Goal: Task Accomplishment & Management: Complete application form

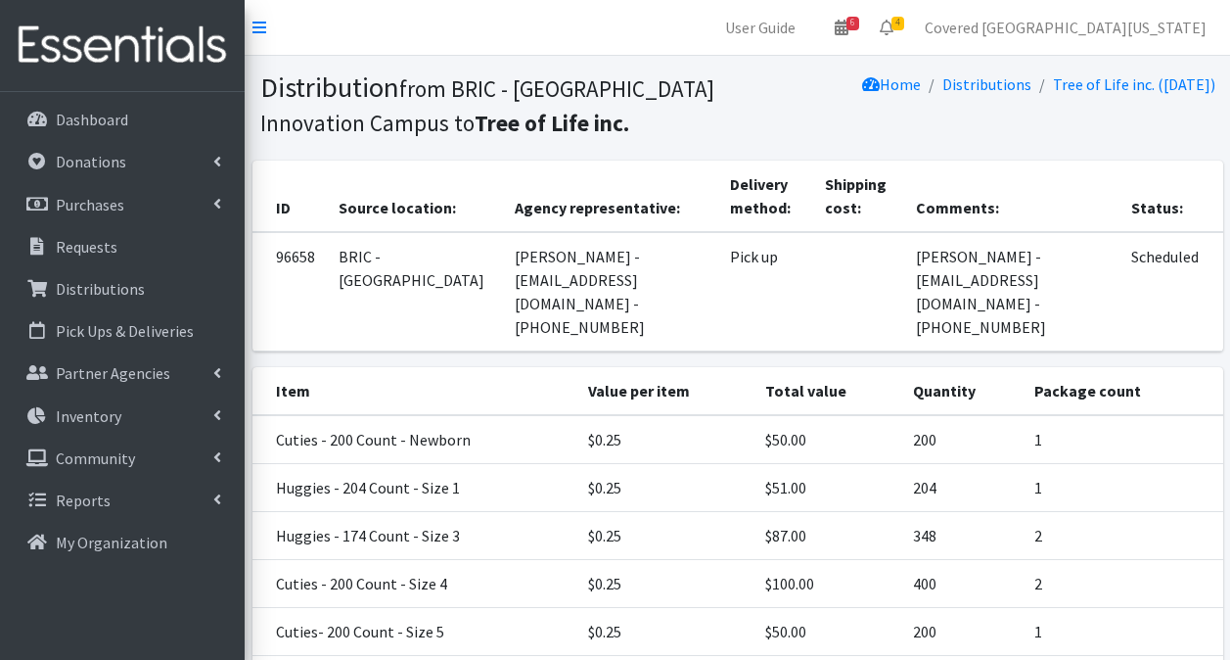
scroll to position [191, 0]
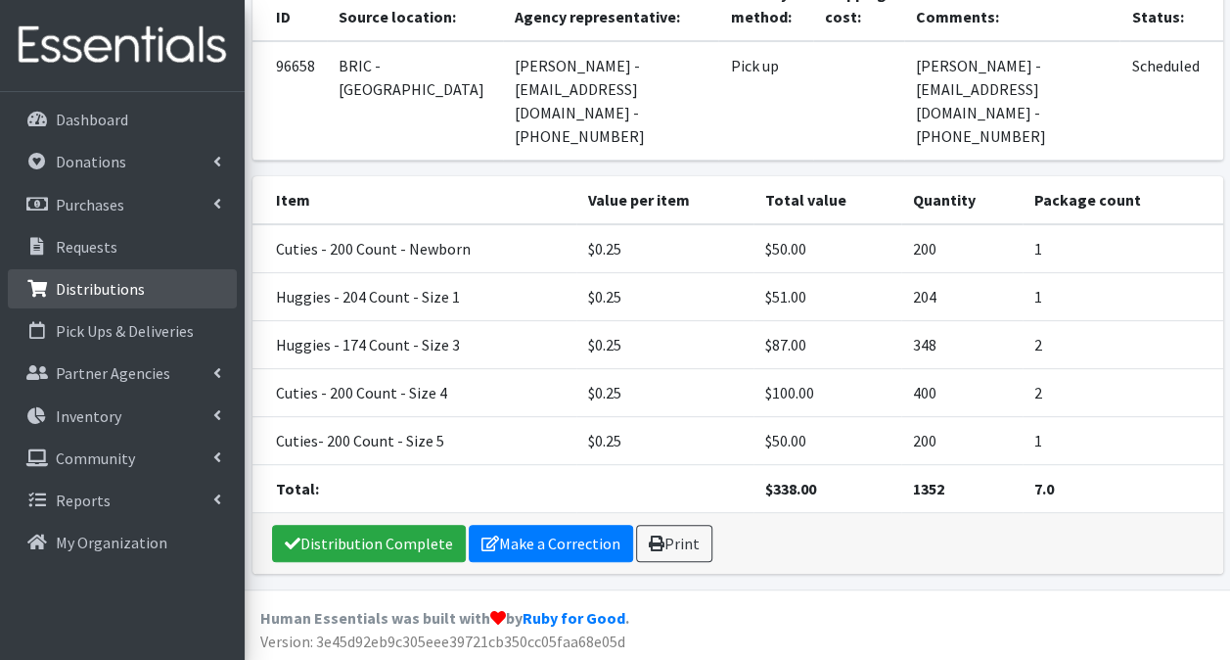
click at [101, 292] on p "Distributions" at bounding box center [100, 289] width 89 height 20
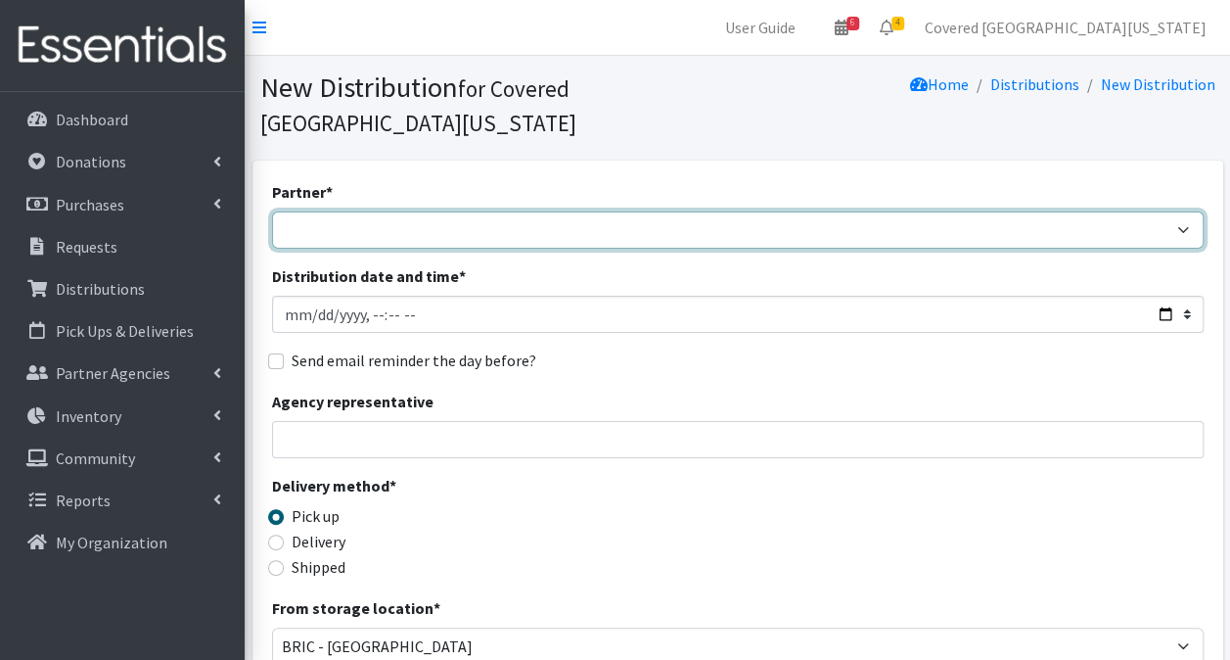
click at [519, 211] on select "Achievement Centers for Children & Families Adopt A Family of The Palm Beaches …" at bounding box center [738, 229] width 932 height 37
select select "659"
click at [272, 211] on select "Achievement Centers for Children & Families Adopt A Family of The Palm Beaches …" at bounding box center [738, 229] width 932 height 37
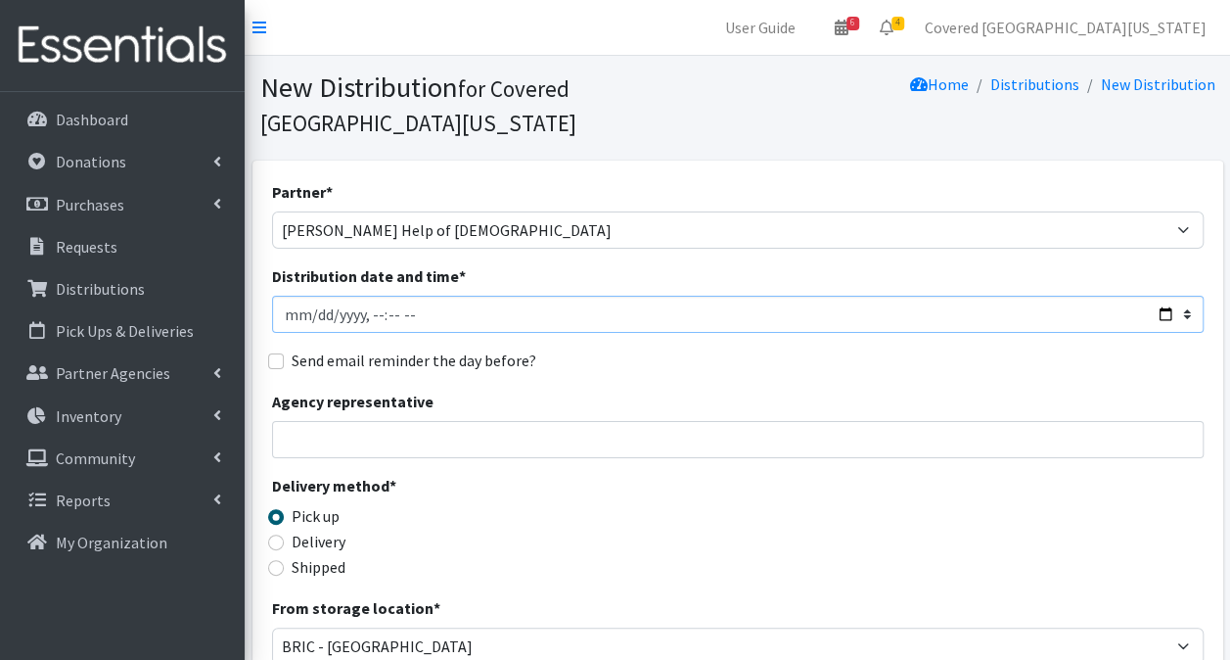
click at [1167, 296] on input "Distribution date and time *" at bounding box center [738, 314] width 932 height 37
type input "2025-09-20T23:59"
click at [813, 474] on div "Delivery method * Pick up Delivery Shipped Shipping cost" at bounding box center [738, 535] width 932 height 122
click at [315, 421] on input "Agency representative" at bounding box center [738, 439] width 932 height 37
type input "Grace Pinzon - wecarediaperbank@gmail.com - 954-298-0280"
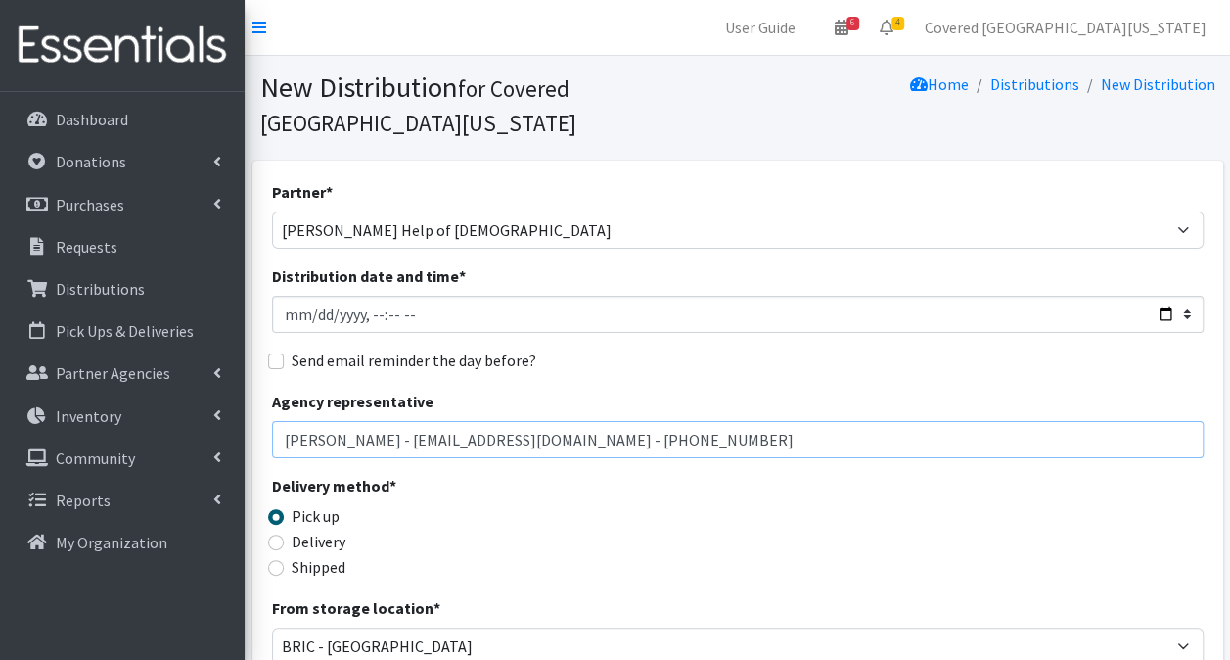
click at [747, 421] on input "Grace Pinzon - wecarediaperbank@gmail.com - 954-298-0280" at bounding box center [738, 439] width 932 height 37
drag, startPoint x: 745, startPoint y: 398, endPoint x: -4, endPoint y: 563, distance: 766.6
click at [0, 563] on html "User Guide 6 6 Pick-ups remaining this week View Calendar 4 2 Requests 2 Partne…" at bounding box center [615, 636] width 1230 height 1272
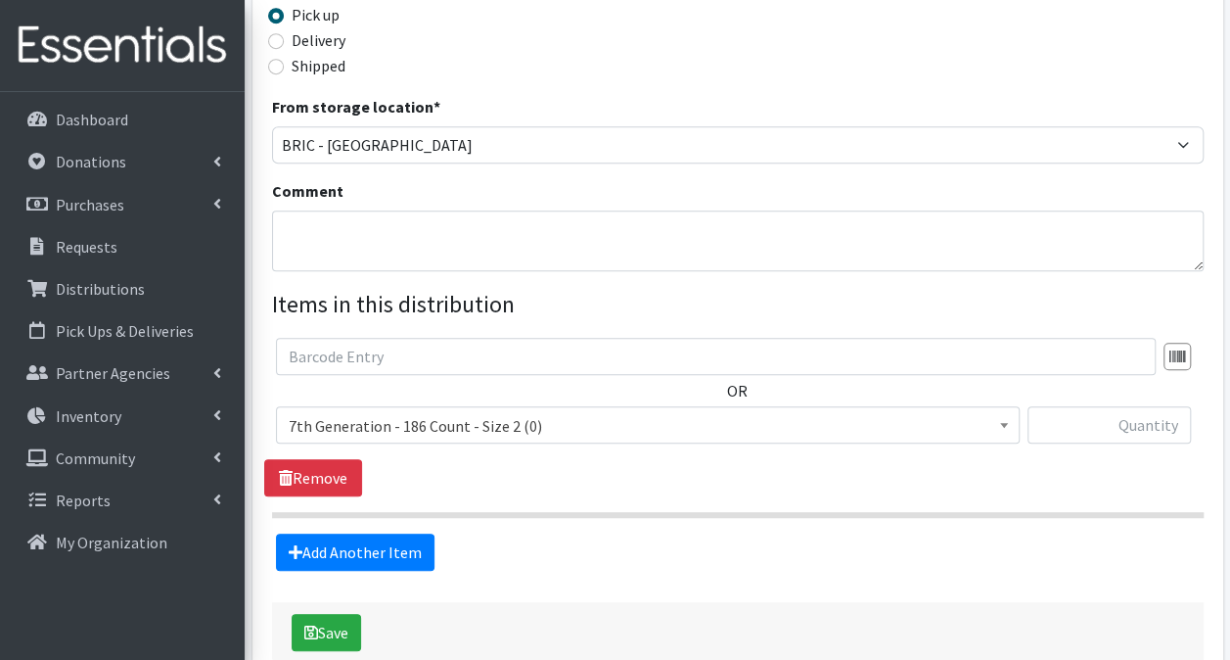
scroll to position [502, 0]
click at [444, 214] on textarea "Comment" at bounding box center [738, 239] width 932 height 61
paste textarea "Grace Pinzon - wecarediaperbank@gmail.com - 954-298-0280"
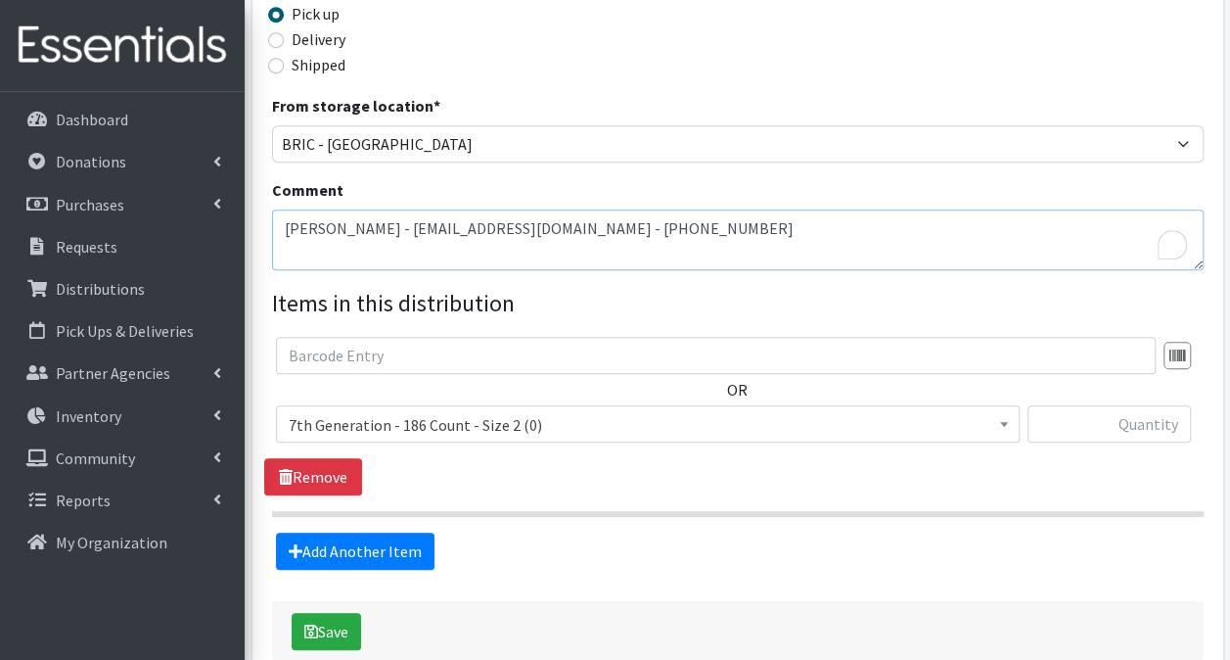
paste textarea "Grace Pinzon - wecarediaperbank@gmail.com - 954-298-0280"
type textarea "Grace Pinzon - wecarediaperbank@gmail.com - 954-298-0280Grace Pinzon - wecaredi…"
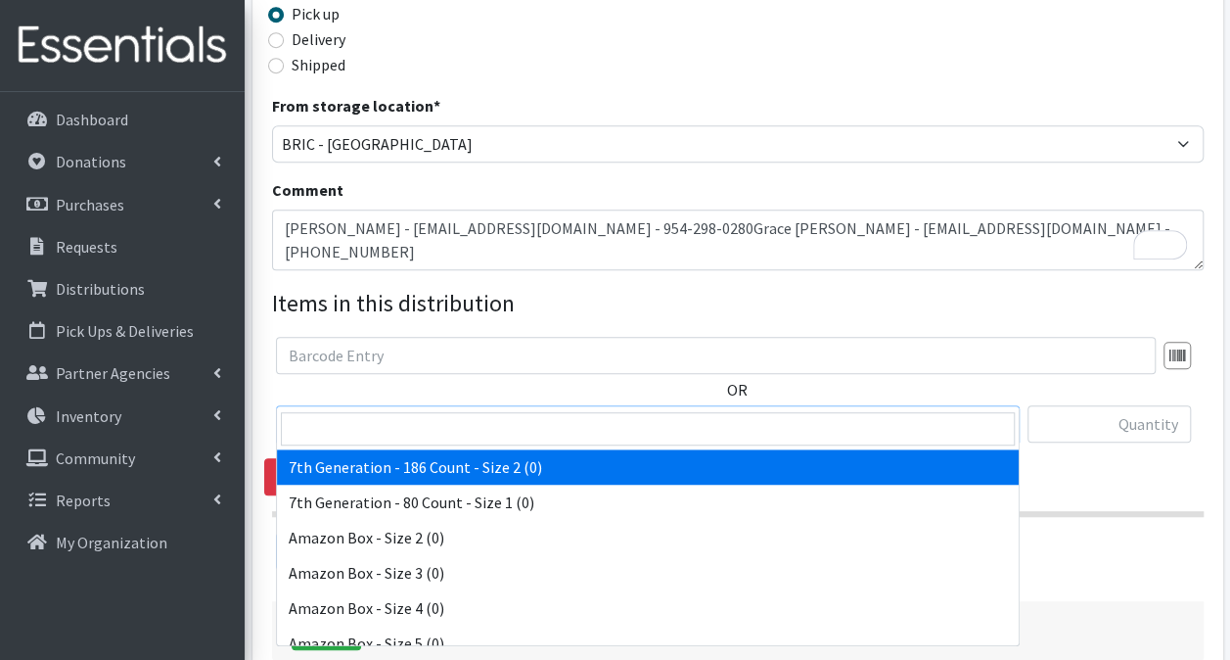
click at [778, 411] on span "7th Generation - 186 Count - Size 2 (0)" at bounding box center [648, 424] width 718 height 27
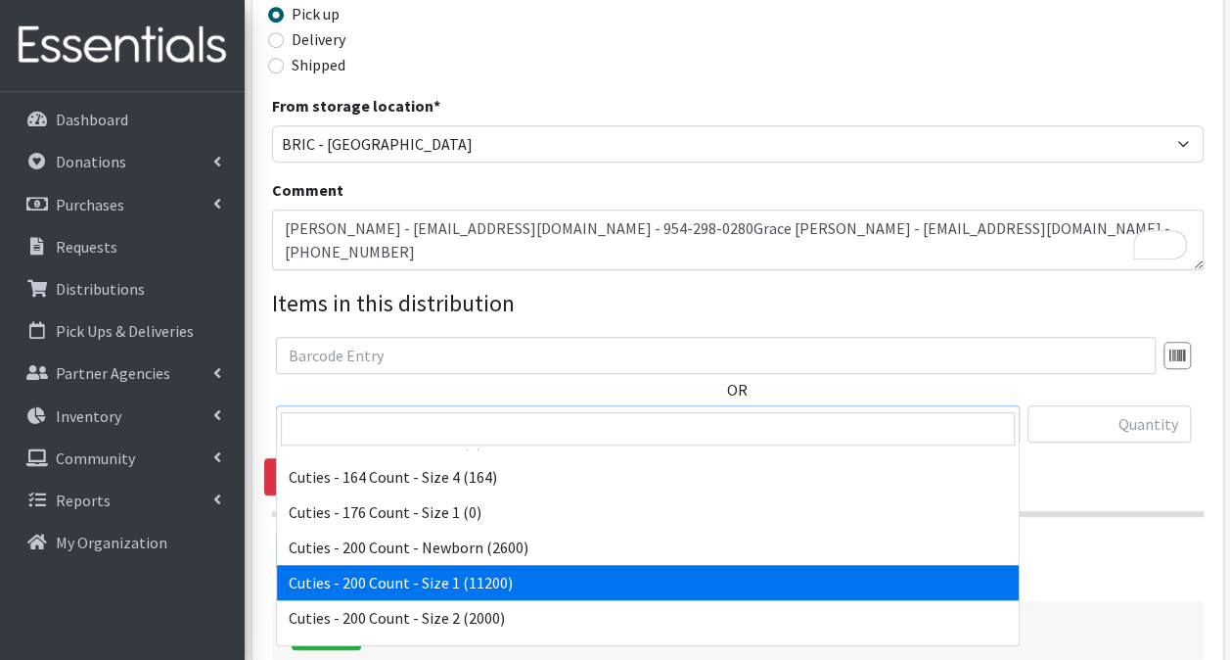
scroll to position [1259, 0]
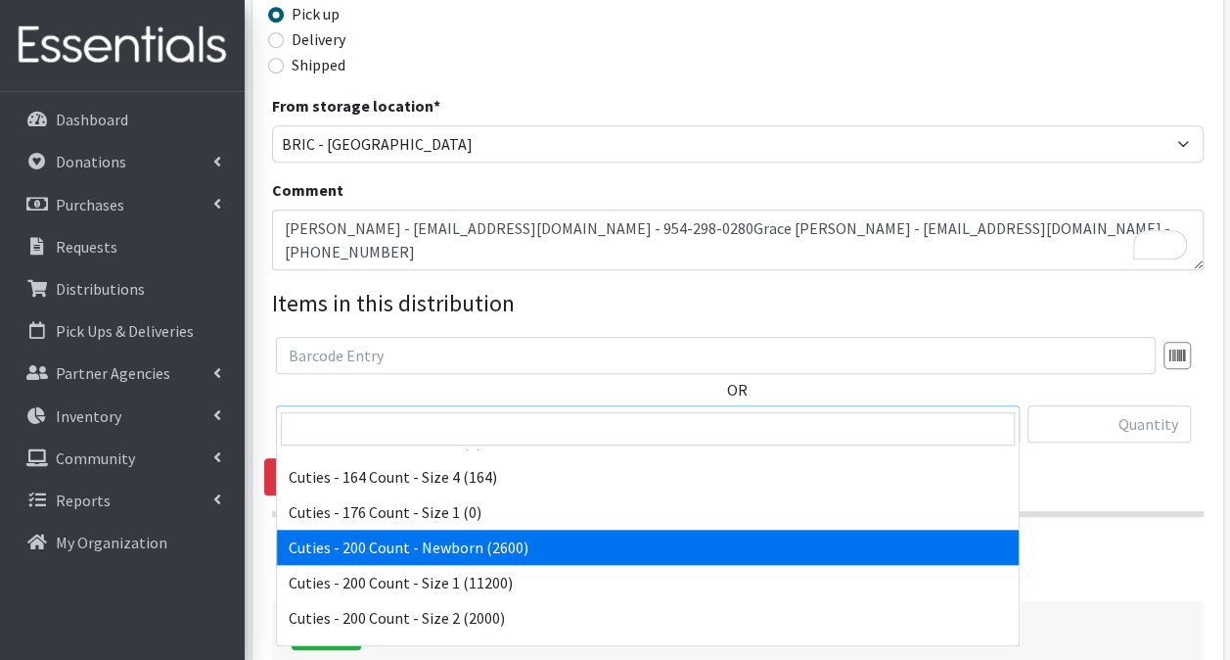
select select "13257"
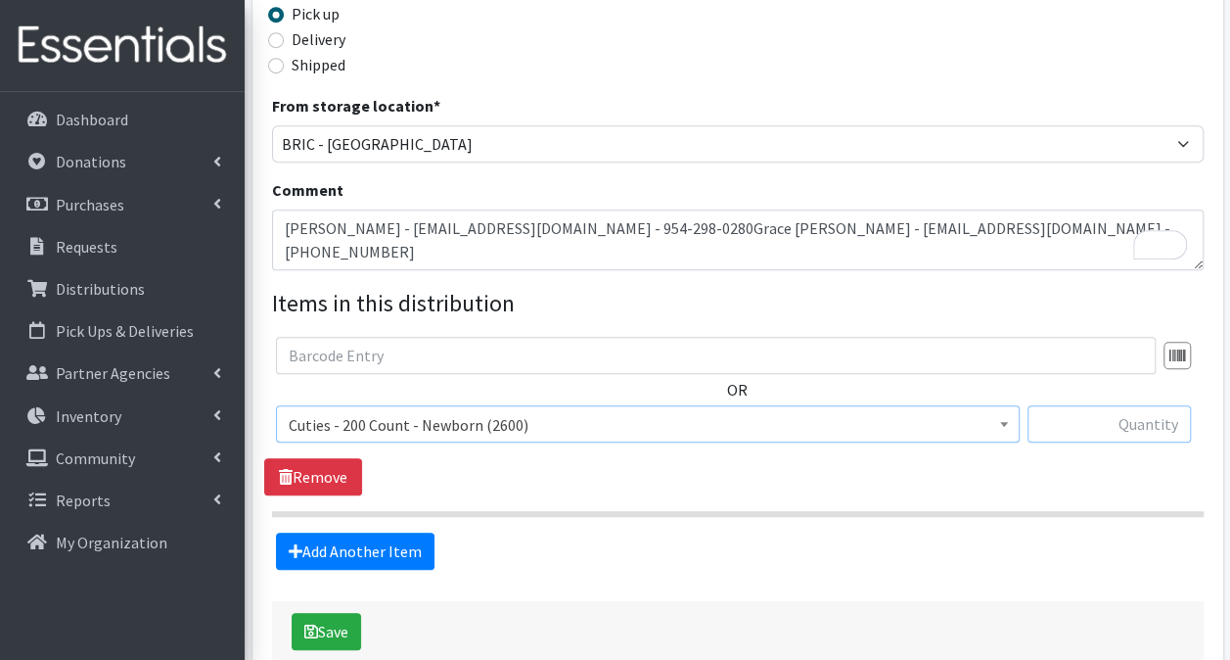
click at [1138, 405] on input "text" at bounding box center [1109, 423] width 163 height 37
type input "800"
click at [368, 532] on link "Add Another Item" at bounding box center [355, 550] width 159 height 37
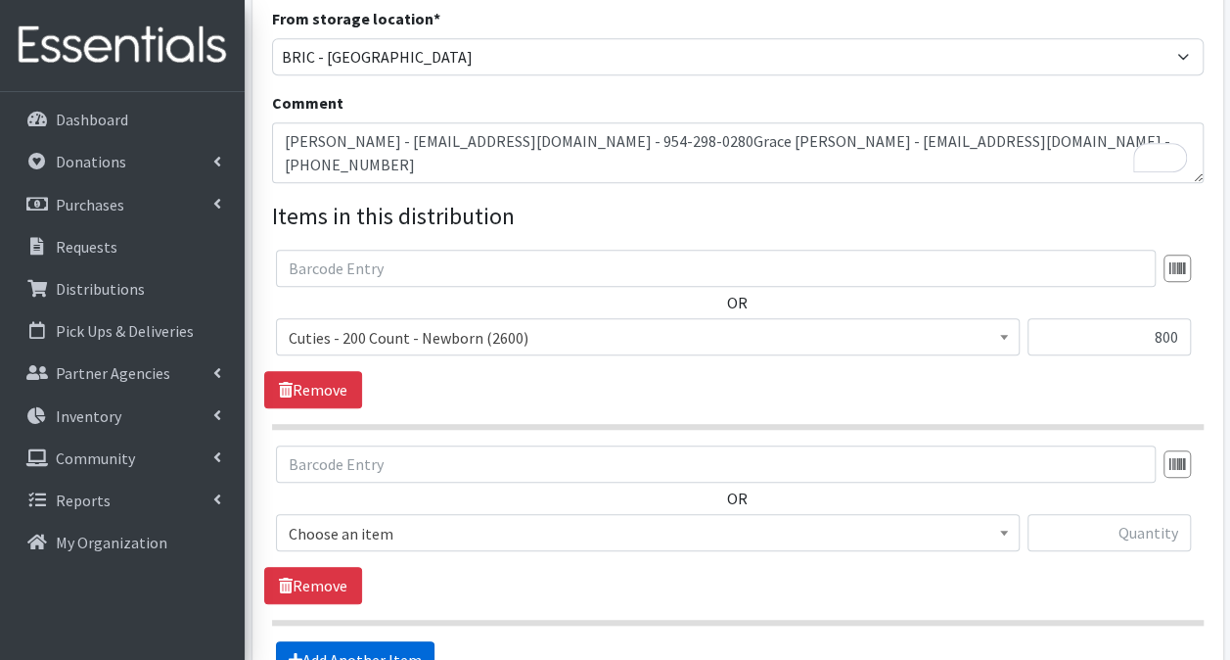
scroll to position [770, 0]
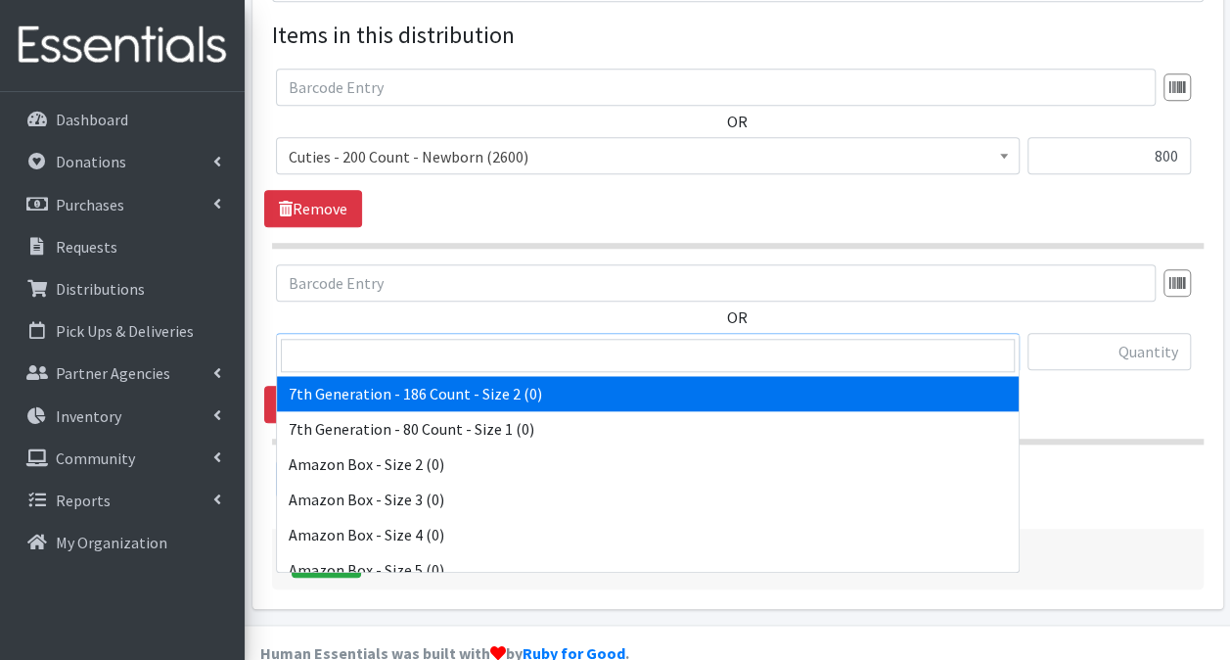
click at [745, 339] on span "7th Generation - 186 Count - Size 2 (0)" at bounding box center [648, 352] width 718 height 27
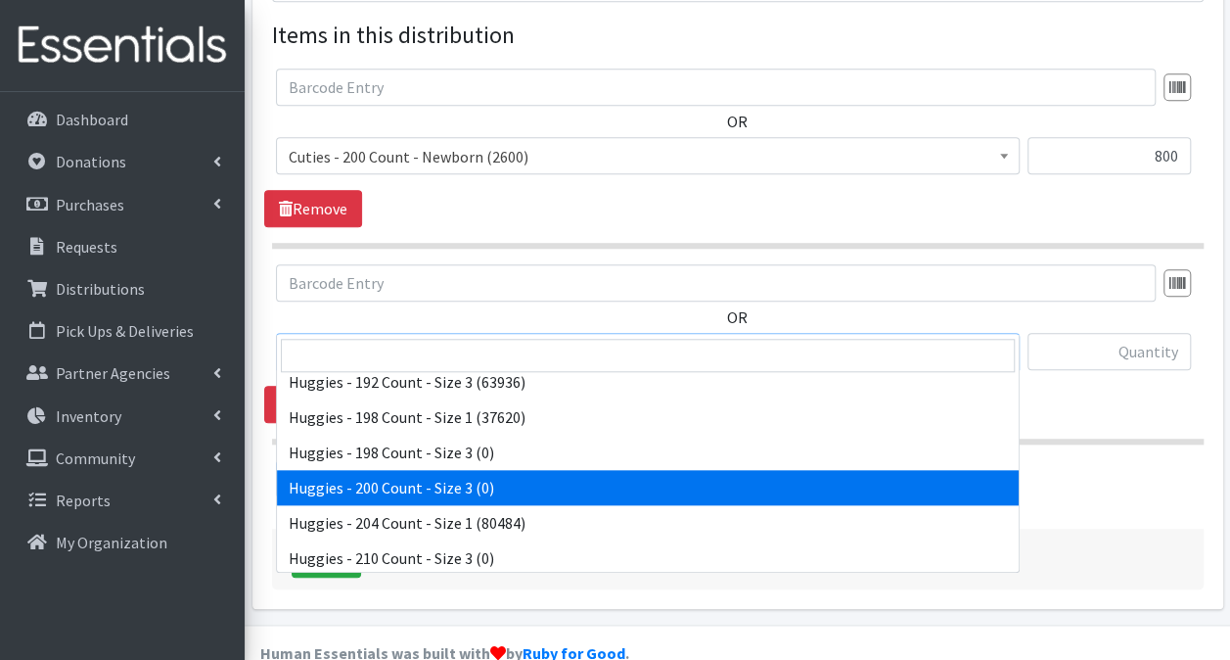
scroll to position [4206, 0]
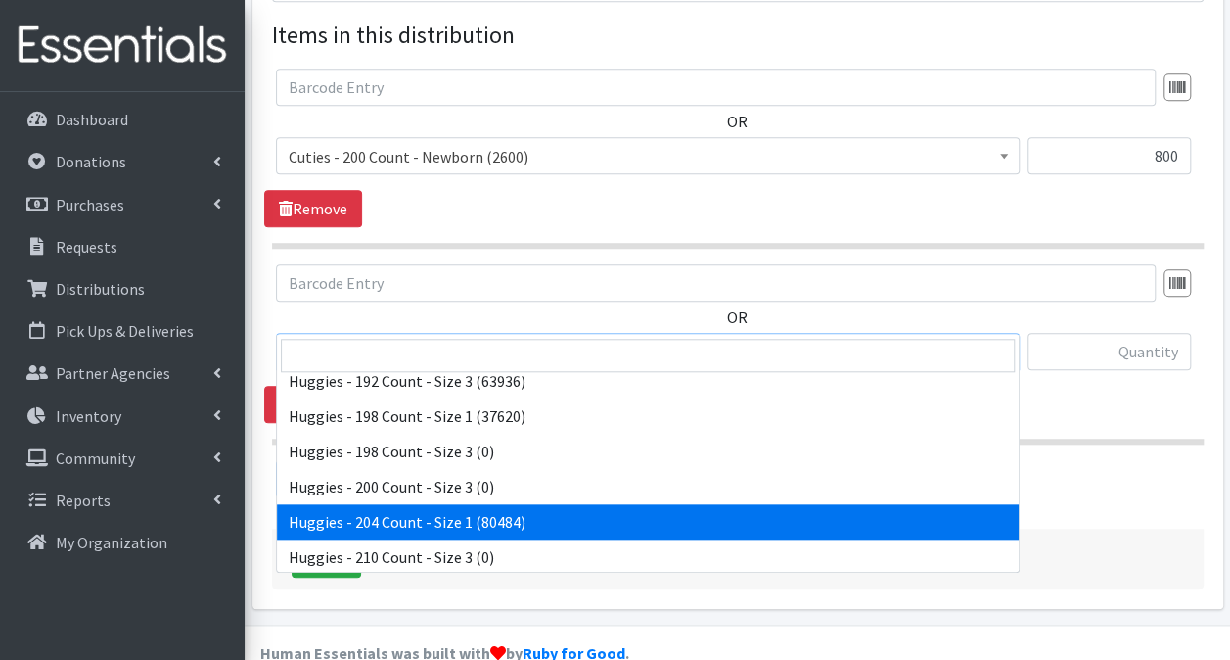
select select "13242"
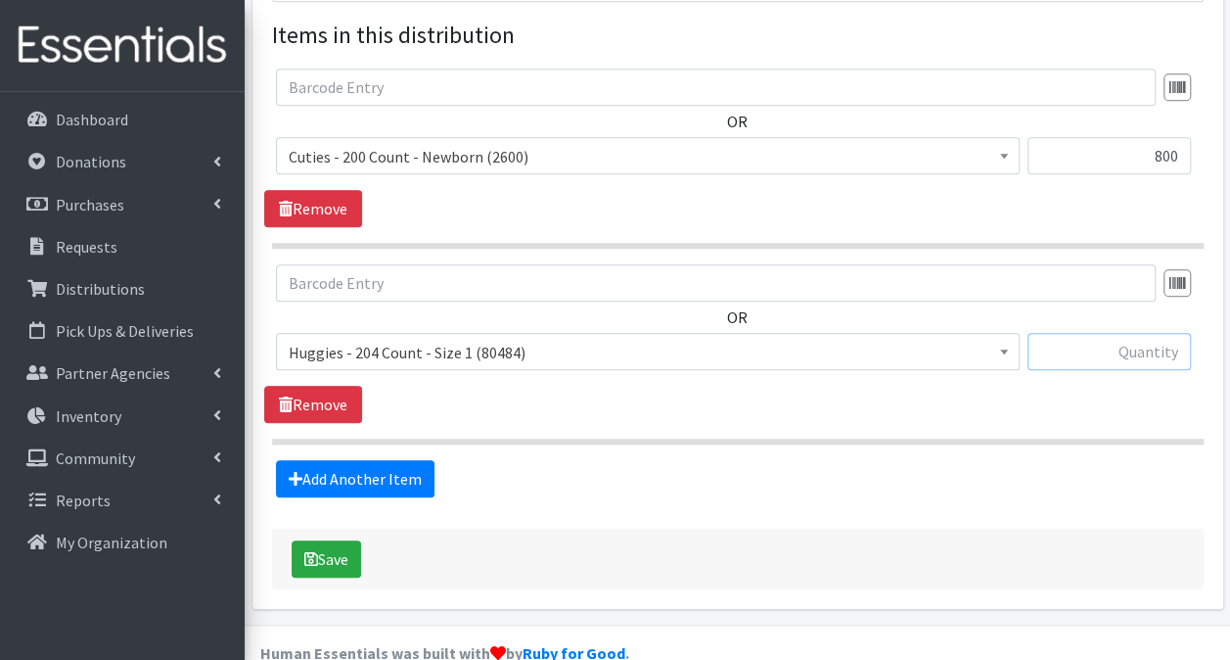
click at [1154, 333] on input "text" at bounding box center [1109, 351] width 163 height 37
type input "1020"
click at [386, 460] on link "Add Another Item" at bounding box center [355, 478] width 159 height 37
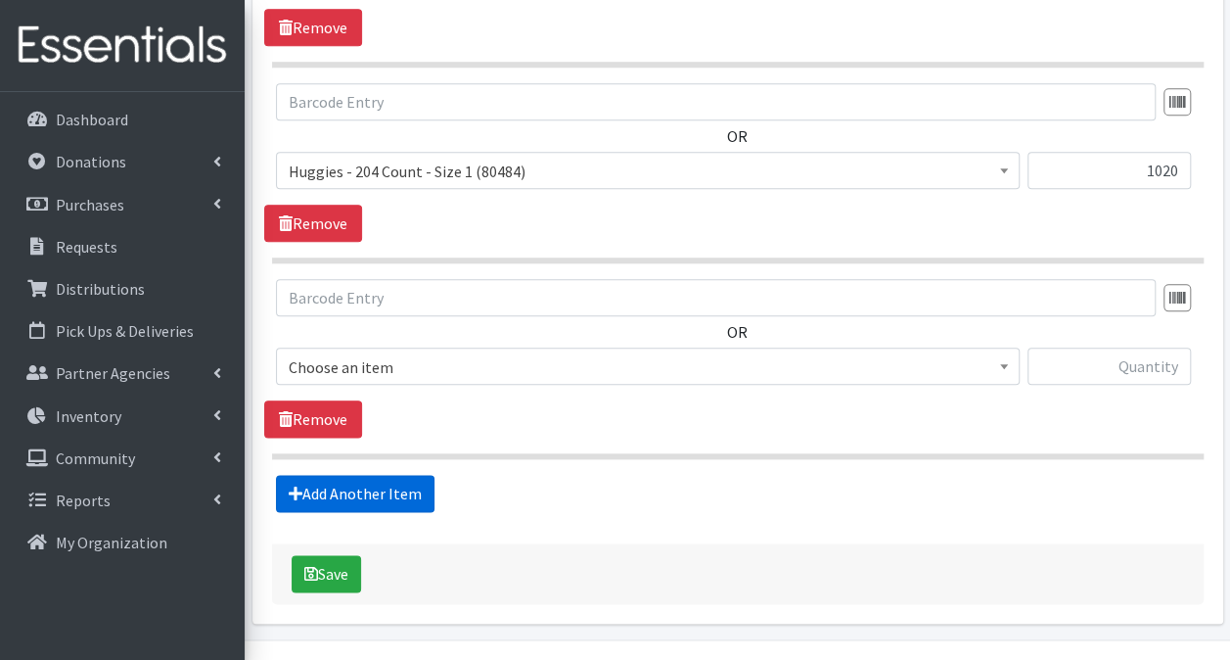
scroll to position [965, 0]
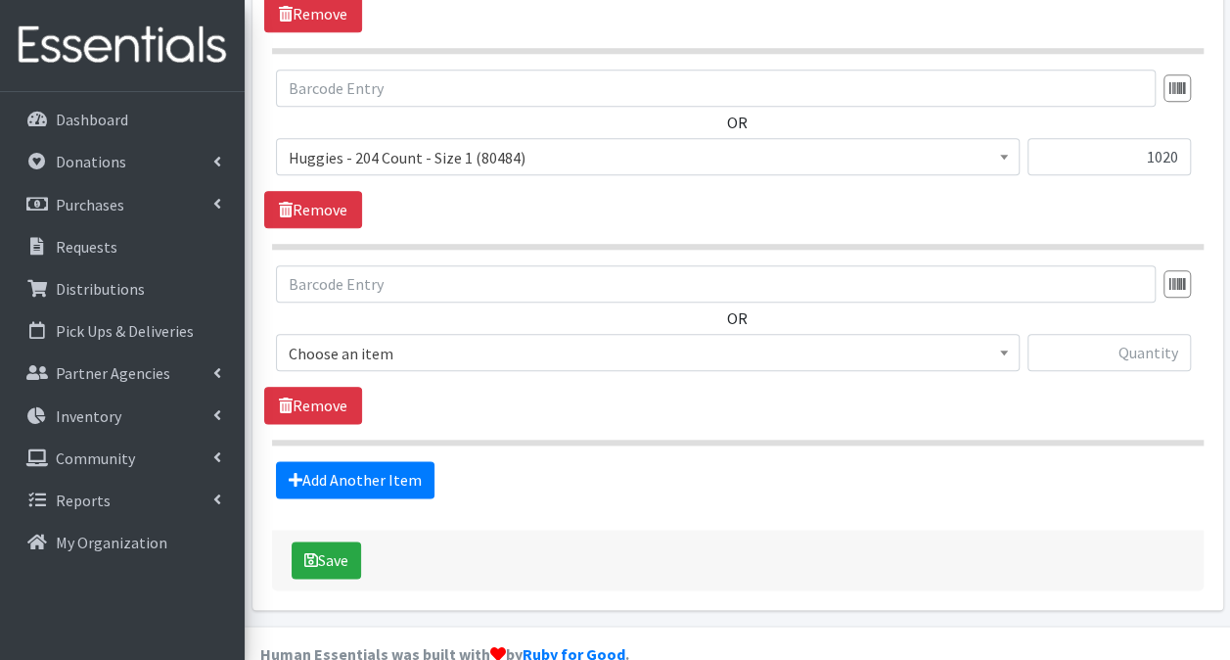
click at [450, 339] on span "Choose an item 7th Generation - 186 Count - Size 2 7th Generation - 80 Count - …" at bounding box center [648, 360] width 744 height 53
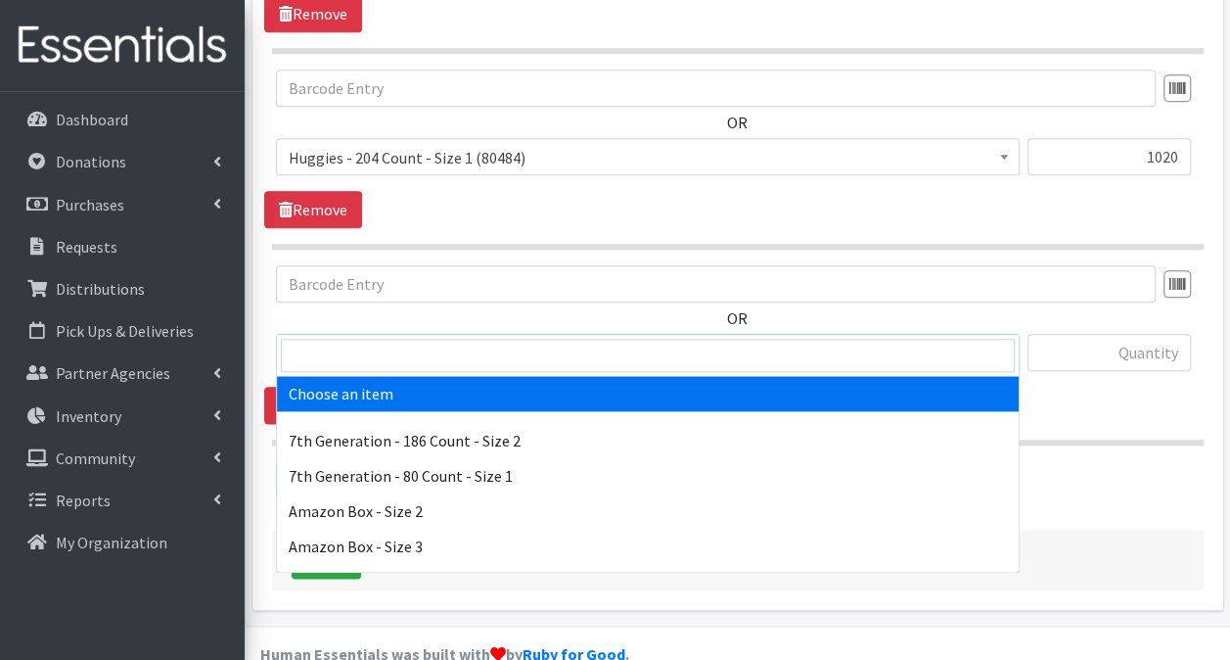
click at [450, 340] on span "Choose an item" at bounding box center [648, 353] width 718 height 27
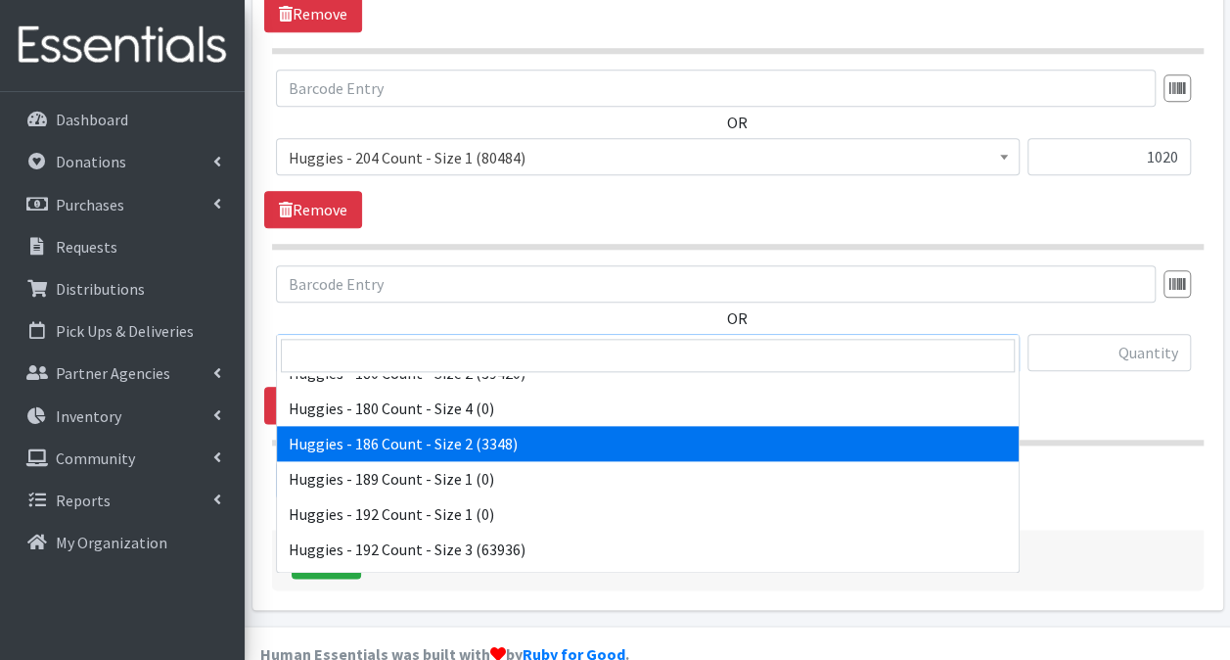
scroll to position [4038, 0]
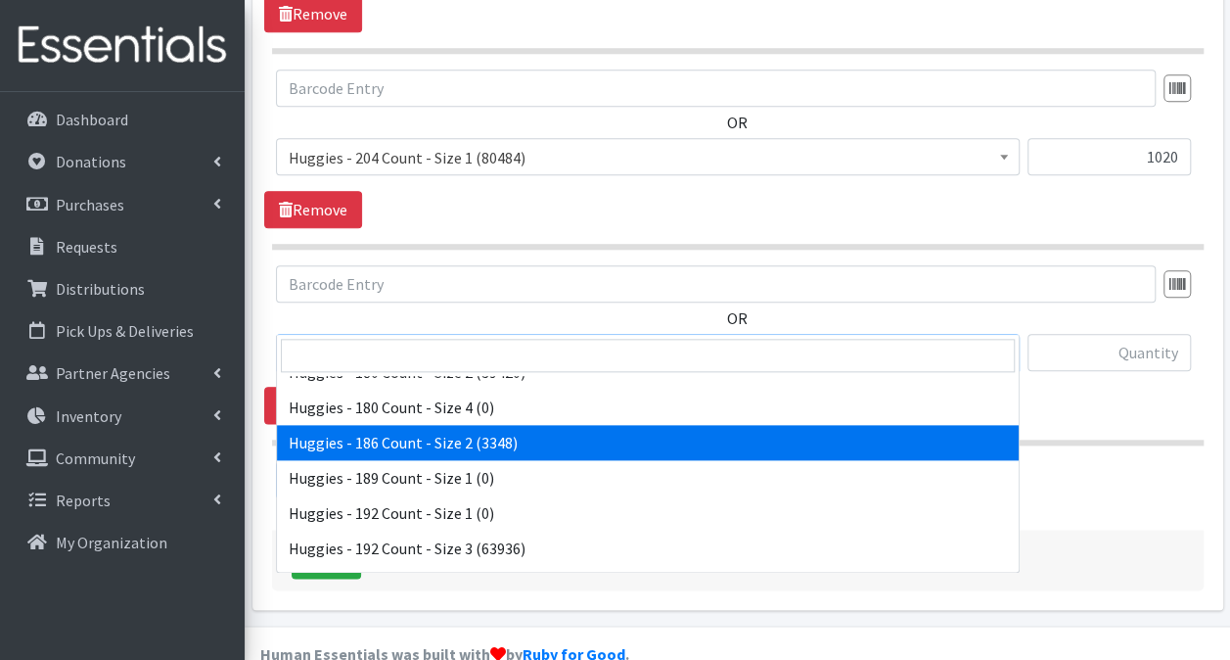
select select "13984"
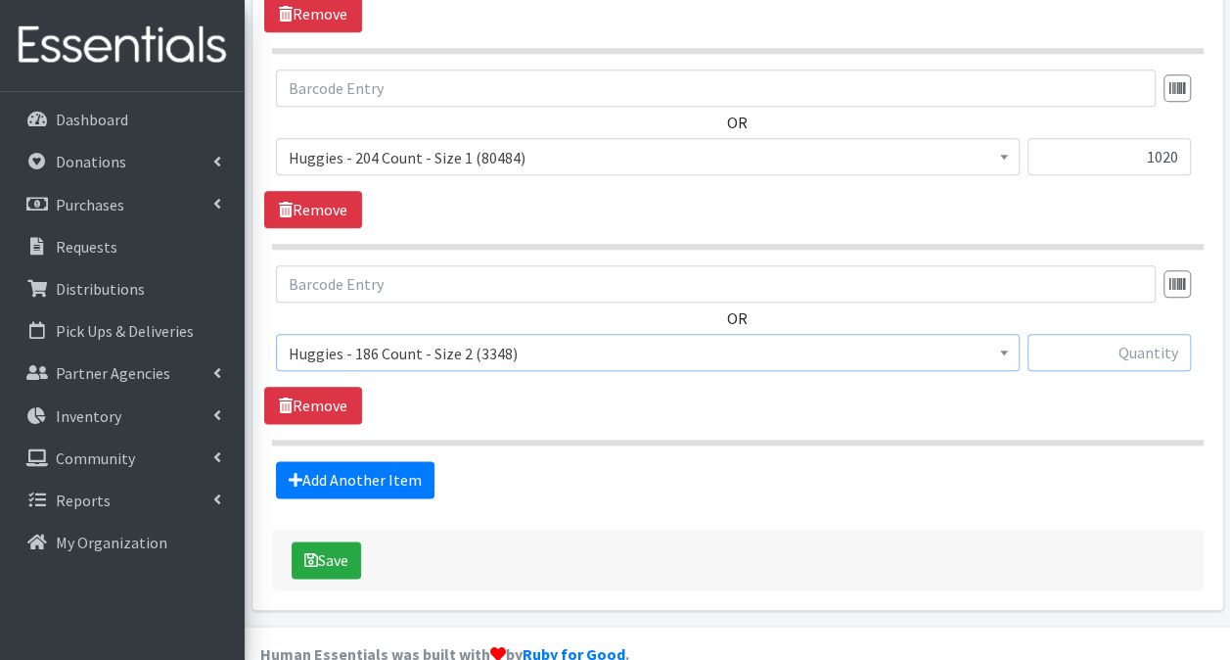
click at [1124, 334] on input "text" at bounding box center [1109, 352] width 163 height 37
type input "1116"
click at [1038, 625] on footer "Human Essentials was built with by Ruby for Good . Version: 3e45d92eb9c305eee39…" at bounding box center [738, 661] width 986 height 73
click at [326, 461] on link "Add Another Item" at bounding box center [355, 479] width 159 height 37
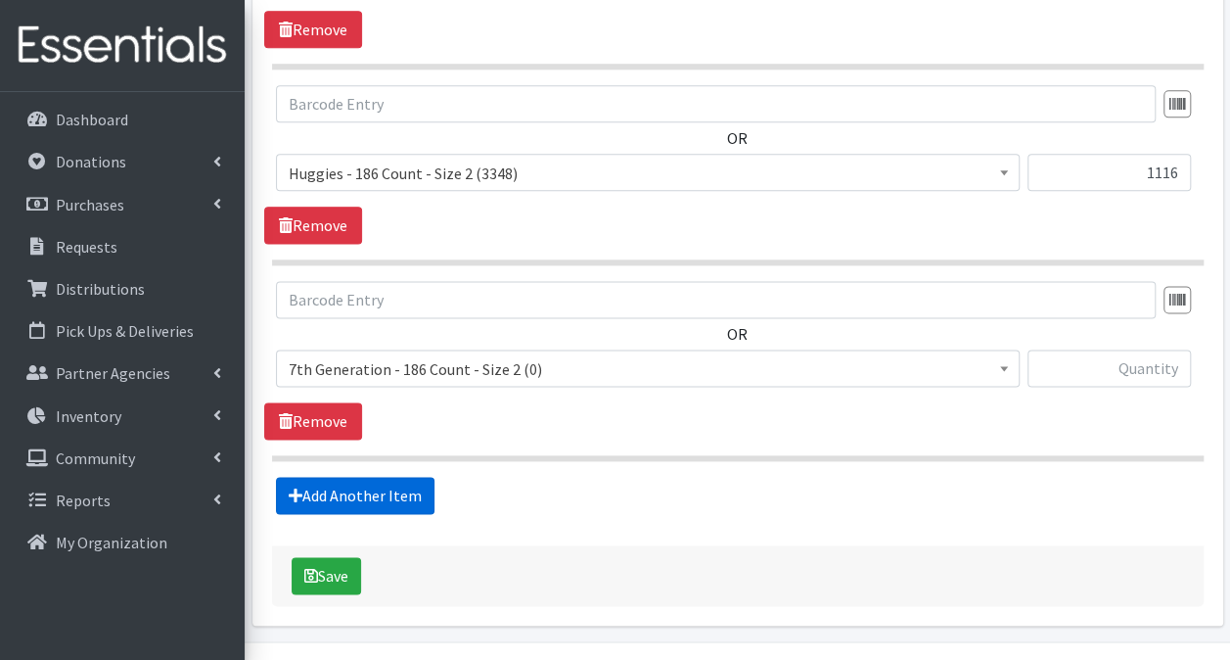
scroll to position [1160, 0]
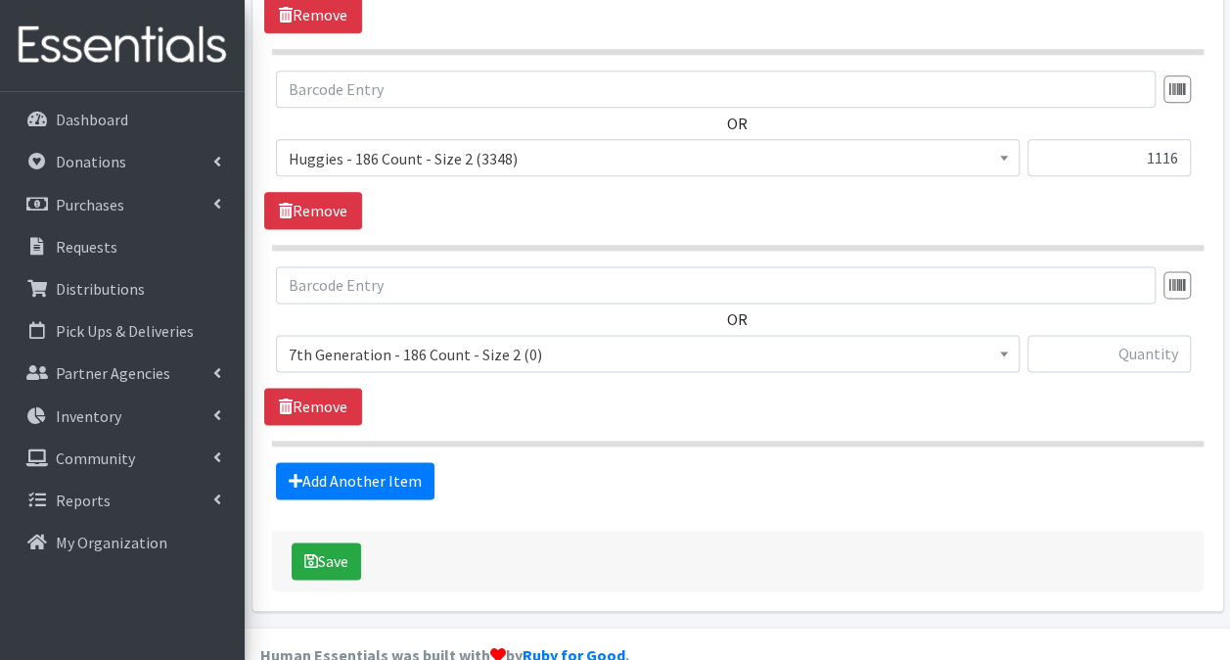
click at [370, 341] on span "7th Generation - 186 Count - Size 2 (0)" at bounding box center [648, 354] width 718 height 27
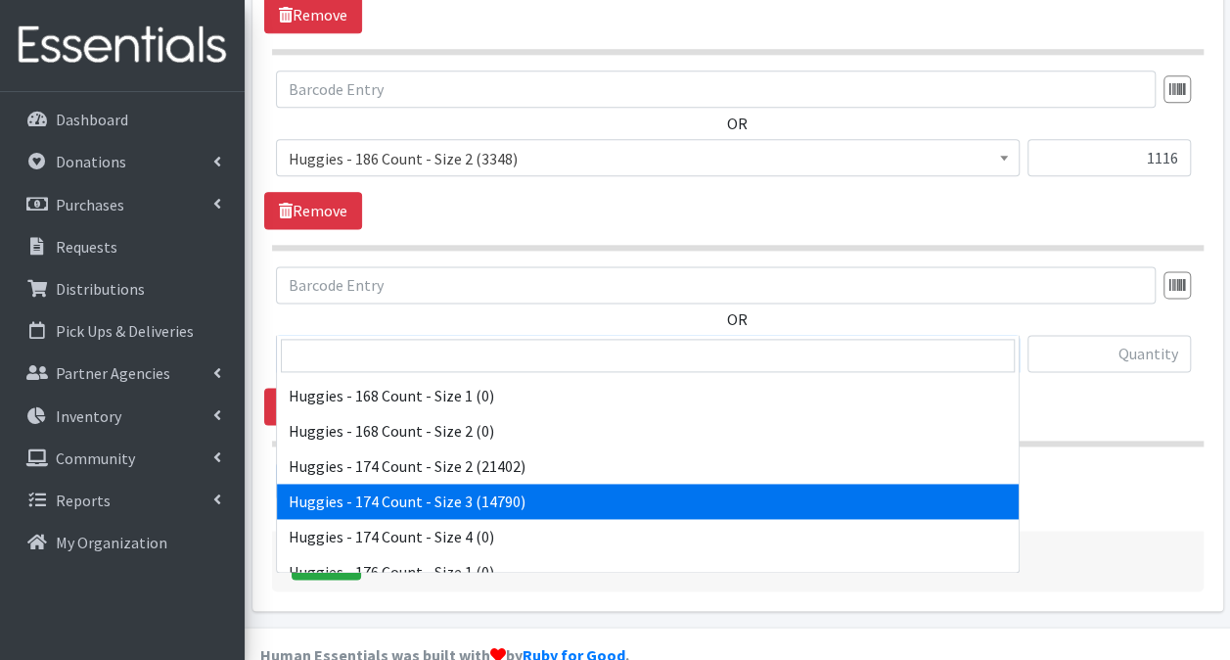
scroll to position [3806, 0]
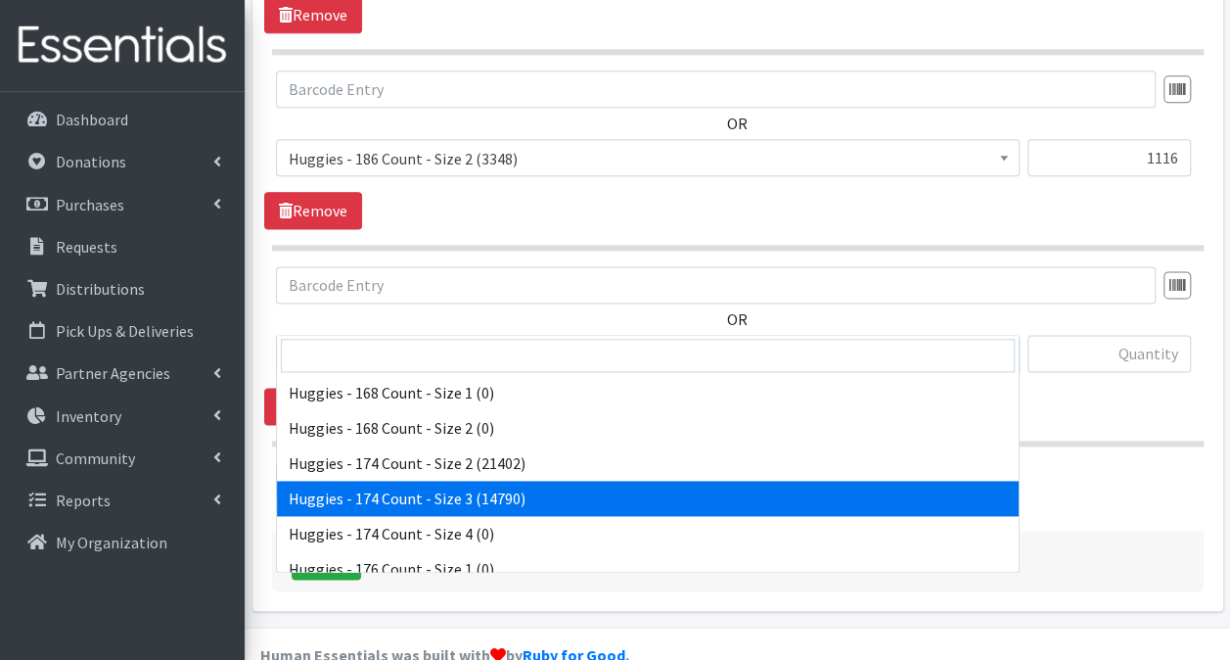
select select "15370"
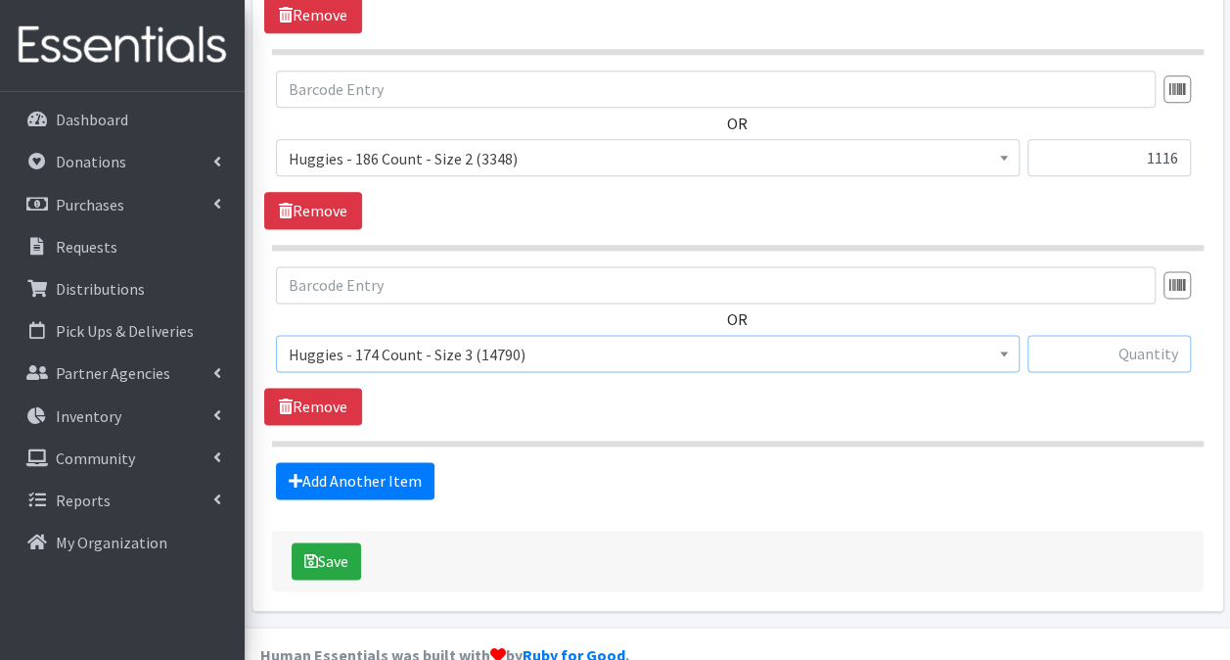
click at [1159, 335] on input "text" at bounding box center [1109, 353] width 163 height 37
type input "2262"
click at [362, 462] on link "Add Another Item" at bounding box center [355, 480] width 159 height 37
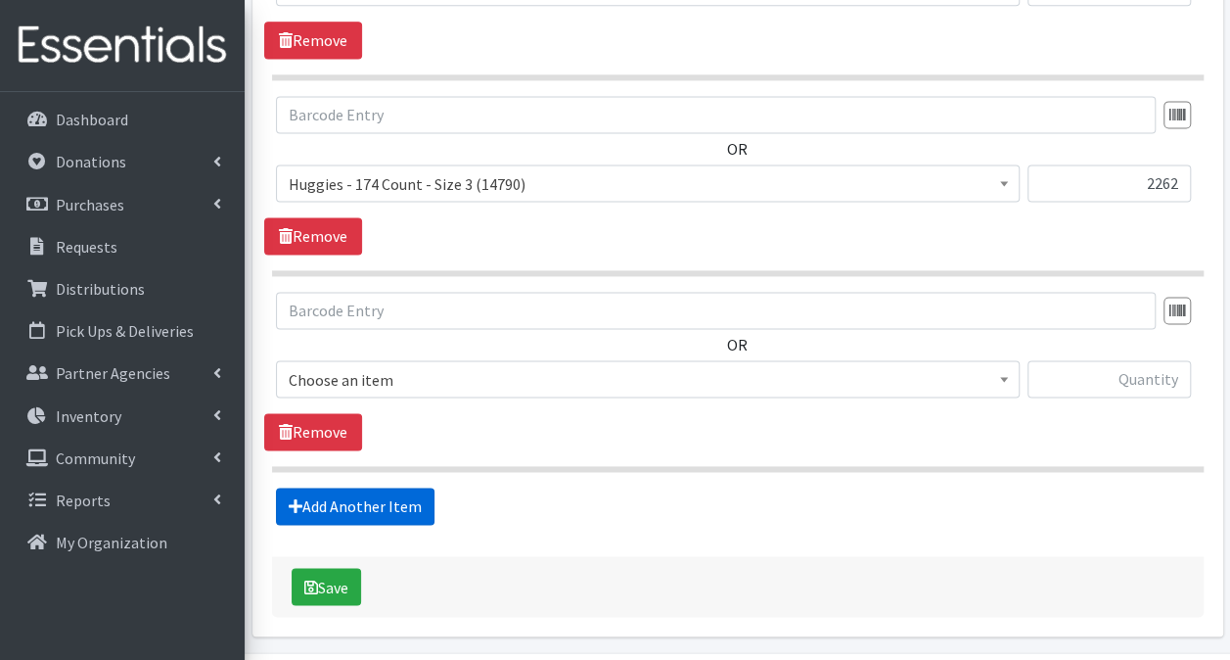
scroll to position [1355, 0]
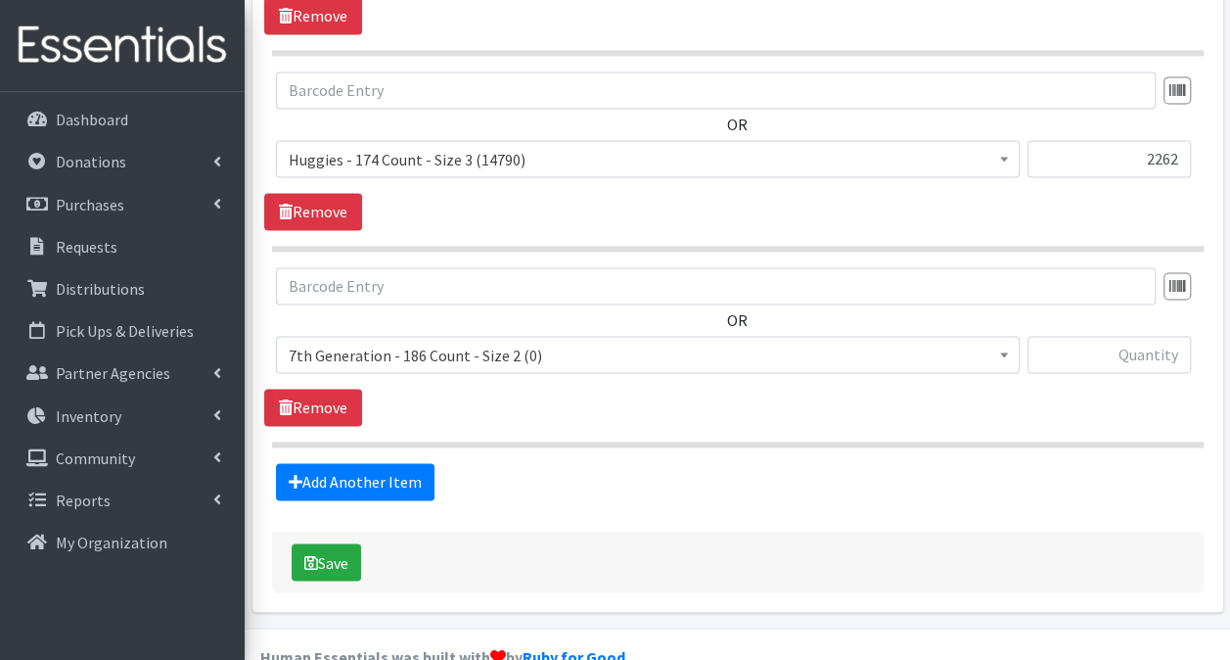
click at [628, 342] on span "7th Generation - 186 Count - Size 2 (0)" at bounding box center [648, 355] width 718 height 27
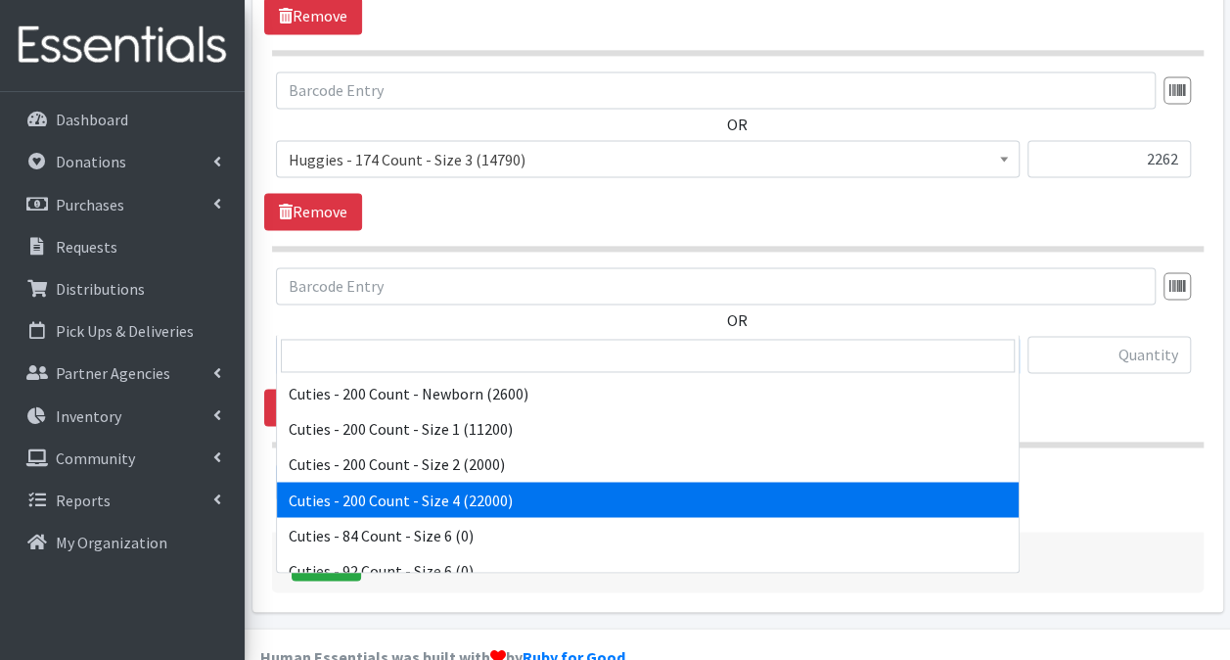
scroll to position [0, 0]
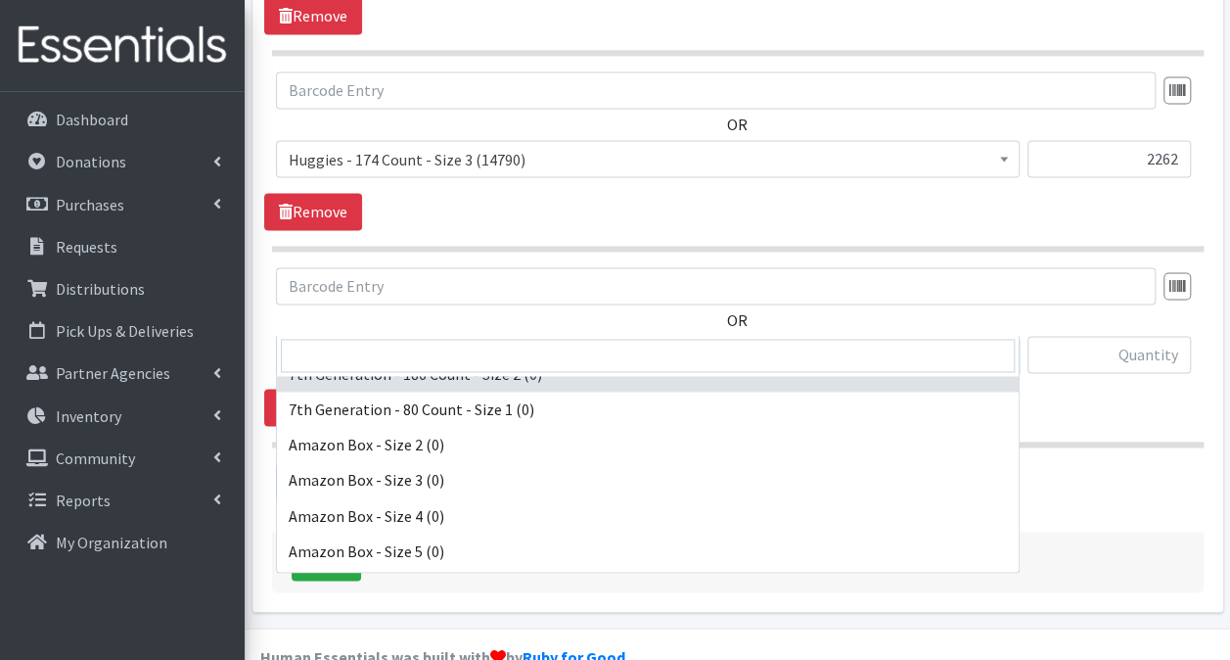
select select "14764"
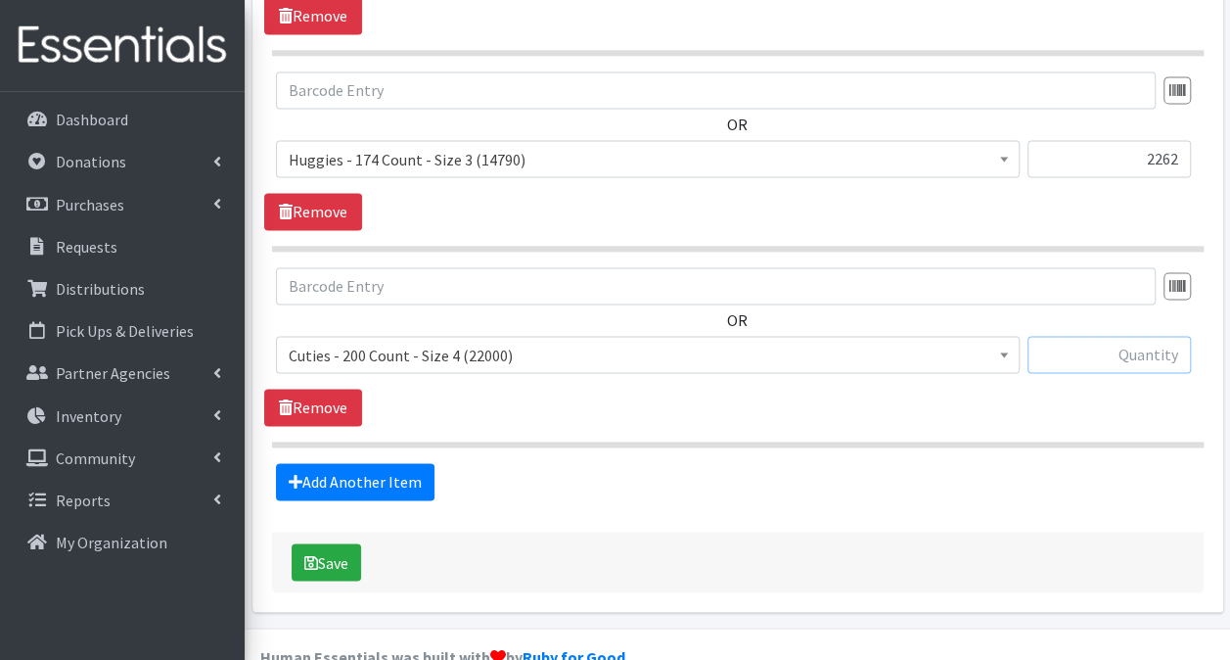
click at [1136, 336] on input "text" at bounding box center [1109, 354] width 163 height 37
type input "2000"
click at [330, 463] on link "Add Another Item" at bounding box center [355, 481] width 159 height 37
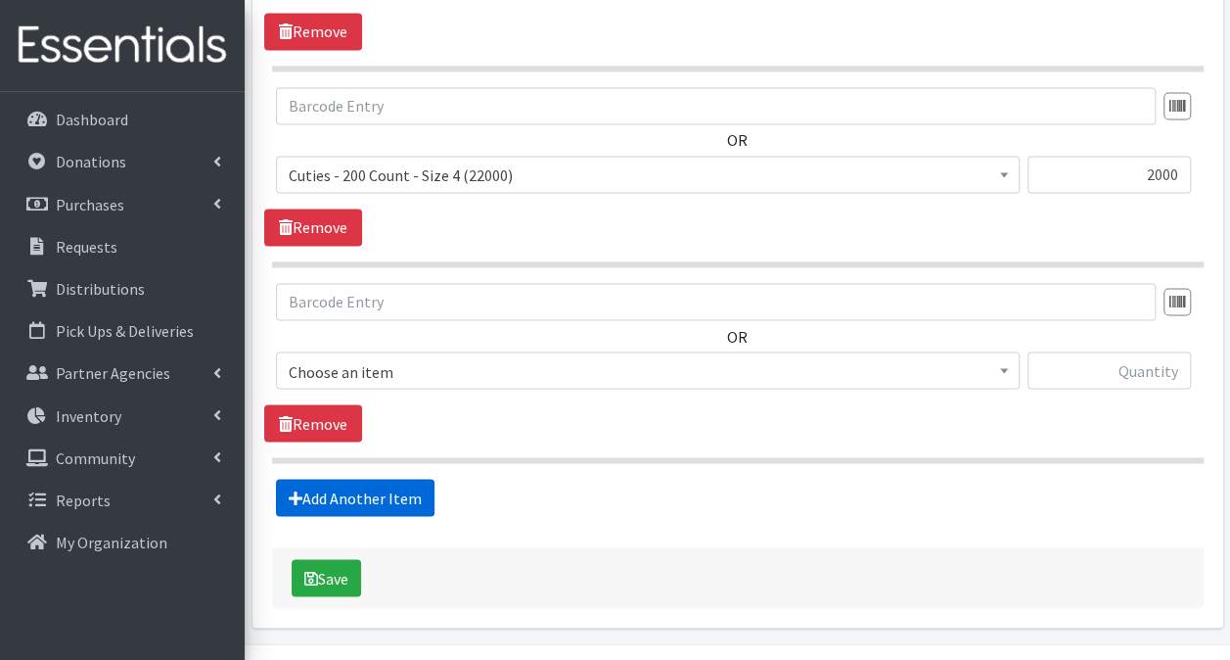
scroll to position [1549, 0]
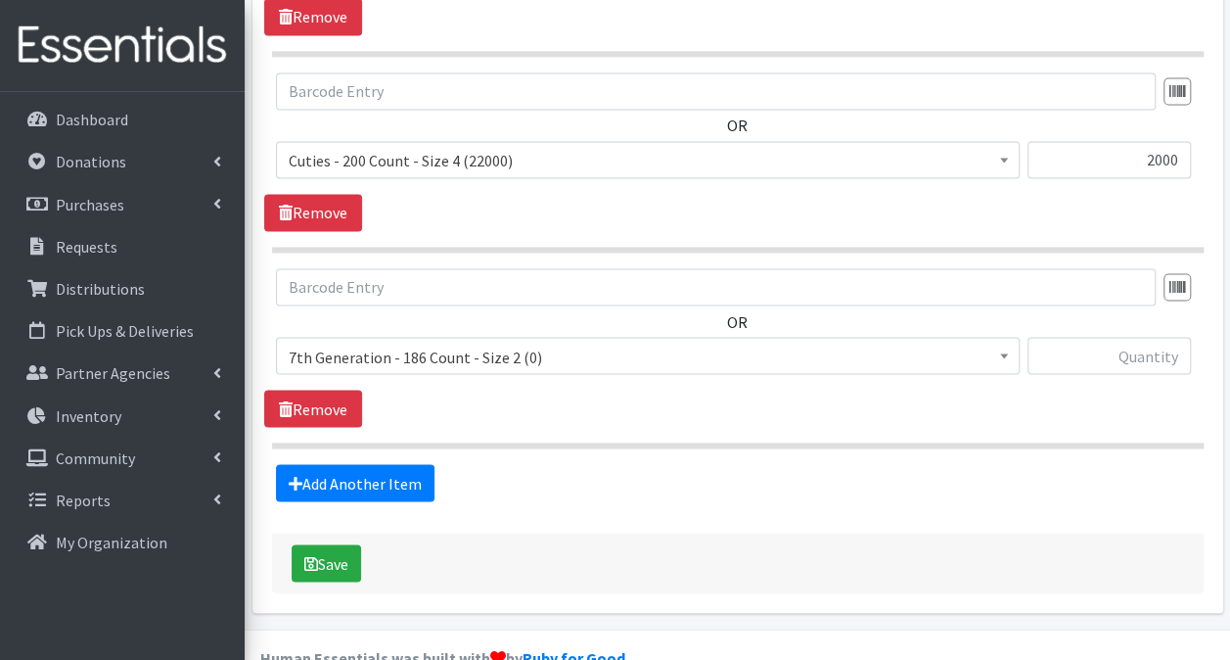
click at [857, 343] on span "7th Generation - 186 Count - Size 2 (0)" at bounding box center [648, 356] width 718 height 27
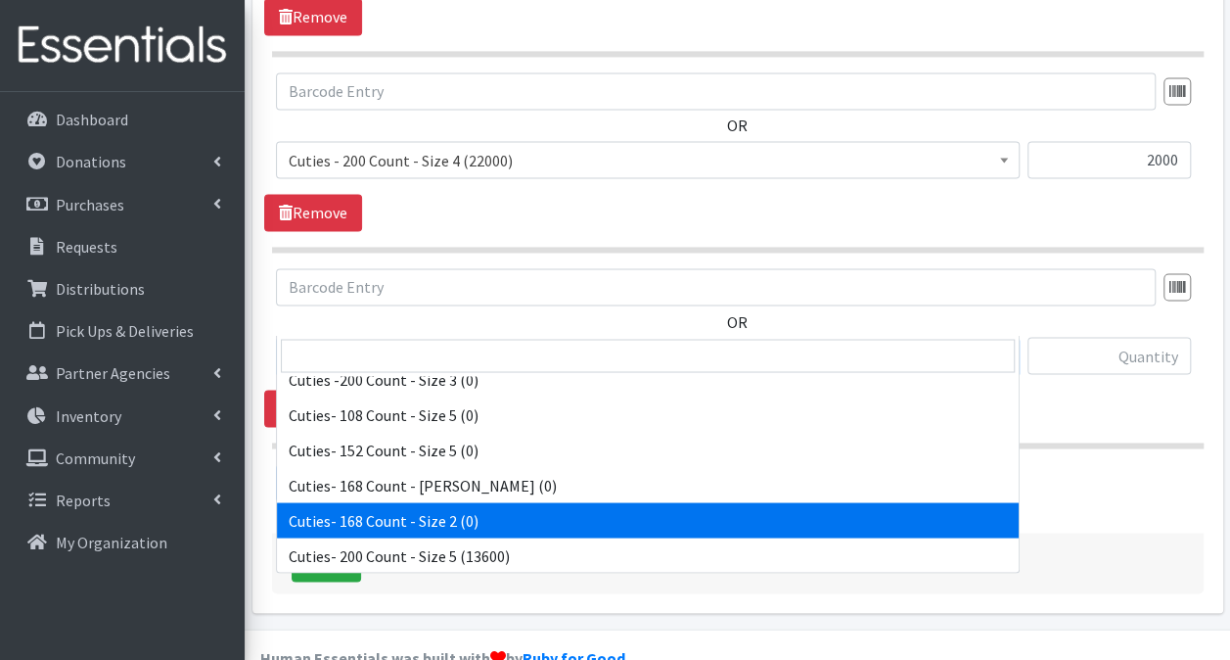
scroll to position [1566, 0]
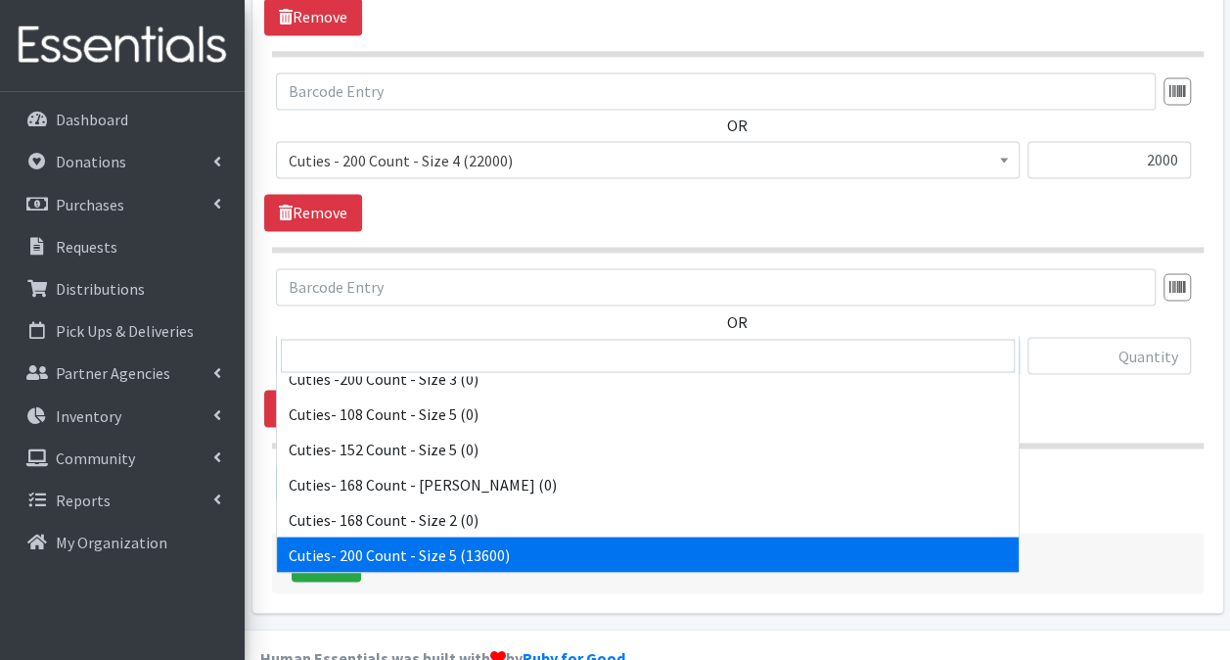
select select "13261"
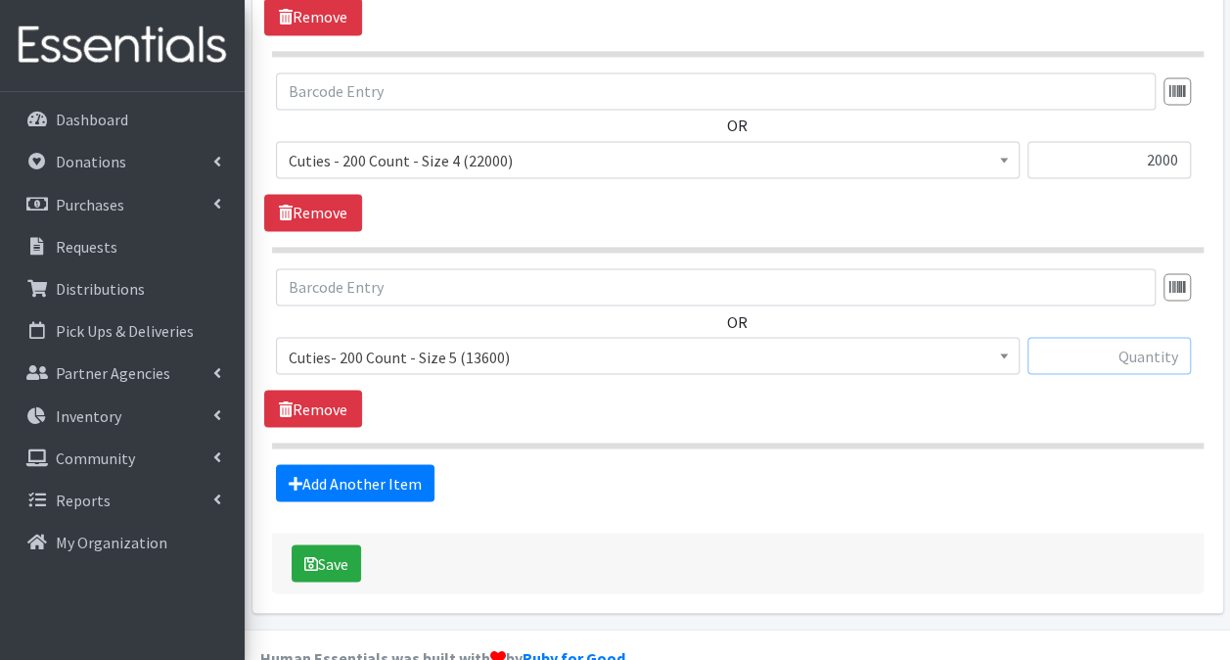
click at [1081, 337] on input "text" at bounding box center [1109, 355] width 163 height 37
type input "2000"
click at [316, 464] on link "Add Another Item" at bounding box center [355, 482] width 159 height 37
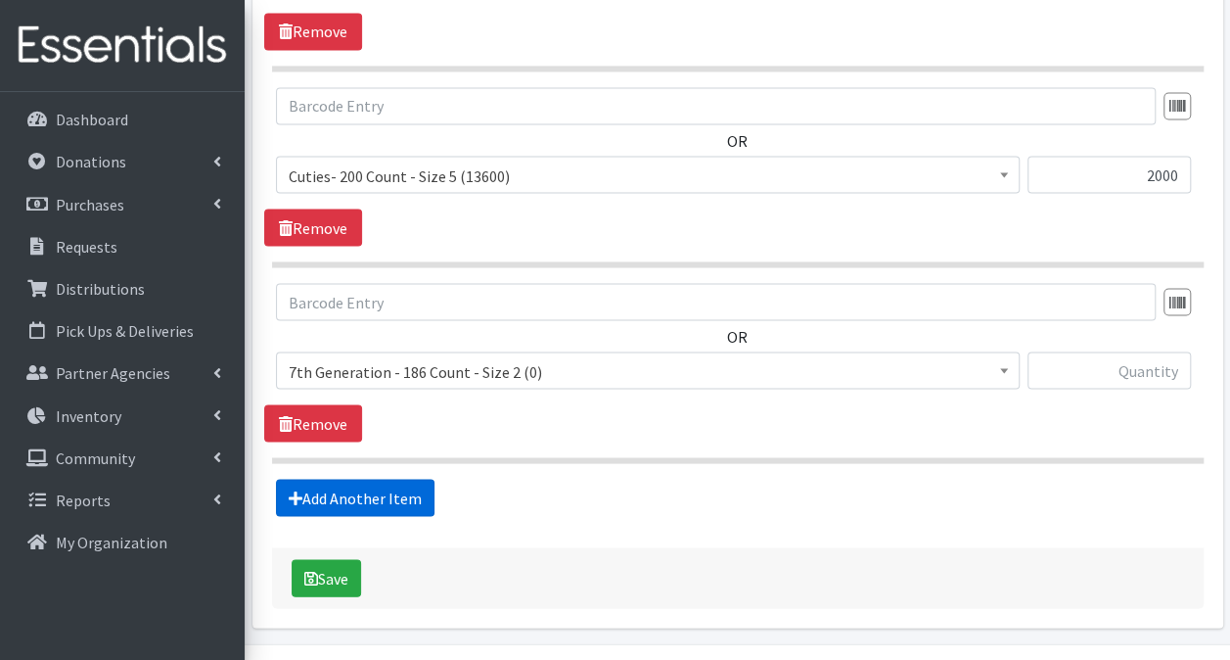
scroll to position [1744, 0]
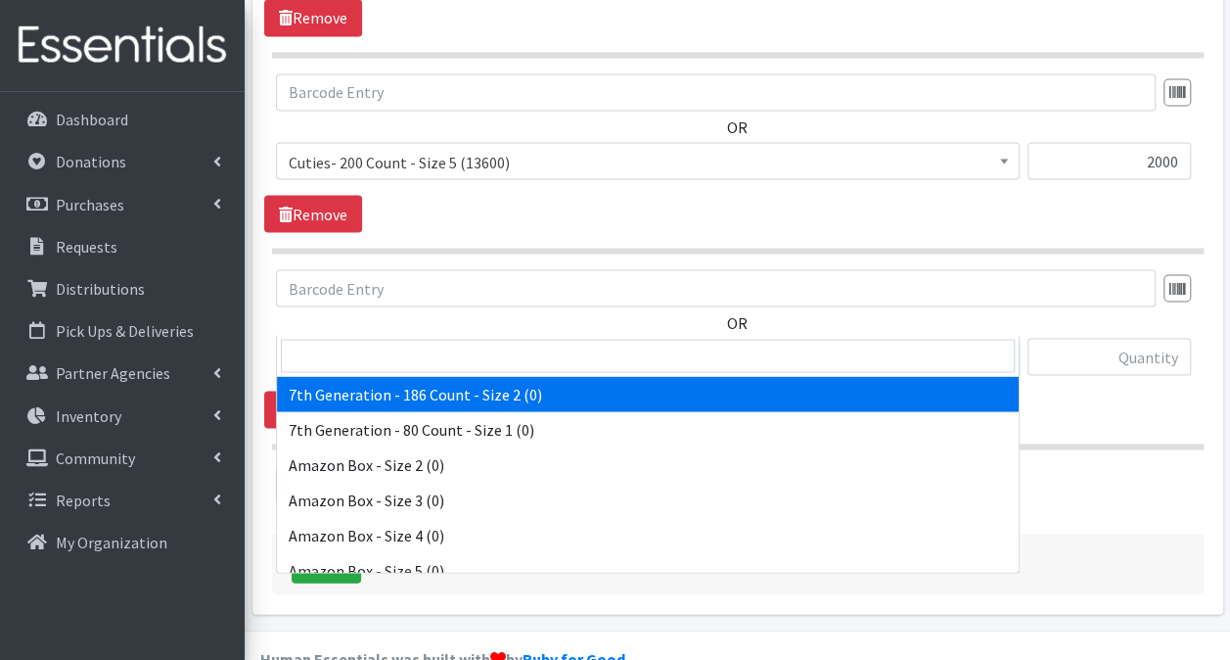
click at [564, 344] on span "7th Generation - 186 Count - Size 2 (0)" at bounding box center [648, 357] width 718 height 27
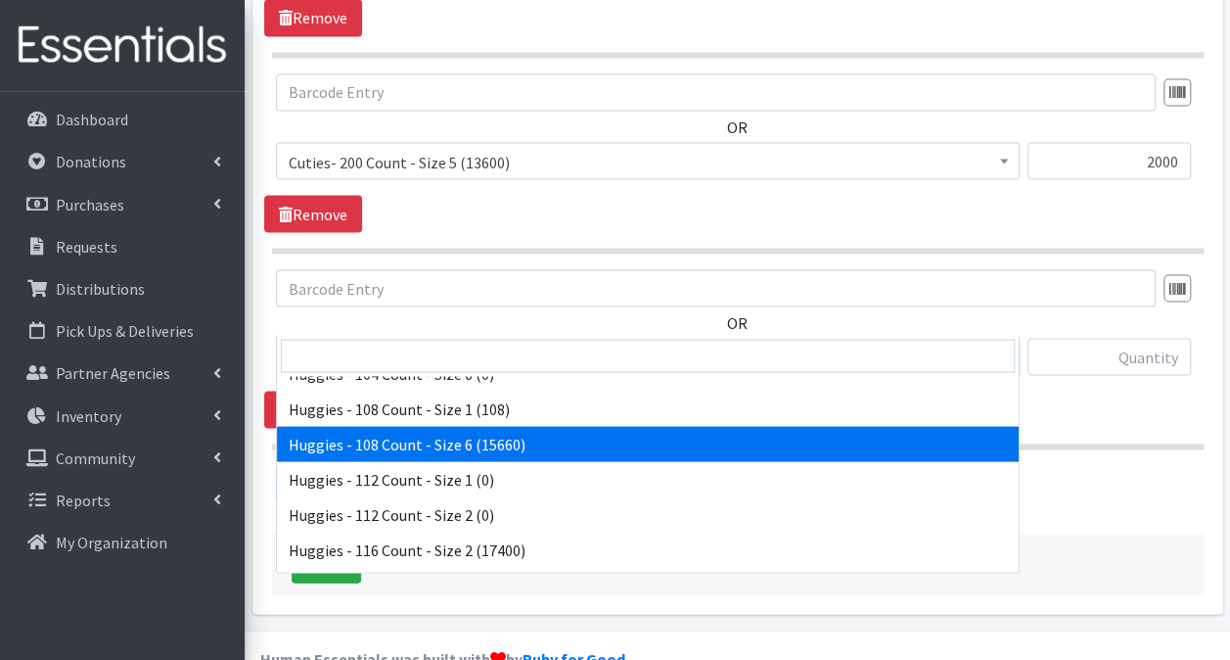
scroll to position [2838, 0]
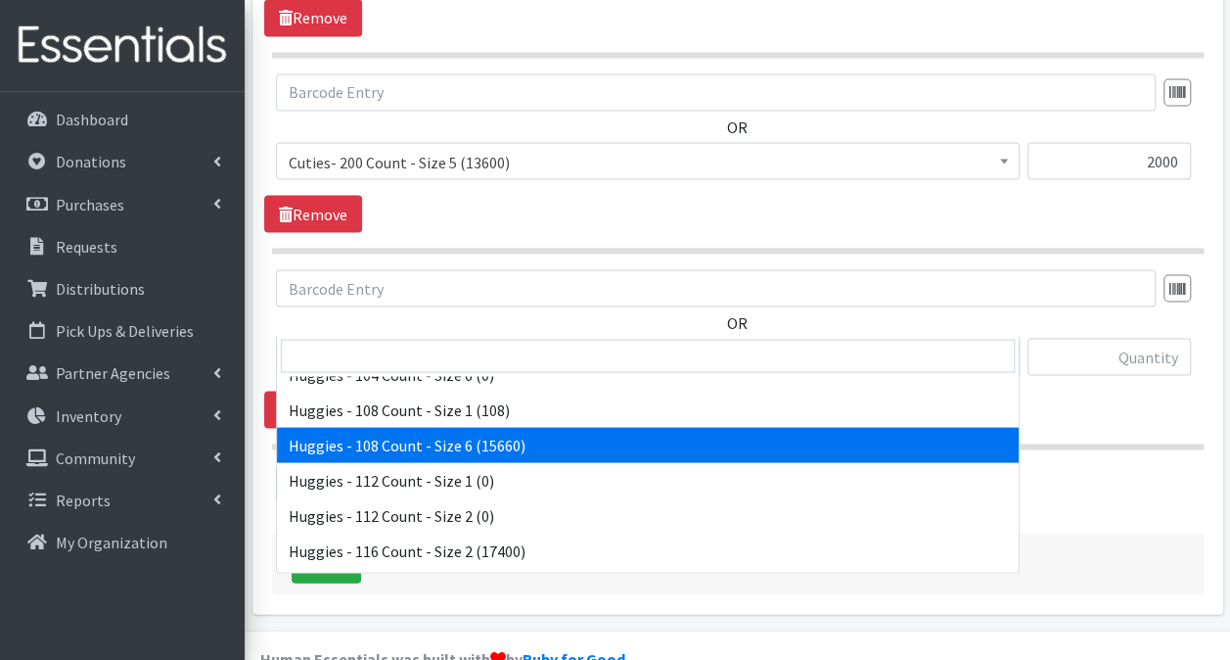
select select "13986"
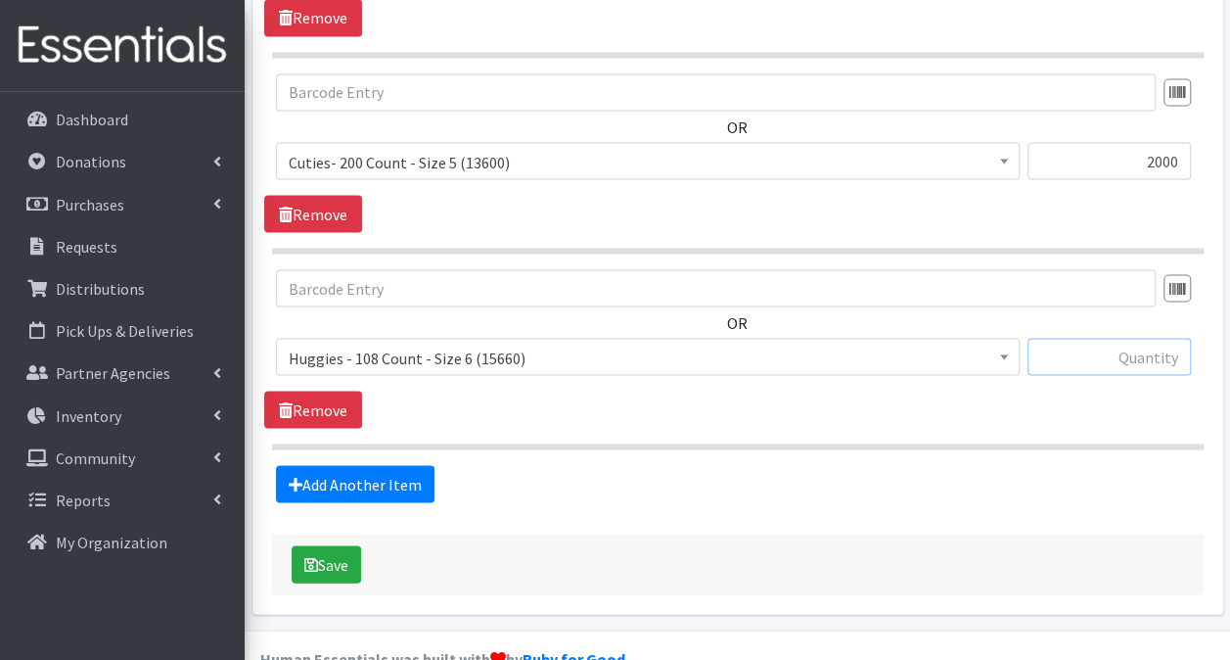
click at [1077, 338] on input "text" at bounding box center [1109, 356] width 163 height 37
type input "1620"
click at [393, 465] on link "Add Another Item" at bounding box center [355, 483] width 159 height 37
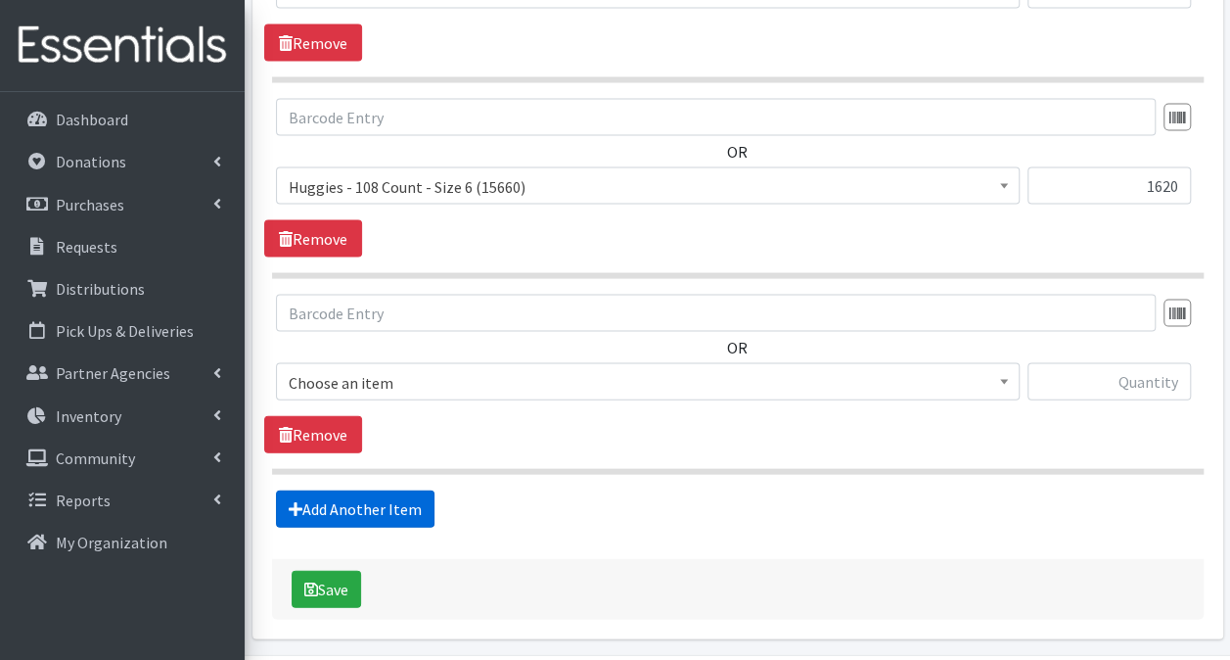
scroll to position [1939, 0]
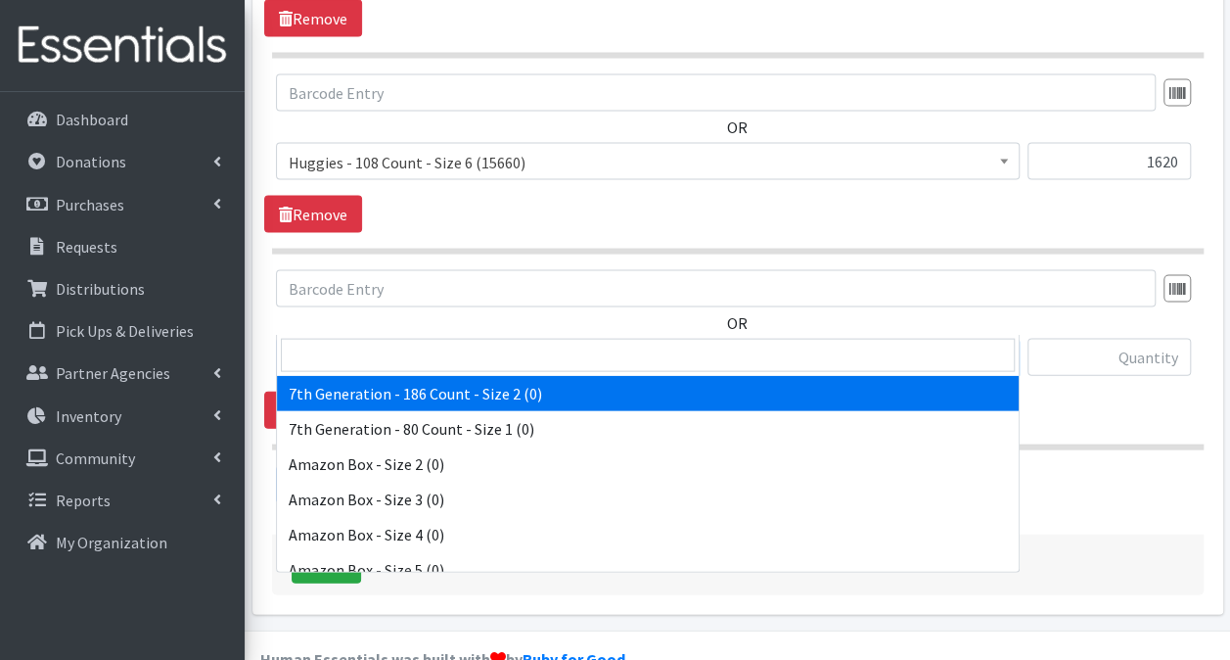
click at [705, 345] on span "7th Generation - 186 Count - Size 2 (0)" at bounding box center [648, 358] width 718 height 27
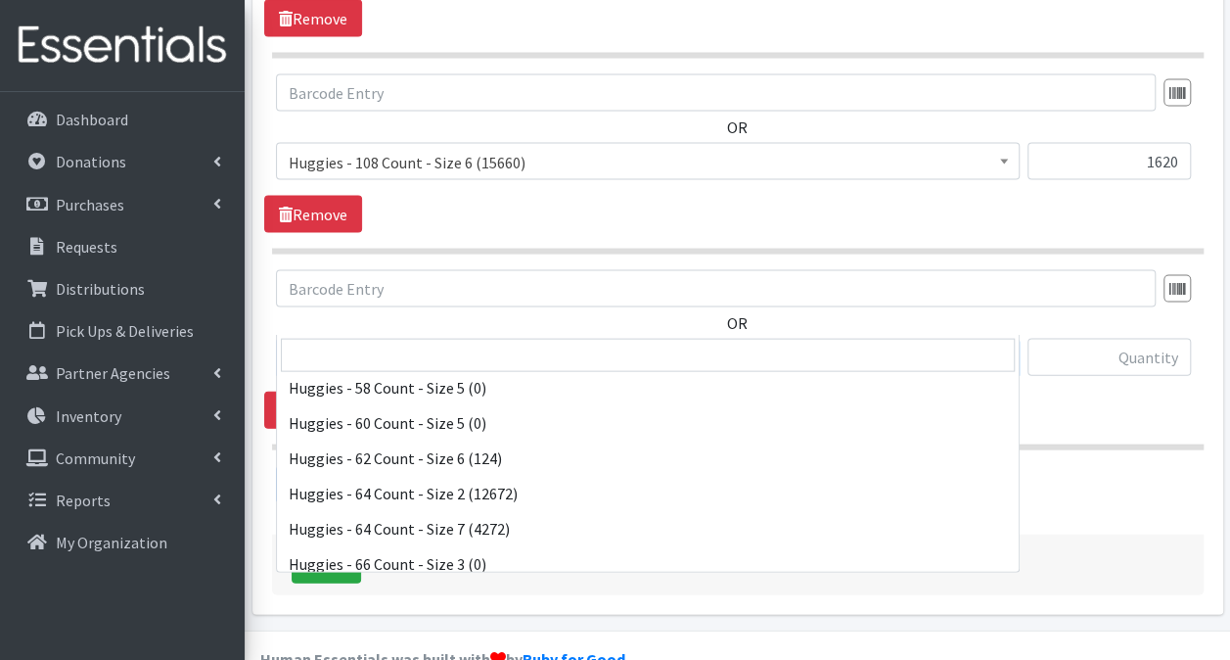
scroll to position [5186, 0]
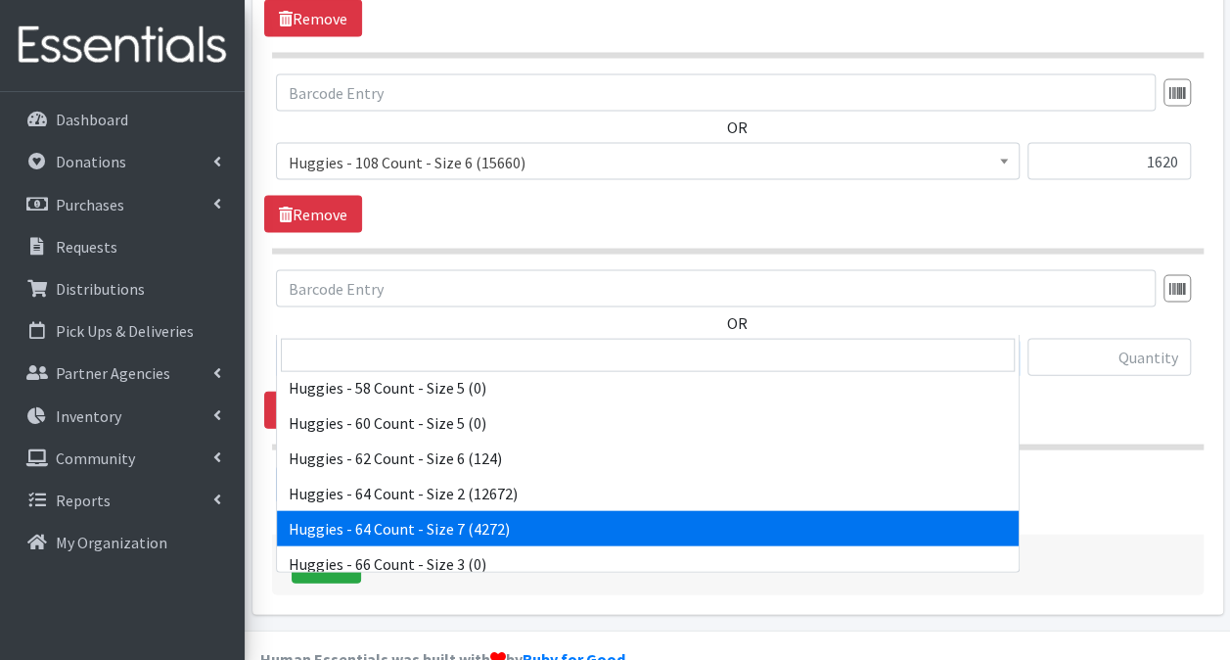
select select "14657"
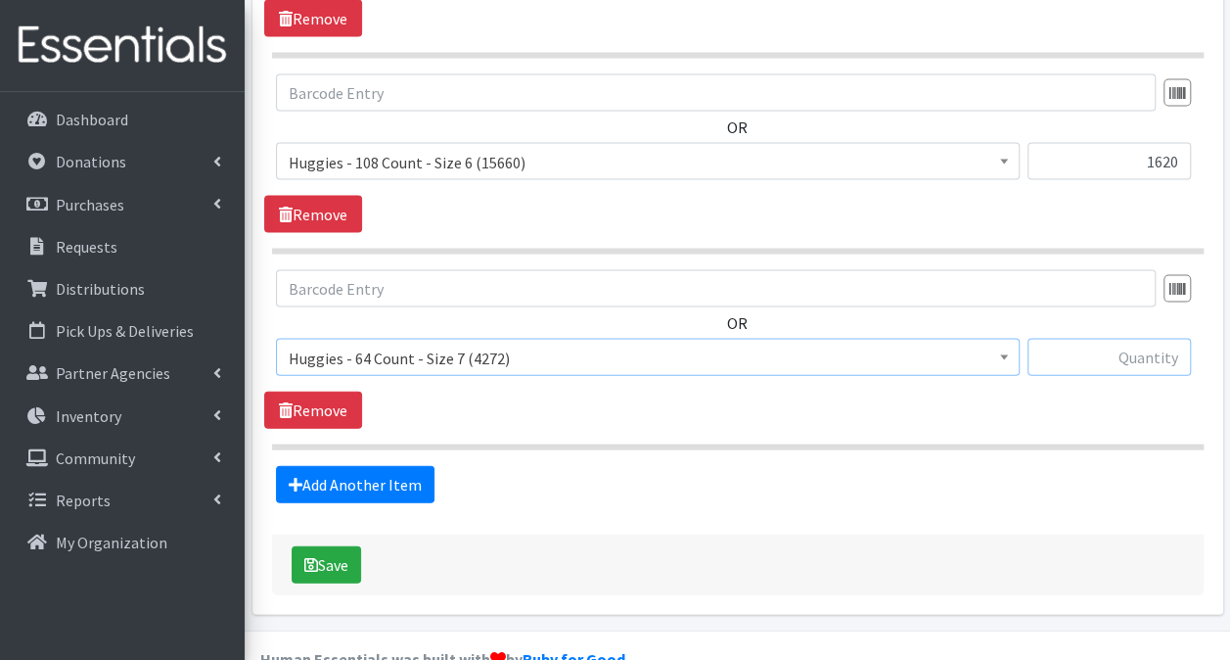
click at [1131, 339] on input "text" at bounding box center [1109, 357] width 163 height 37
type input "832"
click at [307, 466] on link "Add Another Item" at bounding box center [355, 484] width 159 height 37
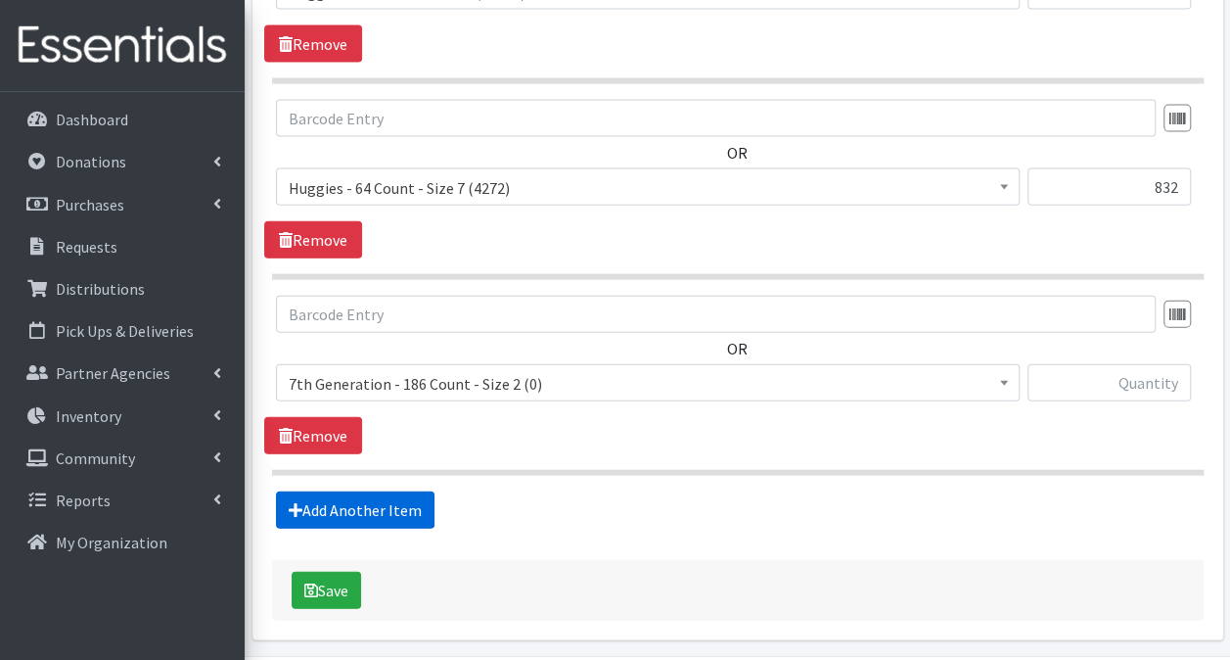
scroll to position [2134, 0]
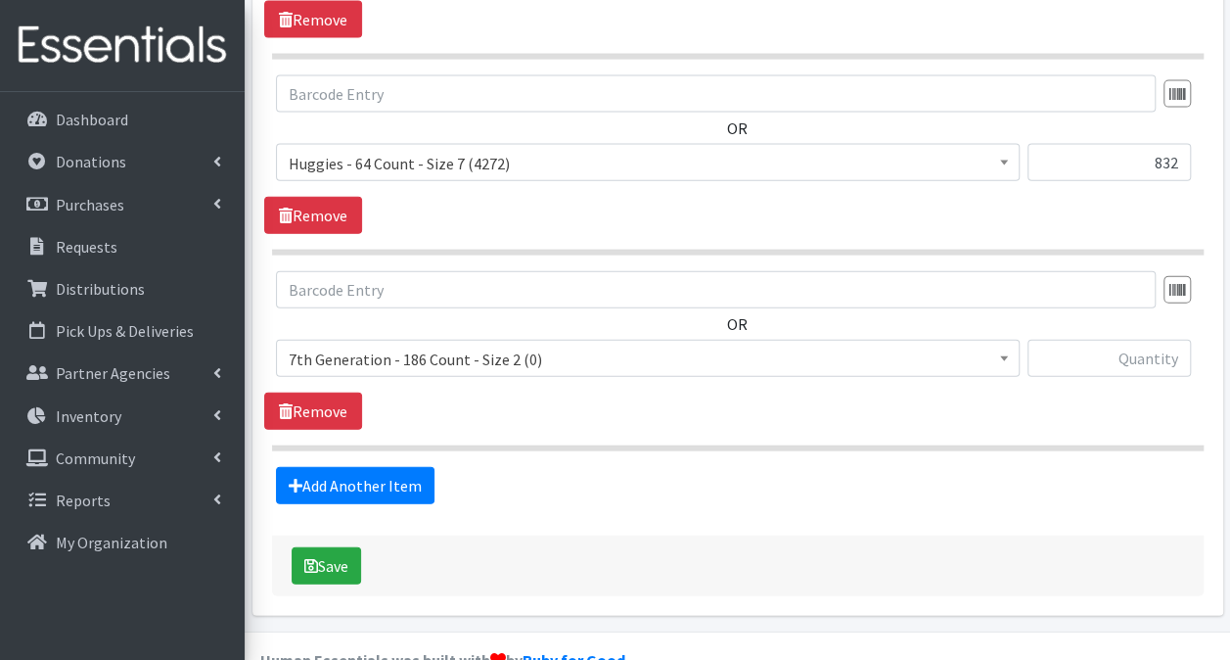
click at [423, 346] on span "7th Generation - 186 Count - Size 2 (0)" at bounding box center [648, 359] width 718 height 27
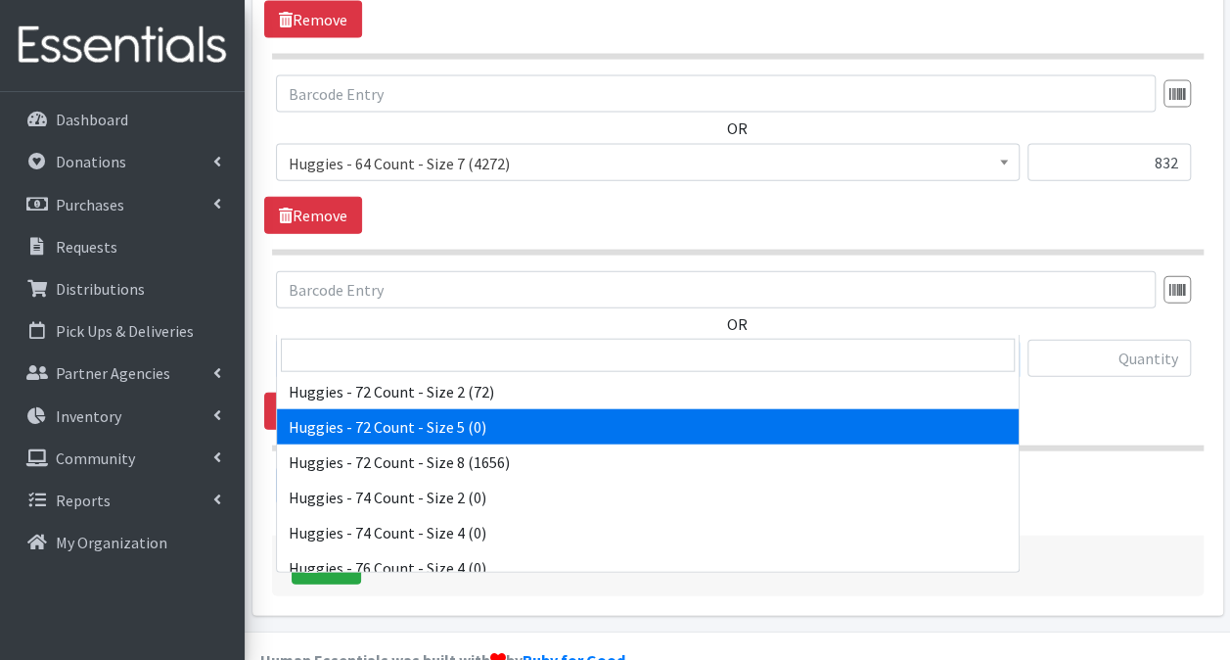
scroll to position [5676, 0]
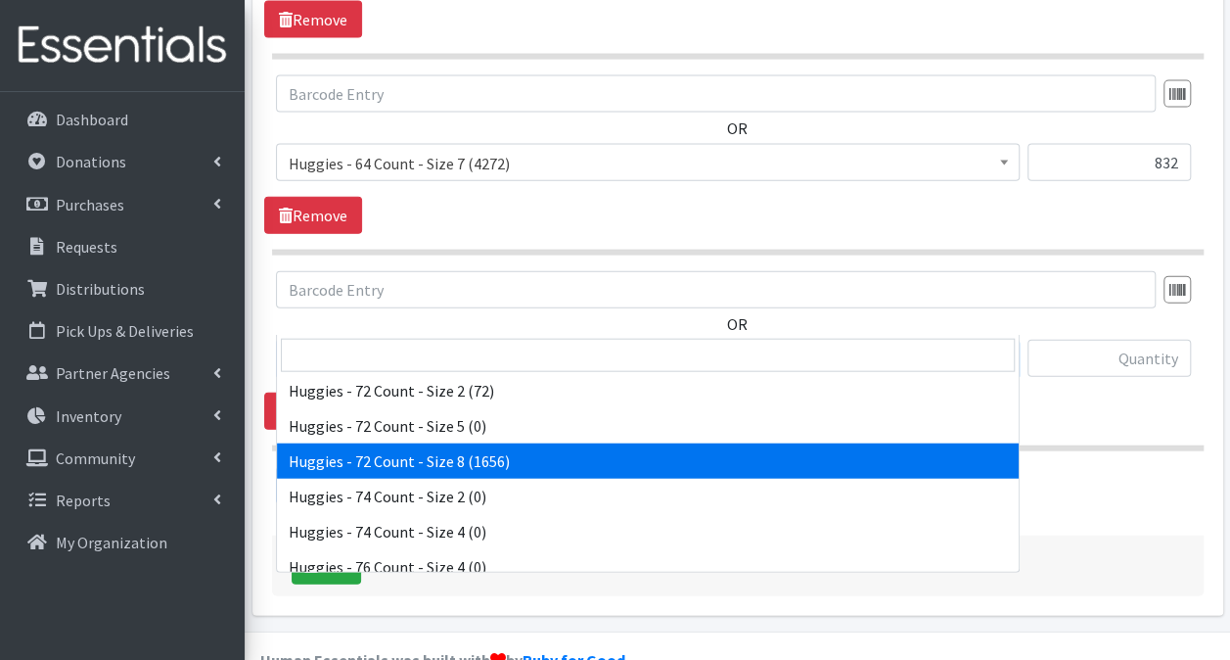
select select "15372"
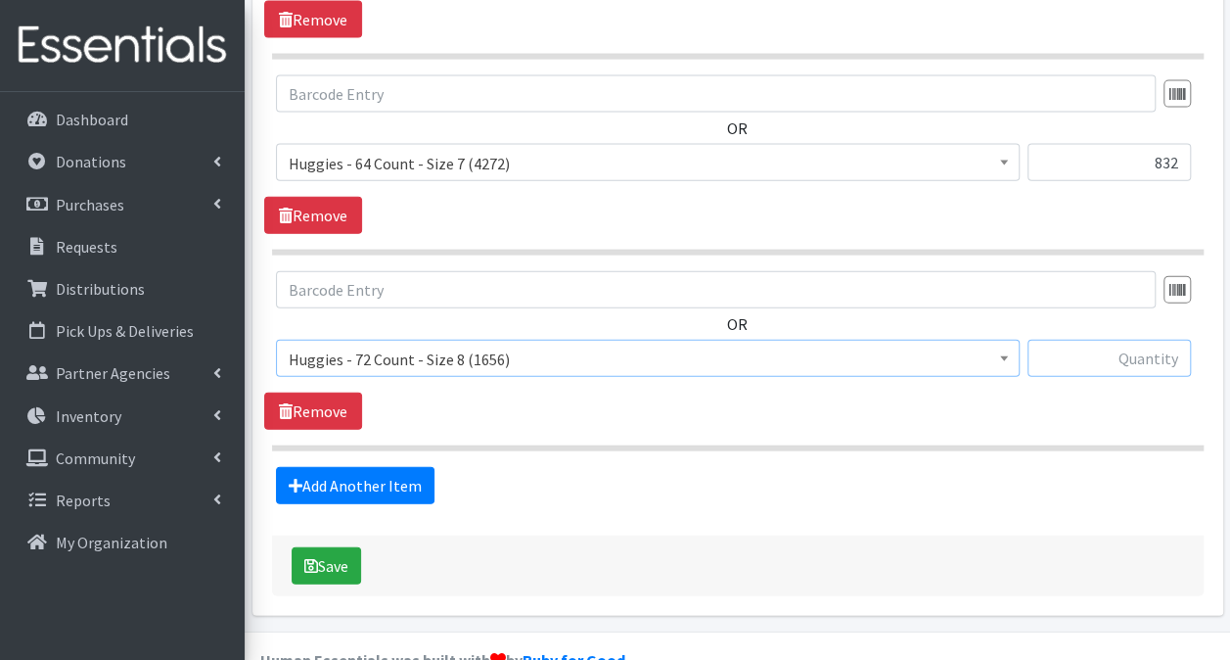
click at [1160, 340] on input "text" at bounding box center [1109, 358] width 163 height 37
type input "720"
click at [339, 547] on button "Save" at bounding box center [326, 565] width 69 height 37
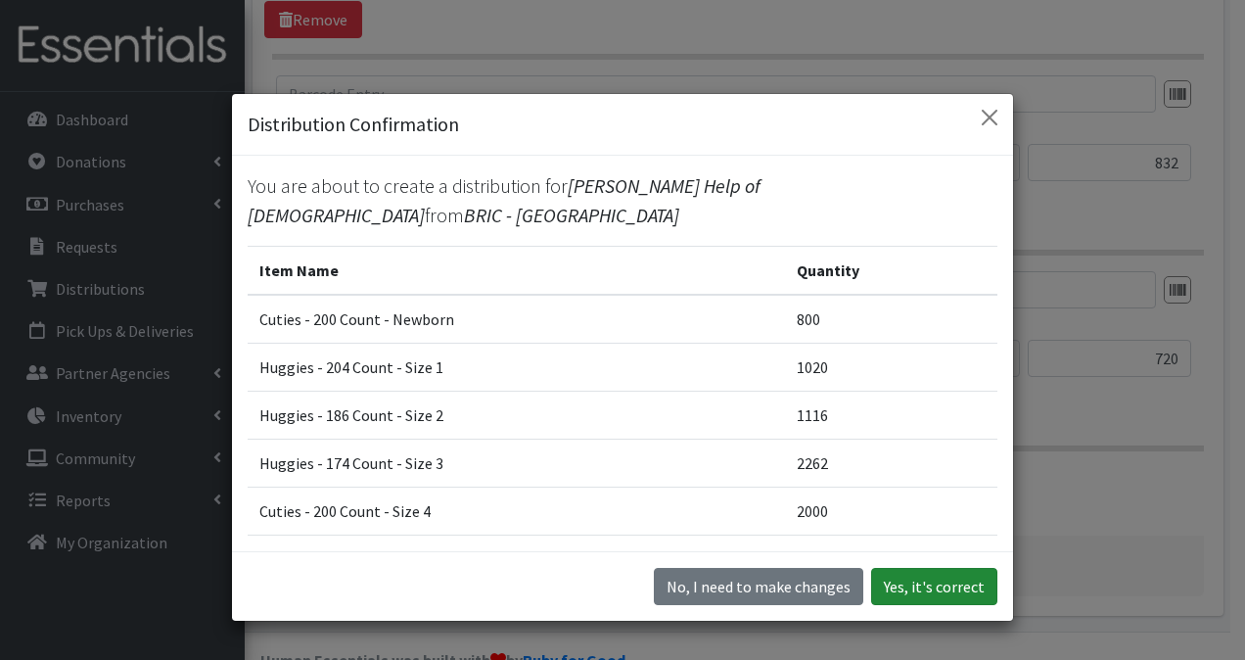
click at [977, 572] on button "Yes, it's correct" at bounding box center [934, 586] width 126 height 37
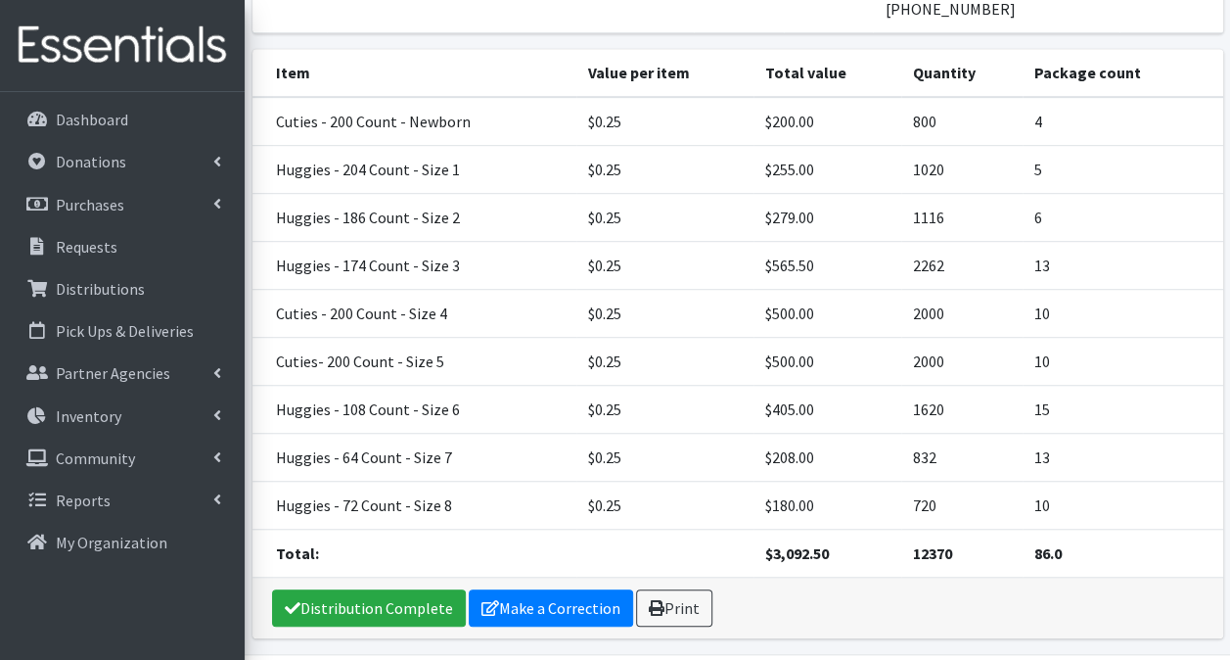
scroll to position [489, 0]
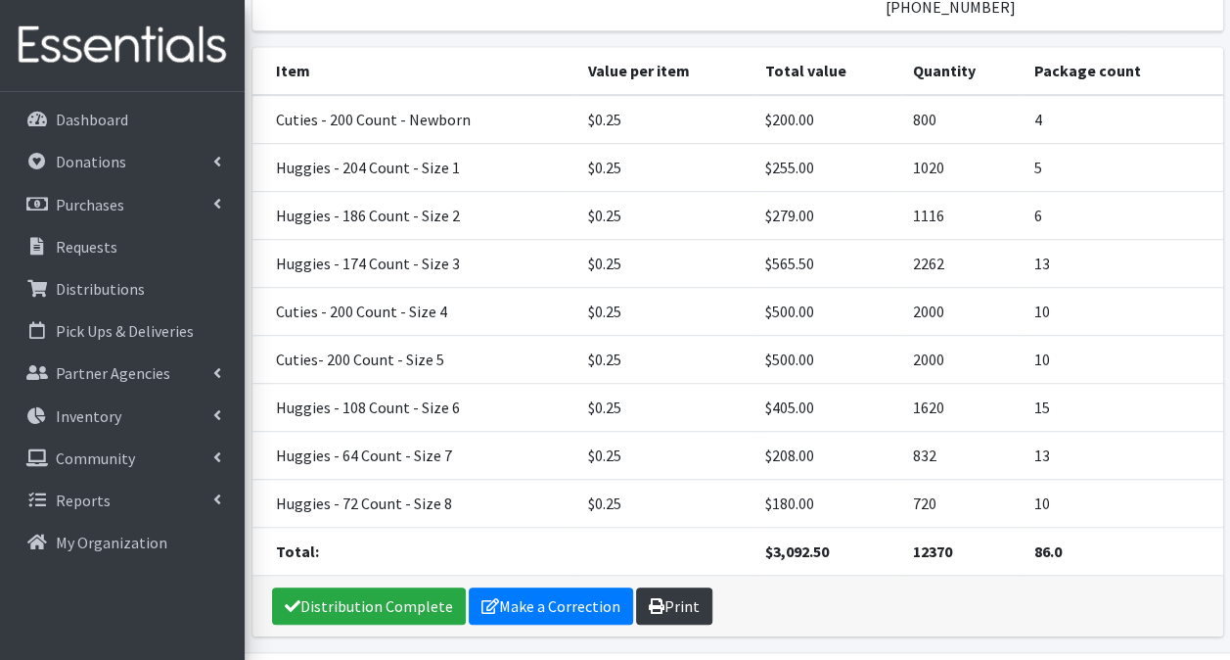
click at [692, 587] on link "Print" at bounding box center [674, 605] width 76 height 37
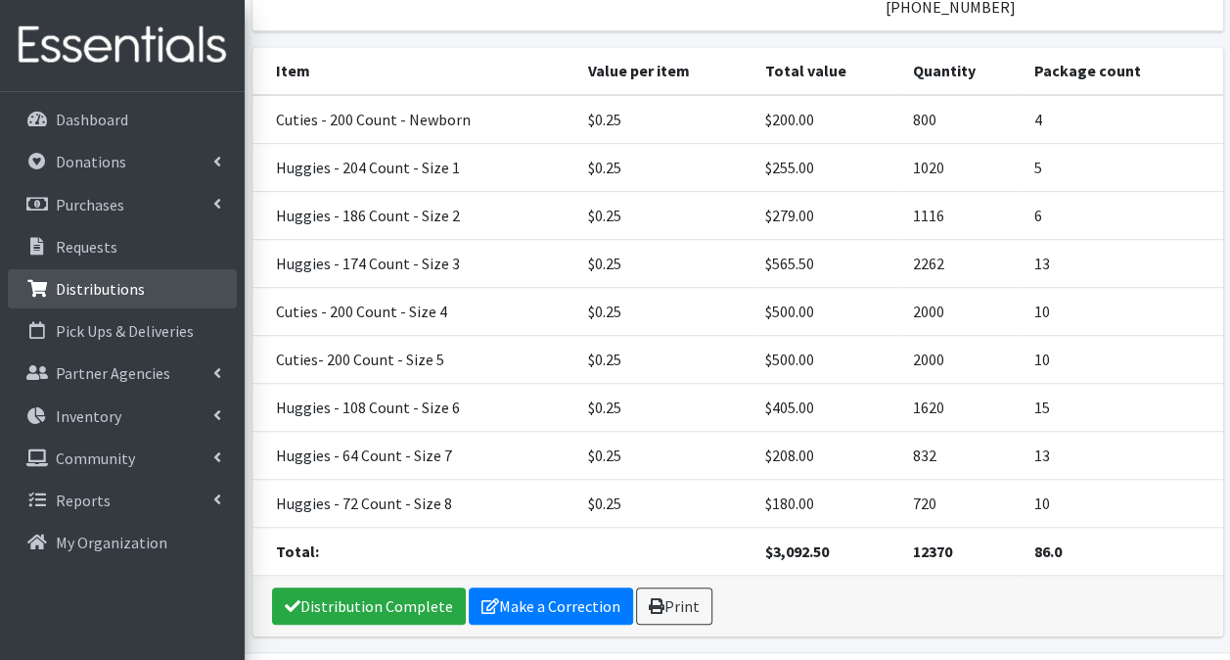
click at [69, 296] on p "Distributions" at bounding box center [100, 289] width 89 height 20
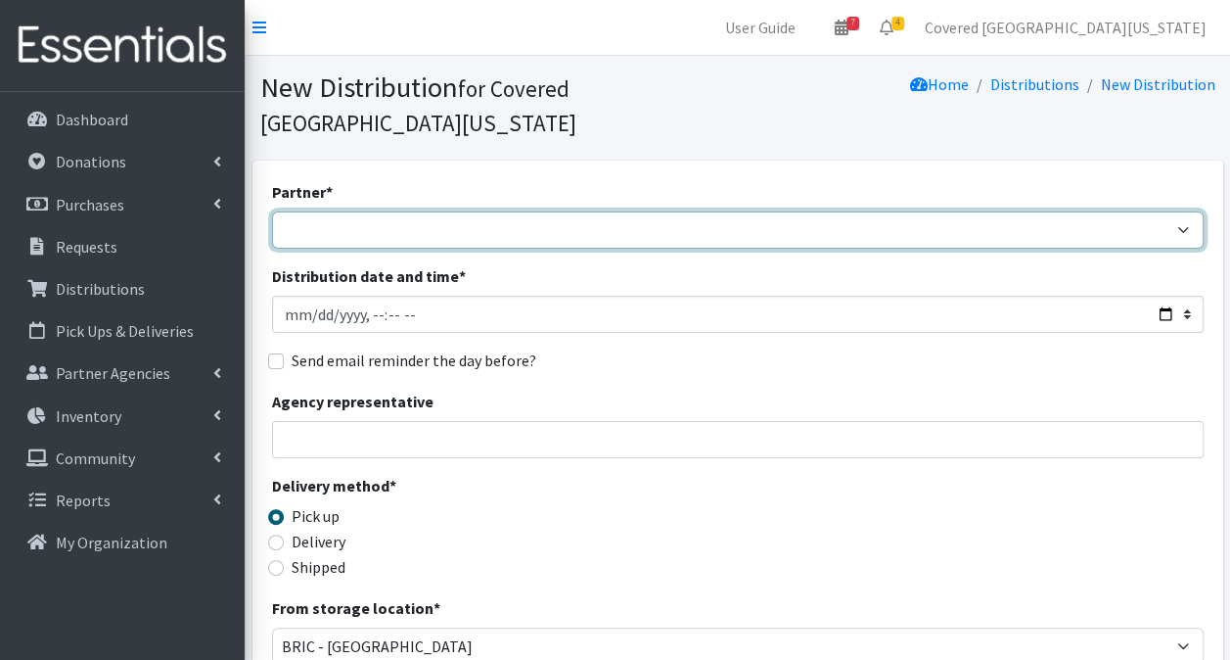
click at [283, 211] on select "Achievement Centers for Children & Families Adopt A Family of The Palm Beaches …" at bounding box center [738, 229] width 932 height 37
select select "677"
click at [272, 211] on select "Achievement Centers for Children & Families Adopt A Family of The Palm Beaches …" at bounding box center [738, 229] width 932 height 37
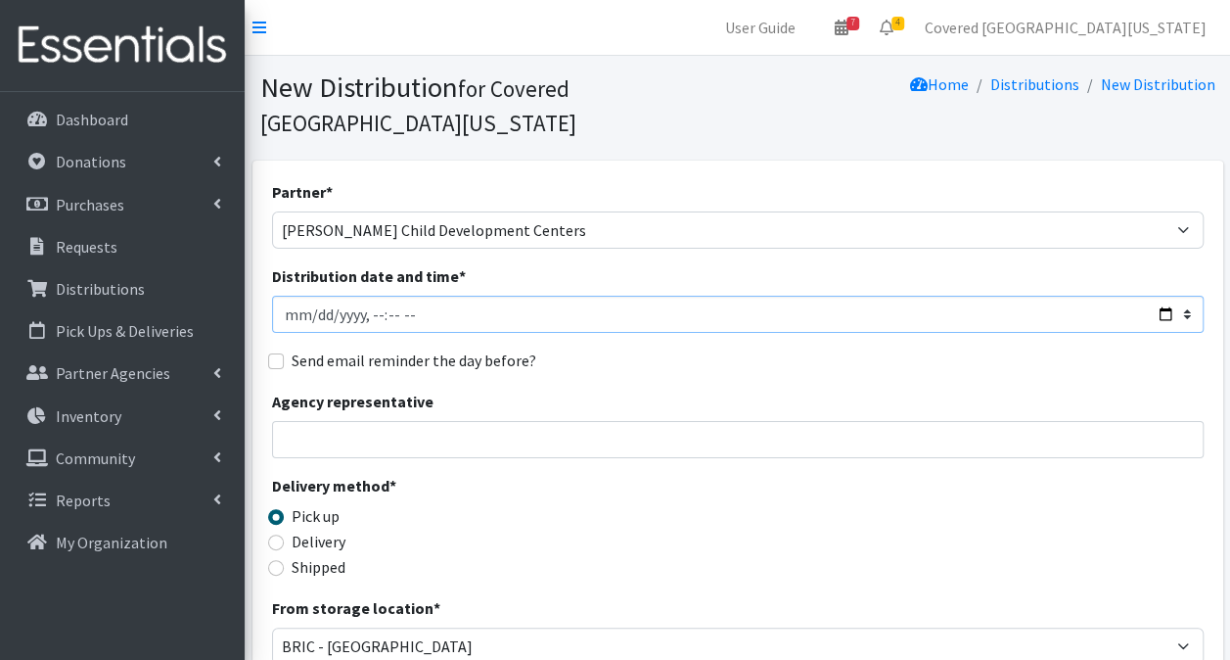
click at [1168, 296] on input "Distribution date and time *" at bounding box center [738, 314] width 932 height 37
type input "2025-09-20T23:59"
click at [767, 495] on div "Delivery method * Pick up Delivery Shipped Shipping cost" at bounding box center [738, 535] width 932 height 122
click at [560, 421] on input "Agency representative" at bounding box center [738, 439] width 932 height 37
click at [775, 427] on div "Partner * Achievement Centers for Children & Families Adopt A Family of The Pal…" at bounding box center [738, 626] width 932 height 892
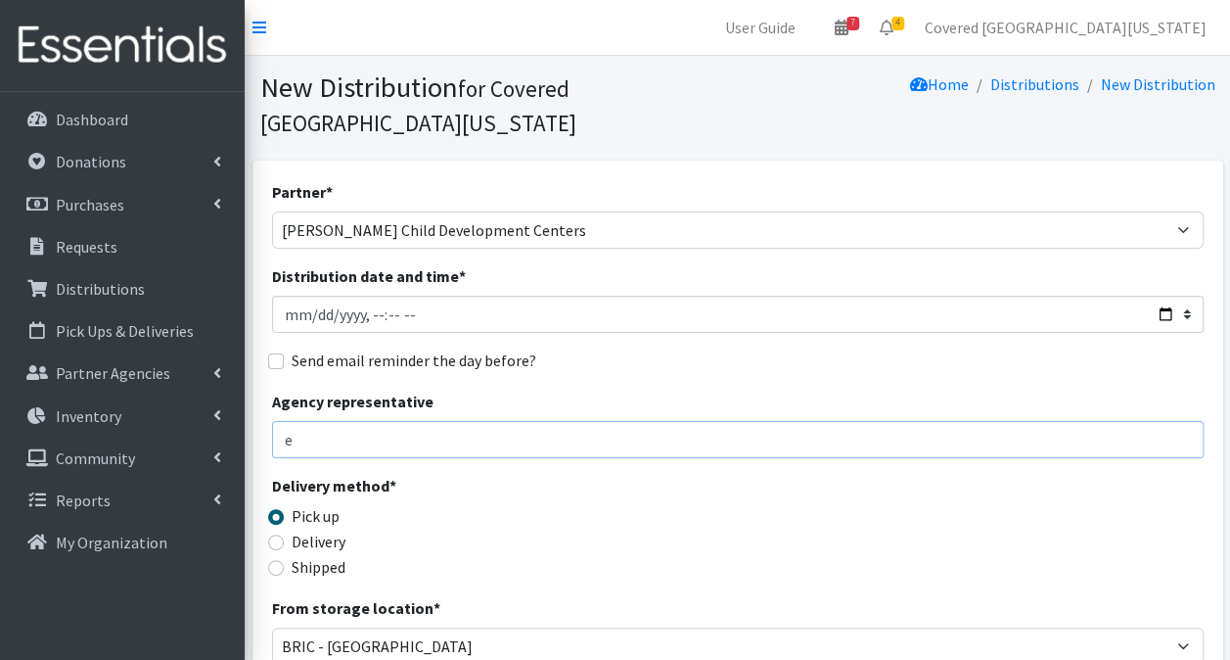
click at [303, 421] on input "e" at bounding box center [738, 439] width 932 height 37
type input "Enida Warner - ewarner@fullercenter.org - 561-632-2349"
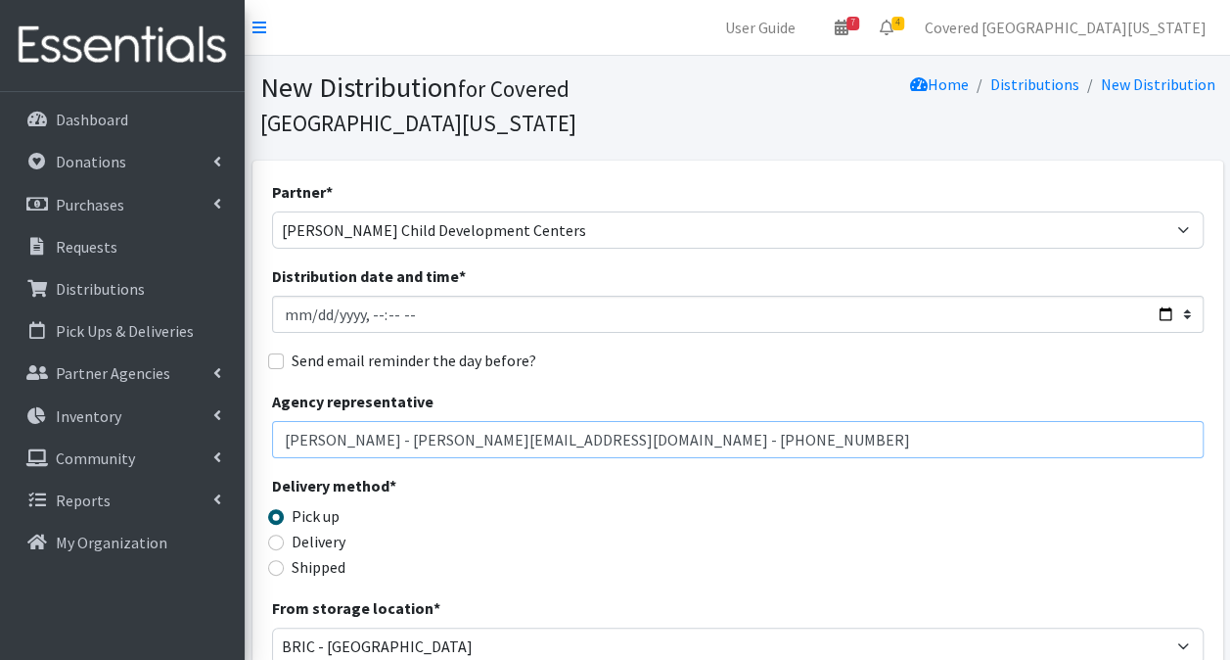
drag, startPoint x: 693, startPoint y: 418, endPoint x: -4, endPoint y: 382, distance: 697.8
click at [0, 382] on html "User Guide 7 7 Pick-ups remaining this week View Calendar 4 2 Requests 2 Partne…" at bounding box center [615, 636] width 1230 height 1272
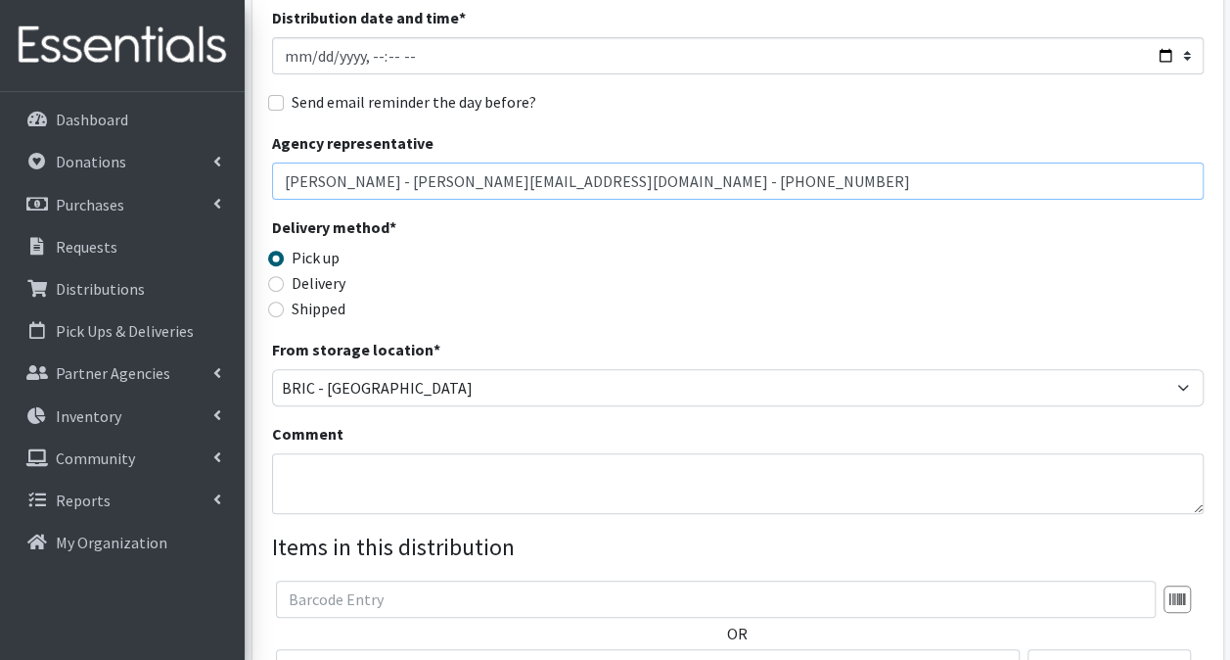
scroll to position [260, 0]
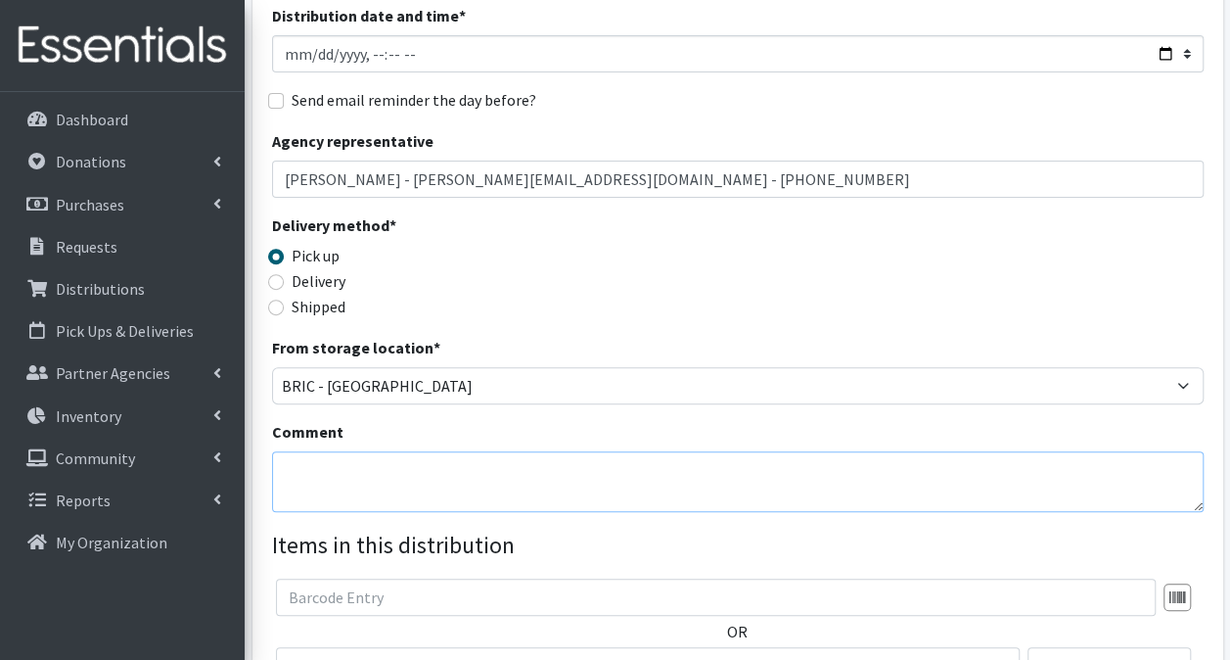
click at [319, 451] on textarea "Comment" at bounding box center [738, 481] width 932 height 61
paste textarea "[PERSON_NAME] - [PERSON_NAME][EMAIL_ADDRESS][DOMAIN_NAME] - [PHONE_NUMBER]"
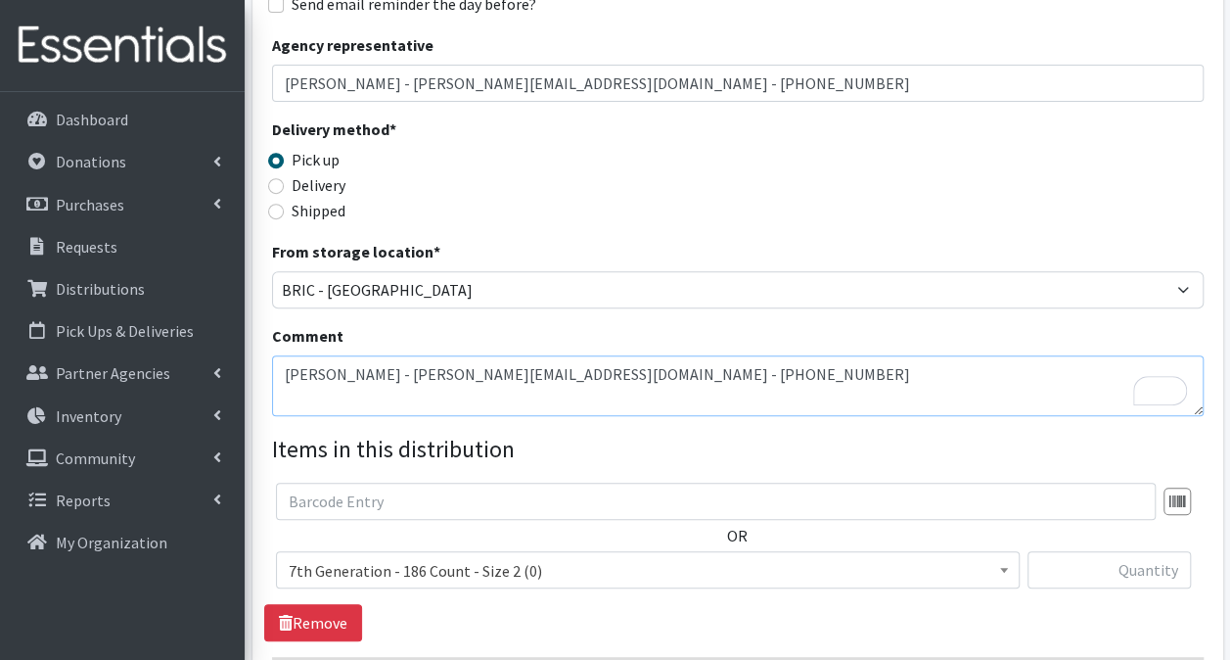
type textarea "[PERSON_NAME] - [PERSON_NAME][EMAIL_ADDRESS][DOMAIN_NAME] - [PHONE_NUMBER]"
click at [619, 557] on span "7th Generation - 186 Count - Size 2 (0)" at bounding box center [648, 570] width 718 height 27
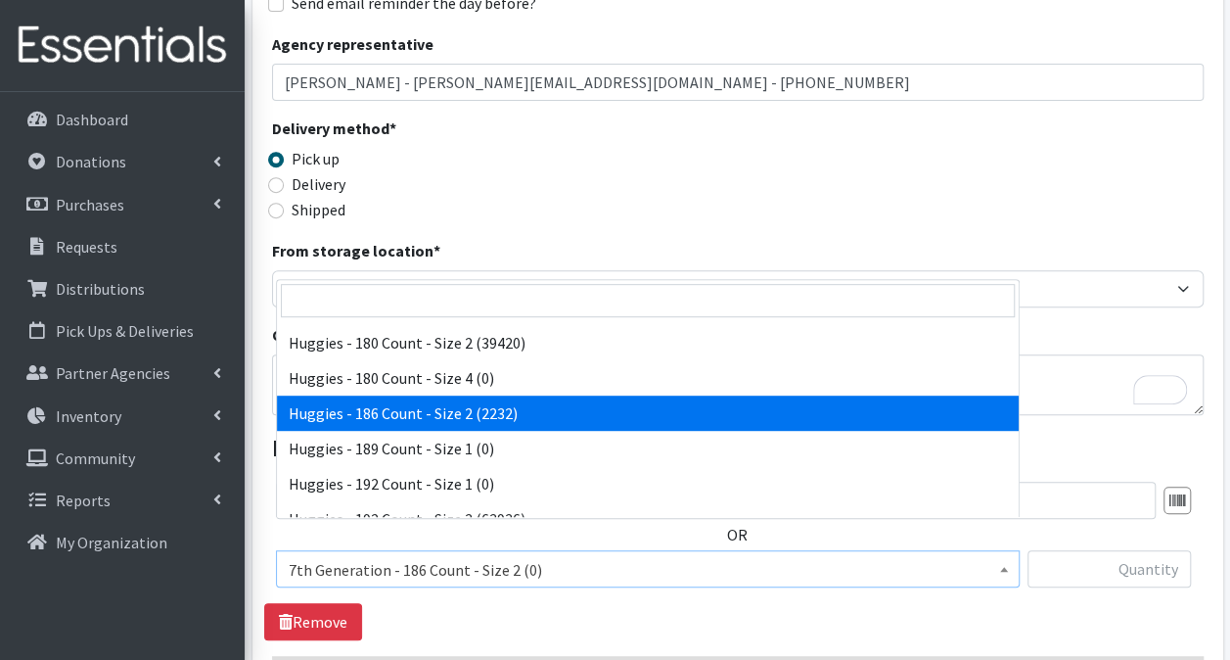
scroll to position [4013, 0]
select select "13984"
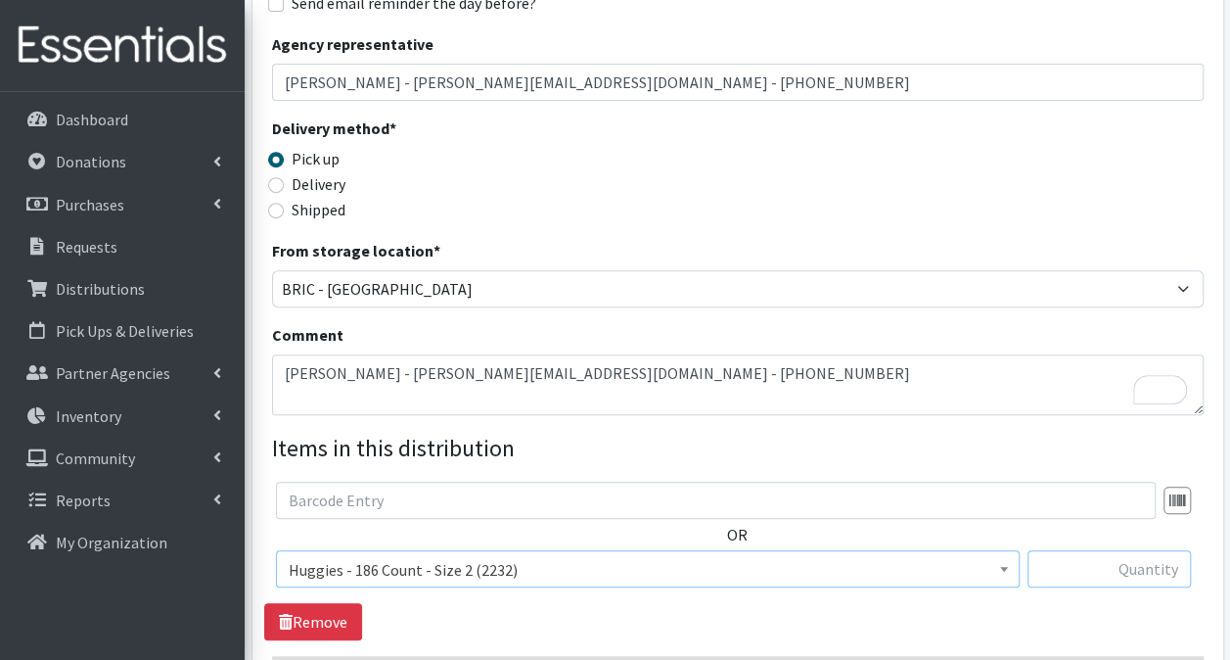
click at [1087, 550] on input "text" at bounding box center [1109, 568] width 163 height 37
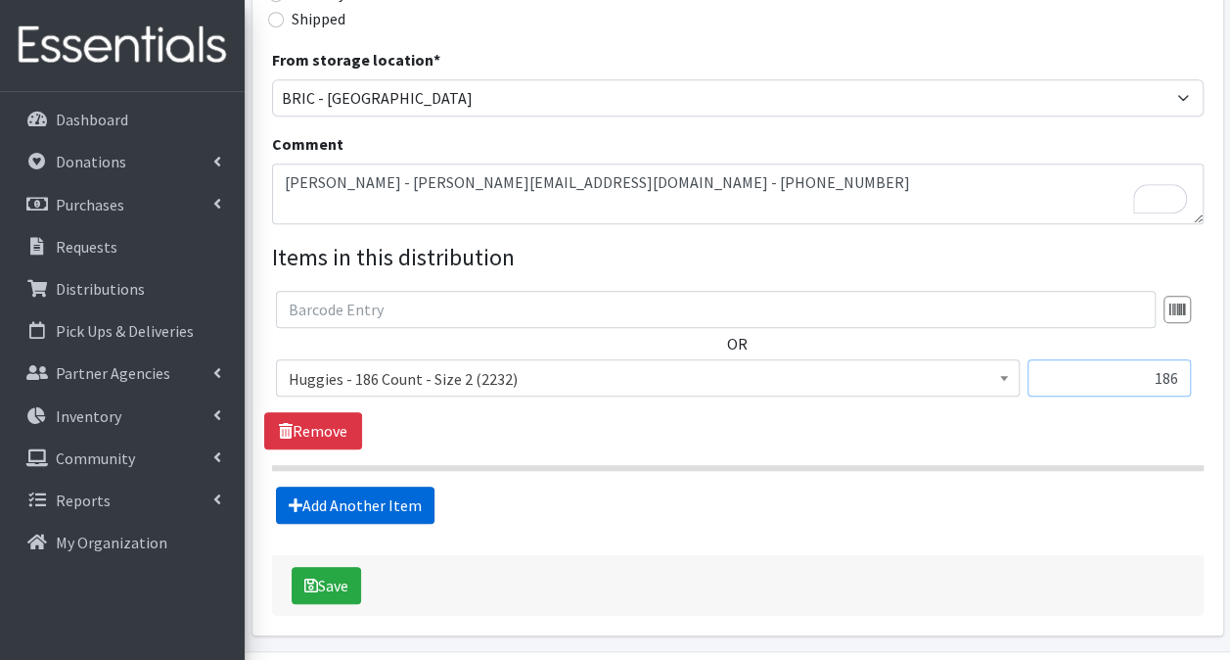
type input "186"
click at [331, 486] on link "Add Another Item" at bounding box center [355, 504] width 159 height 37
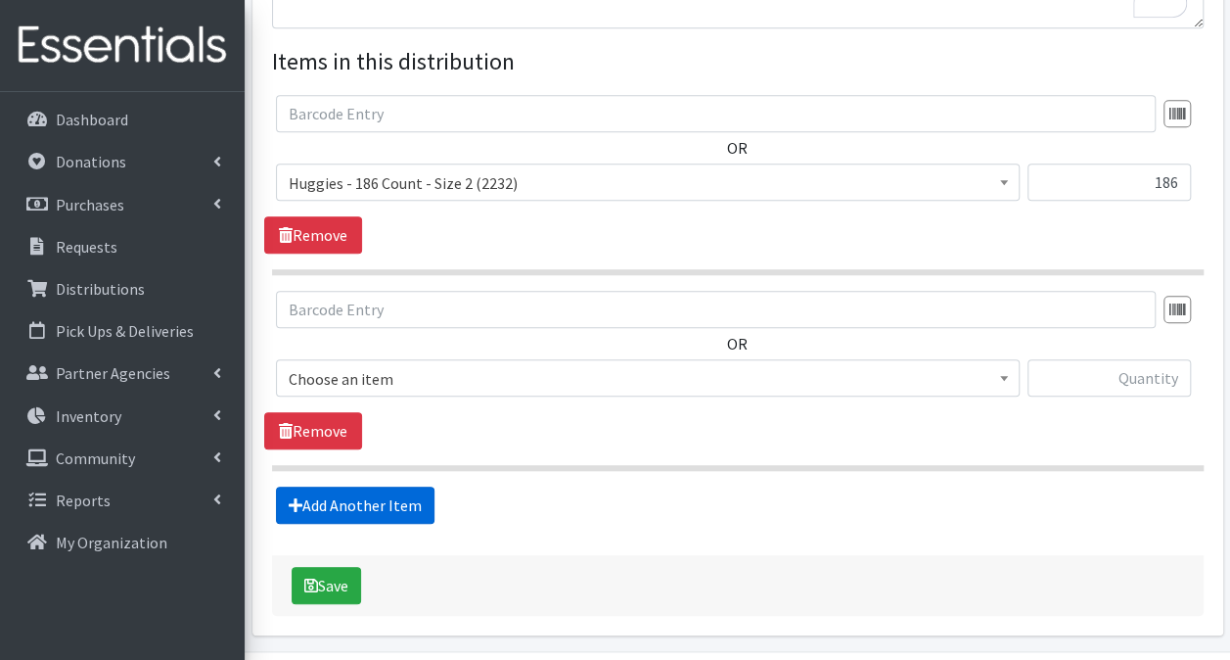
scroll to position [770, 0]
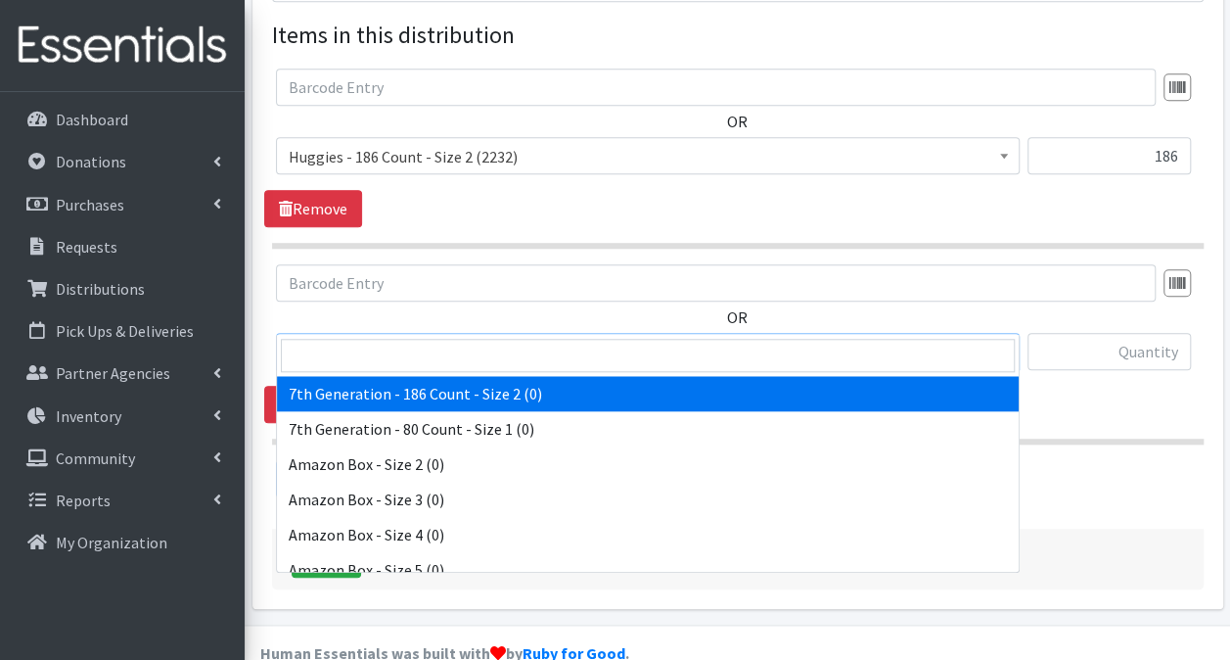
click at [439, 339] on span "7th Generation - 186 Count - Size 2 (0)" at bounding box center [648, 352] width 718 height 27
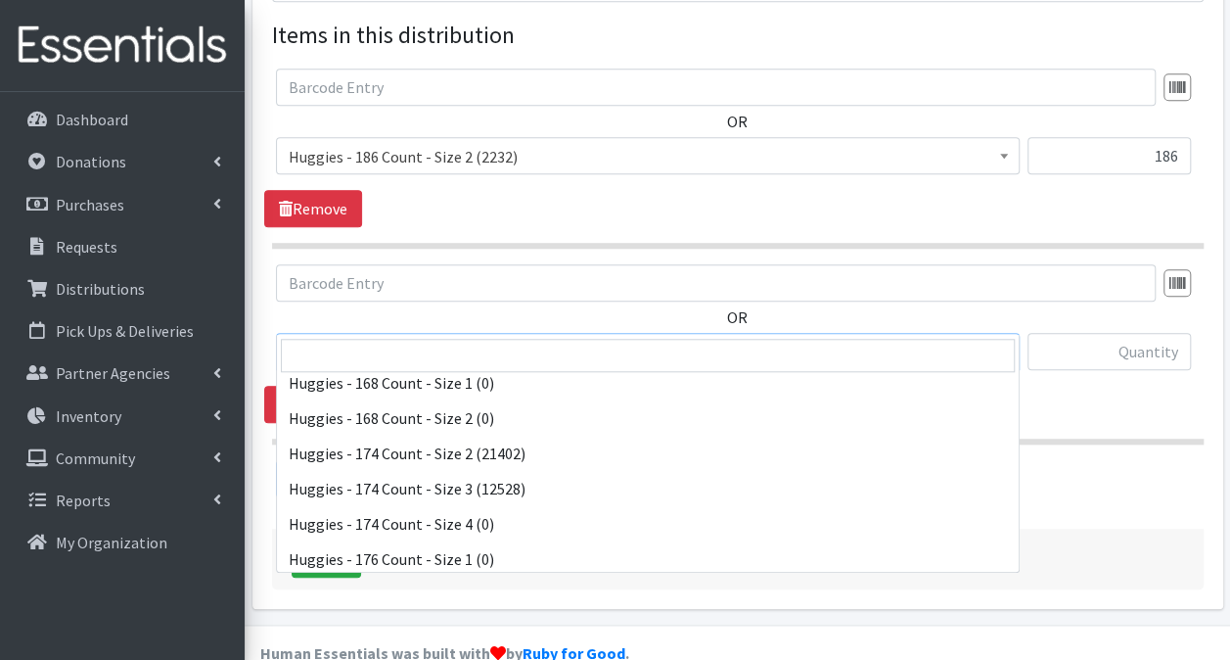
scroll to position [3817, 0]
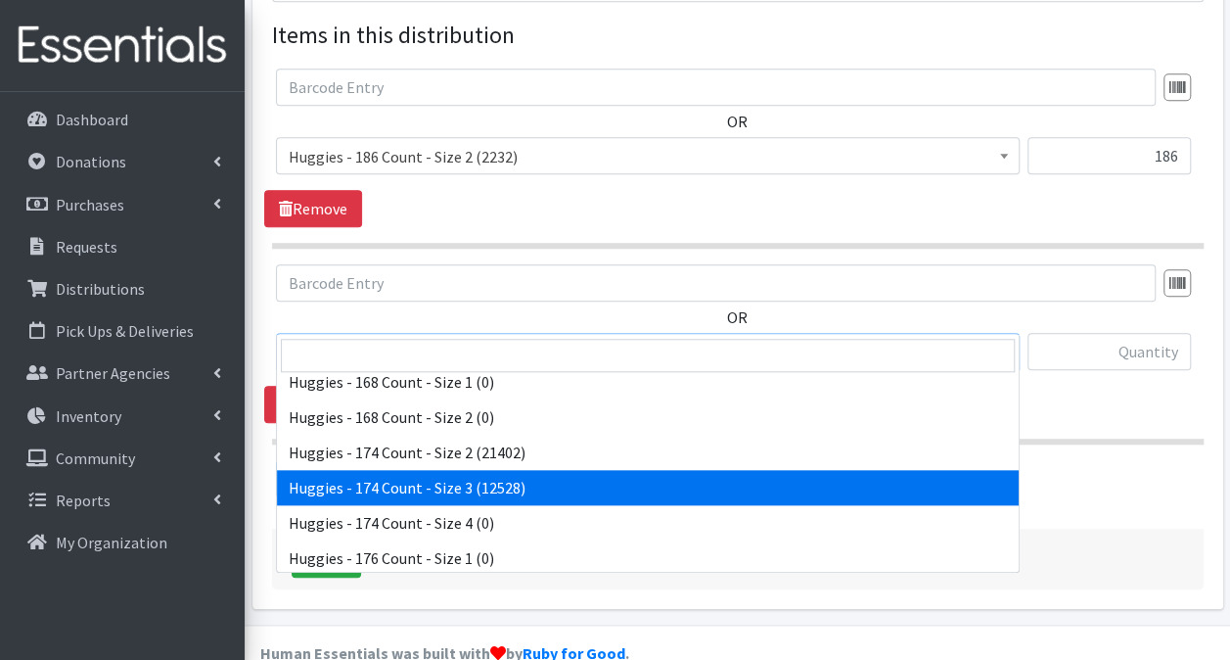
select select "15370"
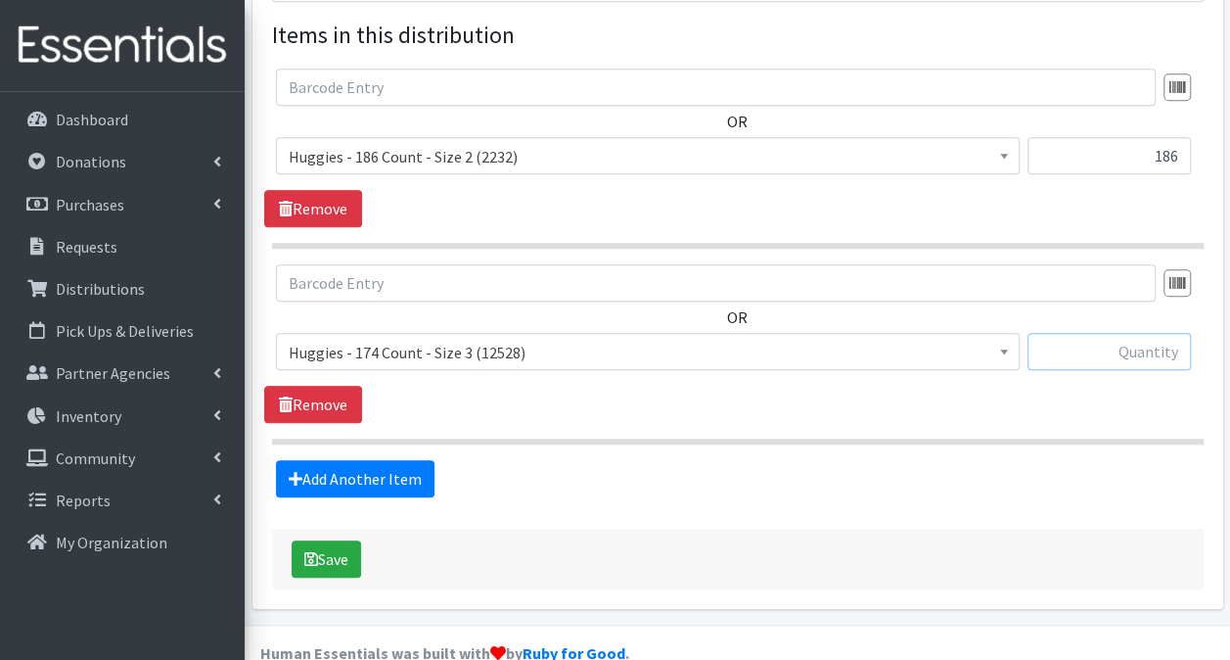
click at [1155, 333] on input "text" at bounding box center [1109, 351] width 163 height 37
type input "1218"
click at [323, 460] on link "Add Another Item" at bounding box center [355, 478] width 159 height 37
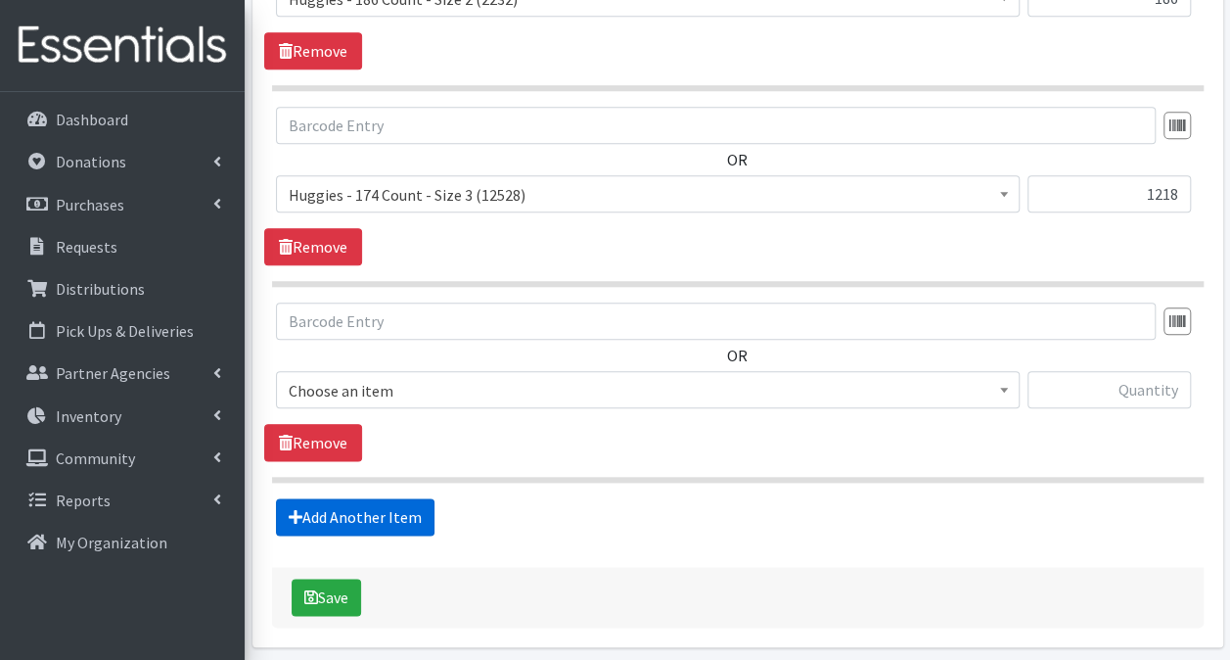
scroll to position [965, 0]
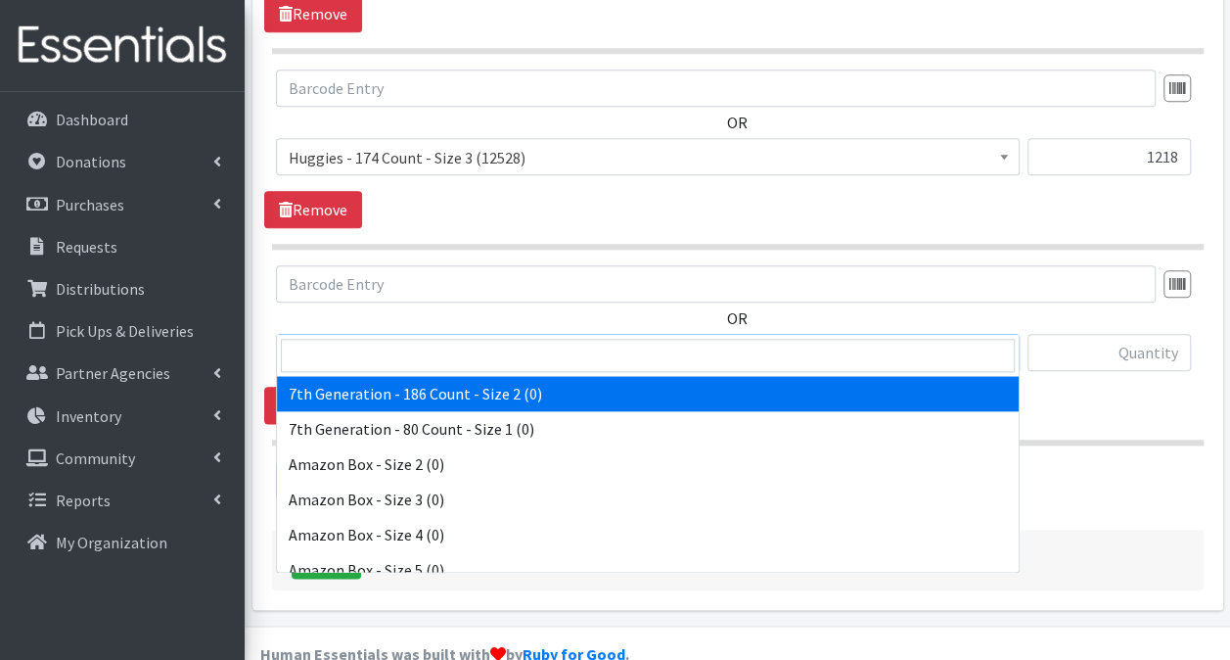
click at [446, 340] on span "7th Generation - 186 Count - Size 2 (0)" at bounding box center [648, 353] width 718 height 27
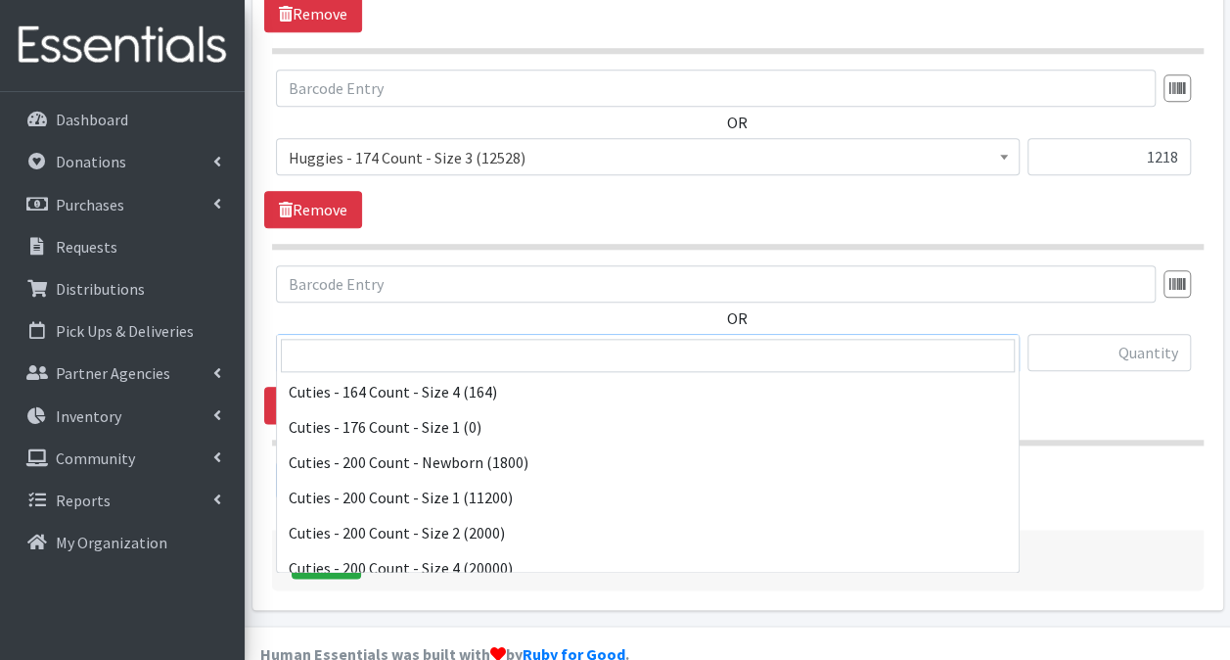
scroll to position [1271, 0]
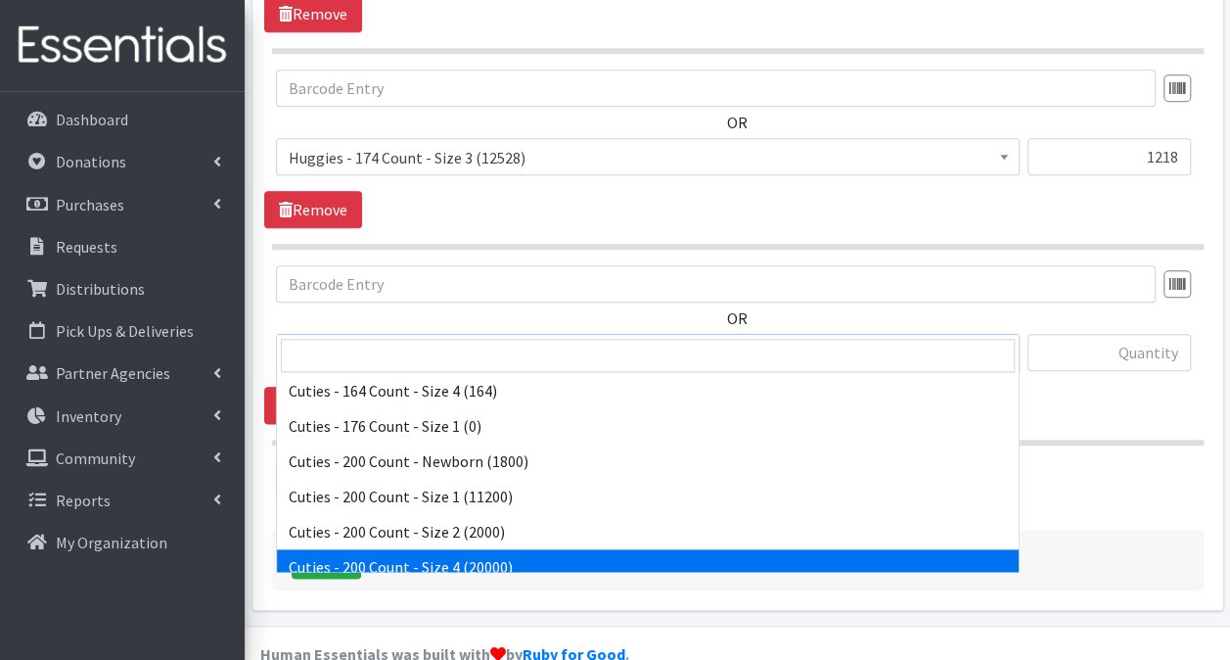
select select "14764"
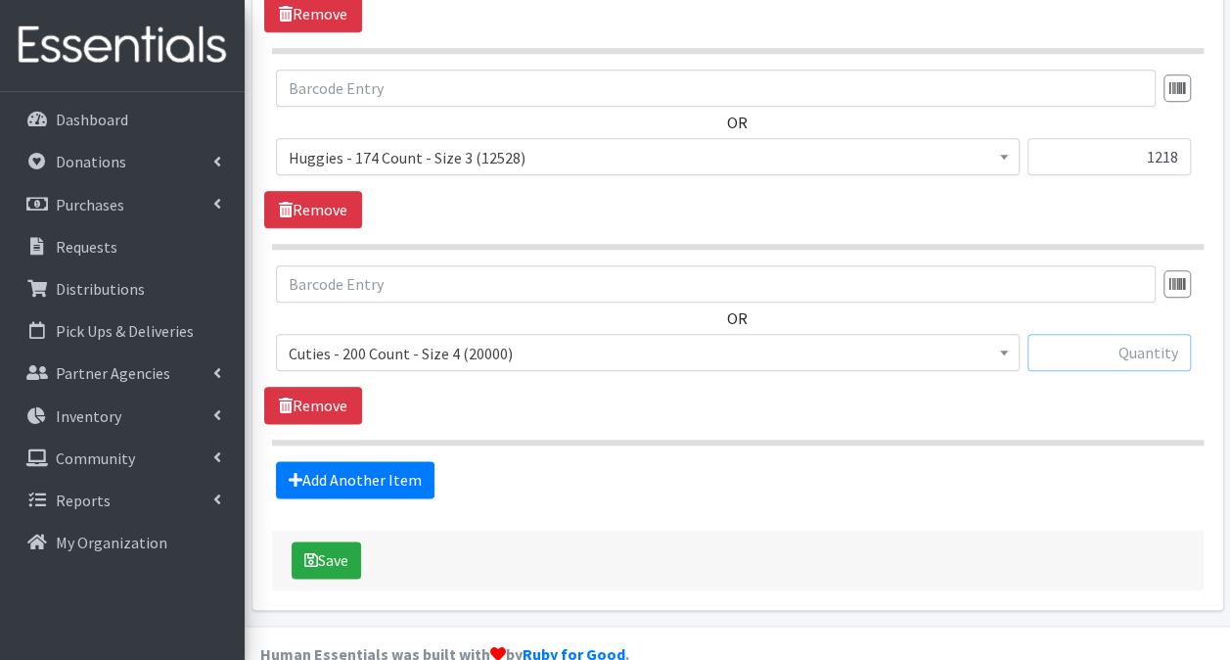
click at [1102, 334] on input "text" at bounding box center [1109, 352] width 163 height 37
type input "2000"
click at [364, 461] on link "Add Another Item" at bounding box center [355, 479] width 159 height 37
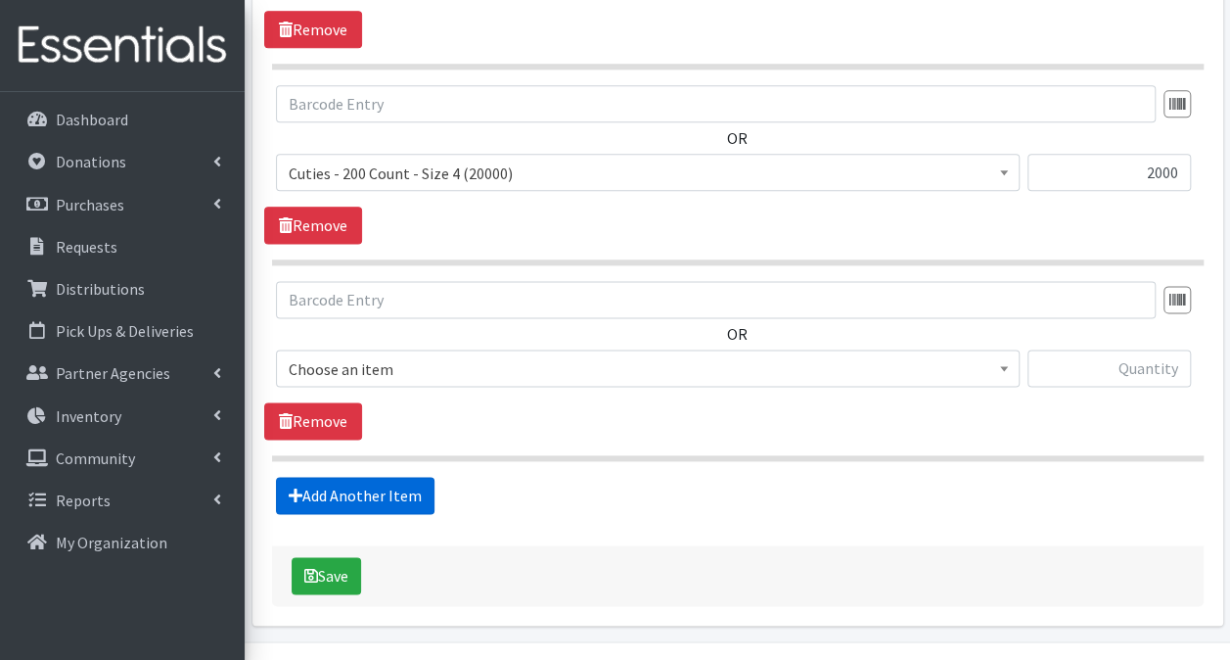
scroll to position [1160, 0]
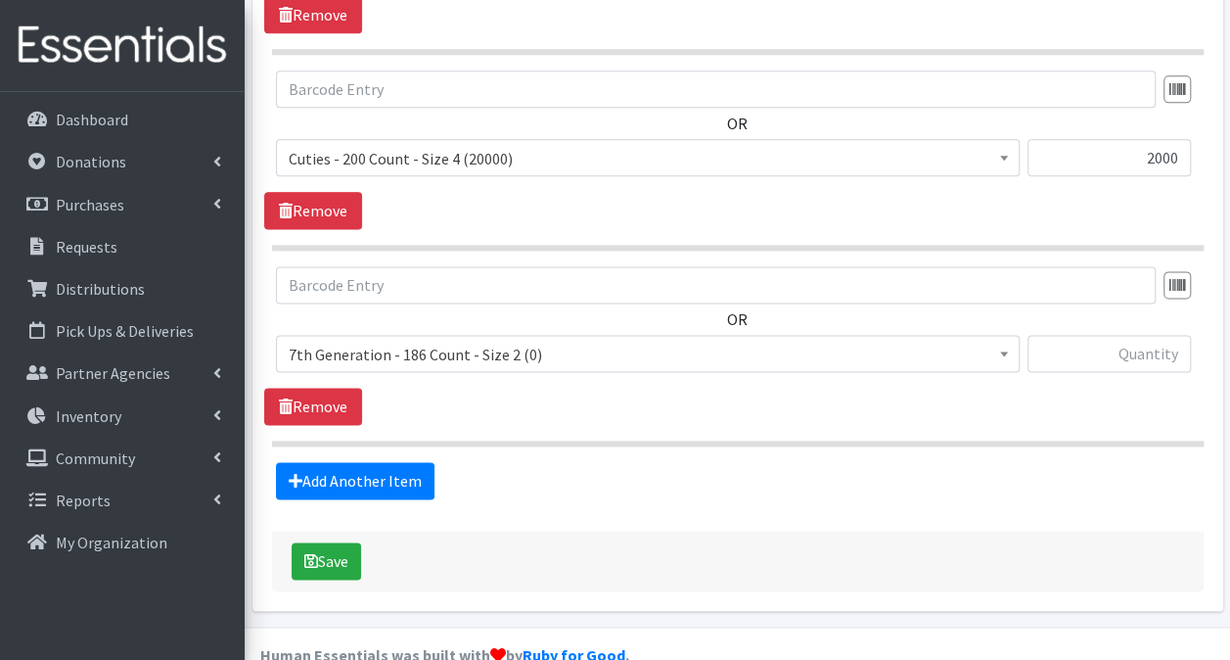
click at [656, 341] on span "7th Generation - 186 Count - Size 2 (0)" at bounding box center [648, 354] width 718 height 27
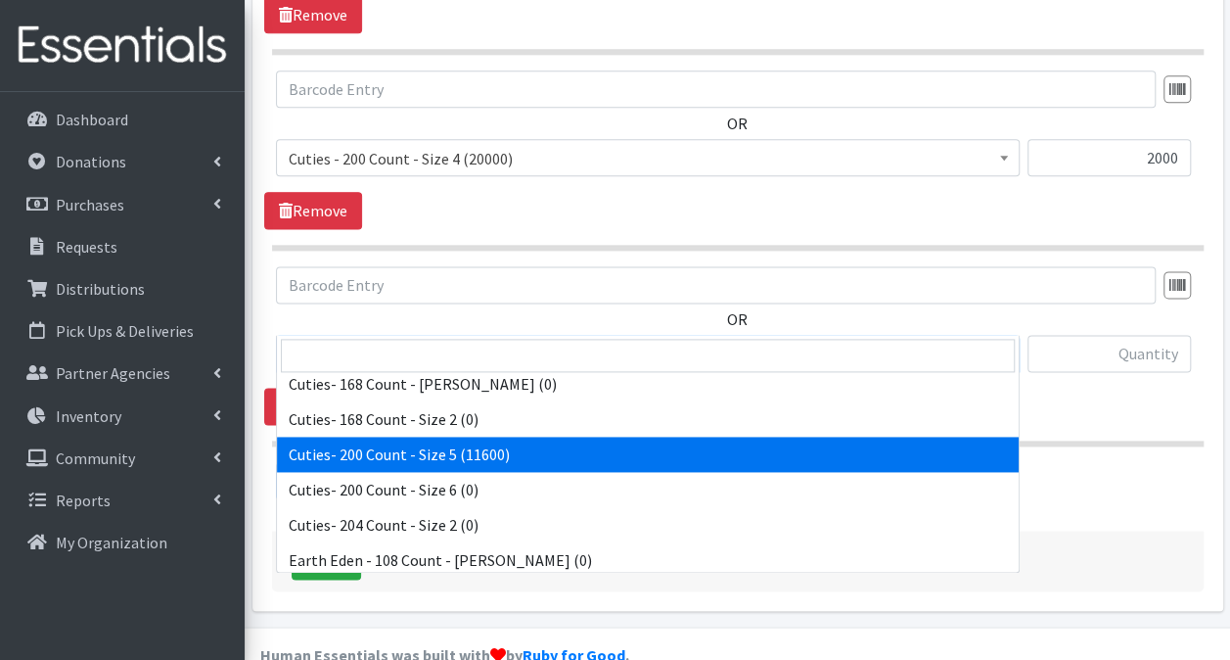
scroll to position [1665, 0]
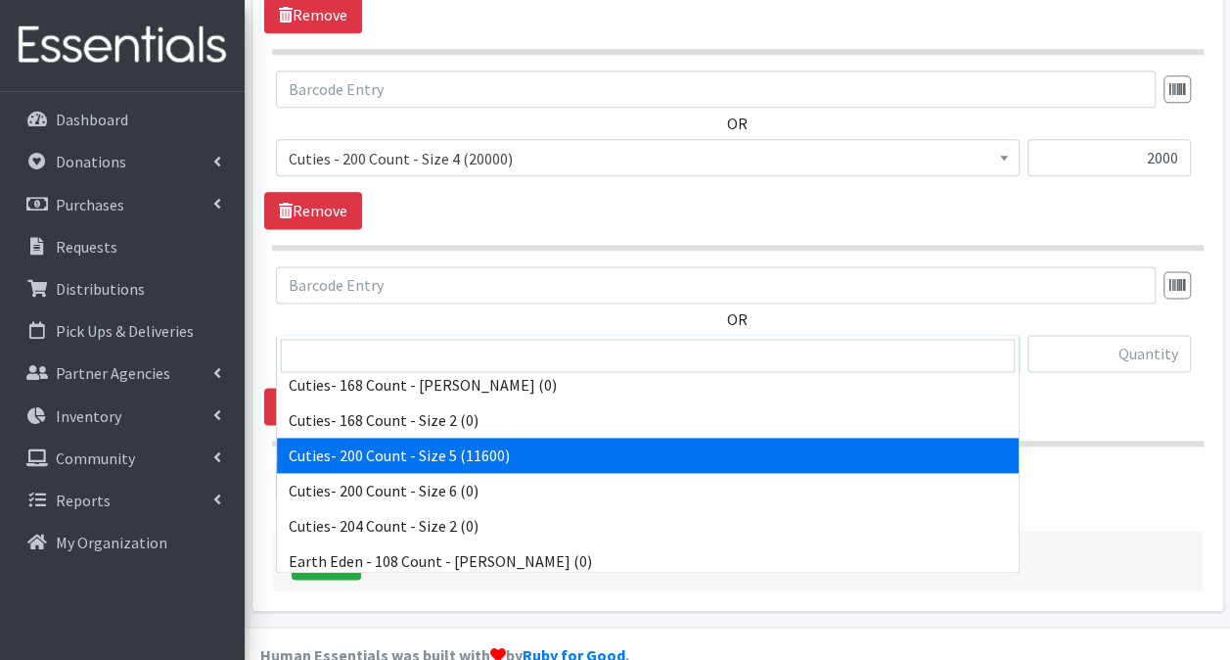
select select "13261"
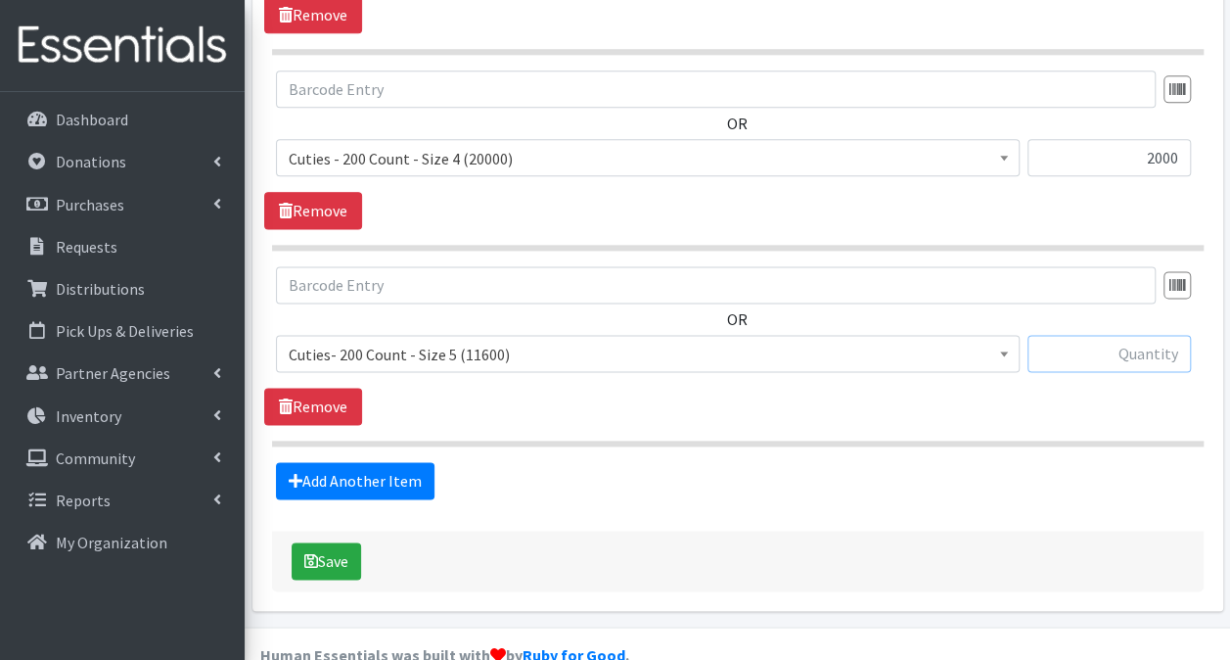
click at [1127, 335] on input "text" at bounding box center [1109, 353] width 163 height 37
type input "2000"
click at [316, 462] on link "Add Another Item" at bounding box center [355, 480] width 159 height 37
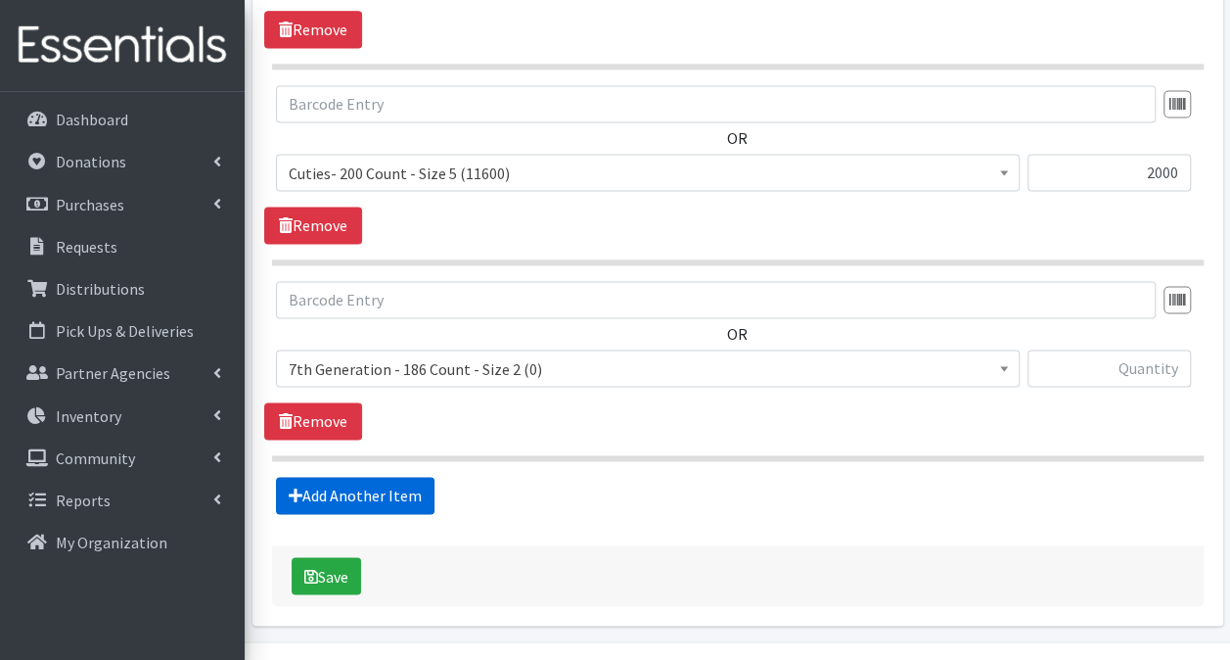
scroll to position [1355, 0]
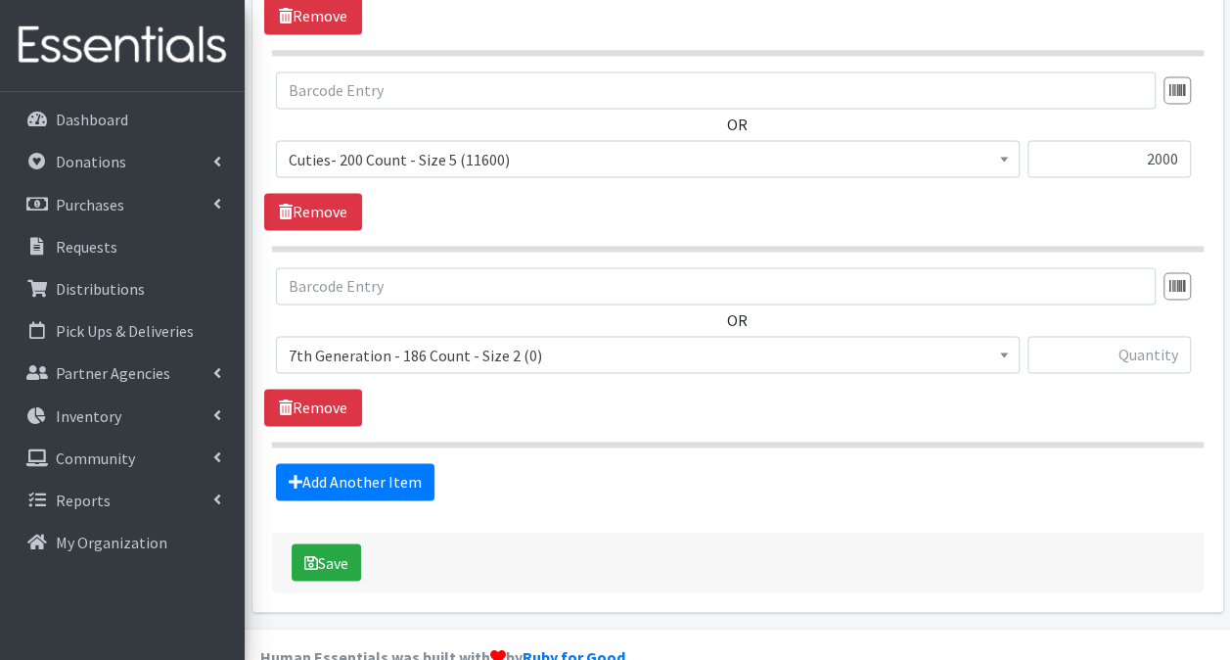
click at [685, 342] on span "7th Generation - 186 Count - Size 2 (0)" at bounding box center [648, 355] width 718 height 27
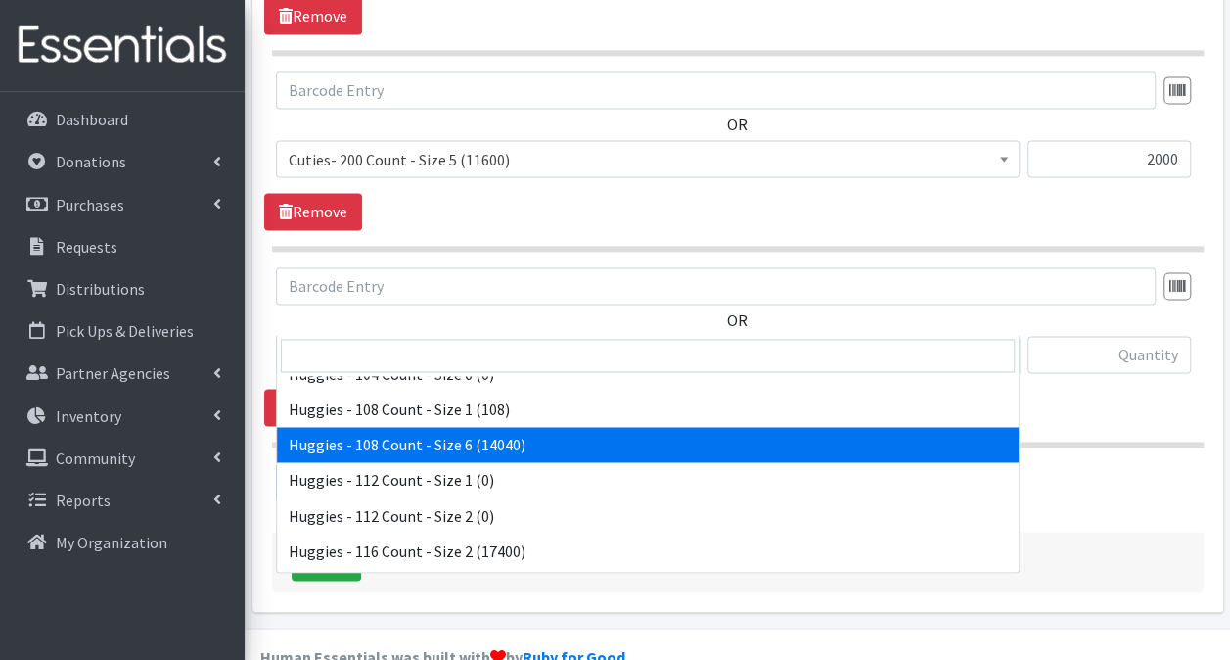
scroll to position [2838, 0]
select select "13986"
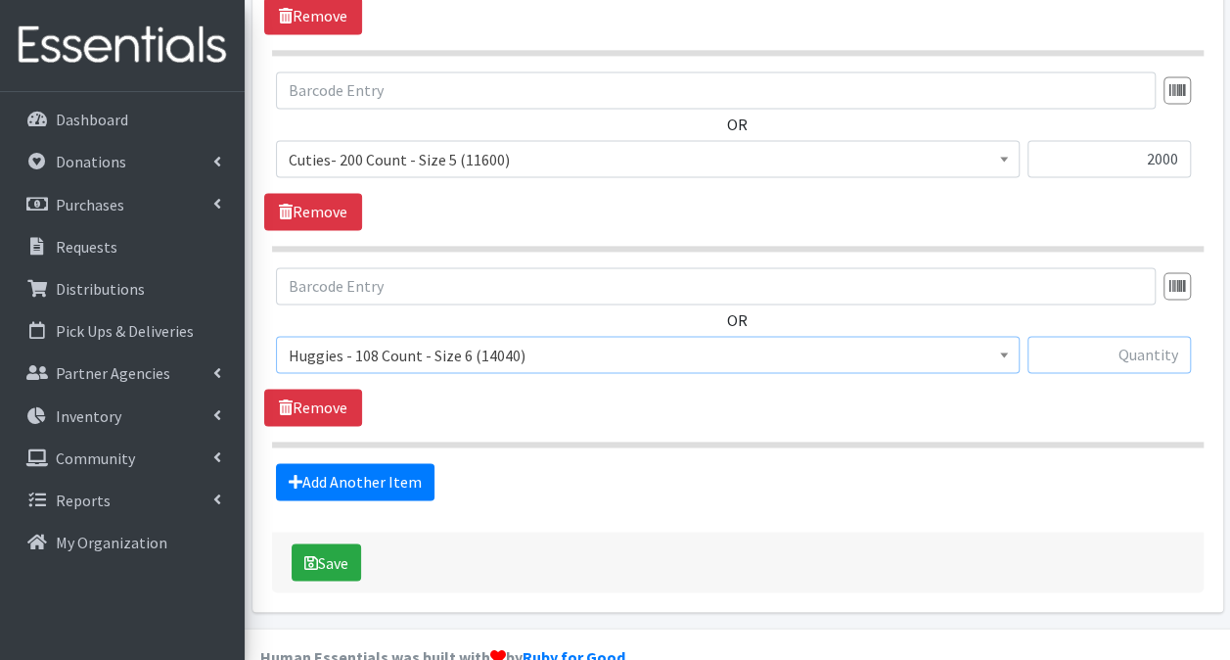
click at [1115, 336] on input "text" at bounding box center [1109, 354] width 163 height 37
type input "1944"
click at [349, 543] on button "Save" at bounding box center [326, 561] width 69 height 37
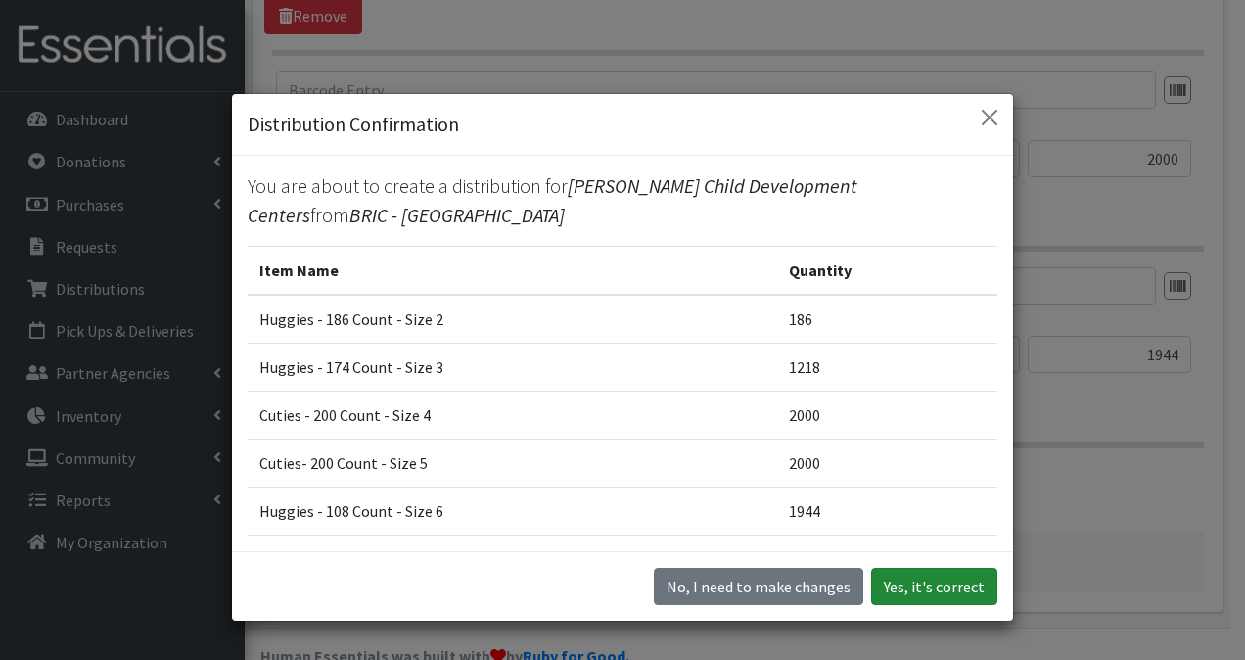
click at [955, 574] on button "Yes, it's correct" at bounding box center [934, 586] width 126 height 37
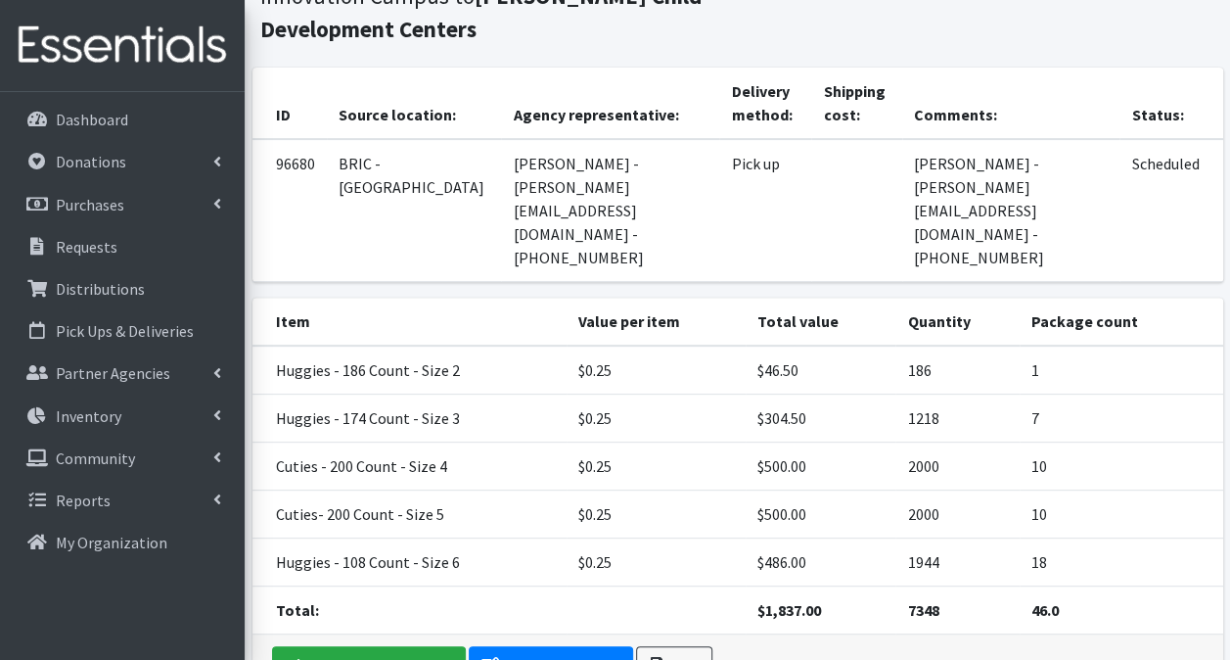
scroll to position [289, 0]
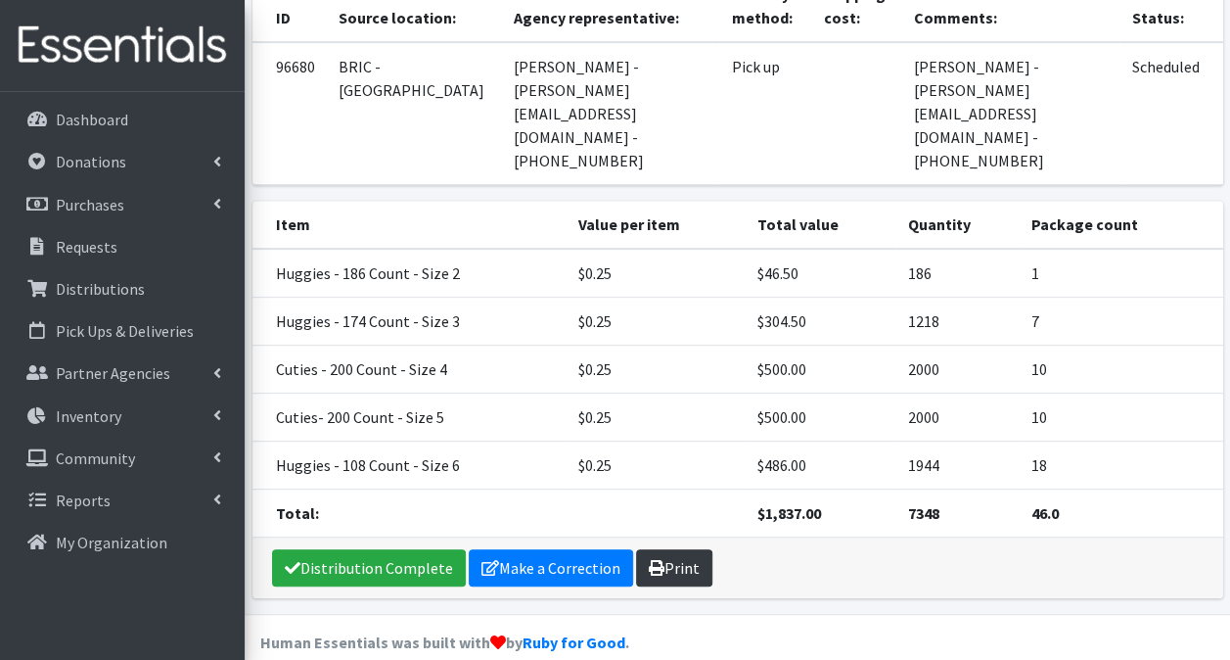
click at [649, 560] on icon at bounding box center [657, 568] width 16 height 16
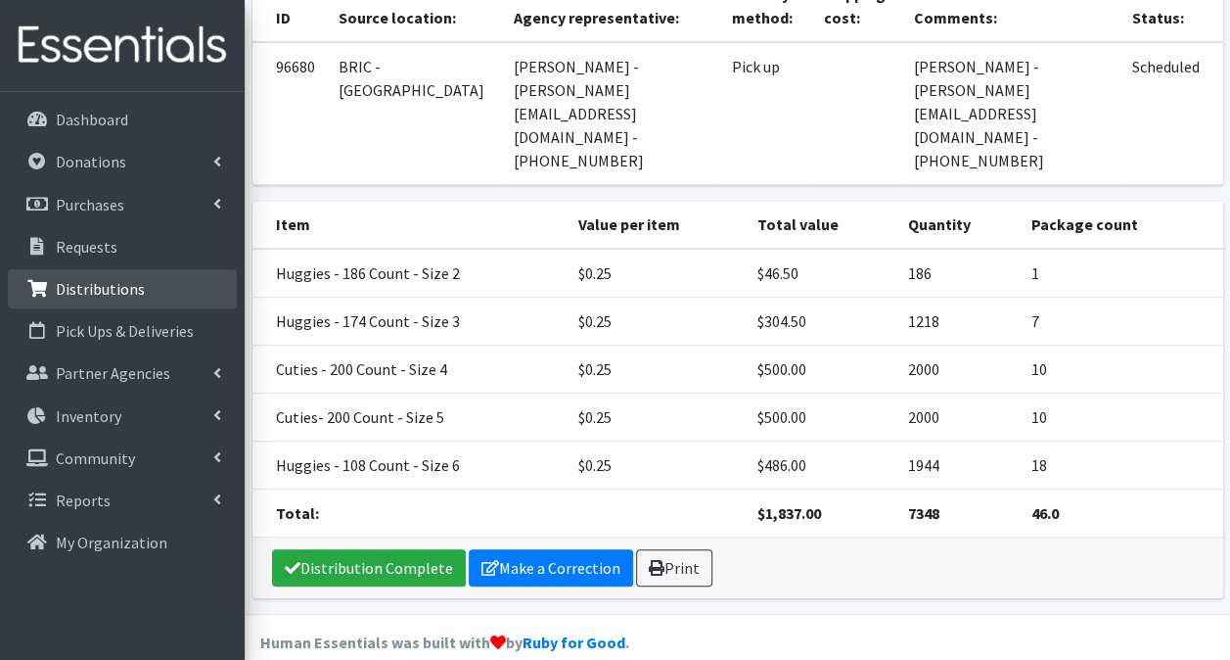
click at [67, 287] on p "Distributions" at bounding box center [100, 289] width 89 height 20
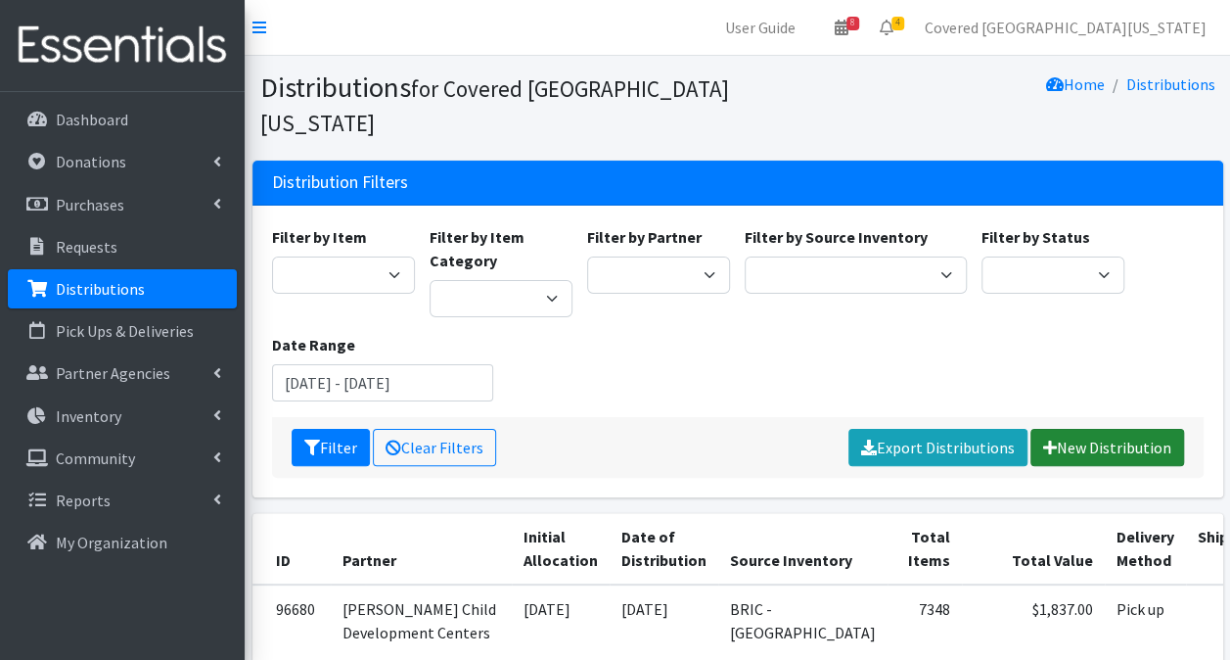
click at [1117, 429] on link "New Distribution" at bounding box center [1108, 447] width 154 height 37
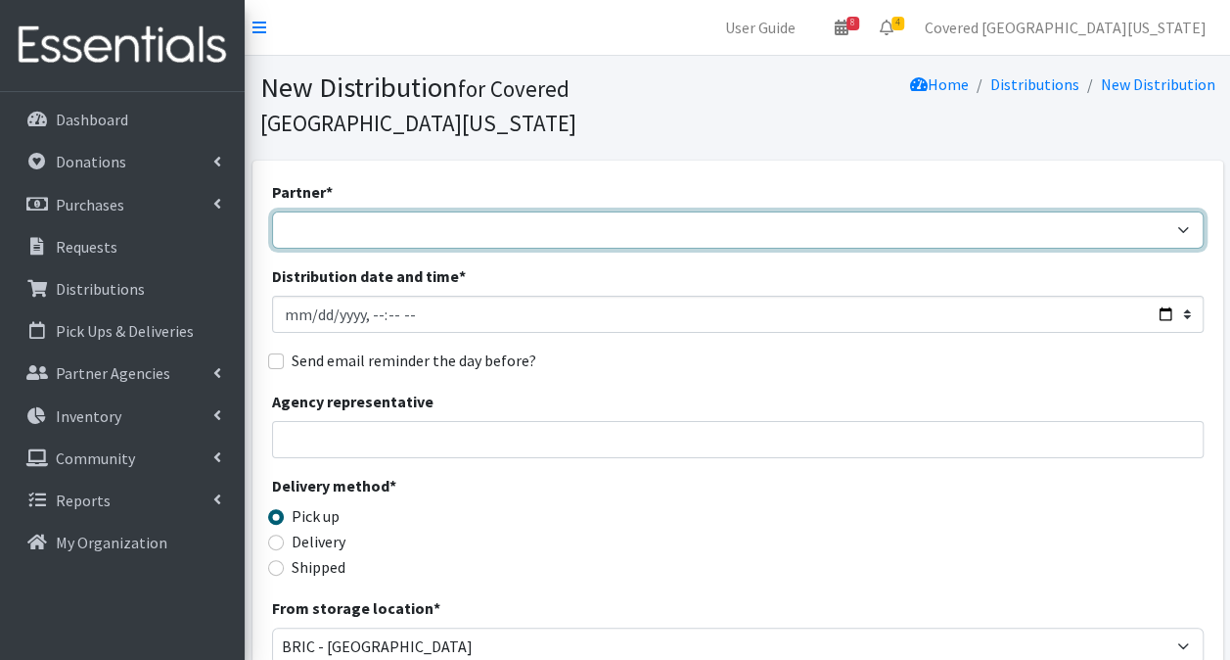
click at [514, 211] on select "Achievement Centers for Children & Families Adopt A Family of The Palm Beaches …" at bounding box center [738, 229] width 932 height 37
select select "664"
click at [514, 211] on select "Achievement Centers for Children & Families Adopt A Family of The Palm Beaches …" at bounding box center [738, 229] width 932 height 37
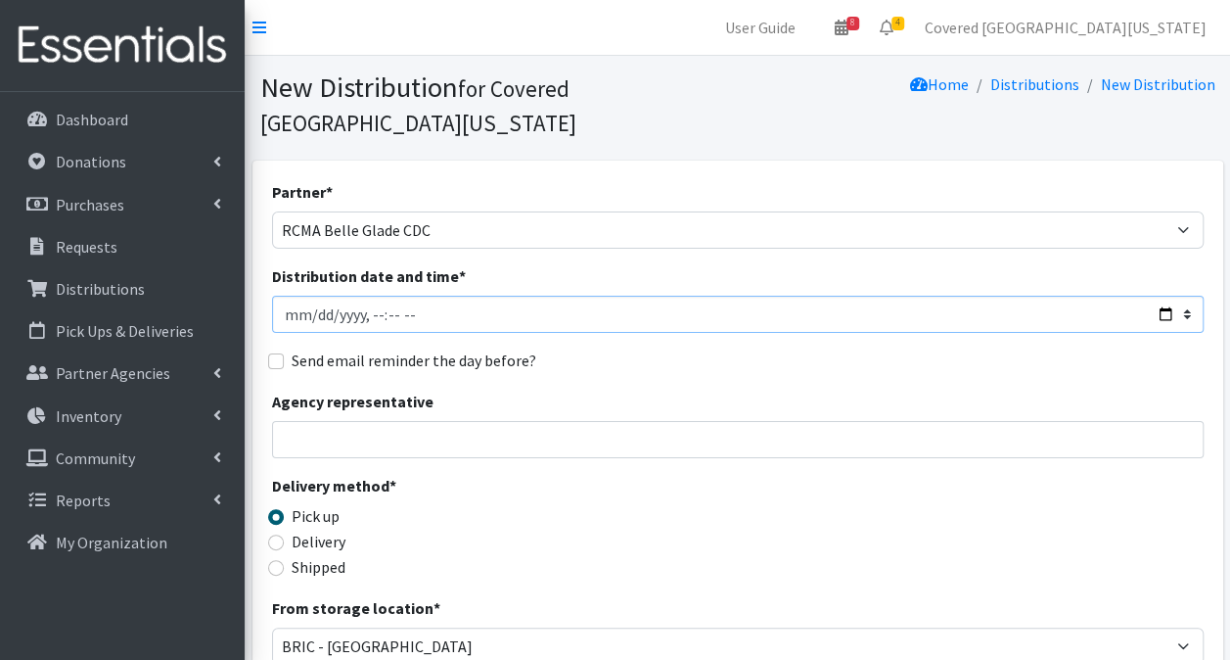
click at [459, 296] on input "Distribution date and time *" at bounding box center [738, 314] width 932 height 37
click at [1167, 296] on input "Distribution date and time *" at bounding box center [738, 314] width 932 height 37
type input "2025-09-20T23:59"
click at [697, 421] on input "Agency representative" at bounding box center [738, 439] width 932 height 37
type input "m"
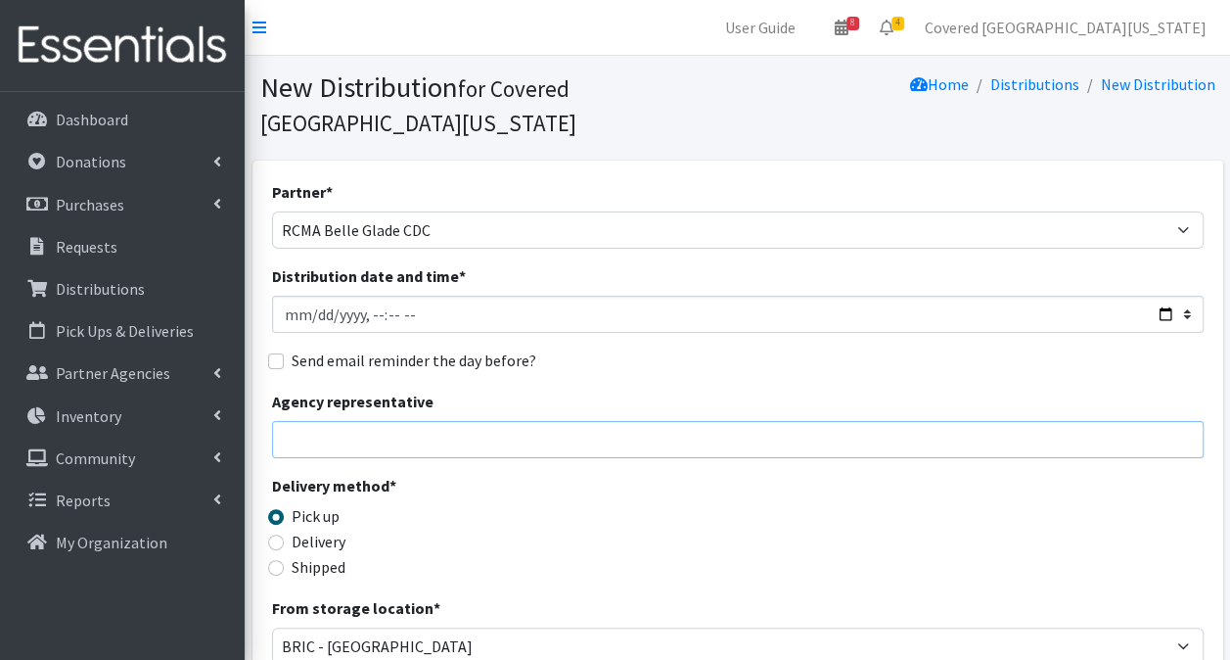
type input "M"
drag, startPoint x: 611, startPoint y: 395, endPoint x: 212, endPoint y: 439, distance: 400.8
click at [210, 438] on div "User Guide 8 8 Pick-ups remaining this week View Calendar 4 2 Requests 2 Partne…" at bounding box center [615, 636] width 1230 height 1272
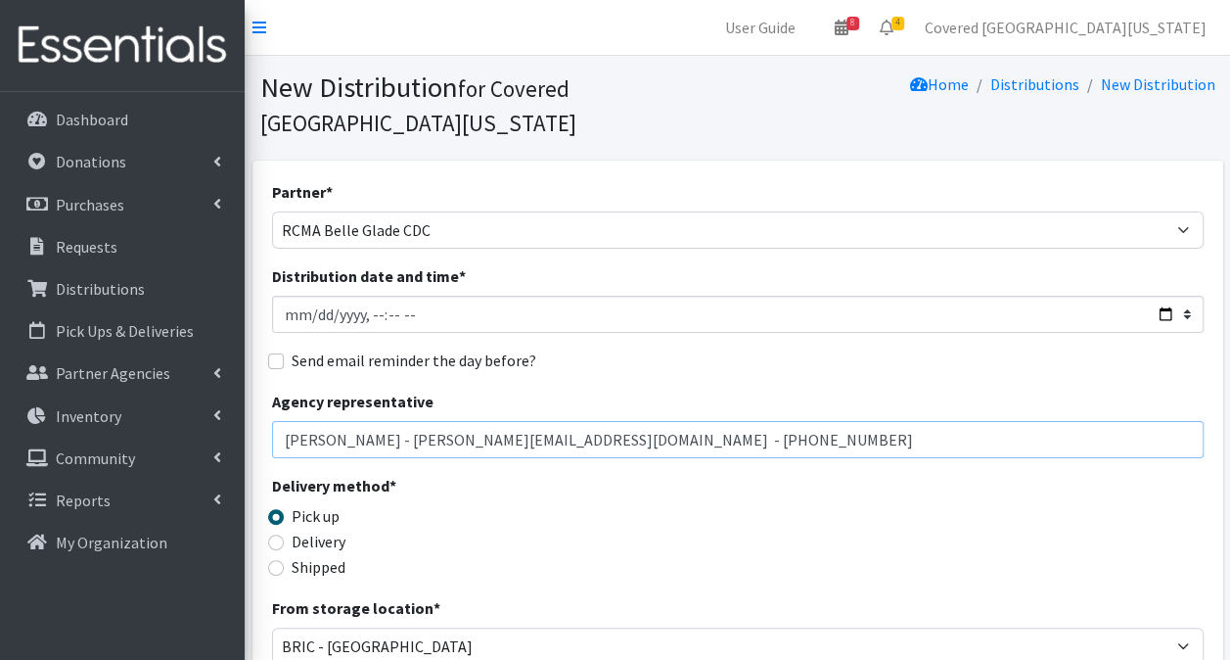
type input "Miguelina Aguirre - miguelina@rcma.org - 561-827-2733"
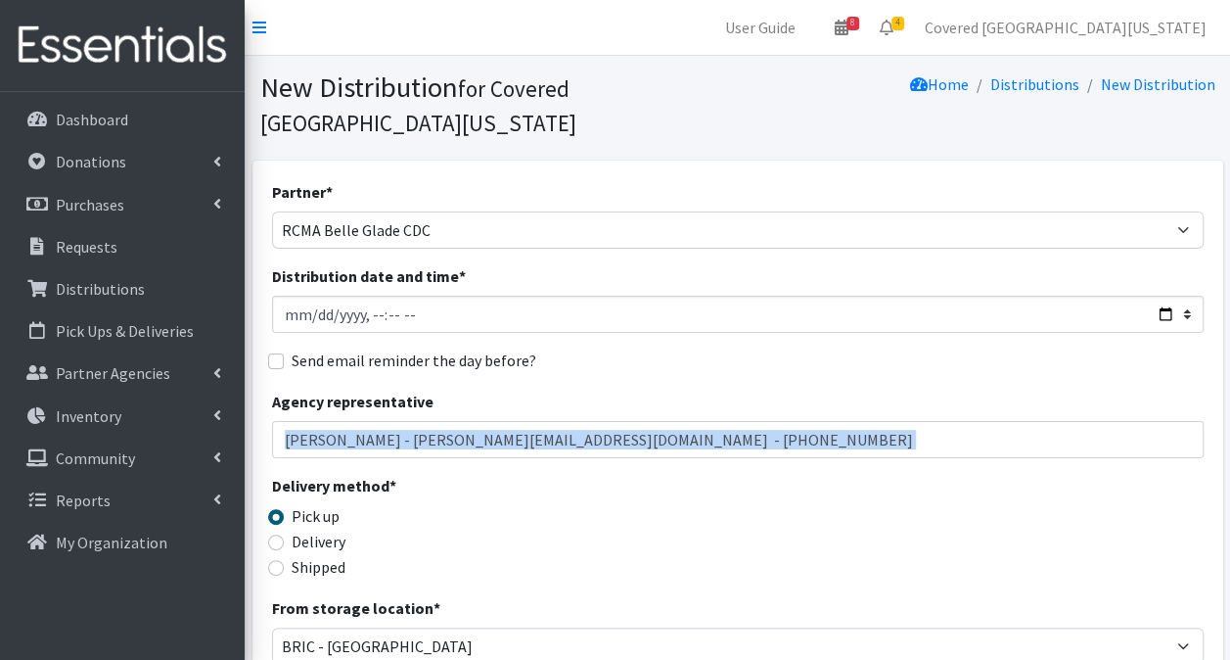
drag, startPoint x: 682, startPoint y: 384, endPoint x: -4, endPoint y: 465, distance: 690.9
click at [0, 465] on html "User Guide 8 8 Pick-ups remaining this week View Calendar 4 2 Requests 2 Partne…" at bounding box center [615, 636] width 1230 height 1272
copy div
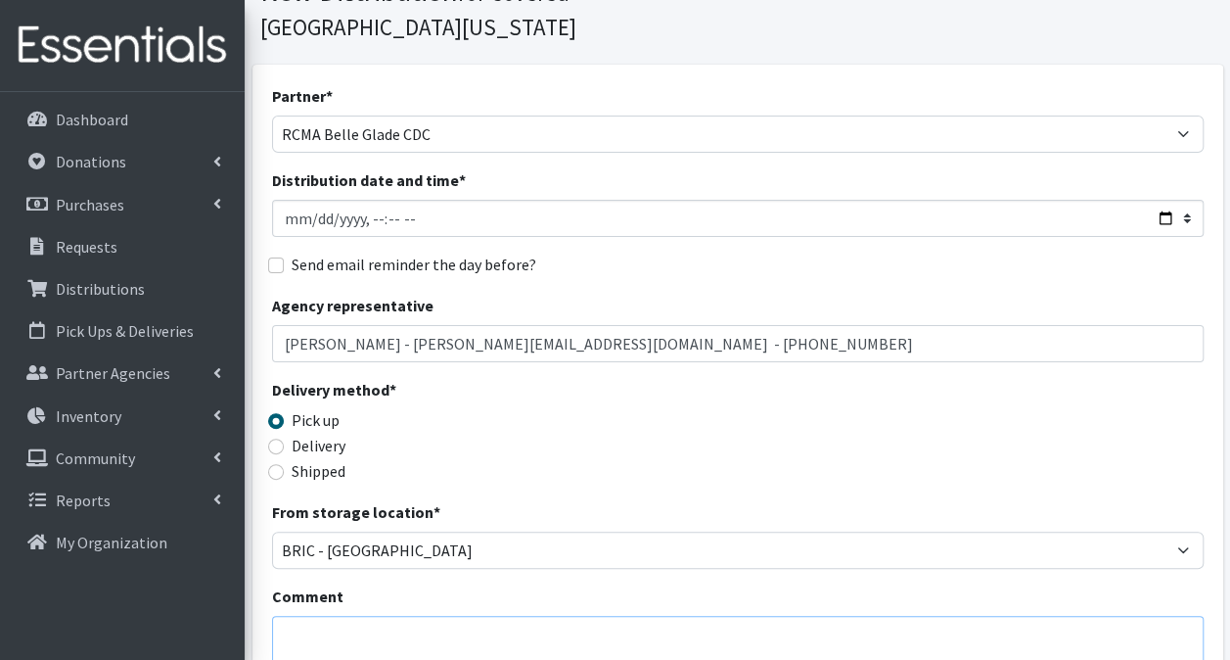
click at [392, 616] on textarea "Comment" at bounding box center [738, 646] width 932 height 61
paste textarea "Miguelina Aguirre - miguelina@rcma.org - 561-827-2733"
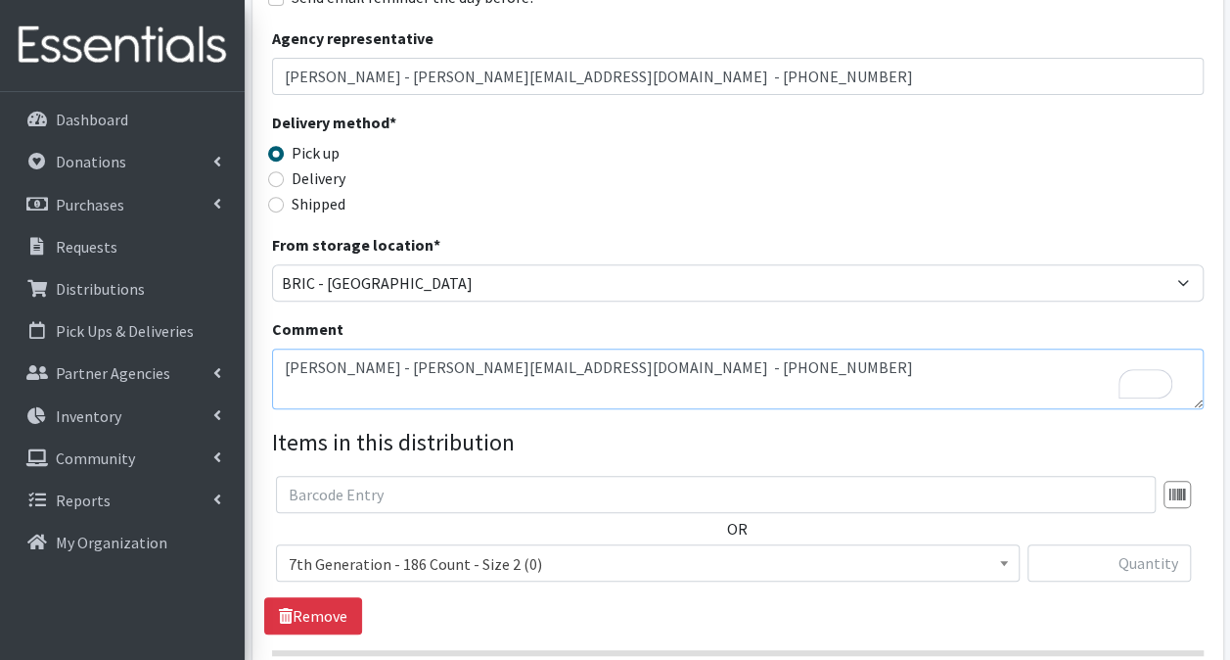
scroll to position [364, 0]
type textarea "Miguelina Aguirre - miguelina@rcma.org - 561-827-2733"
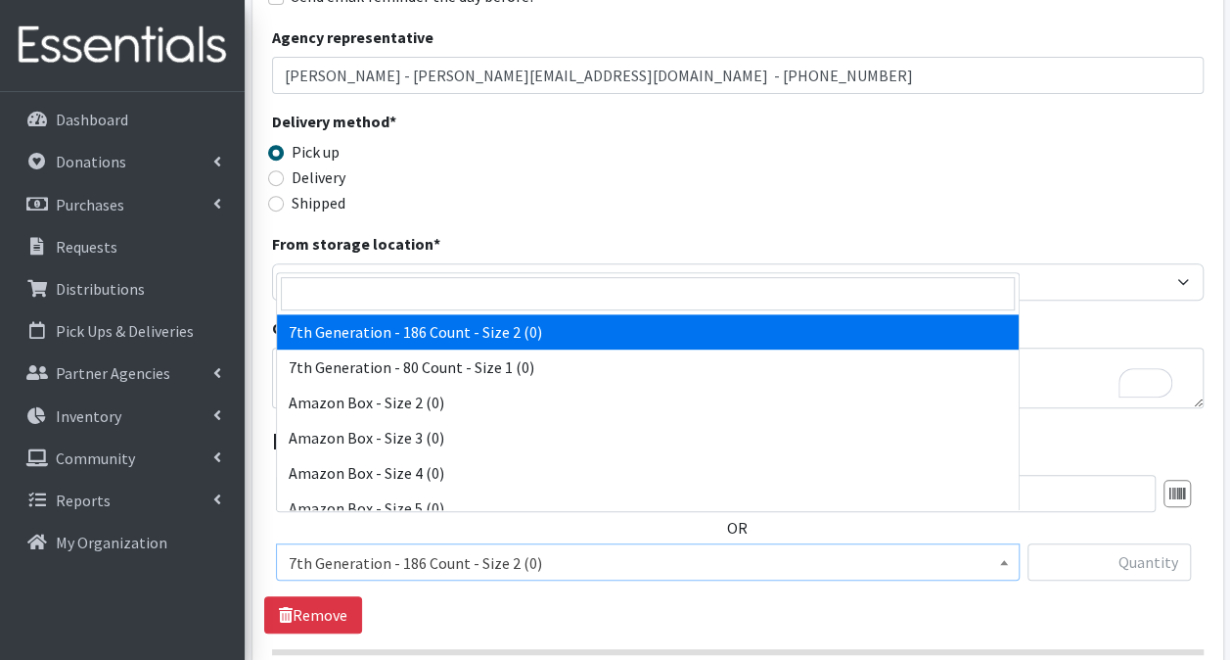
click at [450, 549] on span "7th Generation - 186 Count - Size 2 (0)" at bounding box center [648, 562] width 718 height 27
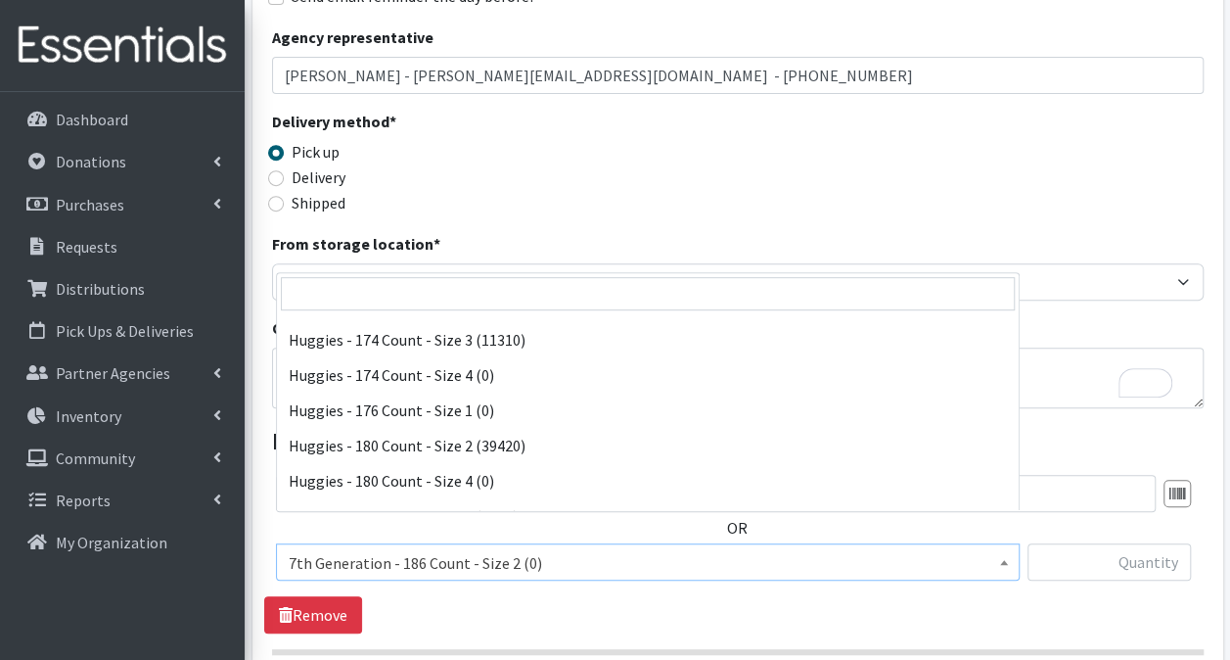
scroll to position [3904, 0]
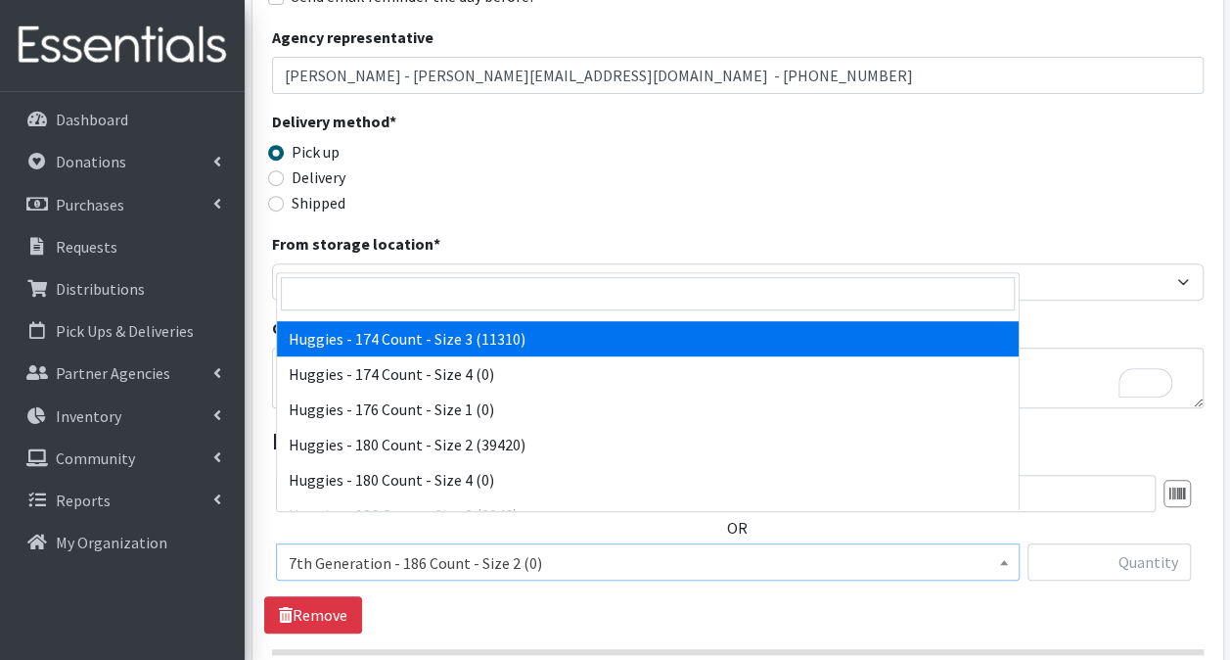
select select "15370"
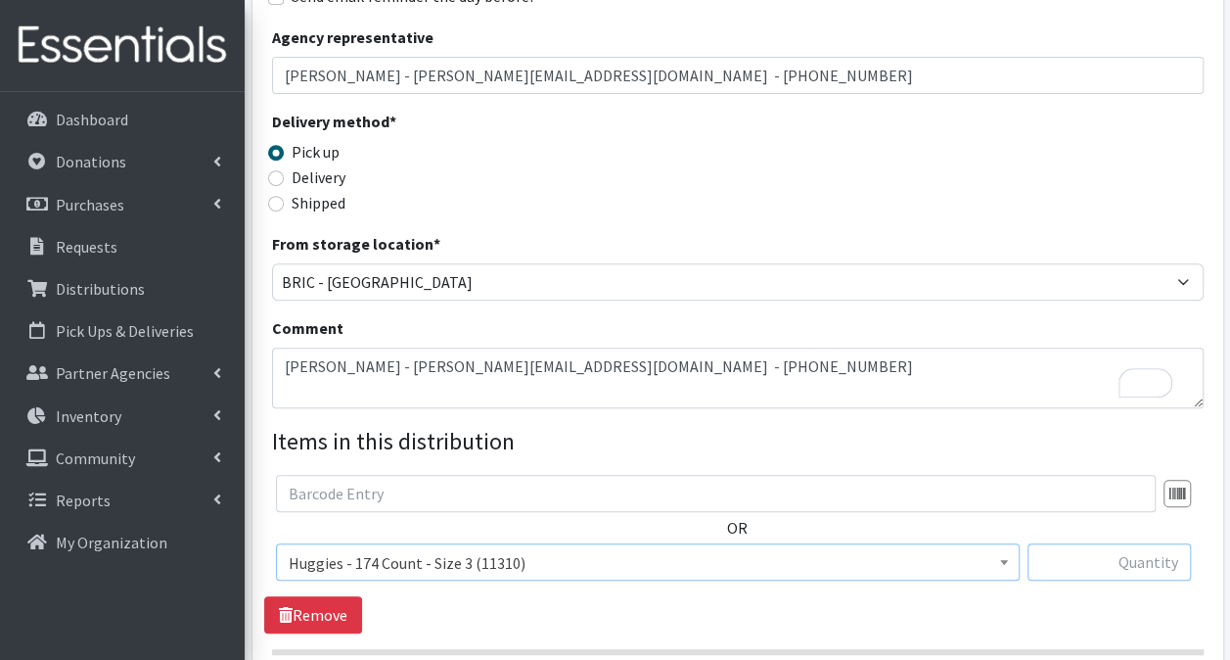
click at [1092, 543] on input "text" at bounding box center [1109, 561] width 163 height 37
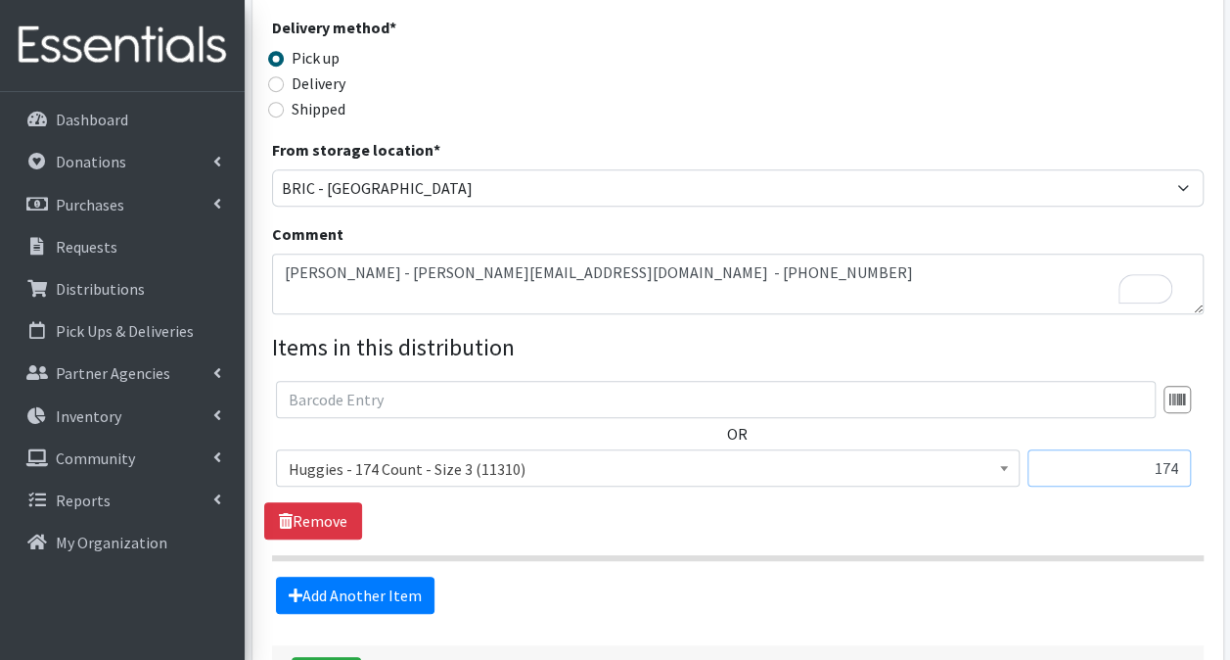
scroll to position [459, 0]
type input "174"
click at [392, 576] on link "Add Another Item" at bounding box center [355, 594] width 159 height 37
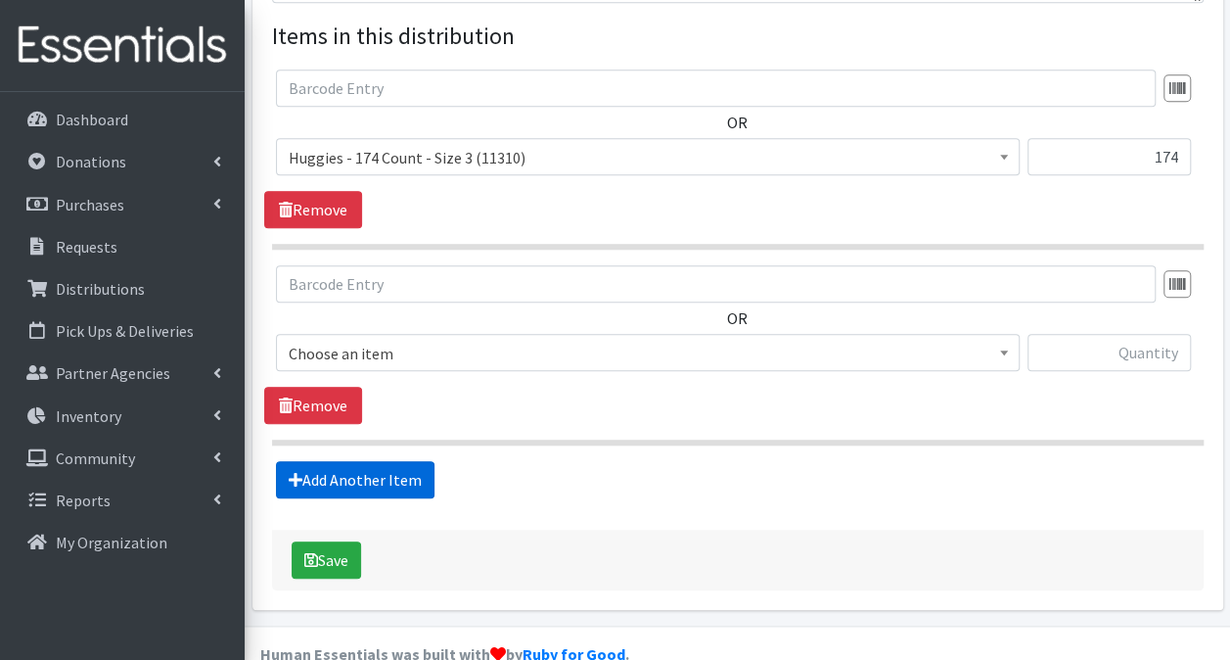
scroll to position [770, 0]
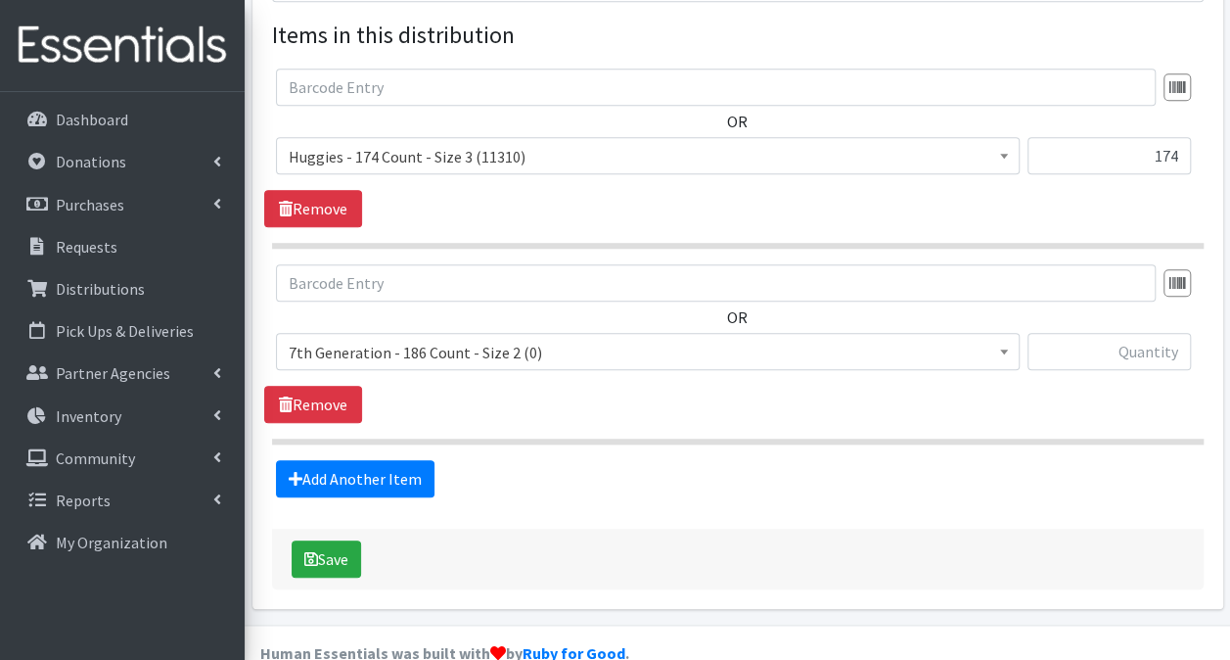
click at [507, 339] on span "7th Generation - 186 Count - Size 2 (0)" at bounding box center [648, 352] width 718 height 27
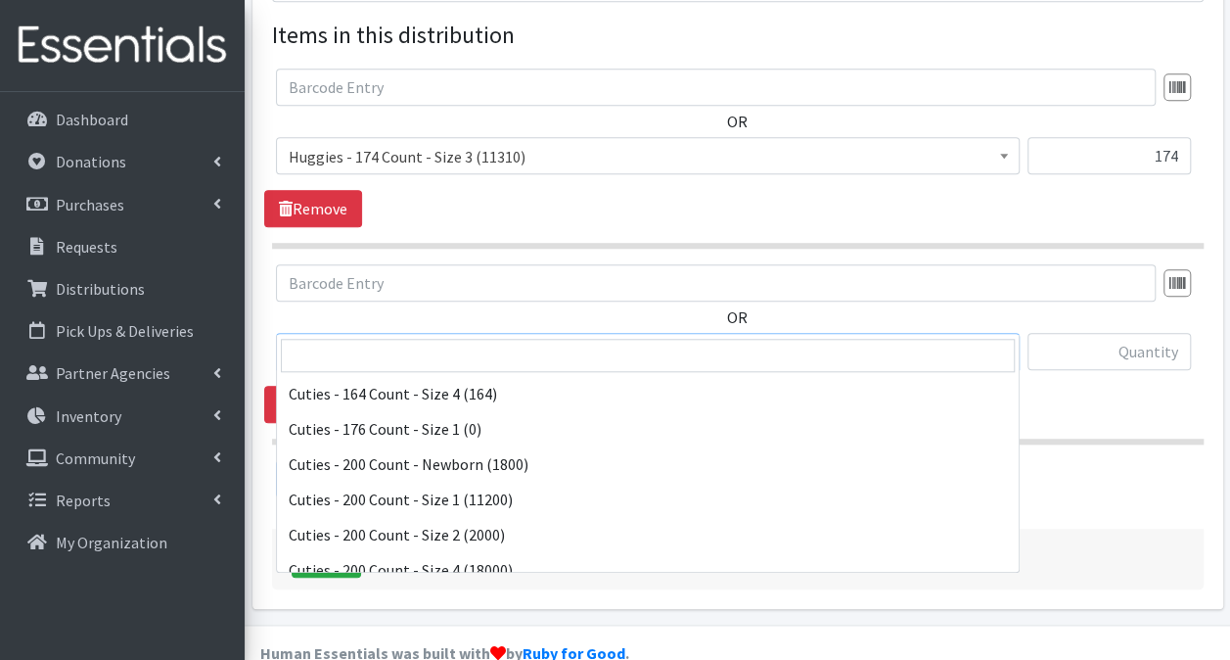
scroll to position [1272, 0]
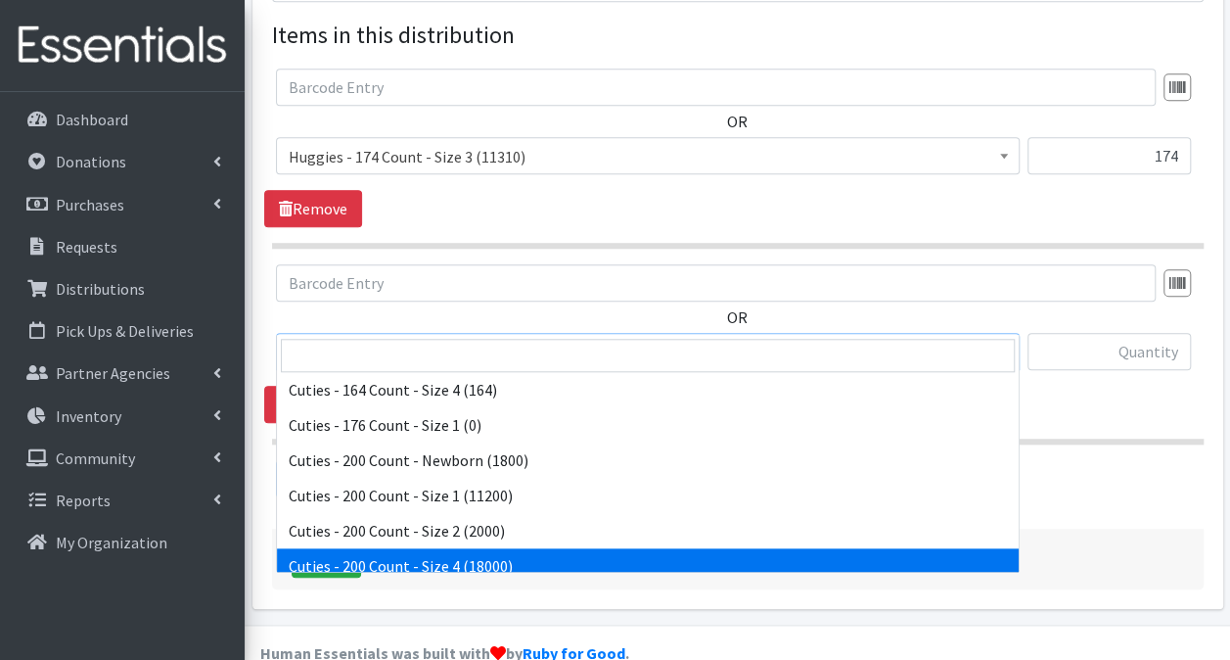
select select "14764"
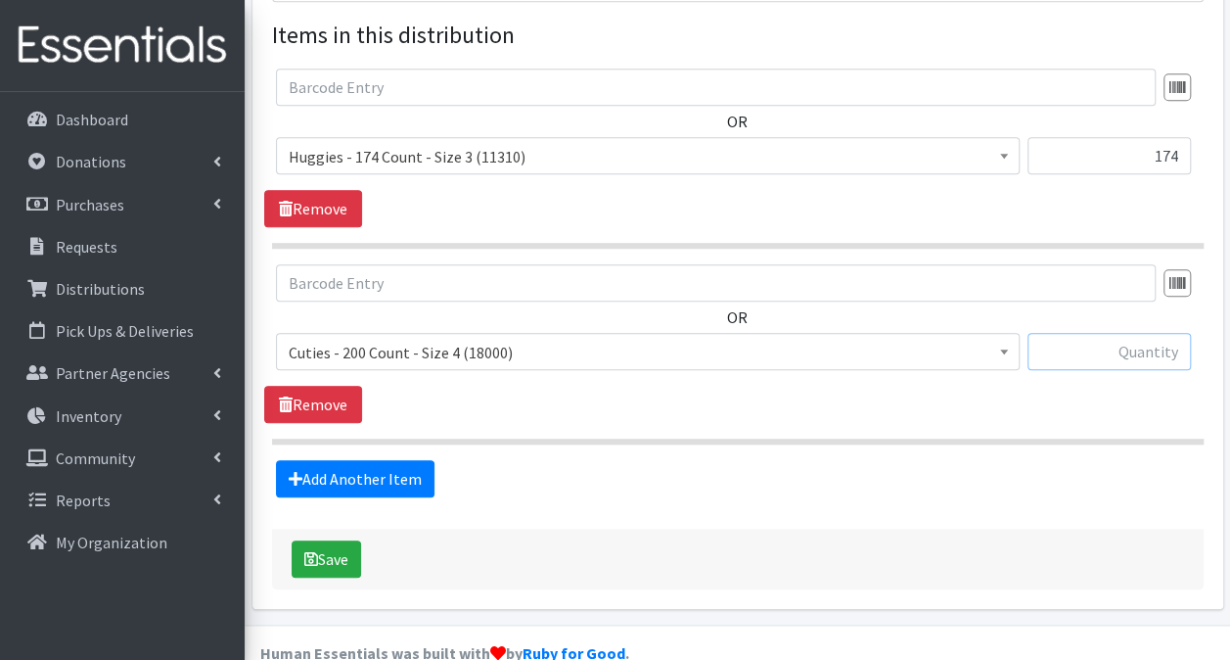
click at [1156, 333] on input "text" at bounding box center [1109, 351] width 163 height 37
type input "200"
click at [363, 460] on link "Add Another Item" at bounding box center [355, 478] width 159 height 37
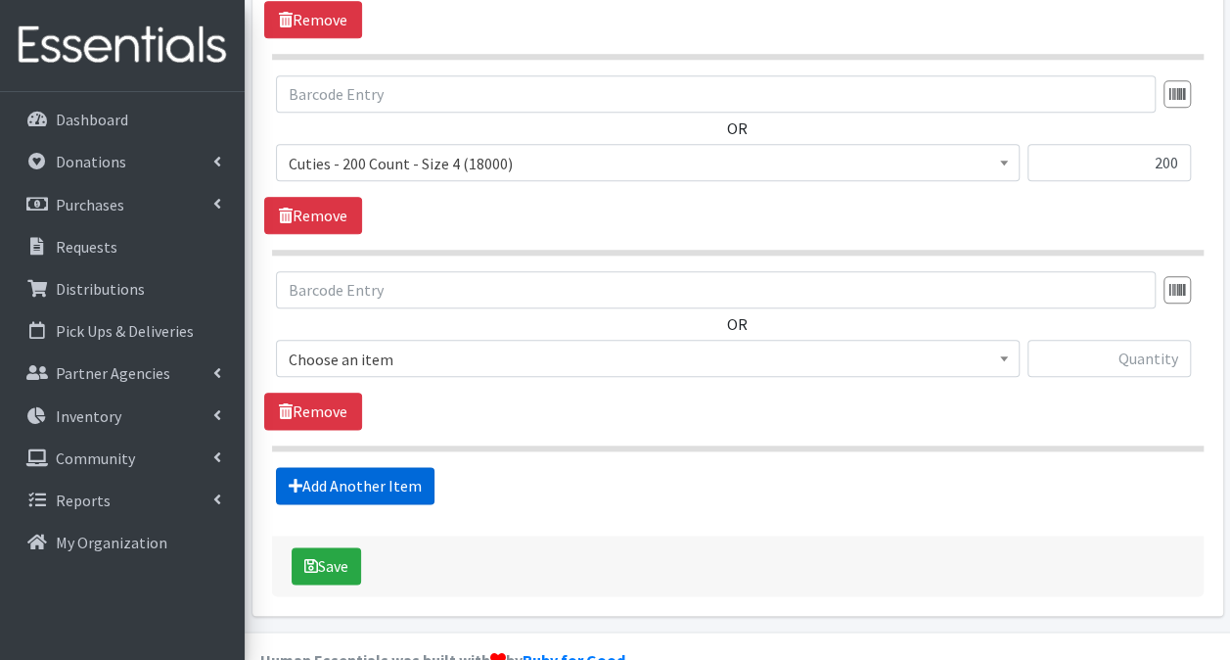
scroll to position [965, 0]
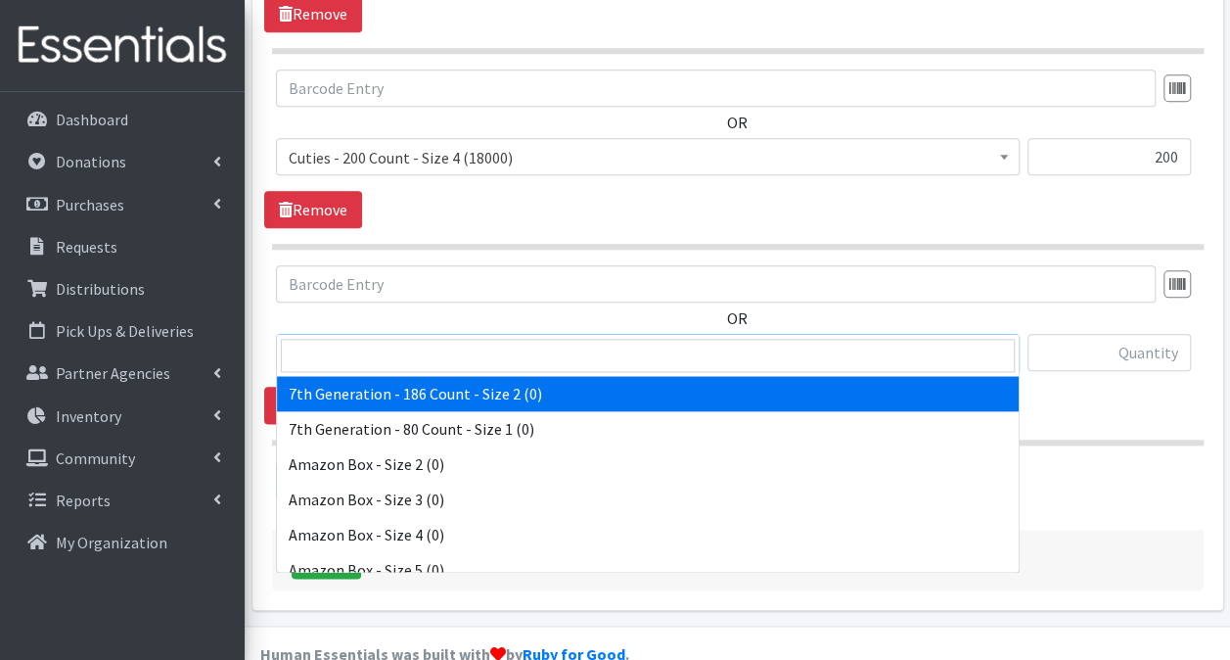
click at [557, 340] on span "7th Generation - 186 Count - Size 2 (0)" at bounding box center [648, 353] width 718 height 27
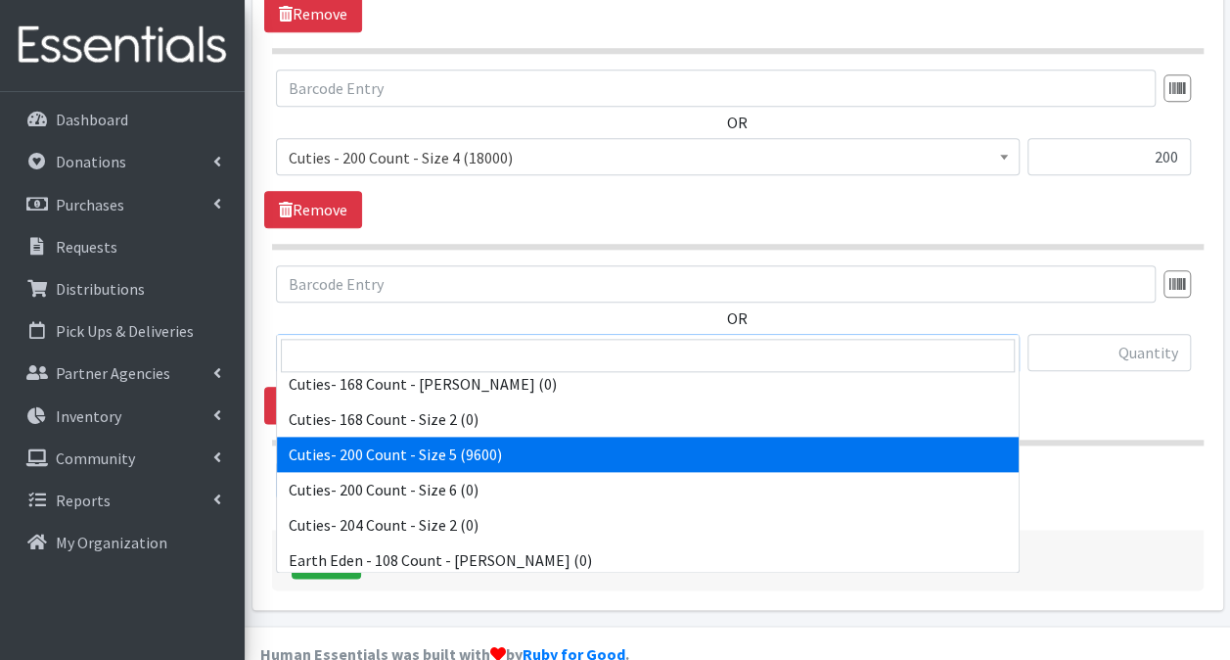
scroll to position [1664, 0]
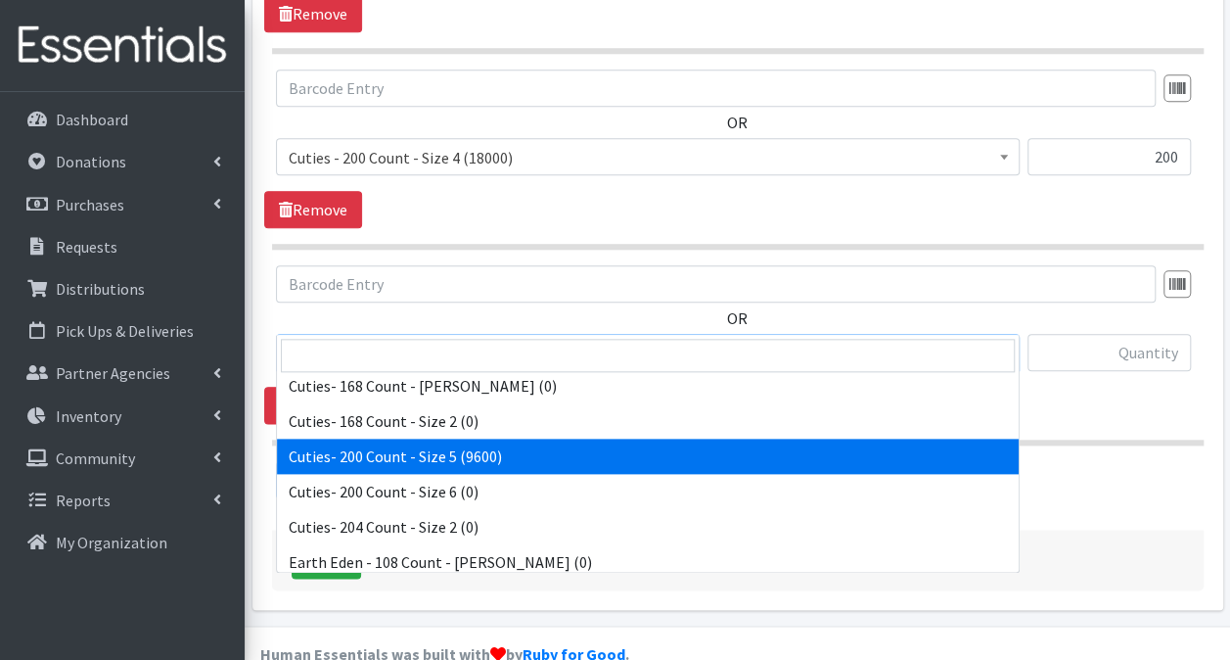
select select "13261"
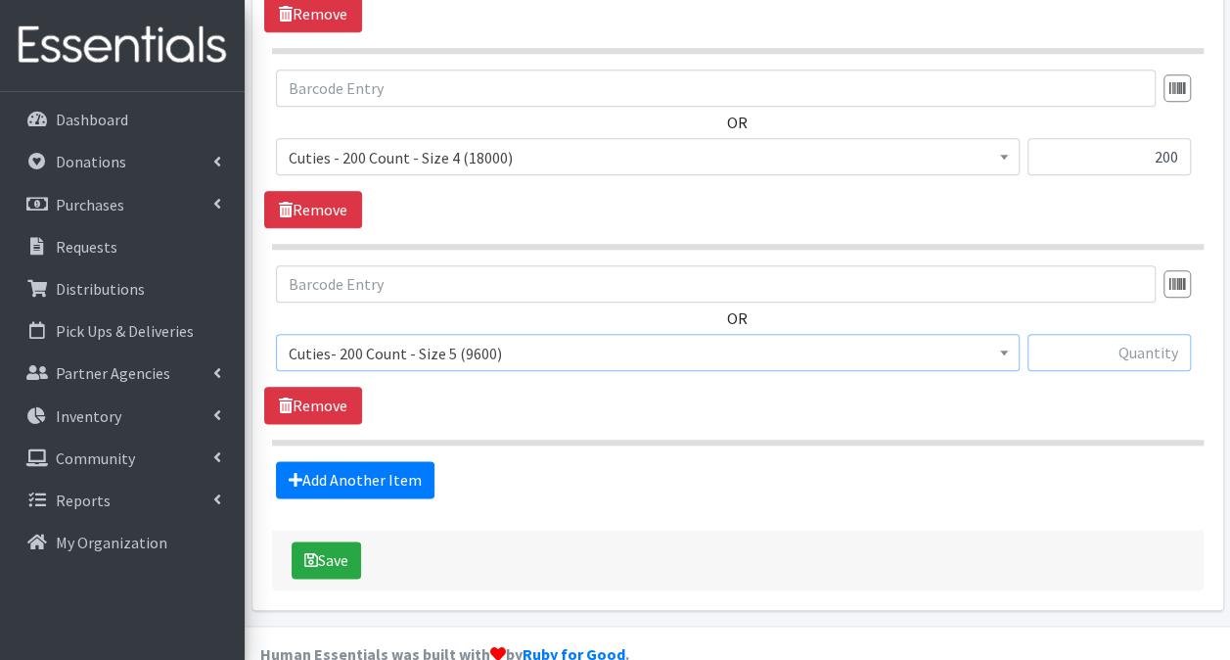
click at [1120, 334] on input "text" at bounding box center [1109, 352] width 163 height 37
type input "2000"
click at [366, 461] on link "Add Another Item" at bounding box center [355, 479] width 159 height 37
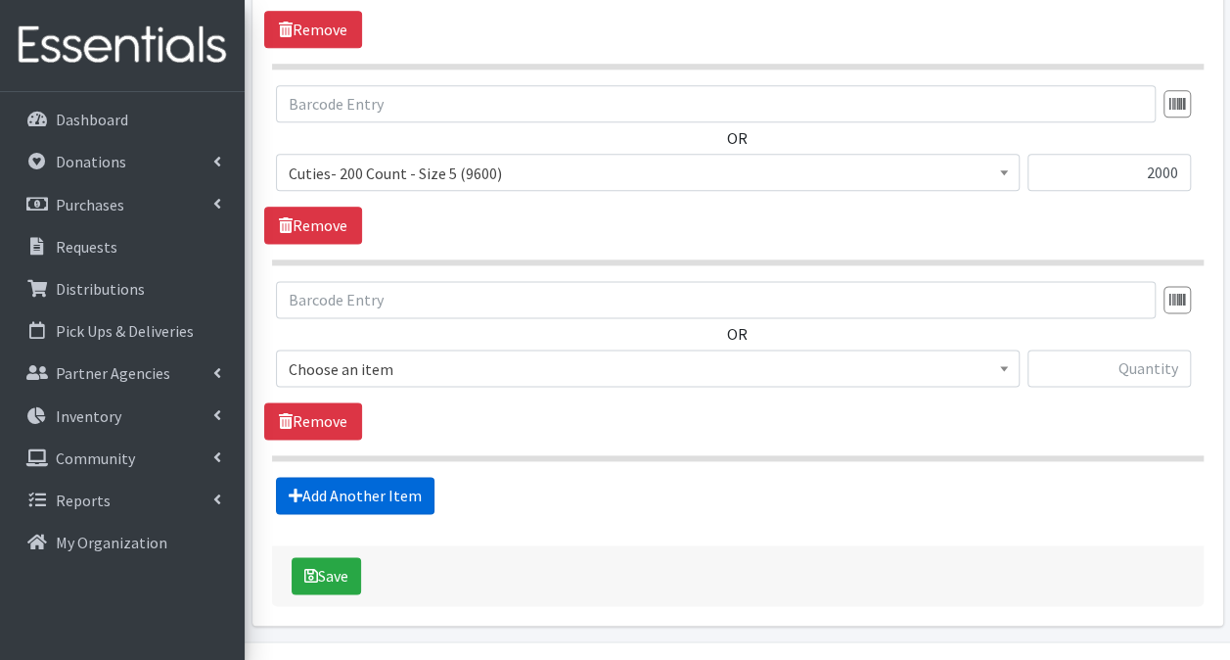
scroll to position [1160, 0]
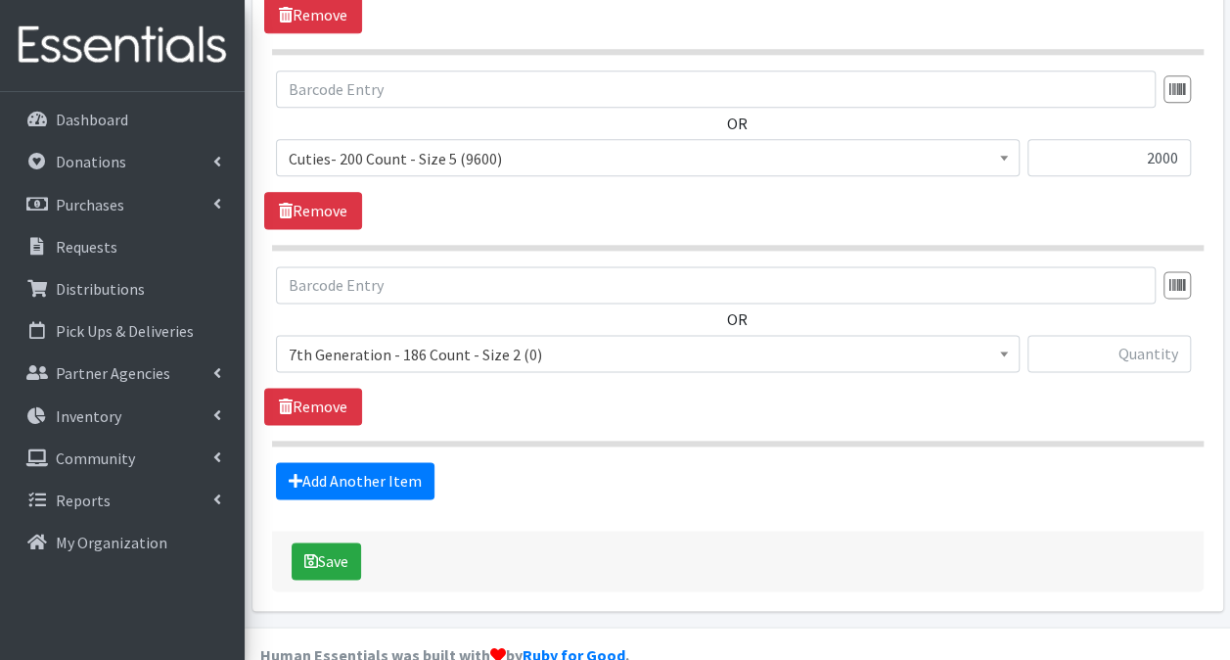
click at [530, 341] on span "7th Generation - 186 Count - Size 2 (0)" at bounding box center [648, 354] width 718 height 27
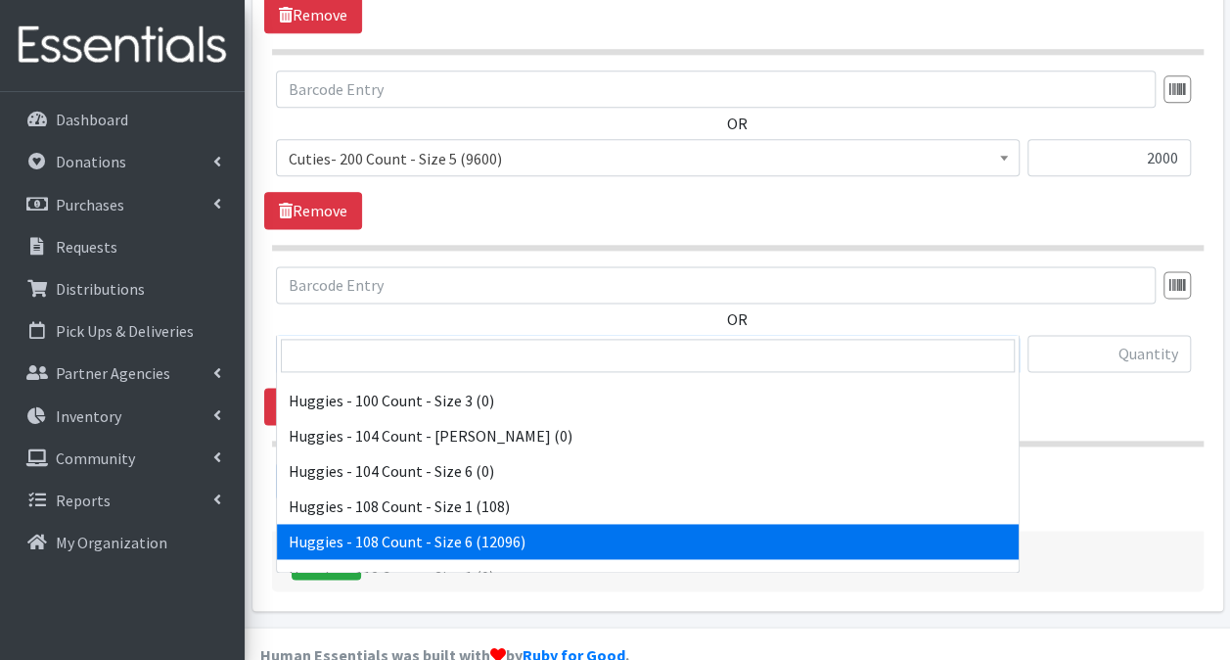
scroll to position [2741, 0]
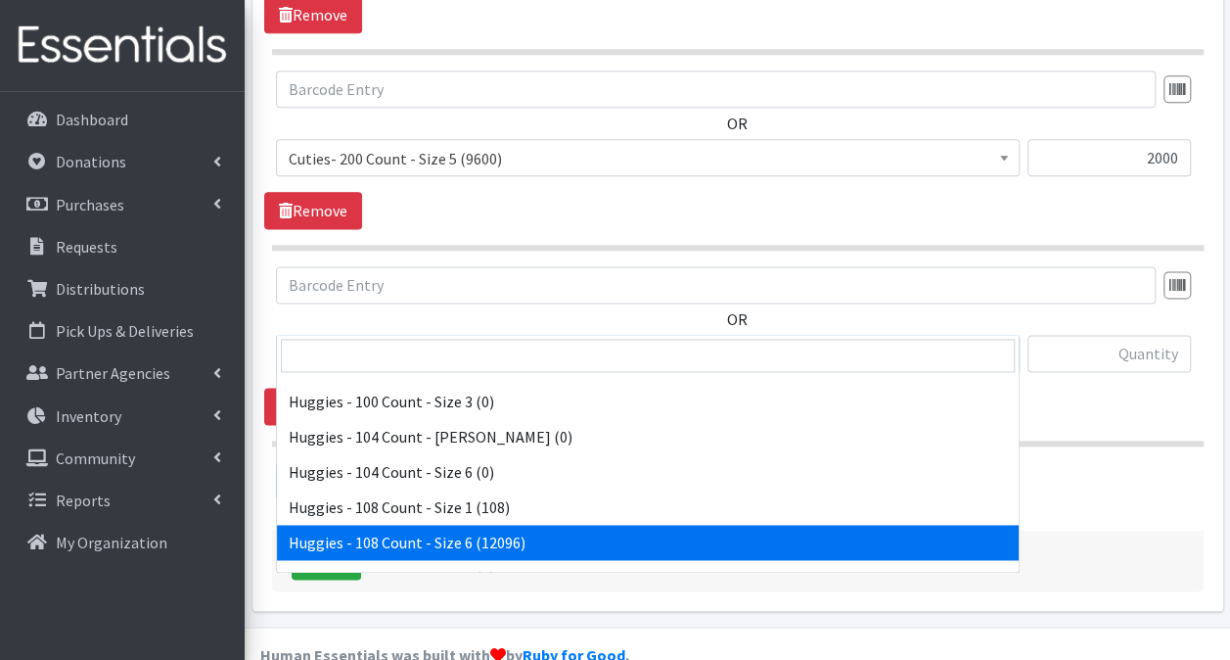
select select "13986"
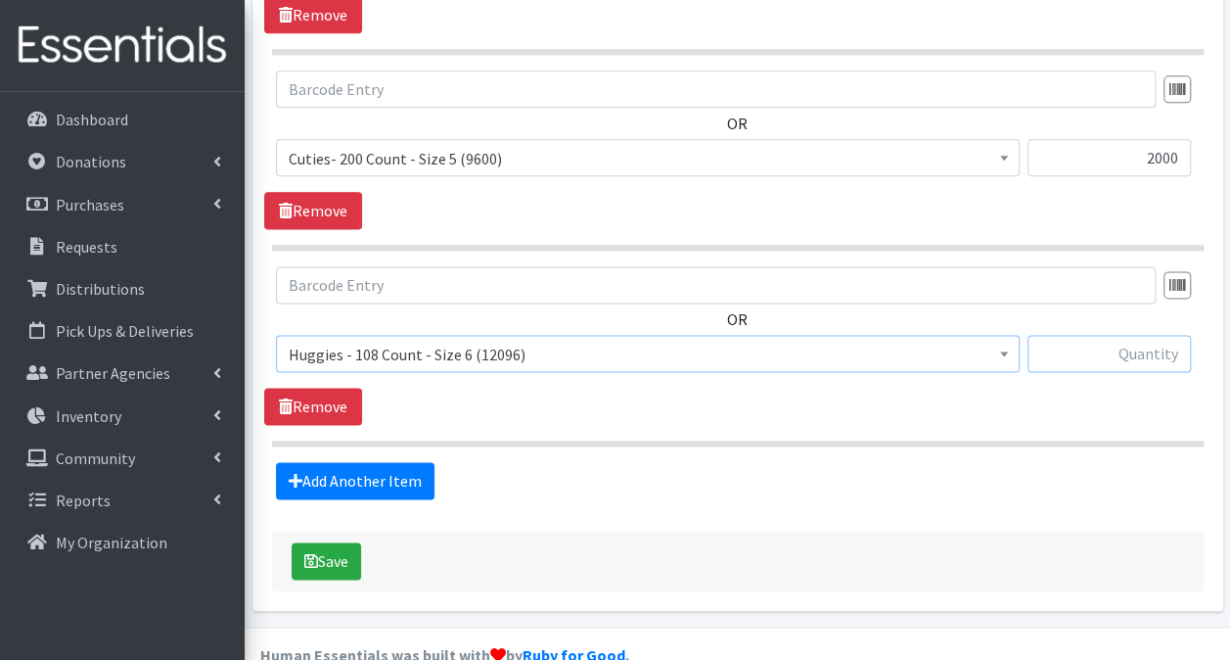
click at [1095, 335] on input "text" at bounding box center [1109, 353] width 163 height 37
type input "864"
click at [362, 462] on link "Add Another Item" at bounding box center [355, 480] width 159 height 37
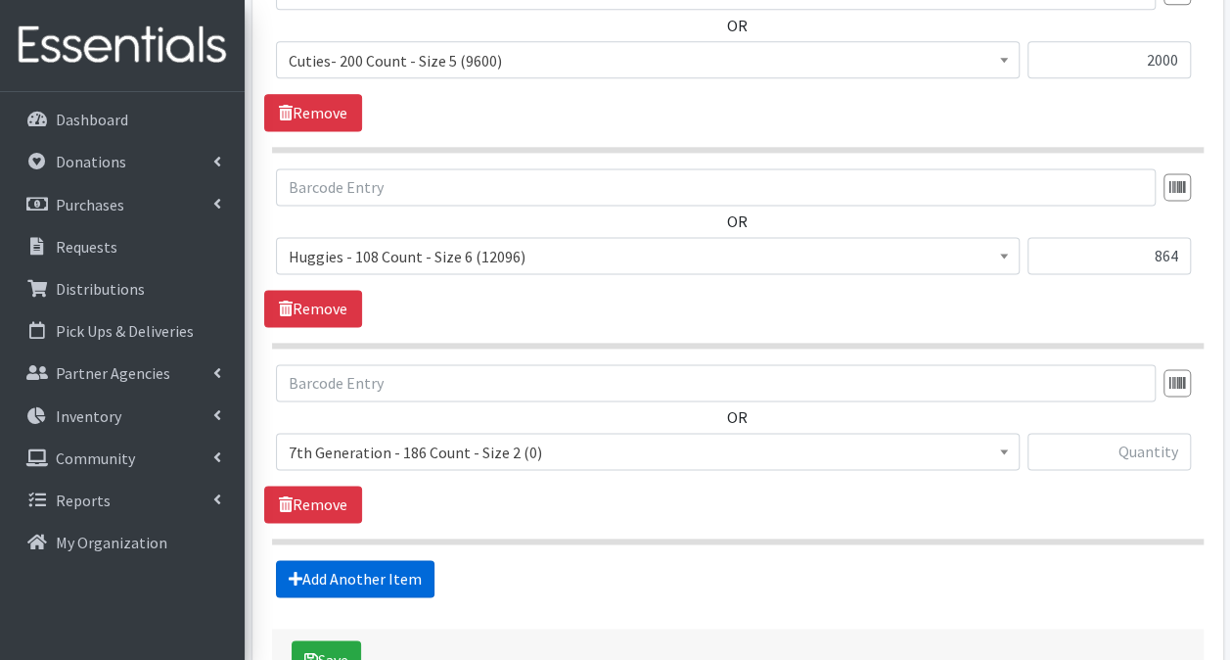
scroll to position [1257, 0]
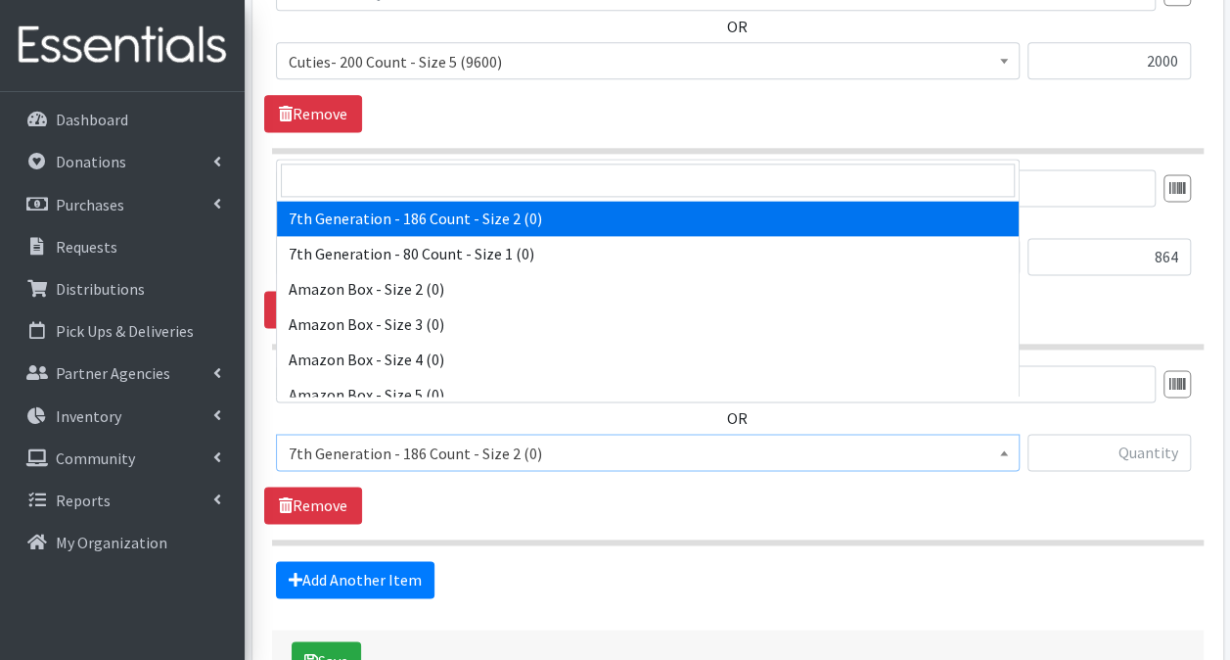
click at [388, 439] on span "7th Generation - 186 Count - Size 2 (0)" at bounding box center [648, 452] width 718 height 27
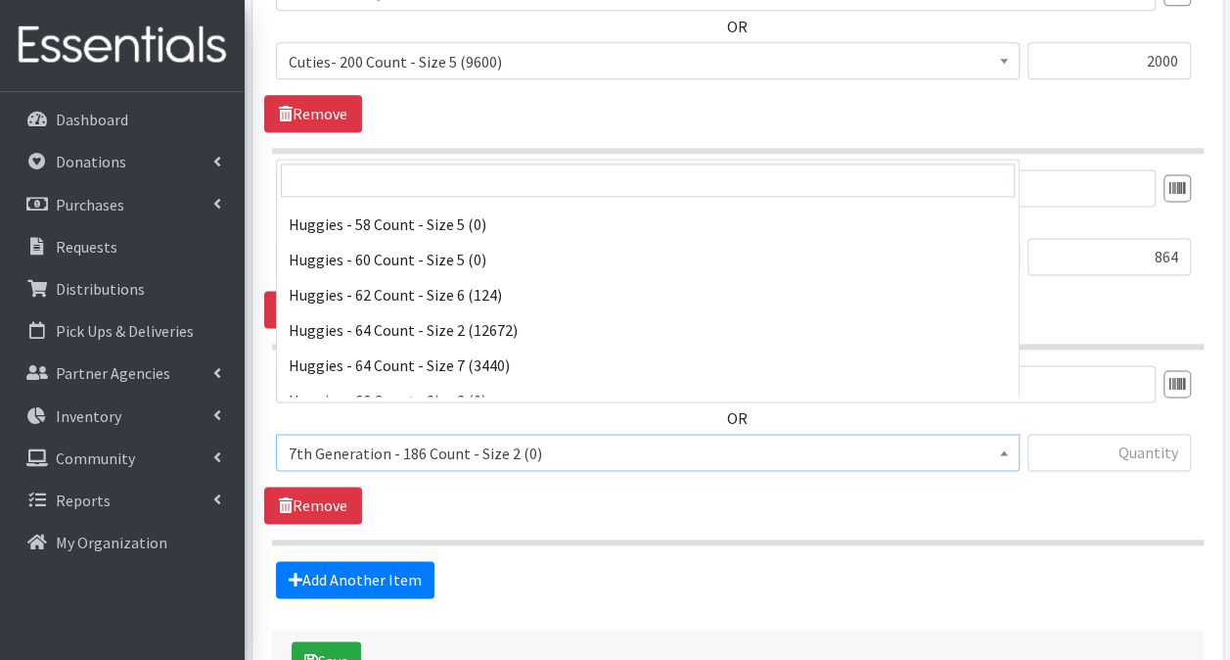
scroll to position [5175, 0]
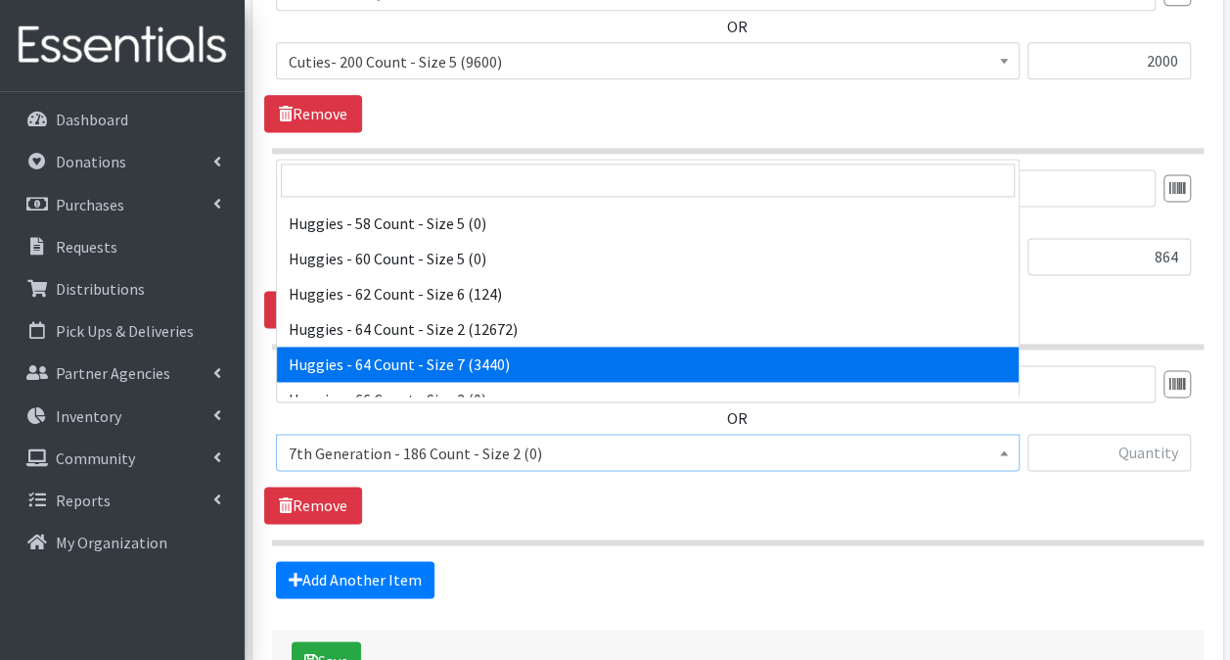
select select "14657"
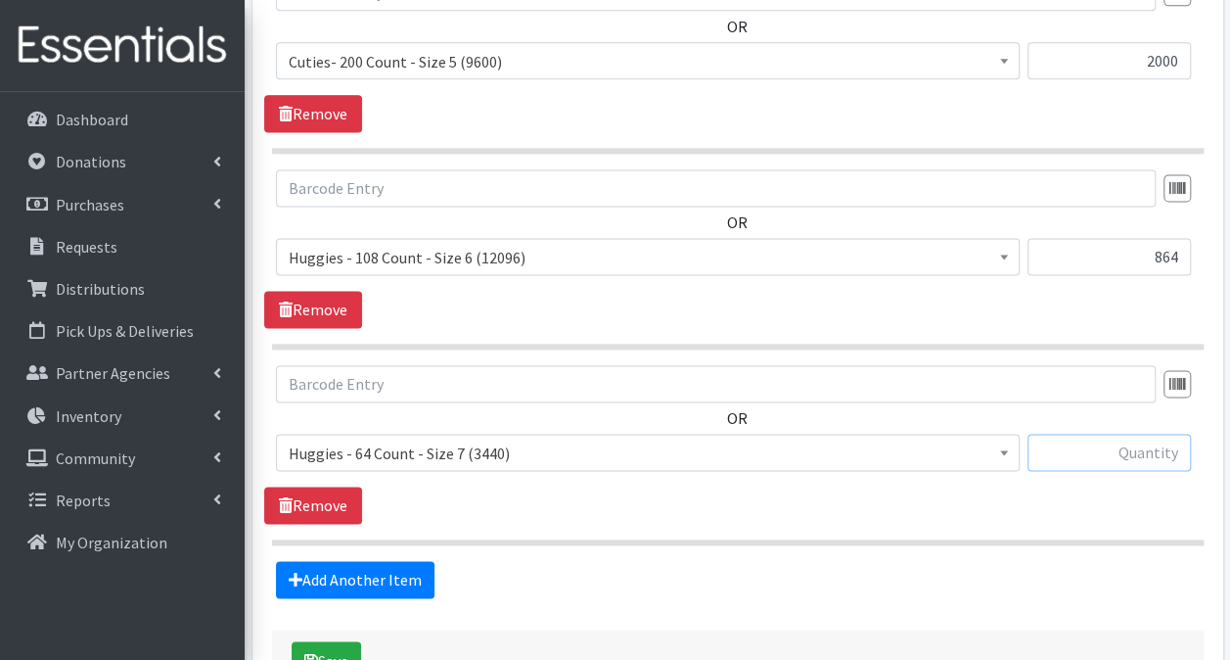
click at [1126, 434] on input "text" at bounding box center [1109, 452] width 163 height 37
type input "448"
click at [334, 561] on link "Add Another Item" at bounding box center [355, 579] width 159 height 37
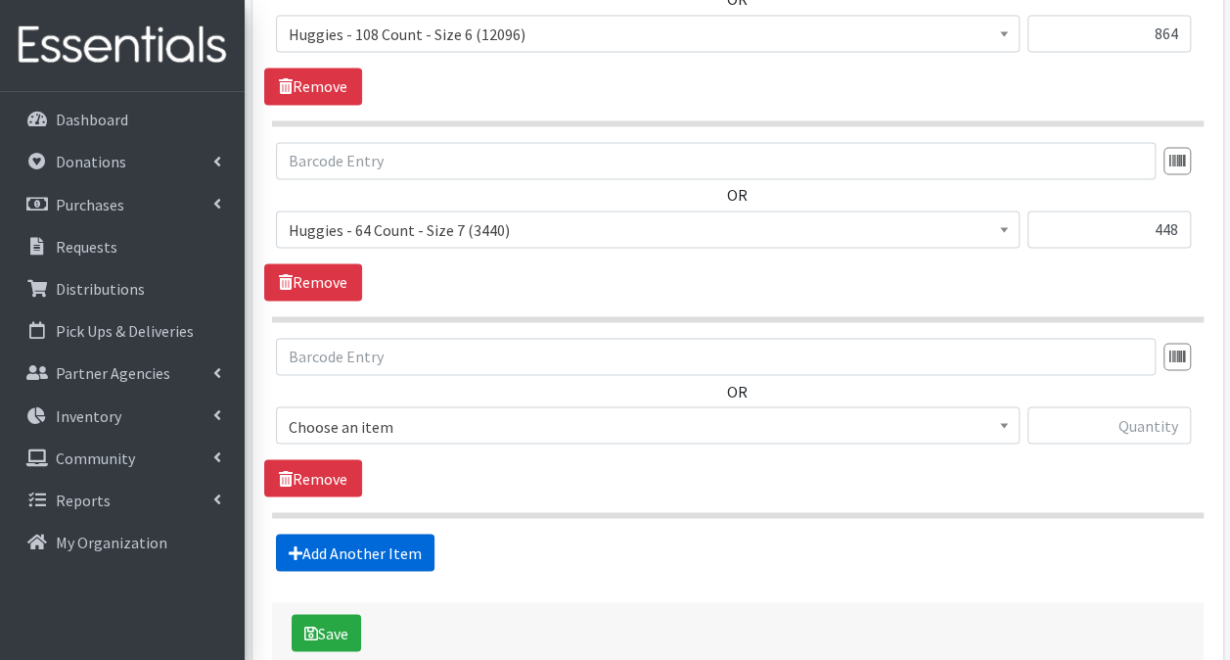
scroll to position [1549, 0]
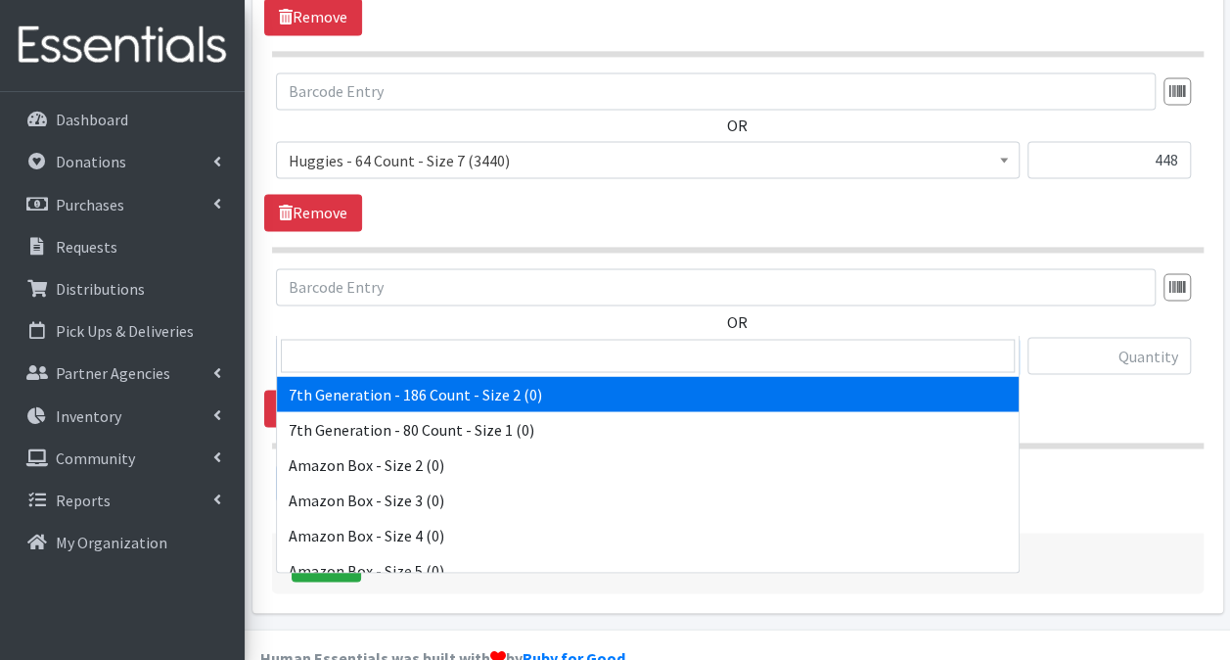
click at [458, 343] on span "7th Generation - 186 Count - Size 2 (0)" at bounding box center [648, 356] width 718 height 27
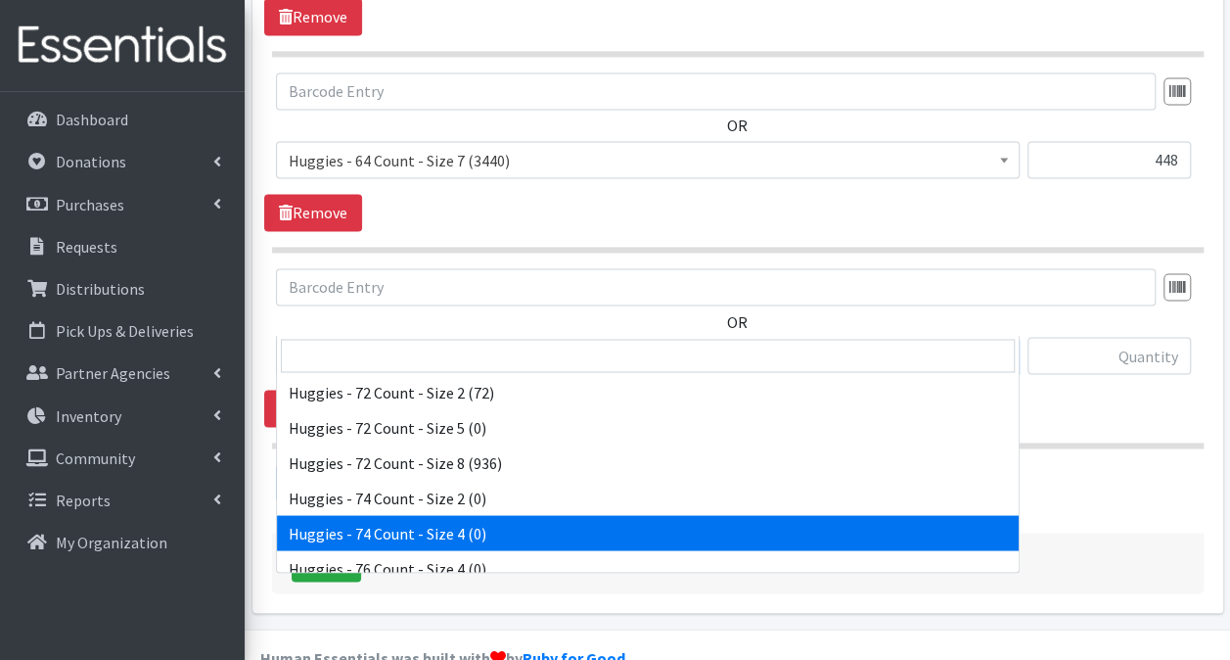
scroll to position [5676, 0]
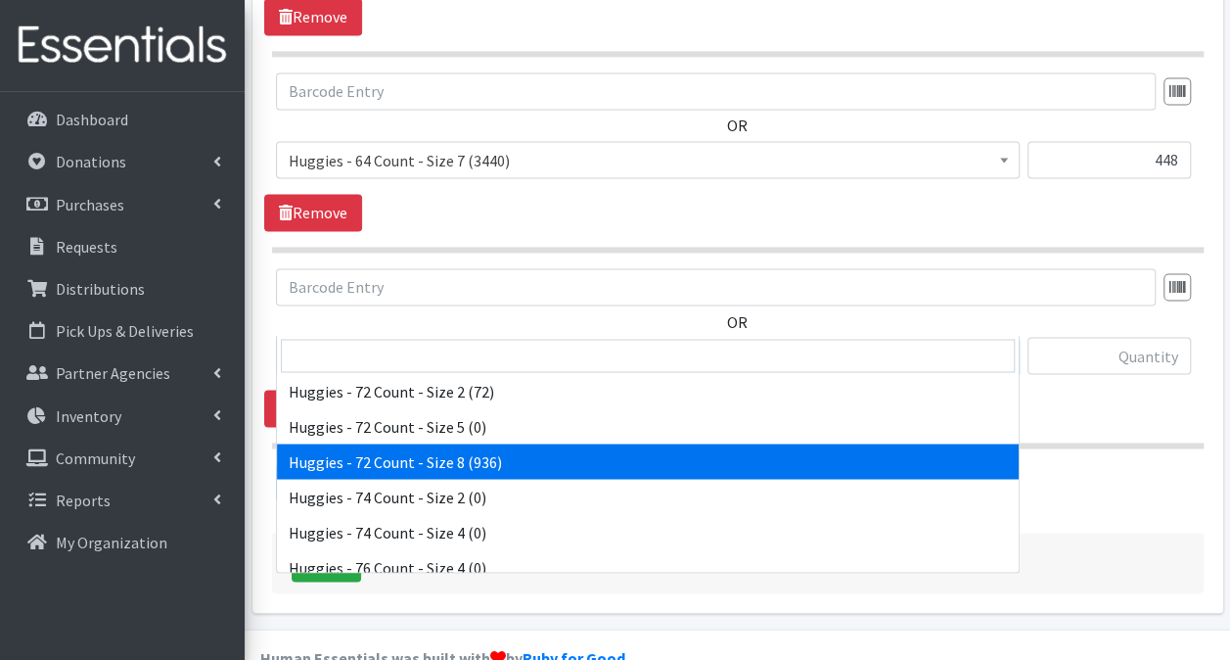
select select "15372"
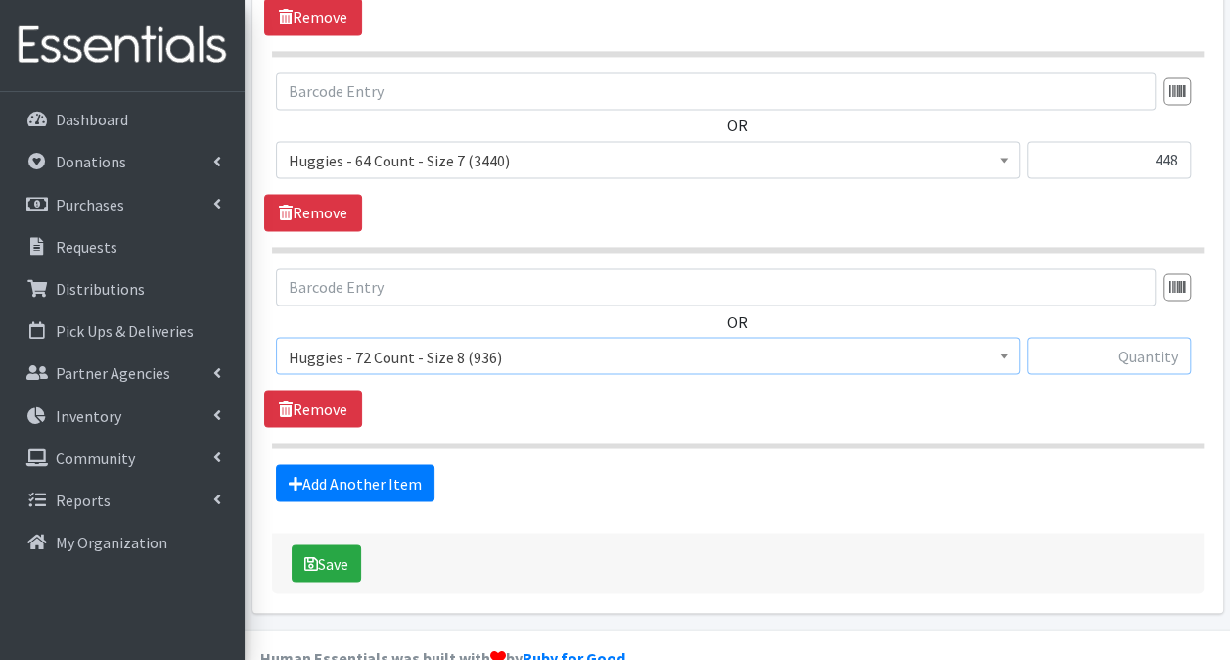
click at [1141, 337] on input "text" at bounding box center [1109, 355] width 163 height 37
click at [1088, 337] on input "text" at bounding box center [1109, 355] width 163 height 37
type input "216"
click at [322, 532] on div "Save" at bounding box center [738, 562] width 932 height 61
click at [323, 544] on button "Save" at bounding box center [326, 562] width 69 height 37
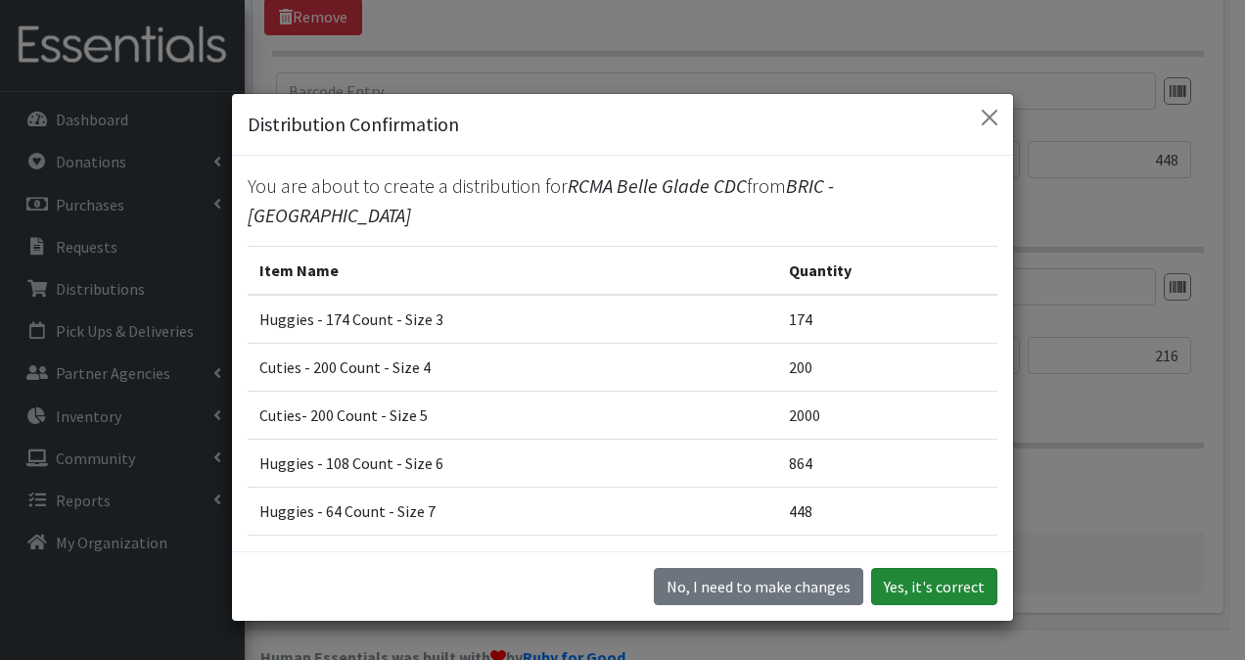
click at [955, 587] on button "Yes, it's correct" at bounding box center [934, 586] width 126 height 37
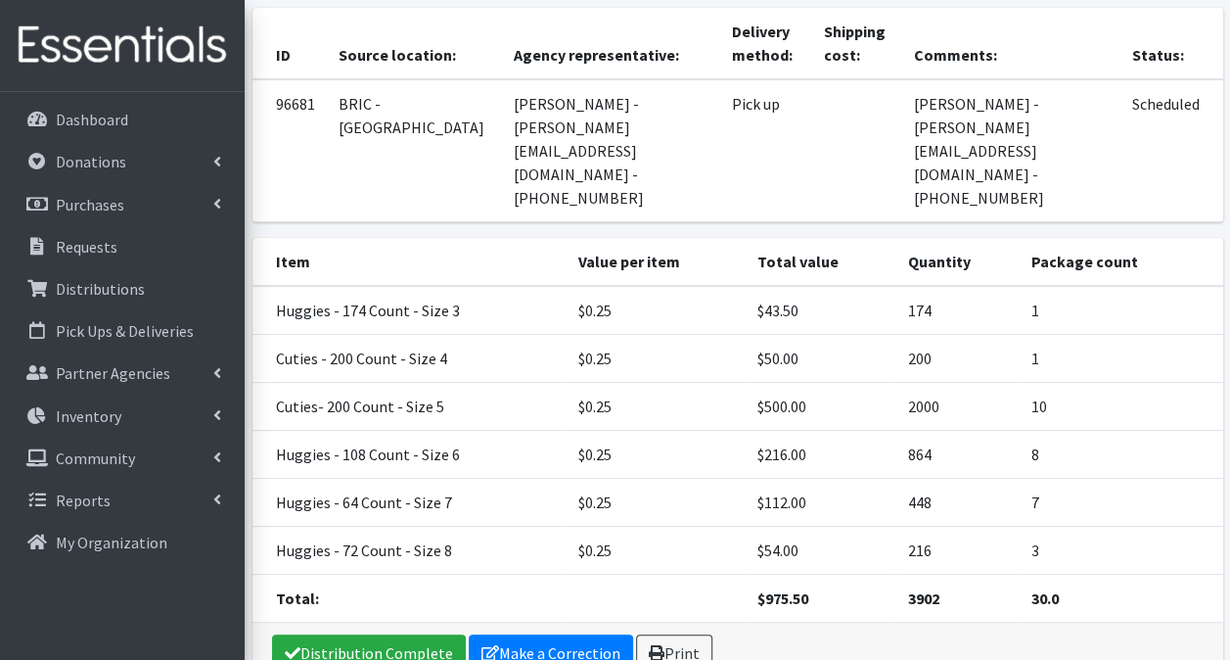
scroll to position [279, 0]
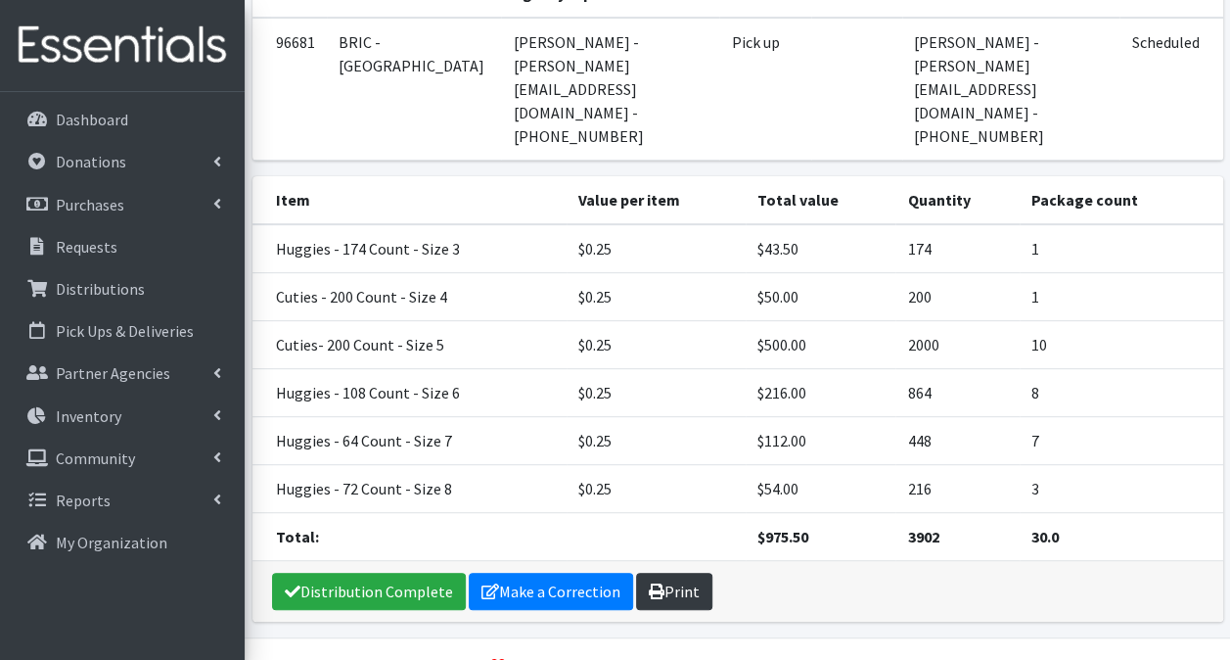
click at [679, 573] on link "Print" at bounding box center [674, 591] width 76 height 37
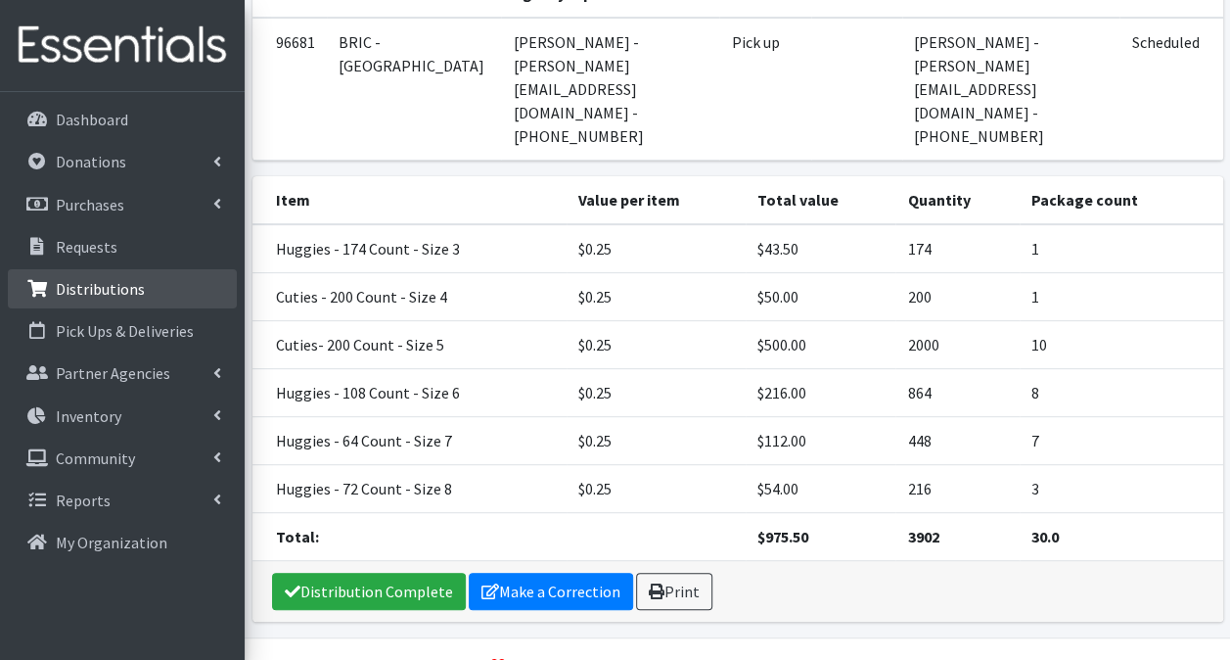
click at [137, 297] on p "Distributions" at bounding box center [100, 289] width 89 height 20
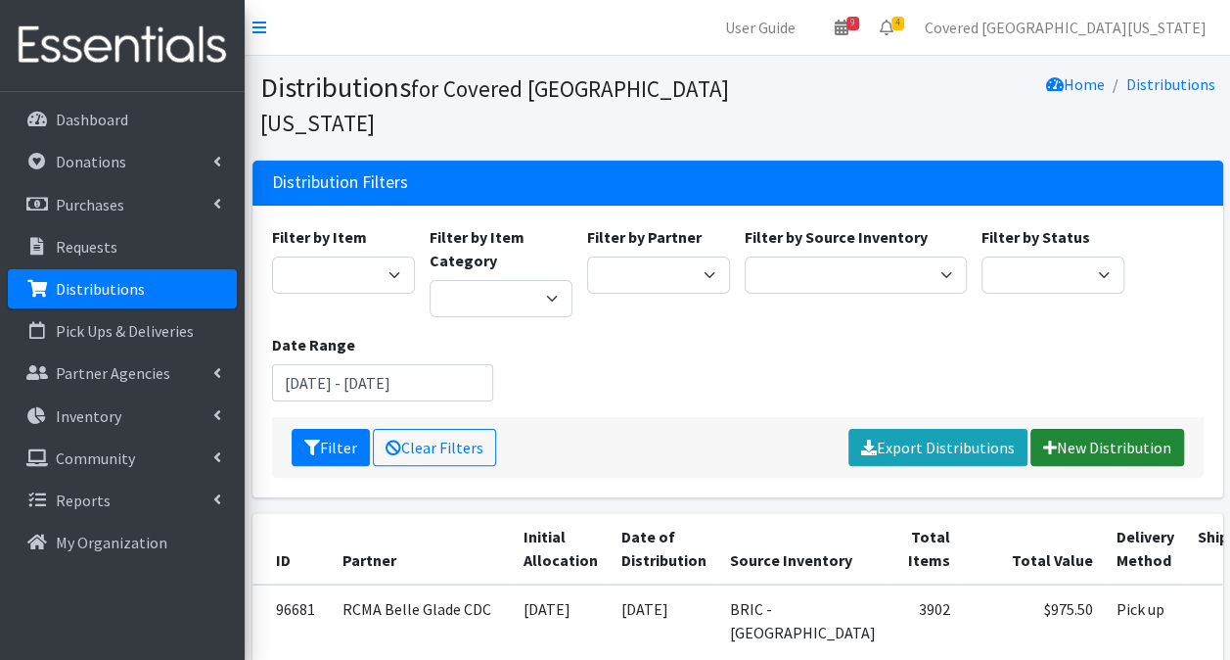
click at [1098, 429] on link "New Distribution" at bounding box center [1108, 447] width 154 height 37
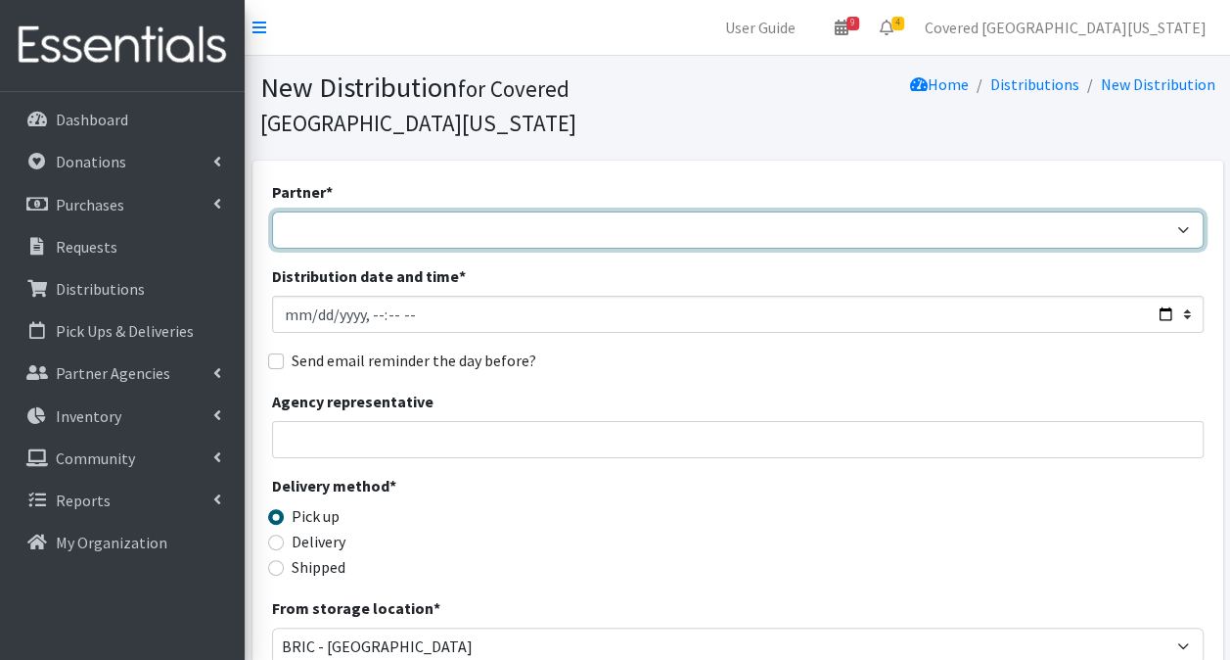
click at [560, 211] on select "Achievement Centers for Children & Families Adopt A Family of The Palm Beaches …" at bounding box center [738, 229] width 932 height 37
select select "7090"
click at [272, 211] on select "Achievement Centers for Children & Families Adopt A Family of The Palm Beaches …" at bounding box center [738, 229] width 932 height 37
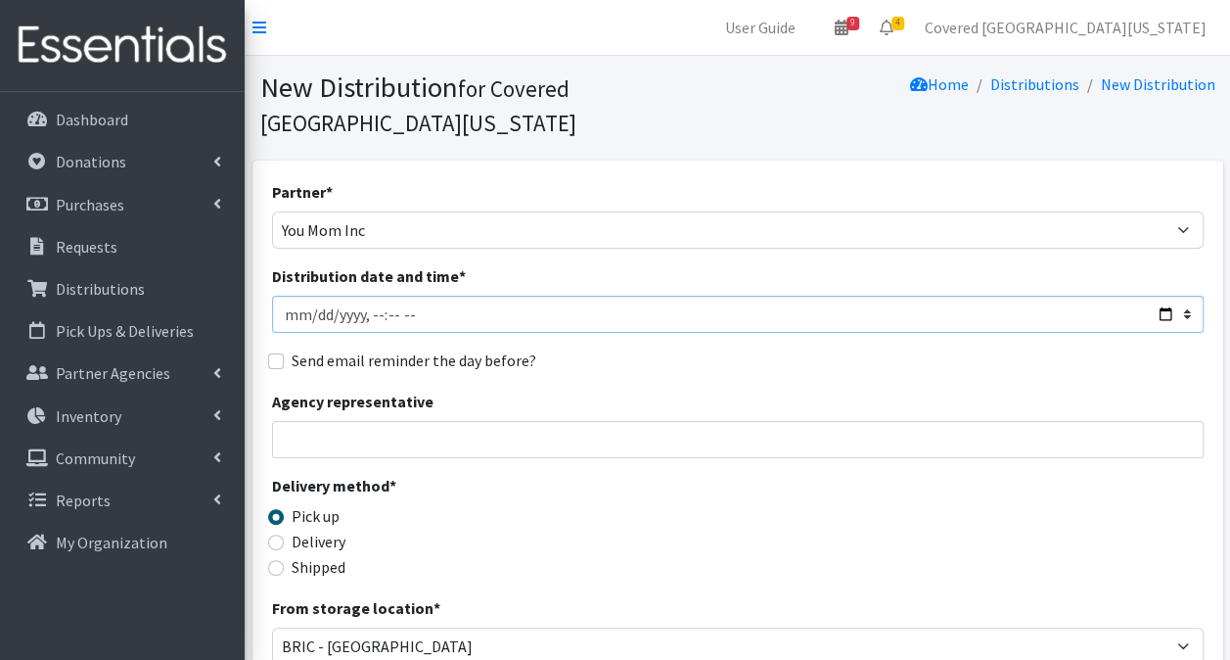
click at [1159, 296] on input "Distribution date and time *" at bounding box center [738, 314] width 932 height 37
type input "[DATE]T23:59"
click at [699, 421] on input "Agency representative" at bounding box center [738, 439] width 932 height 37
type input "m"
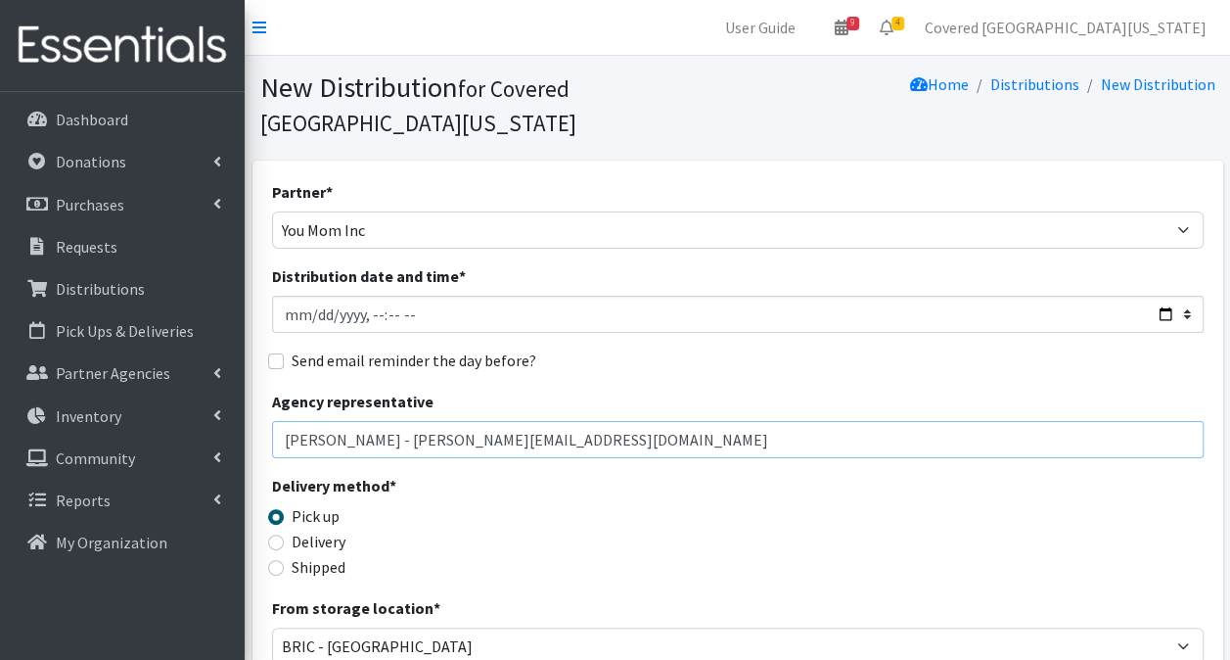
click at [709, 421] on input "[PERSON_NAME] - [PERSON_NAME][EMAIL_ADDRESS][DOMAIN_NAME]" at bounding box center [738, 439] width 932 height 37
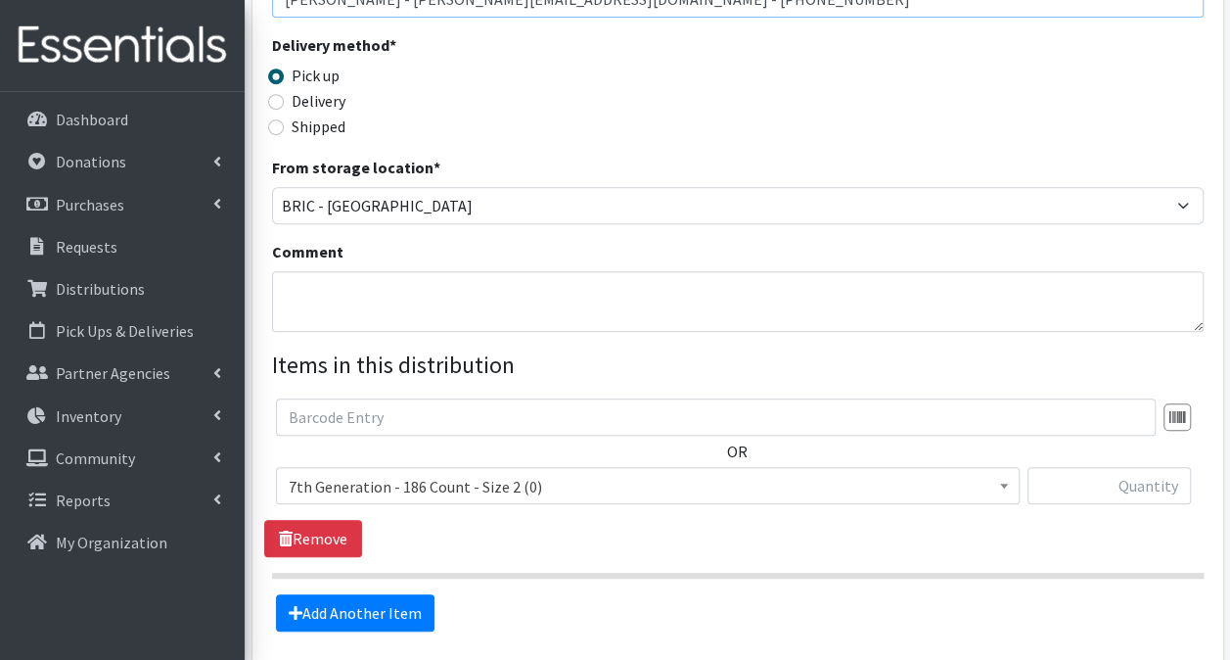
scroll to position [443, 0]
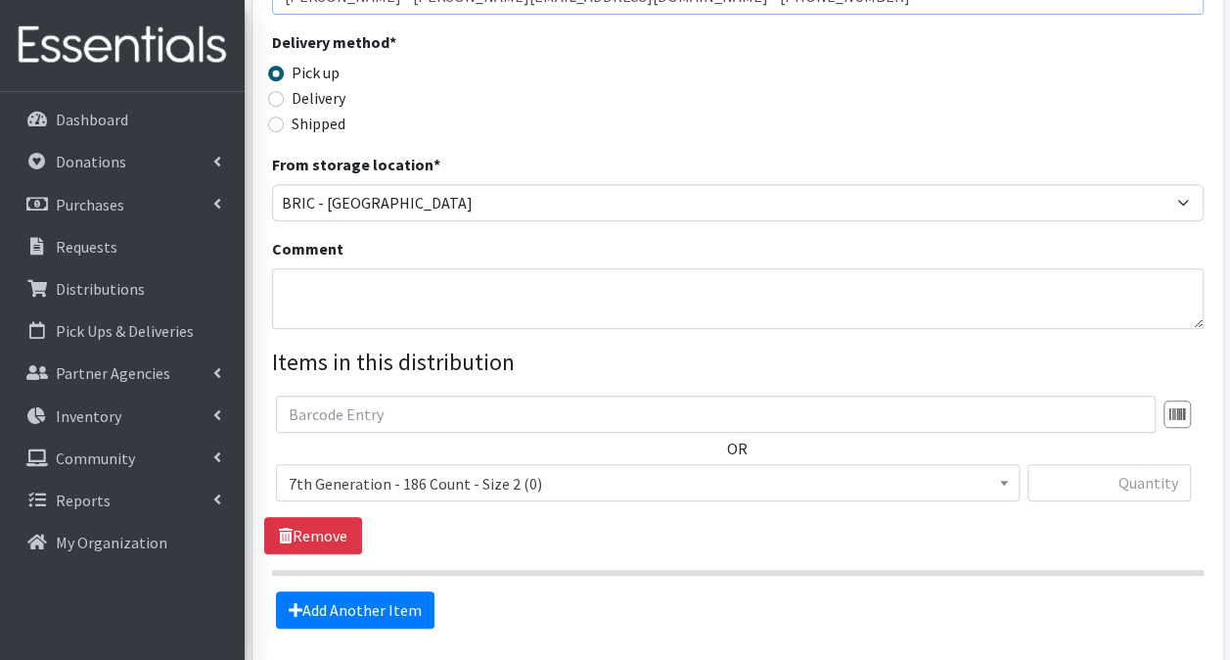
type input "[PERSON_NAME] - [PERSON_NAME][EMAIL_ADDRESS][DOMAIN_NAME] - [PHONE_NUMBER]"
click at [576, 470] on span "7th Generation - 186 Count - Size 2 (0)" at bounding box center [648, 483] width 718 height 27
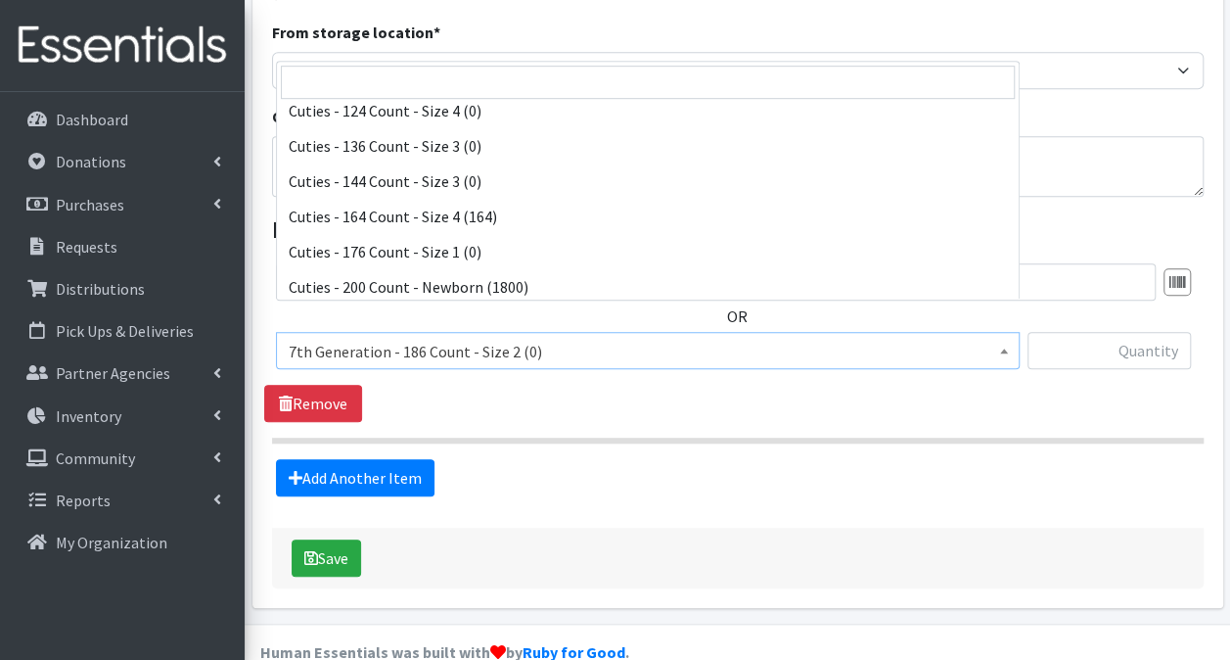
scroll to position [1174, 0]
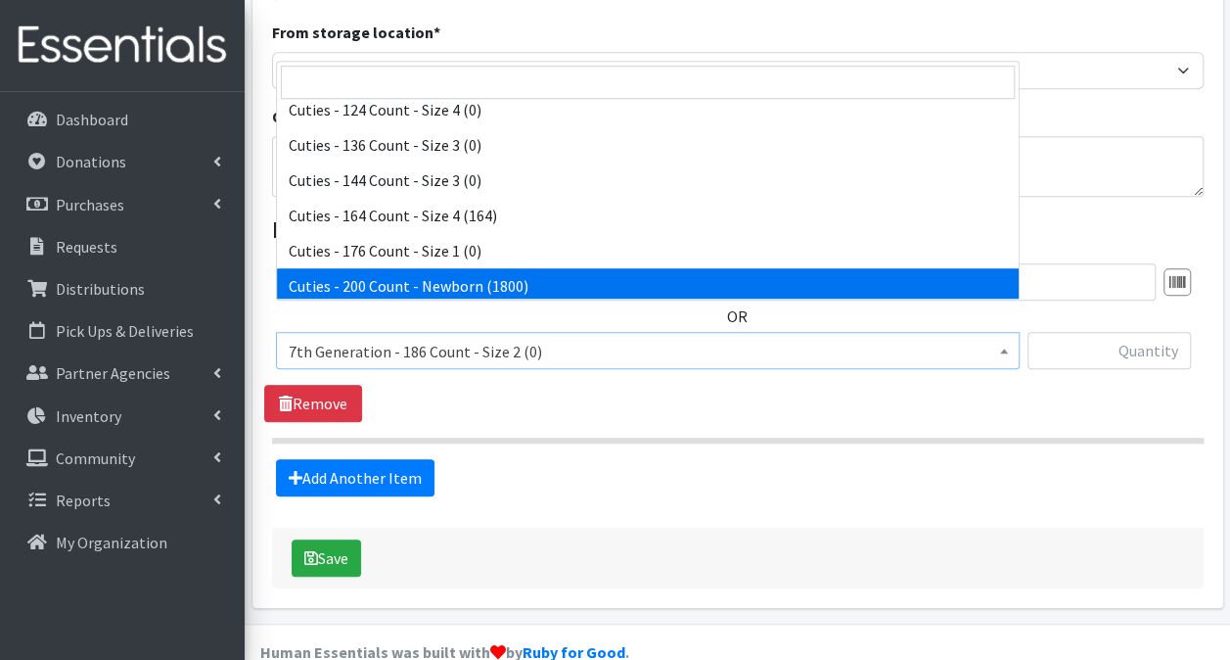
select select "13257"
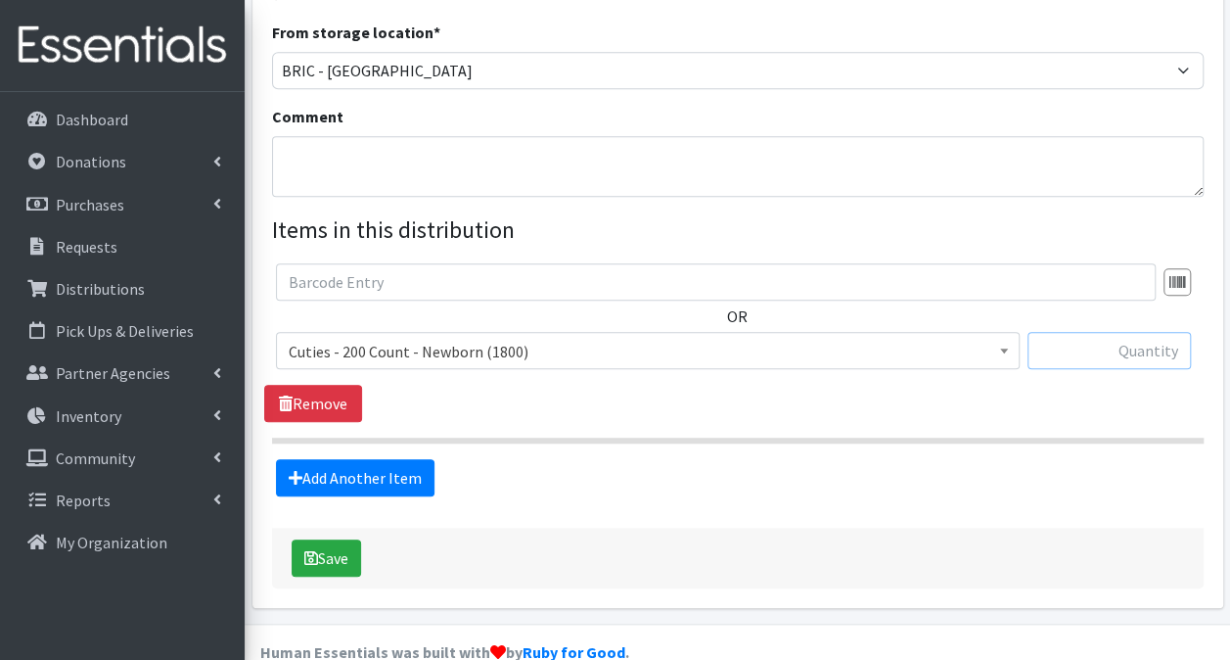
click at [1145, 332] on input "text" at bounding box center [1109, 350] width 163 height 37
type input "200"
click at [378, 459] on link "Add Another Item" at bounding box center [355, 477] width 159 height 37
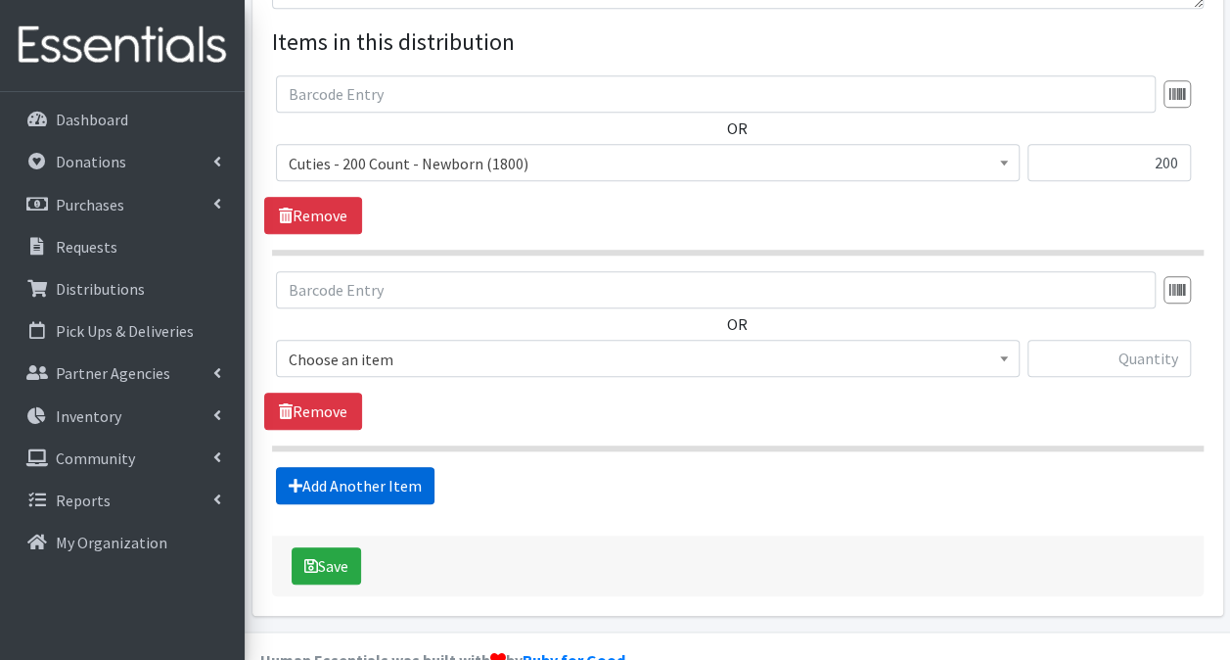
scroll to position [770, 0]
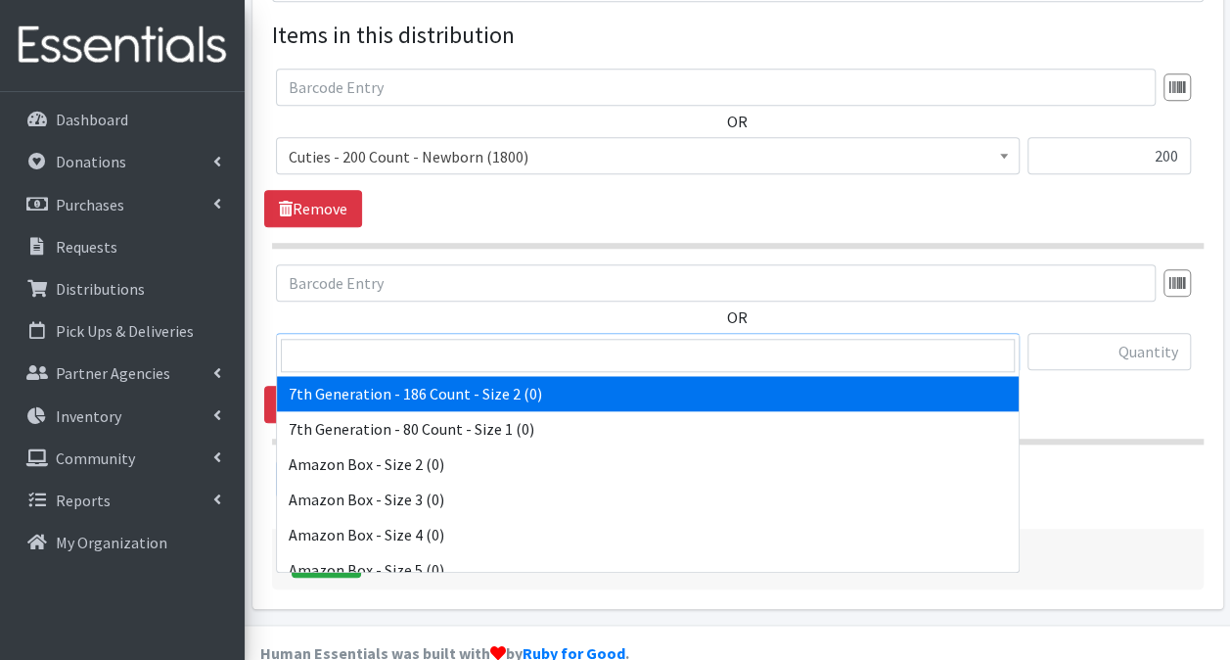
click at [507, 339] on span "7th Generation - 186 Count - Size 2 (0)" at bounding box center [648, 352] width 718 height 27
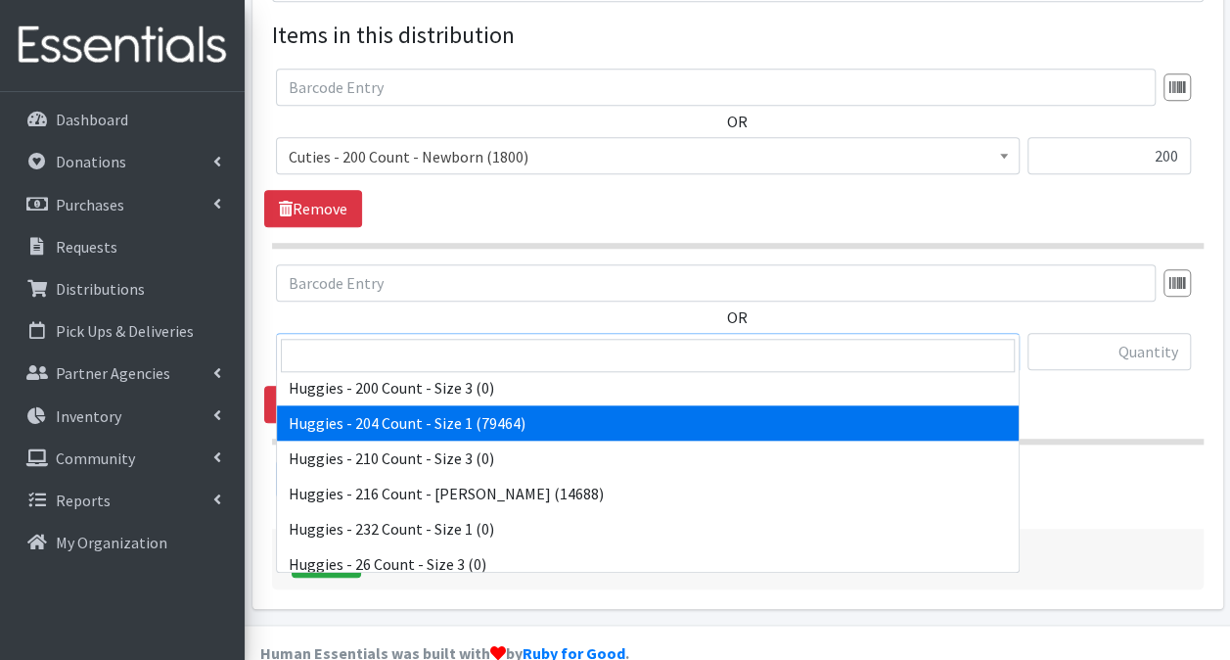
scroll to position [4305, 0]
select select "13242"
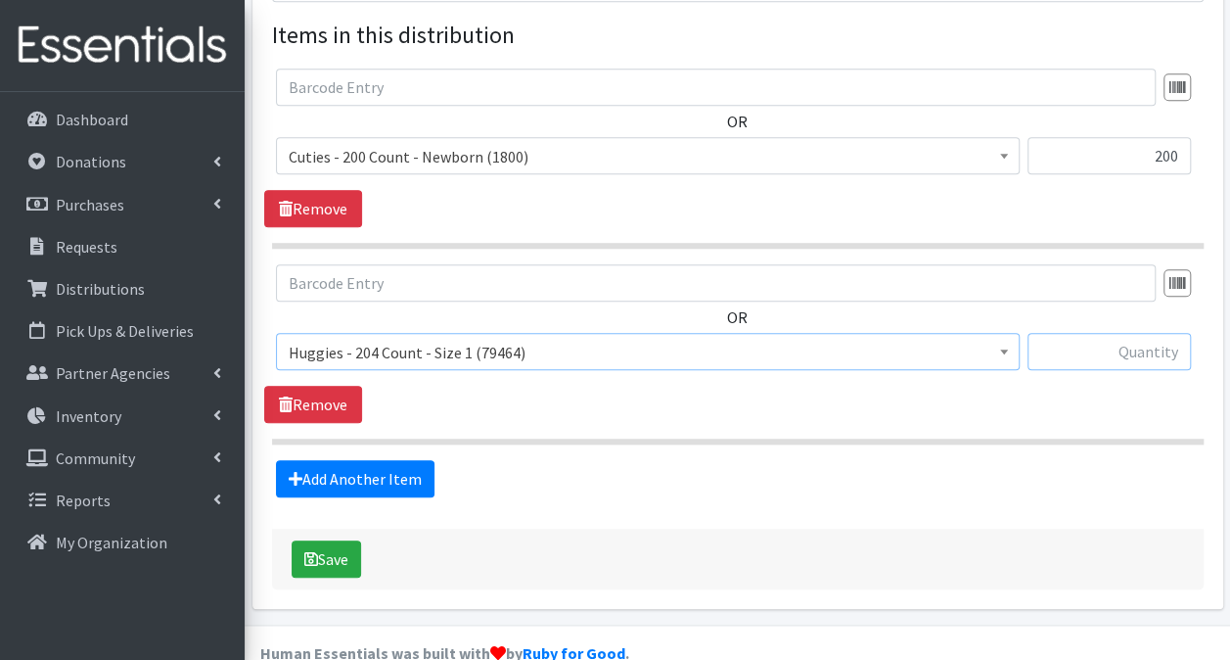
click at [1152, 333] on input "text" at bounding box center [1109, 351] width 163 height 37
type input "408"
click at [337, 460] on link "Add Another Item" at bounding box center [355, 478] width 159 height 37
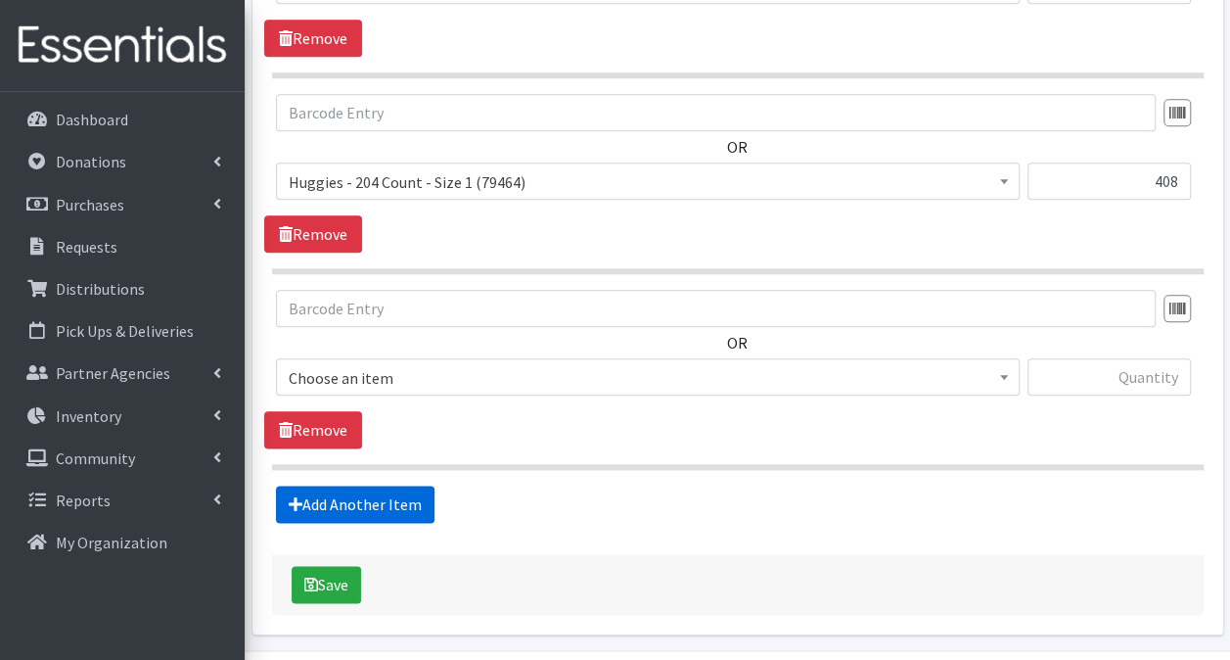
scroll to position [965, 0]
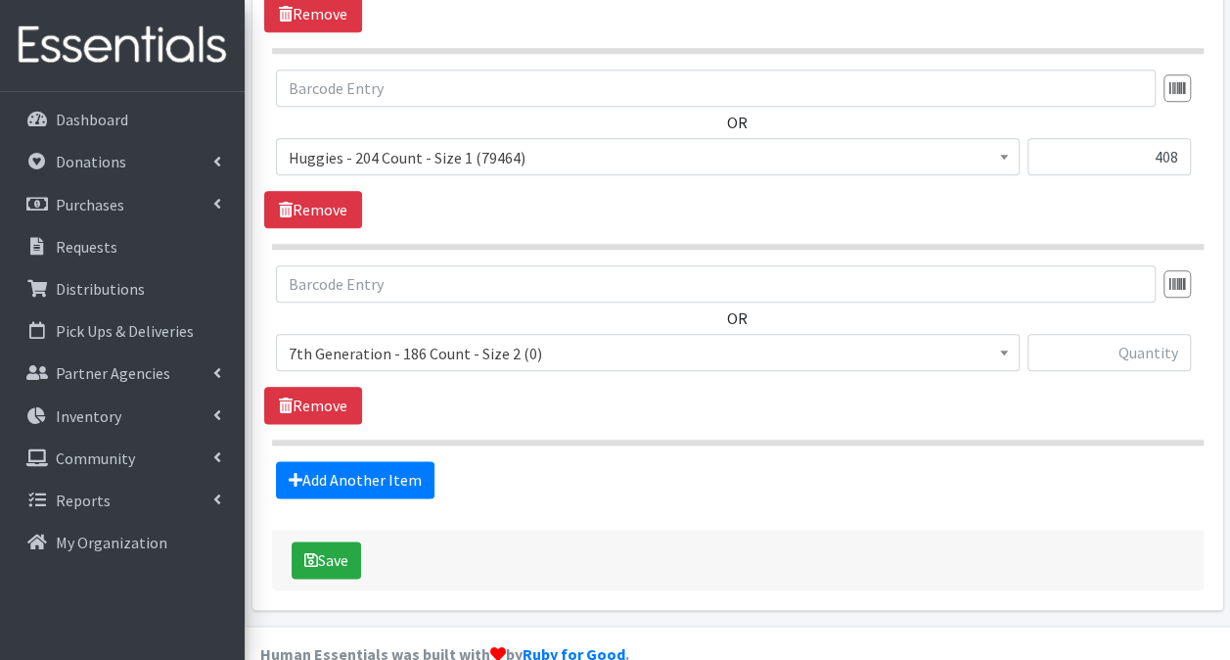
click at [716, 340] on span "7th Generation - 186 Count - Size 2 (0)" at bounding box center [648, 353] width 718 height 27
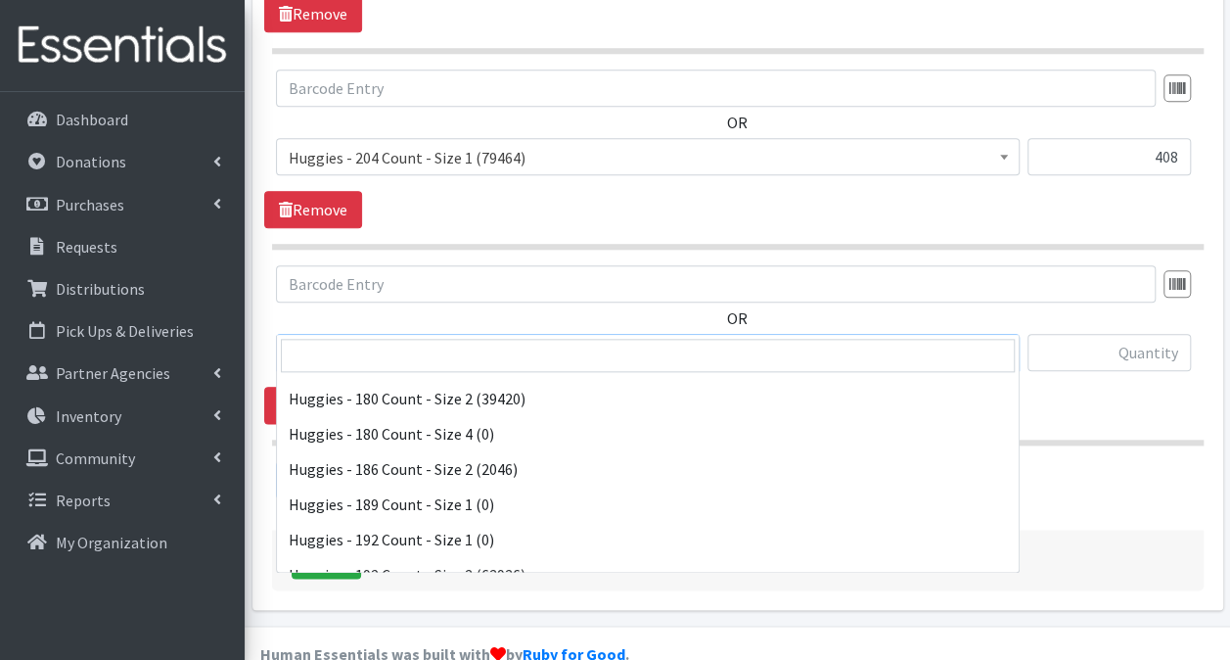
scroll to position [4013, 0]
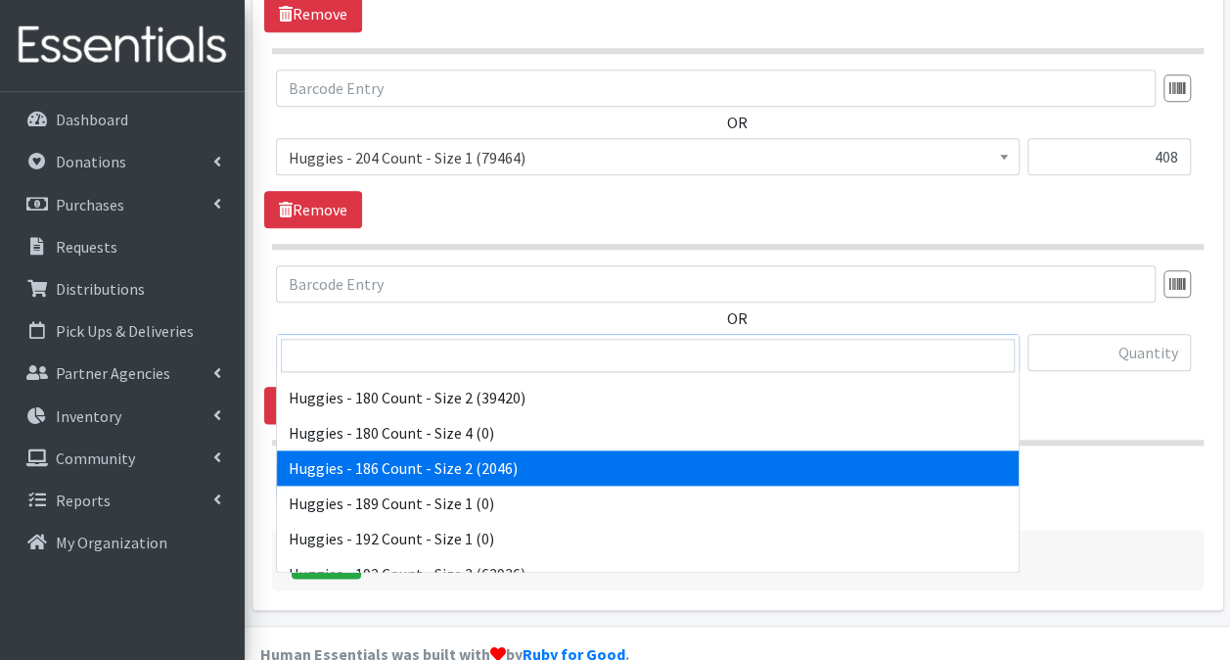
select select "13984"
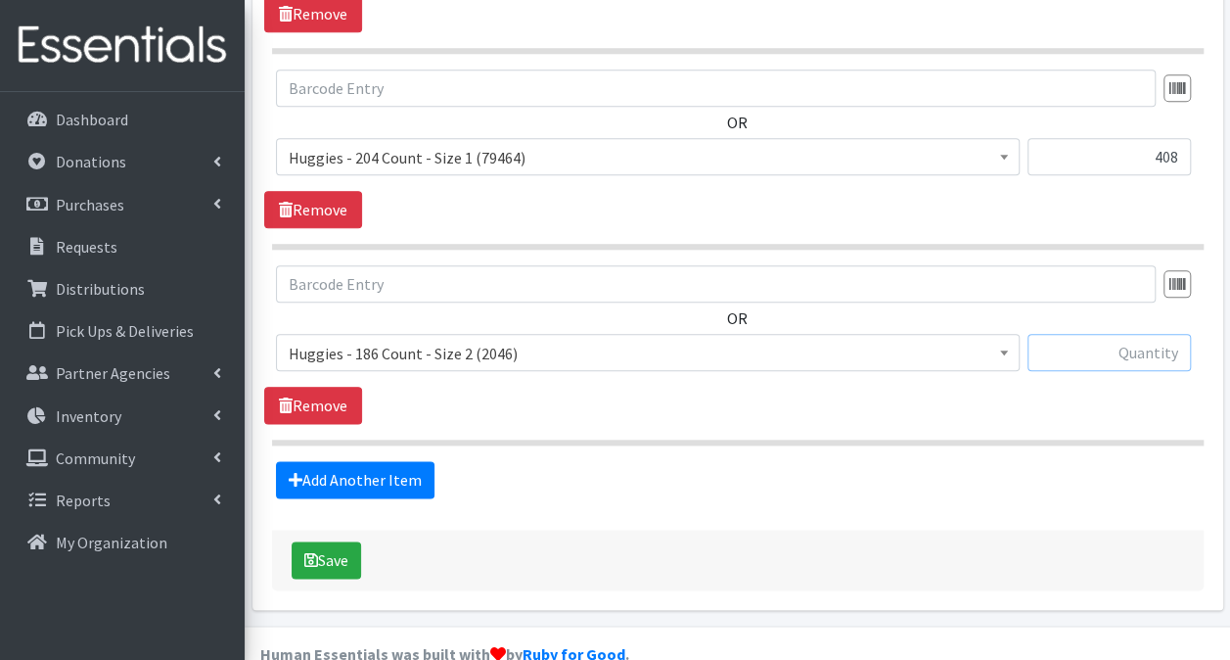
click at [1069, 334] on input "text" at bounding box center [1109, 352] width 163 height 37
type input "372"
click at [372, 461] on link "Add Another Item" at bounding box center [355, 479] width 159 height 37
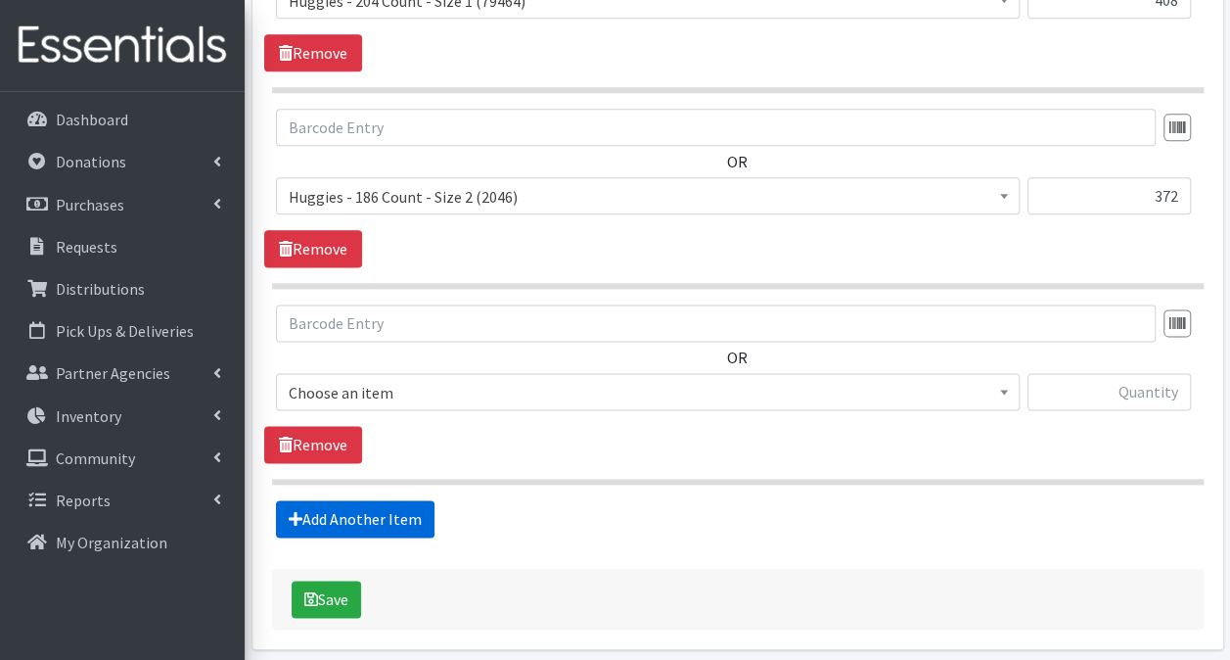
scroll to position [1160, 0]
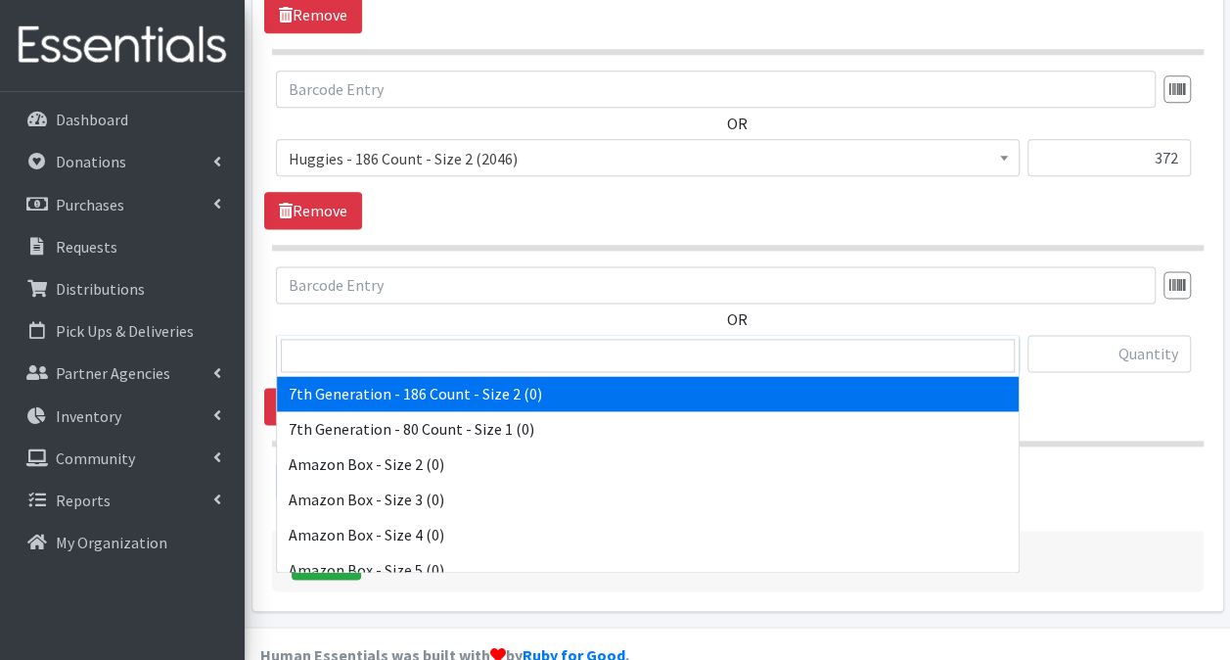
click at [698, 341] on span "7th Generation - 186 Count - Size 2 (0)" at bounding box center [648, 354] width 718 height 27
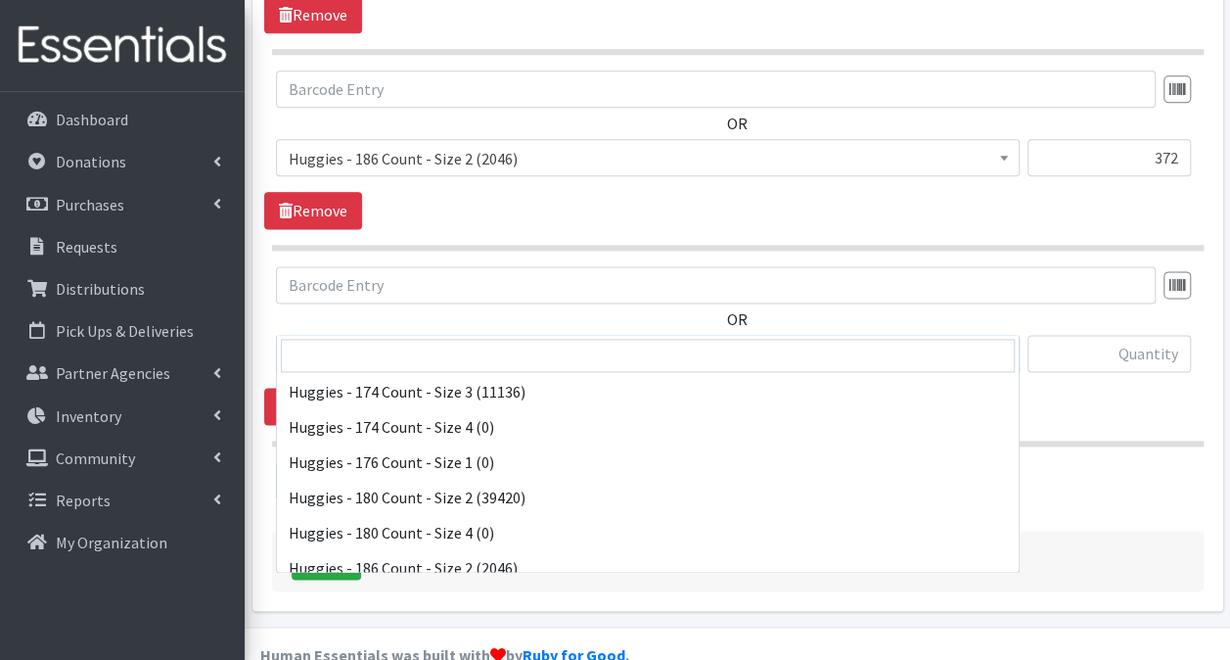
scroll to position [3914, 0]
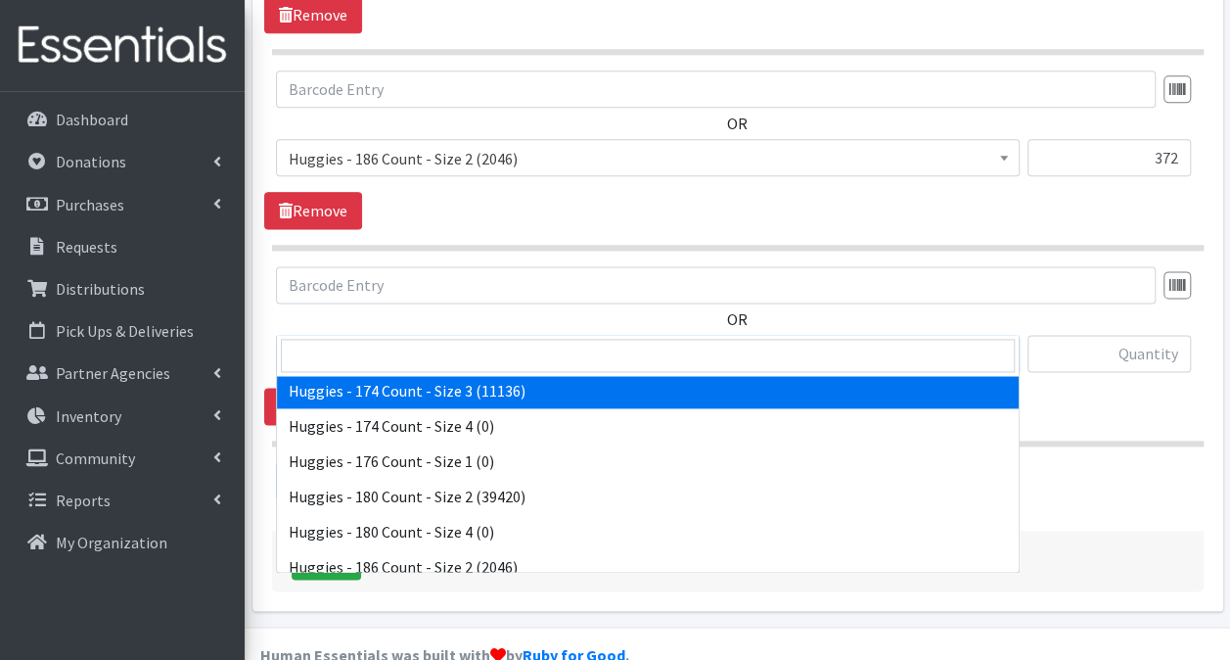
select select "15370"
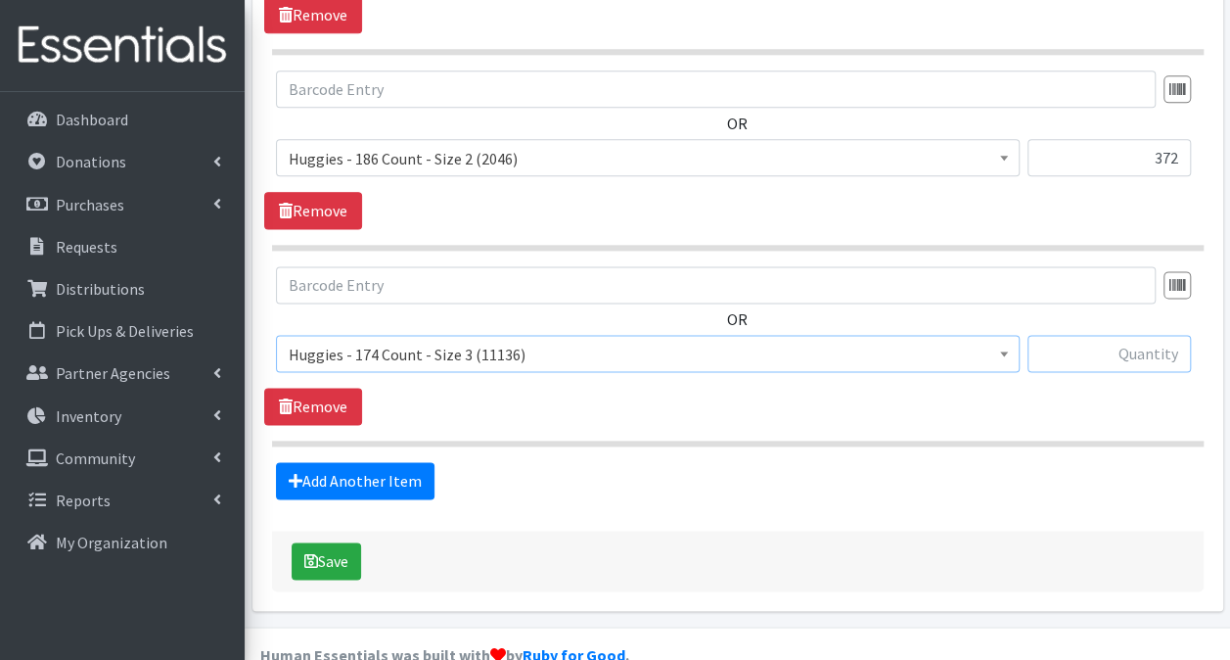
click at [1041, 335] on input "text" at bounding box center [1109, 353] width 163 height 37
type input "522"
click at [360, 462] on link "Add Another Item" at bounding box center [355, 480] width 159 height 37
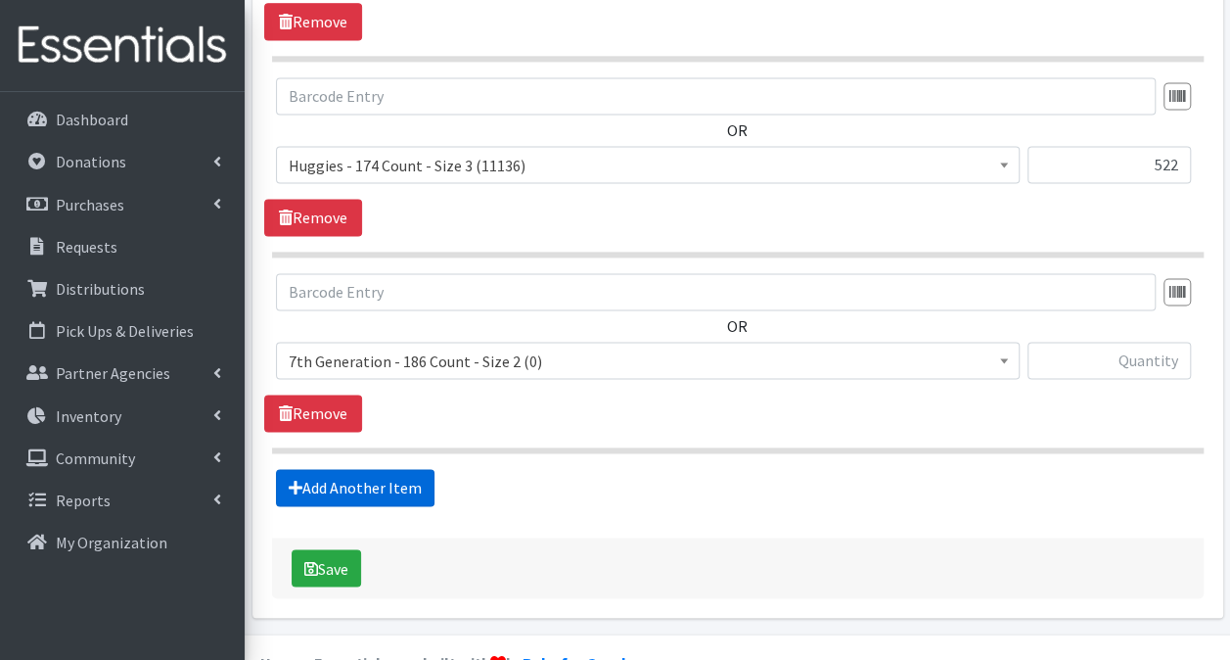
scroll to position [1355, 0]
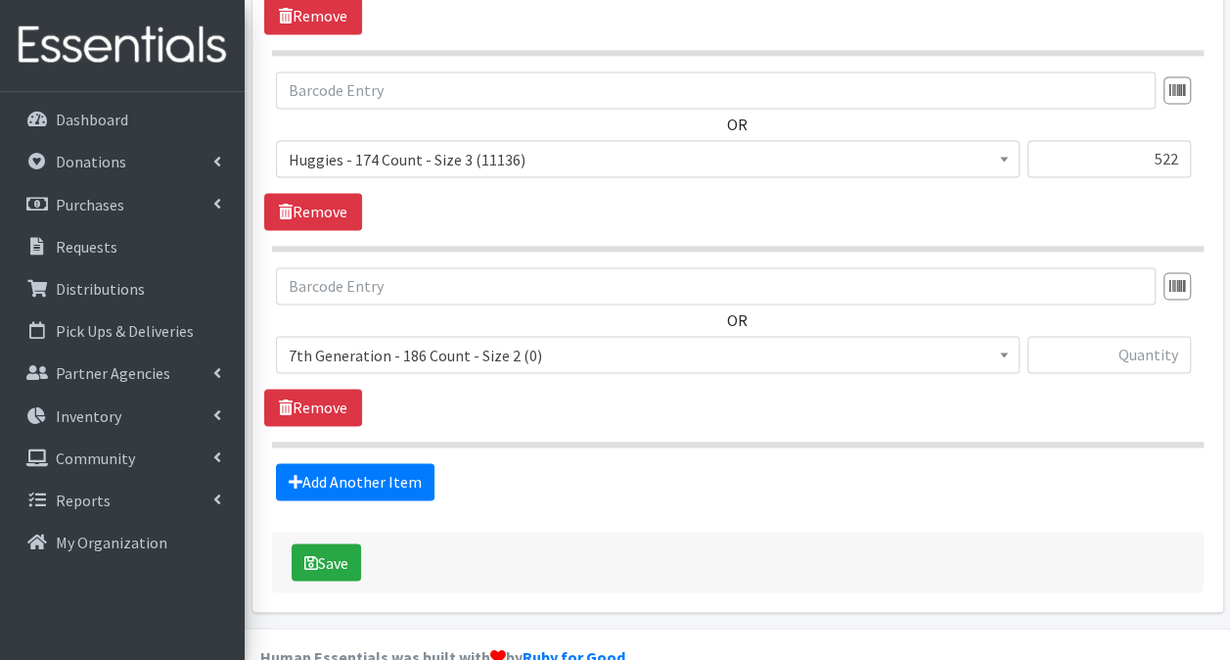
click at [562, 342] on span "7th Generation - 186 Count - Size 2 (0)" at bounding box center [648, 355] width 718 height 27
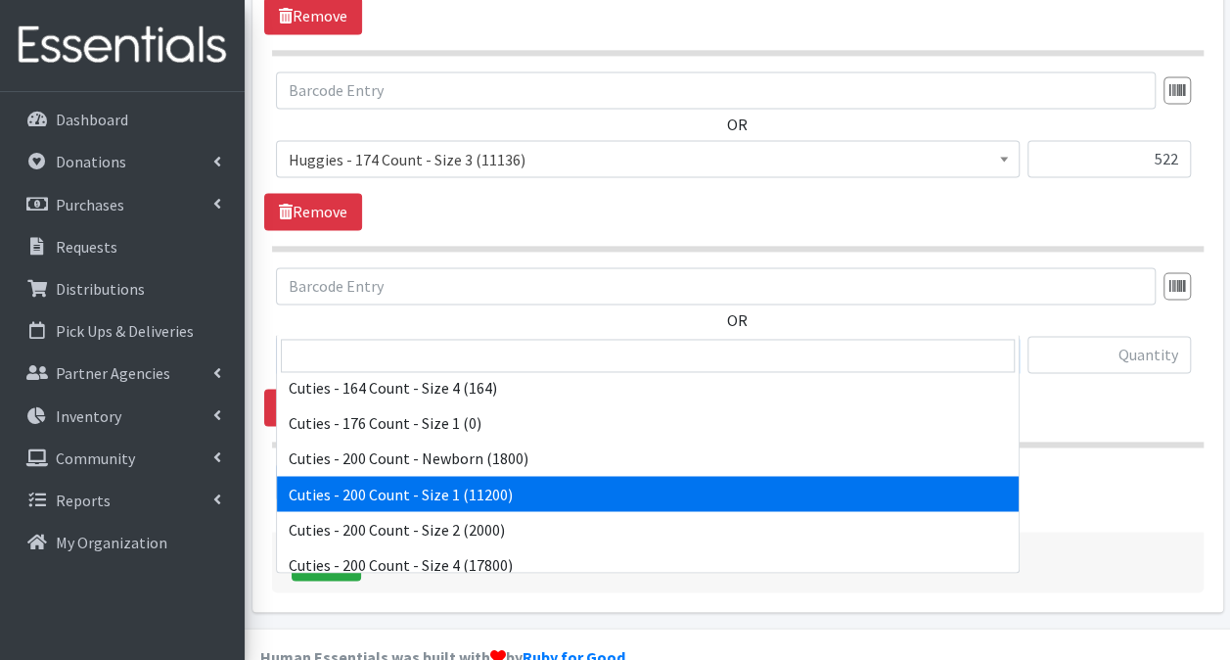
scroll to position [1272, 0]
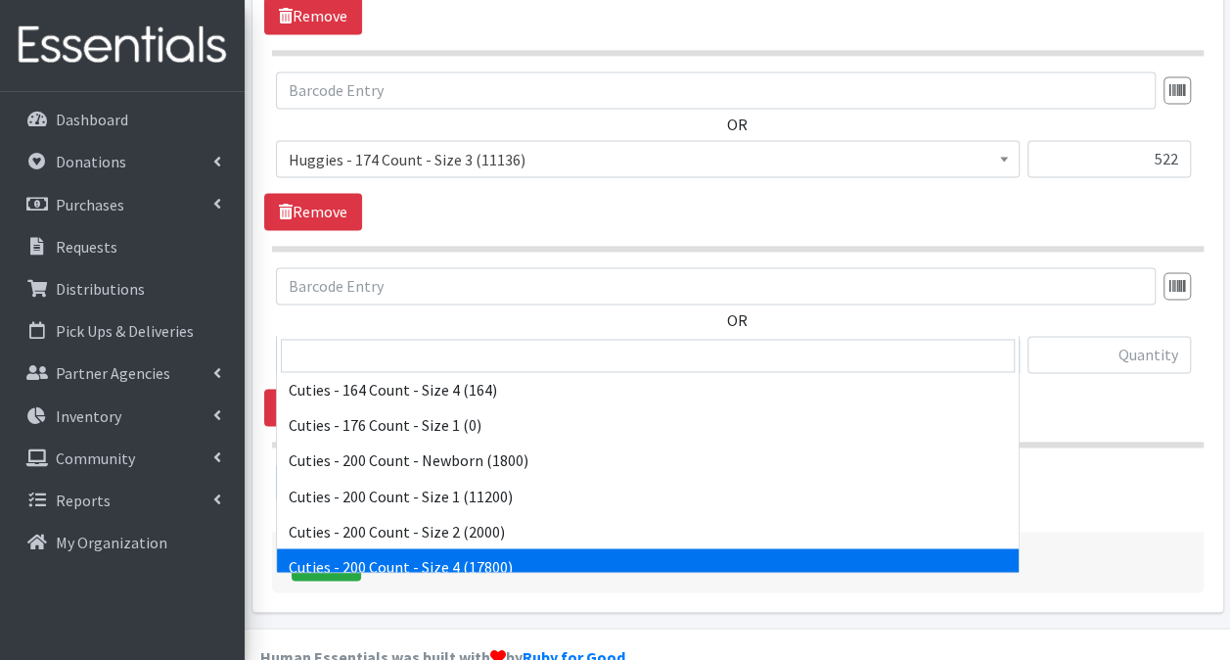
select select "14764"
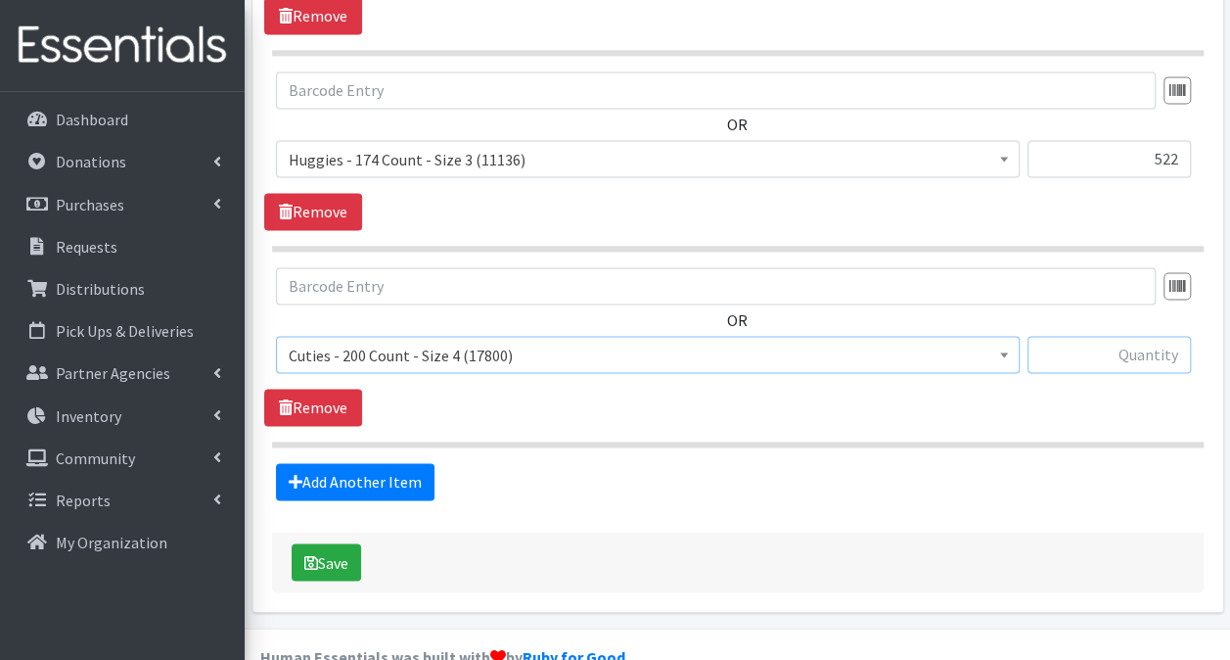
click at [1155, 336] on input "text" at bounding box center [1109, 354] width 163 height 37
type input "800"
click at [360, 463] on link "Add Another Item" at bounding box center [355, 481] width 159 height 37
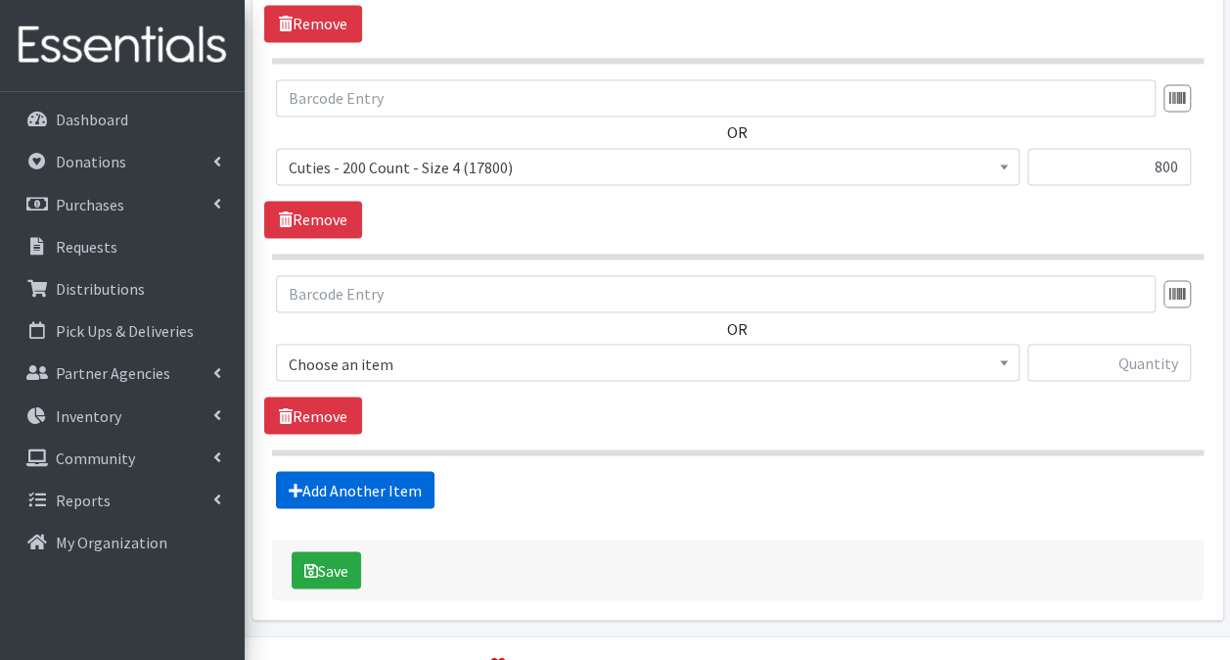
scroll to position [1549, 0]
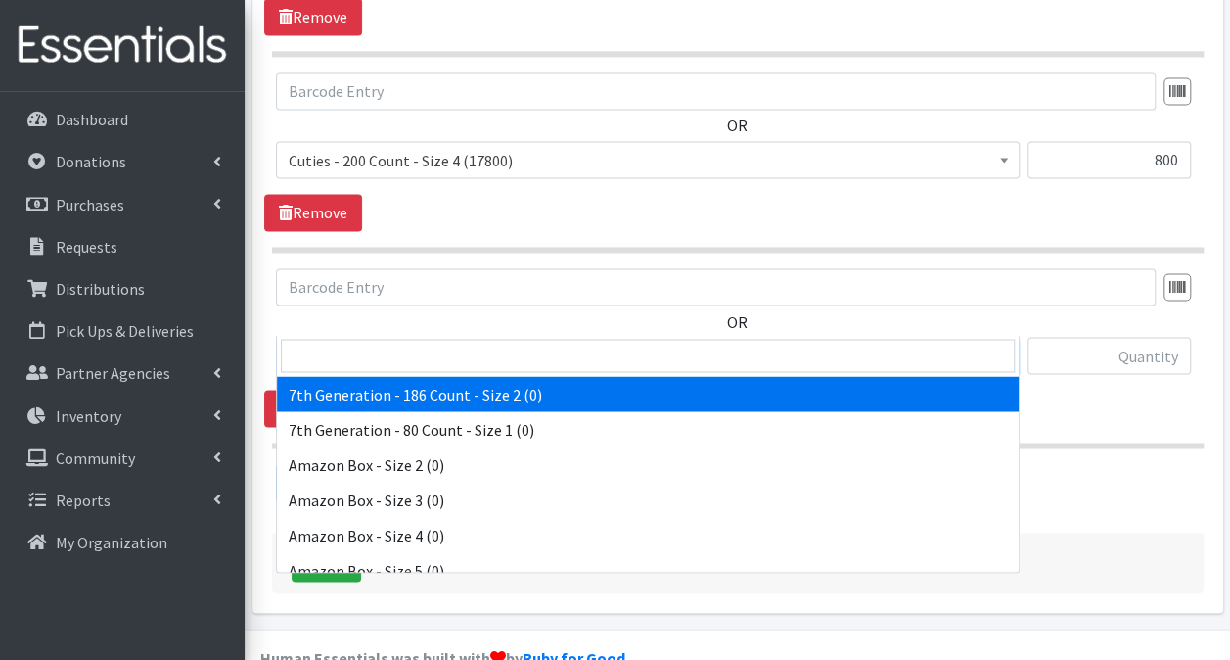
click at [667, 343] on span "7th Generation - 186 Count - Size 2 (0)" at bounding box center [648, 356] width 718 height 27
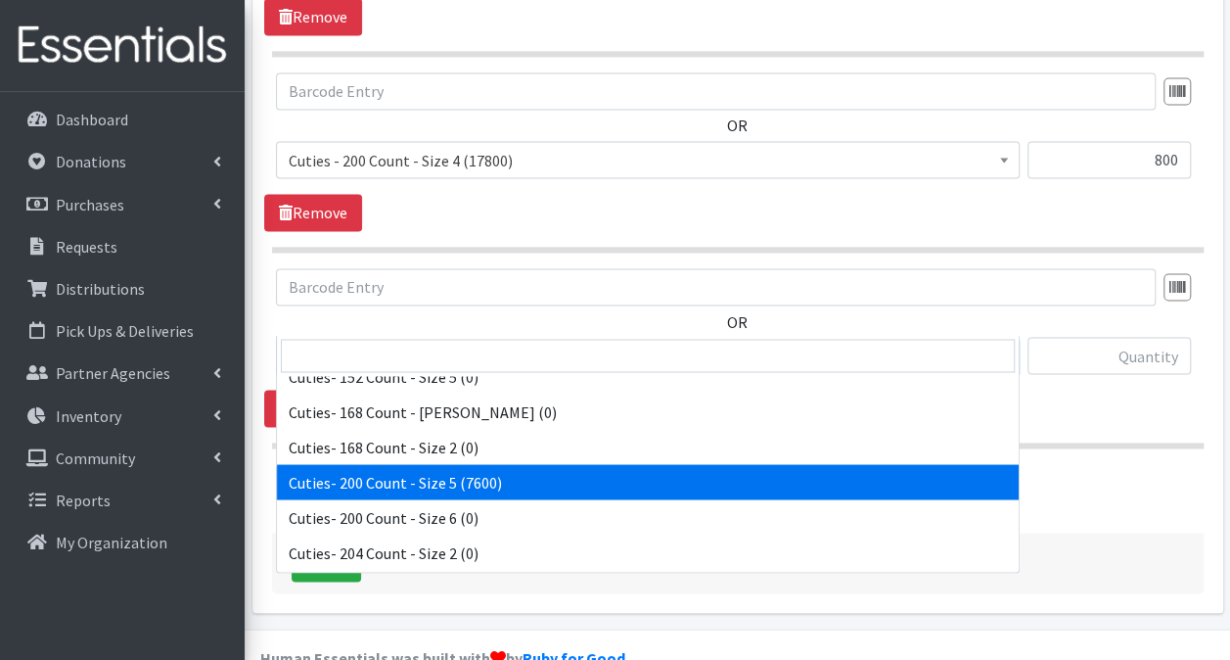
scroll to position [1642, 0]
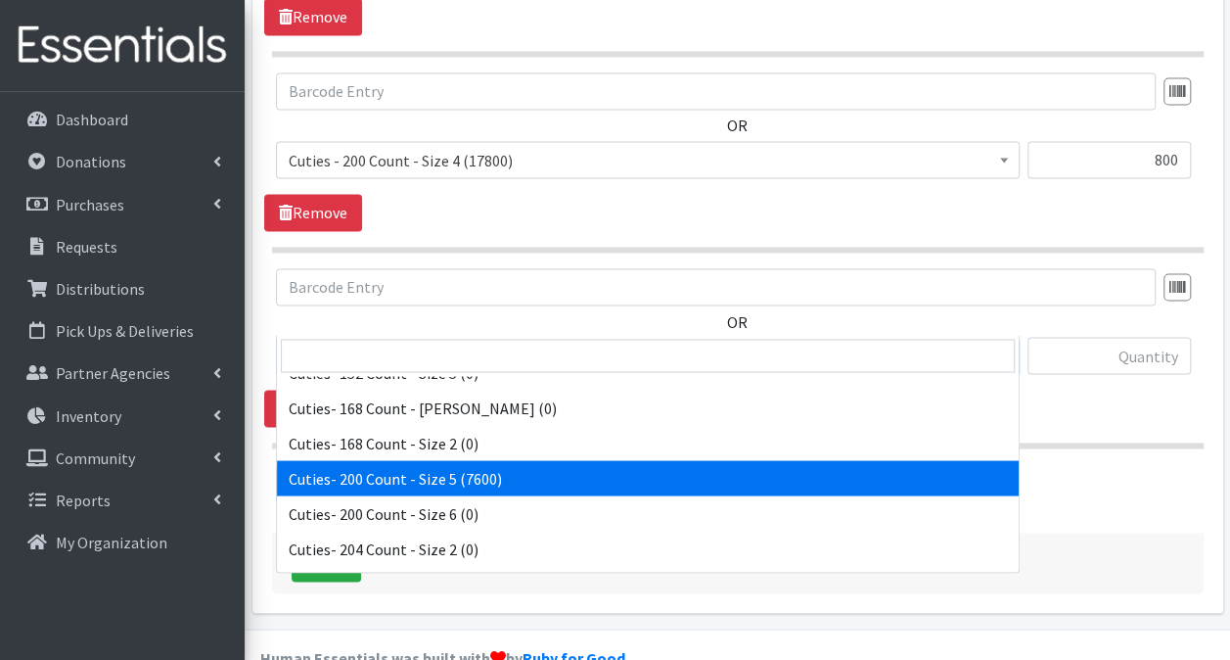
select select "13261"
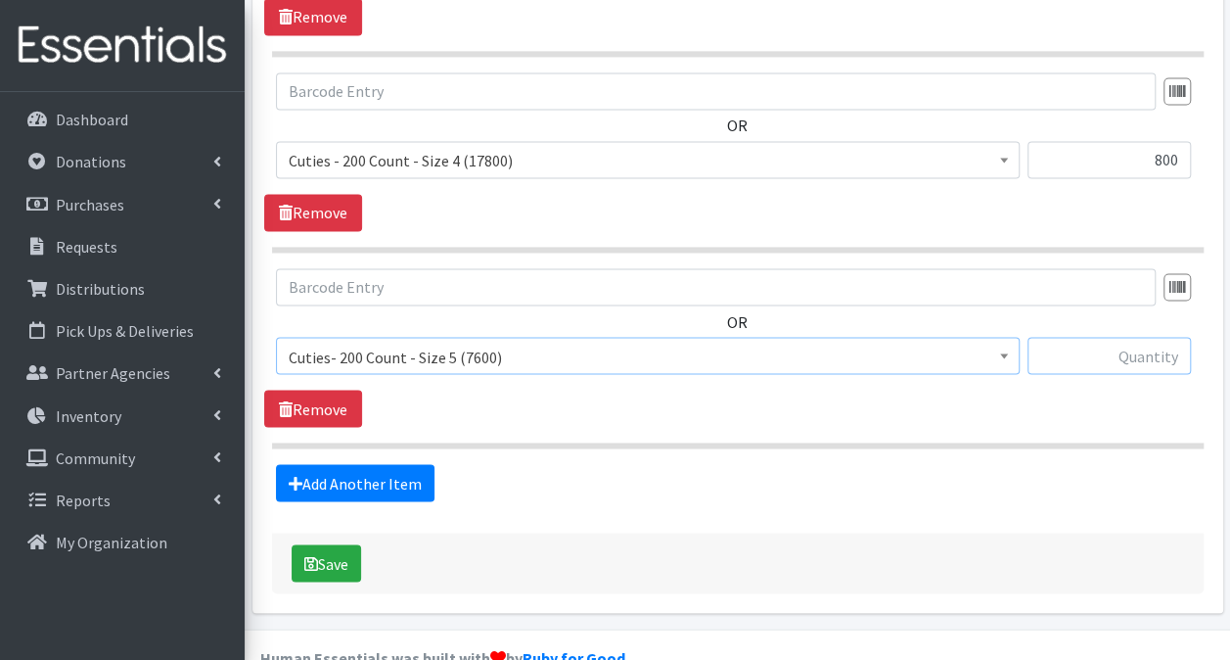
click at [1159, 337] on input "text" at bounding box center [1109, 355] width 163 height 37
type input "800"
click at [401, 464] on link "Add Another Item" at bounding box center [355, 482] width 159 height 37
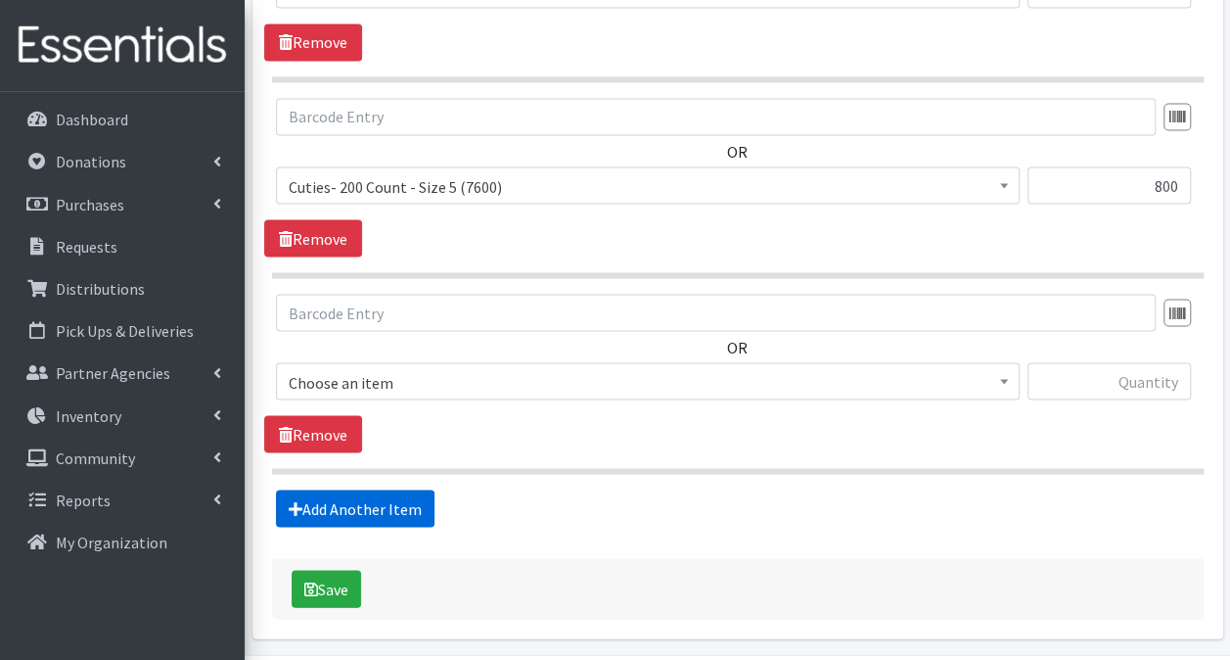
scroll to position [1744, 0]
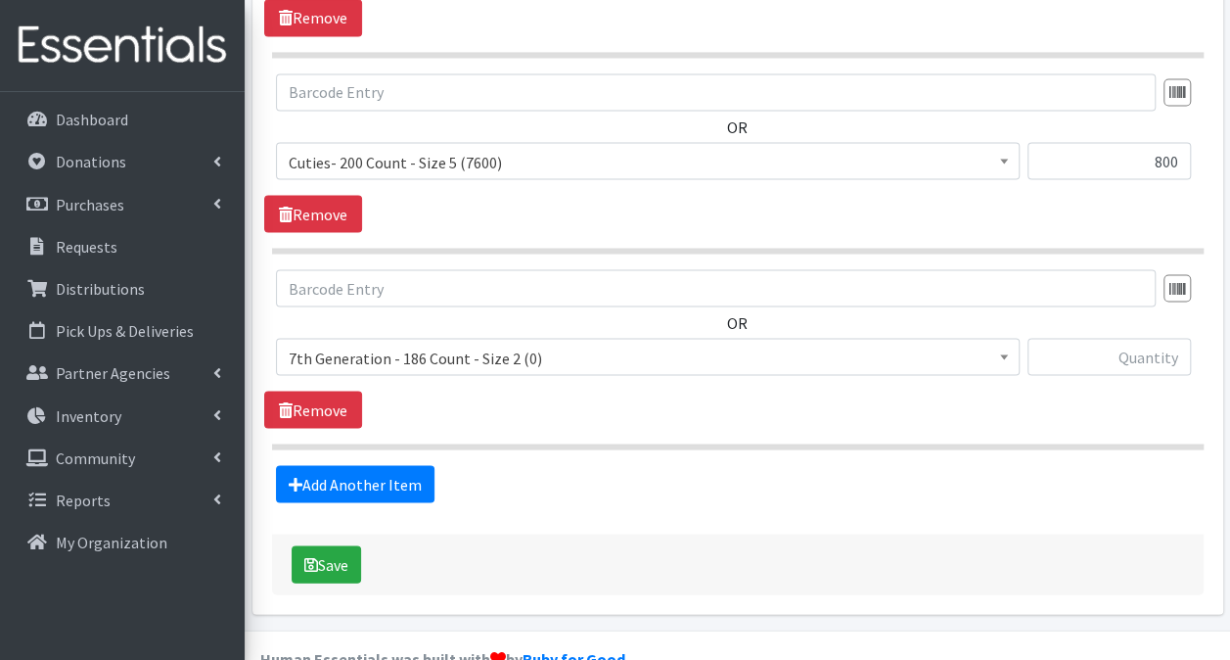
click at [474, 344] on span "7th Generation - 186 Count - Size 2 (0)" at bounding box center [648, 357] width 718 height 27
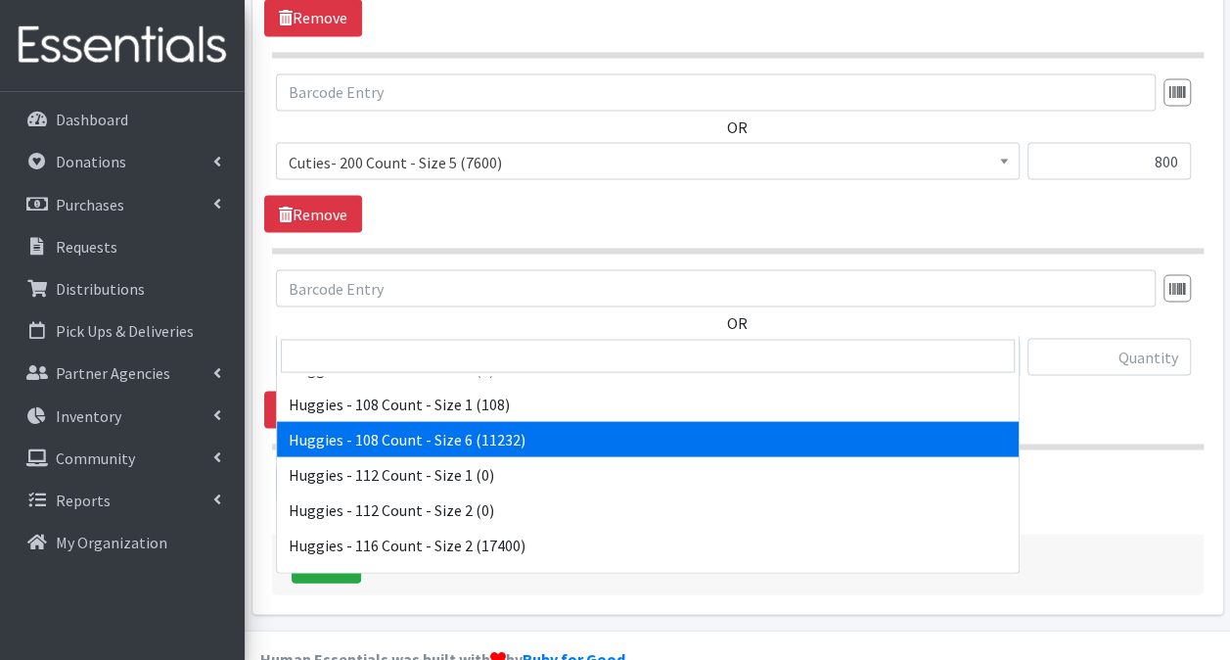
scroll to position [2842, 0]
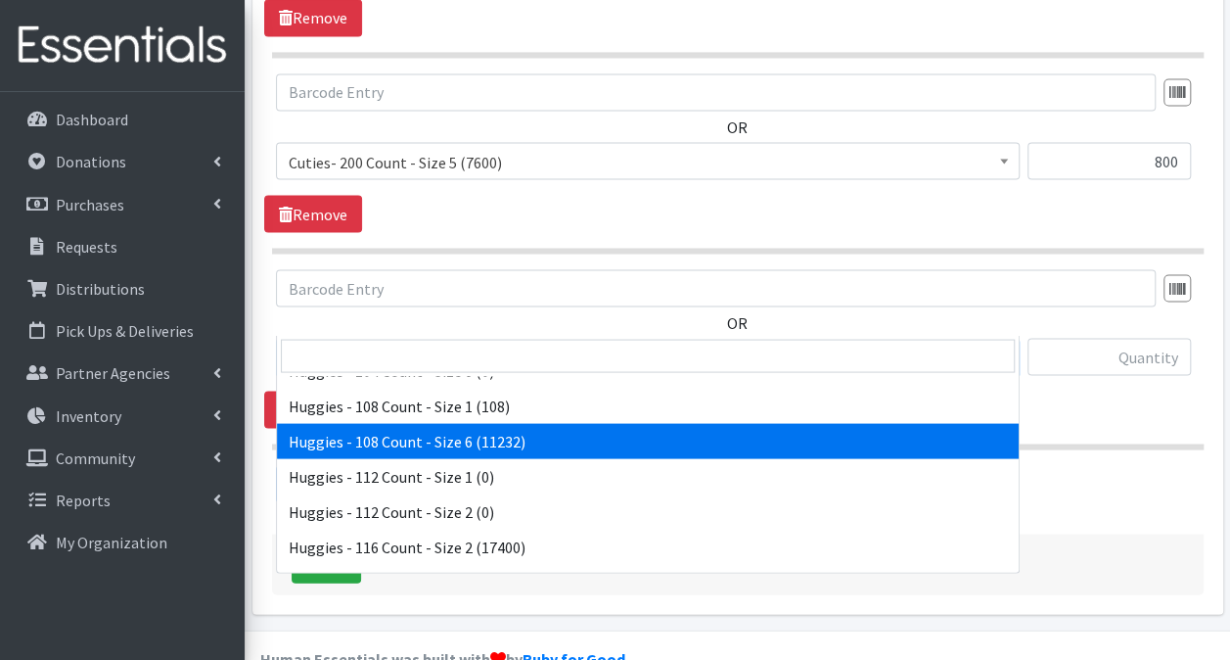
select select "13986"
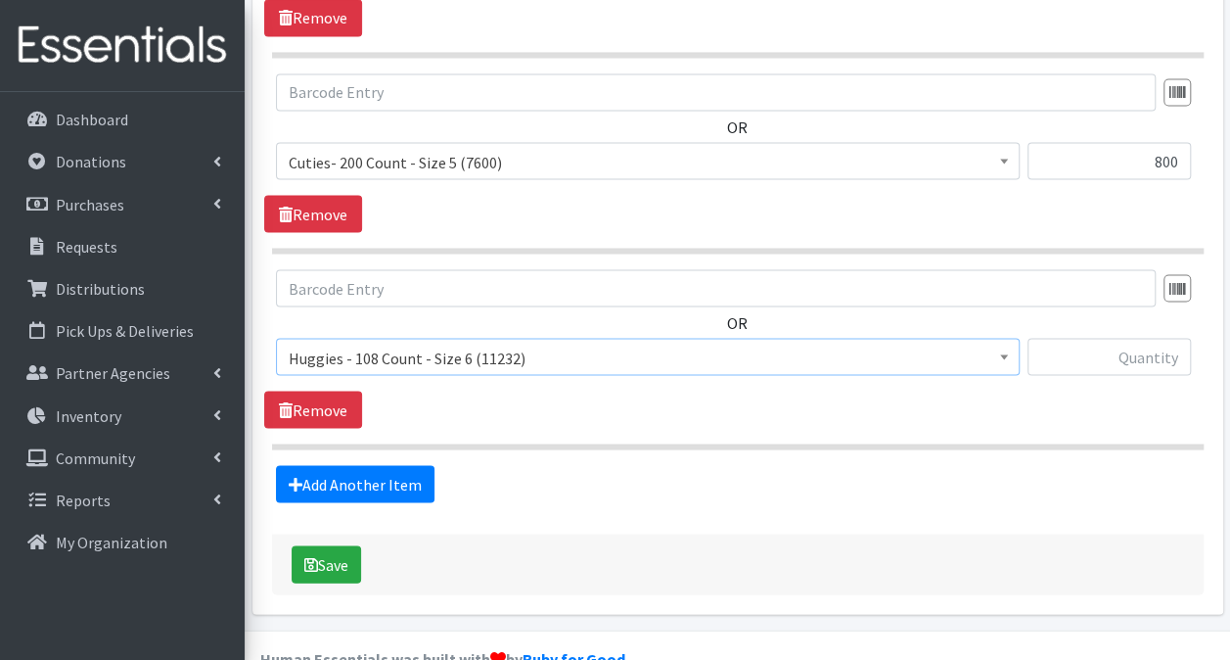
scroll to position [1744, 0]
click at [1143, 338] on input "text" at bounding box center [1109, 356] width 163 height 37
type input "756"
click at [323, 465] on link "Add Another Item" at bounding box center [355, 483] width 159 height 37
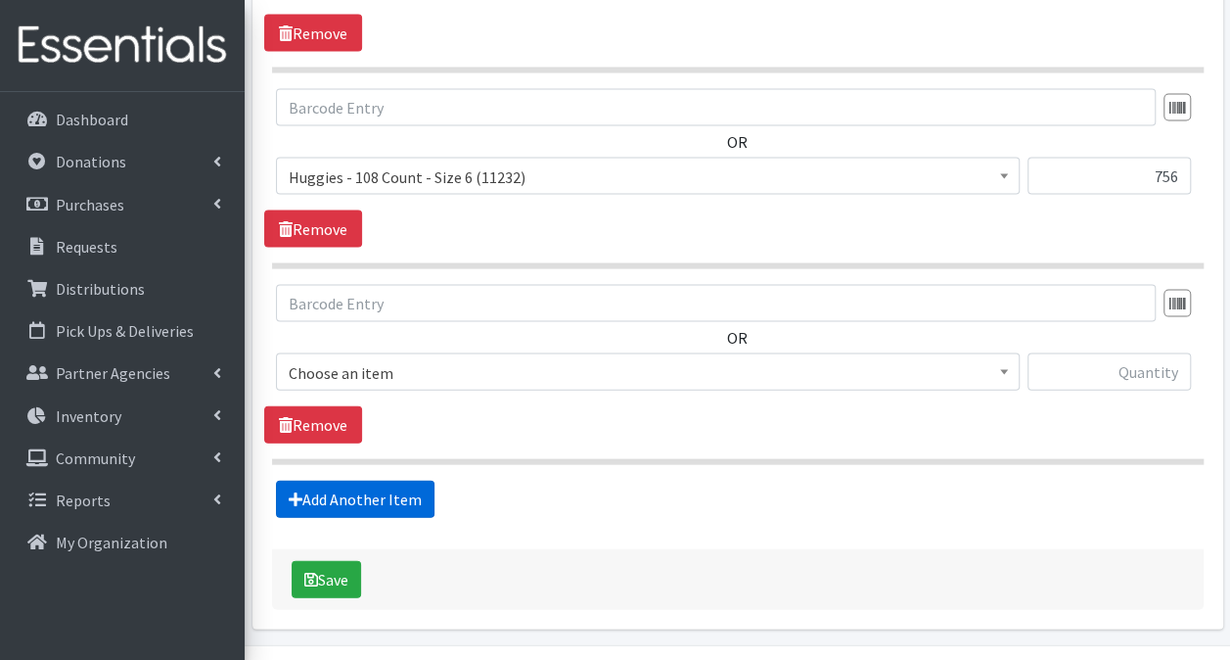
scroll to position [1939, 0]
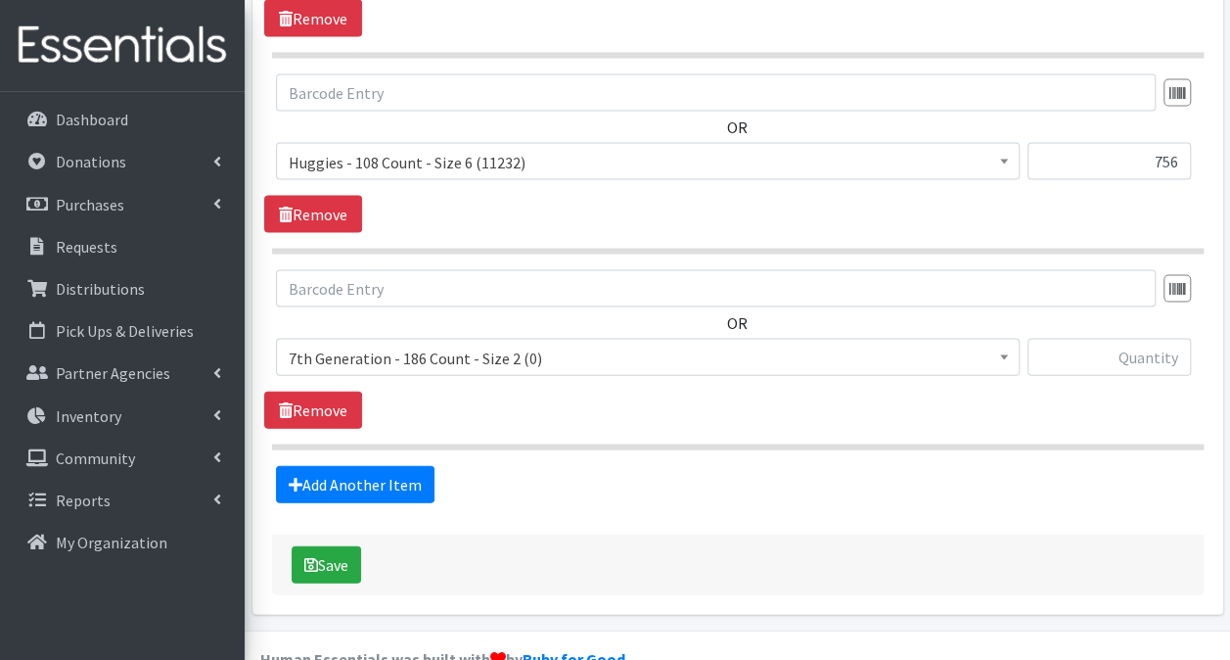
click at [673, 345] on span "7th Generation - 186 Count - Size 2 (0)" at bounding box center [648, 358] width 718 height 27
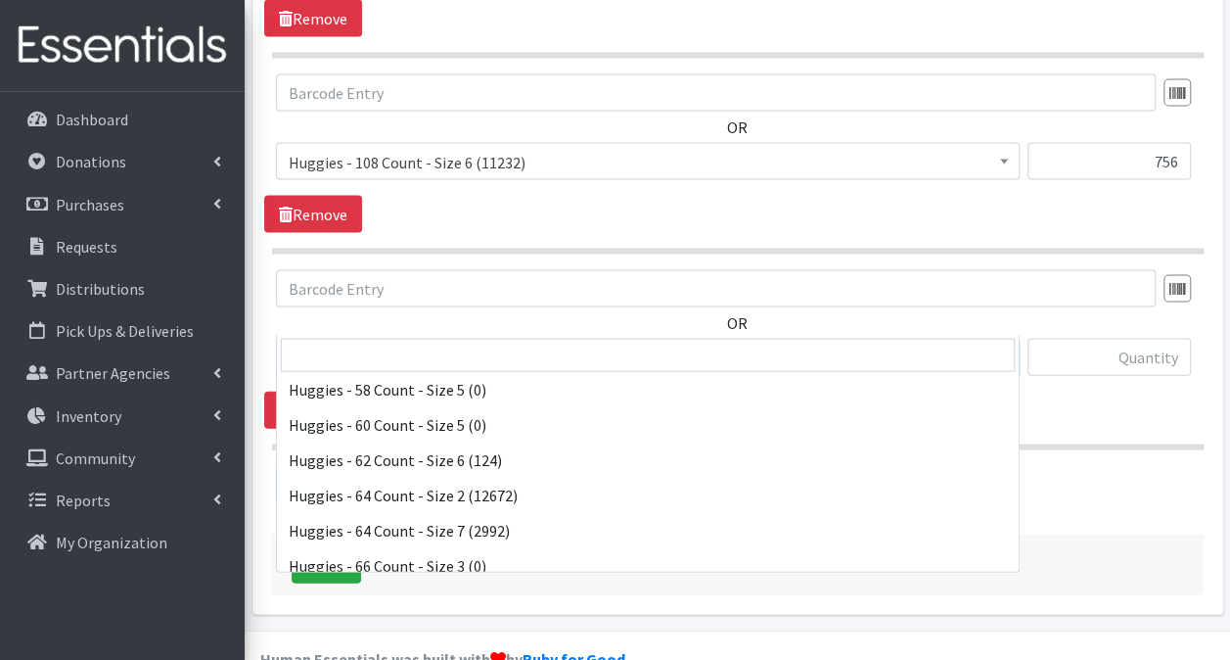
scroll to position [5185, 0]
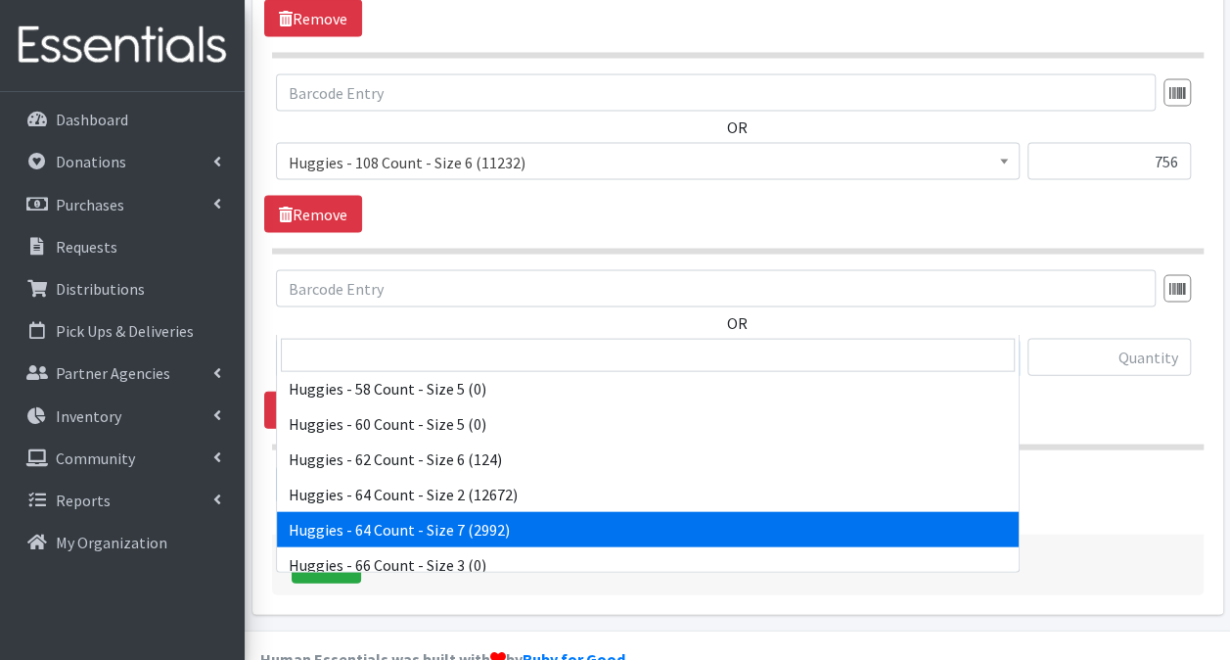
select select "14657"
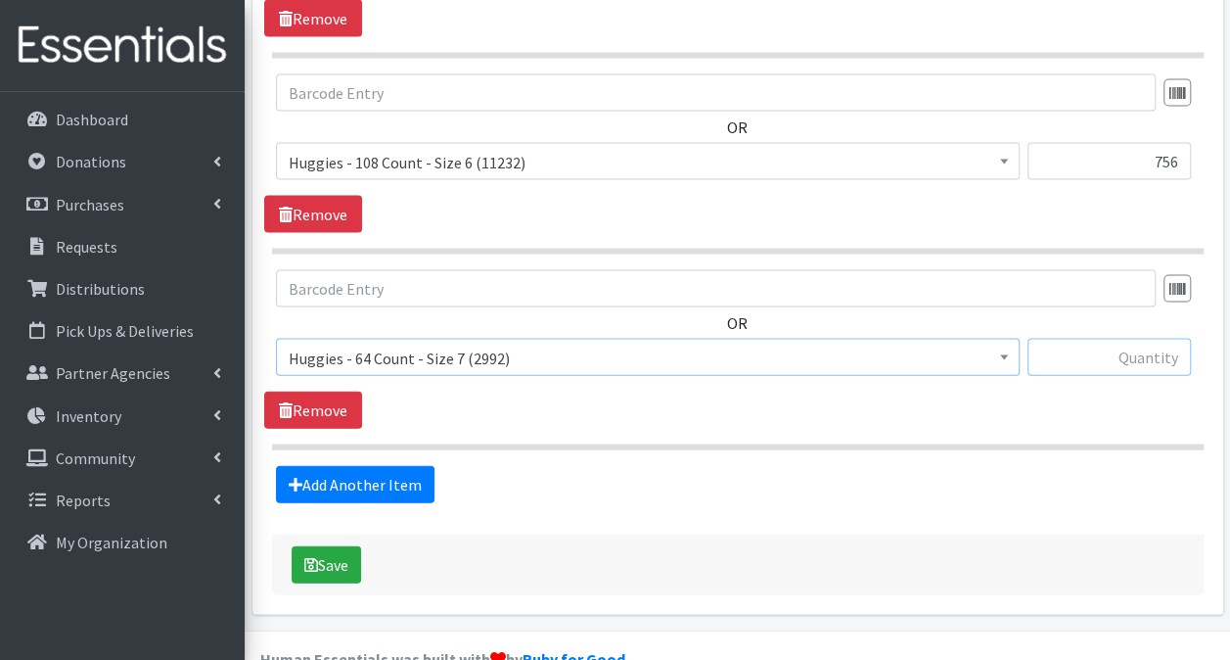
click at [1151, 339] on input "text" at bounding box center [1109, 357] width 163 height 37
type input "448"
click at [310, 466] on link "Add Another Item" at bounding box center [355, 484] width 159 height 37
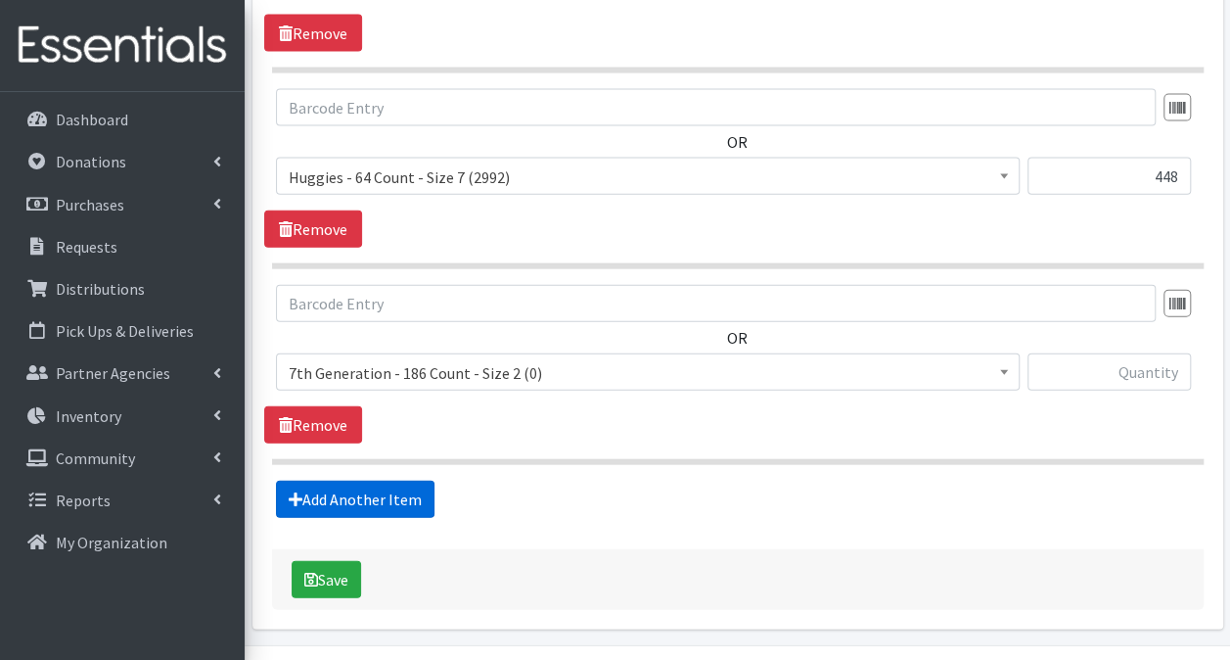
scroll to position [2134, 0]
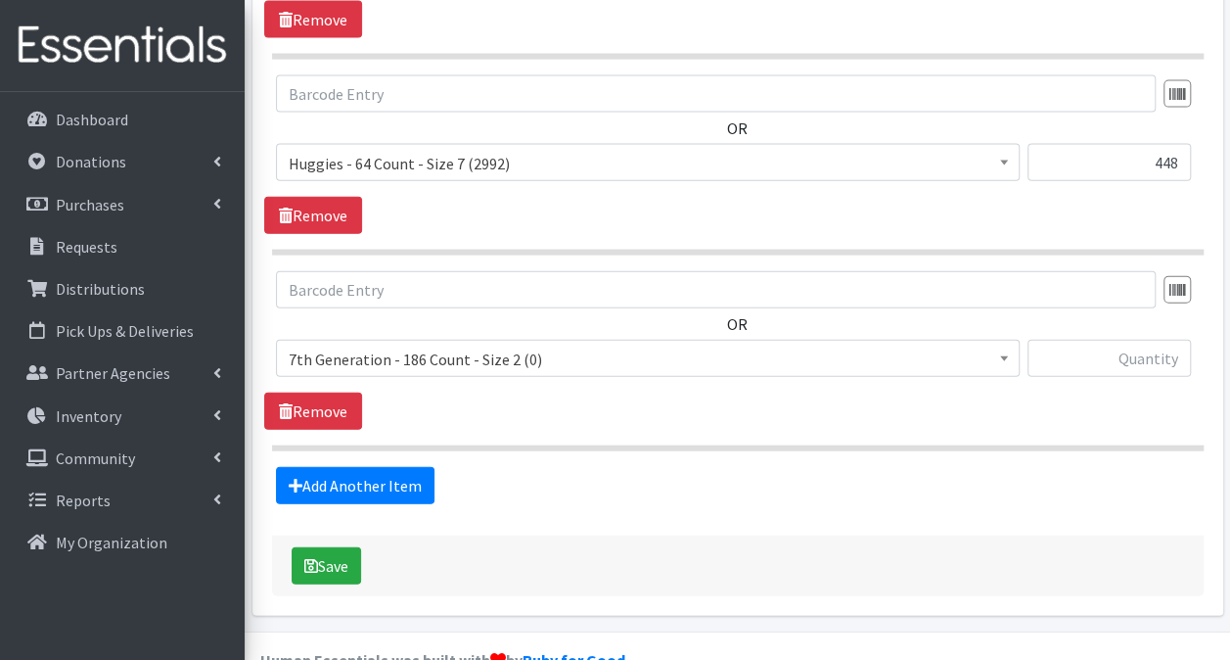
click at [505, 346] on span "7th Generation - 186 Count - Size 2 (0)" at bounding box center [648, 359] width 718 height 27
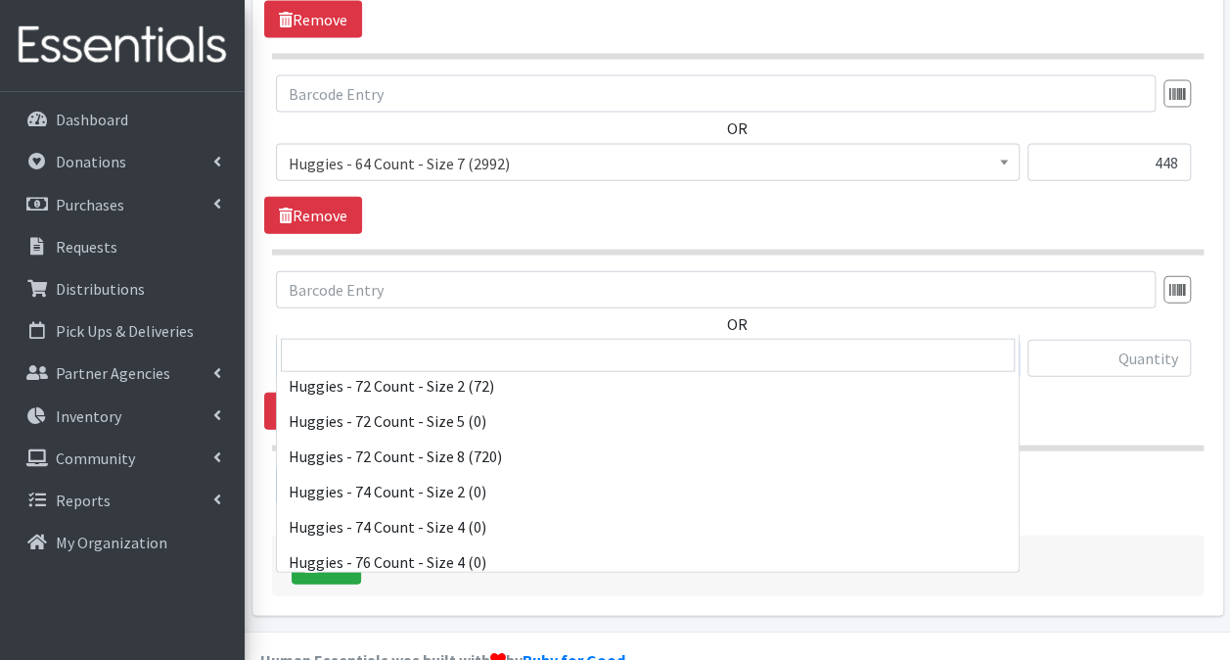
scroll to position [5679, 0]
select select "15372"
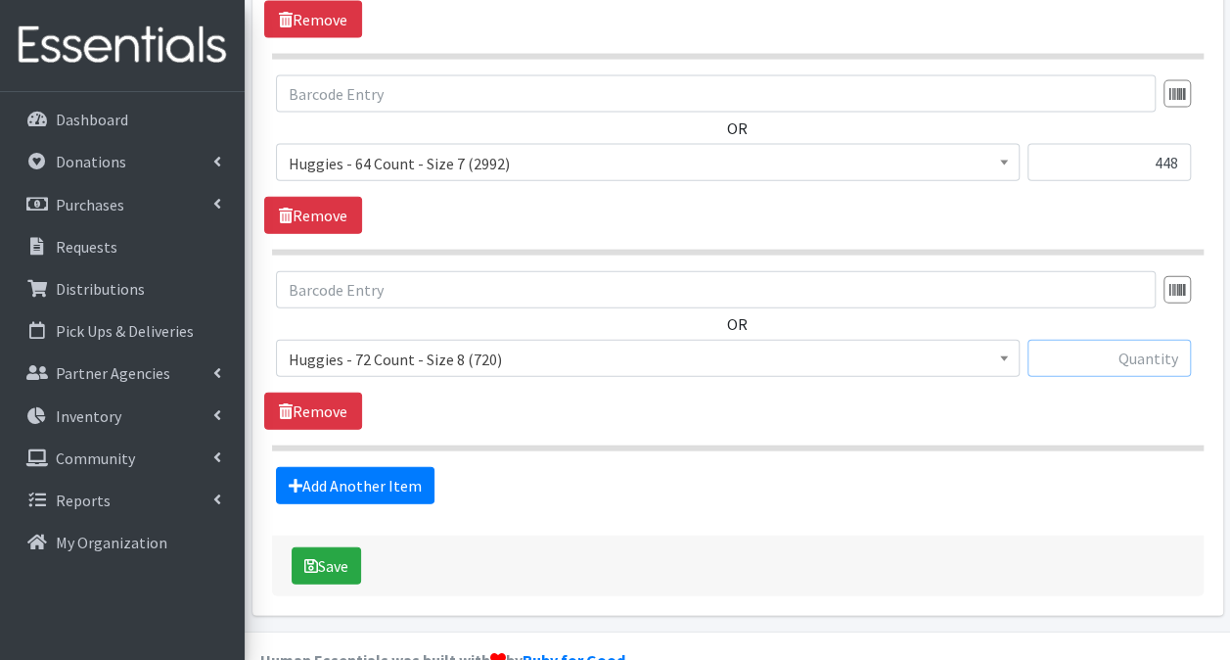
click at [1084, 340] on input "text" at bounding box center [1109, 358] width 163 height 37
type input "324"
click at [343, 547] on button "Save" at bounding box center [326, 565] width 69 height 37
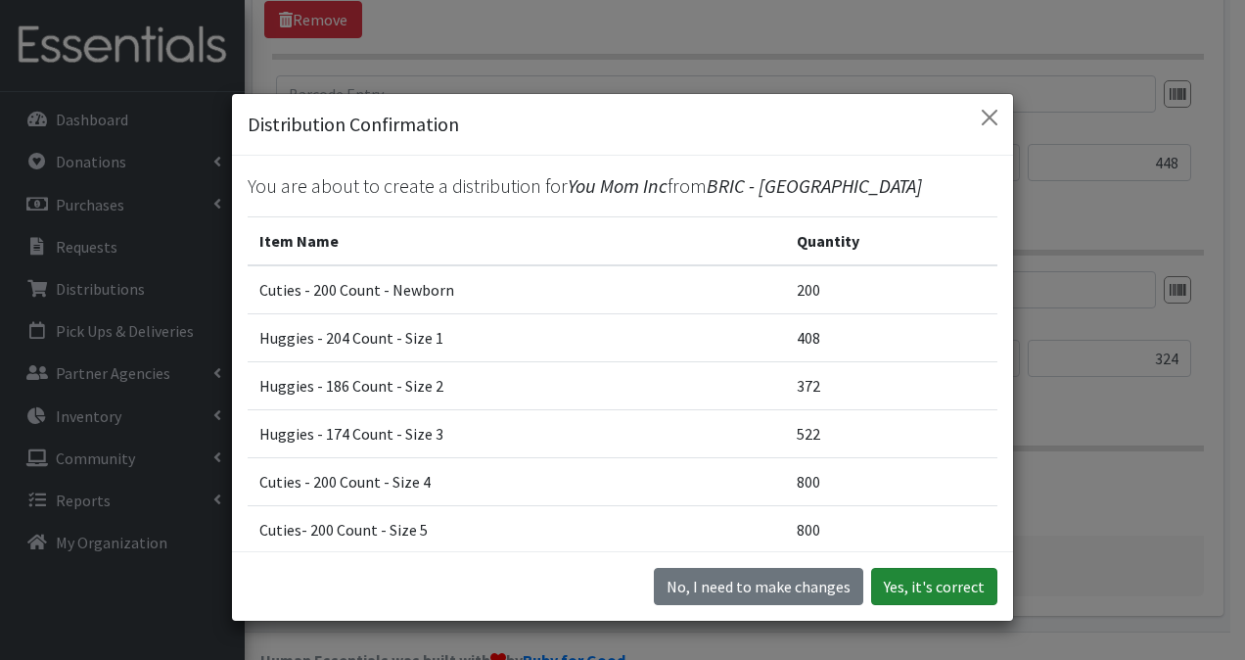
click at [882, 591] on button "Yes, it's correct" at bounding box center [934, 586] width 126 height 37
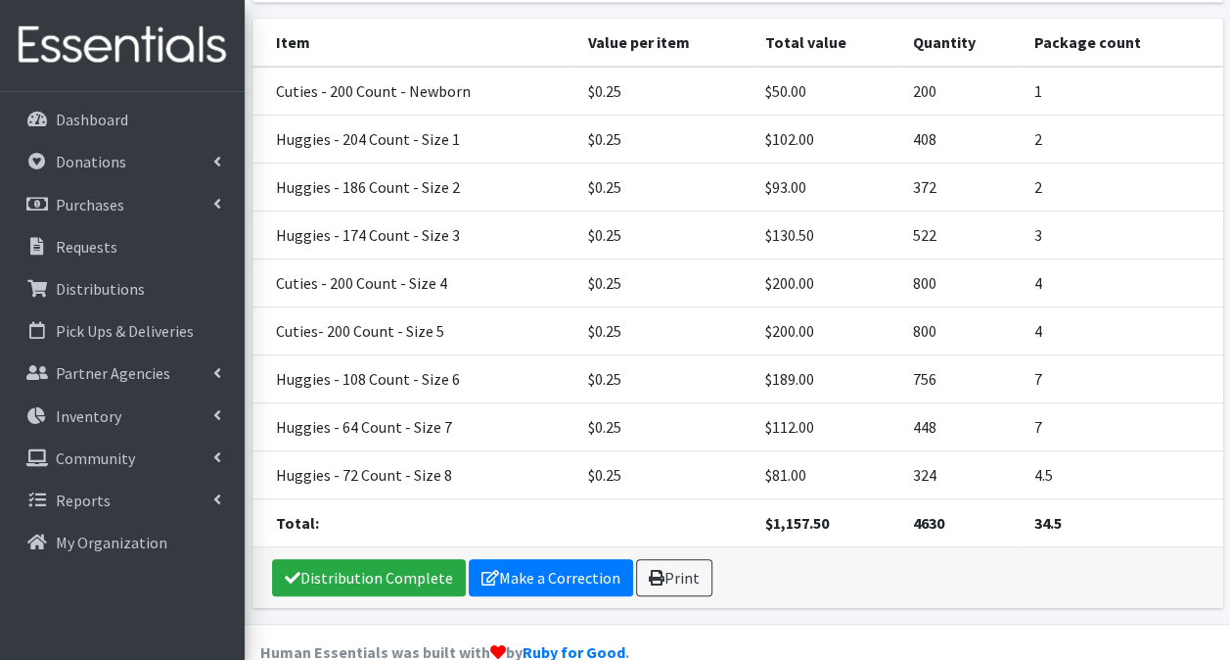
scroll to position [391, 0]
click at [528, 577] on link "Make a Correction" at bounding box center [551, 576] width 164 height 37
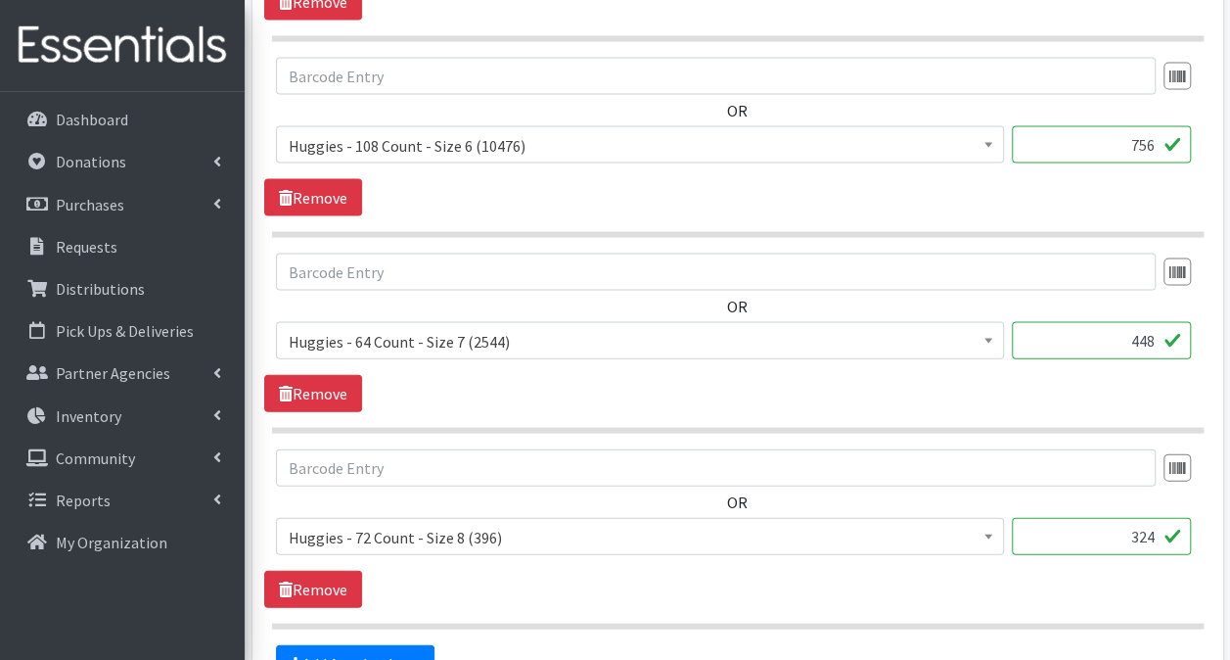
scroll to position [2134, 0]
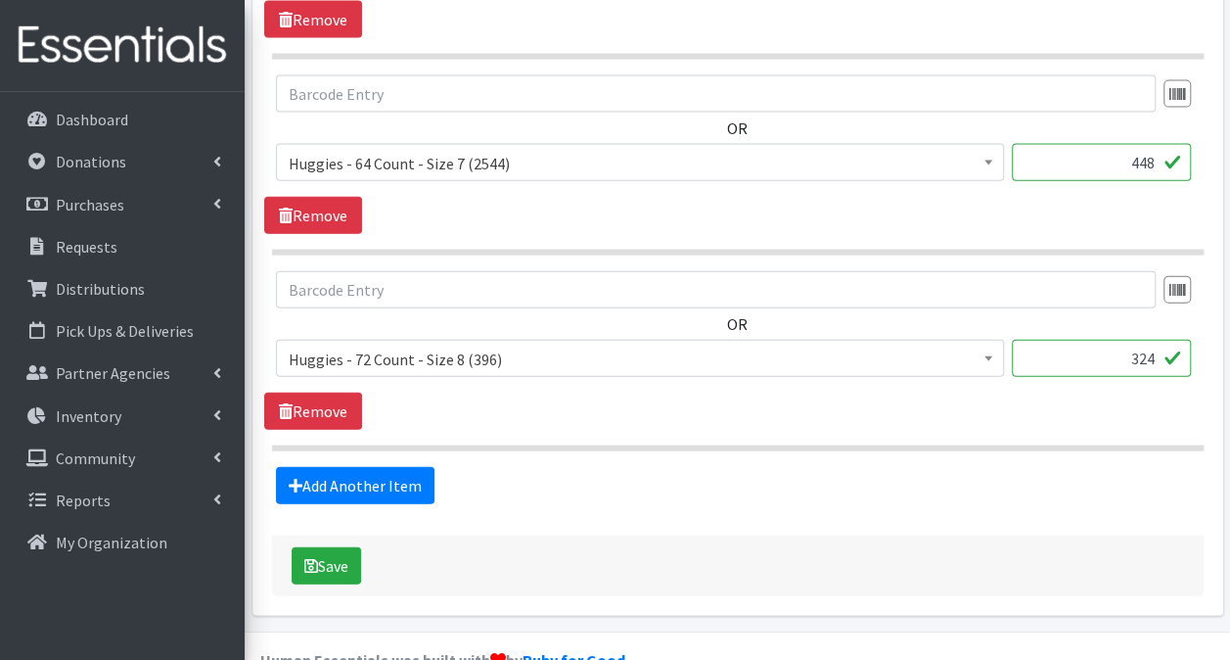
drag, startPoint x: 1104, startPoint y: 314, endPoint x: 1244, endPoint y: 320, distance: 140.1
type input "360"
click at [321, 547] on button "Save" at bounding box center [326, 565] width 69 height 37
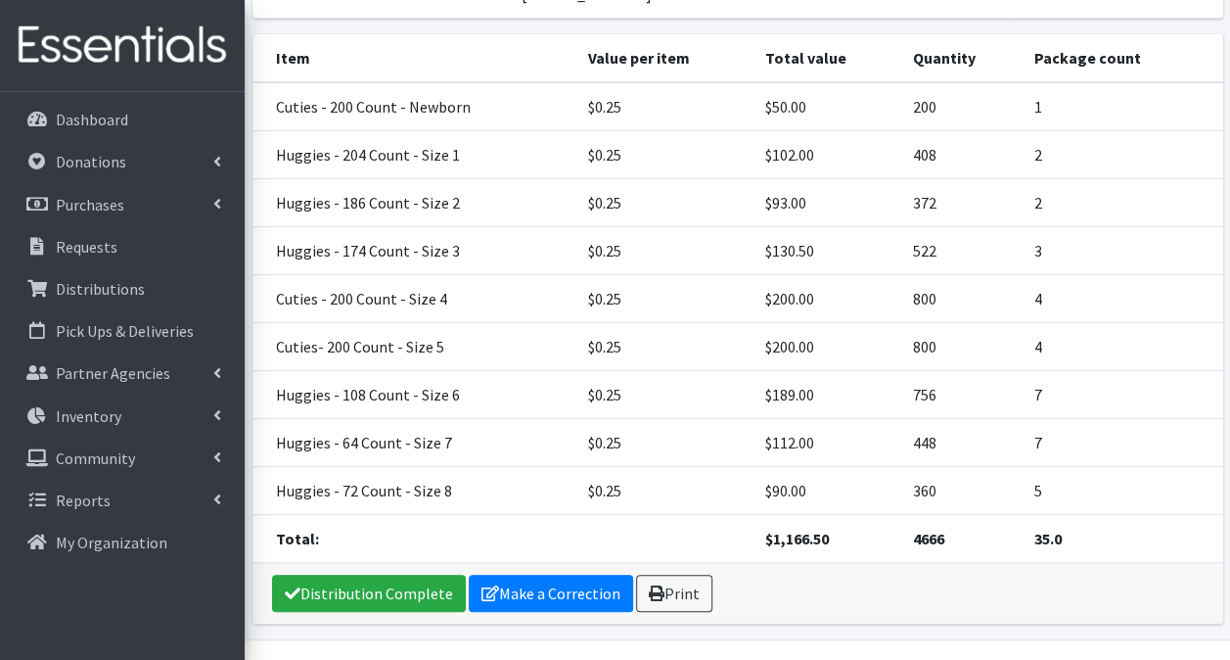
scroll to position [422, 0]
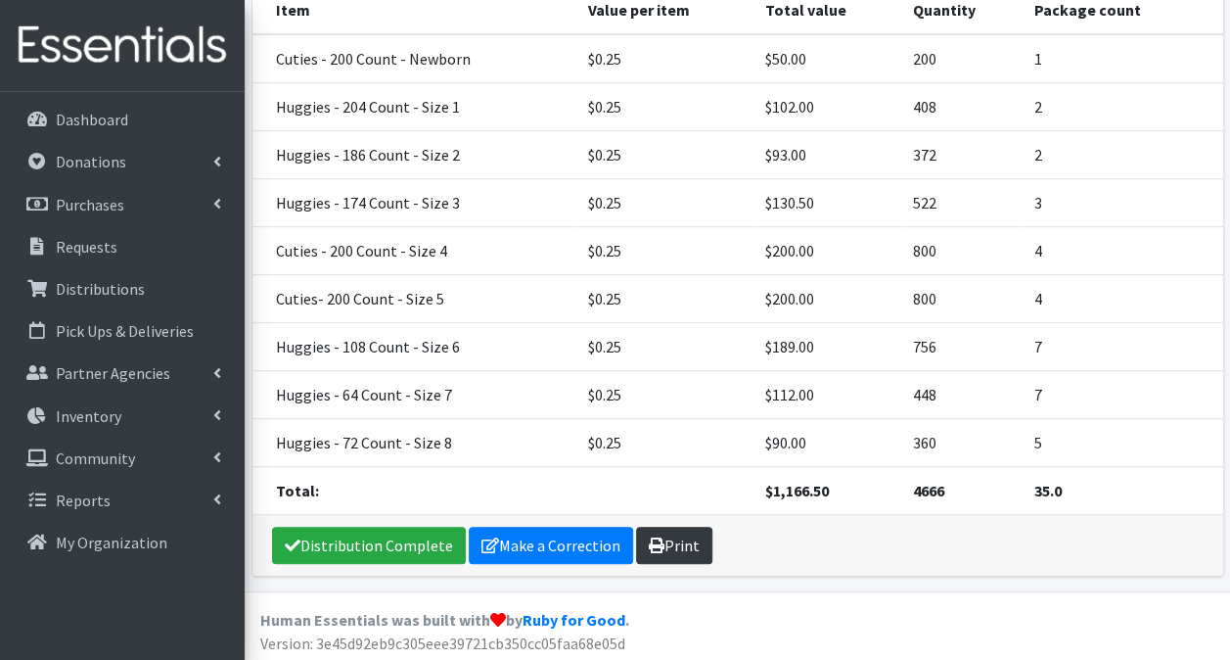
click at [664, 543] on link "Print" at bounding box center [674, 545] width 76 height 37
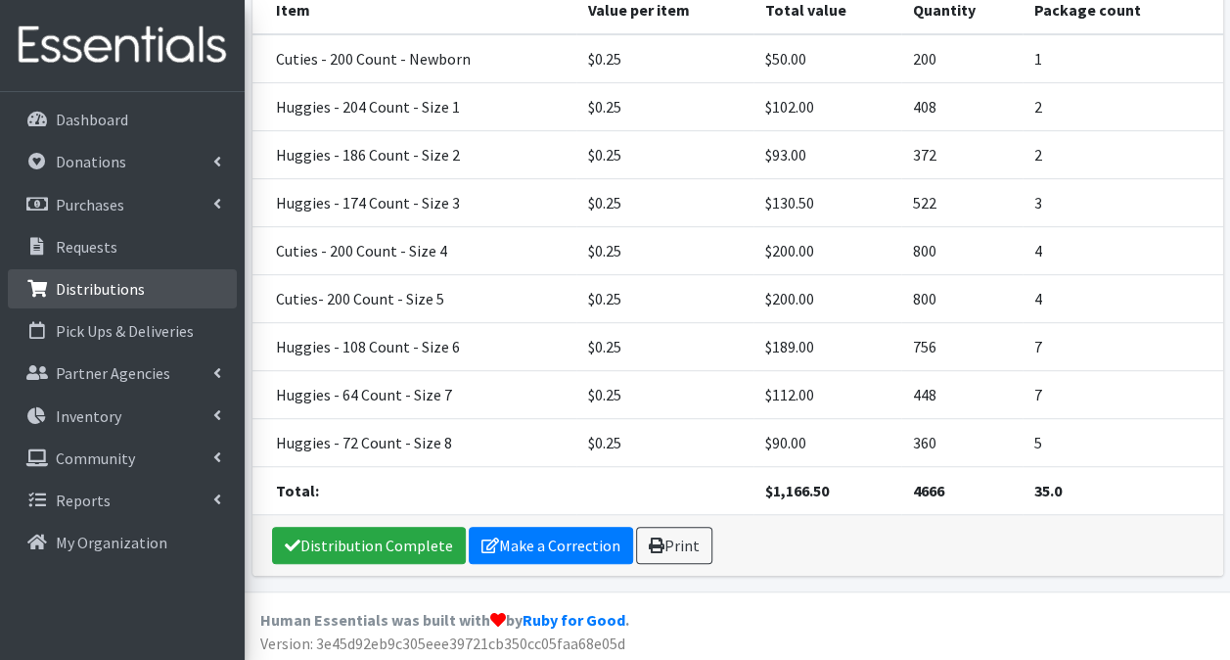
click at [123, 290] on p "Distributions" at bounding box center [100, 289] width 89 height 20
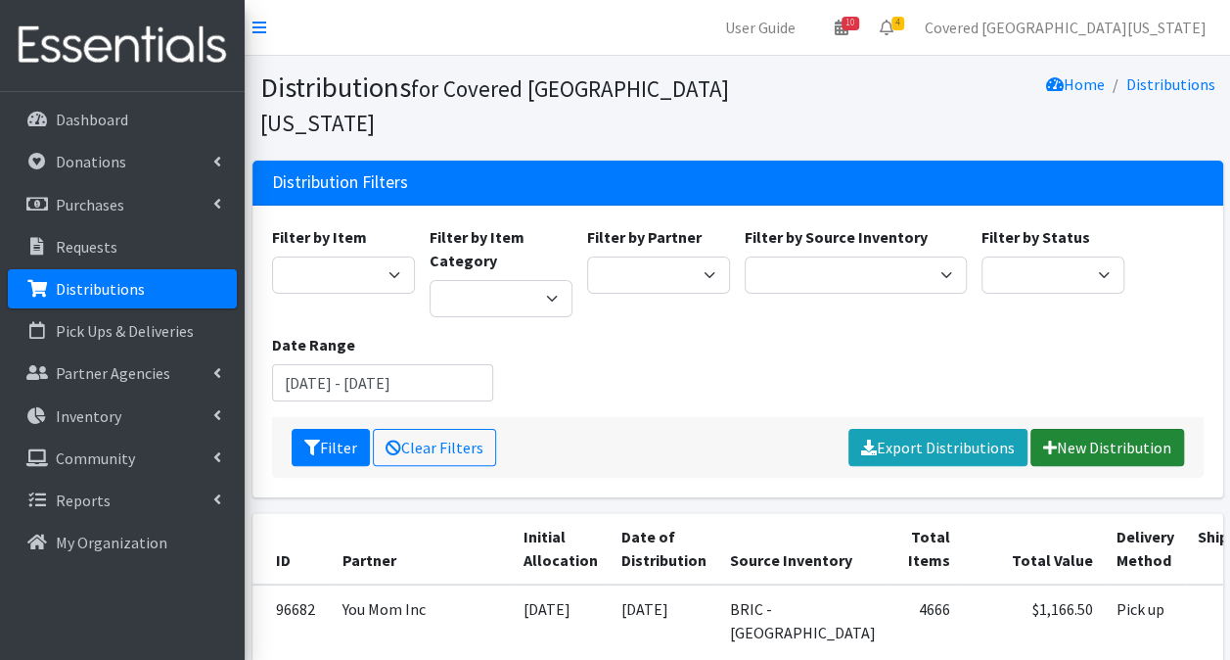
click at [1163, 429] on link "New Distribution" at bounding box center [1108, 447] width 154 height 37
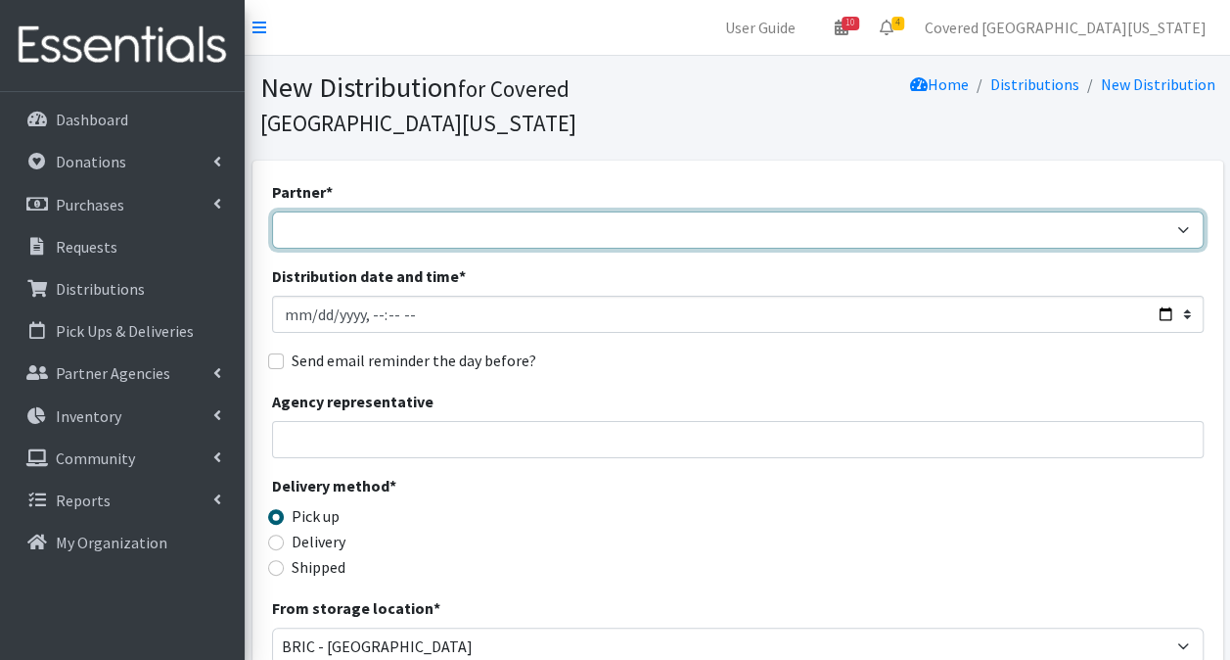
click at [435, 211] on select "Achievement Centers for Children & Families Adopt A Family of The Palm Beaches …" at bounding box center [738, 229] width 932 height 37
select select "646"
click at [272, 211] on select "Achievement Centers for Children & Families Adopt A Family of The Palm Beaches …" at bounding box center [738, 229] width 932 height 37
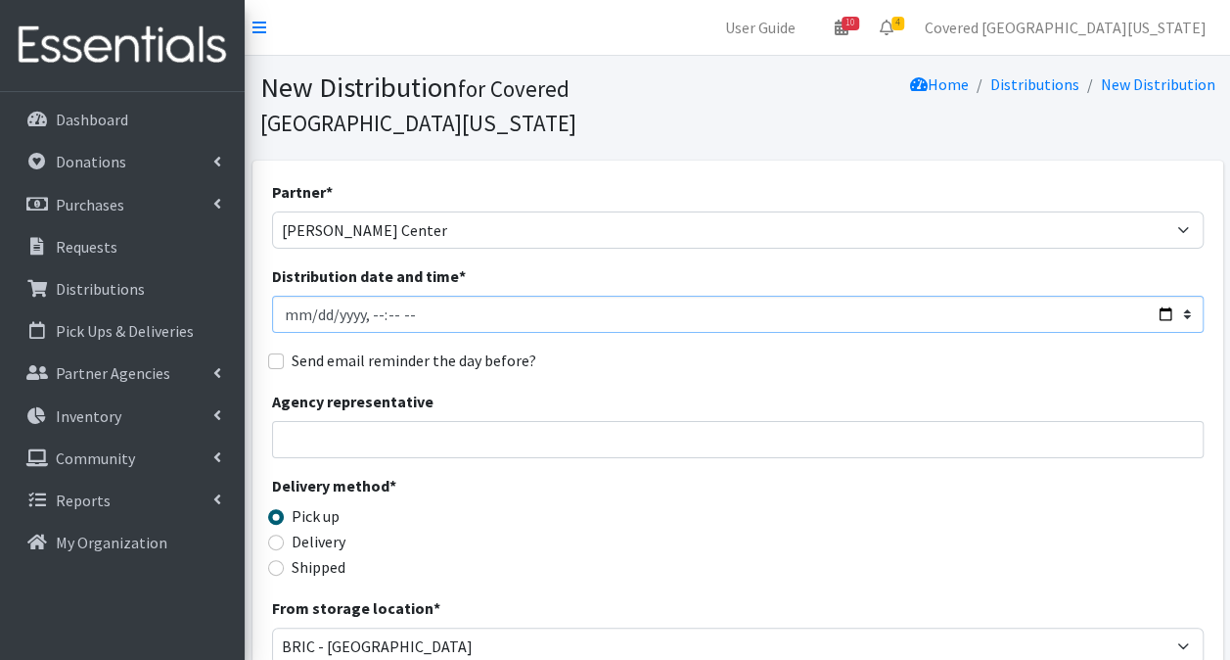
click at [398, 296] on input "Distribution date and time *" at bounding box center [738, 314] width 932 height 37
click at [1173, 296] on input "Distribution date and time *" at bounding box center [738, 314] width 932 height 37
click at [1167, 296] on input "Distribution date and time *" at bounding box center [738, 314] width 932 height 37
type input "[DATE]T23:59"
click at [679, 421] on input "Agency representative" at bounding box center [738, 439] width 932 height 37
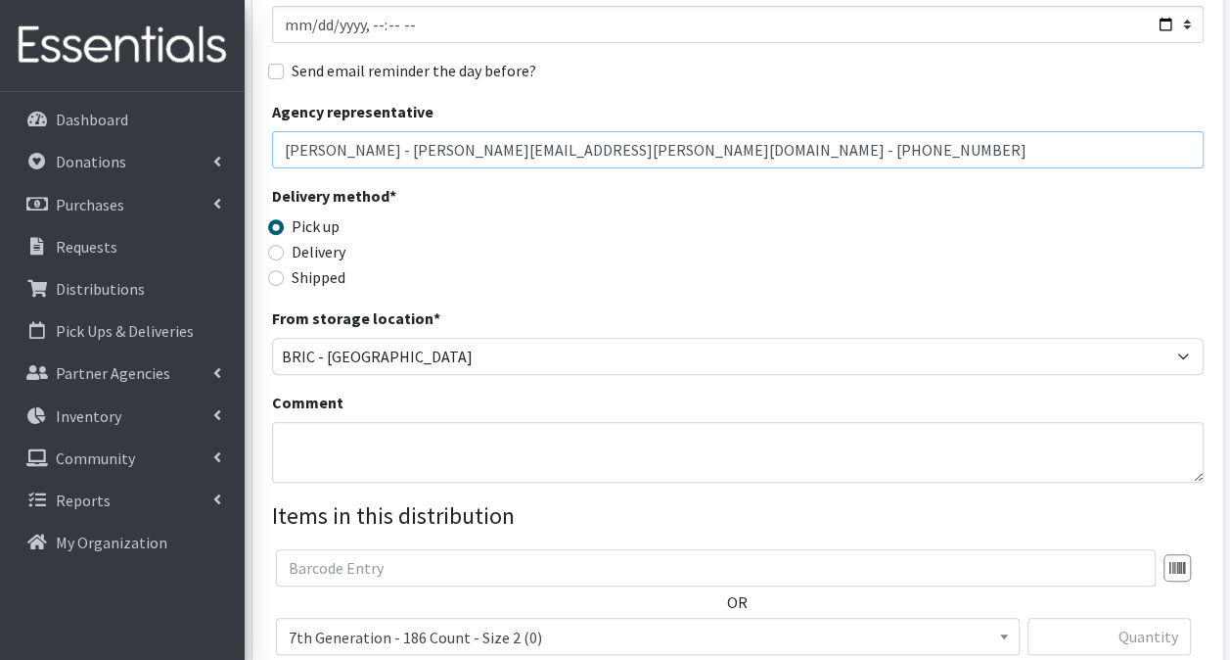
scroll to position [293, 0]
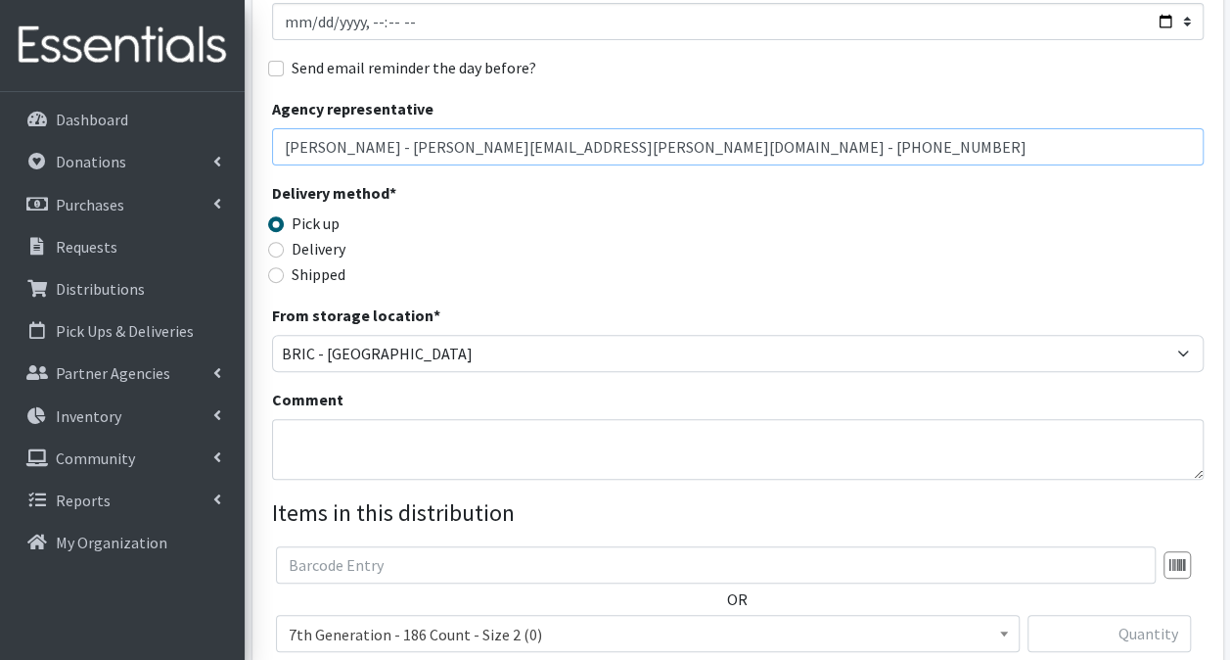
drag, startPoint x: 726, startPoint y: 108, endPoint x: -4, endPoint y: 119, distance: 730.3
click at [0, 119] on html "User Guide 10 10 Pick-ups remaining this week View Calendar 4 2 Requests 2 Part…" at bounding box center [615, 343] width 1230 height 1272
type input "[PERSON_NAME] - [PERSON_NAME][EMAIL_ADDRESS][PERSON_NAME][DOMAIN_NAME] - [PHONE…"
click at [309, 419] on textarea "Comment" at bounding box center [738, 449] width 932 height 61
paste textarea "[PERSON_NAME] - [PERSON_NAME][EMAIL_ADDRESS][PERSON_NAME][DOMAIN_NAME] - [PHONE…"
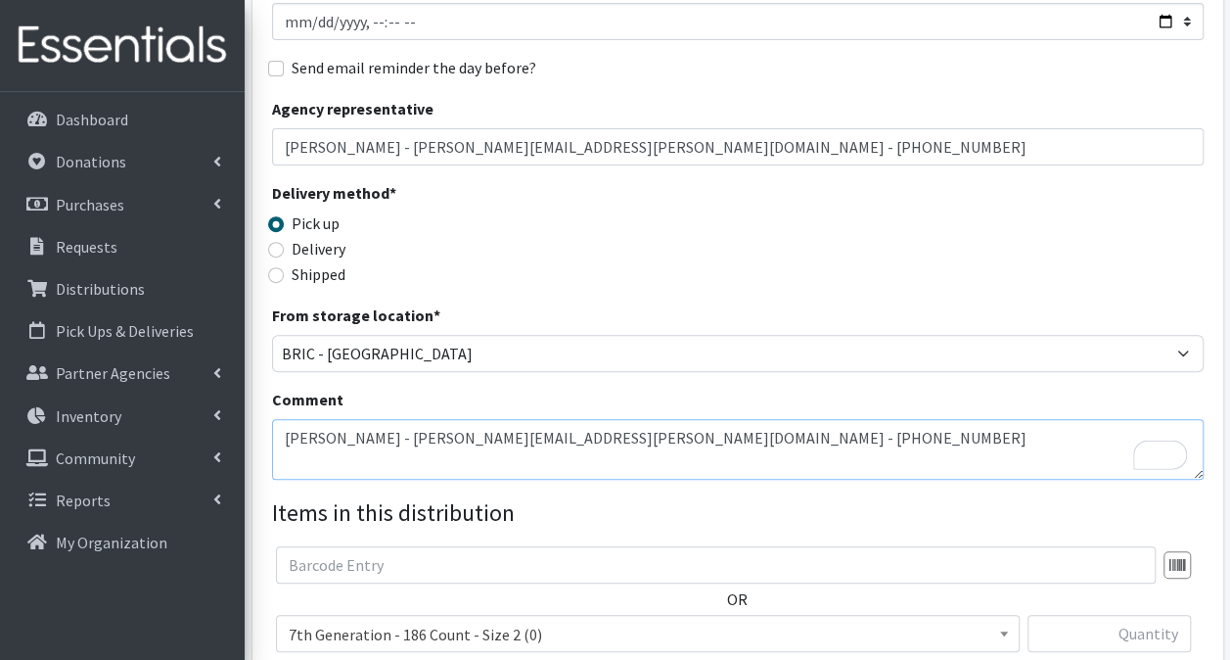
scroll to position [576, 0]
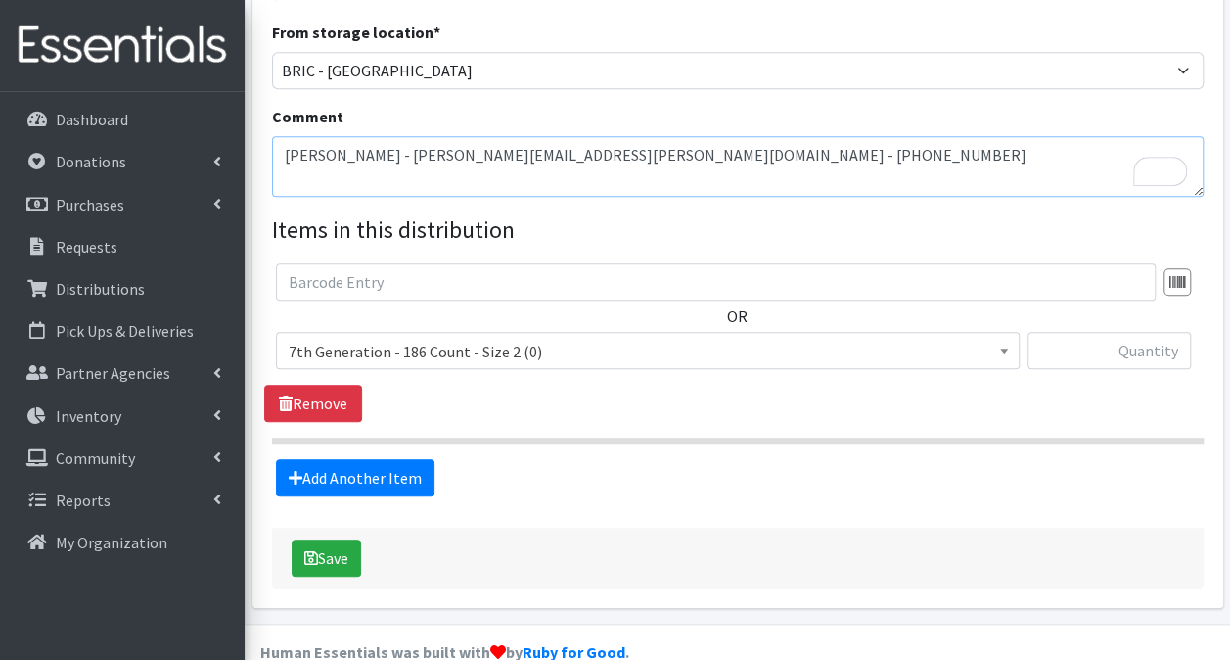
type textarea "[PERSON_NAME] - [PERSON_NAME][EMAIL_ADDRESS][PERSON_NAME][DOMAIN_NAME] - [PHONE…"
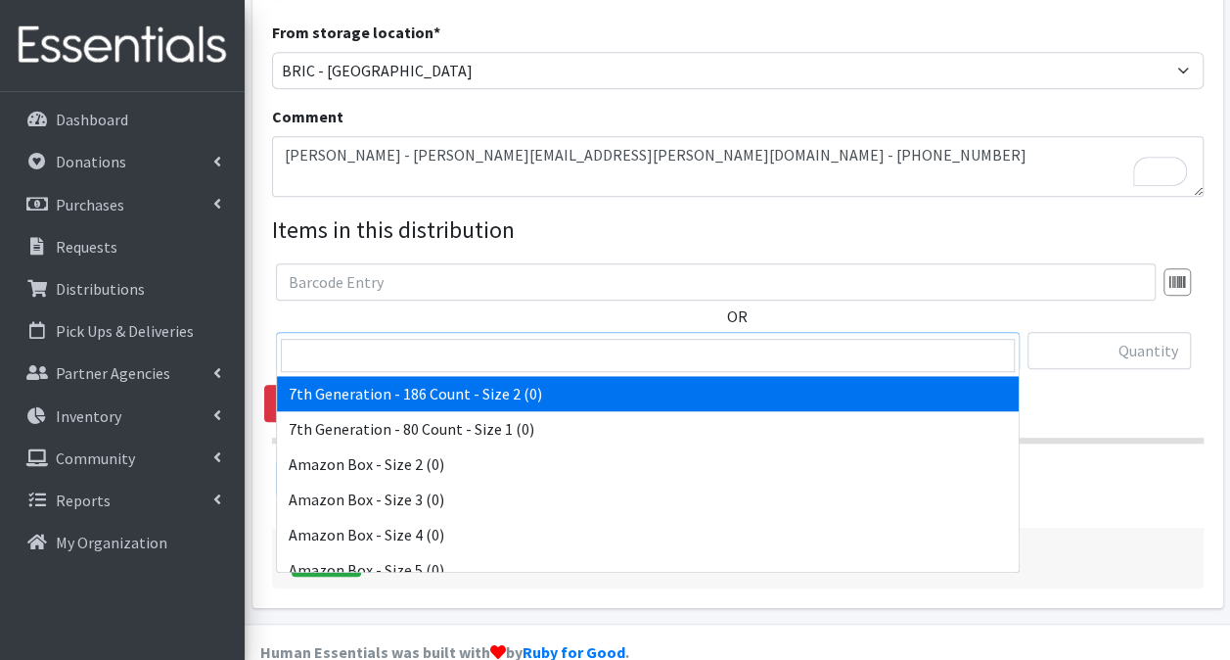
click at [461, 338] on span "7th Generation - 186 Count - Size 2 (0)" at bounding box center [648, 351] width 718 height 27
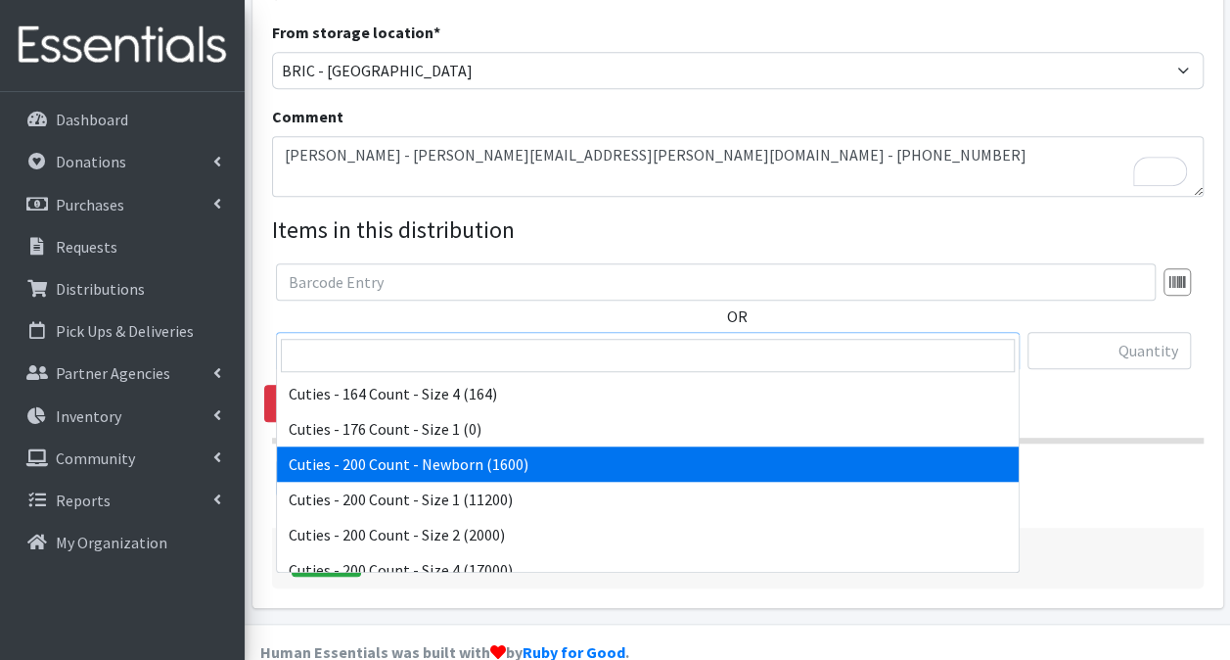
scroll to position [1269, 0]
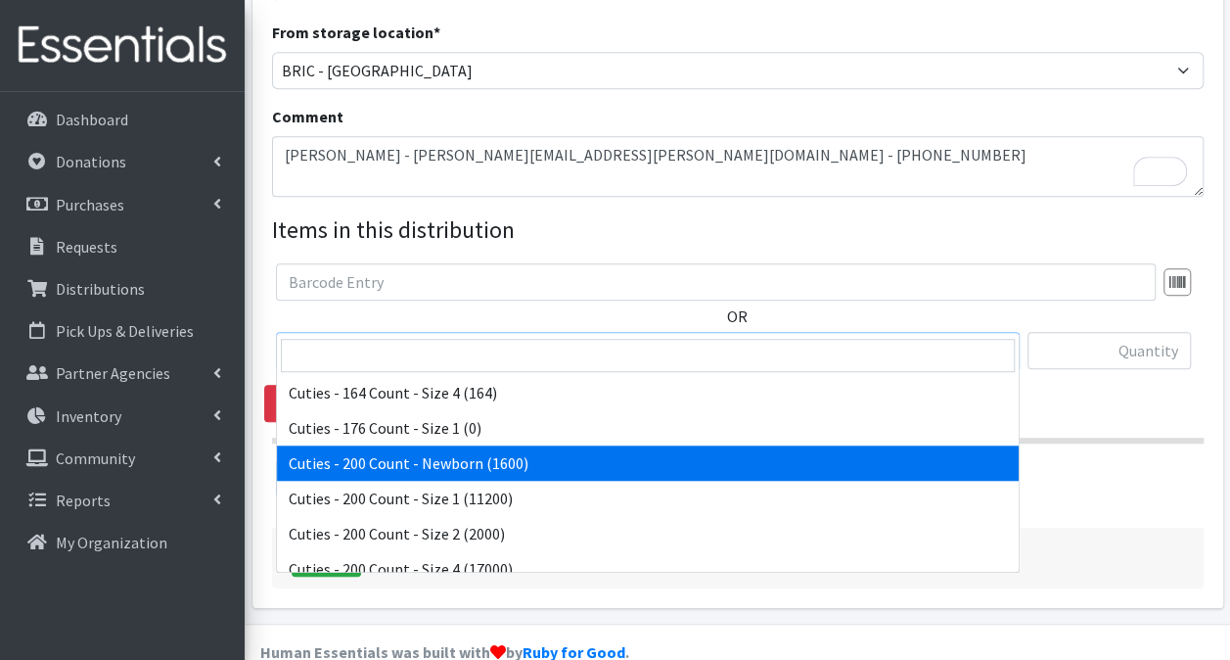
select select "13257"
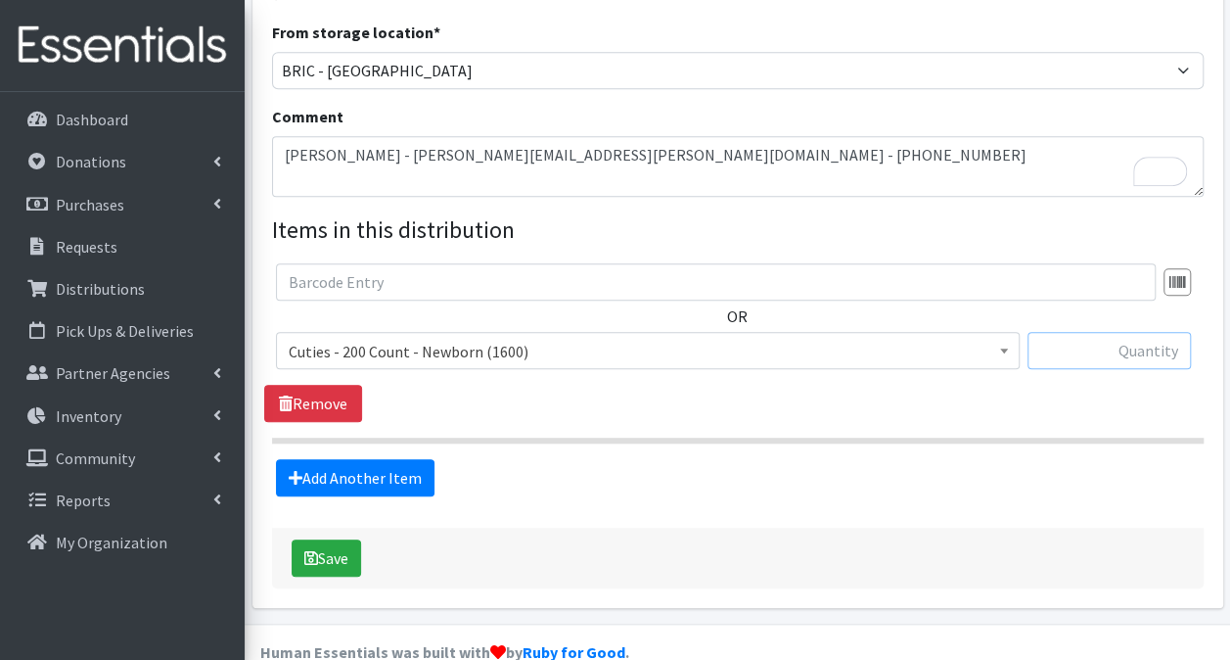
click at [1130, 332] on input "text" at bounding box center [1109, 350] width 163 height 37
type input "200"
click at [337, 459] on link "Add Another Item" at bounding box center [355, 477] width 159 height 37
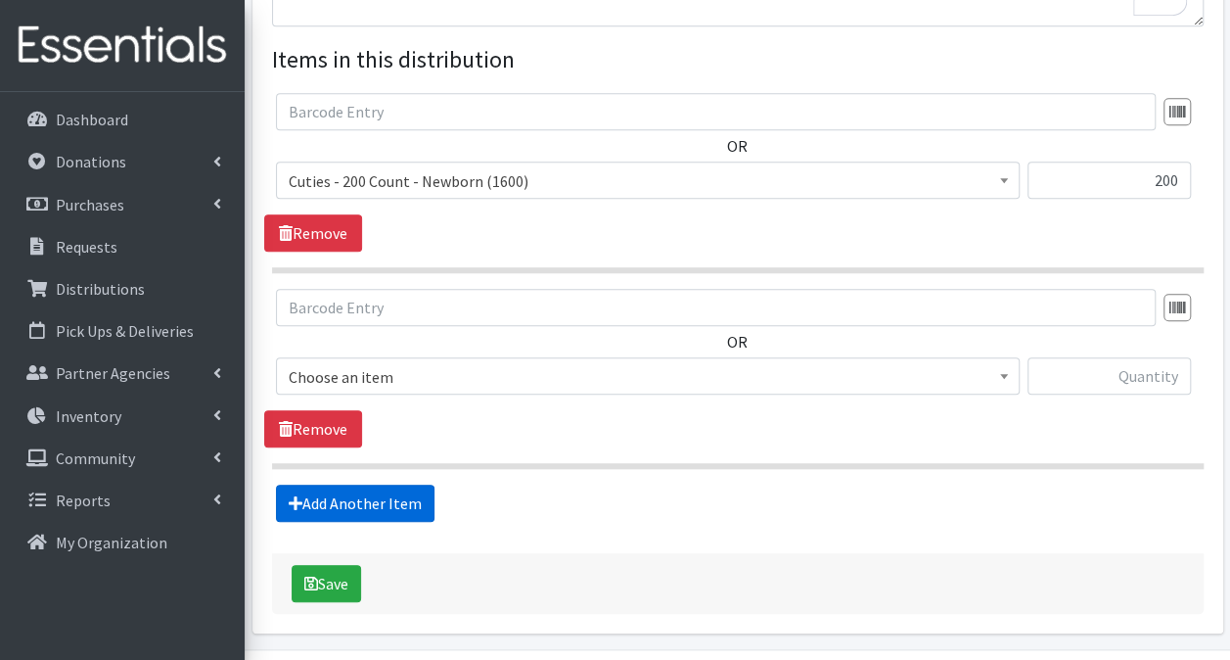
scroll to position [770, 0]
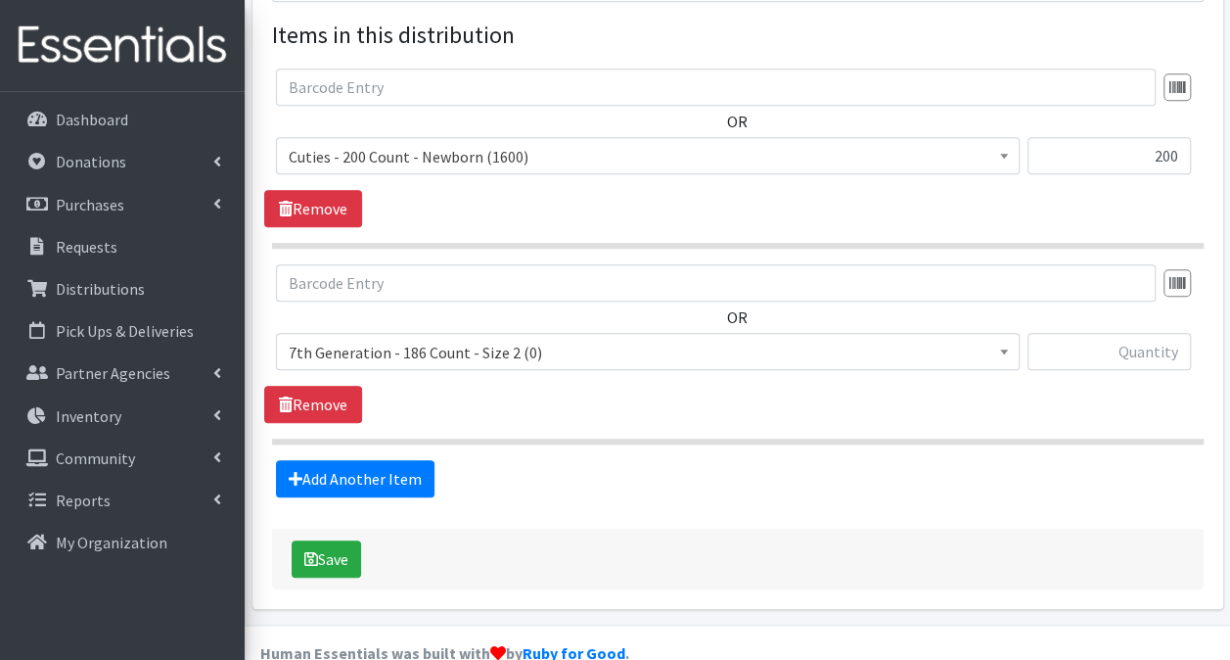
click at [488, 339] on span "7th Generation - 186 Count - Size 2 (0)" at bounding box center [648, 352] width 718 height 27
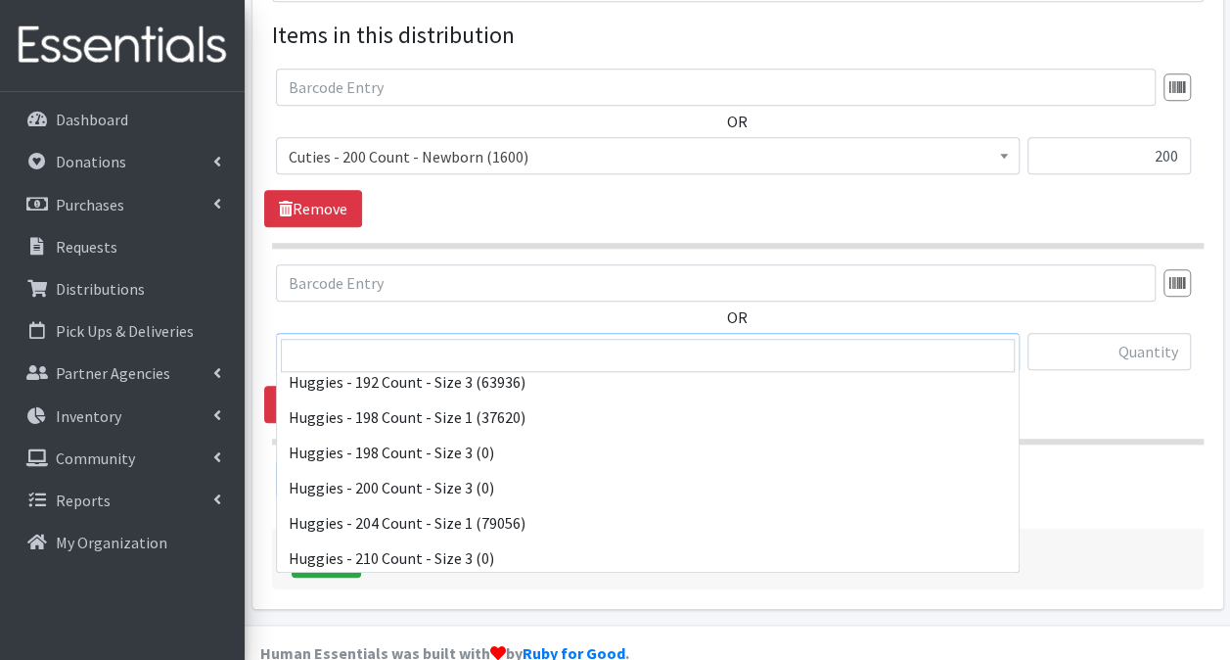
scroll to position [4208, 0]
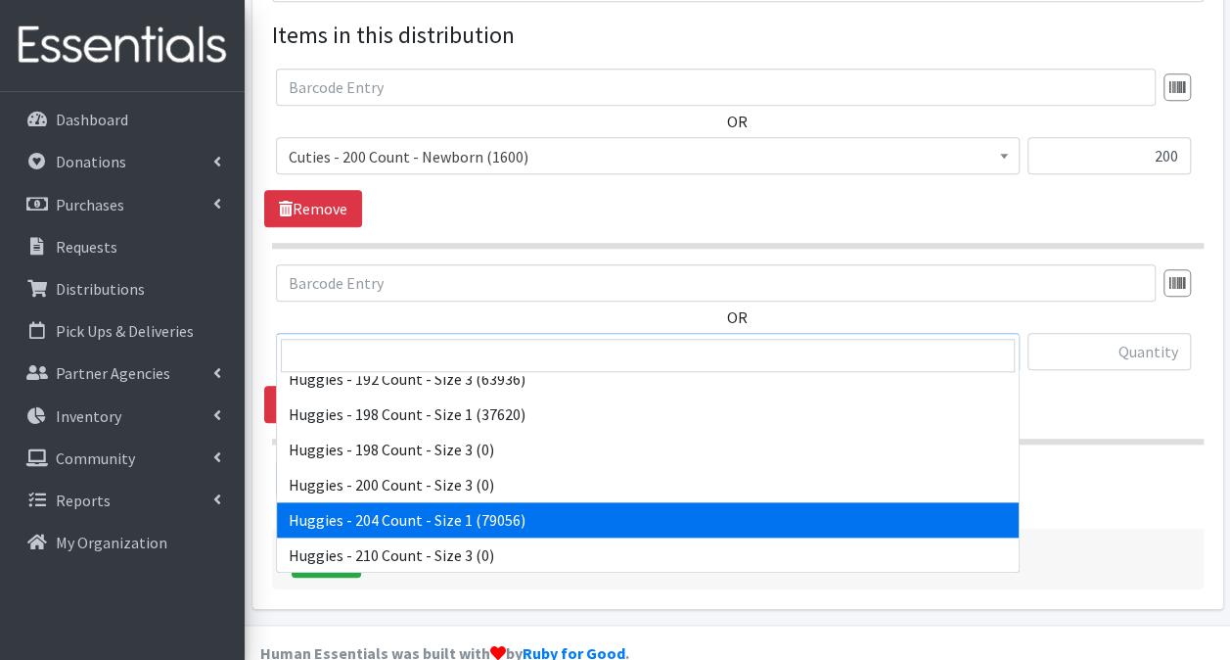
select select "13242"
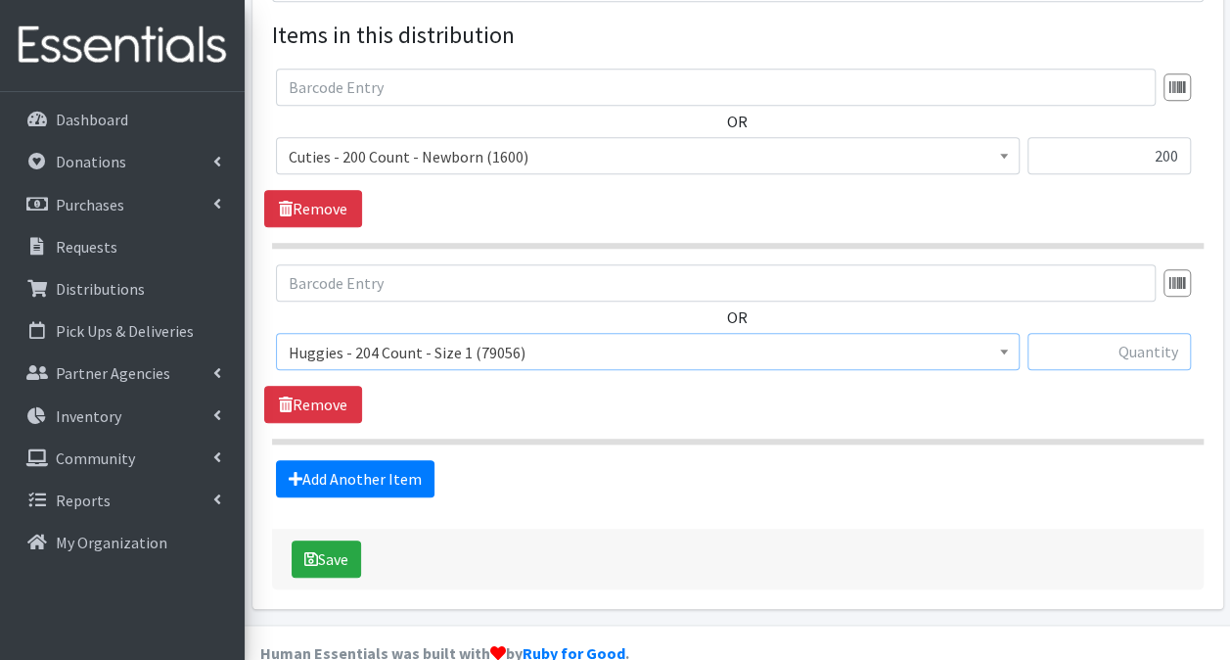
click at [1098, 333] on input "text" at bounding box center [1109, 351] width 163 height 37
type input "408"
click at [354, 460] on link "Add Another Item" at bounding box center [355, 478] width 159 height 37
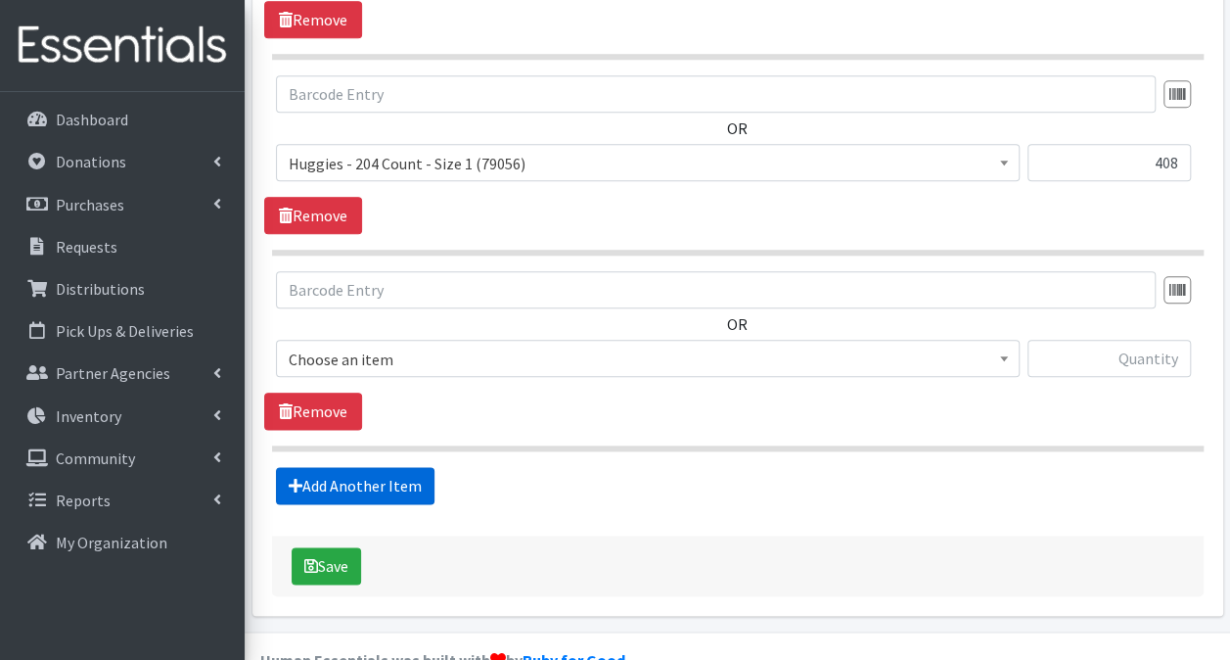
scroll to position [965, 0]
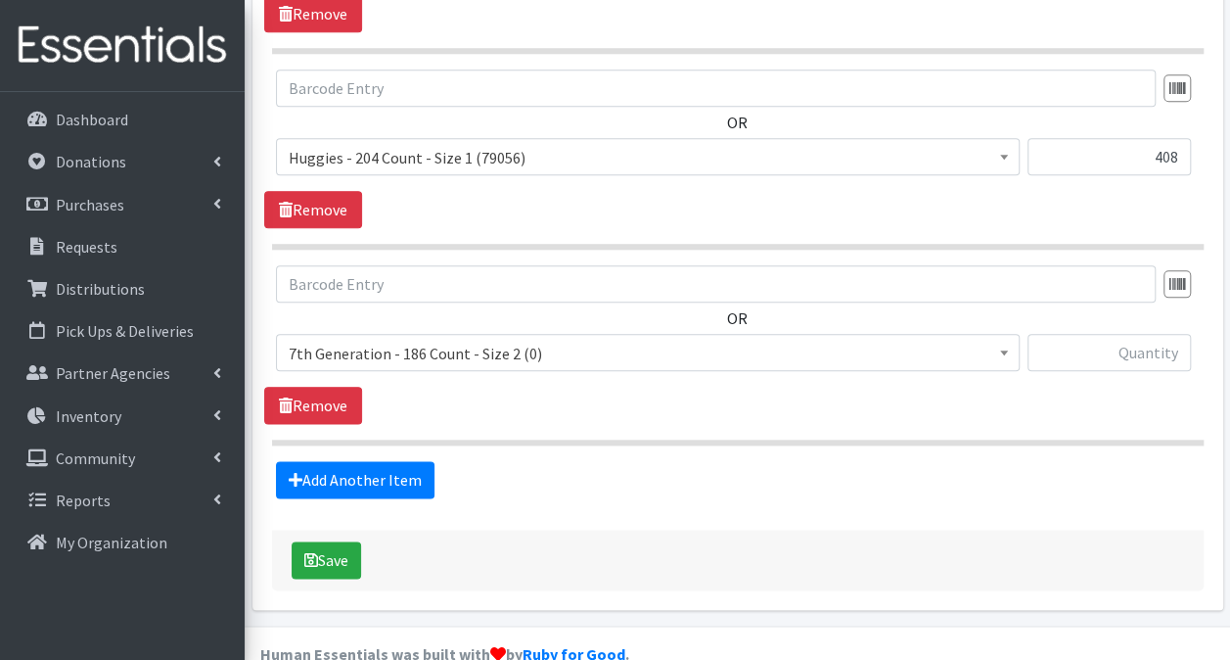
click at [554, 340] on span "7th Generation - 186 Count - Size 2 (0)" at bounding box center [648, 353] width 718 height 27
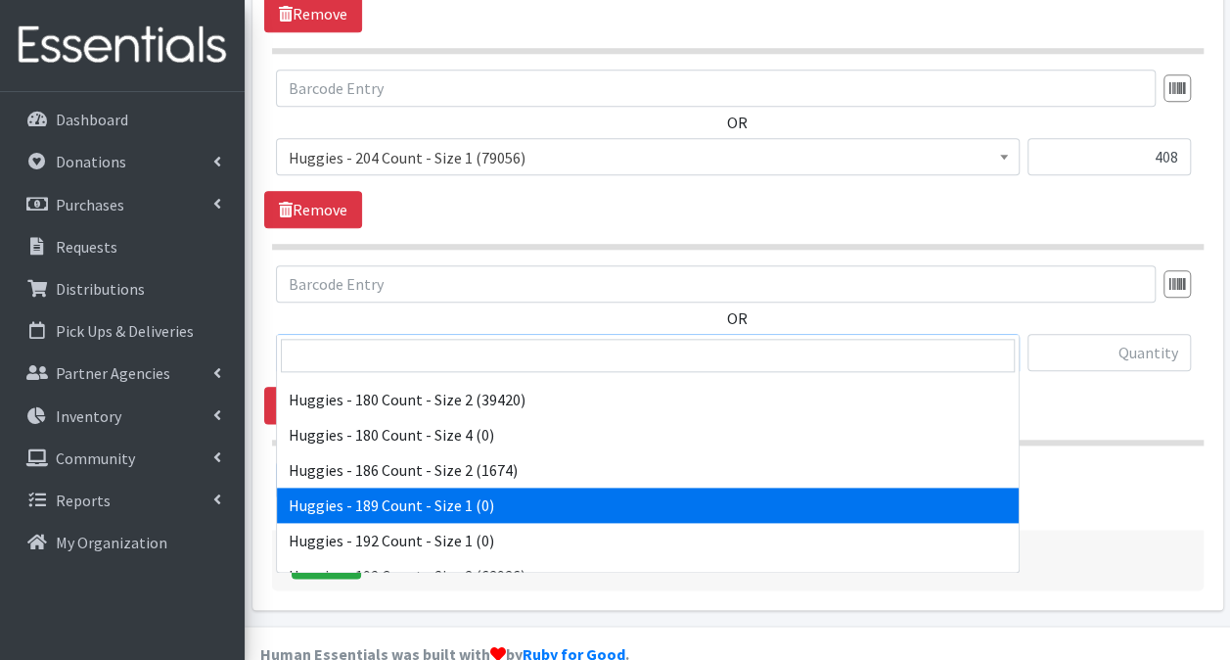
scroll to position [4012, 0]
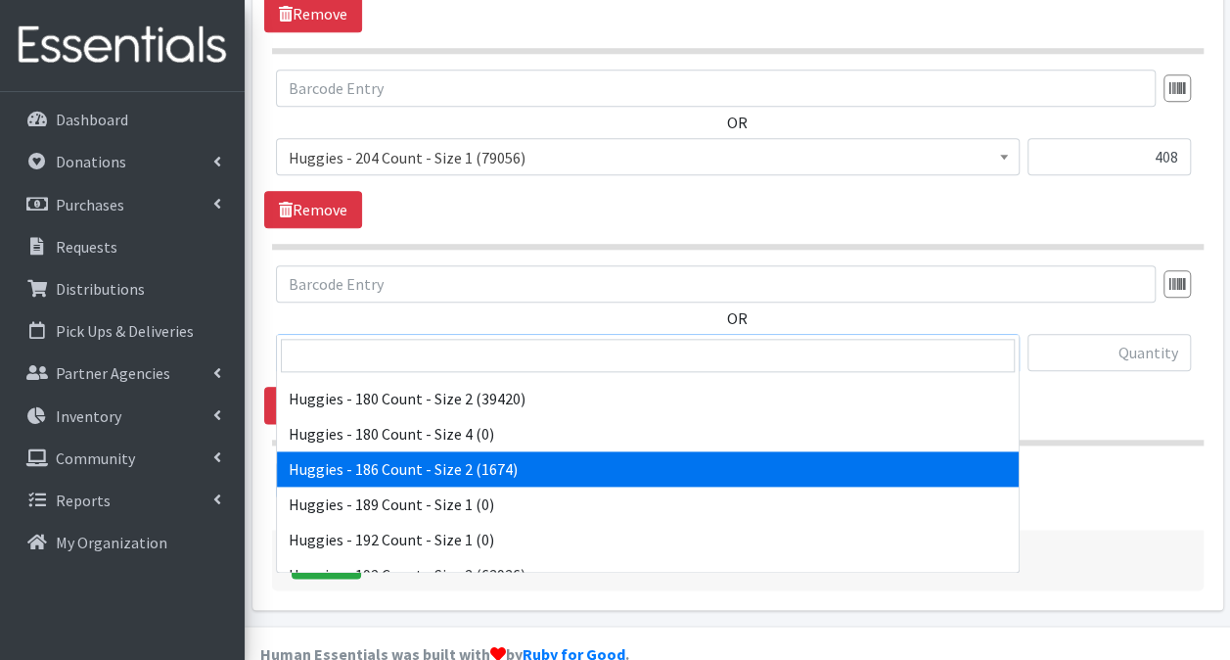
select select "13984"
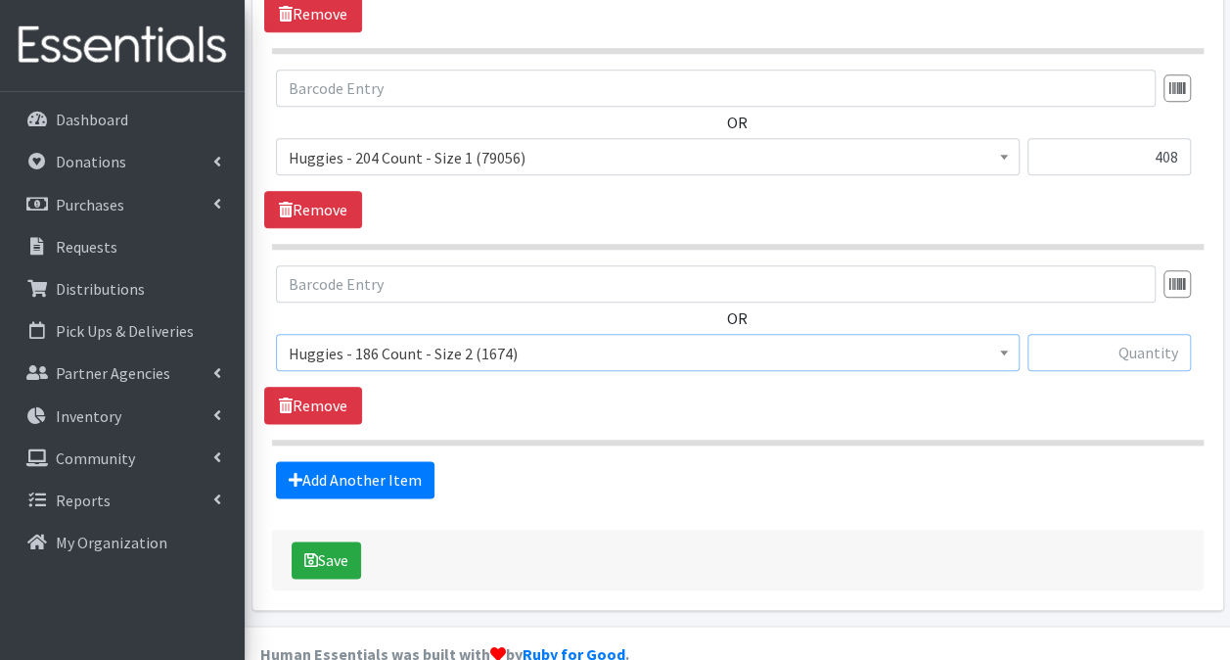
click at [1112, 334] on input "text" at bounding box center [1109, 352] width 163 height 37
type input "372"
click at [372, 461] on link "Add Another Item" at bounding box center [355, 479] width 159 height 37
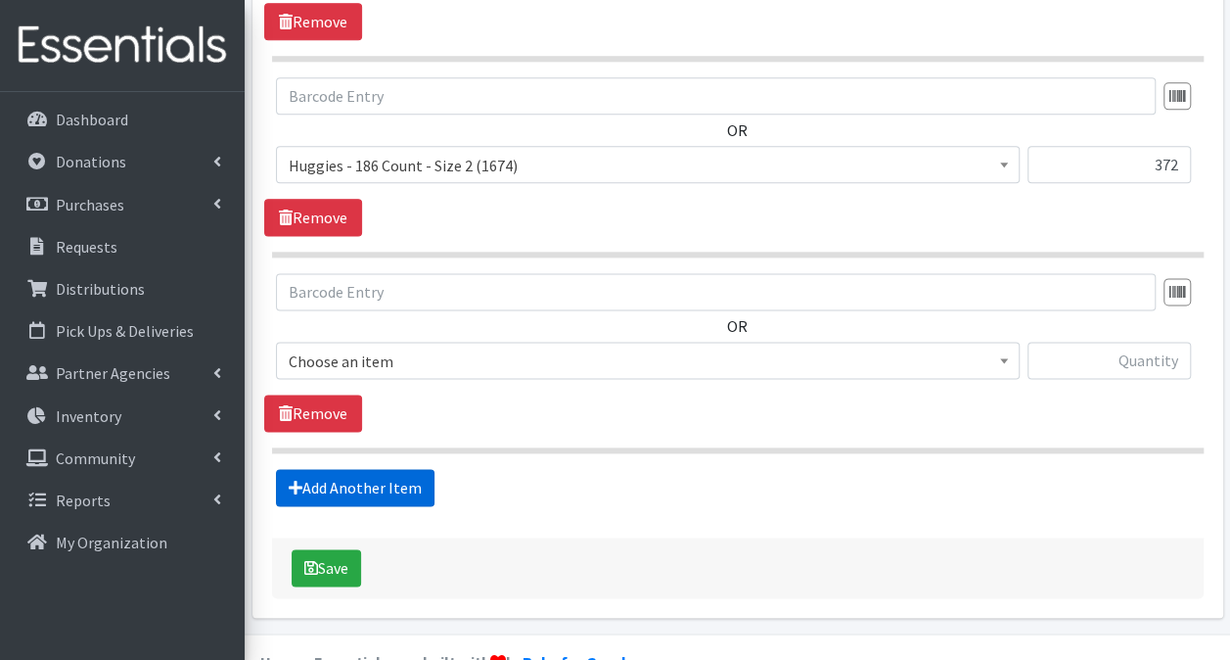
scroll to position [1160, 0]
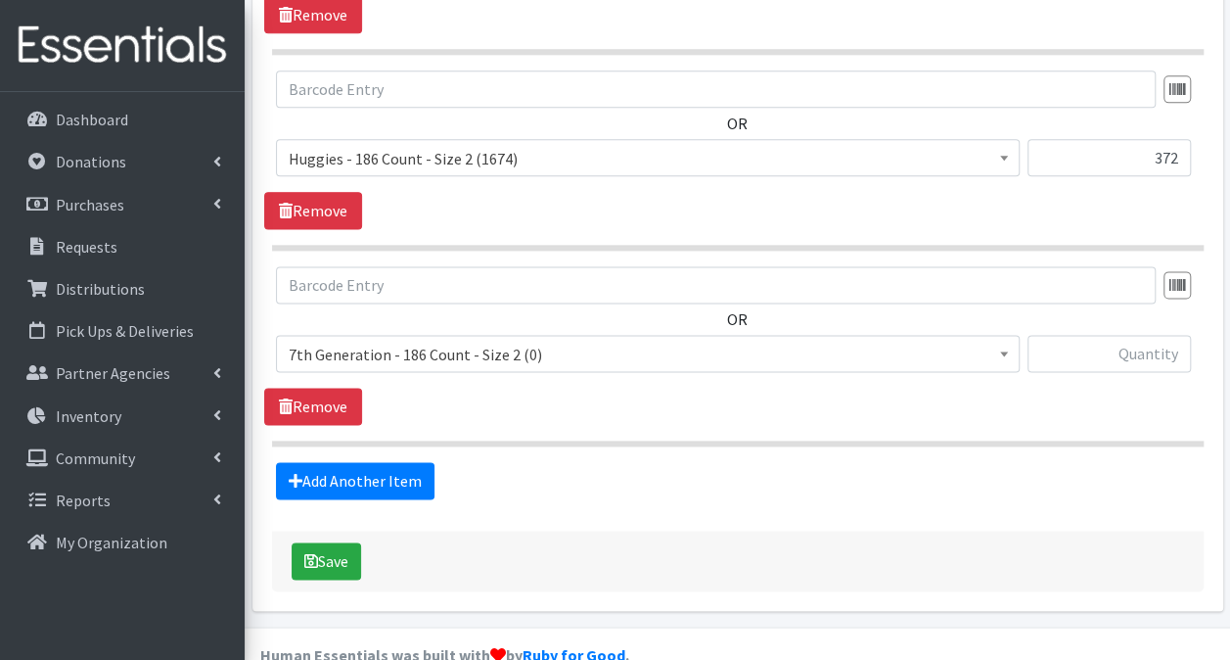
click at [624, 341] on span "7th Generation - 186 Count - Size 2 (0)" at bounding box center [648, 354] width 718 height 27
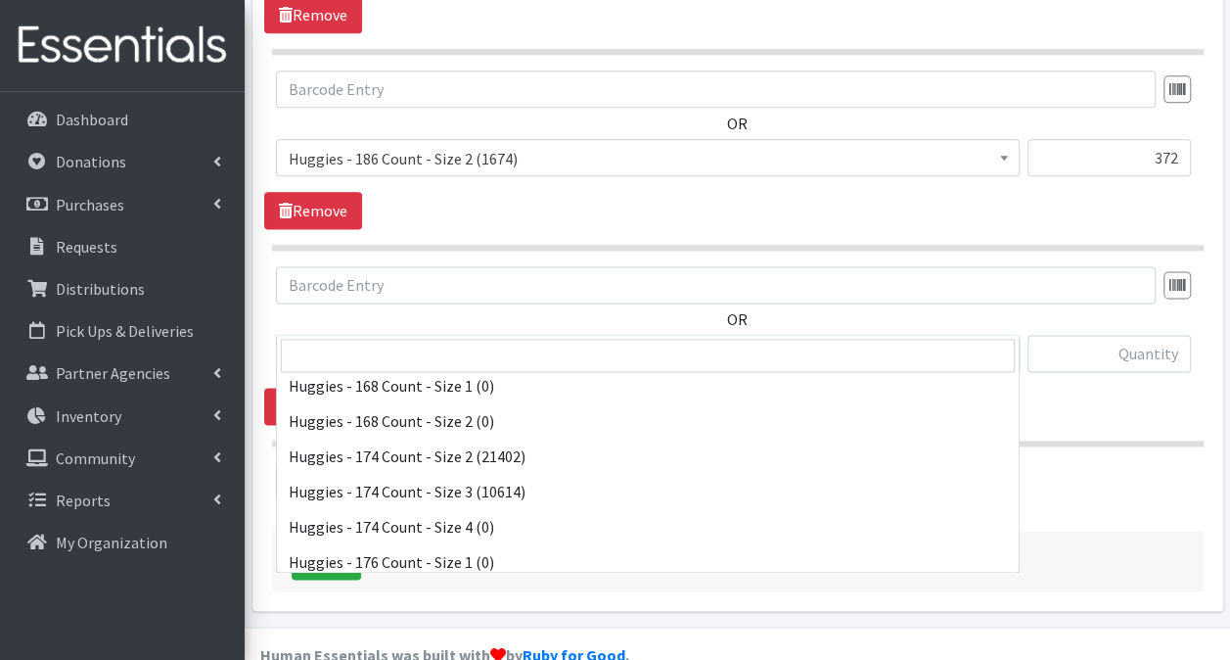
scroll to position [3816, 0]
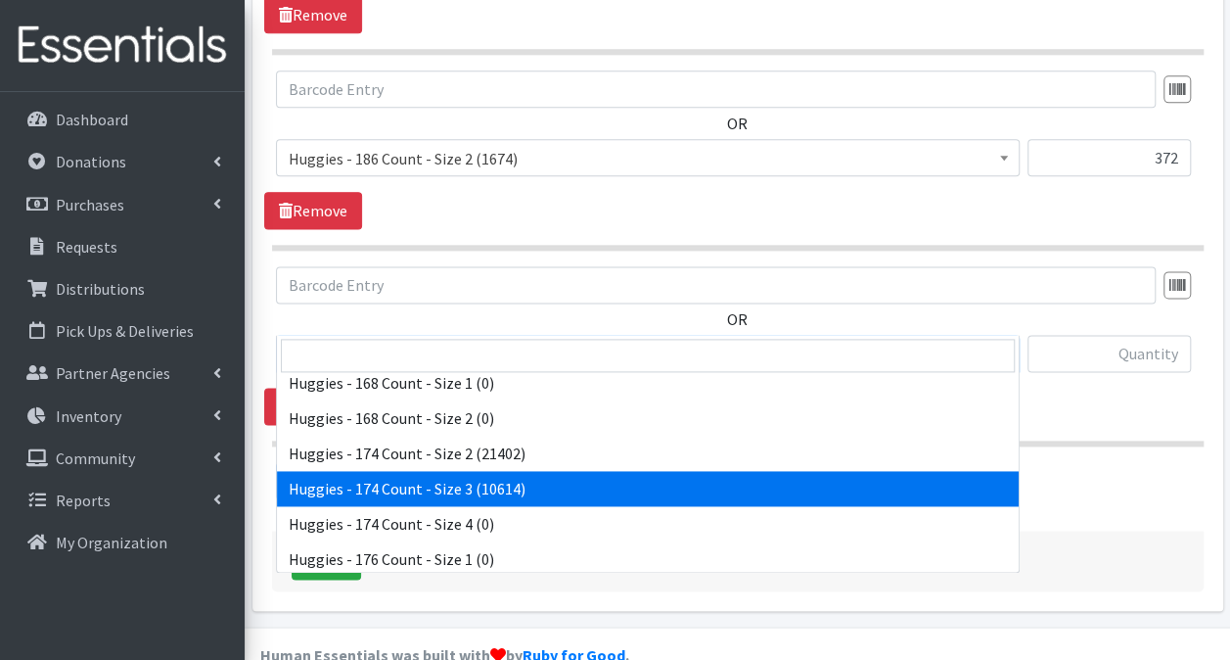
select select "15370"
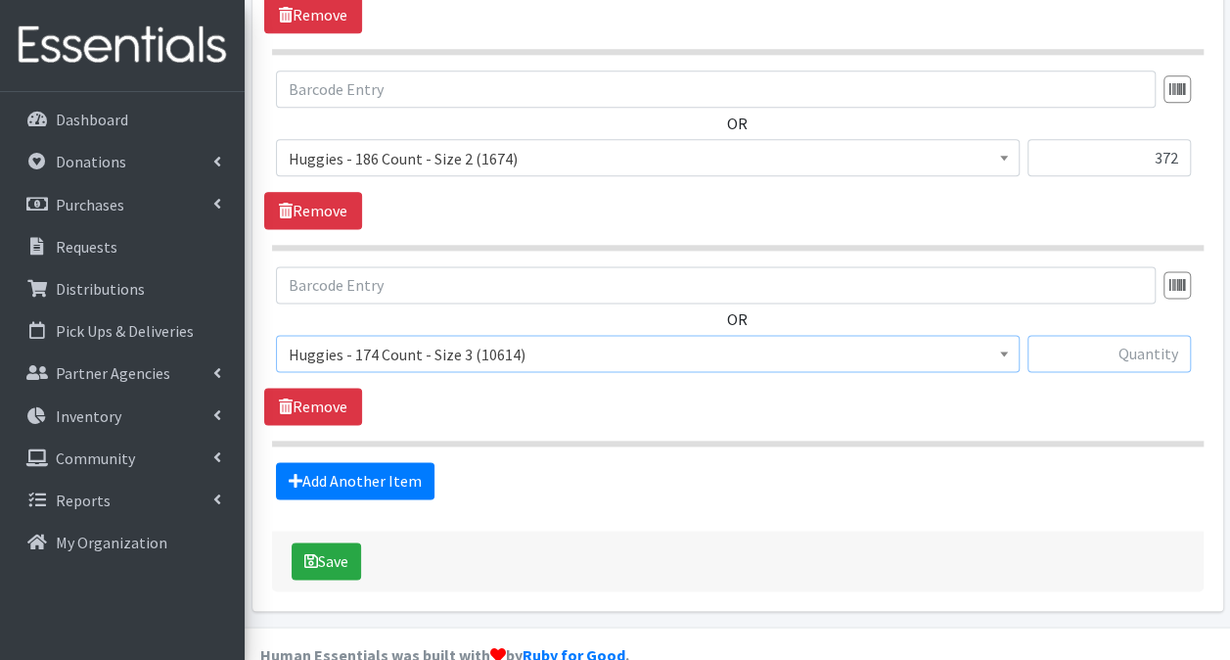
click at [1096, 335] on input "text" at bounding box center [1109, 353] width 163 height 37
type input "348"
click at [396, 462] on link "Add Another Item" at bounding box center [355, 480] width 159 height 37
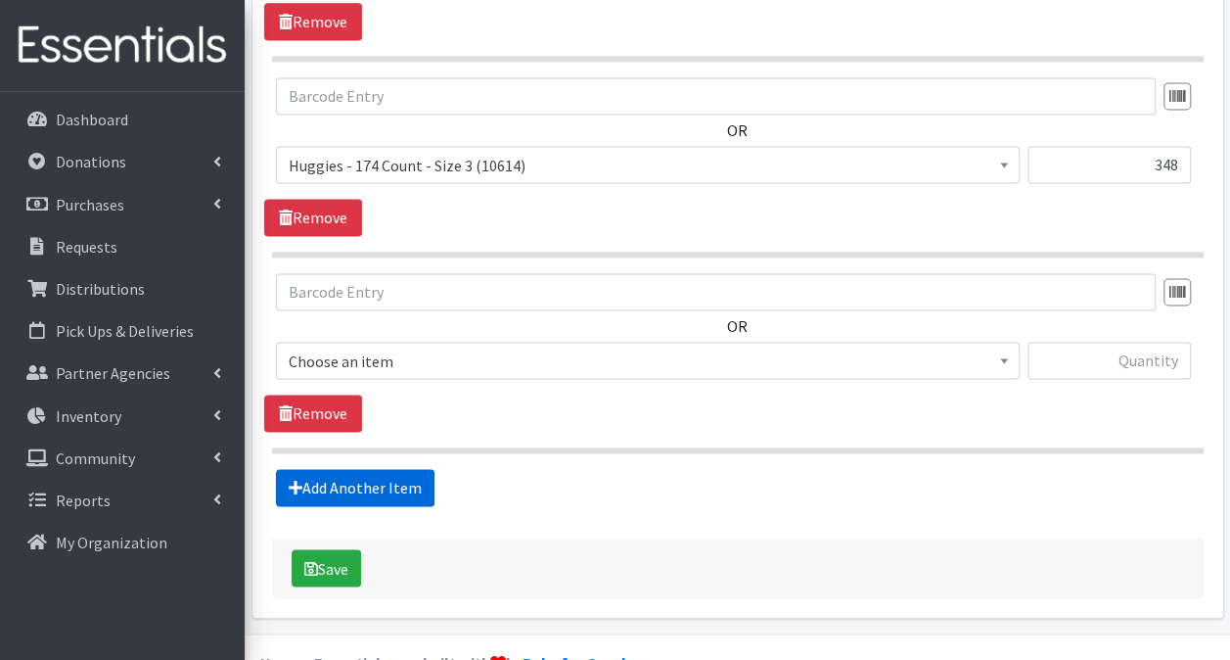
scroll to position [1355, 0]
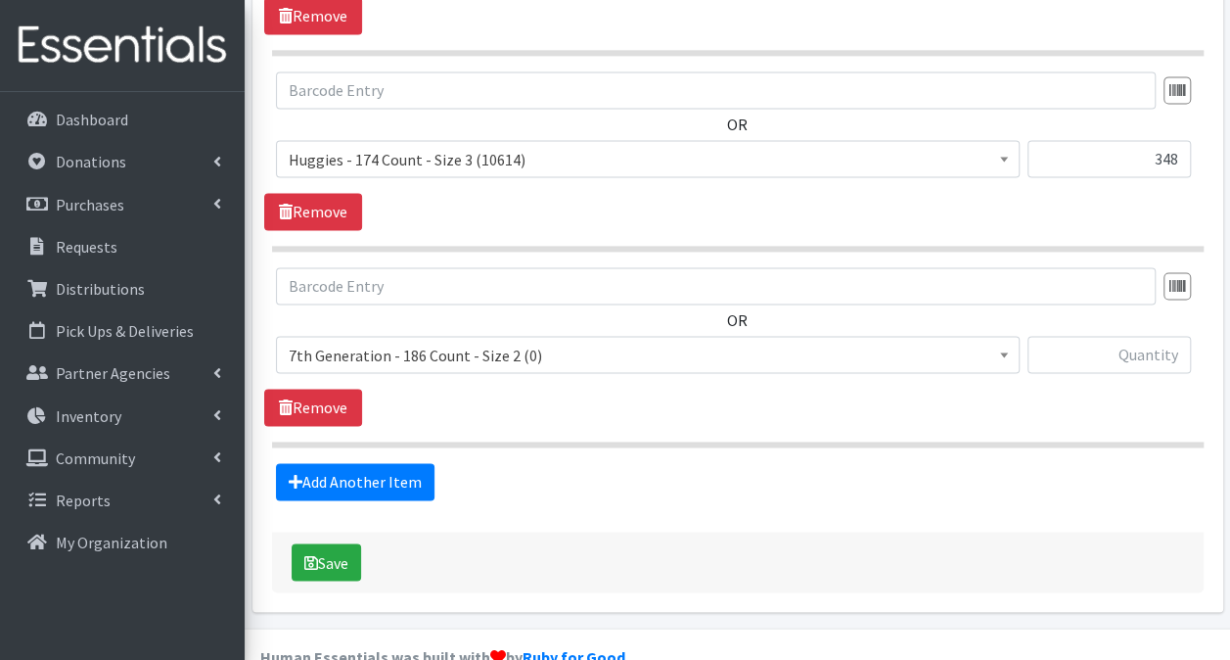
click at [593, 336] on span "7th Generation - 186 Count - Size 2 (0)" at bounding box center [648, 354] width 744 height 37
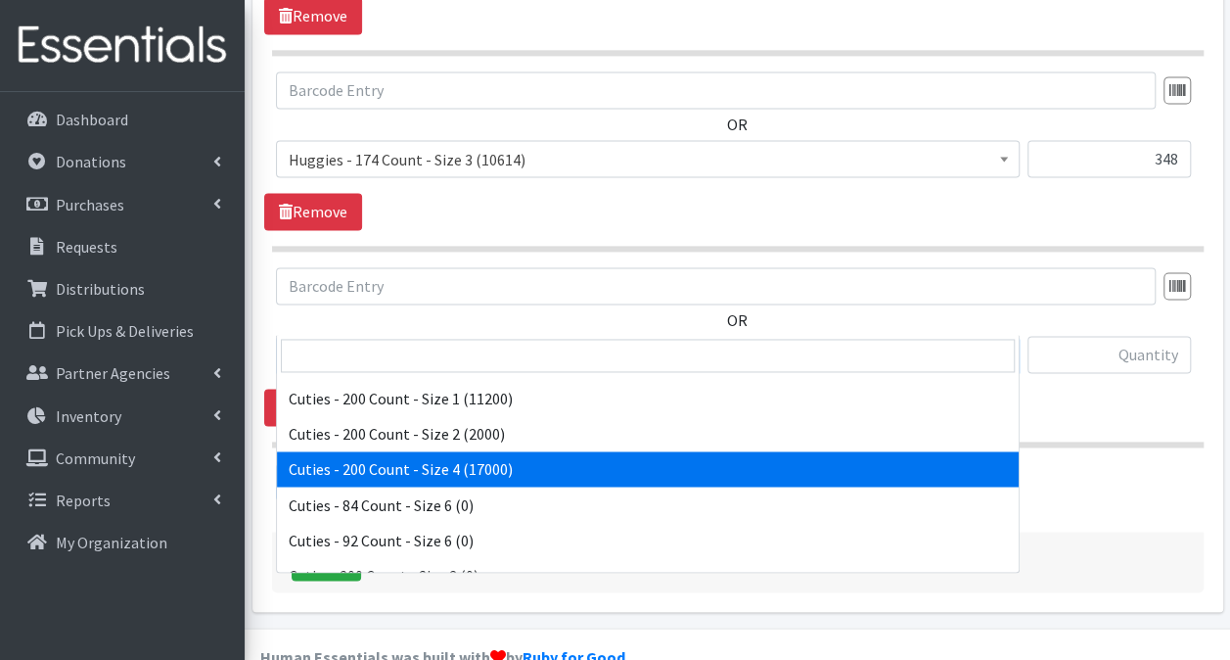
scroll to position [1370, 0]
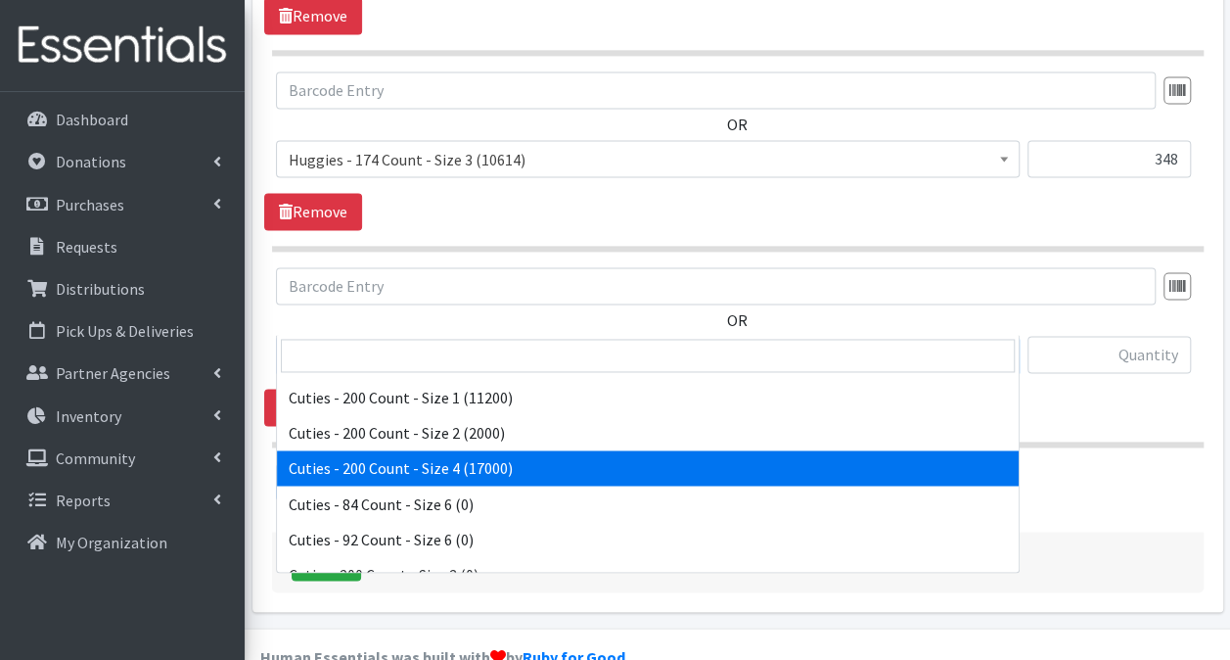
select select "14764"
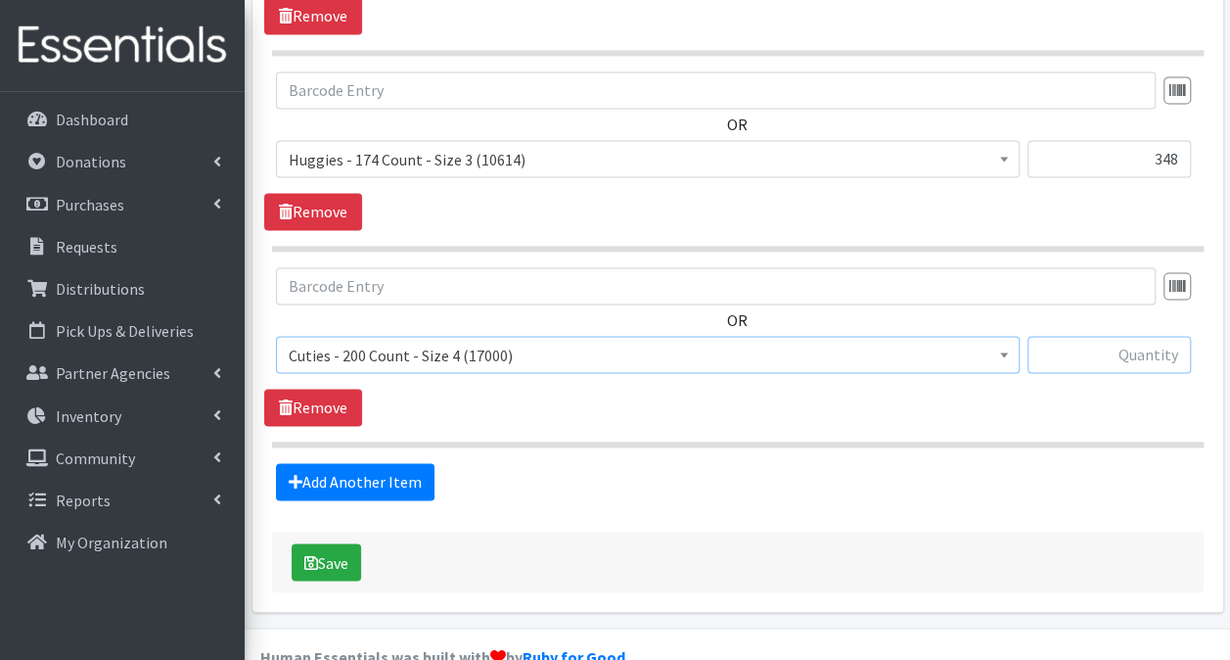
click at [1090, 336] on input "text" at bounding box center [1109, 354] width 163 height 37
type input "200"
click at [348, 463] on link "Add Another Item" at bounding box center [355, 481] width 159 height 37
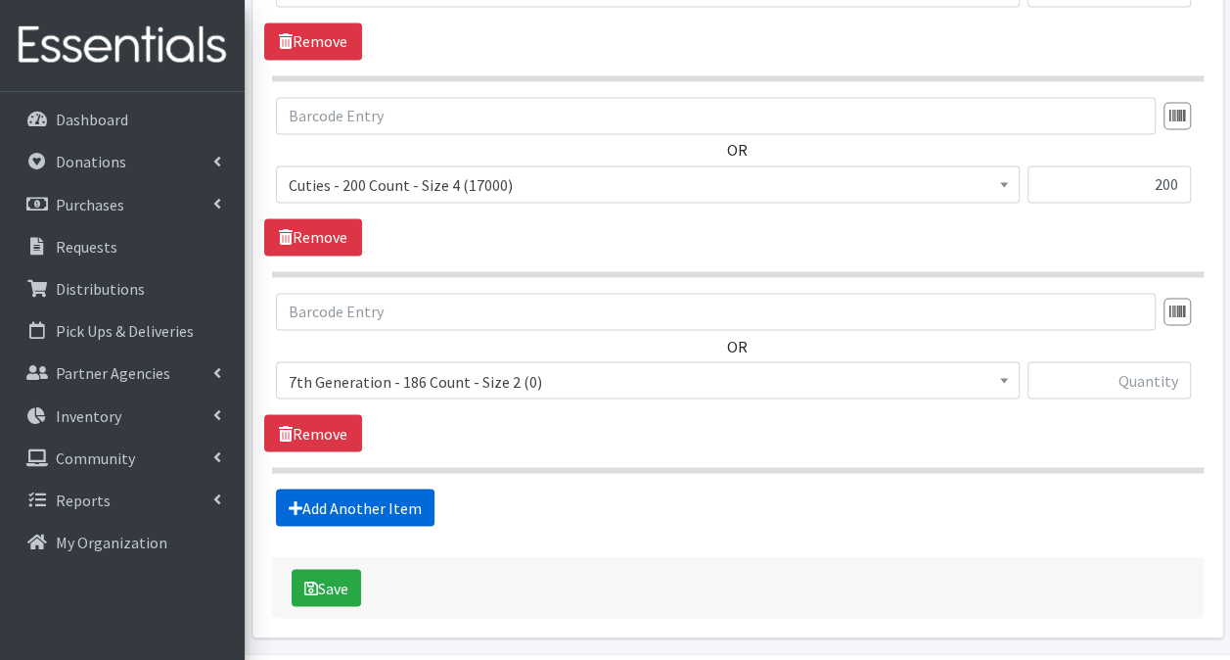
scroll to position [1549, 0]
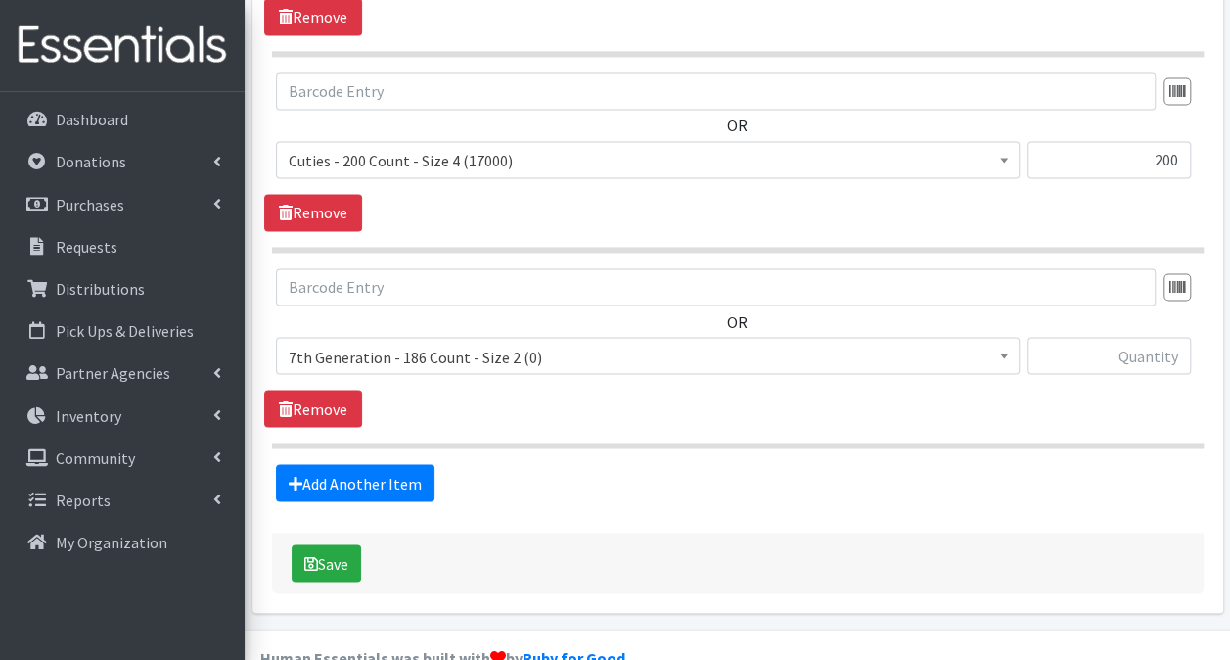
click at [515, 343] on span "7th Generation - 186 Count - Size 2 (0)" at bounding box center [648, 356] width 718 height 27
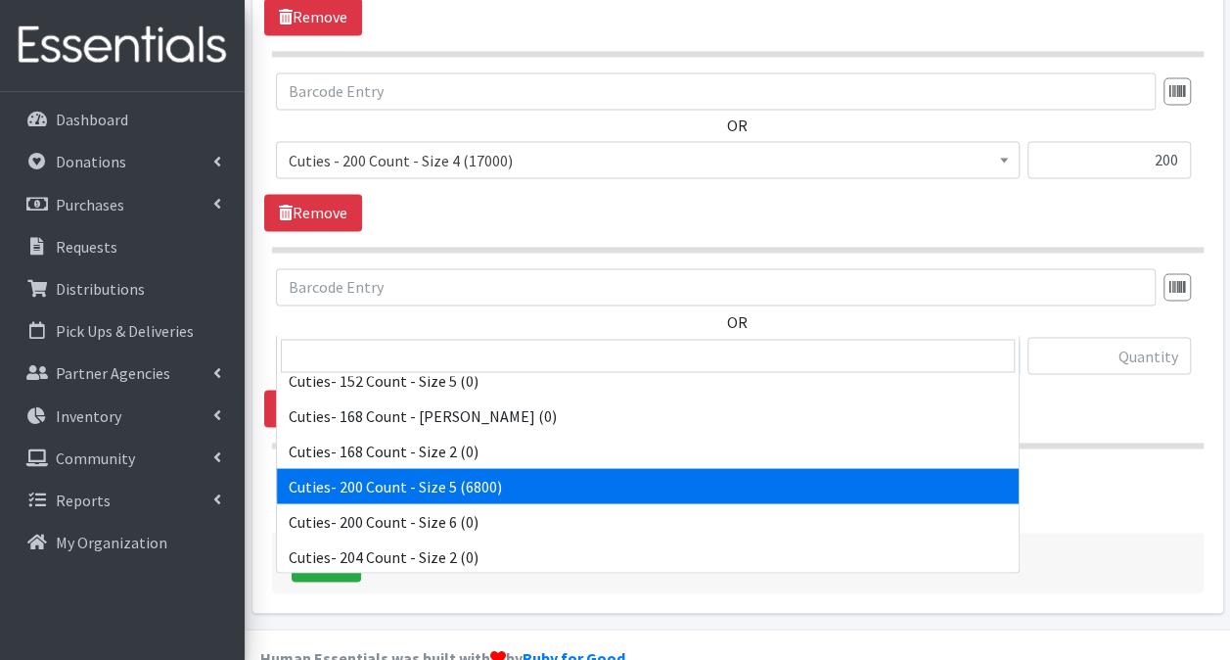
scroll to position [0, 0]
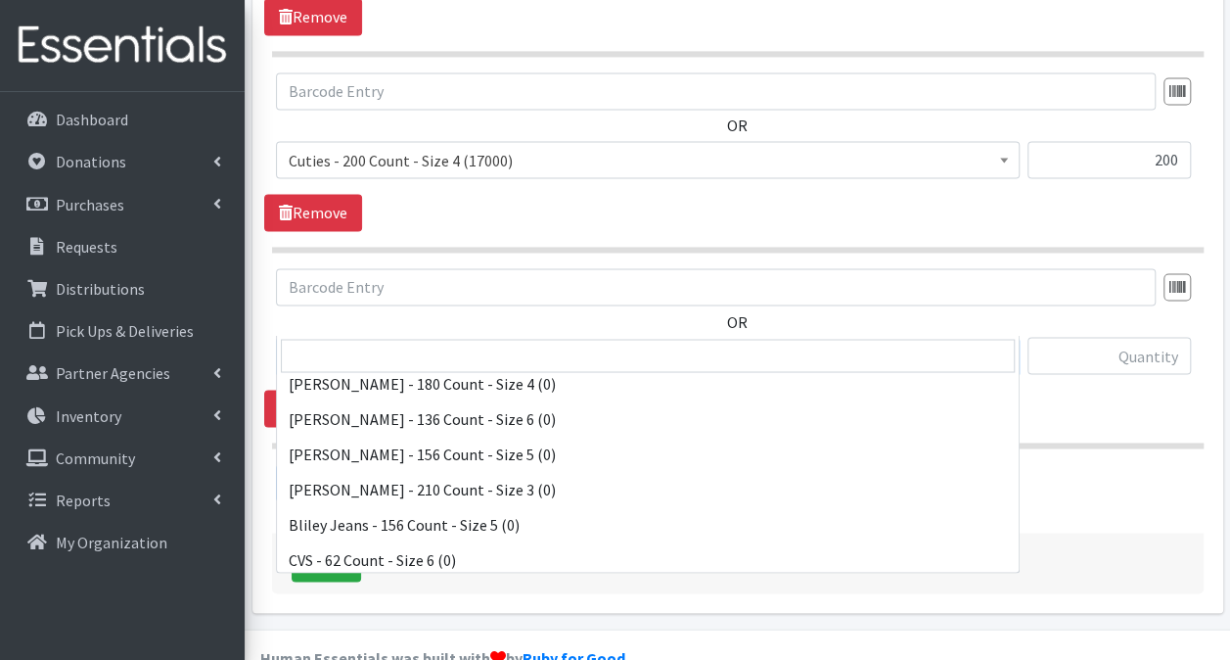
select select "13261"
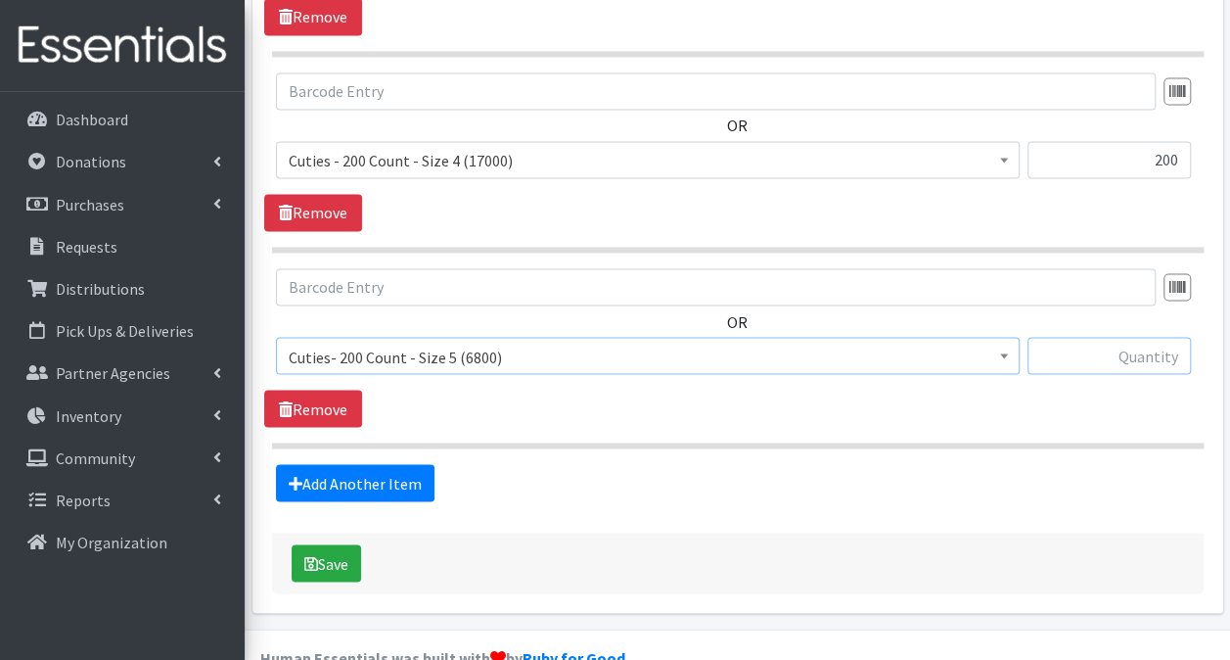
click at [1094, 337] on input "text" at bounding box center [1109, 355] width 163 height 37
type input "200"
click at [386, 464] on link "Add Another Item" at bounding box center [355, 482] width 159 height 37
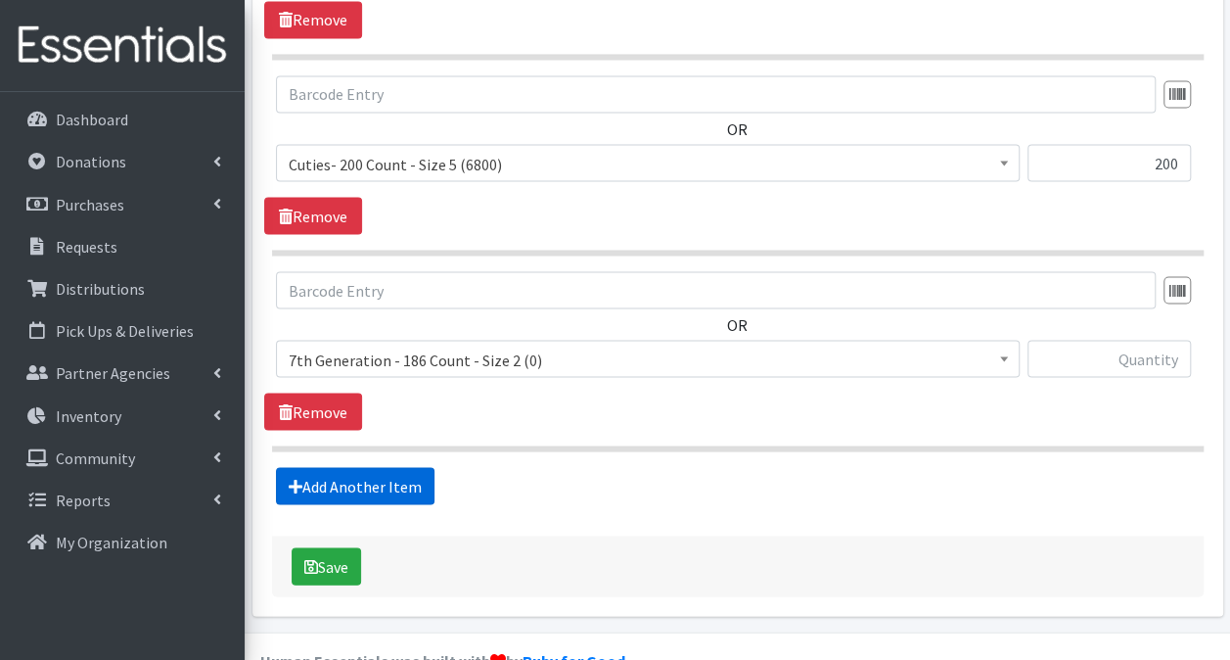
scroll to position [1744, 0]
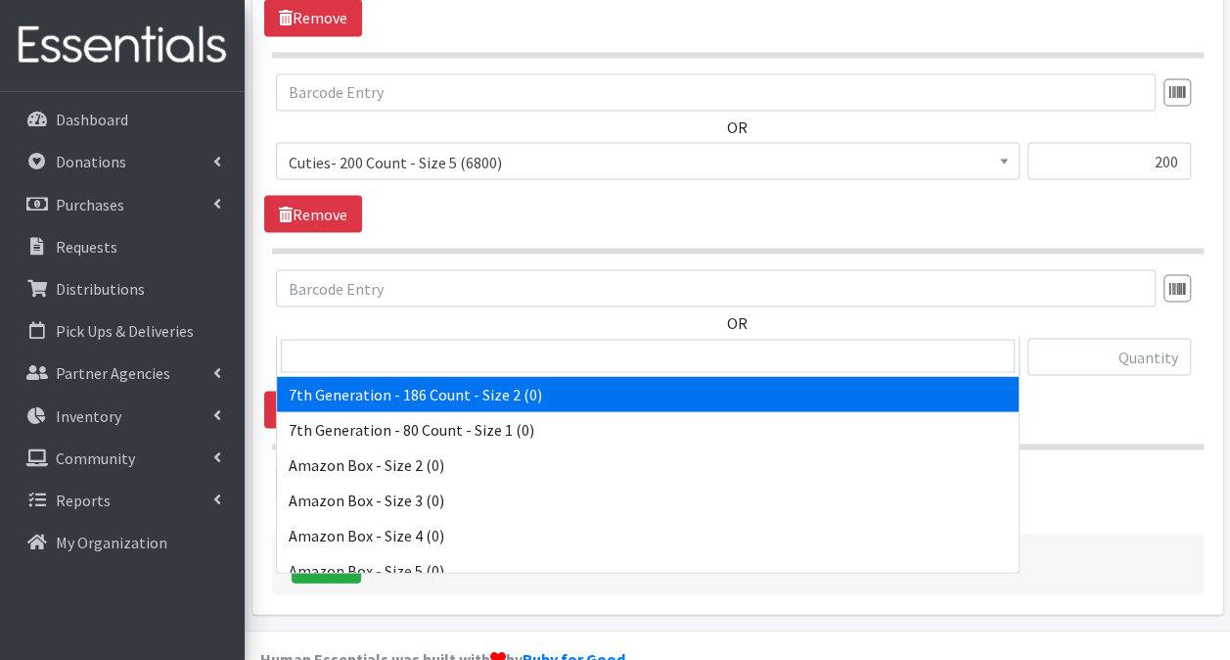
click at [545, 344] on span "7th Generation - 186 Count - Size 2 (0)" at bounding box center [648, 357] width 718 height 27
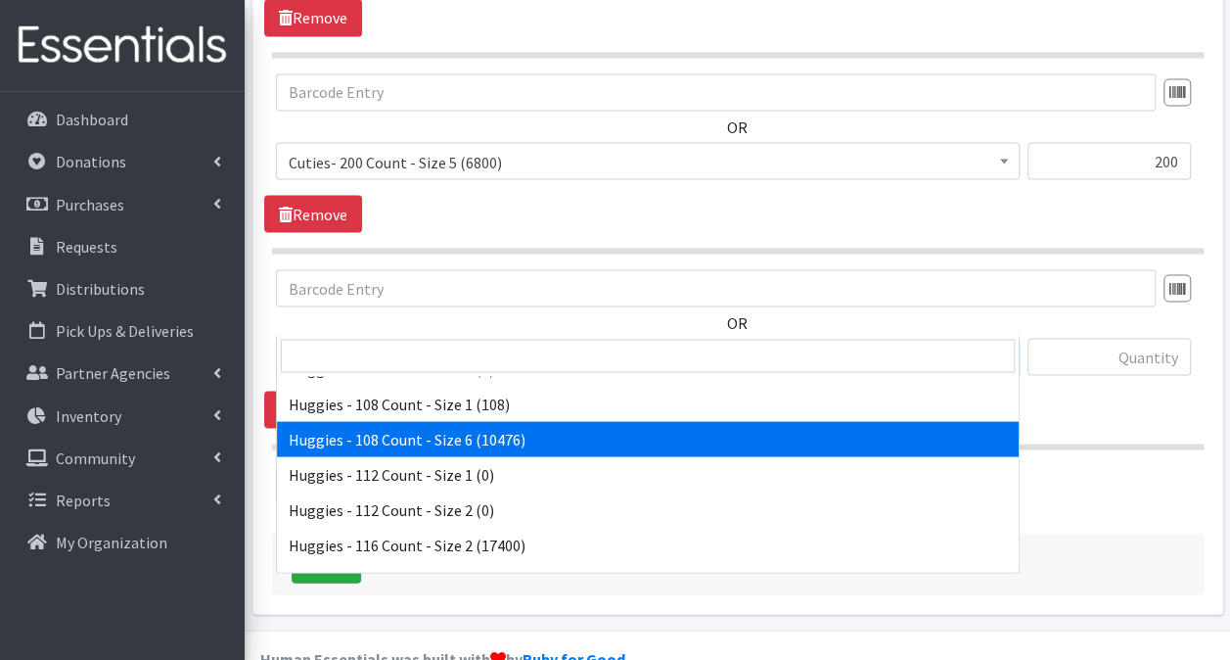
scroll to position [2842, 0]
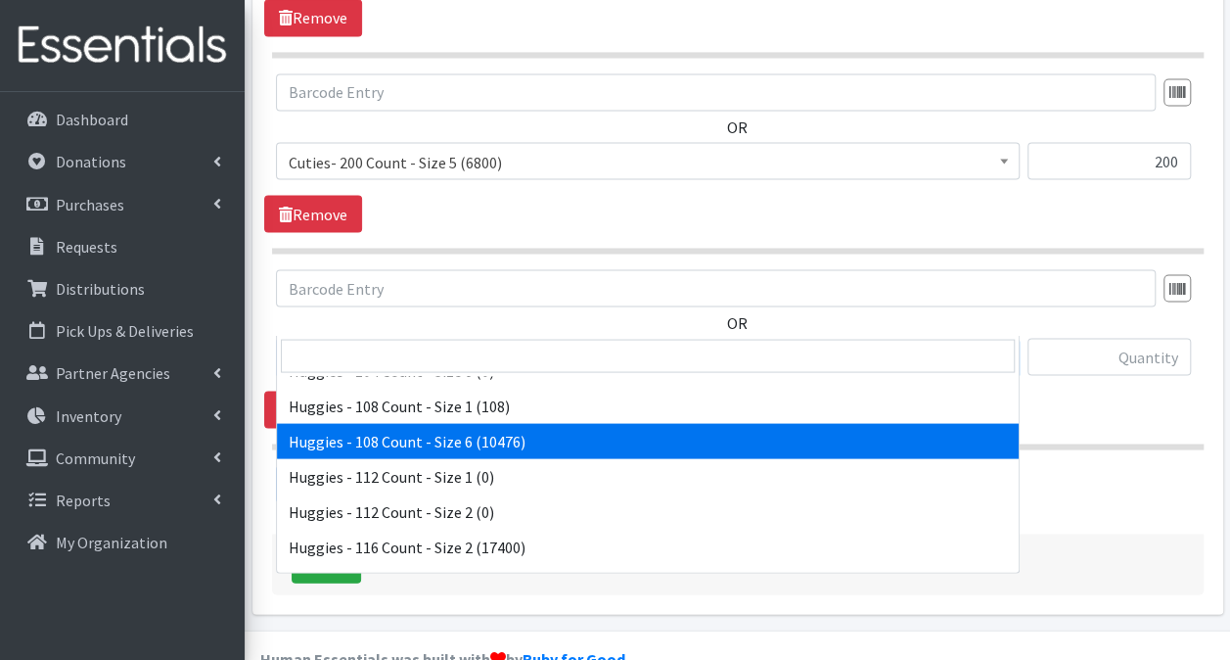
select select "13986"
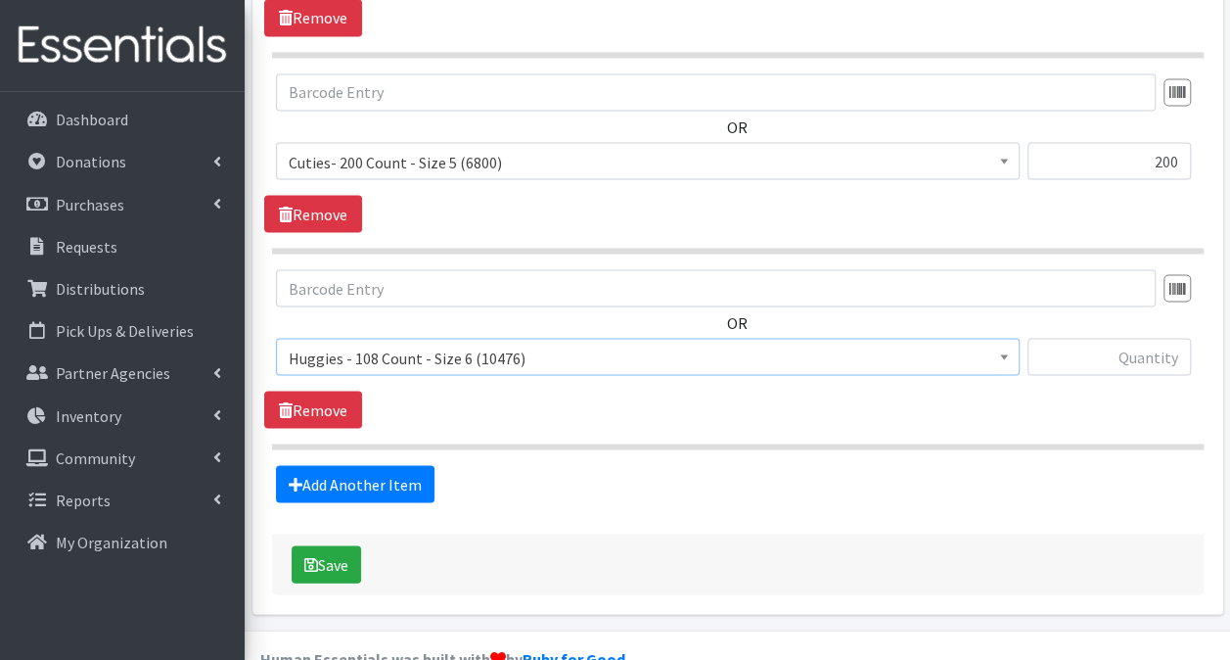
scroll to position [1743, 0]
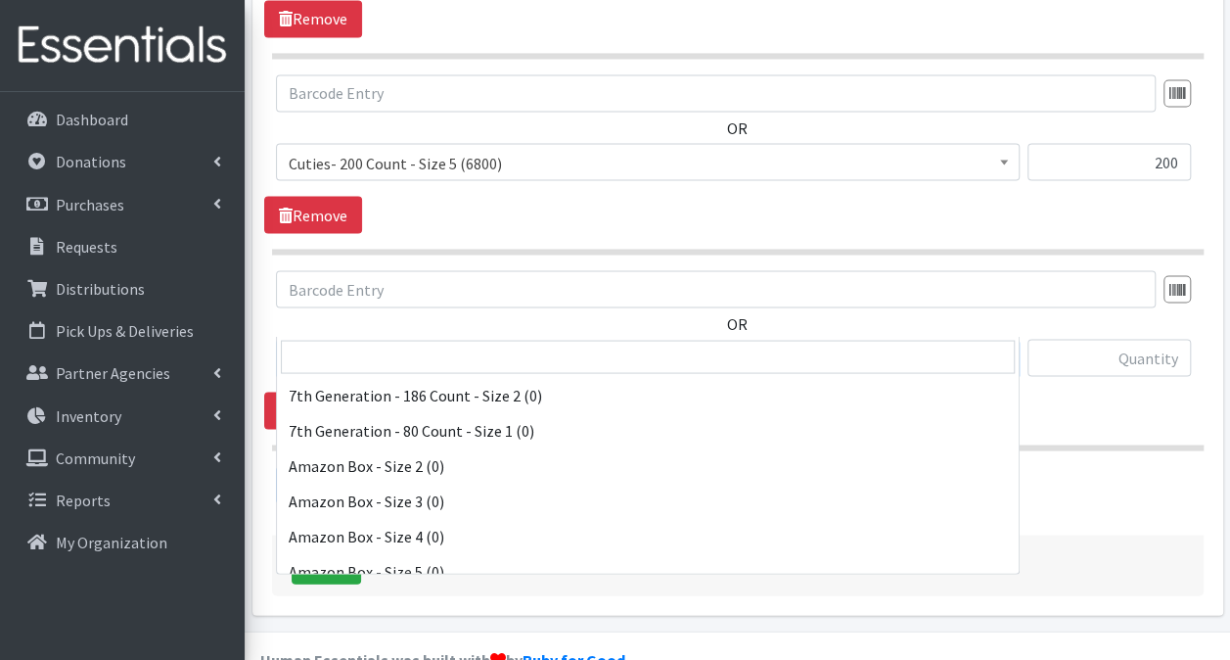
click at [1016, 339] on span "Huggies - 108 Count - Size 6 (10476)" at bounding box center [648, 357] width 744 height 37
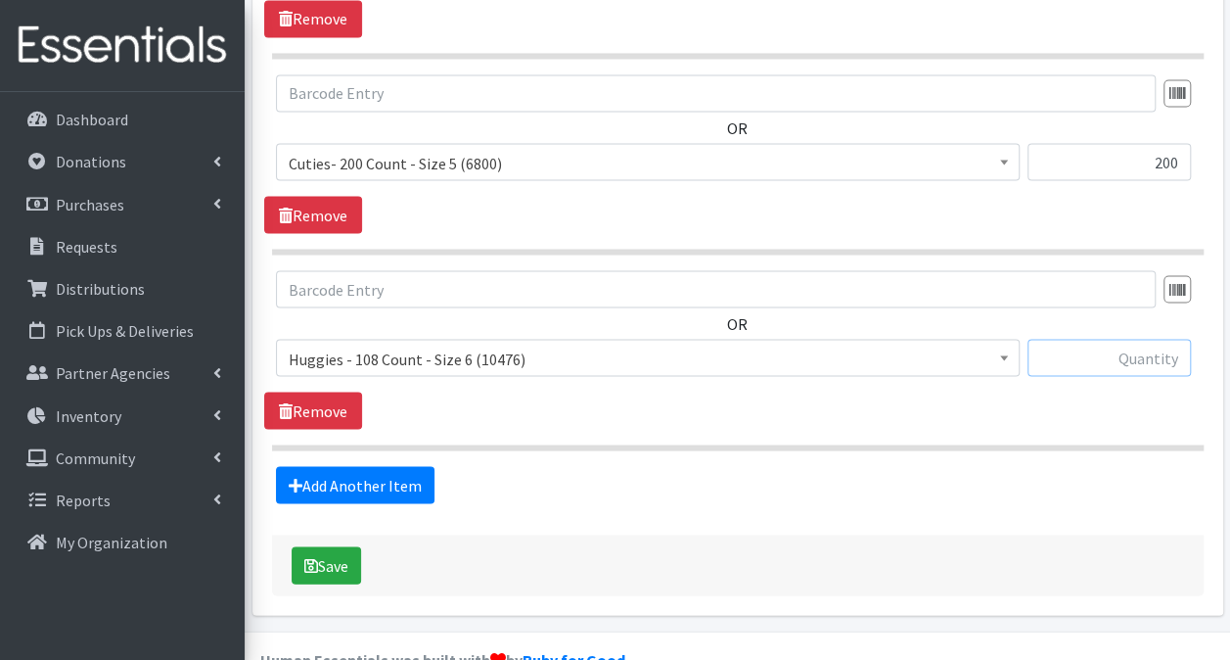
click at [1039, 339] on input "text" at bounding box center [1109, 357] width 163 height 37
type input "1944"
click at [417, 466] on link "Add Another Item" at bounding box center [355, 484] width 159 height 37
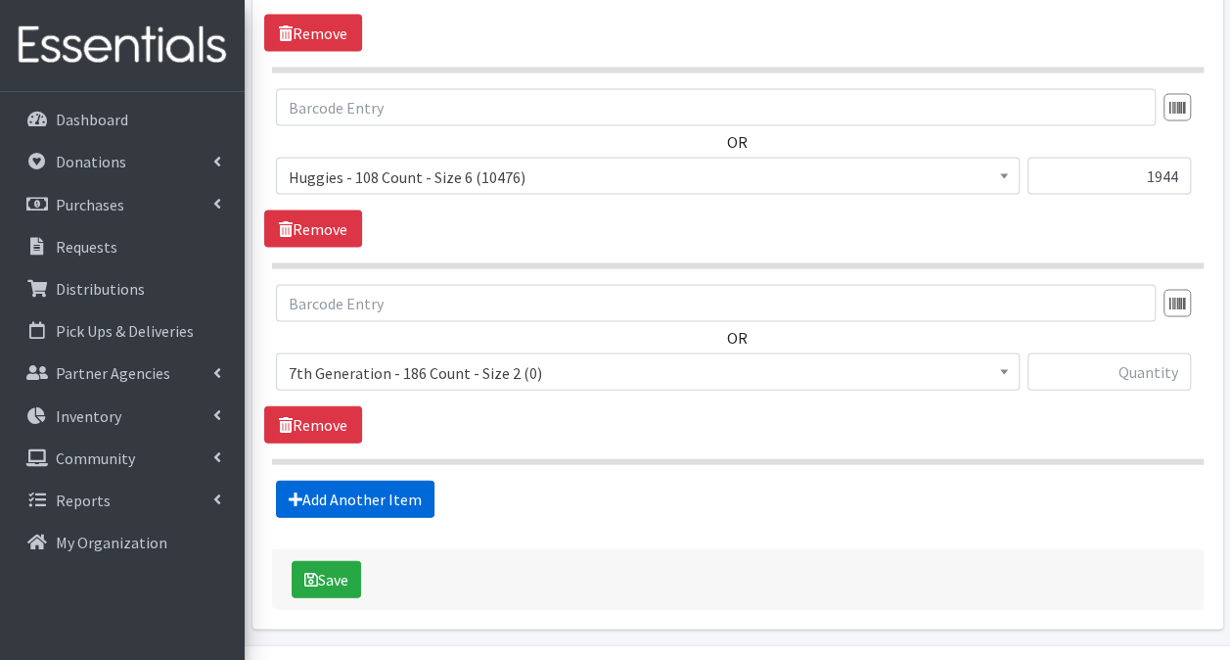
scroll to position [1939, 0]
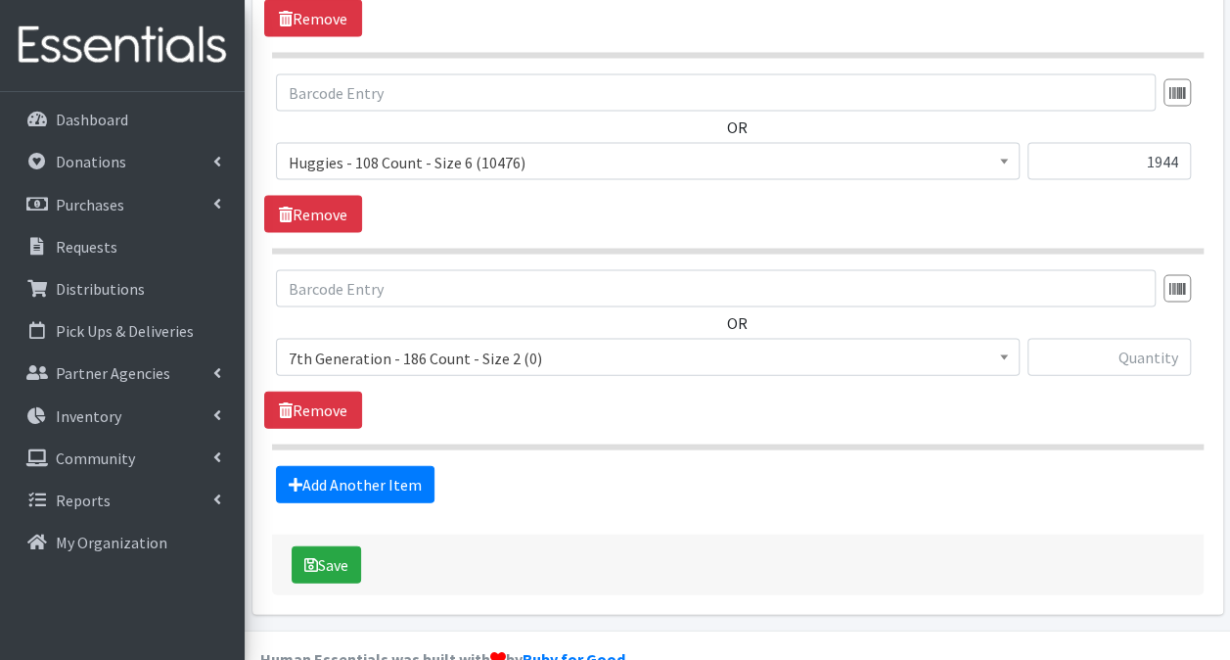
click at [550, 345] on span "7th Generation - 186 Count - Size 2 (0)" at bounding box center [648, 358] width 718 height 27
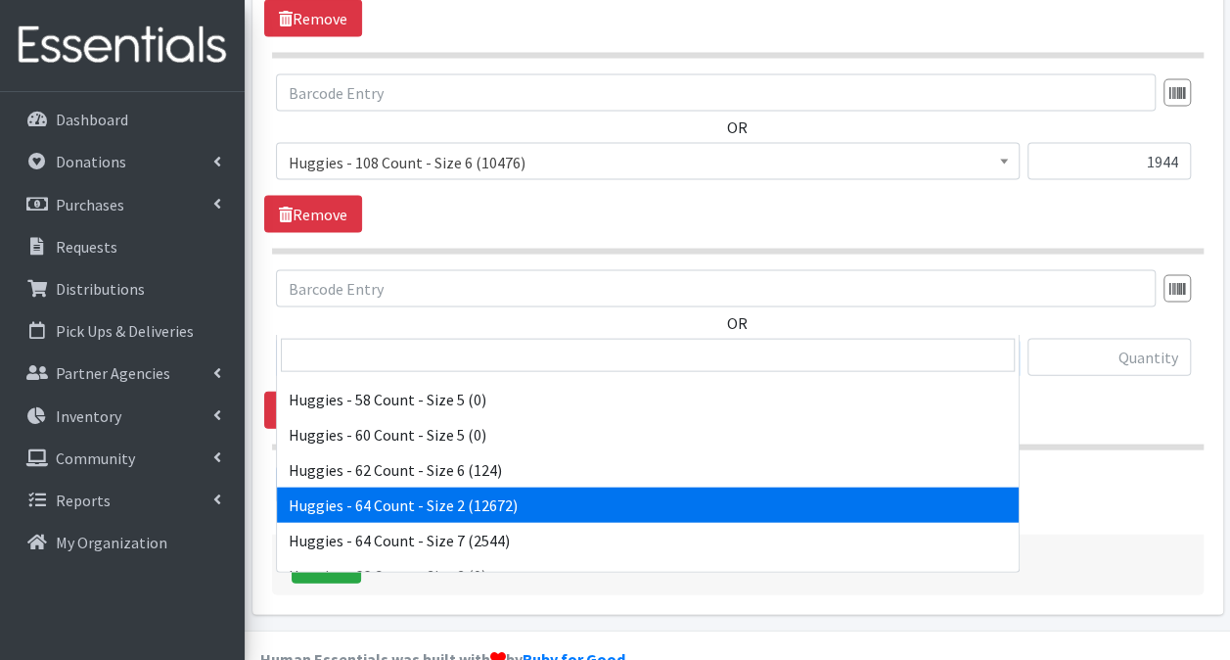
scroll to position [0, 0]
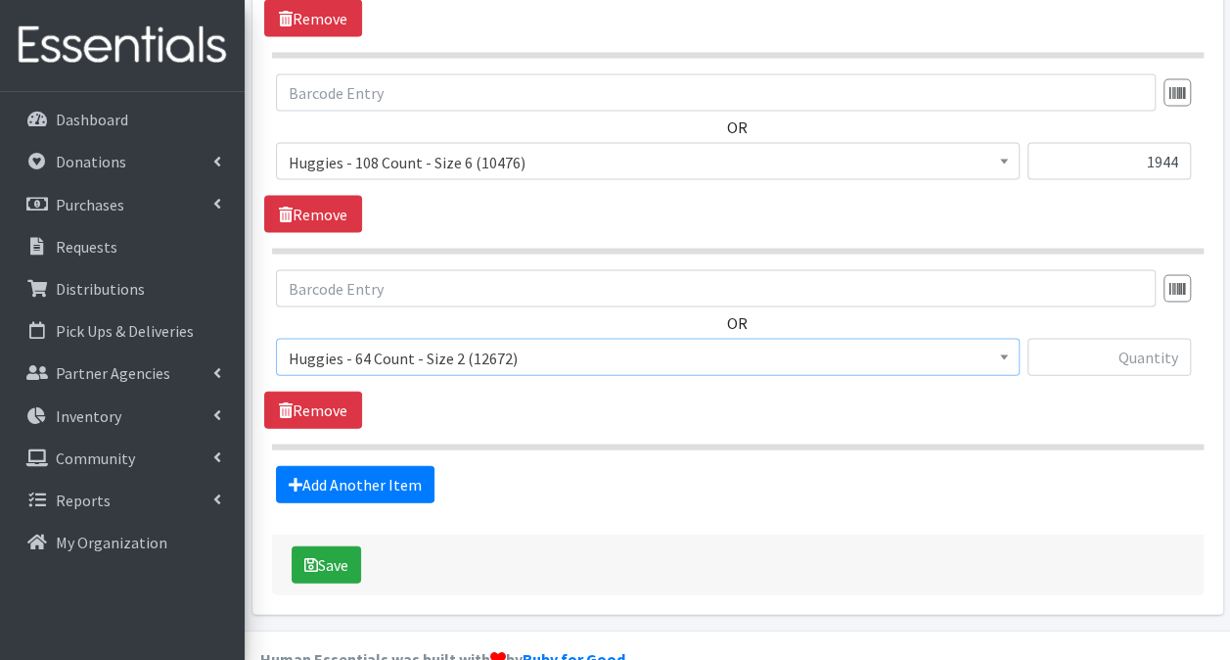
click at [467, 345] on span "Huggies - 64 Count - Size 2 (12672)" at bounding box center [648, 358] width 718 height 27
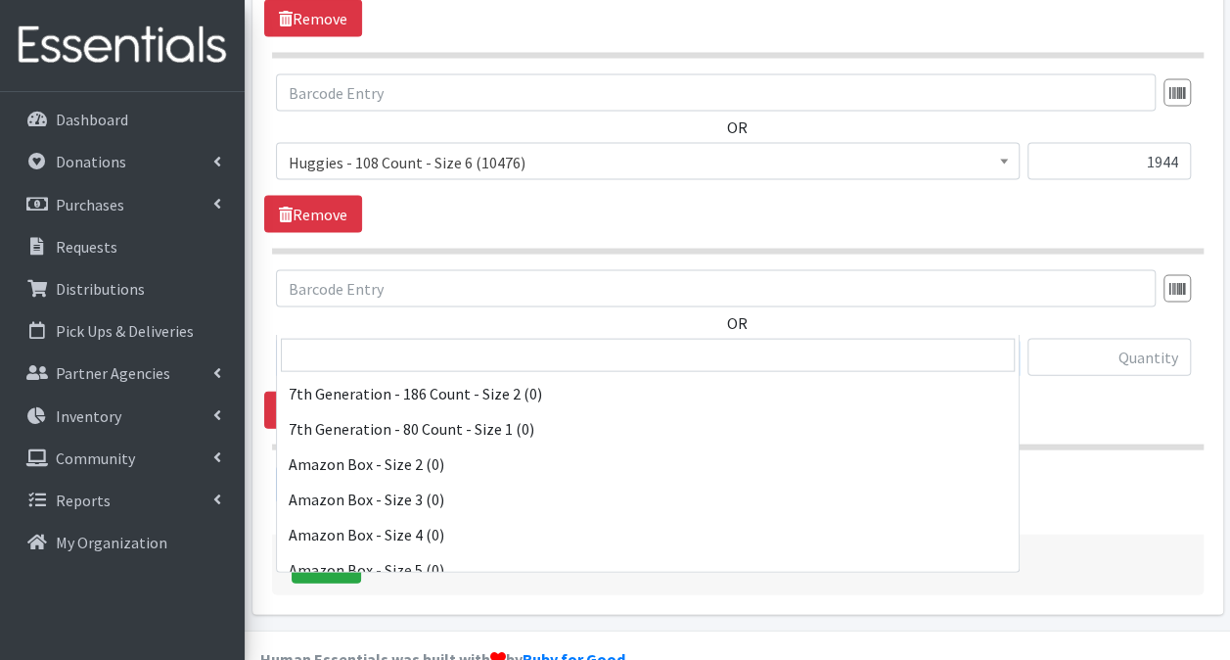
scroll to position [5250, 0]
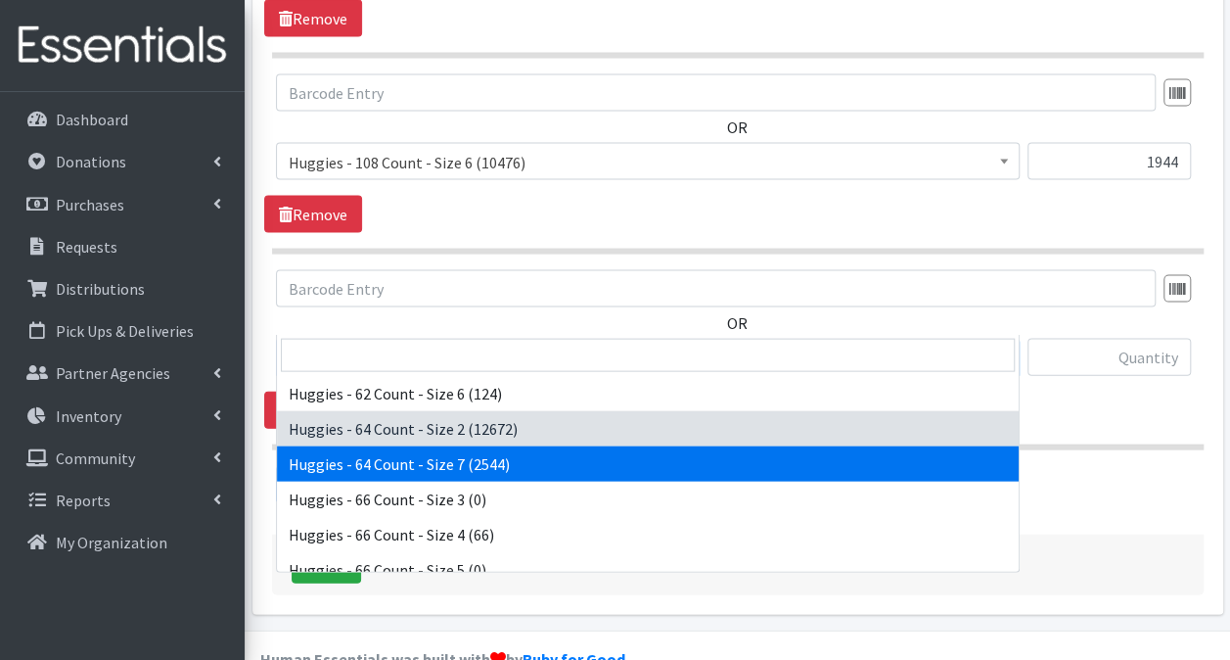
select select "14657"
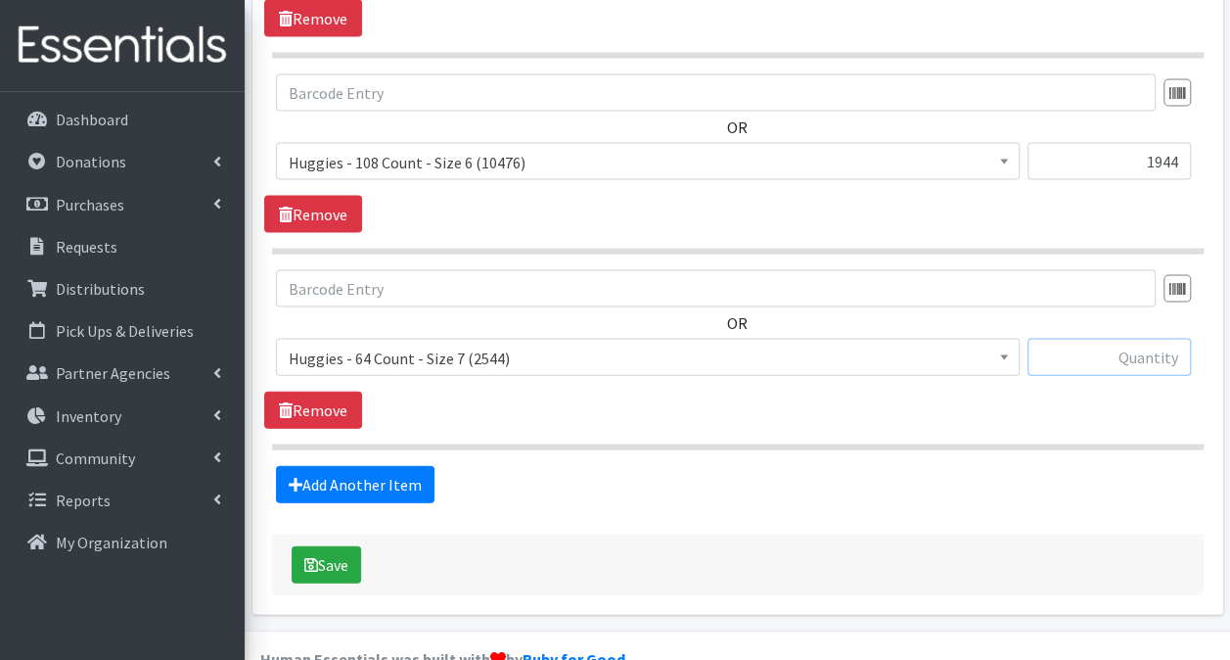
click at [1084, 339] on input "text" at bounding box center [1109, 357] width 163 height 37
type input "1984"
click at [341, 546] on button "Save" at bounding box center [326, 564] width 69 height 37
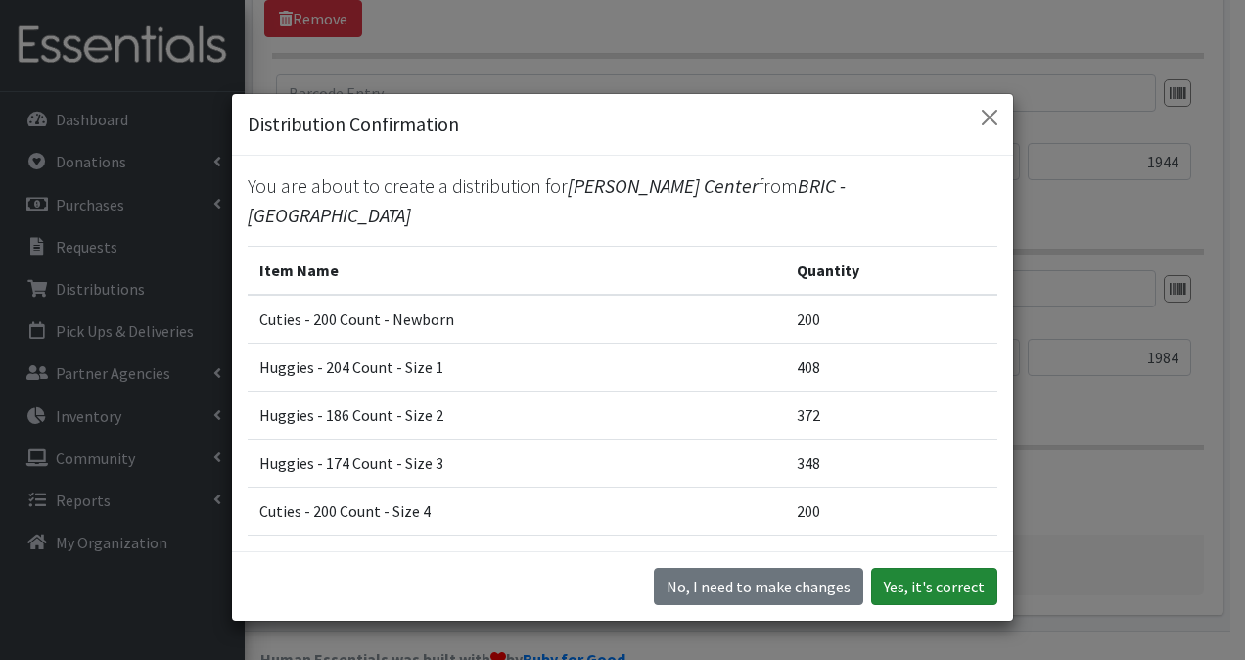
click at [884, 591] on button "Yes, it's correct" at bounding box center [934, 586] width 126 height 37
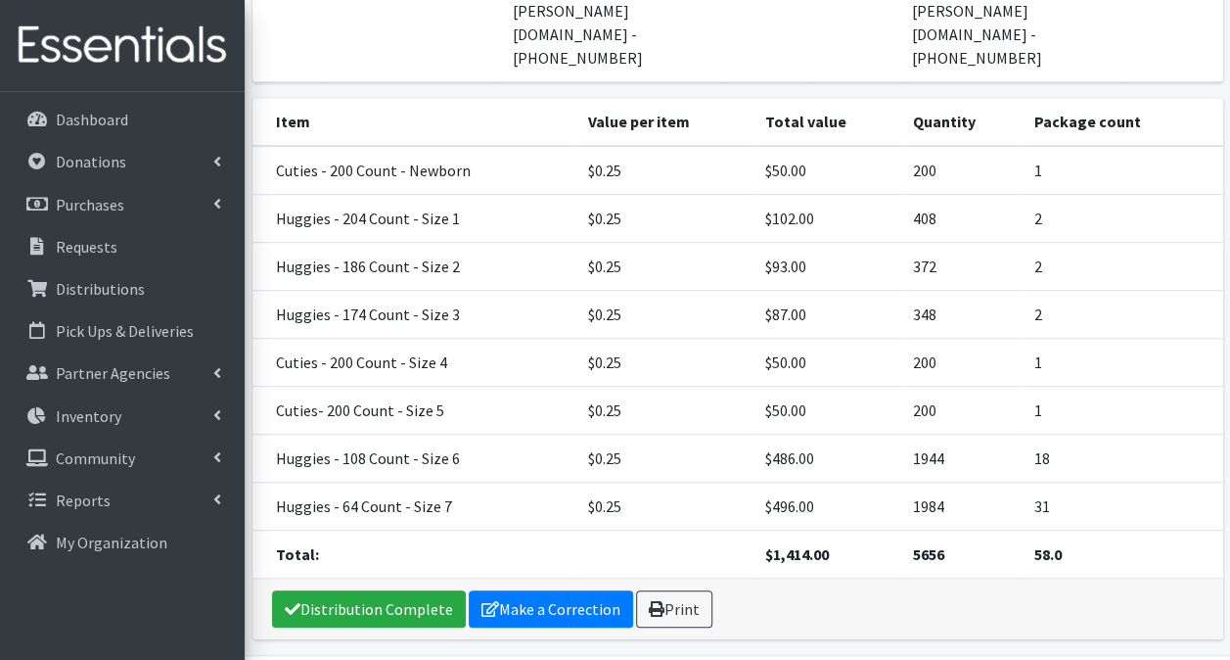
scroll to position [397, 0]
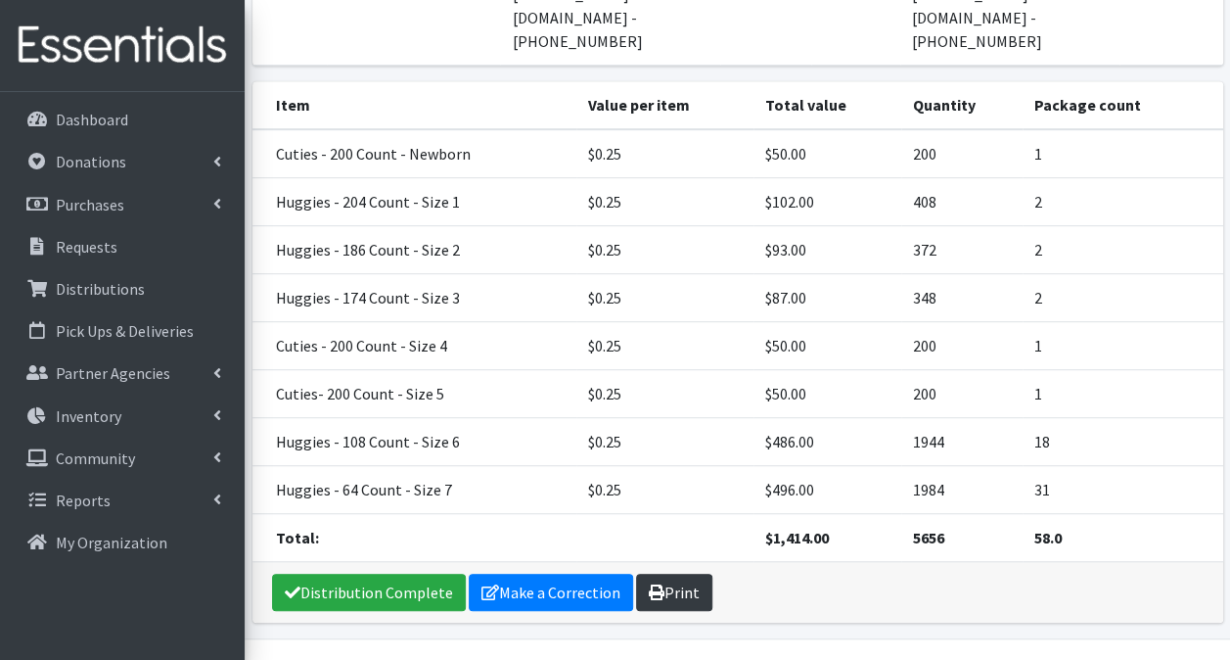
click at [679, 574] on link "Print" at bounding box center [674, 592] width 76 height 37
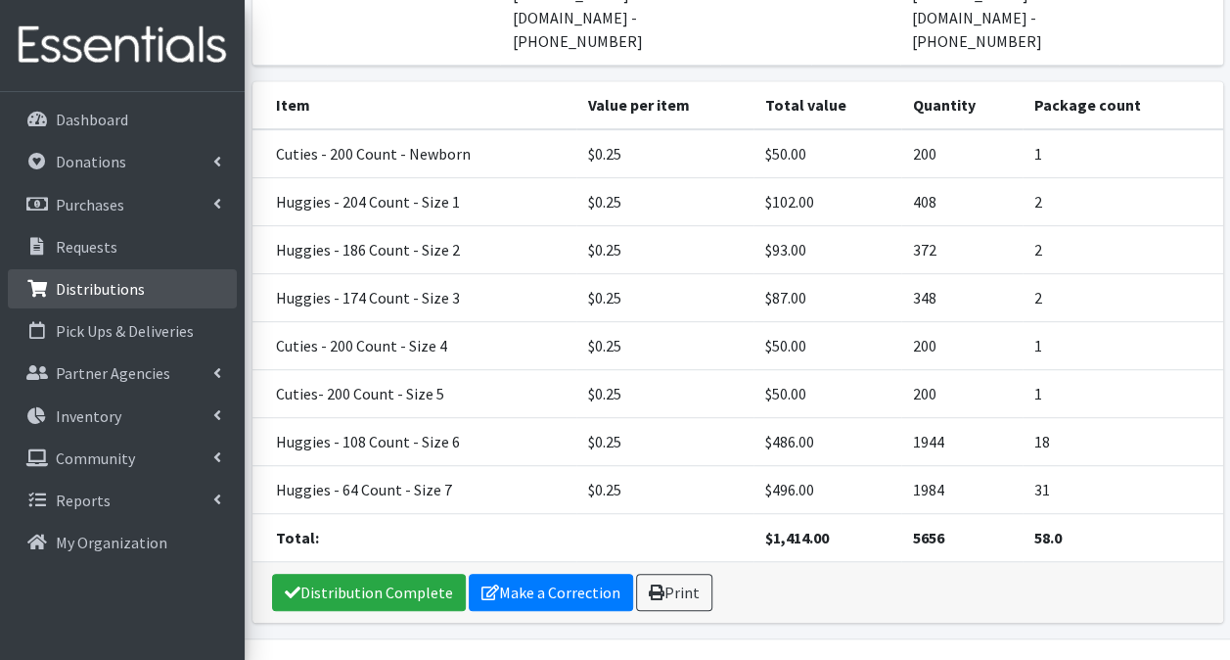
click at [71, 287] on p "Distributions" at bounding box center [100, 289] width 89 height 20
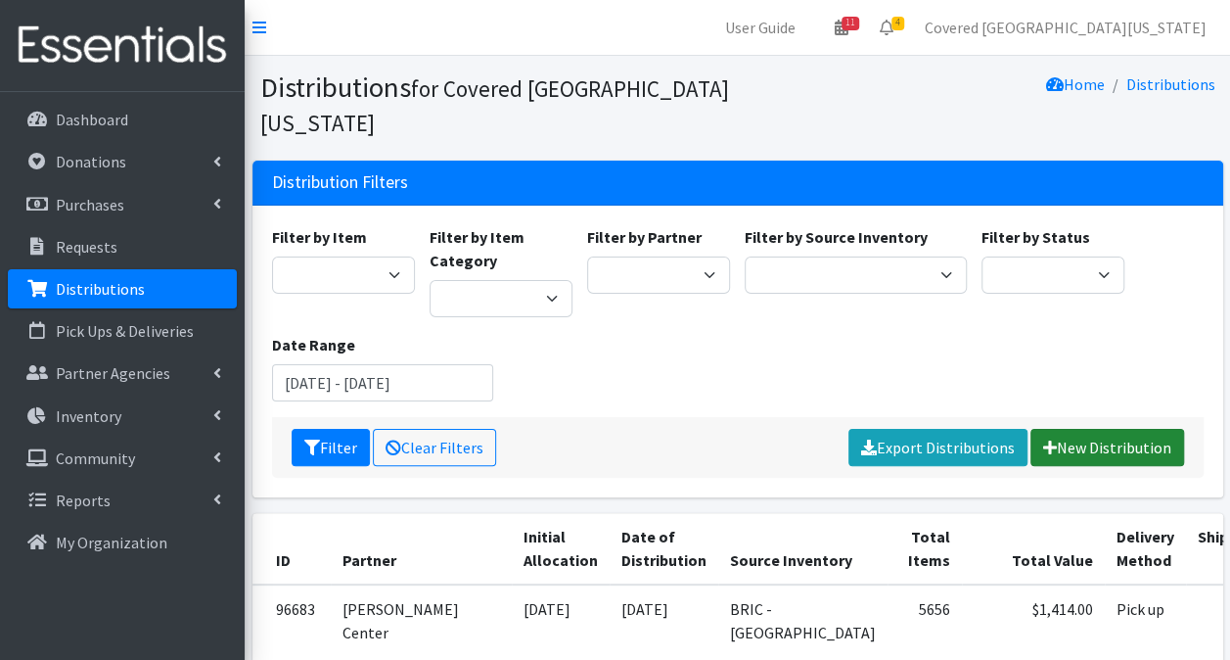
click at [1055, 439] on icon at bounding box center [1050, 447] width 14 height 16
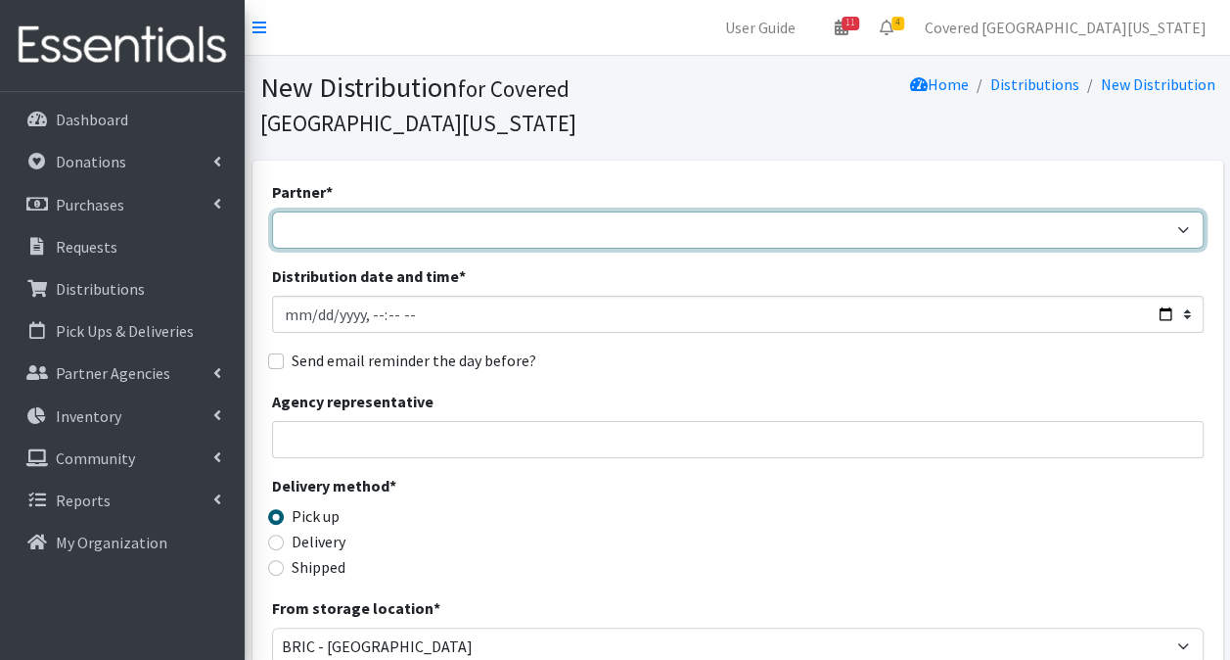
click at [335, 211] on select "Achievement Centers for Children & Families Adopt A Family of The Palm Beaches …" at bounding box center [738, 229] width 932 height 37
select select "2294"
click at [272, 211] on select "Achievement Centers for Children & Families Adopt A Family of The Palm Beaches …" at bounding box center [738, 229] width 932 height 37
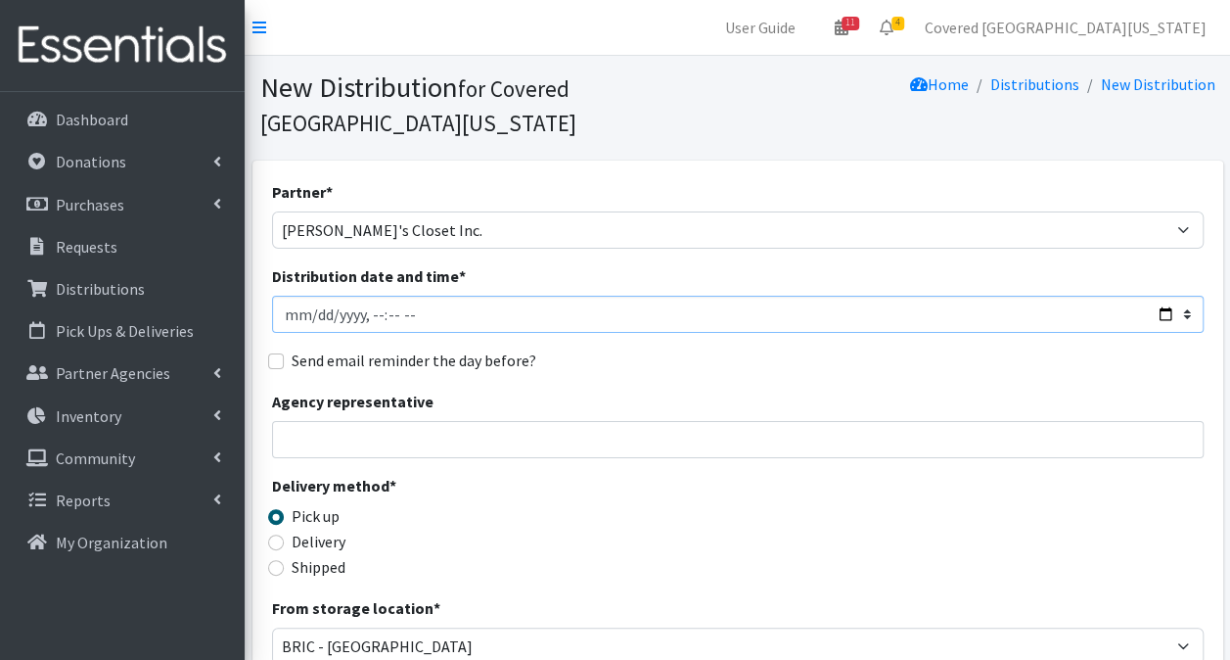
click at [1161, 296] on input "Distribution date and time *" at bounding box center [738, 314] width 932 height 37
type input "2025-09-20T23:59"
click at [685, 438] on div "Partner * Achievement Centers for Children & Families Adopt A Family of The Pal…" at bounding box center [738, 626] width 932 height 892
click at [542, 433] on div "Partner * Achievement Centers for Children & Families Adopt A Family of The Pal…" at bounding box center [738, 626] width 932 height 892
click at [542, 421] on input "Agency representative" at bounding box center [738, 439] width 932 height 37
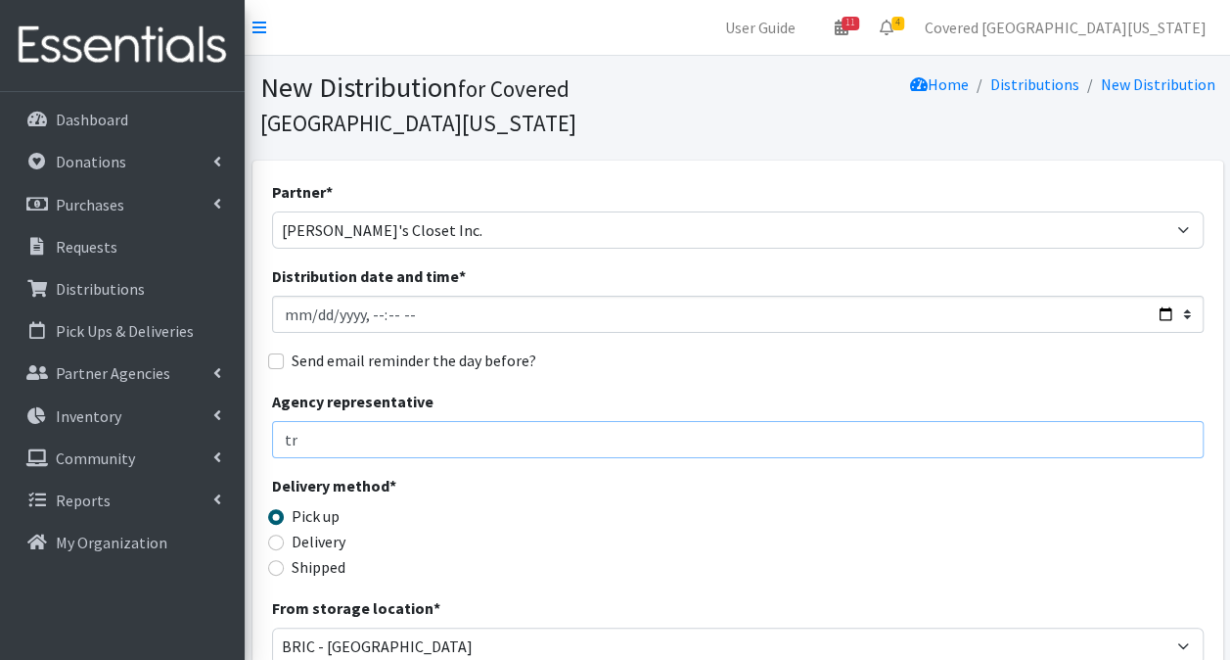
type input "t"
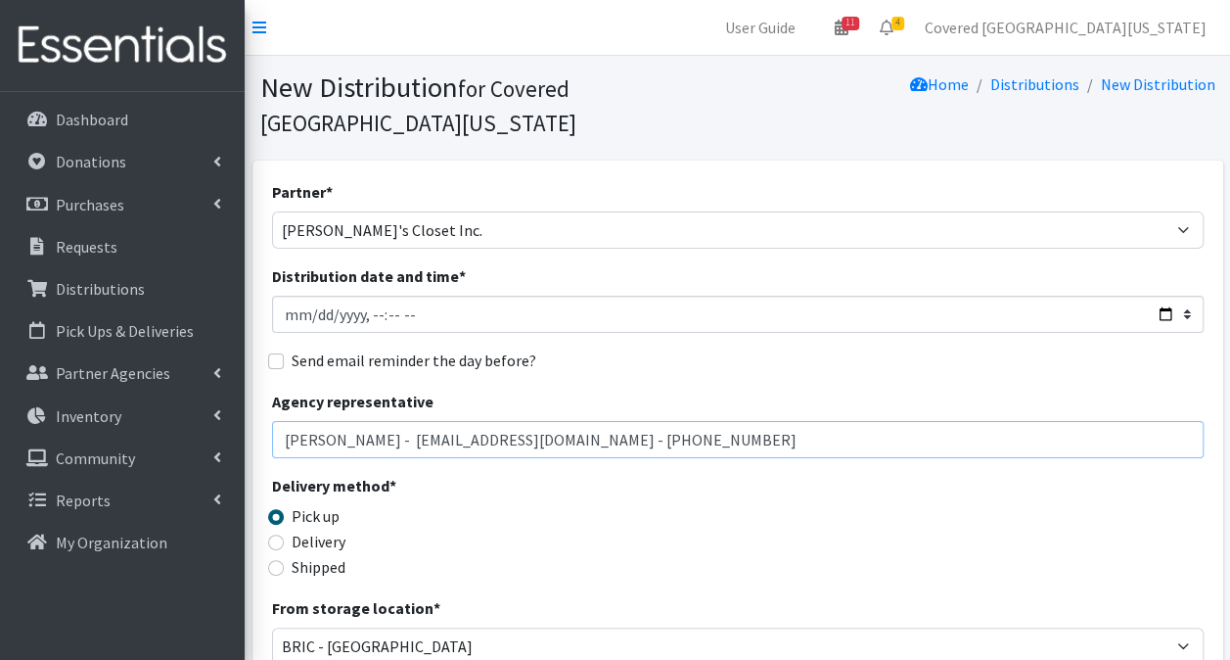
type input "Tracie Catalano - info@maryannscloset.org - 954-646-2900"
click at [726, 390] on div "Agency representative Tracie Catalano - info@maryannscloset.org - 954-646-2900" at bounding box center [738, 424] width 932 height 69
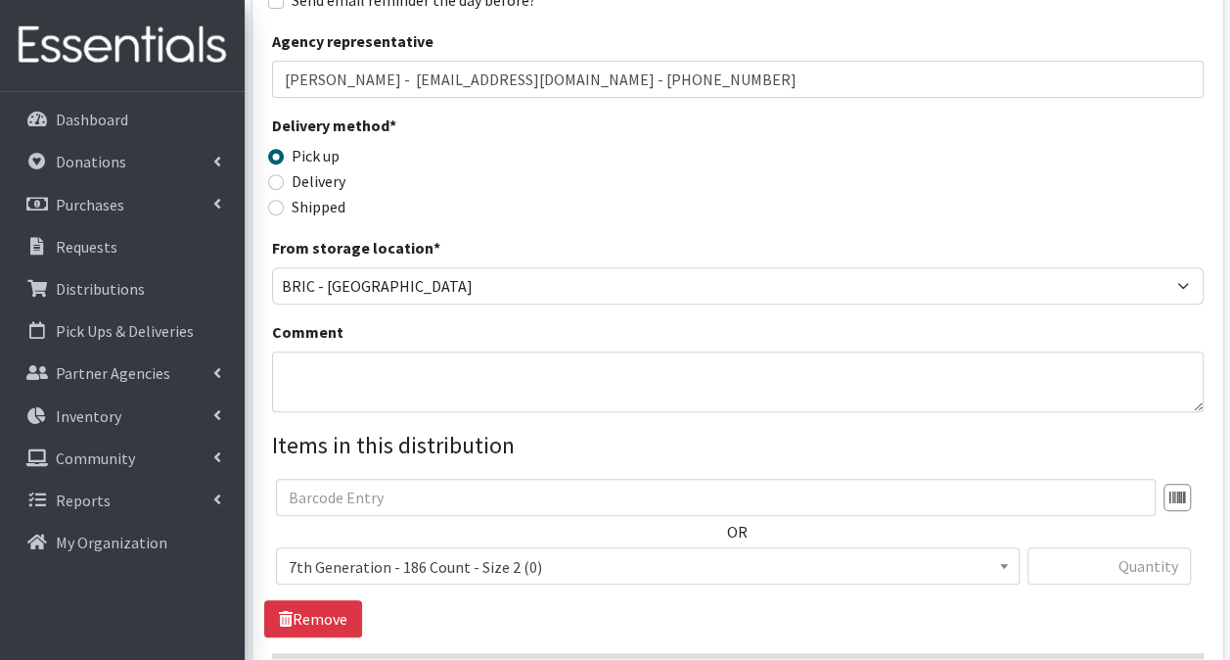
scroll to position [361, 0]
drag, startPoint x: 727, startPoint y: 53, endPoint x: 0, endPoint y: 131, distance: 731.4
click at [0, 124] on html "User Guide 11 11 Pick-ups remaining this week View Calendar 4 2 Requests 2 Part…" at bounding box center [615, 275] width 1230 height 1272
click at [337, 350] on textarea "Comment" at bounding box center [738, 380] width 932 height 61
paste textarea "Tracie Catalano - info@maryannscloset.org - 954-646-2900"
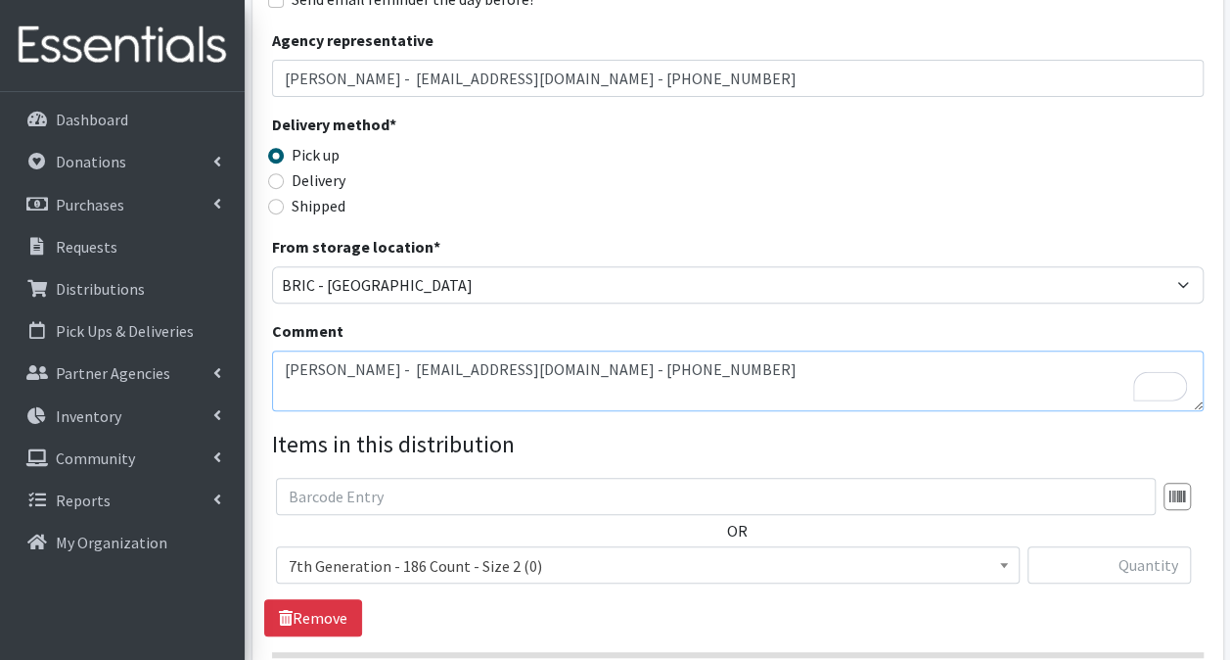
type textarea "Tracie Catalano - info@maryannscloset.org - 954-646-2900"
click at [345, 552] on span "7th Generation - 186 Count - Size 2 (0)" at bounding box center [648, 565] width 718 height 27
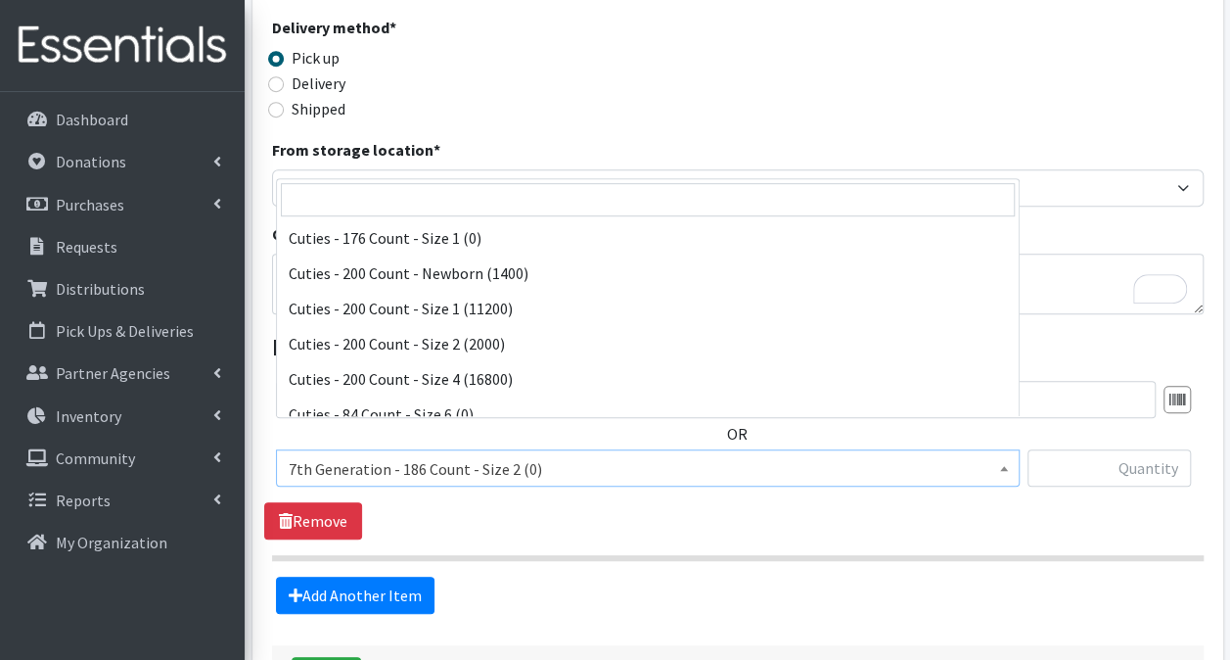
scroll to position [1304, 0]
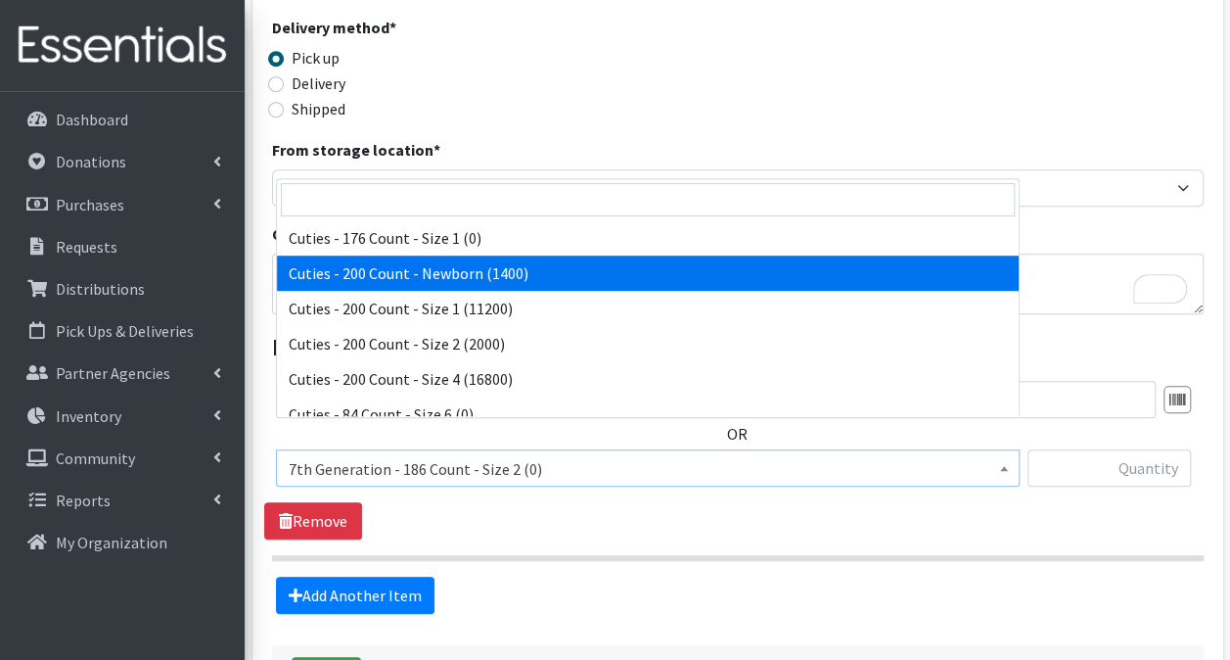
select select "13257"
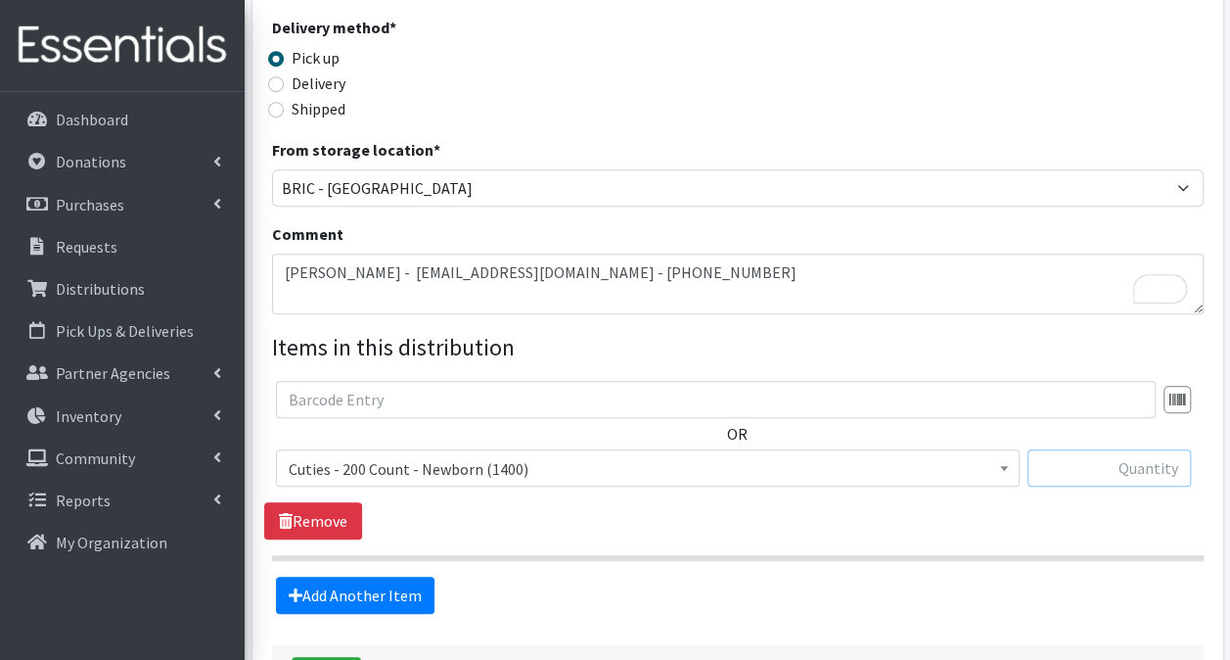
click at [1100, 449] on input "text" at bounding box center [1109, 467] width 163 height 37
type input "200"
click at [1050, 330] on legend "Items in this distribution" at bounding box center [738, 347] width 932 height 35
click at [404, 577] on link "Add Another Item" at bounding box center [355, 595] width 159 height 37
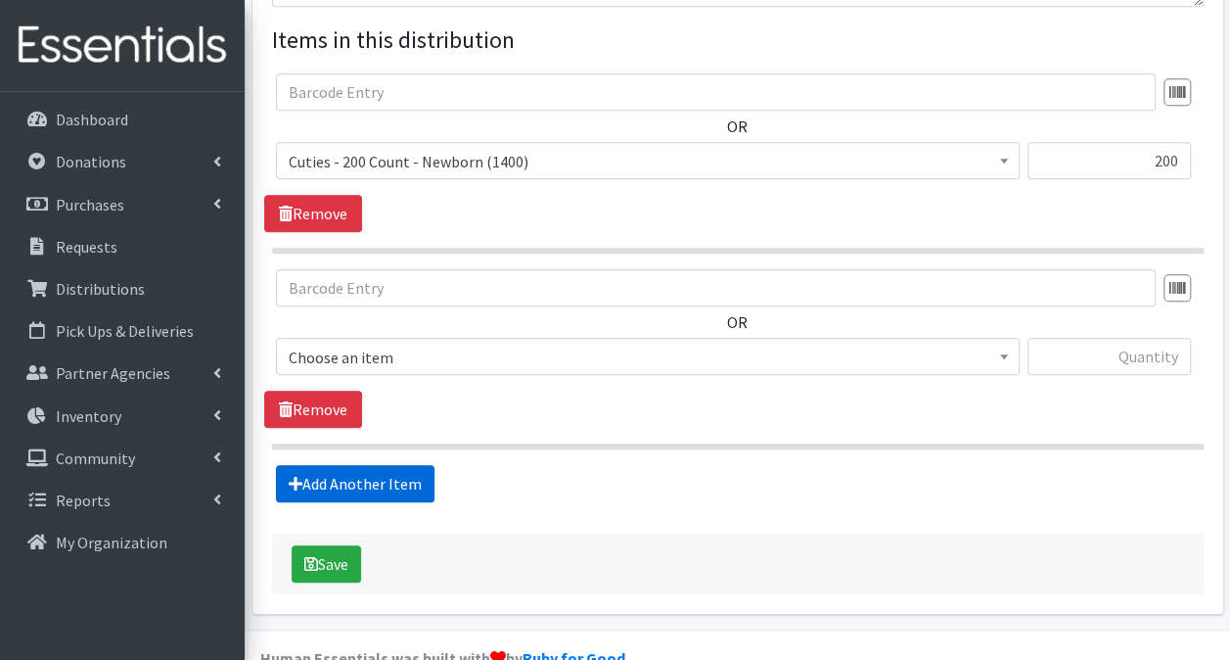
scroll to position [770, 0]
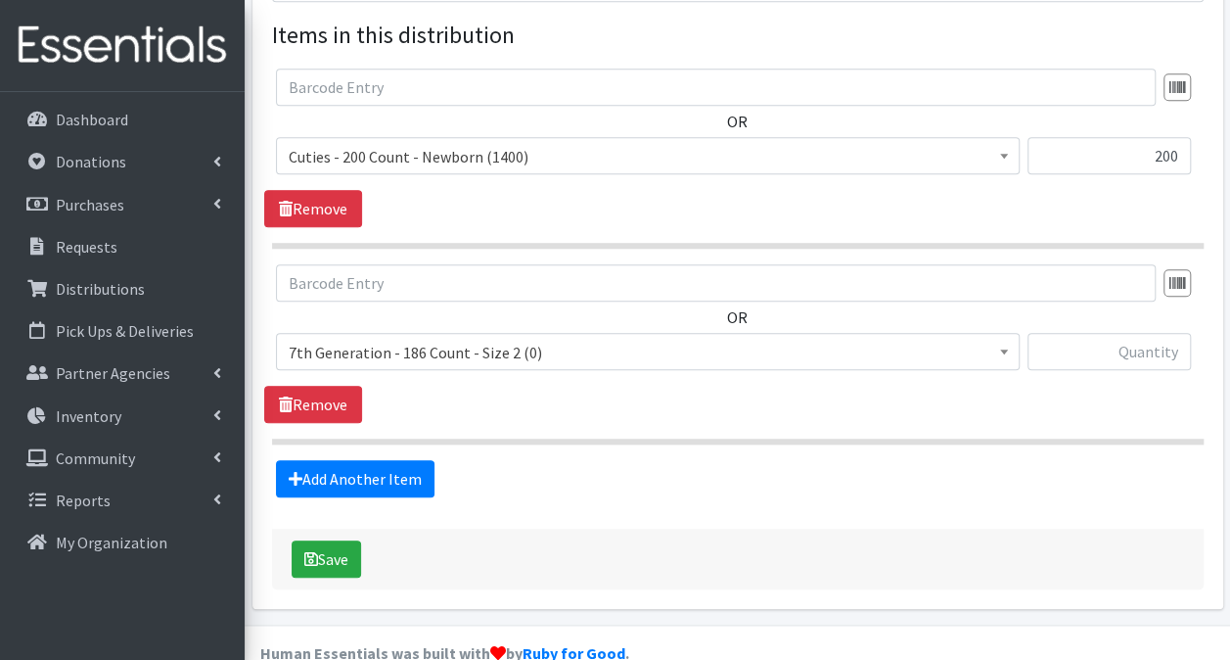
click at [514, 339] on span "7th Generation - 186 Count - Size 2 (0)" at bounding box center [648, 352] width 718 height 27
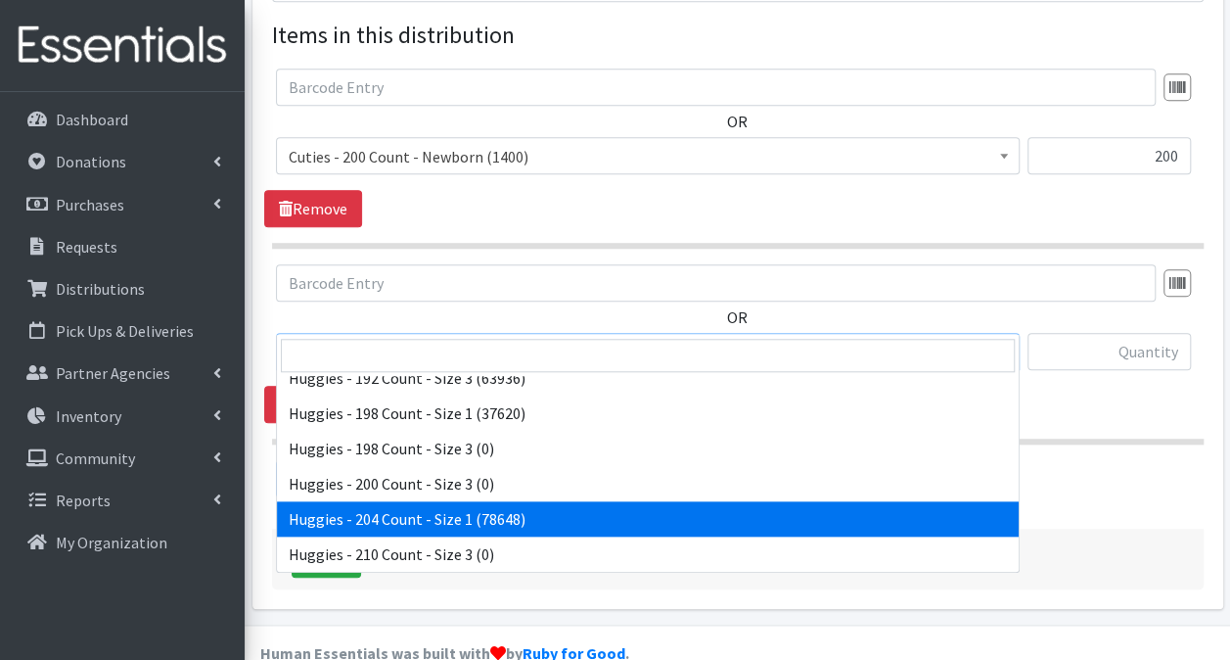
scroll to position [4209, 0]
select select "13242"
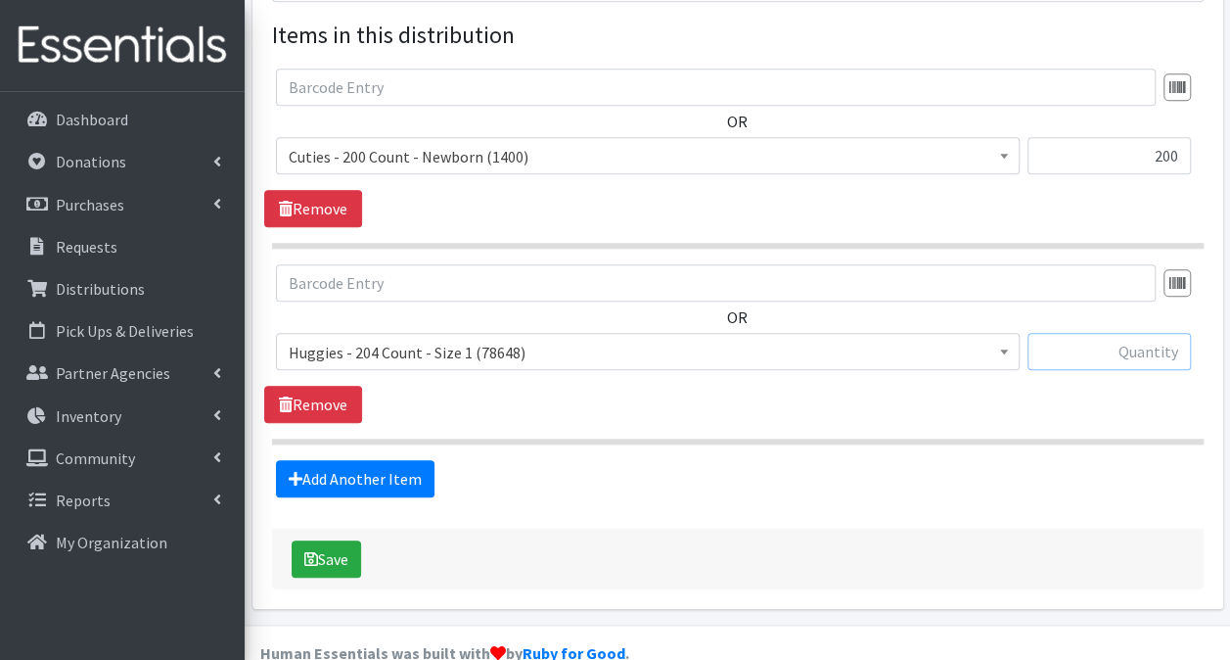
click at [1092, 333] on input "text" at bounding box center [1109, 351] width 163 height 37
type input "204"
click at [373, 460] on link "Add Another Item" at bounding box center [355, 478] width 159 height 37
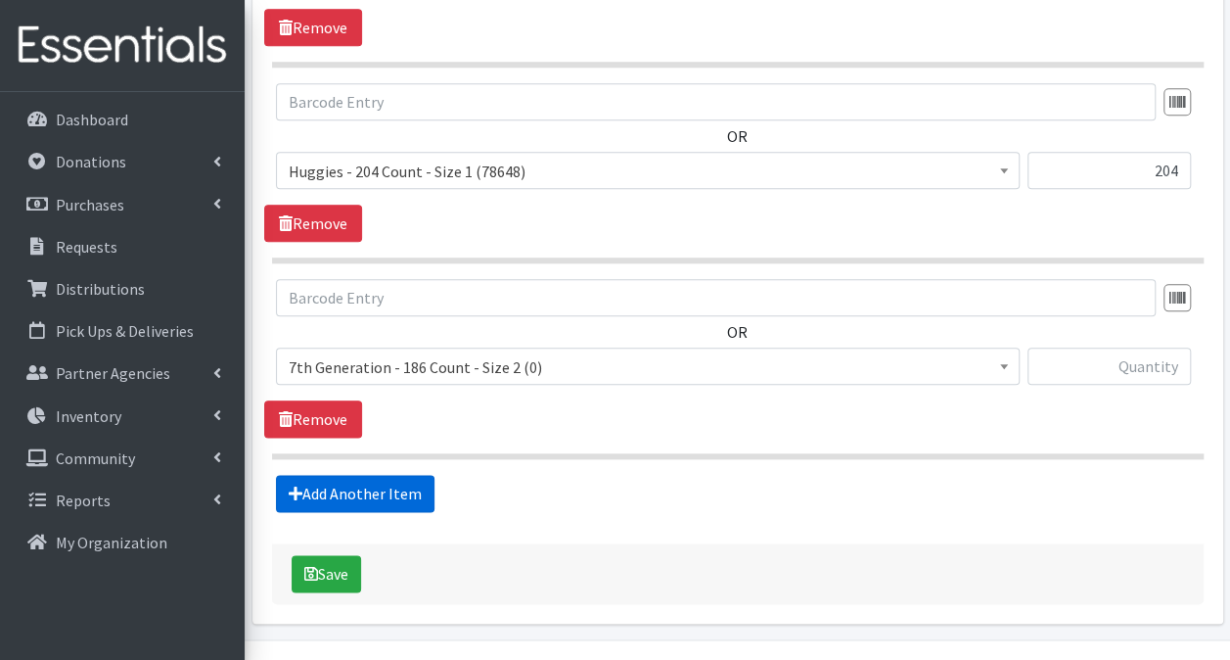
scroll to position [965, 0]
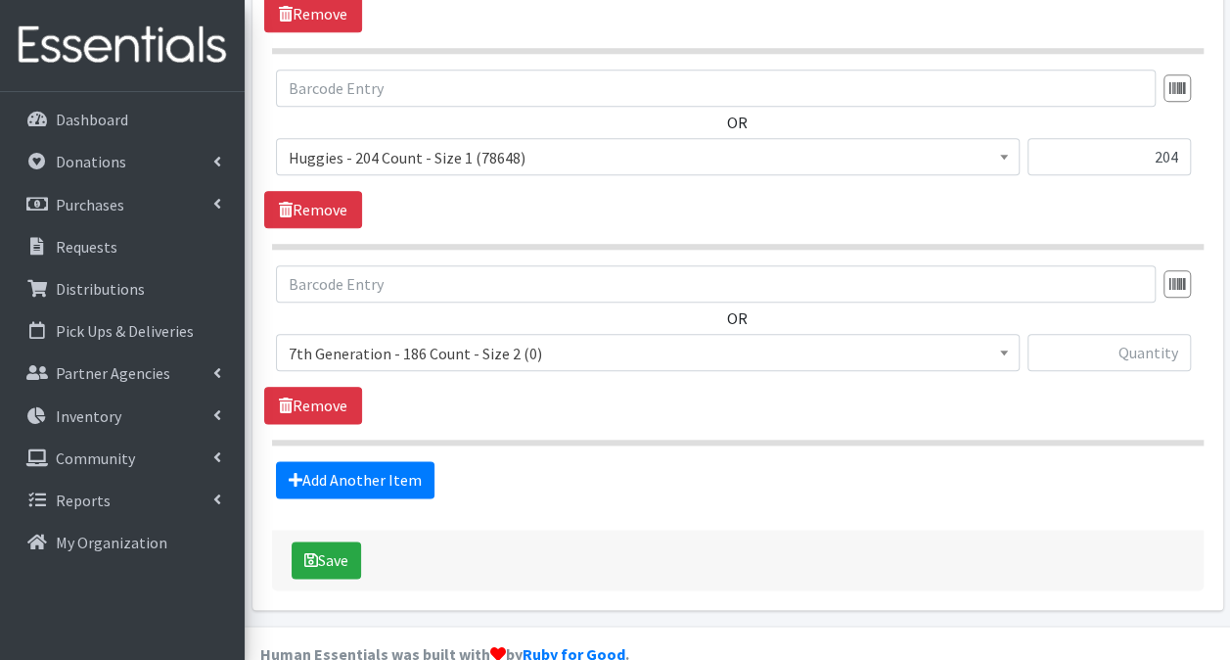
click at [615, 340] on span "7th Generation - 186 Count - Size 2 (0)" at bounding box center [648, 353] width 718 height 27
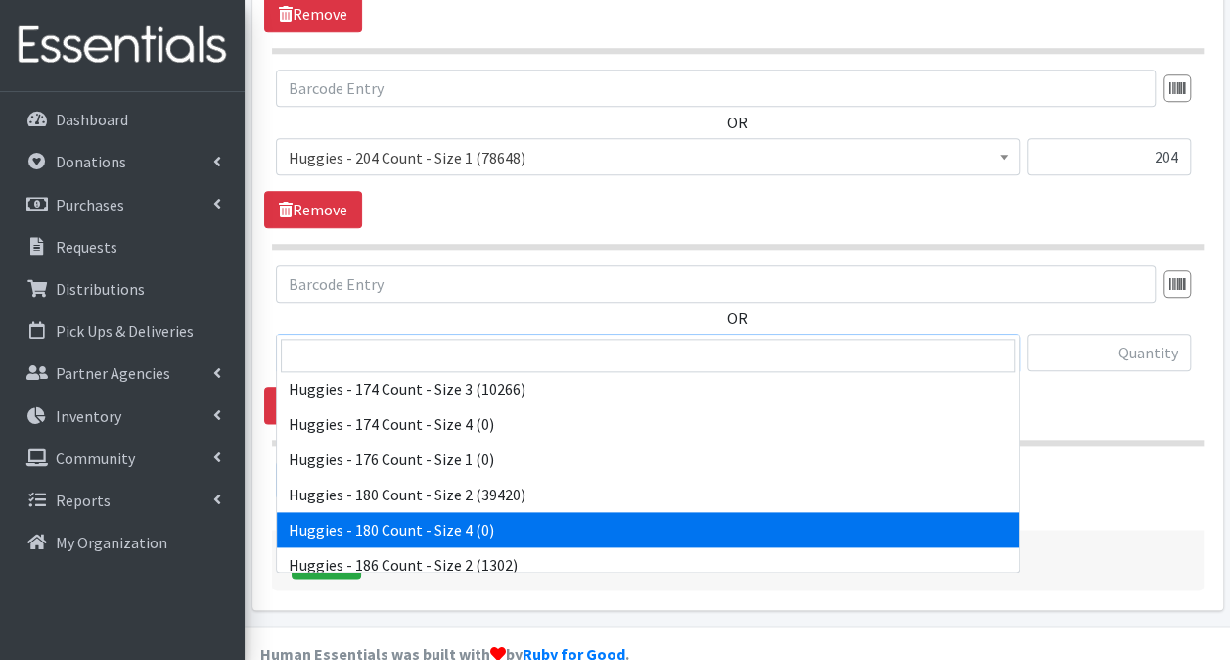
scroll to position [3915, 0]
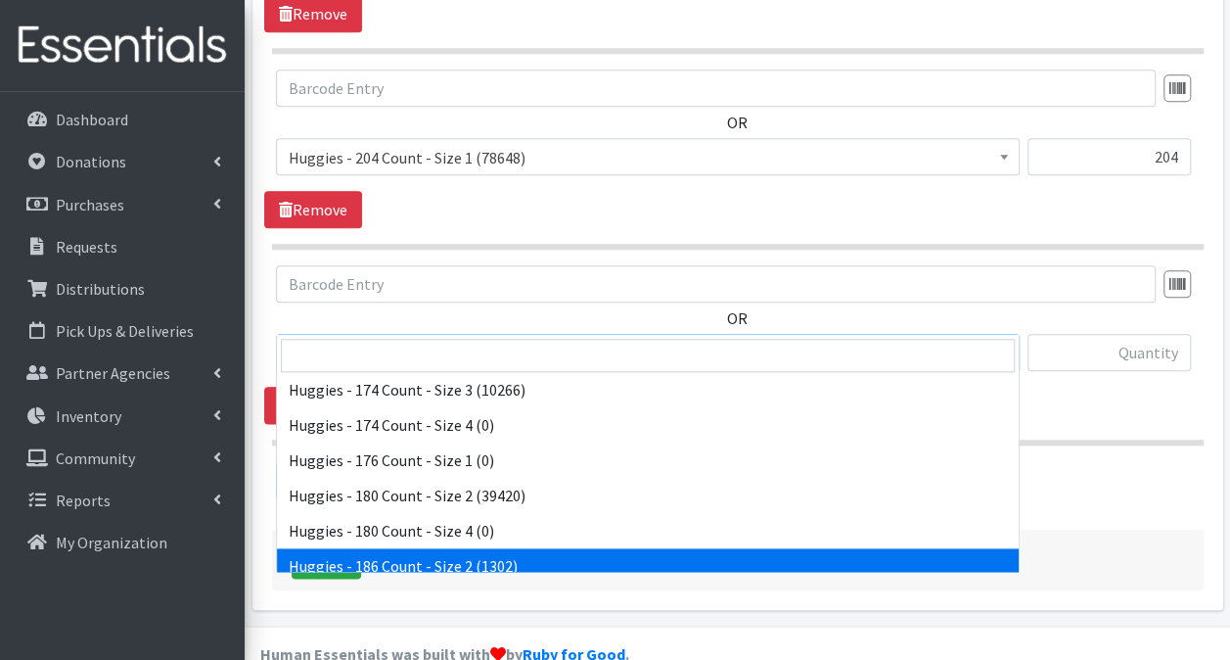
select select "13984"
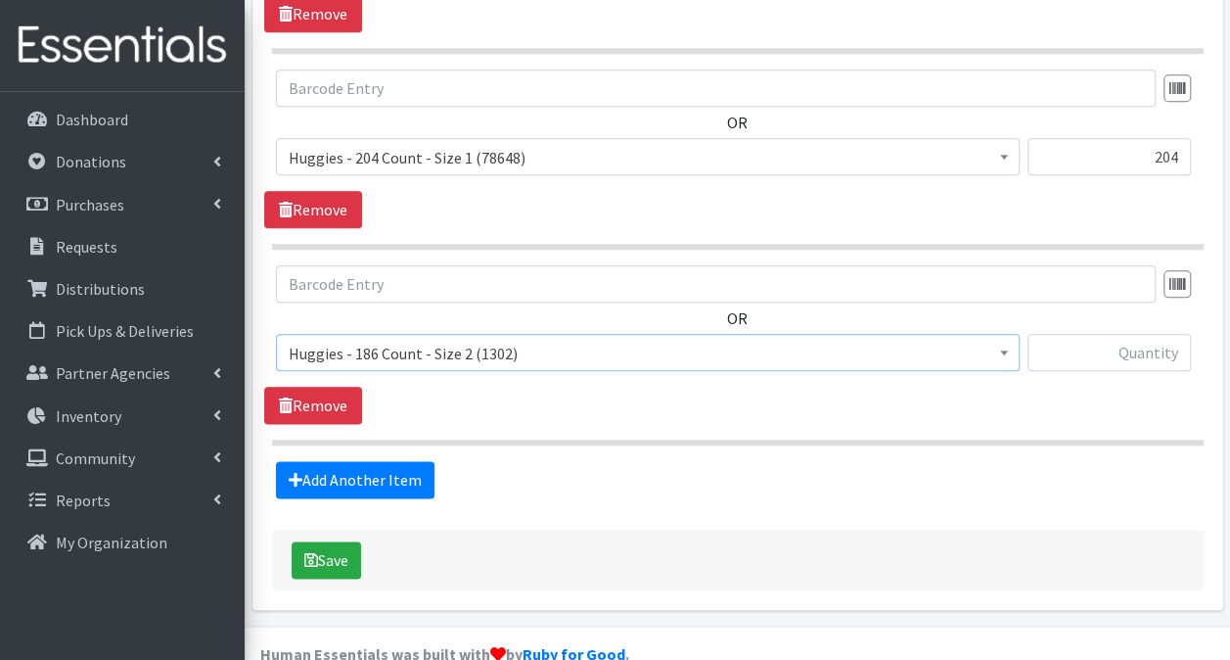
click at [1123, 278] on div "OR" at bounding box center [737, 325] width 946 height 121
click at [1123, 334] on input "text" at bounding box center [1109, 352] width 163 height 37
type input "372"
click at [329, 461] on link "Add Another Item" at bounding box center [355, 479] width 159 height 37
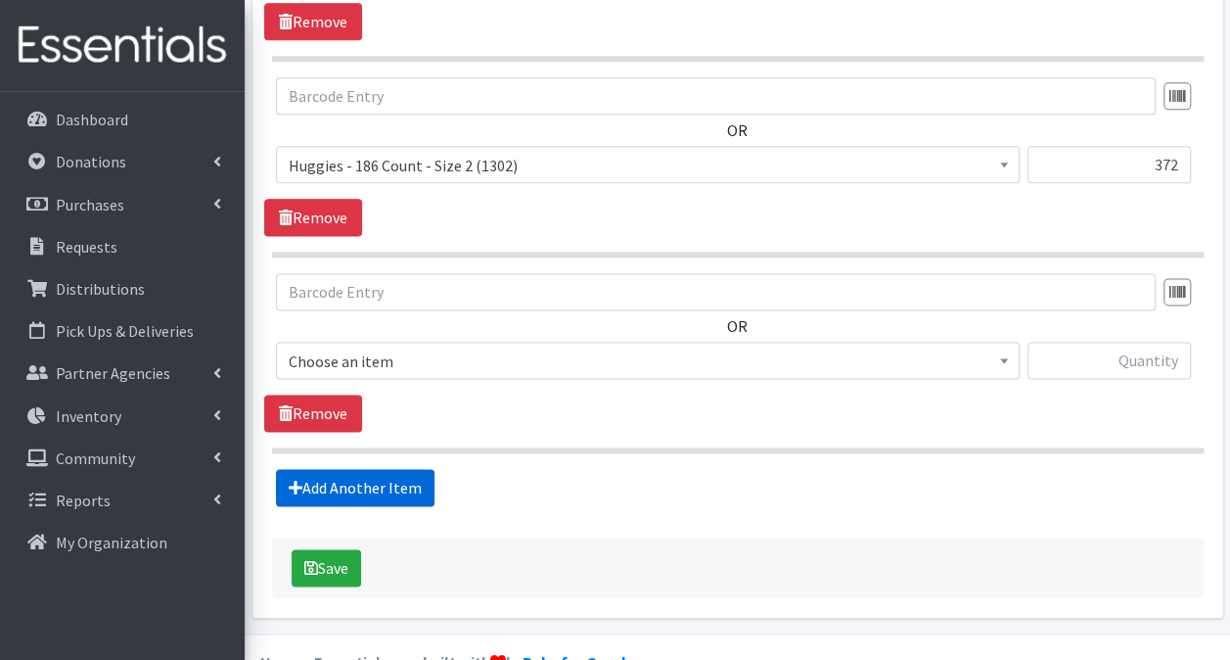
scroll to position [1160, 0]
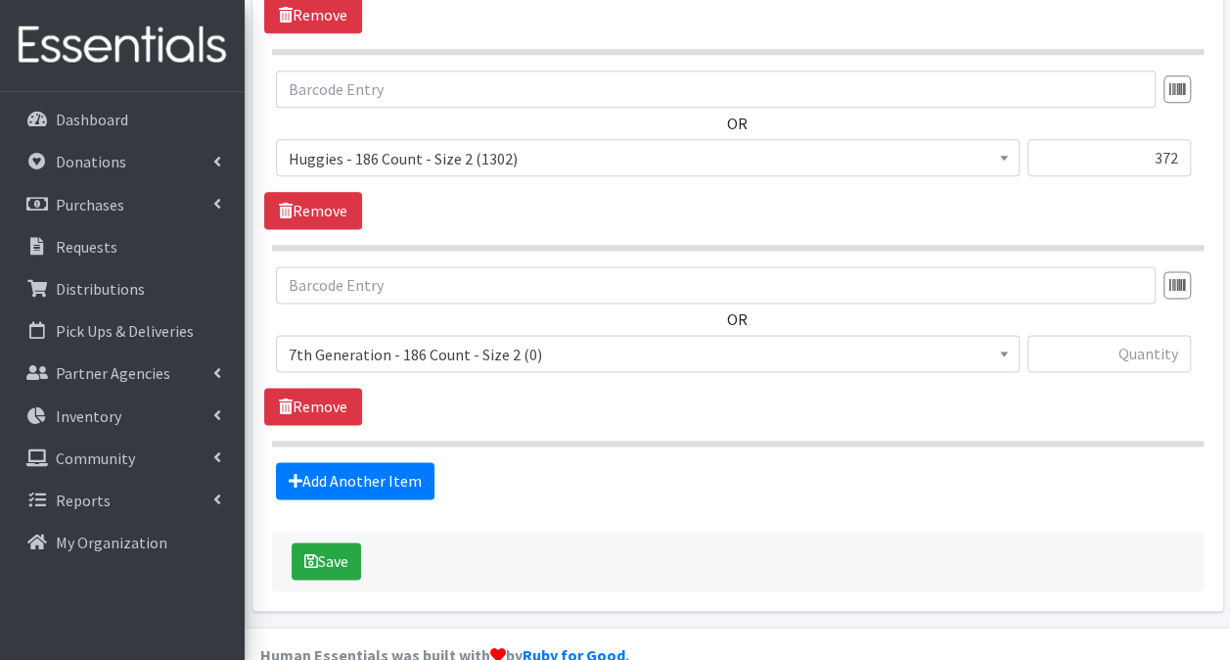
click at [541, 341] on span "7th Generation - 186 Count - Size 2 (0)" at bounding box center [648, 354] width 718 height 27
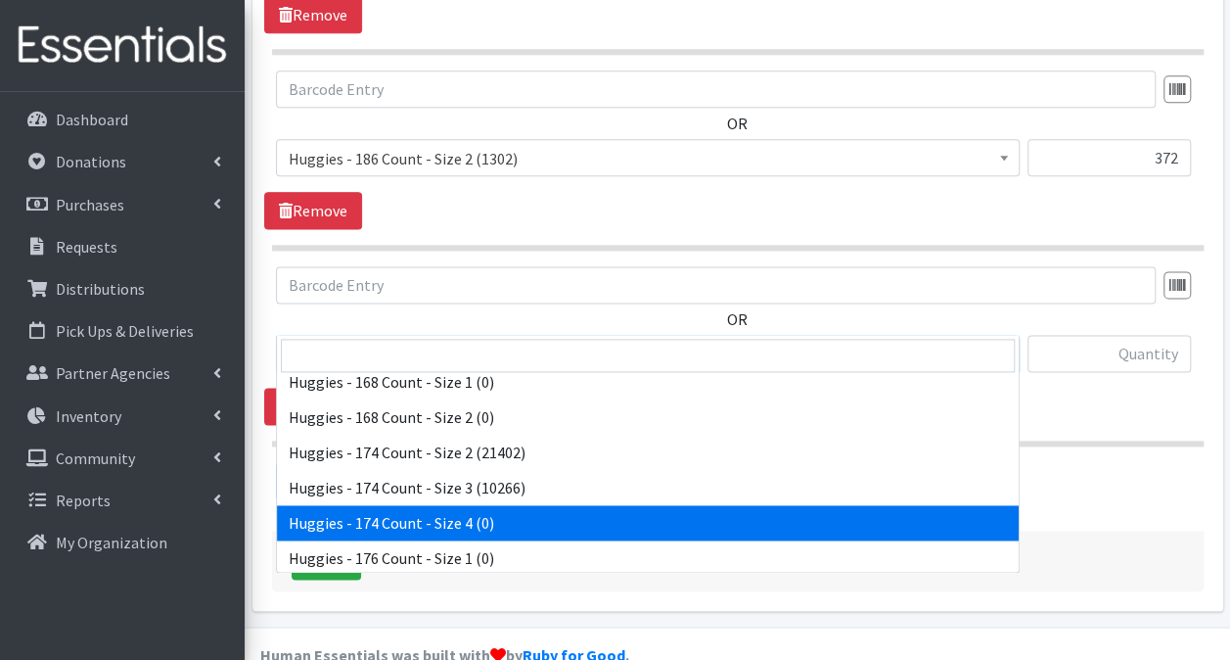
scroll to position [3817, 0]
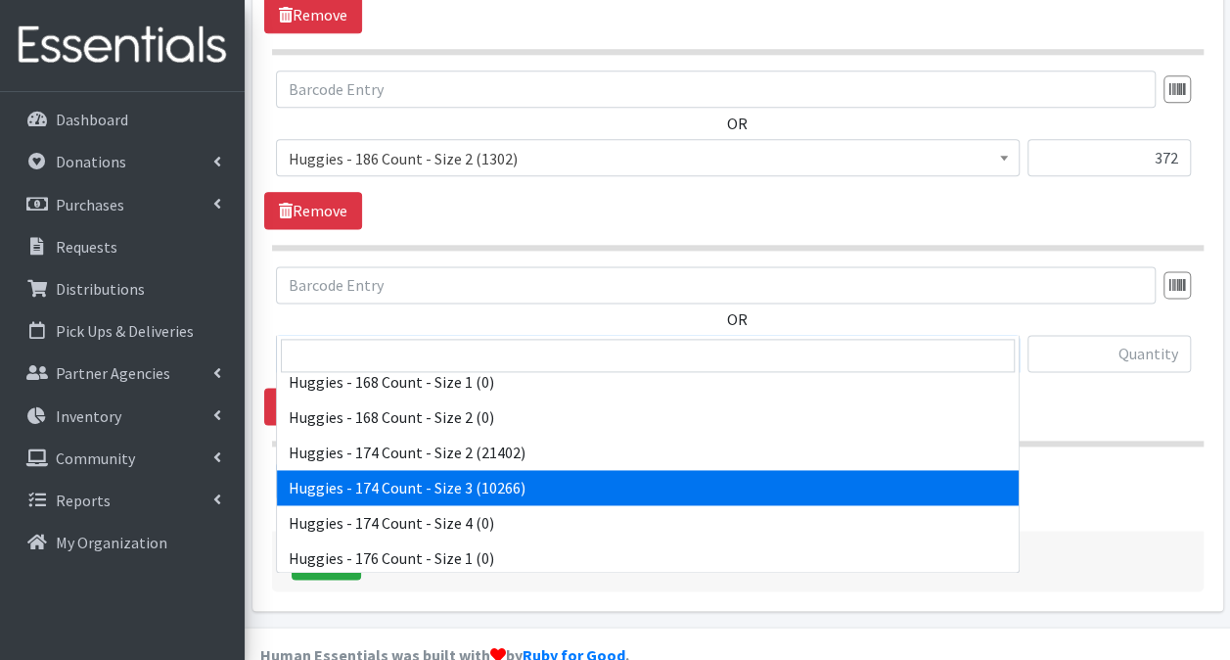
select select "15370"
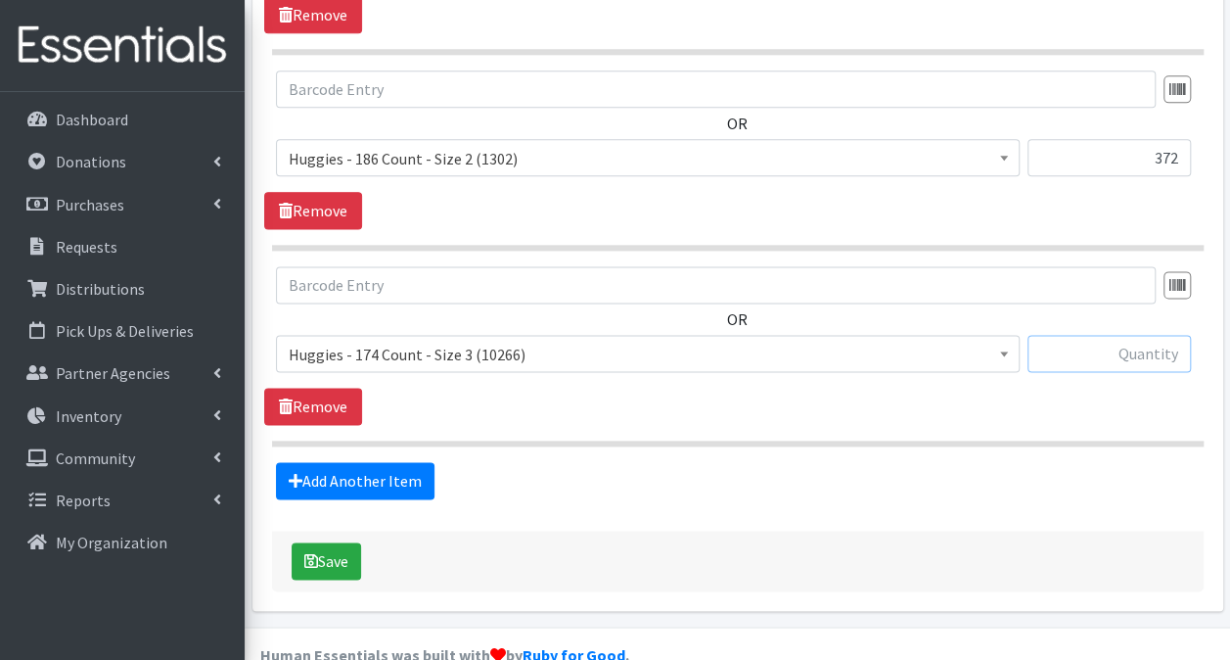
click at [1147, 335] on input "text" at bounding box center [1109, 353] width 163 height 37
type input "1044"
click at [380, 462] on link "Add Another Item" at bounding box center [355, 480] width 159 height 37
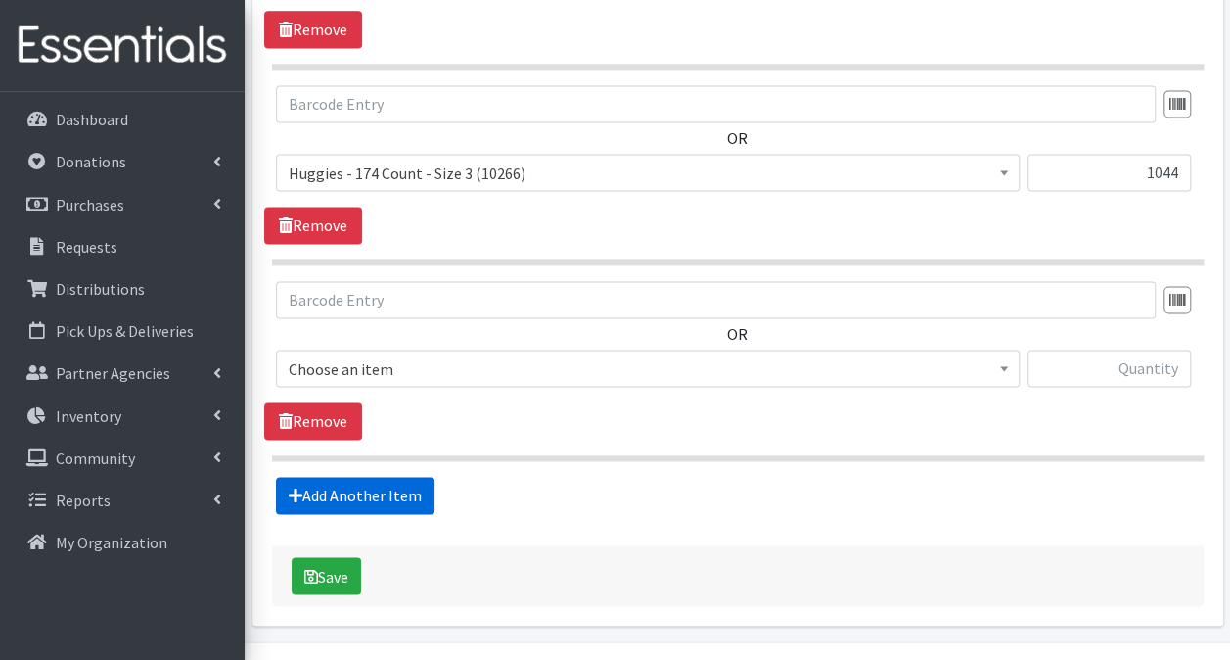
scroll to position [1355, 0]
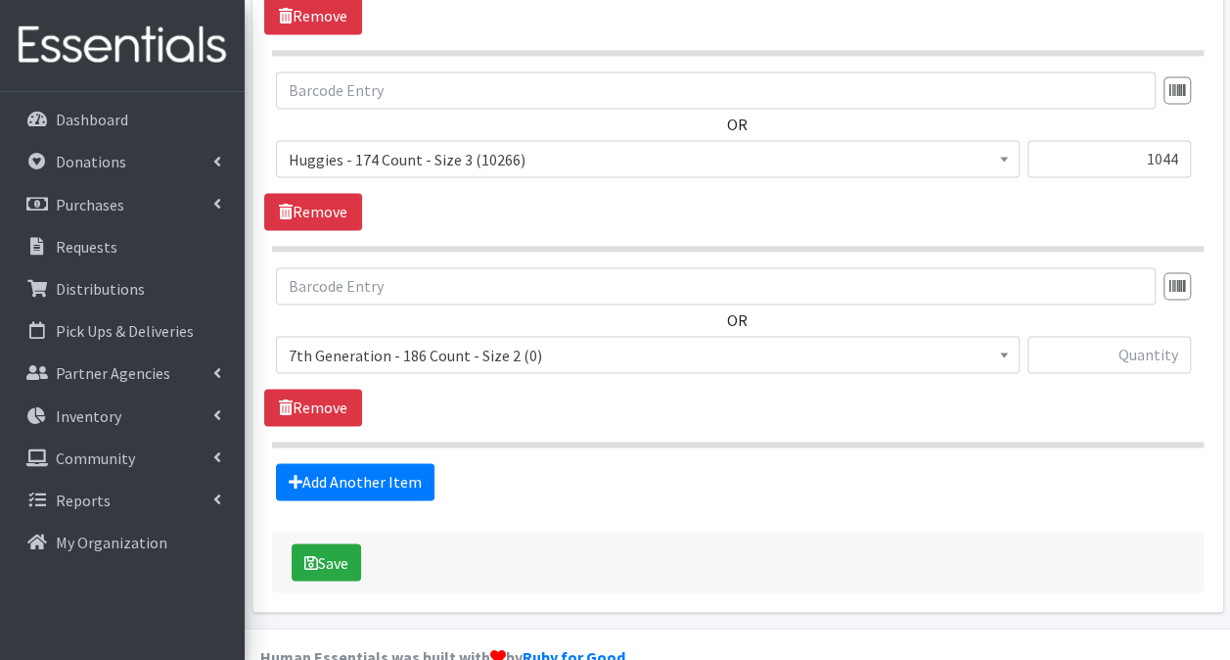
click at [427, 342] on span "7th Generation - 186 Count - Size 2 (0)" at bounding box center [648, 355] width 718 height 27
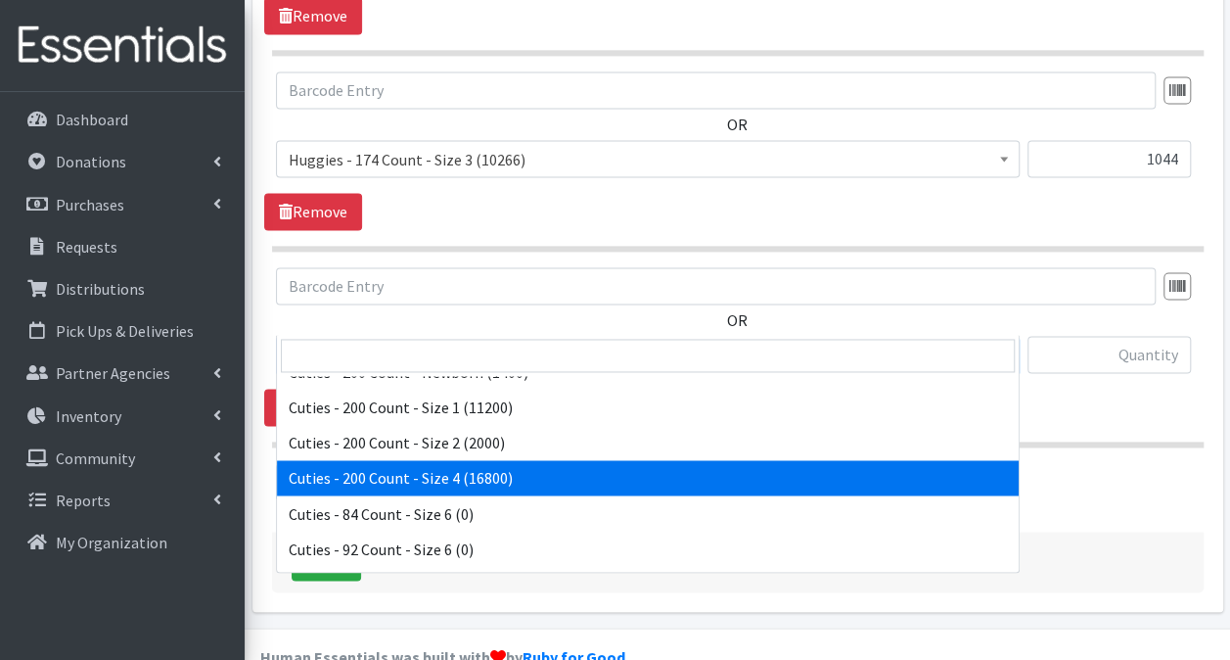
scroll to position [1362, 0]
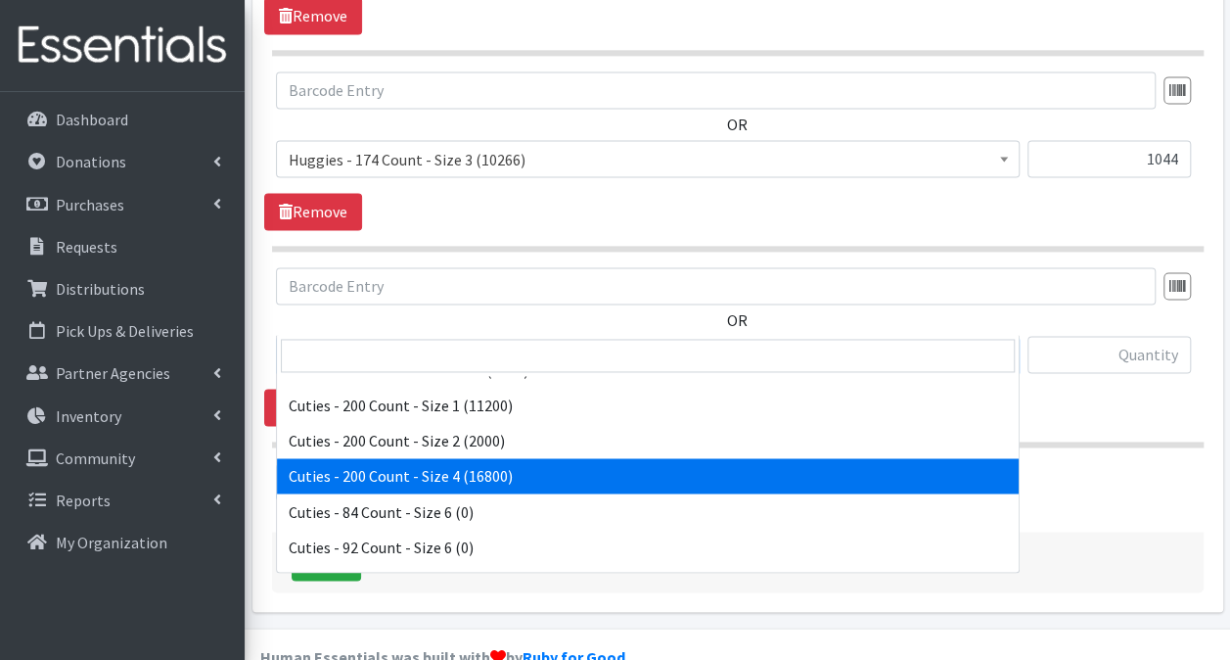
select select "14764"
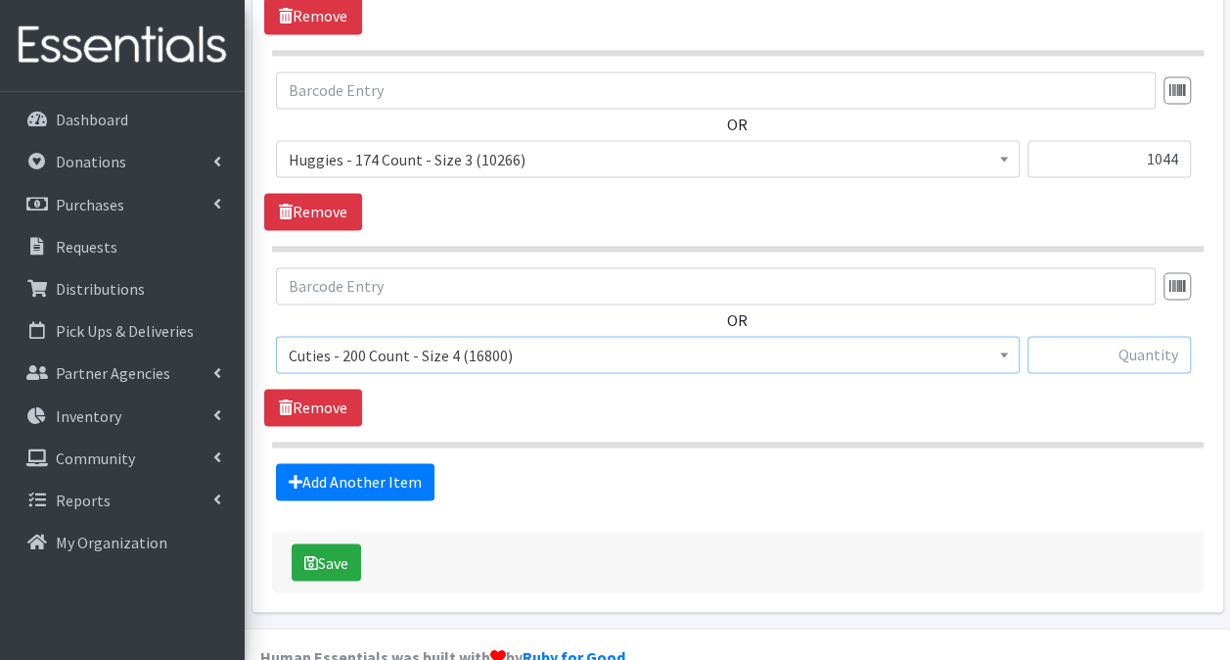
click at [1051, 336] on input "text" at bounding box center [1109, 354] width 163 height 37
type input "1000"
click at [378, 463] on link "Add Another Item" at bounding box center [355, 481] width 159 height 37
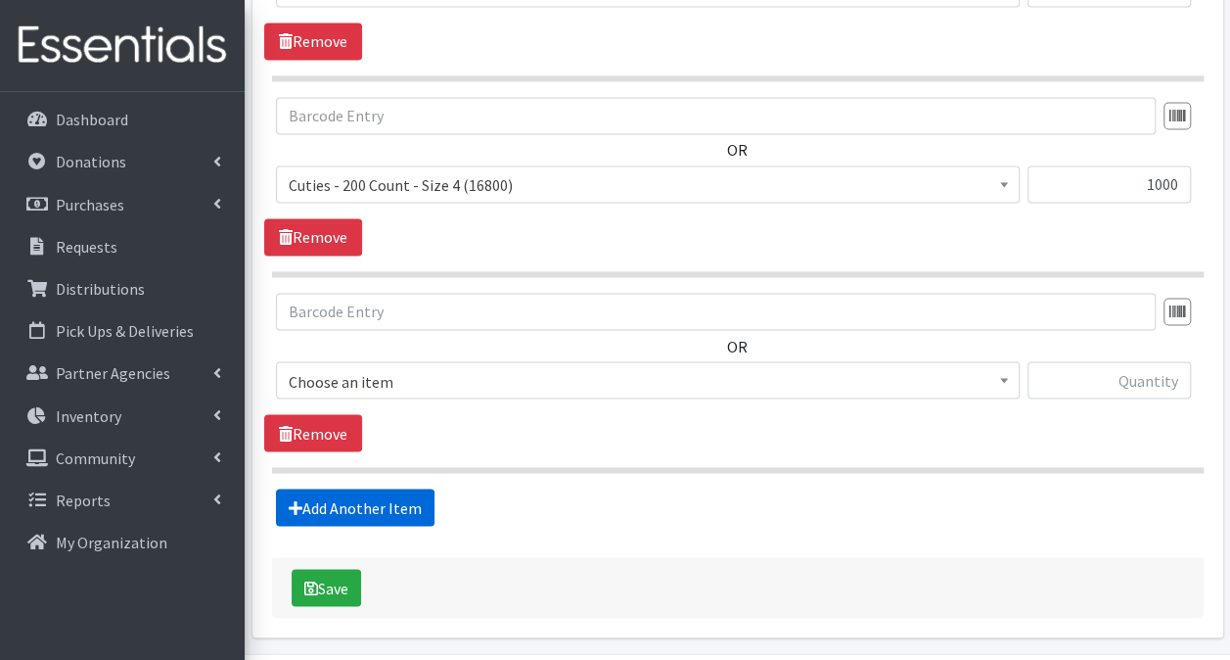
scroll to position [1549, 0]
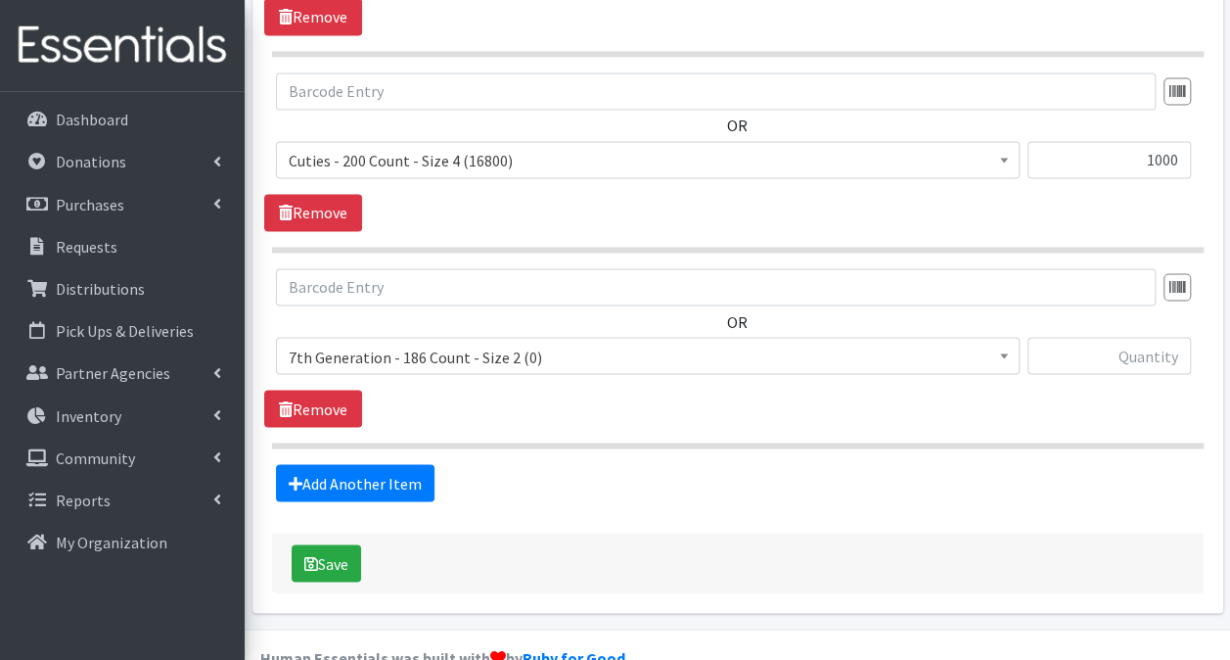
click at [548, 343] on span "7th Generation - 186 Count - Size 2 (0)" at bounding box center [648, 356] width 718 height 27
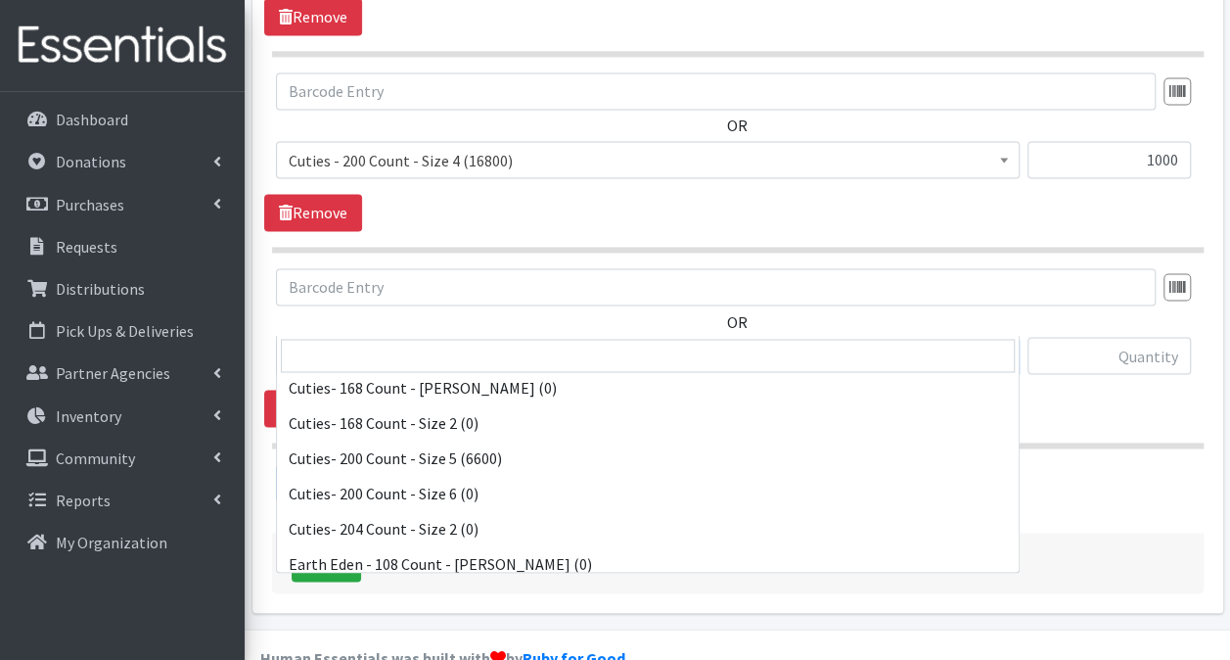
scroll to position [1664, 0]
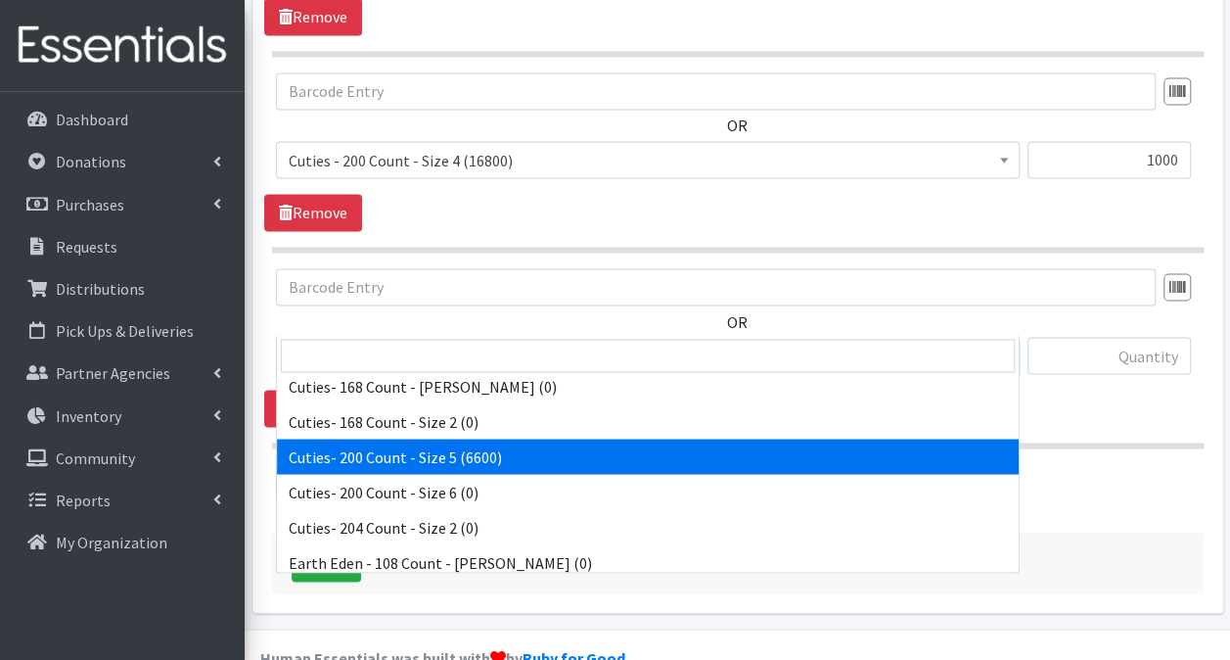
select select "13261"
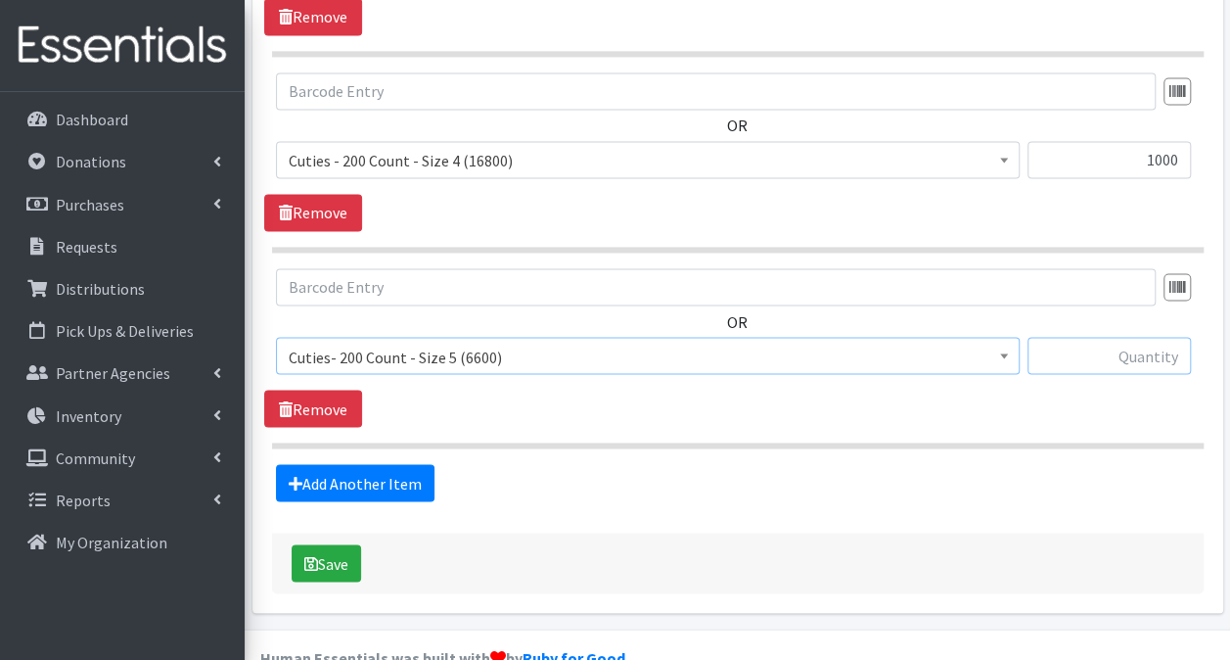
click at [1071, 337] on input "text" at bounding box center [1109, 355] width 163 height 37
type input "1000"
click at [376, 464] on link "Add Another Item" at bounding box center [355, 482] width 159 height 37
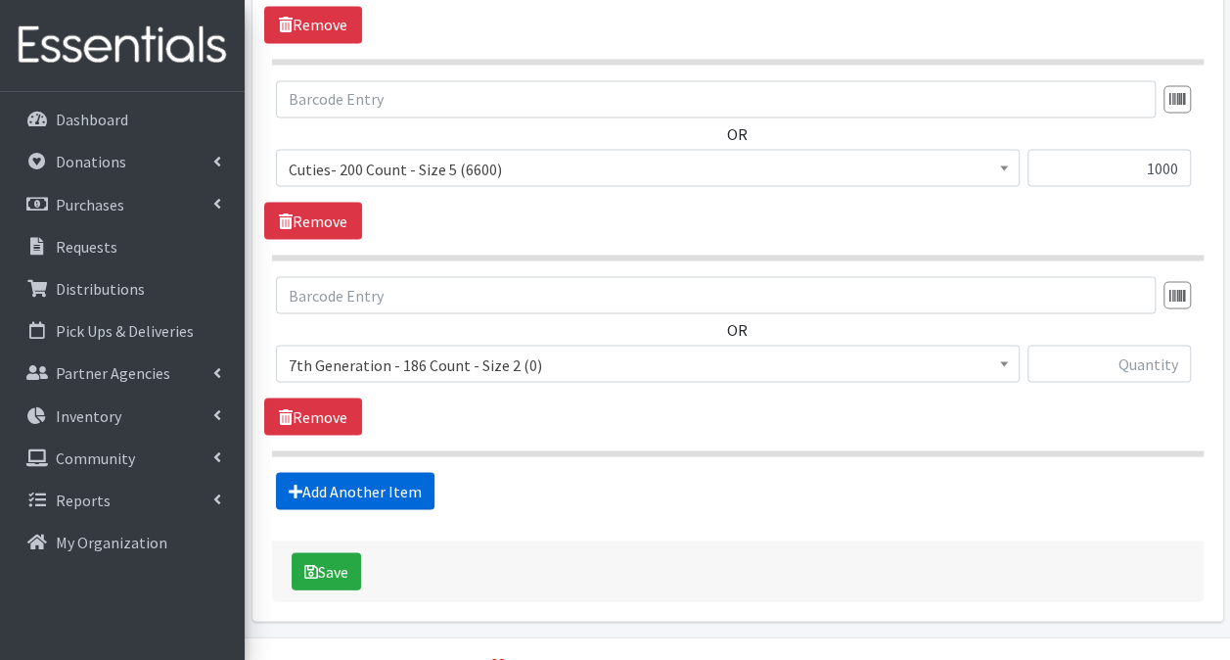
scroll to position [1744, 0]
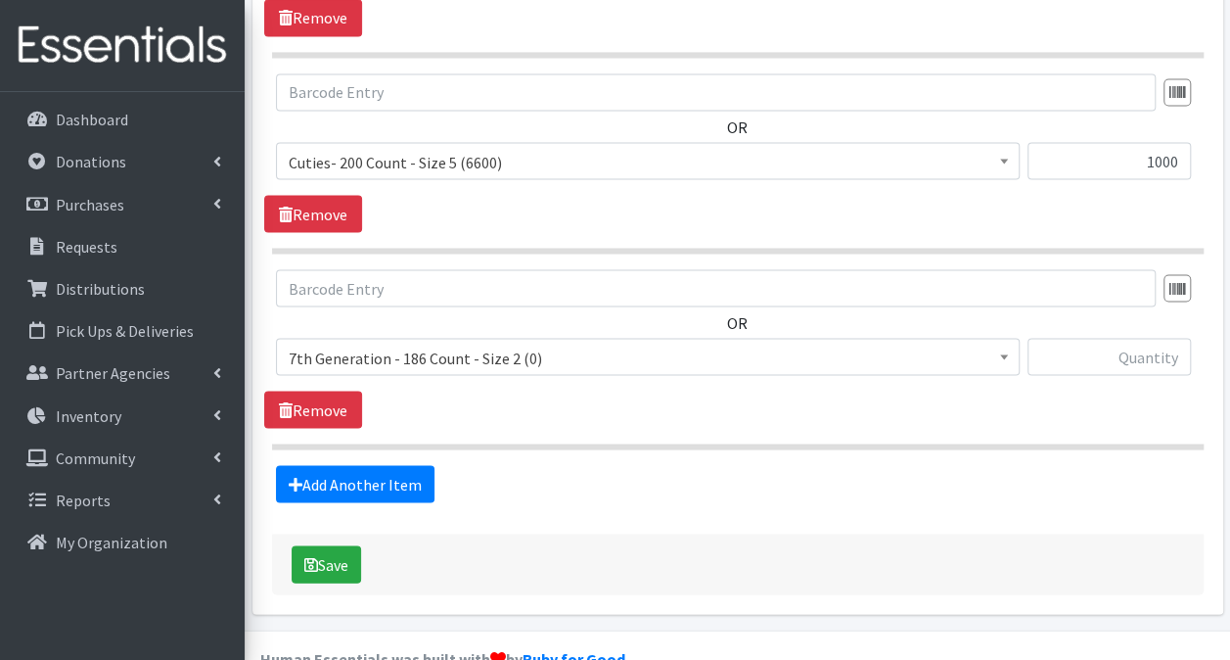
click at [607, 344] on span "7th Generation - 186 Count - Size 2 (0)" at bounding box center [648, 357] width 718 height 27
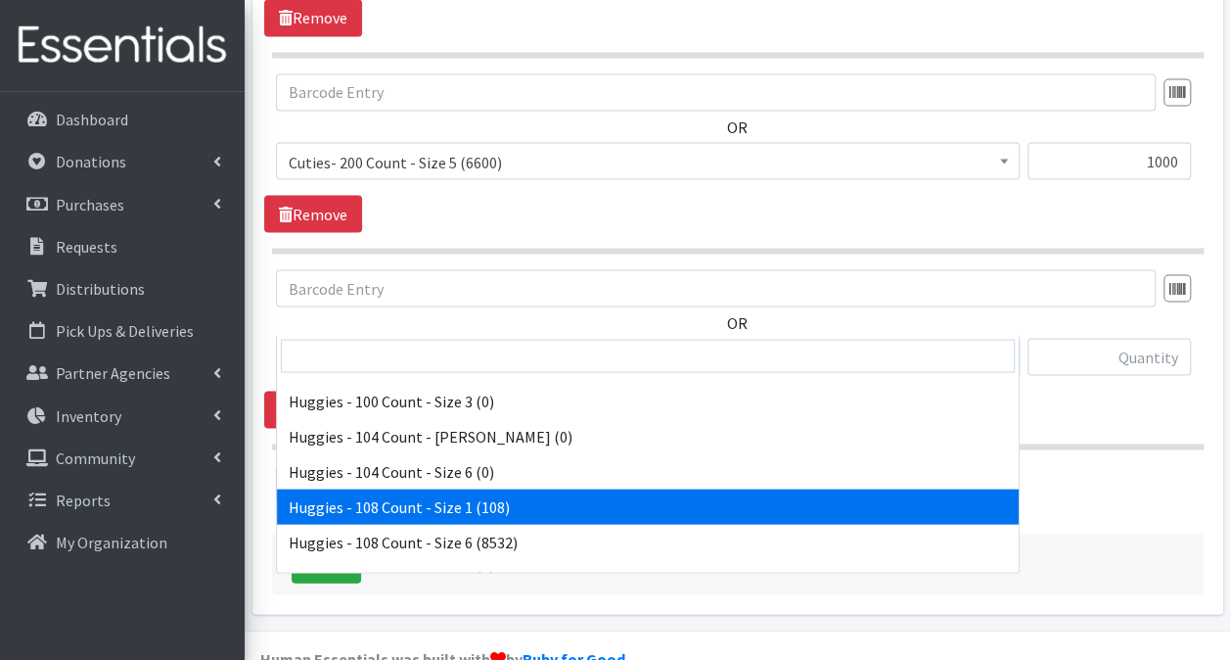
scroll to position [2741, 0]
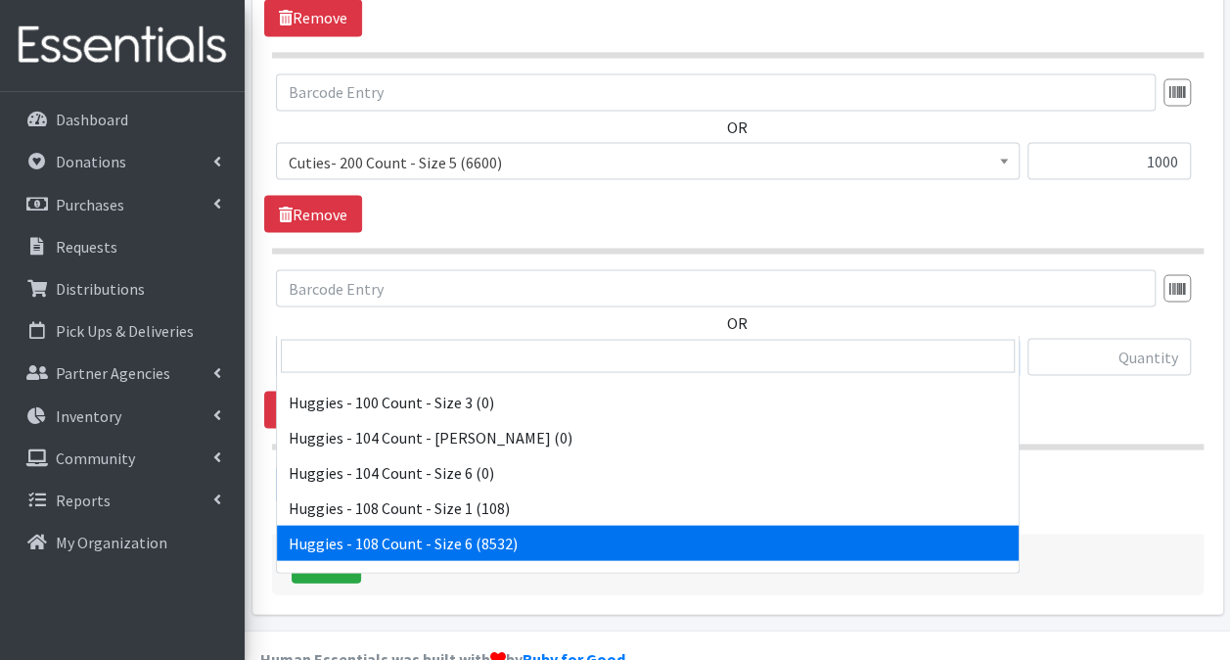
select select "13986"
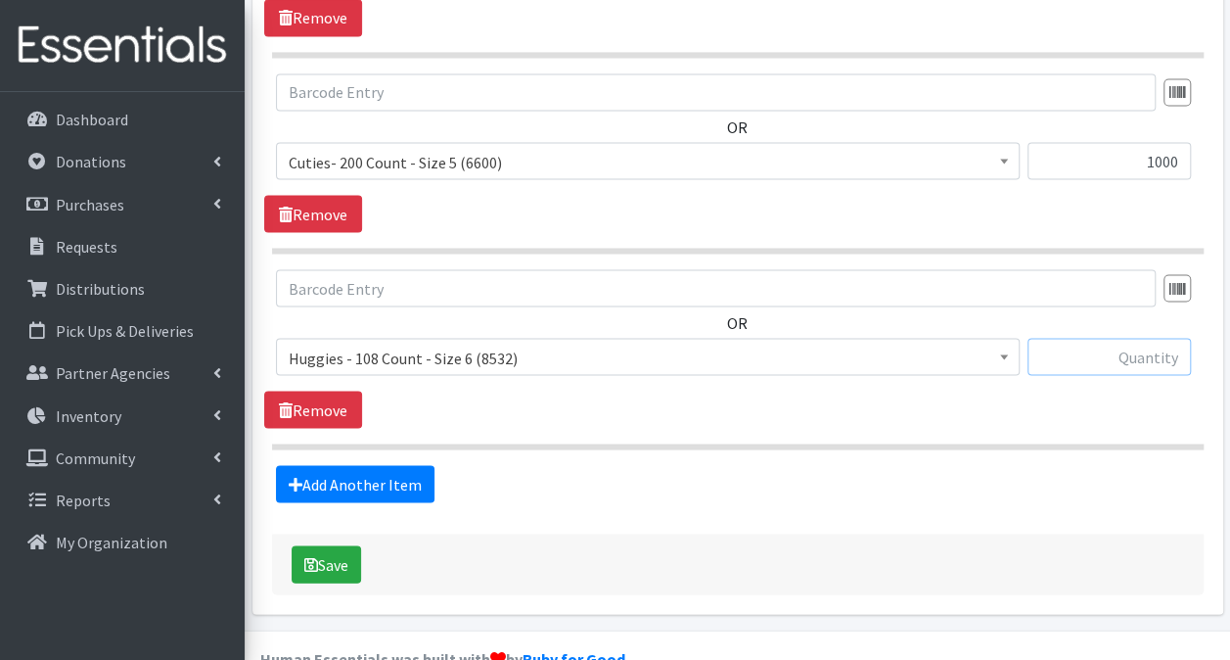
click at [1101, 338] on input "text" at bounding box center [1109, 356] width 163 height 37
type input "756"
click at [351, 545] on button "Save" at bounding box center [326, 563] width 69 height 37
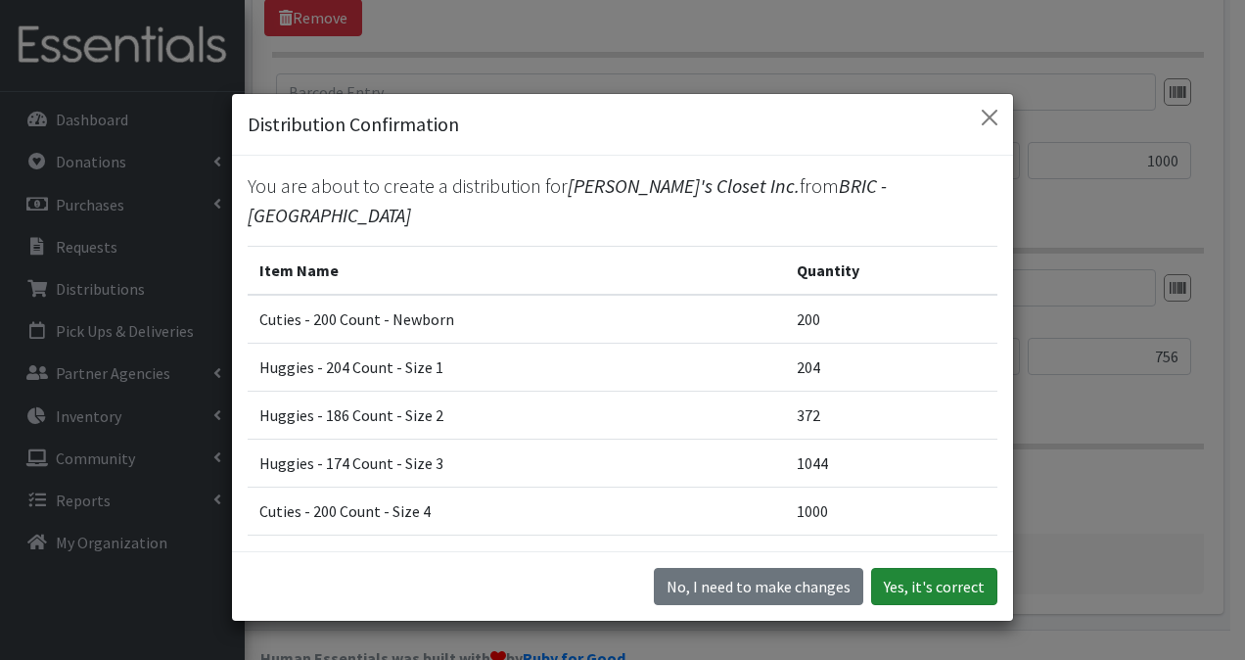
click at [930, 587] on button "Yes, it's correct" at bounding box center [934, 586] width 126 height 37
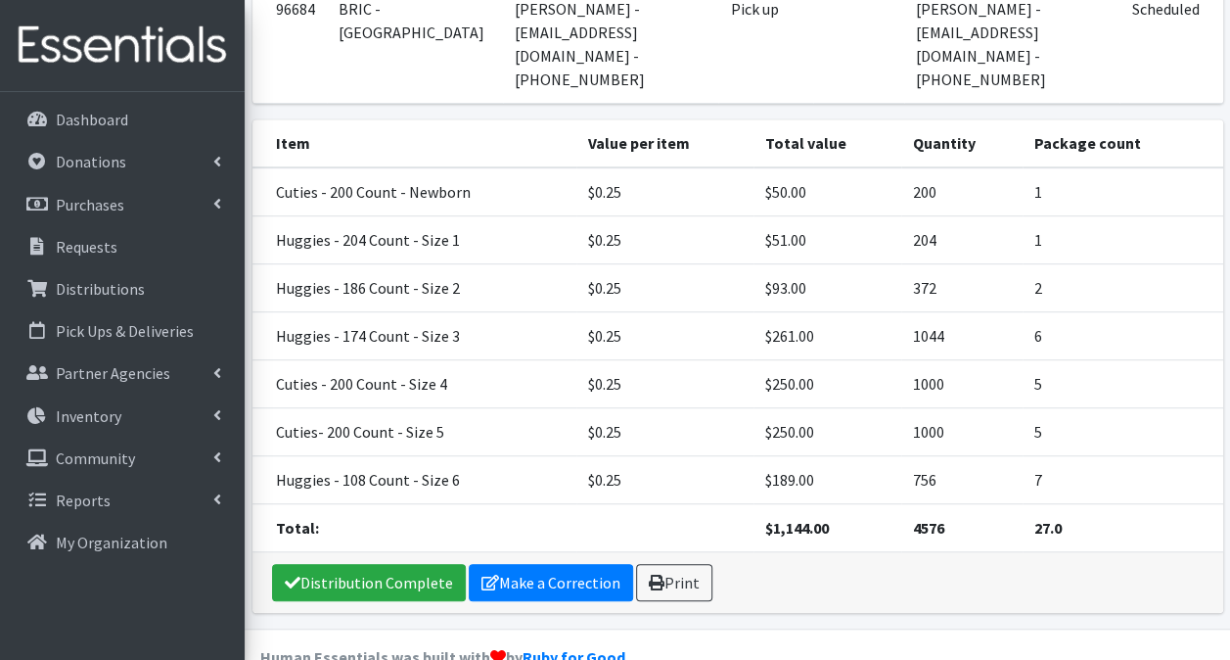
scroll to position [350, 0]
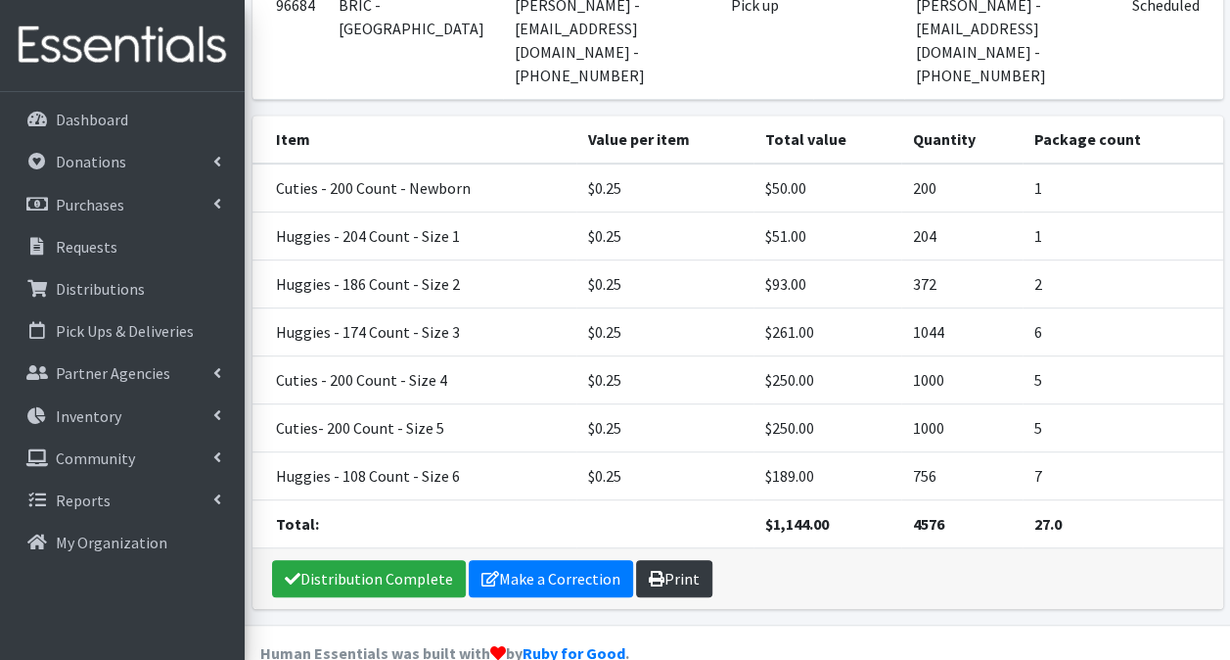
click at [648, 560] on link "Print" at bounding box center [674, 578] width 76 height 37
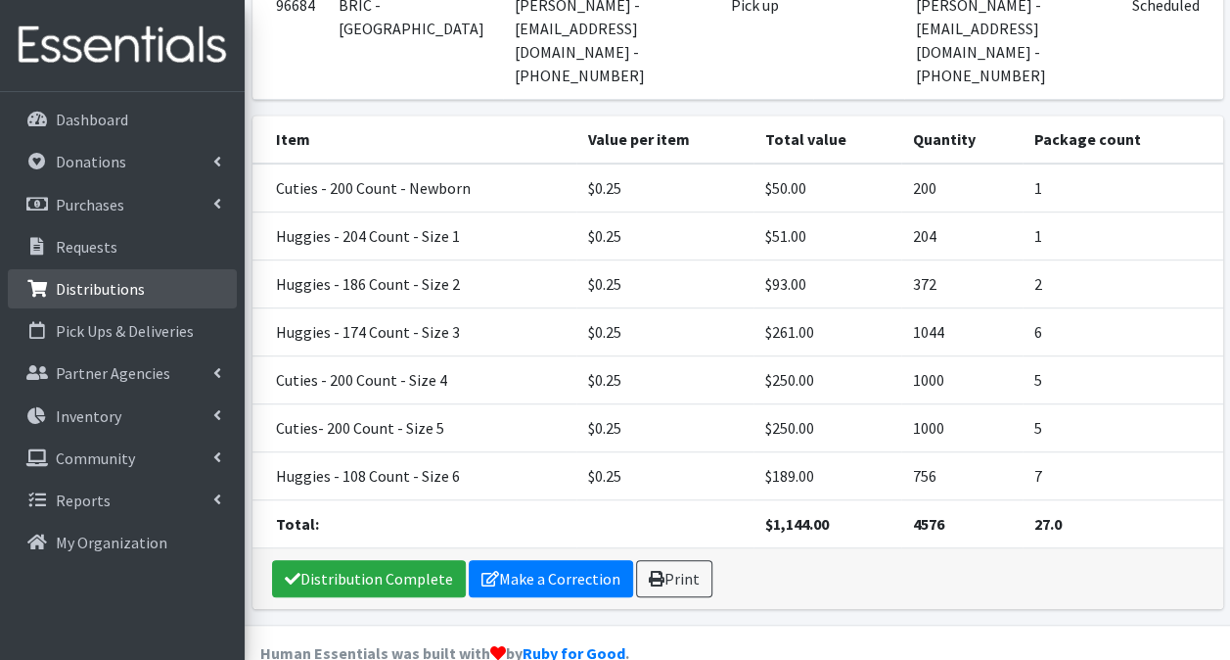
click at [184, 286] on link "Distributions" at bounding box center [122, 288] width 229 height 39
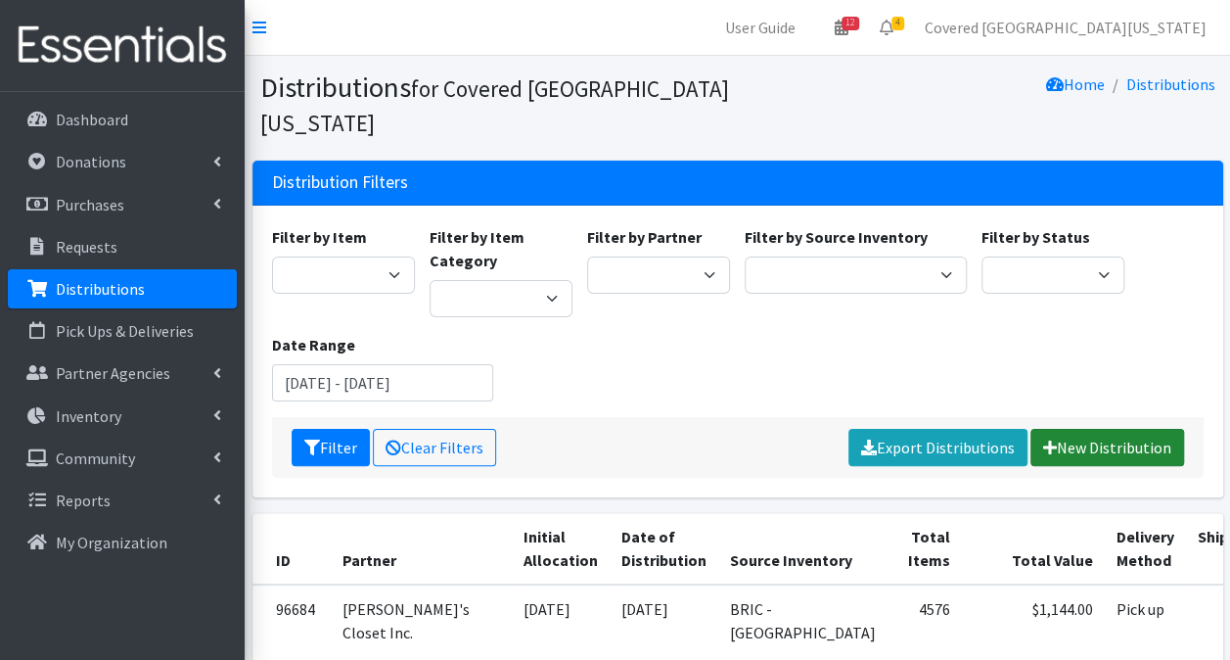
click at [1087, 429] on link "New Distribution" at bounding box center [1108, 447] width 154 height 37
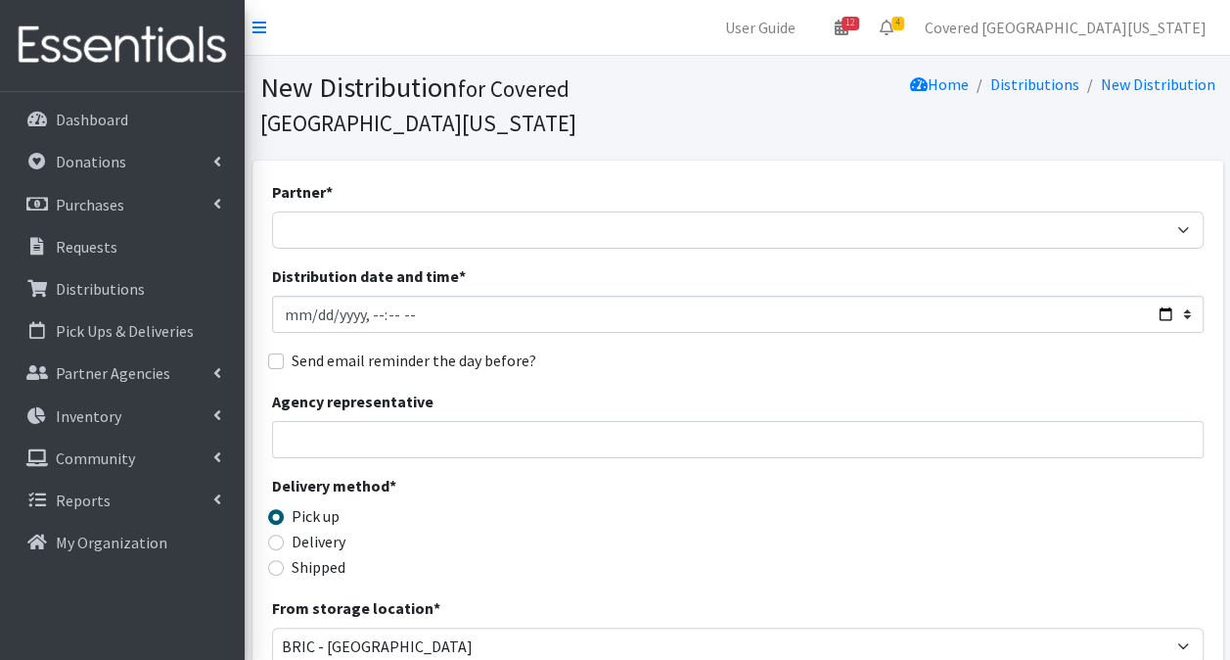
click at [537, 219] on div "Partner * Achievement Centers for Children & Families Adopt A Family of The Pal…" at bounding box center [738, 626] width 932 height 892
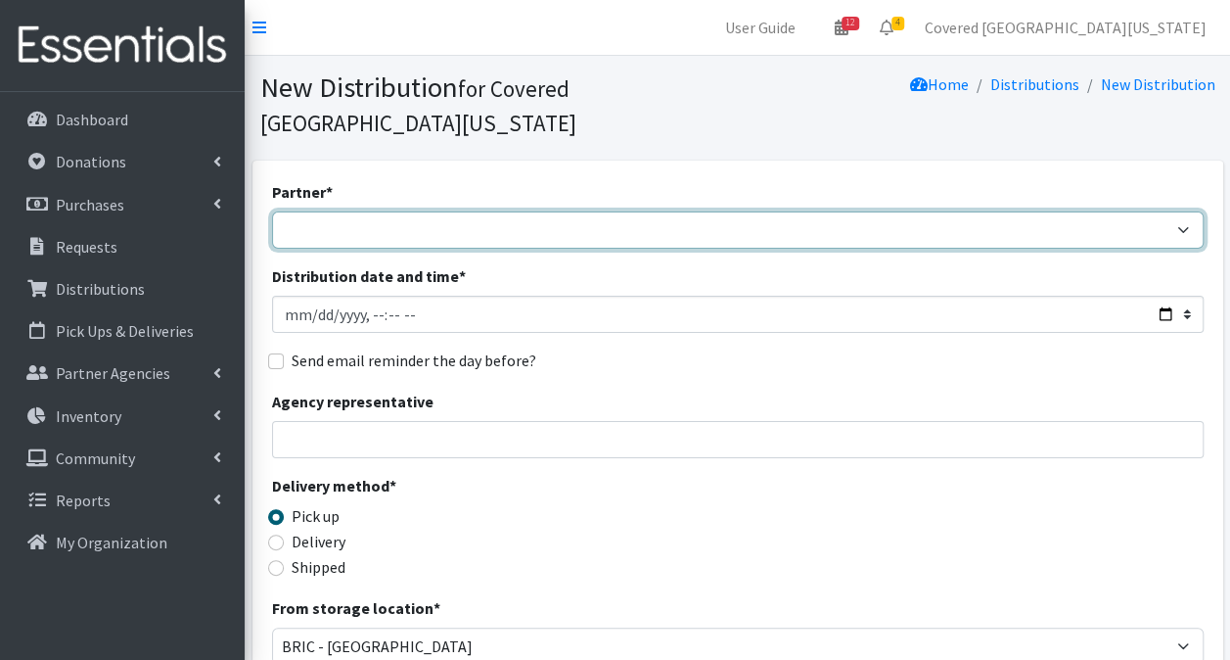
click at [533, 211] on select "Achievement Centers for Children & Families Adopt A Family of The Palm Beaches …" at bounding box center [738, 229] width 932 height 37
select select "2292"
click at [272, 211] on select "Achievement Centers for Children & Families Adopt A Family of The Palm Beaches …" at bounding box center [738, 229] width 932 height 37
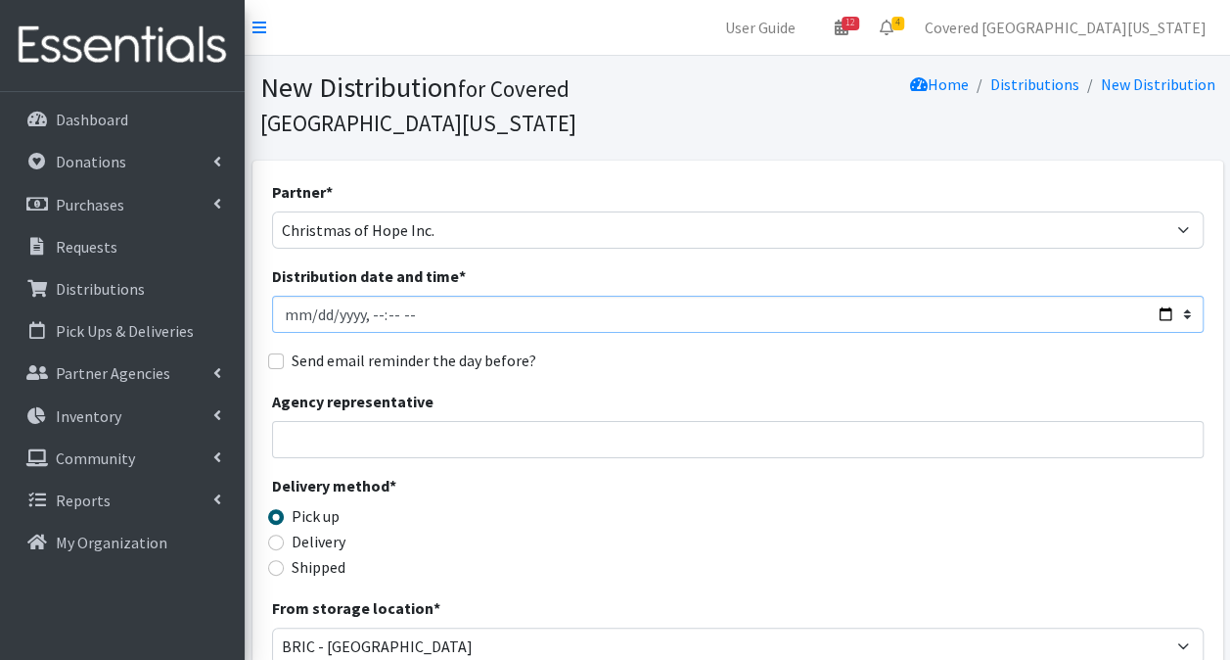
click at [1165, 296] on input "Distribution date and time *" at bounding box center [738, 314] width 932 height 37
click at [1172, 296] on input "Distribution date and time *" at bounding box center [738, 314] width 932 height 37
type input "[DATE]T23:59"
click at [891, 421] on input "Agency representative" at bounding box center [738, 439] width 932 height 37
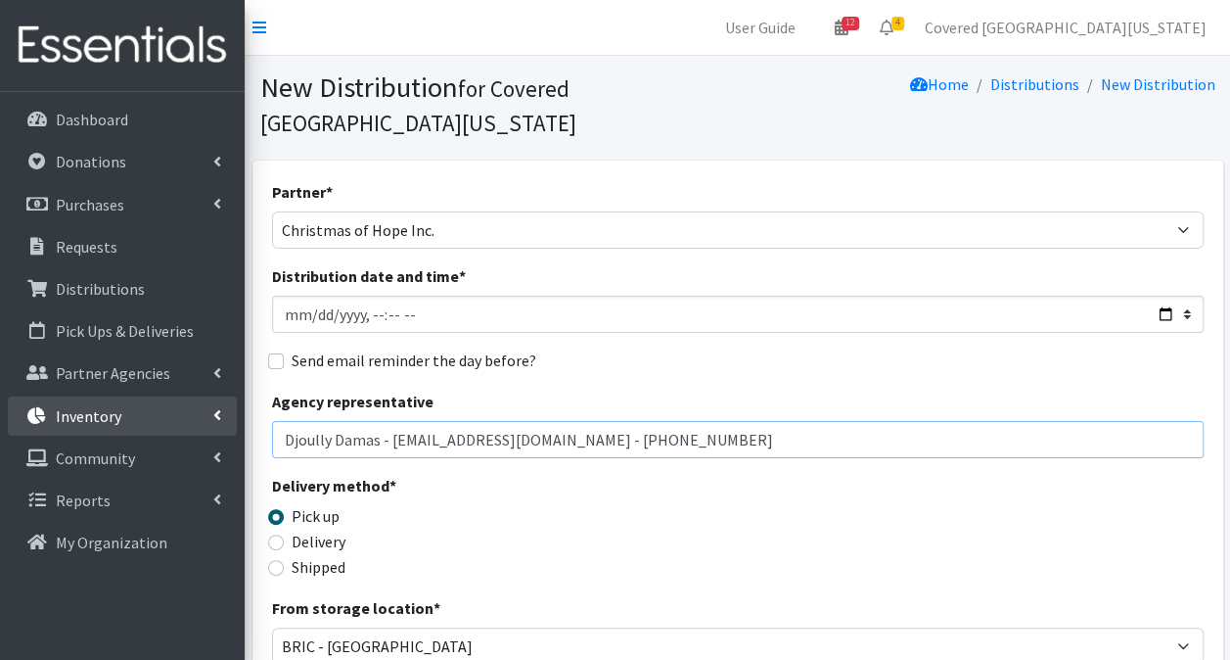
drag, startPoint x: 582, startPoint y: 399, endPoint x: 54, endPoint y: 401, distance: 528.5
click at [1, 386] on div "User Guide 12 12 Pick-ups remaining this week View Calendar 4 2 Requests 2 Part…" at bounding box center [615, 636] width 1230 height 1272
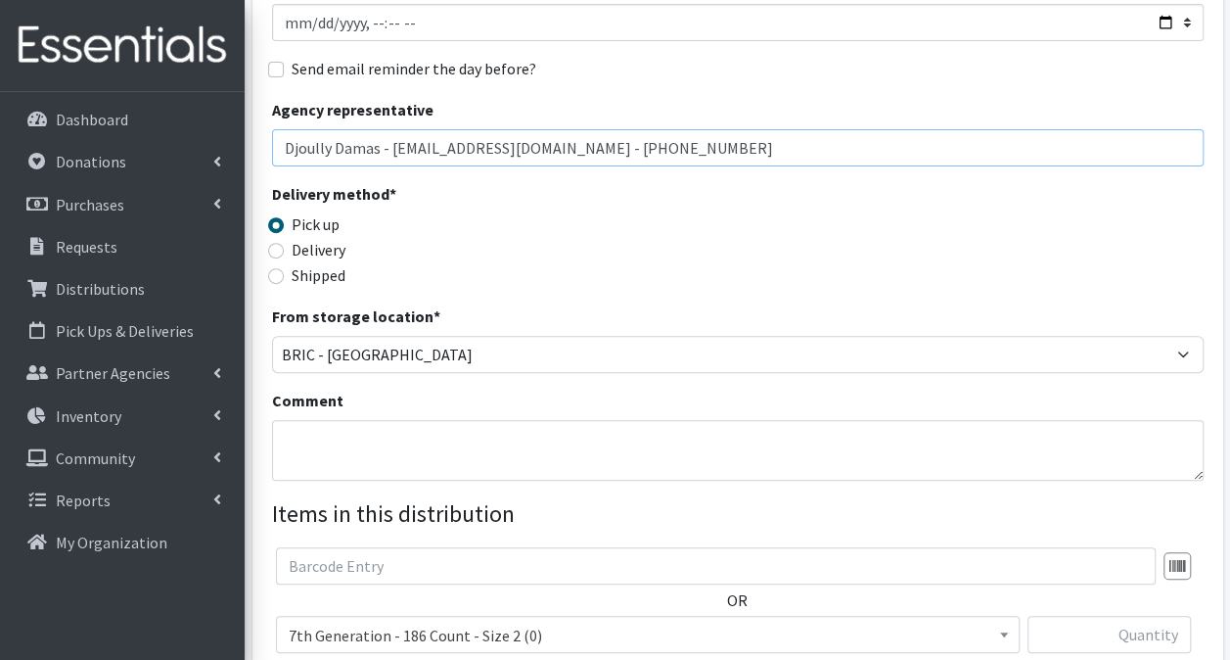
type input "Djoully Damas - [EMAIL_ADDRESS][DOMAIN_NAME] - [PHONE_NUMBER]"
click at [355, 436] on textarea "Comment" at bounding box center [738, 450] width 932 height 61
paste textarea "Djoully Damas - [EMAIL_ADDRESS][DOMAIN_NAME] - [PHONE_NUMBER]"
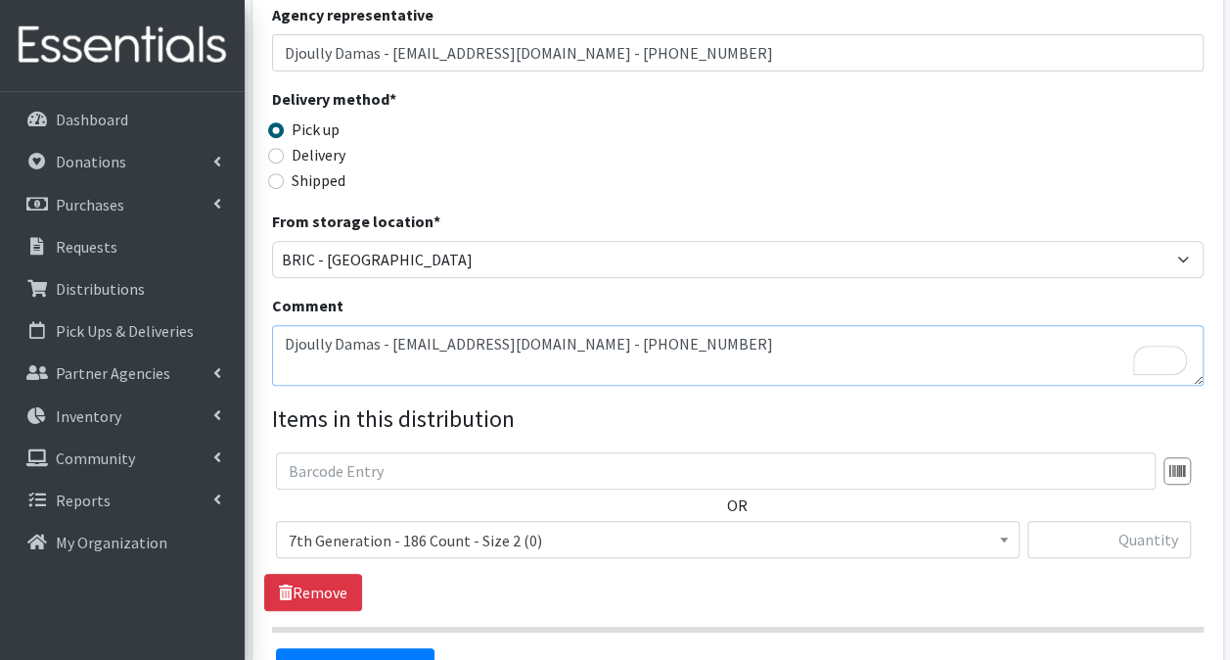
type textarea "Djoully Damas - [EMAIL_ADDRESS][DOMAIN_NAME] - [PHONE_NUMBER]"
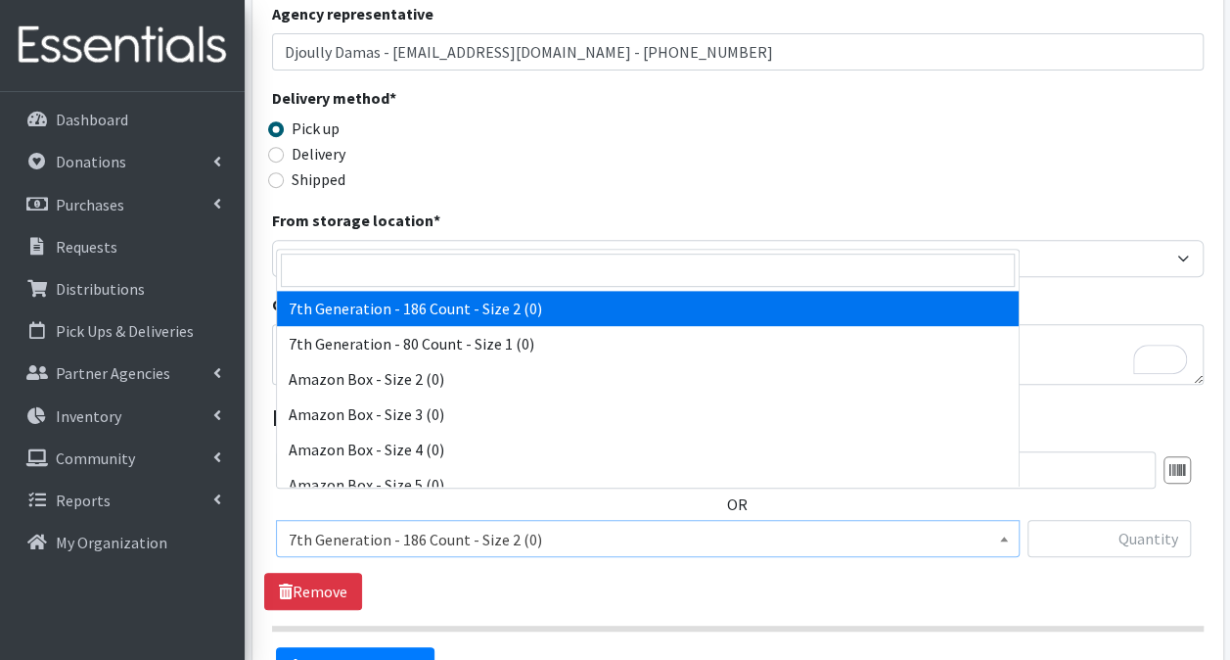
click at [531, 526] on span "7th Generation - 186 Count - Size 2 (0)" at bounding box center [648, 539] width 718 height 27
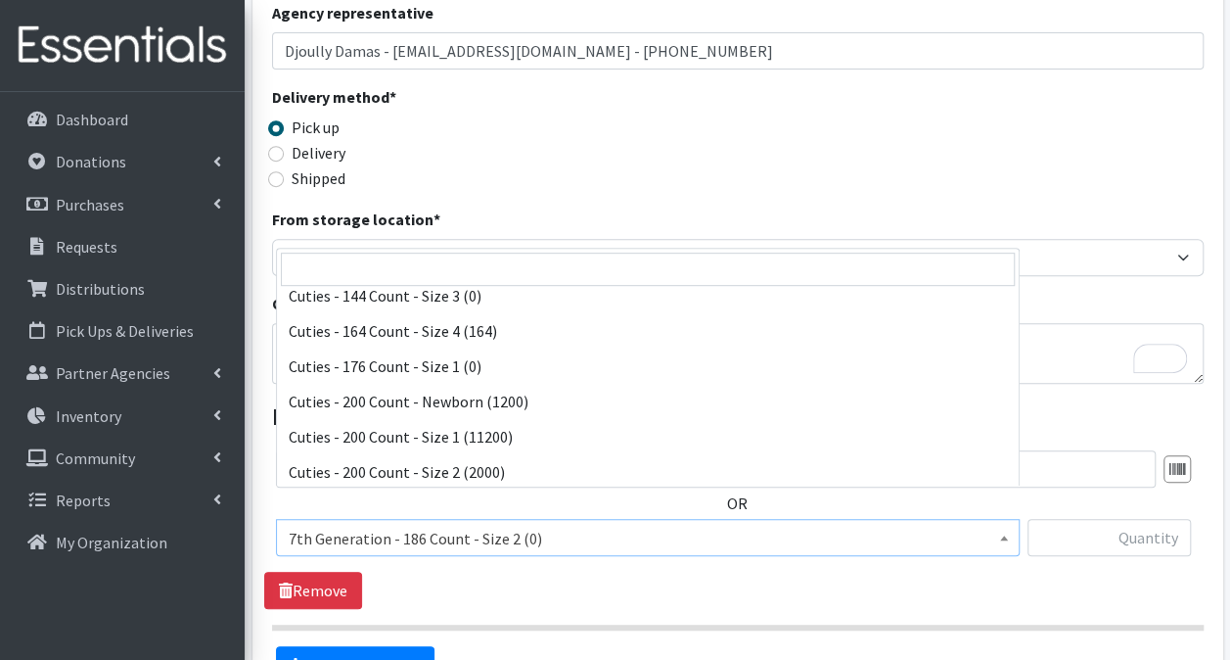
scroll to position [1245, 0]
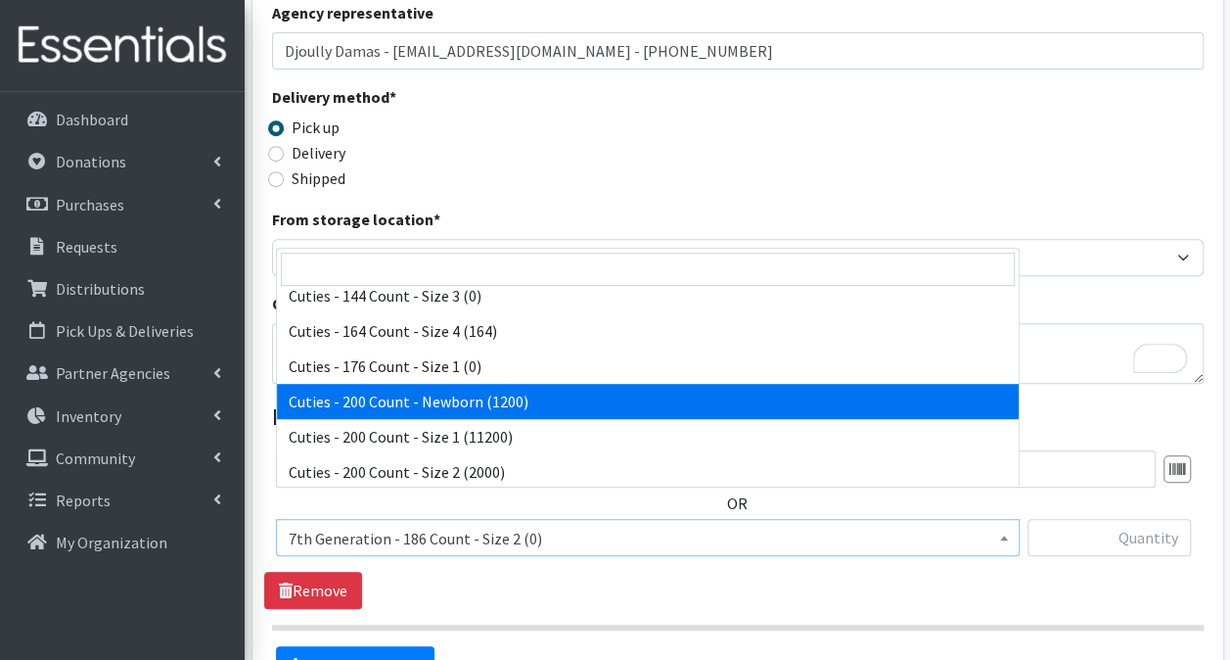
select select "13257"
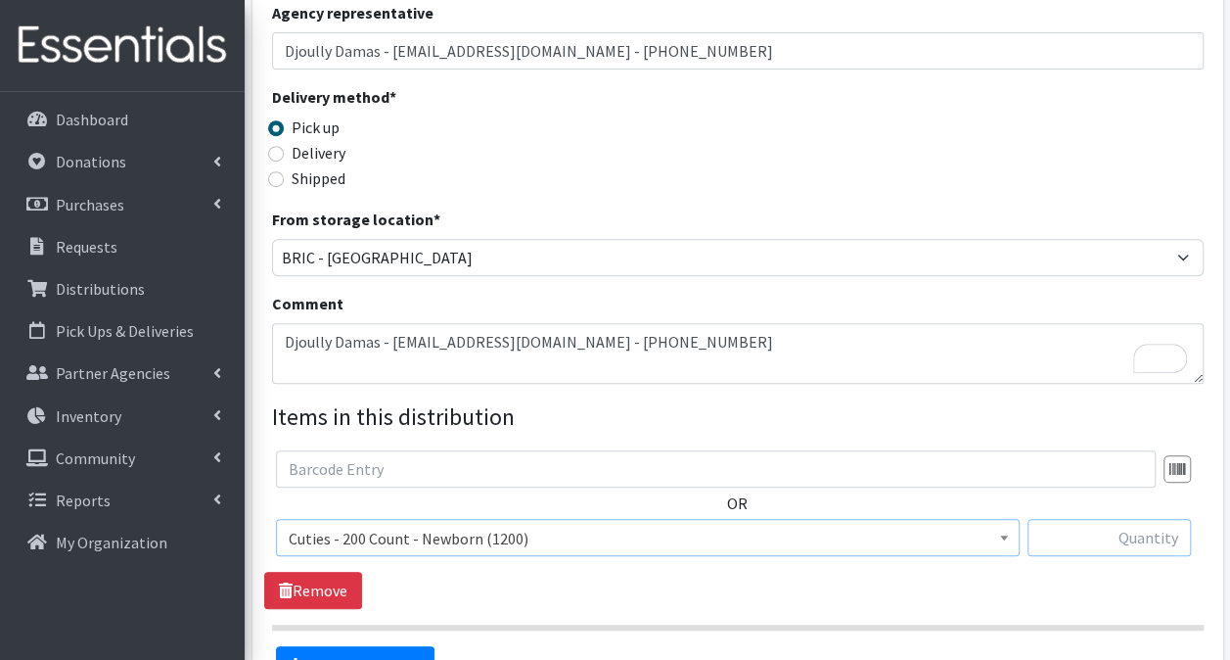
click at [1063, 519] on input "text" at bounding box center [1109, 537] width 163 height 37
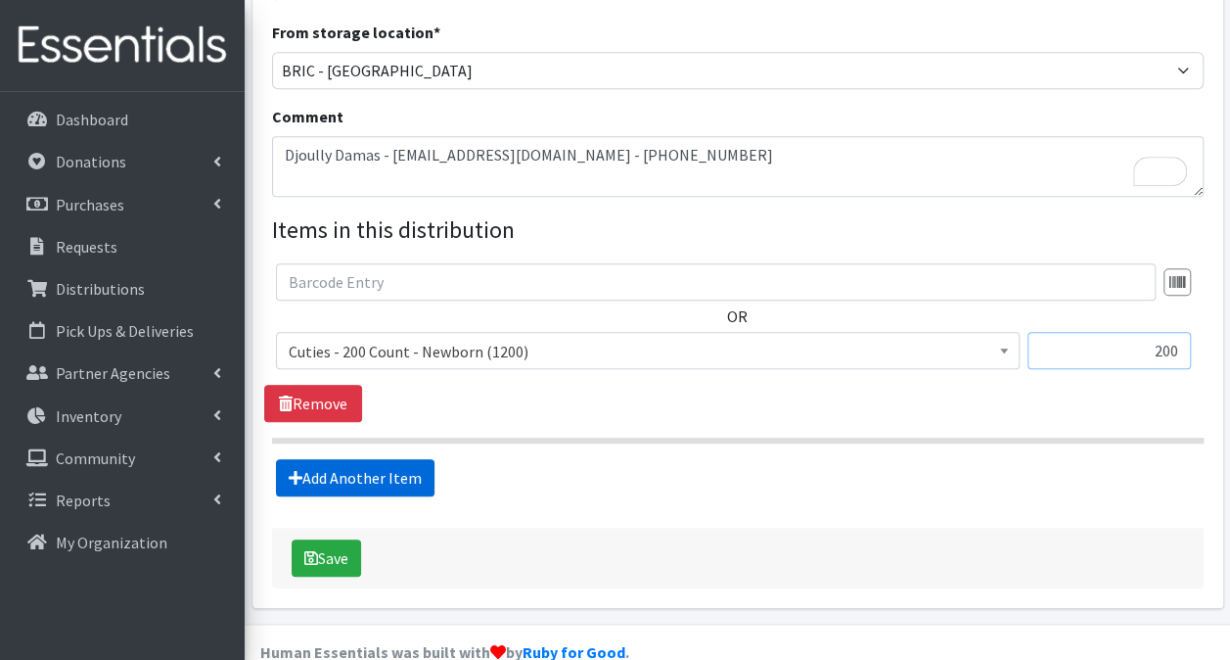
type input "200"
click at [376, 459] on link "Add Another Item" at bounding box center [355, 477] width 159 height 37
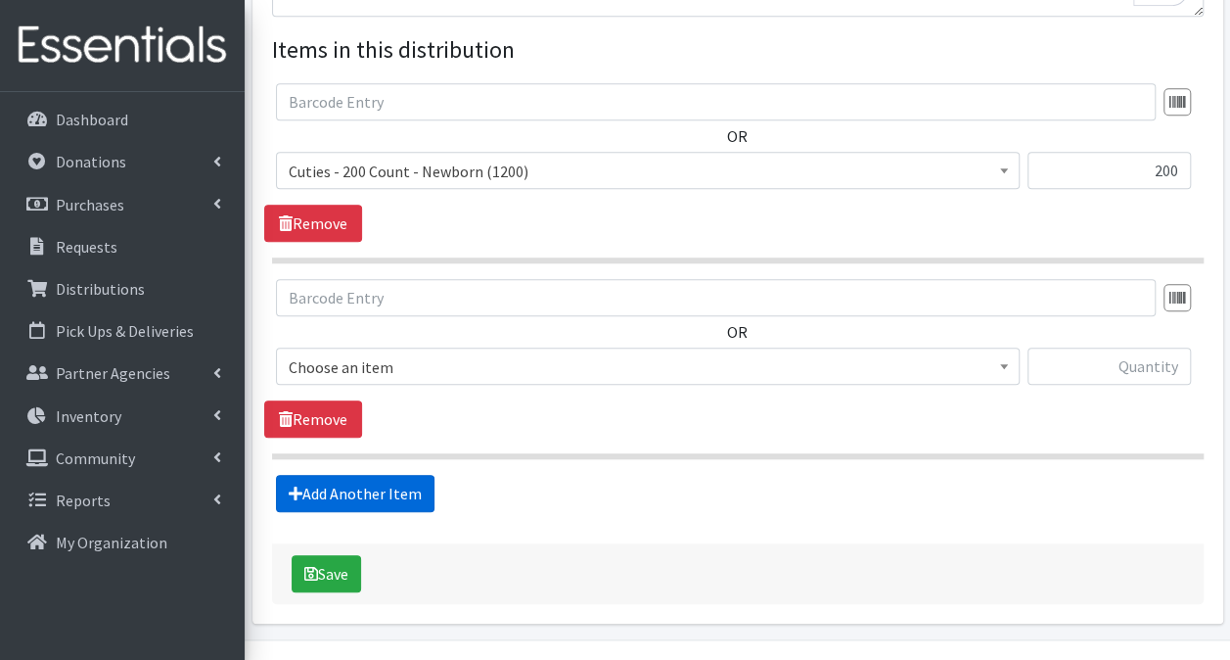
scroll to position [770, 0]
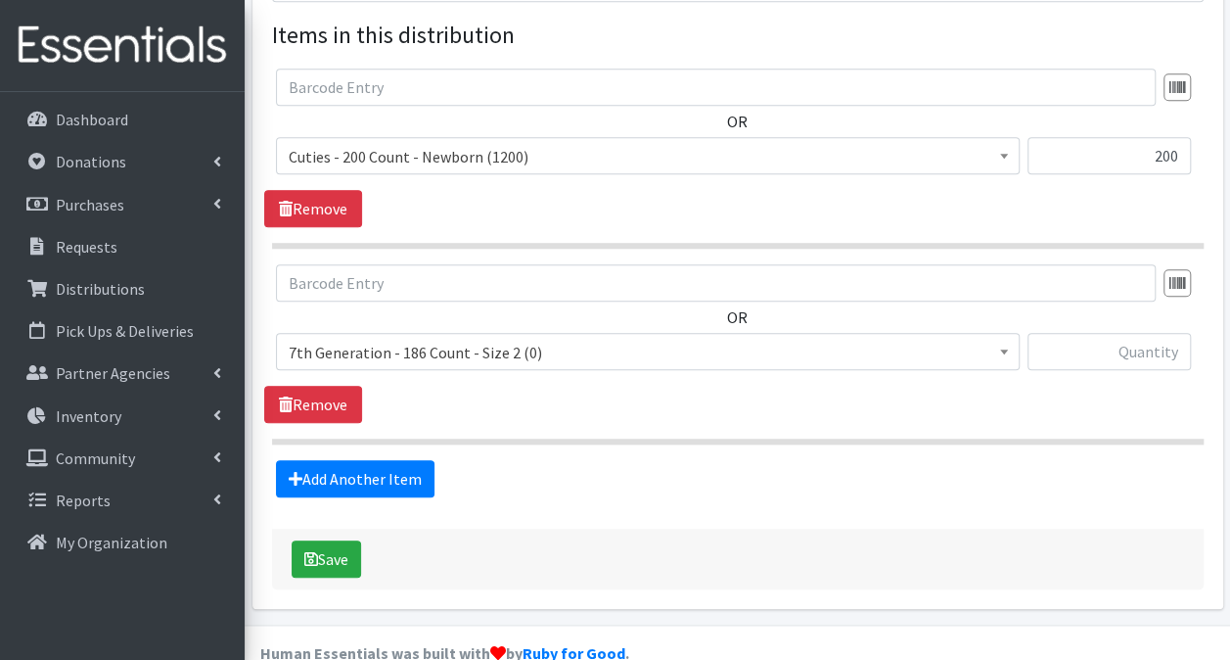
click at [635, 339] on span "7th Generation - 186 Count - Size 2 (0)" at bounding box center [648, 352] width 718 height 27
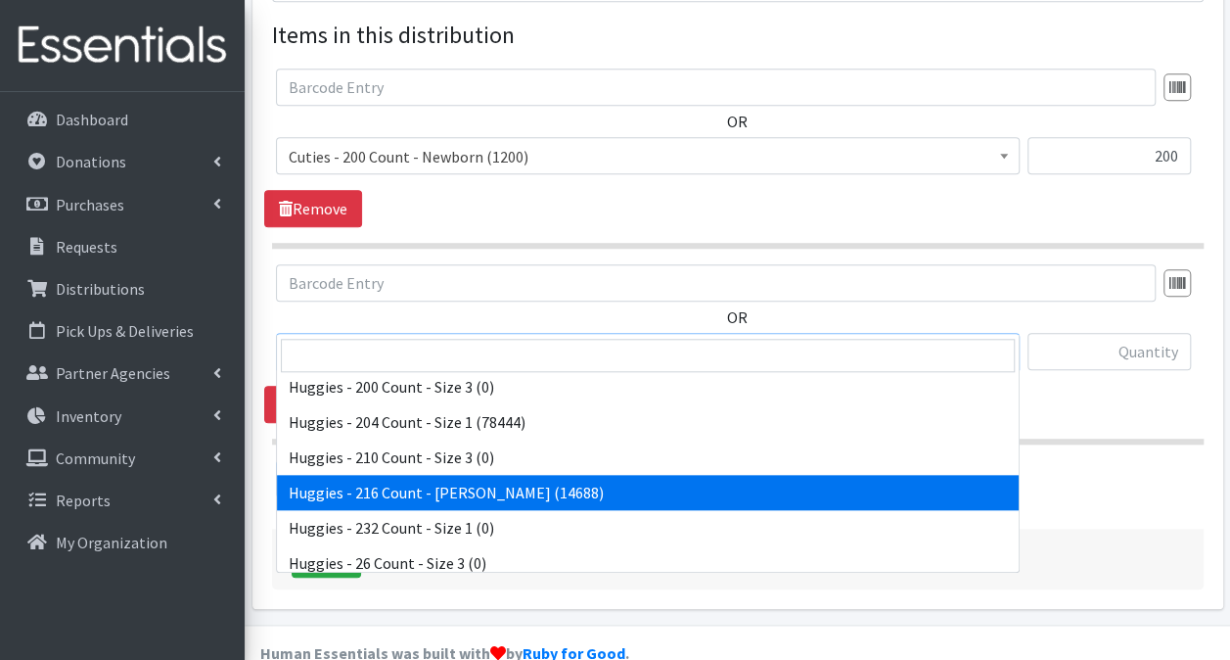
scroll to position [4307, 0]
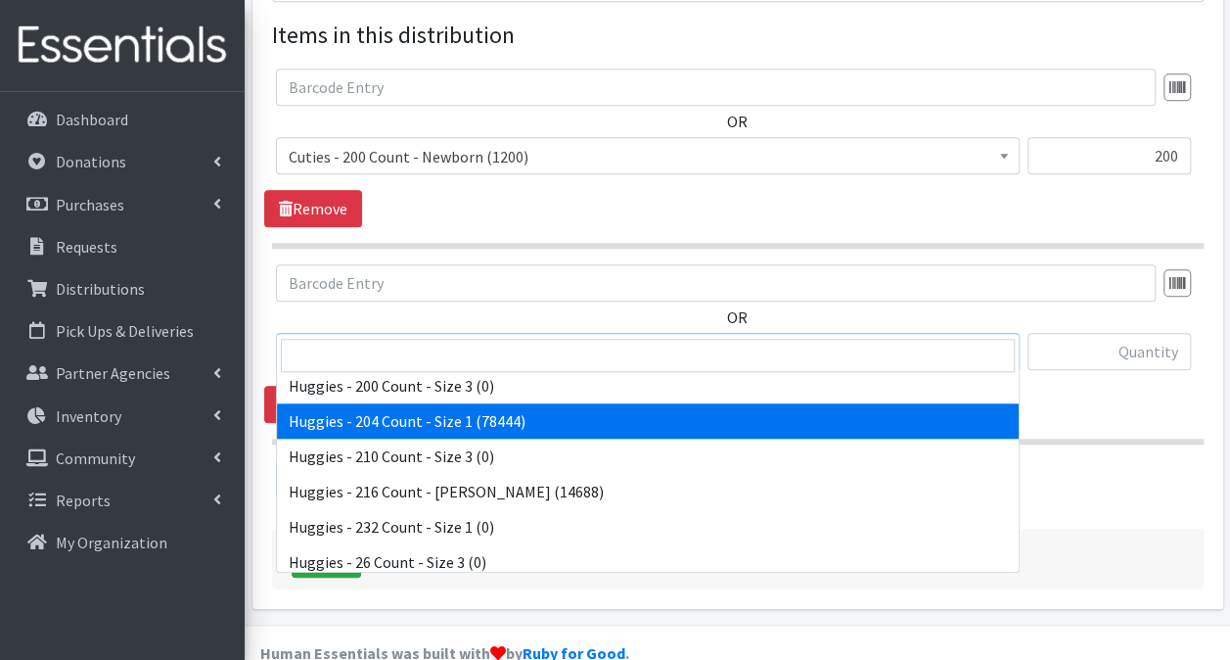
select select "13242"
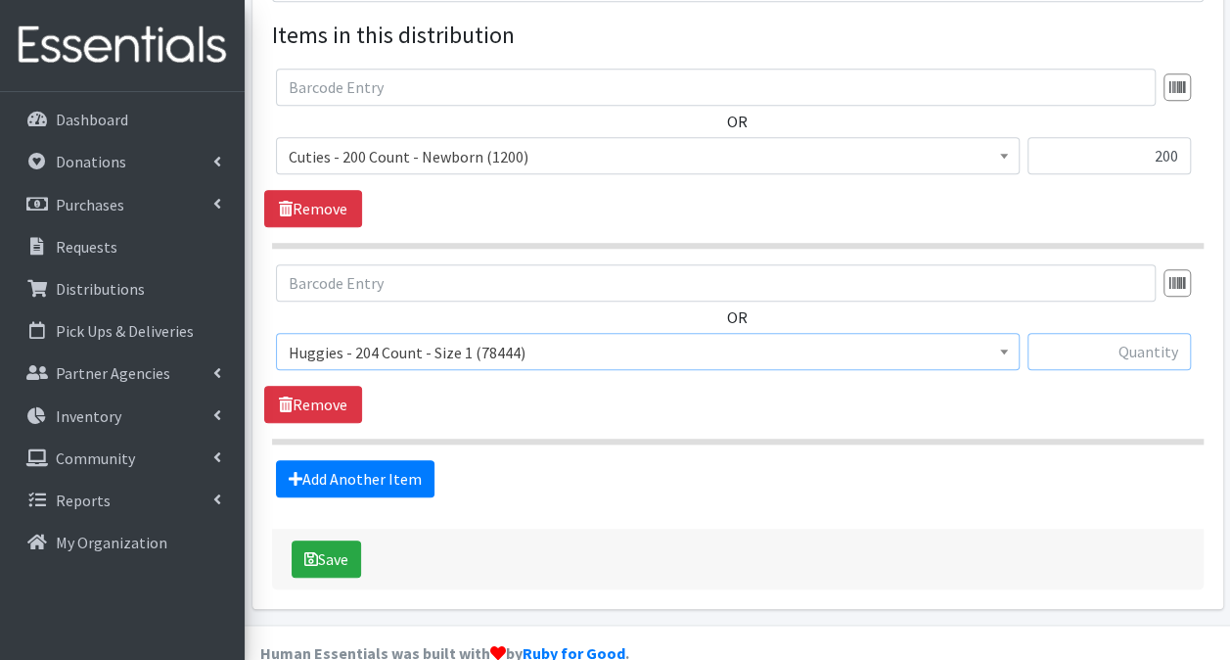
click at [1055, 333] on input "text" at bounding box center [1109, 351] width 163 height 37
type input "204"
click at [339, 460] on link "Add Another Item" at bounding box center [355, 478] width 159 height 37
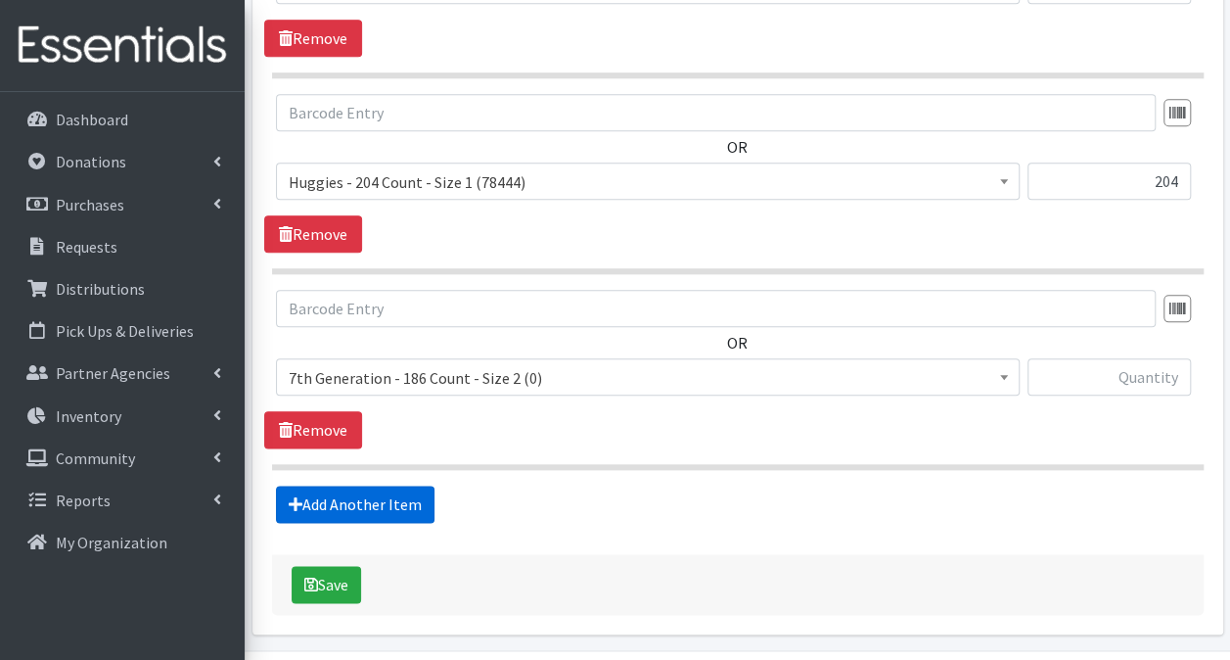
scroll to position [965, 0]
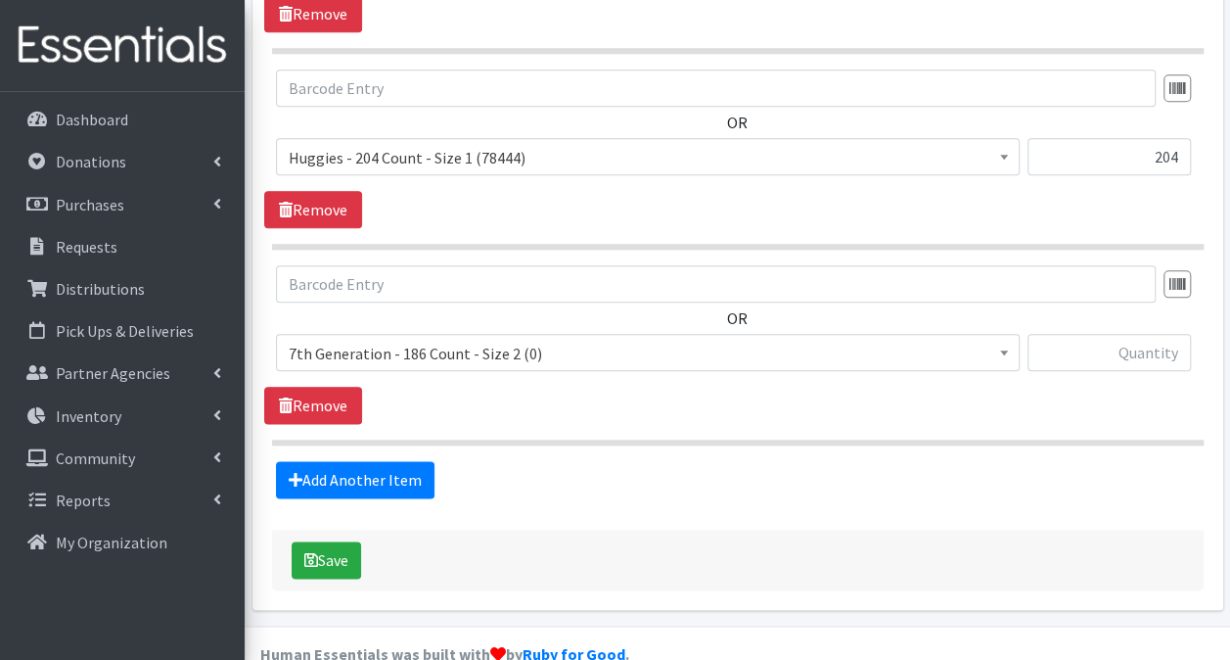
click at [597, 340] on span "7th Generation - 186 Count - Size 2 (0)" at bounding box center [648, 353] width 718 height 27
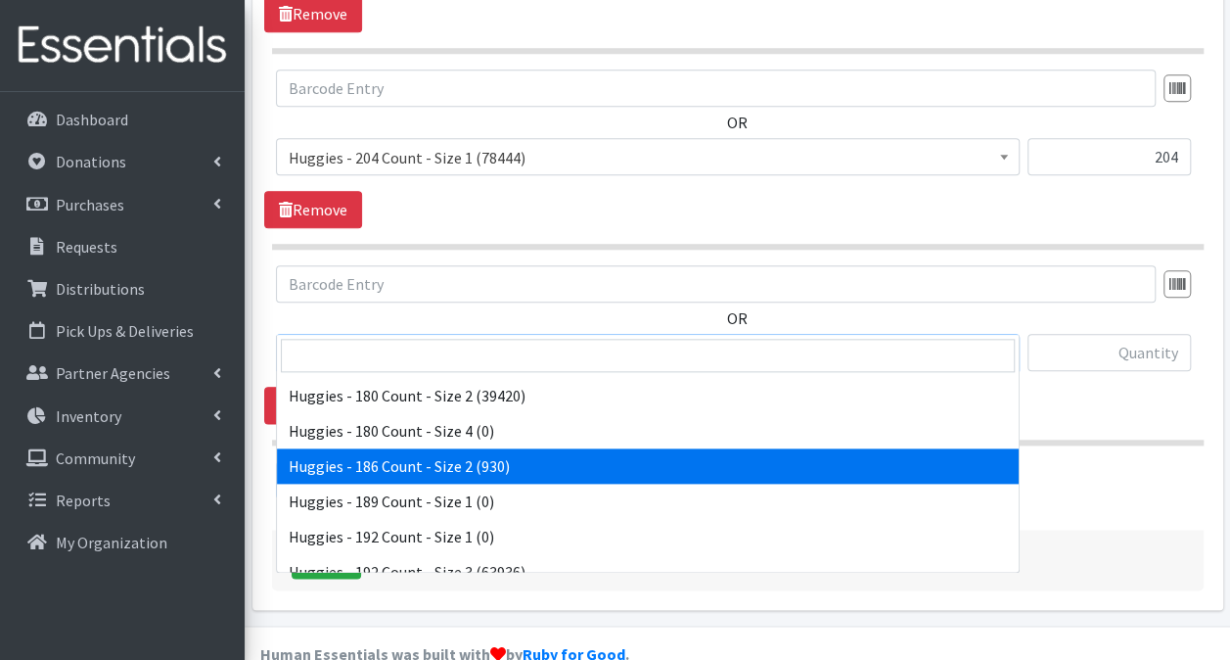
scroll to position [4013, 0]
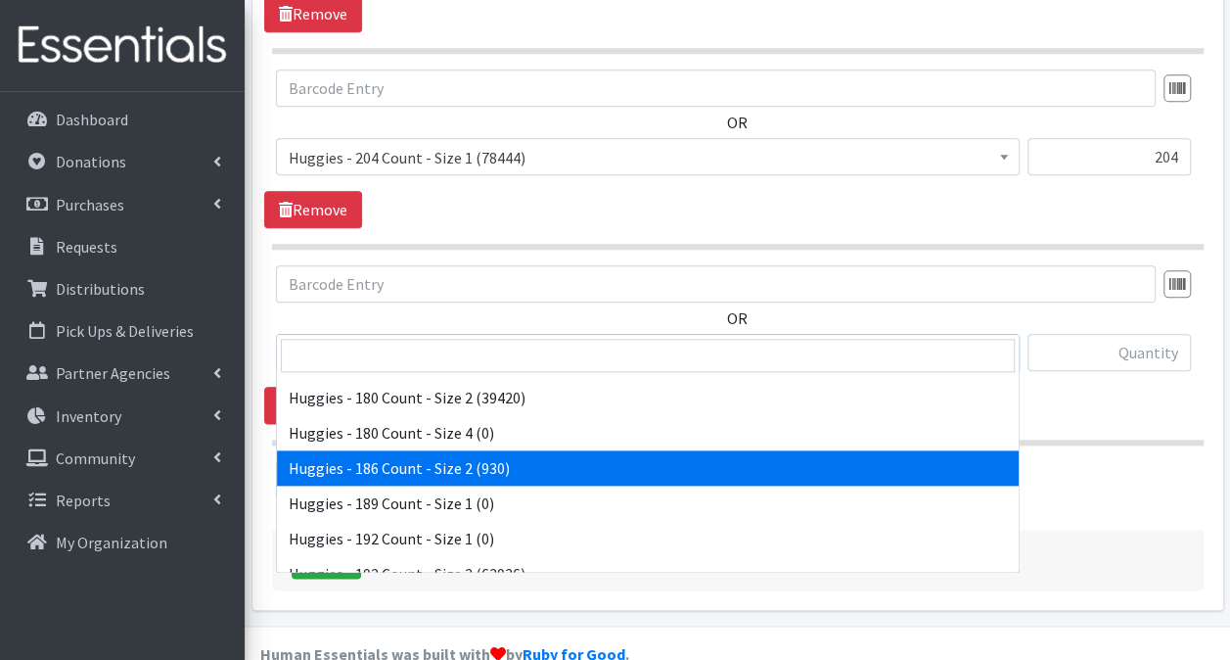
select select "13984"
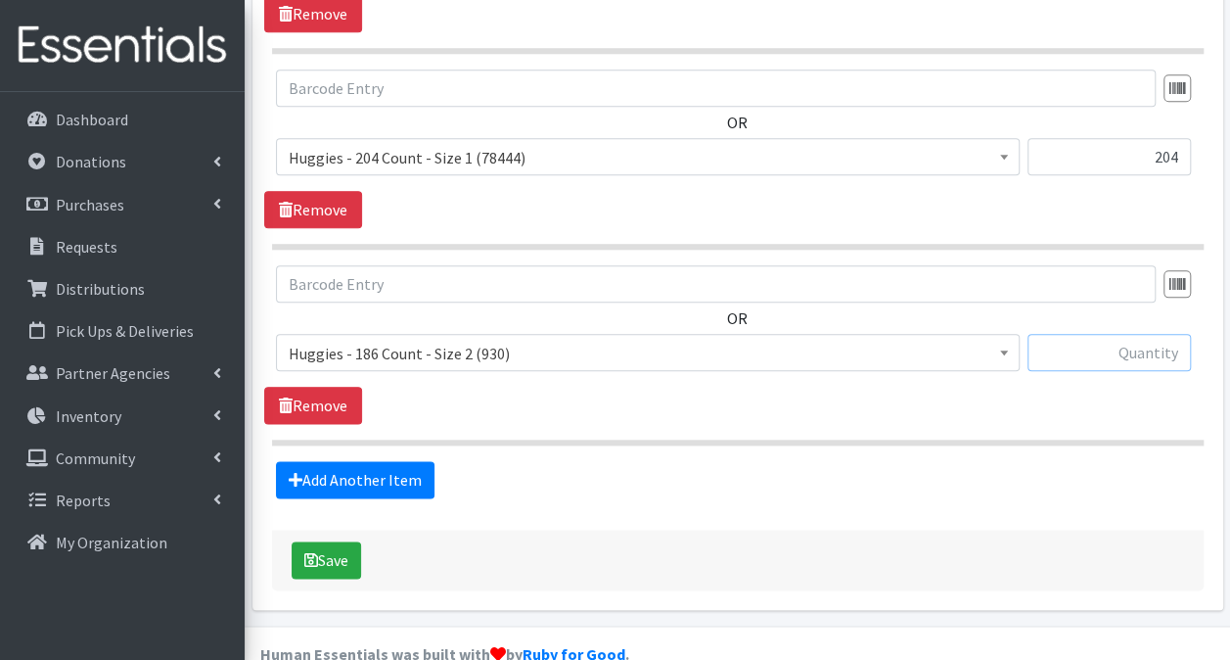
click at [1135, 334] on input "text" at bounding box center [1109, 352] width 163 height 37
type input "372"
click at [358, 461] on link "Add Another Item" at bounding box center [355, 479] width 159 height 37
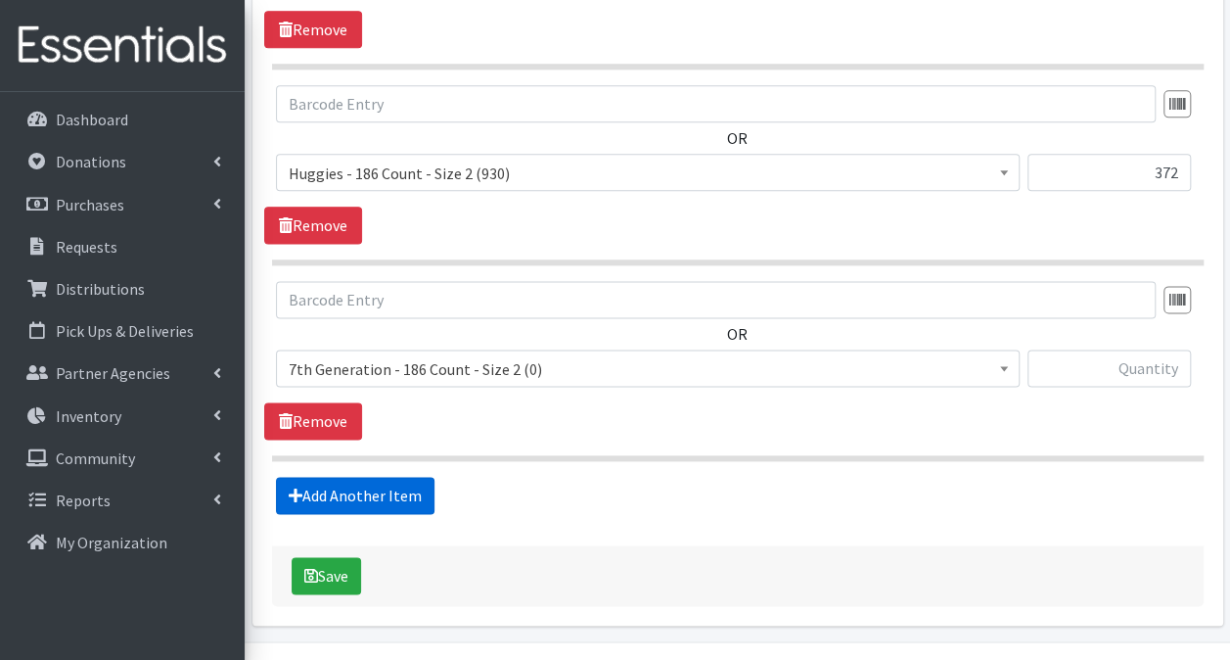
scroll to position [1160, 0]
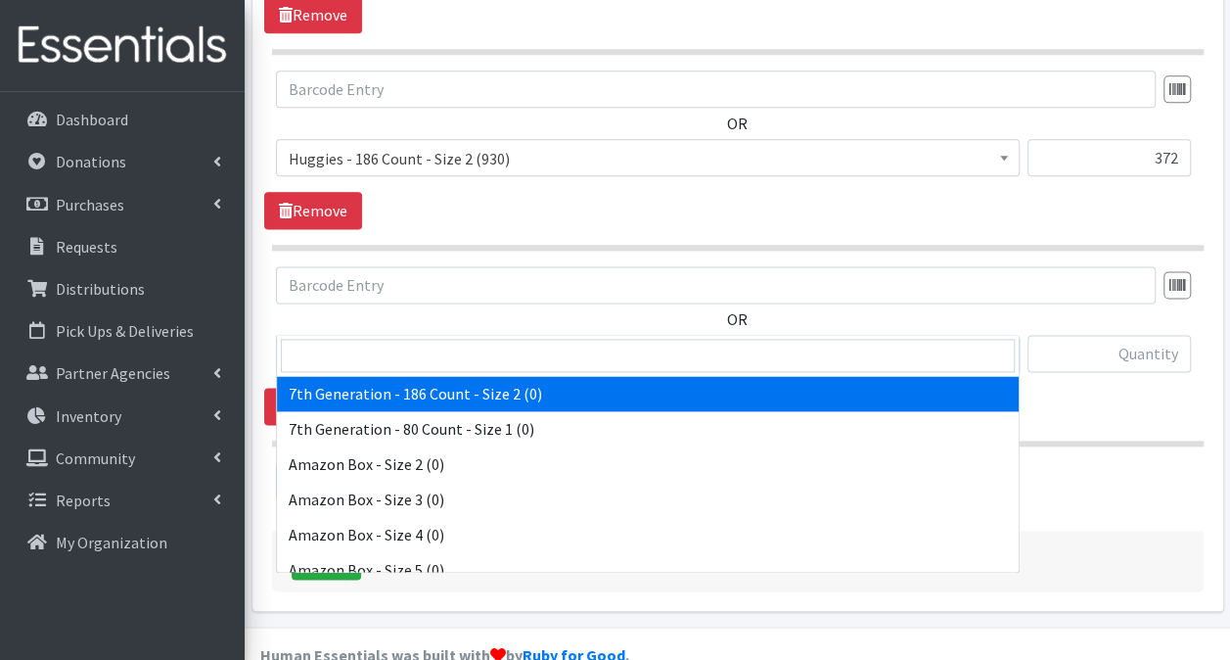
click at [582, 341] on span "7th Generation - 186 Count - Size 2 (0)" at bounding box center [648, 354] width 718 height 27
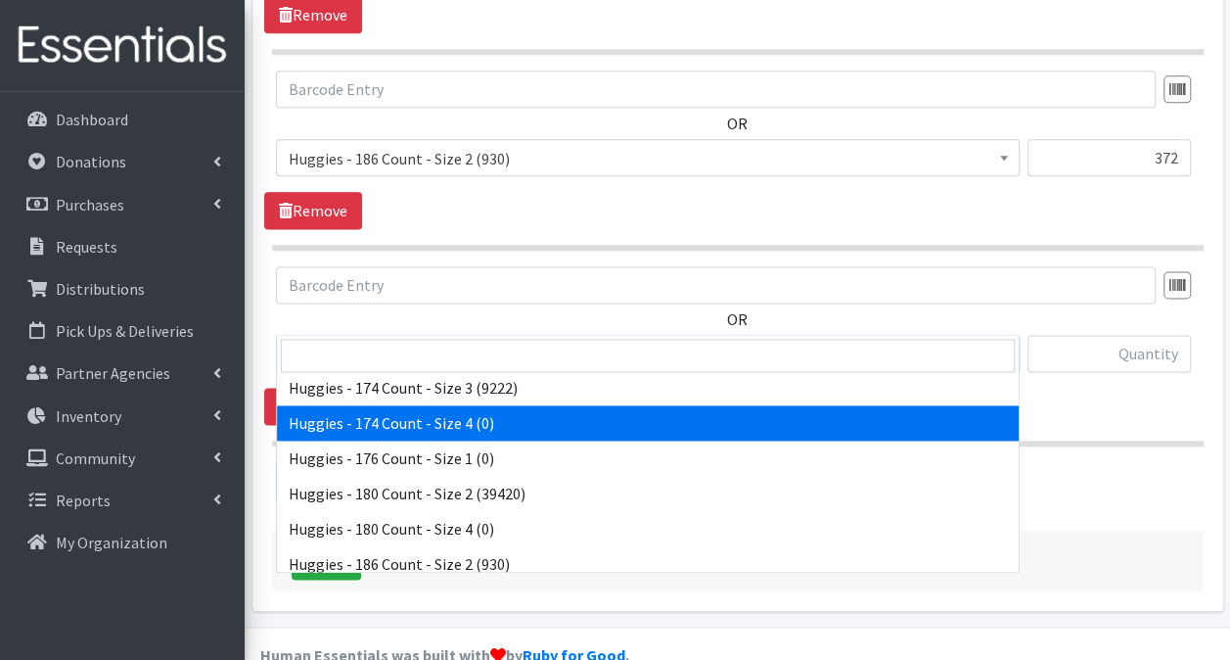
scroll to position [3915, 0]
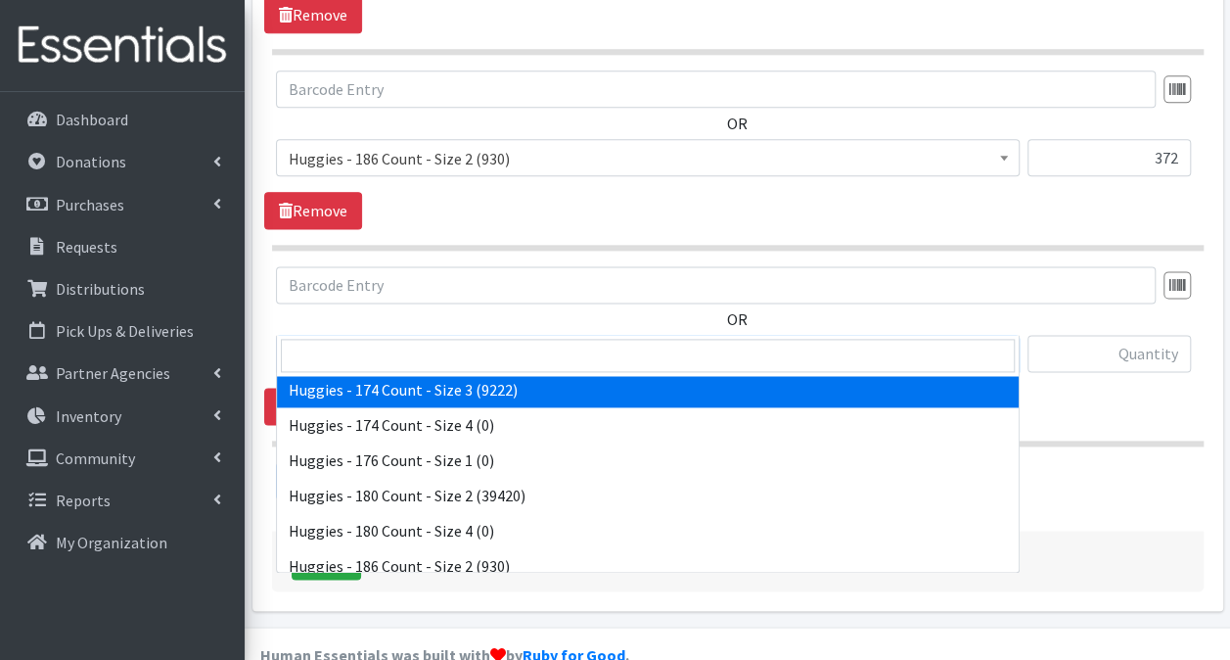
select select "15370"
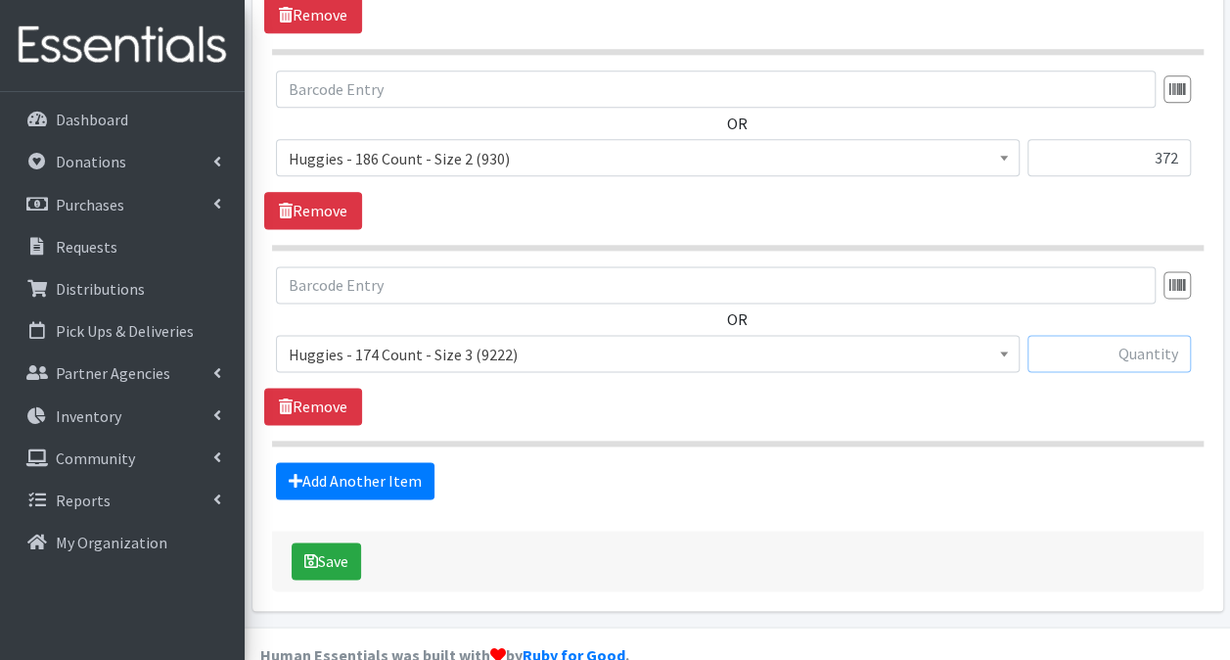
click at [1055, 335] on input "text" at bounding box center [1109, 353] width 163 height 37
type input "522"
click at [326, 420] on fieldset "Items in this distribution OR" at bounding box center [738, 63] width 932 height 871
click at [337, 462] on link "Add Another Item" at bounding box center [355, 480] width 159 height 37
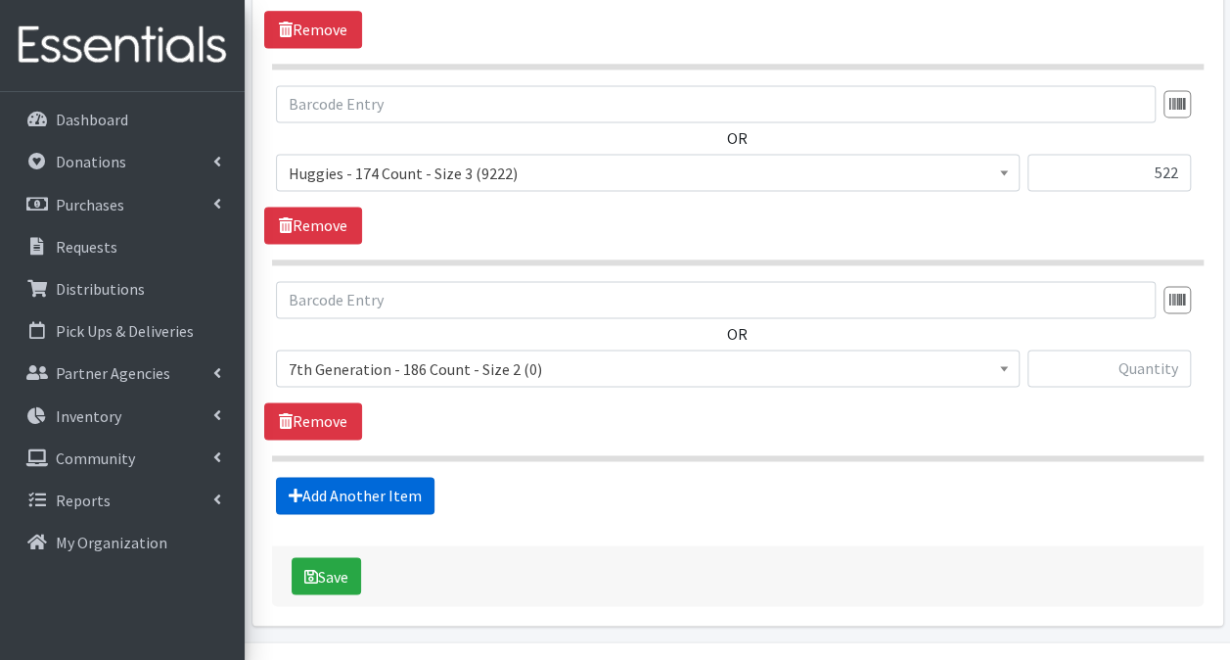
scroll to position [1355, 0]
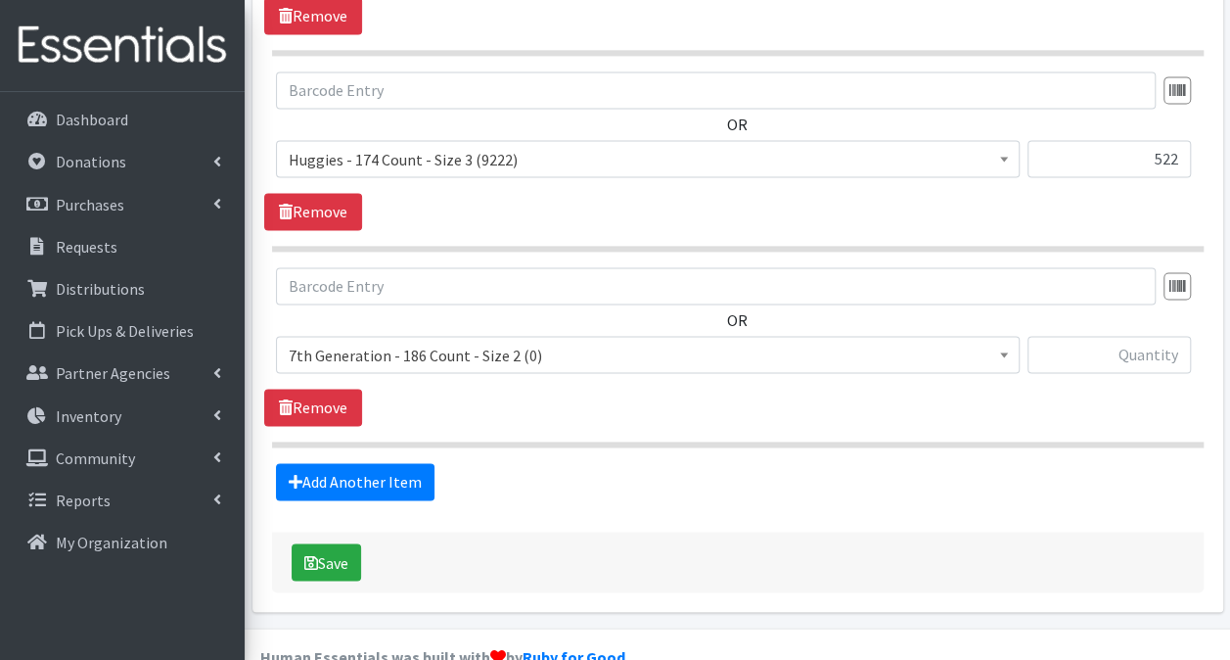
click at [486, 342] on span "7th Generation - 186 Count - Size 2 (0)" at bounding box center [648, 355] width 718 height 27
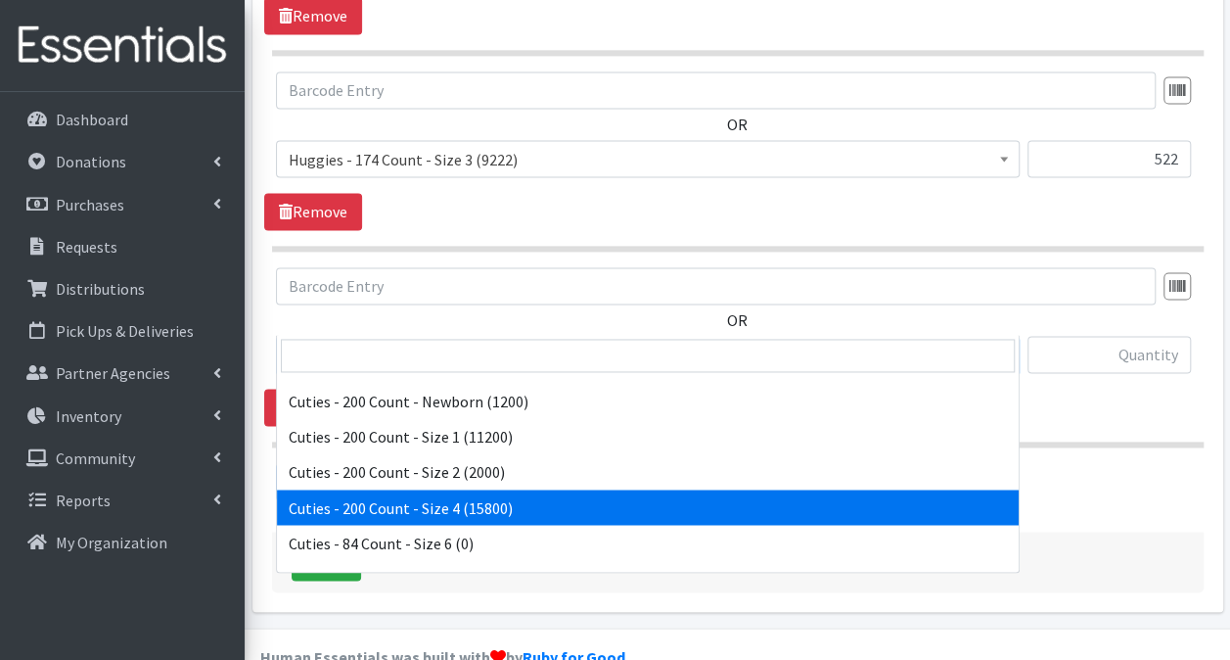
scroll to position [1337, 0]
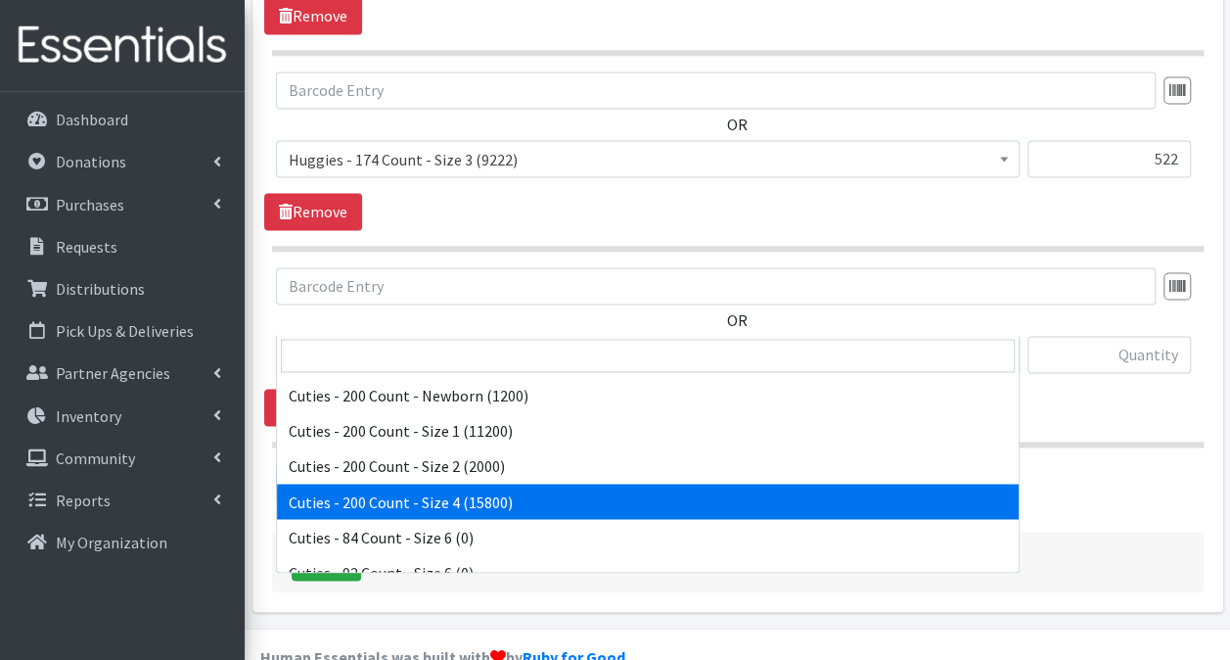
select select "14764"
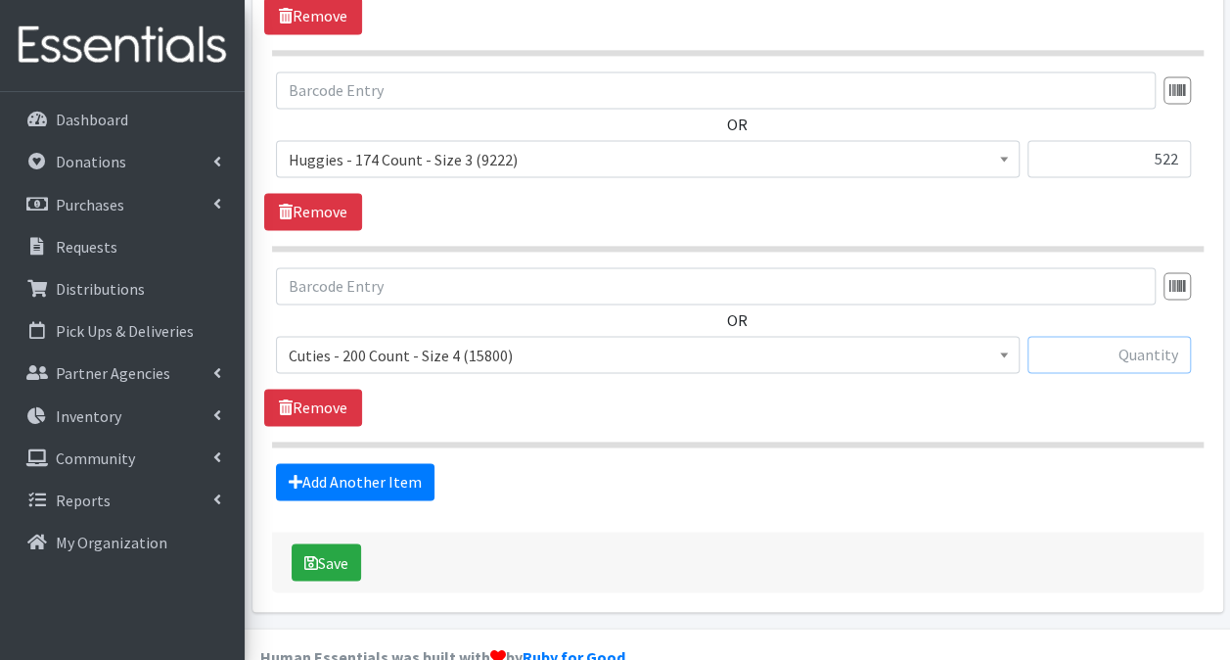
click at [1120, 336] on input "text" at bounding box center [1109, 354] width 163 height 37
type input "1000"
click at [399, 463] on link "Add Another Item" at bounding box center [355, 481] width 159 height 37
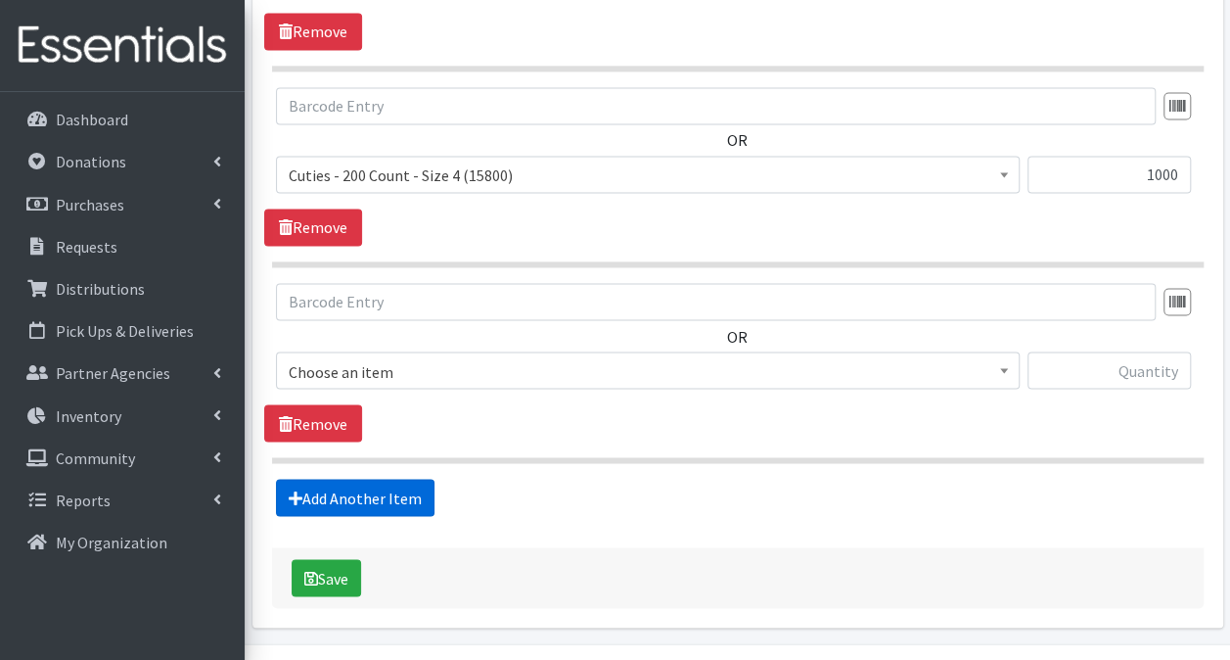
scroll to position [1549, 0]
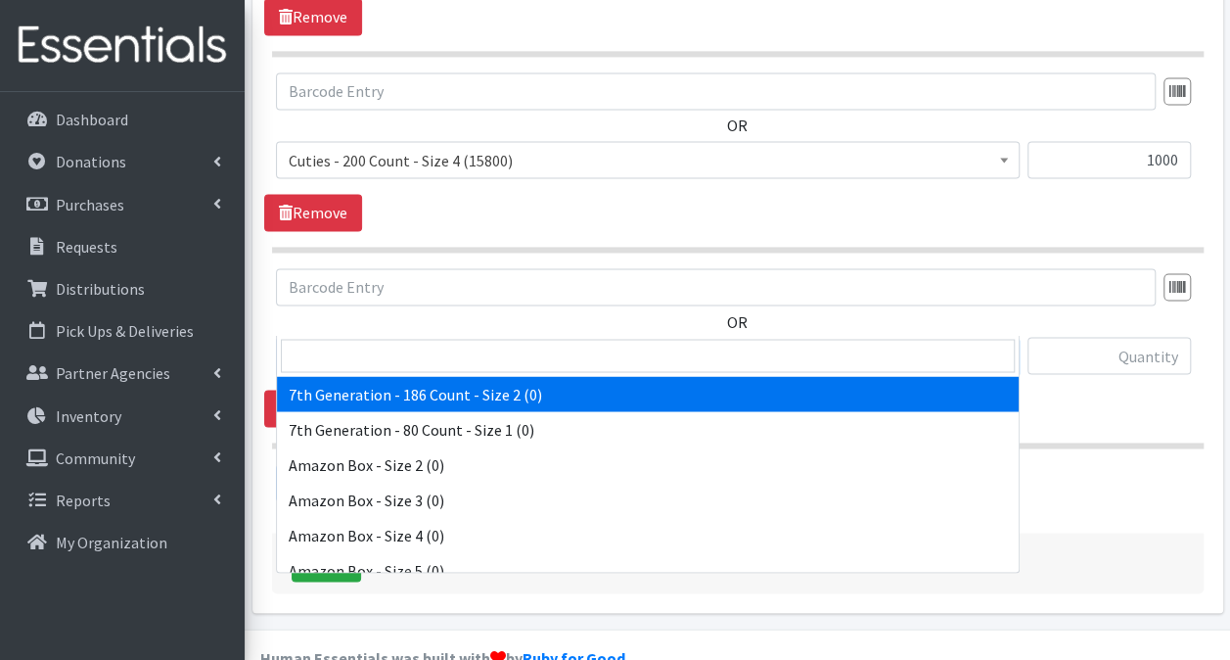
click at [577, 343] on span "7th Generation - 186 Count - Size 2 (0)" at bounding box center [648, 356] width 718 height 27
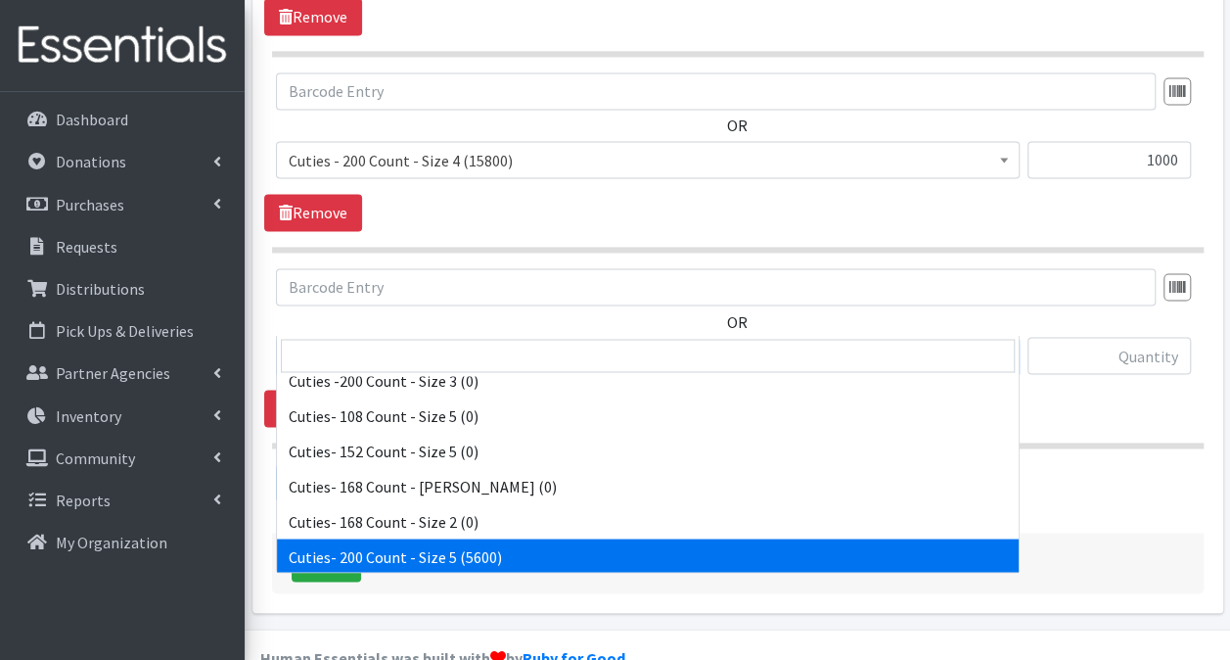
scroll to position [1564, 0]
select select "13261"
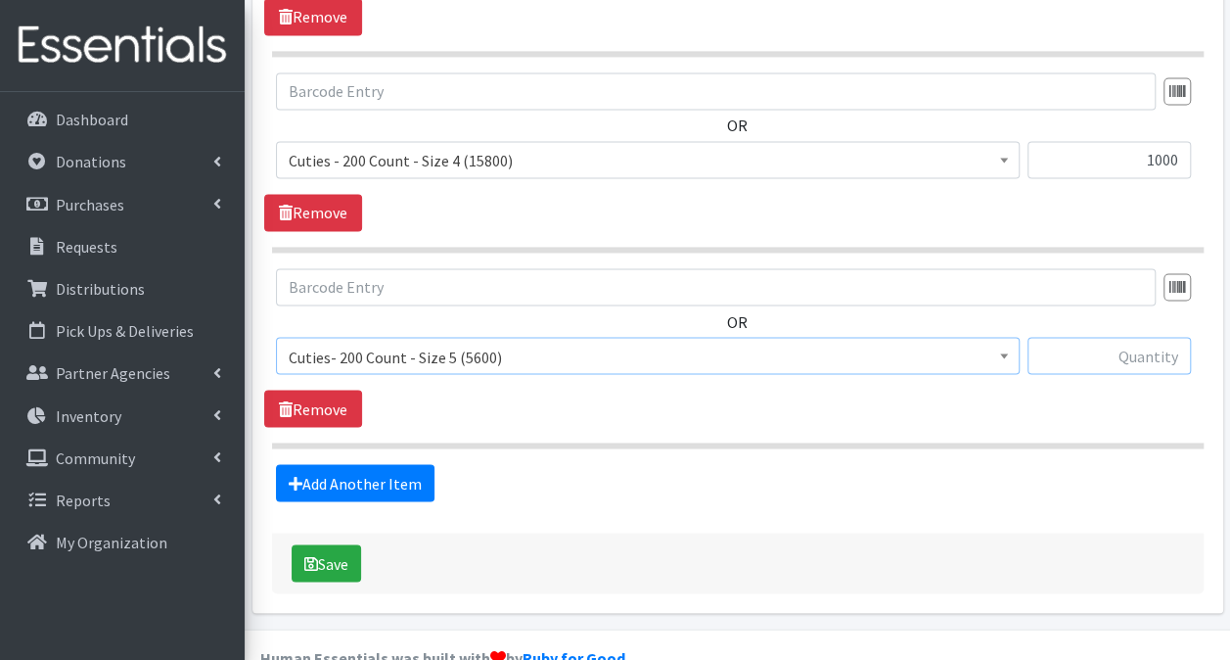
click at [1149, 337] on input "text" at bounding box center [1109, 355] width 163 height 37
type input "1600"
click at [411, 464] on link "Add Another Item" at bounding box center [355, 482] width 159 height 37
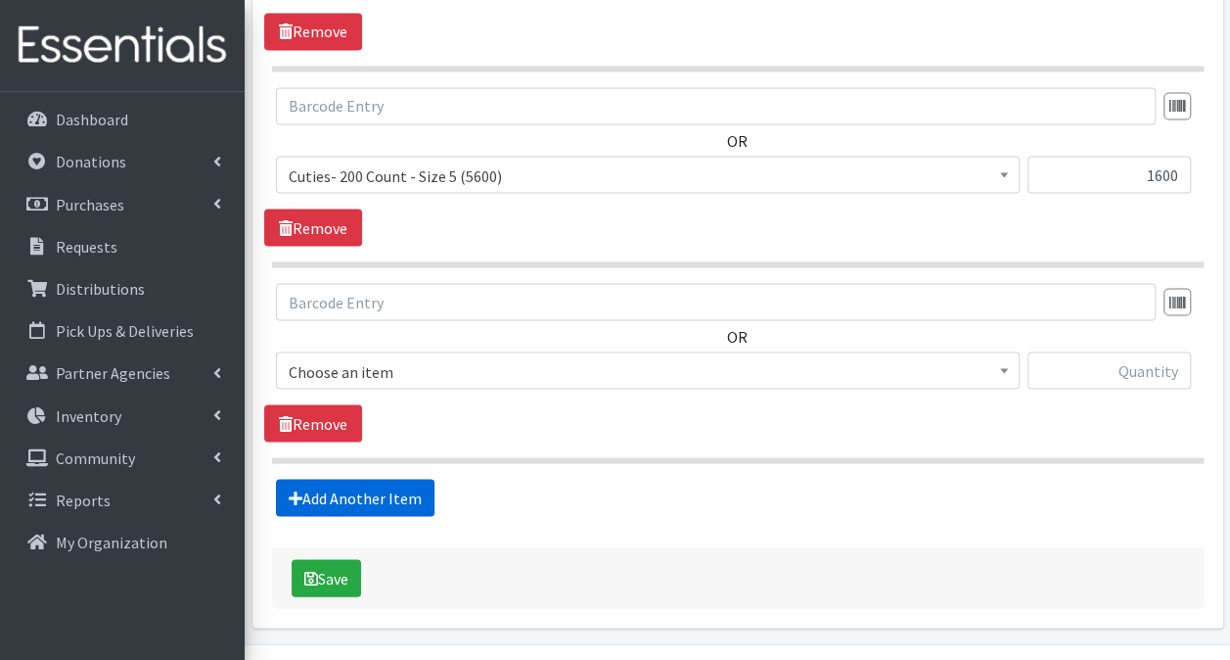
scroll to position [1744, 0]
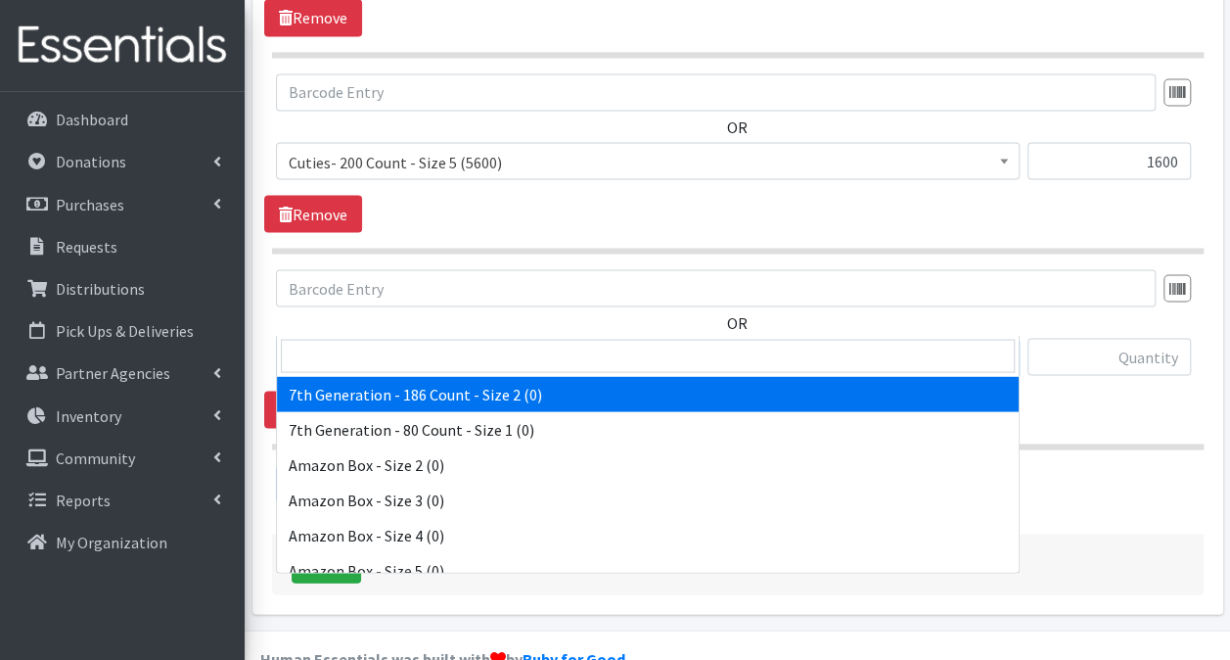
click at [623, 344] on span "7th Generation - 186 Count - Size 2 (0)" at bounding box center [648, 357] width 718 height 27
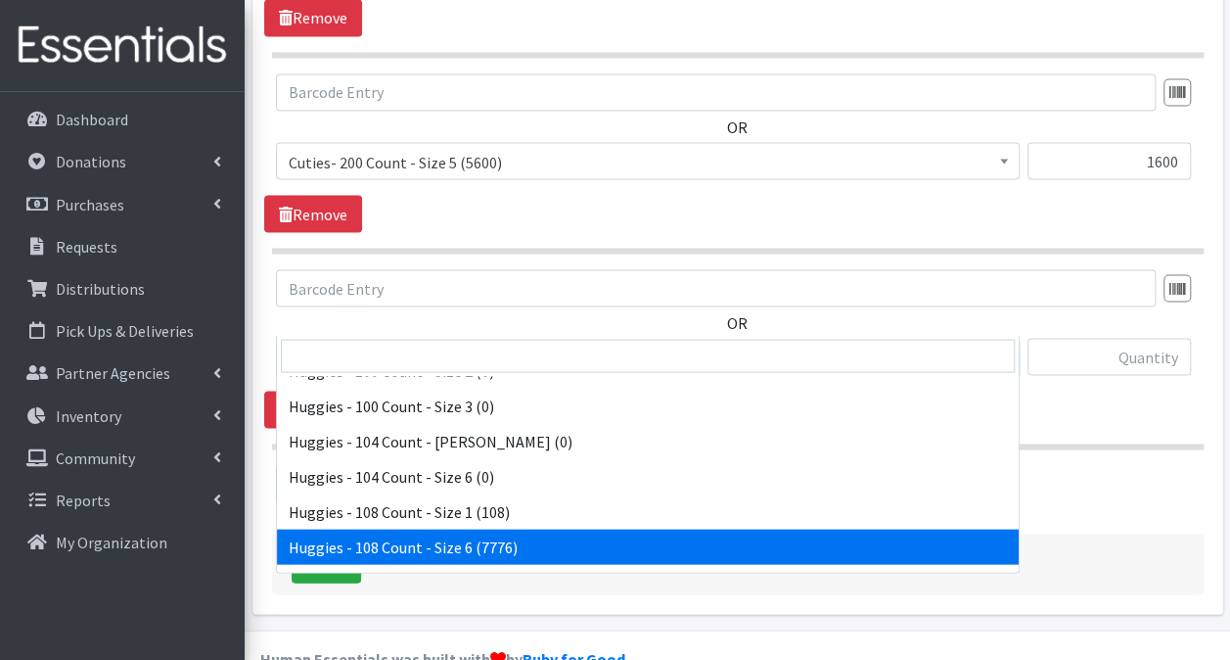
scroll to position [2738, 0]
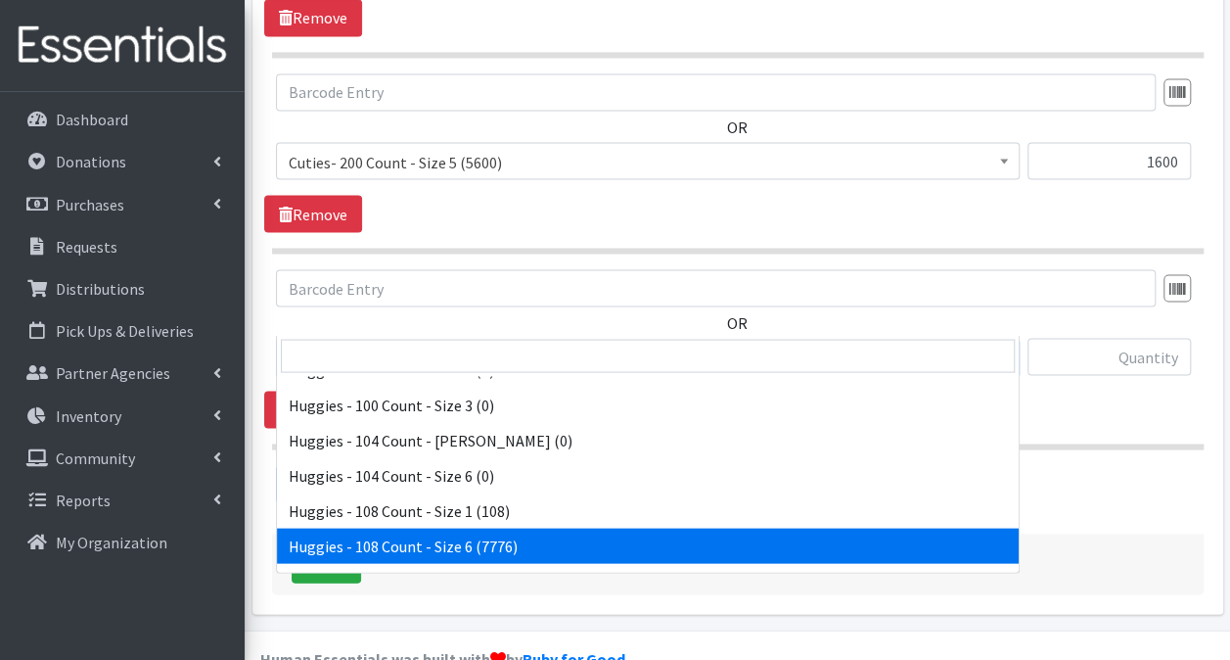
select select "13986"
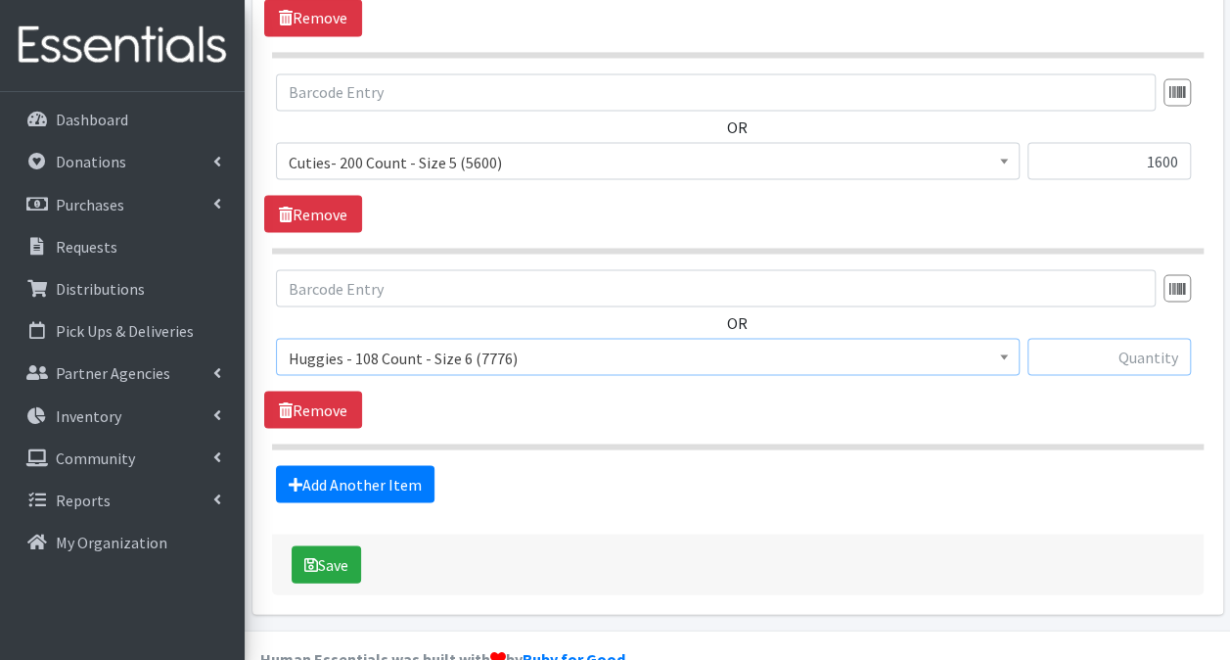
click at [1061, 338] on input "text" at bounding box center [1109, 356] width 163 height 37
type input "1080"
click at [364, 465] on link "Add Another Item" at bounding box center [355, 483] width 159 height 37
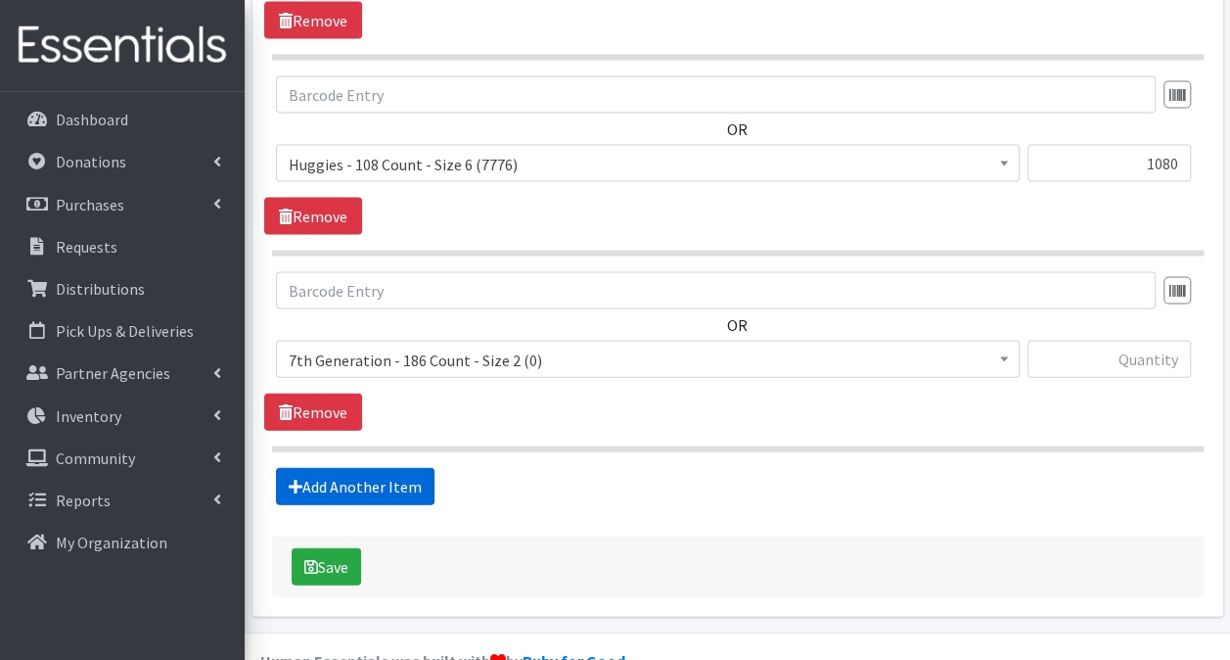
scroll to position [1939, 0]
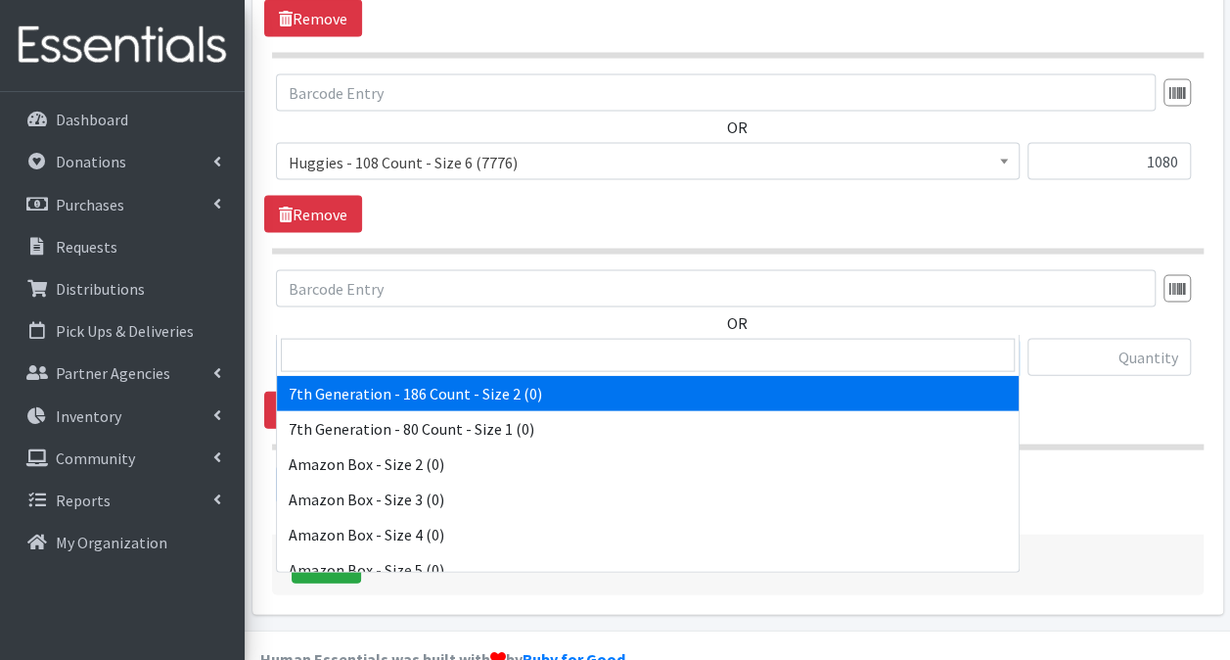
click at [624, 345] on span "7th Generation - 186 Count - Size 2 (0)" at bounding box center [648, 358] width 718 height 27
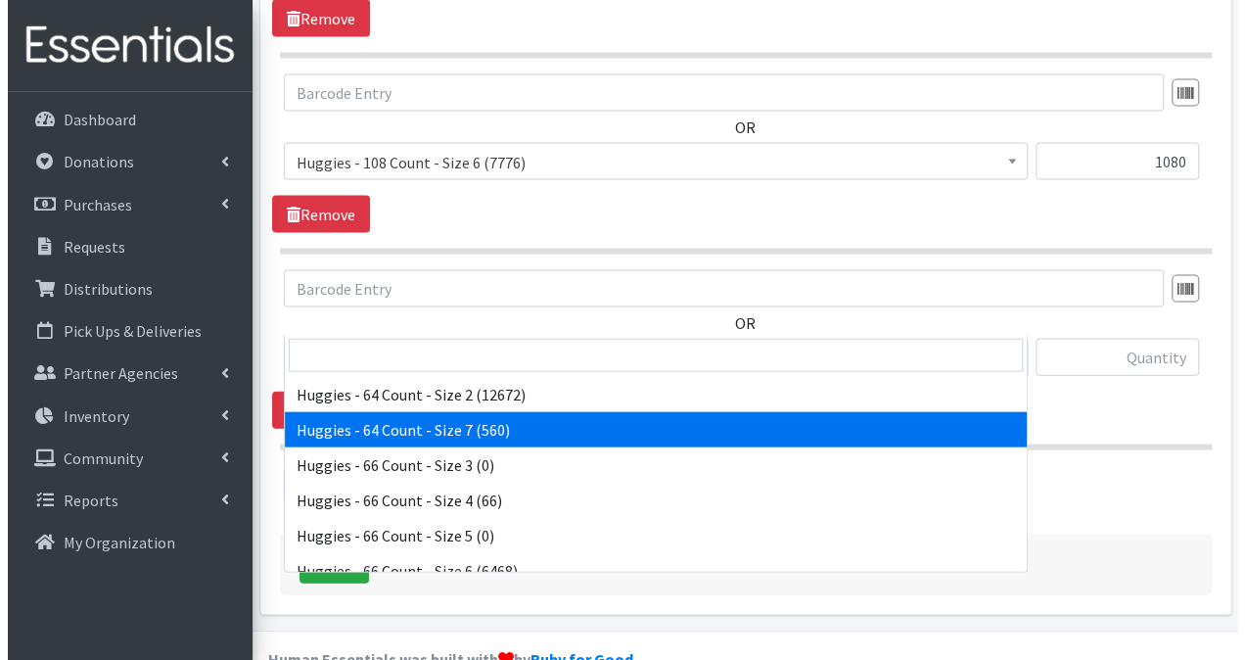
scroll to position [5285, 0]
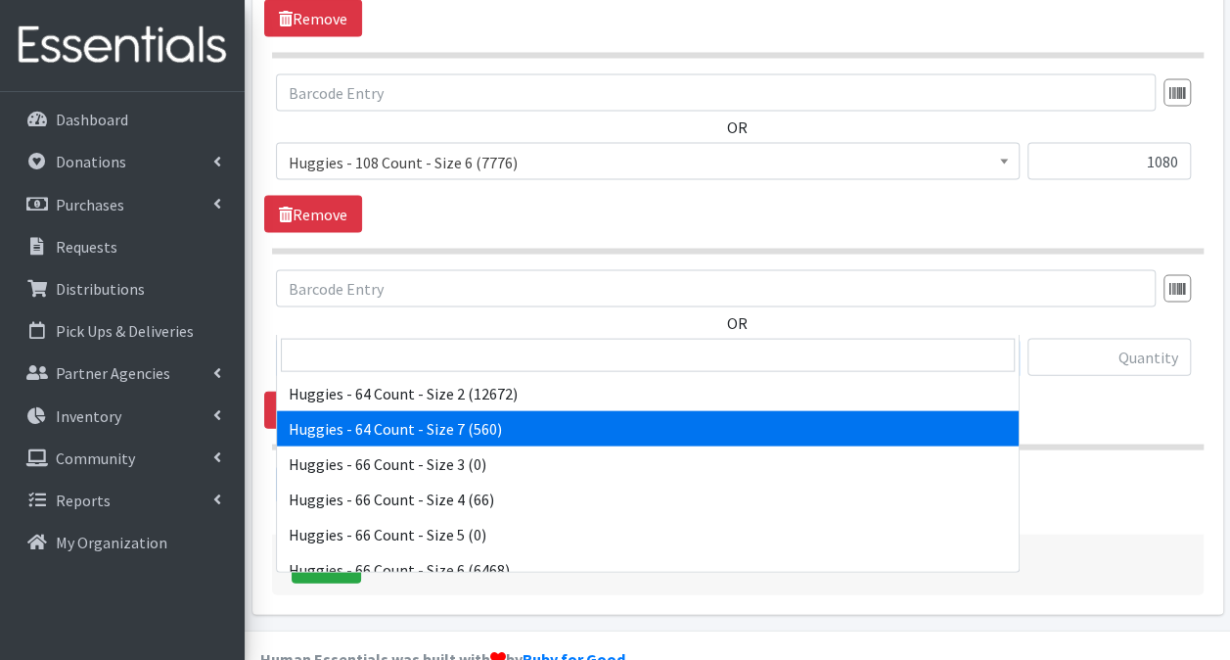
select select "14657"
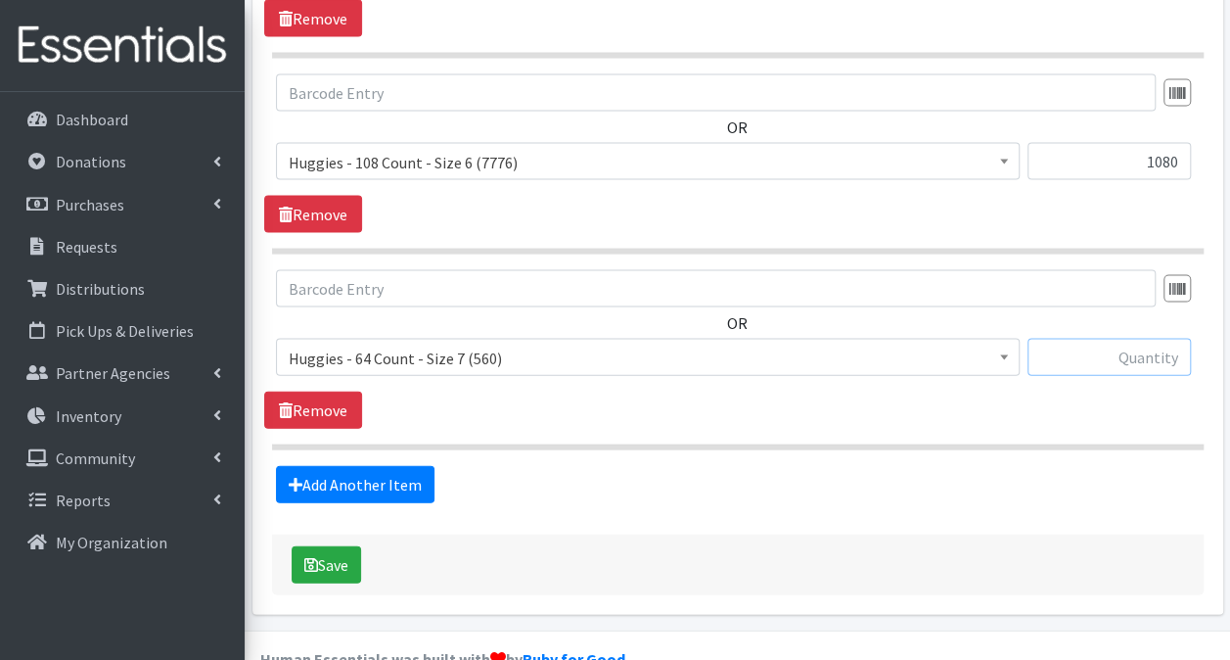
click at [1118, 339] on input "text" at bounding box center [1109, 357] width 163 height 37
type input "512"
click at [346, 546] on button "Save" at bounding box center [326, 564] width 69 height 37
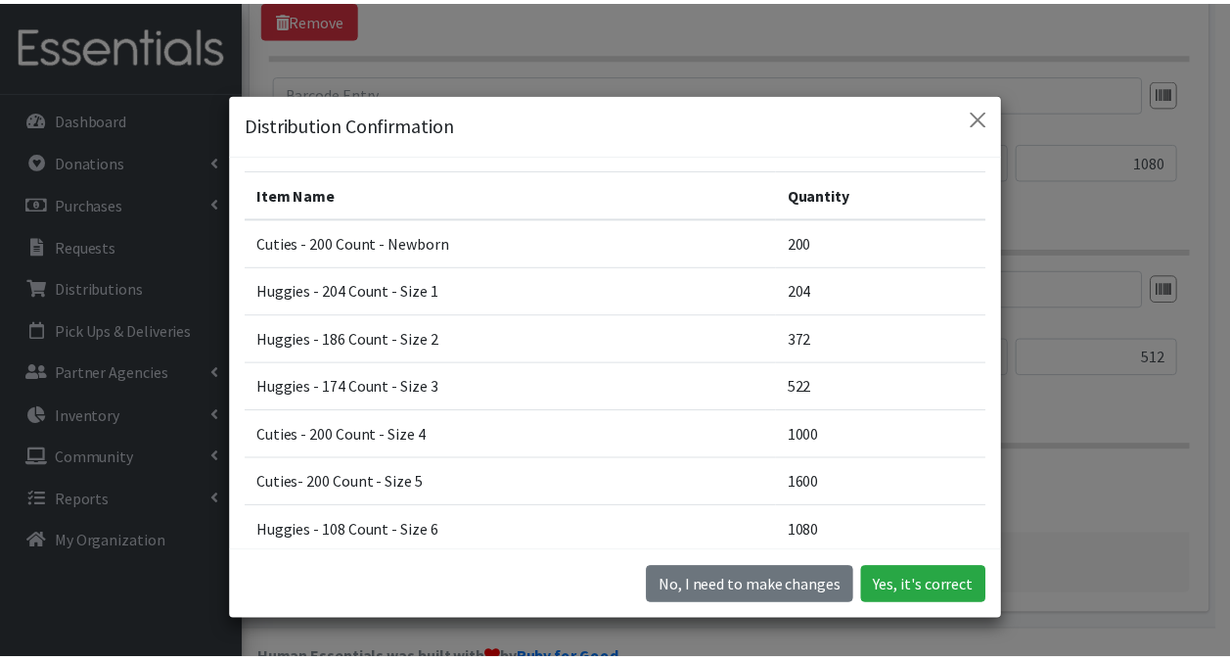
scroll to position [224, 0]
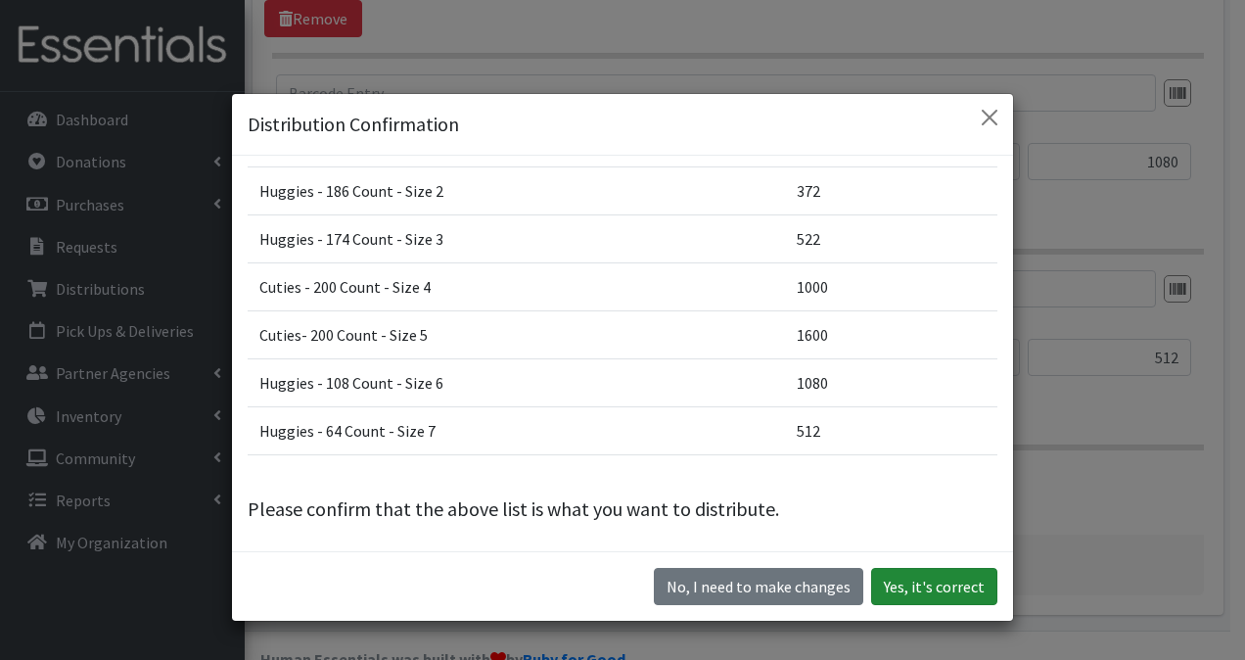
click at [914, 589] on button "Yes, it's correct" at bounding box center [934, 586] width 126 height 37
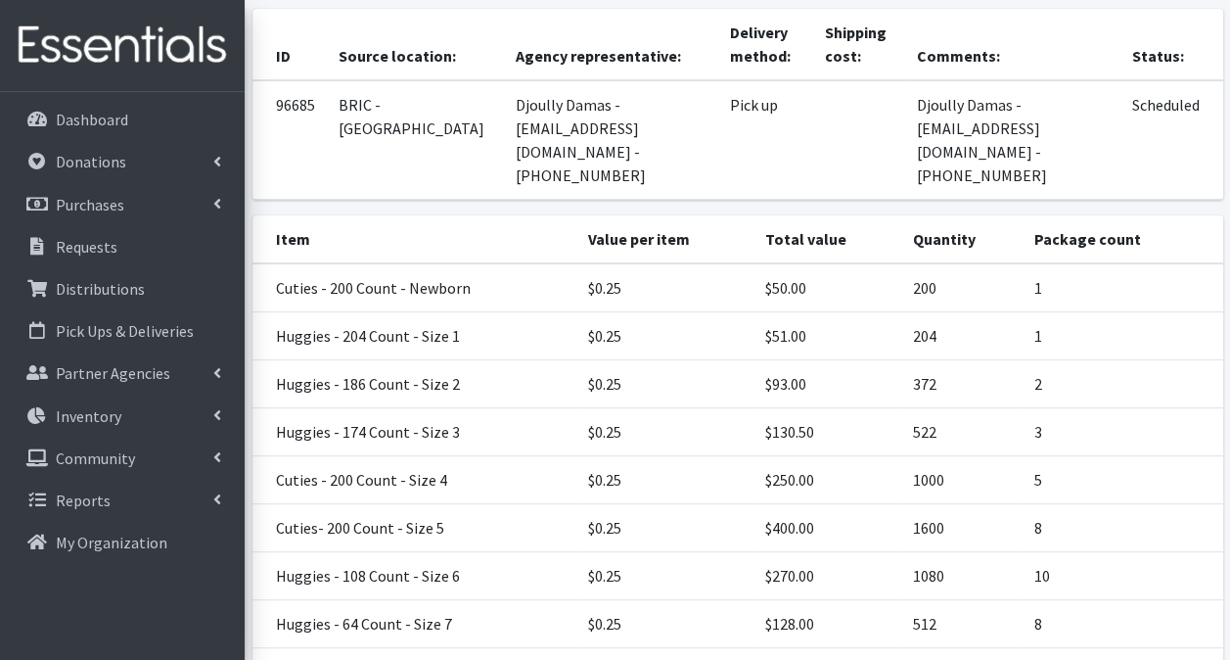
scroll to position [374, 0]
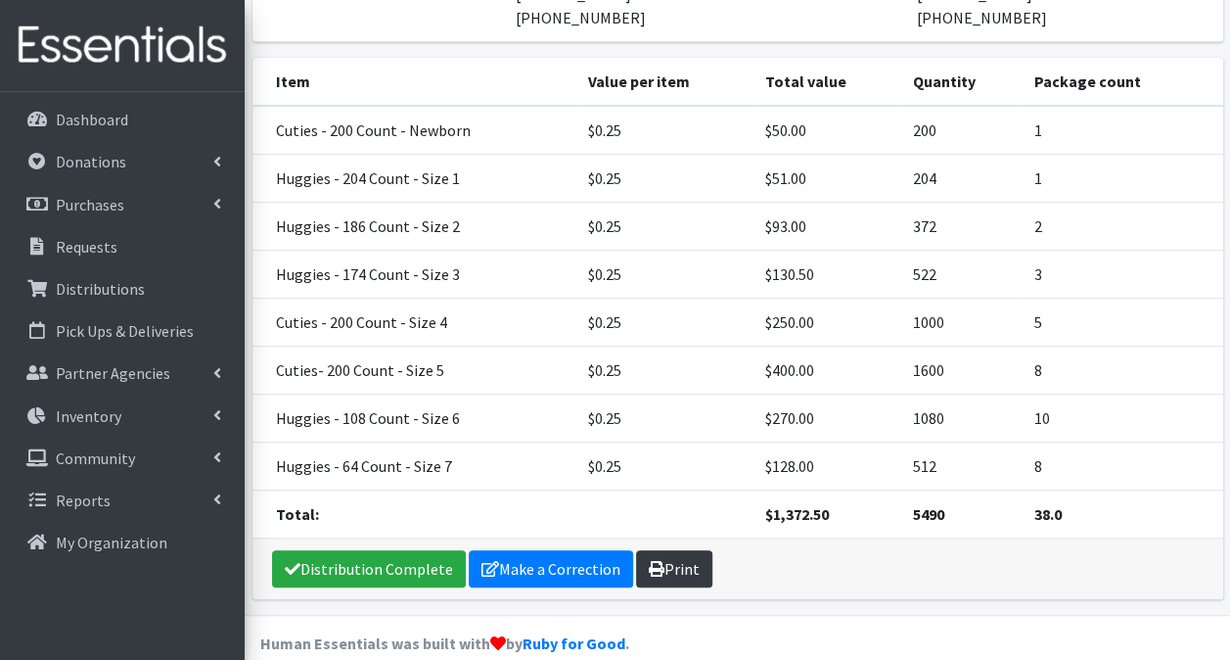
click at [666, 550] on link "Print" at bounding box center [674, 568] width 76 height 37
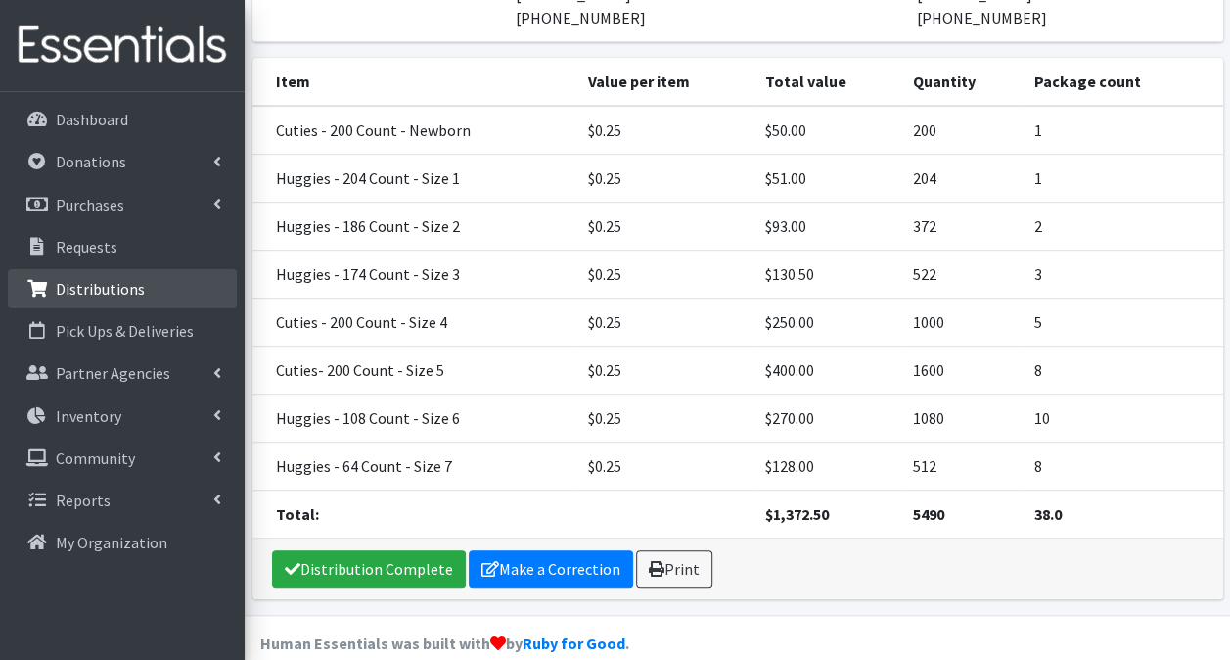
click at [44, 280] on icon at bounding box center [36, 289] width 25 height 18
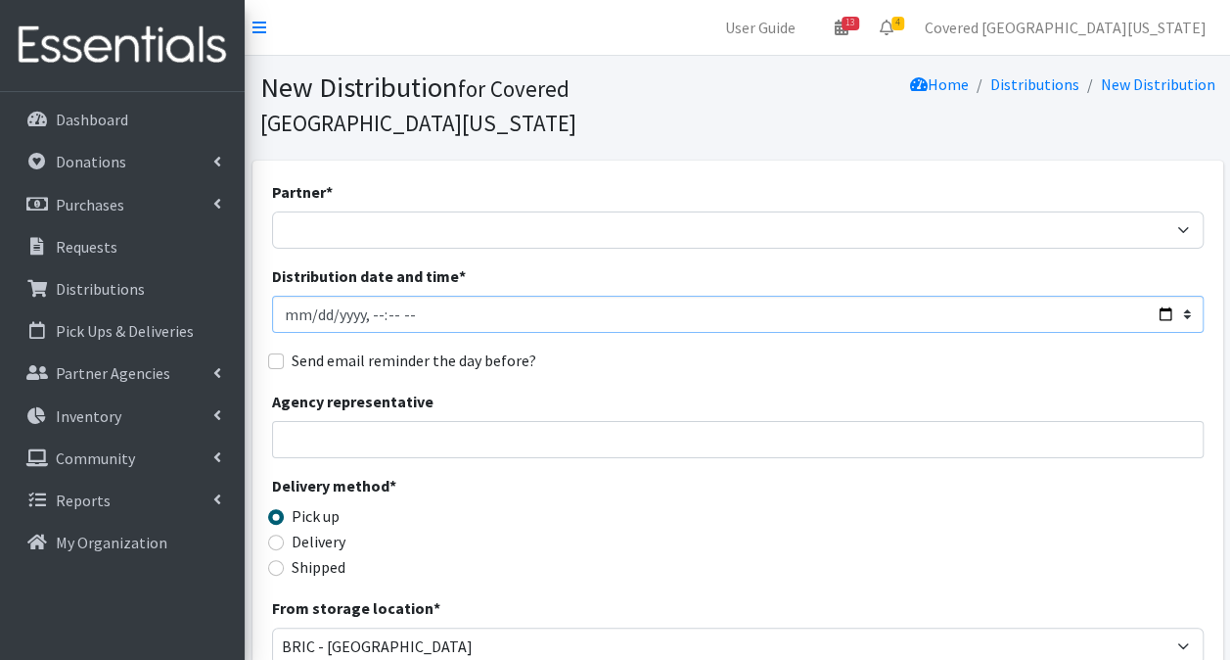
click at [1163, 296] on input "Distribution date and time *" at bounding box center [738, 314] width 932 height 37
type input "[DATE]T23:59"
click at [971, 482] on div "Delivery method * Pick up Delivery Shipped Shipping cost" at bounding box center [738, 535] width 932 height 122
click at [363, 421] on input "Agency representative" at bounding box center [738, 439] width 932 height 37
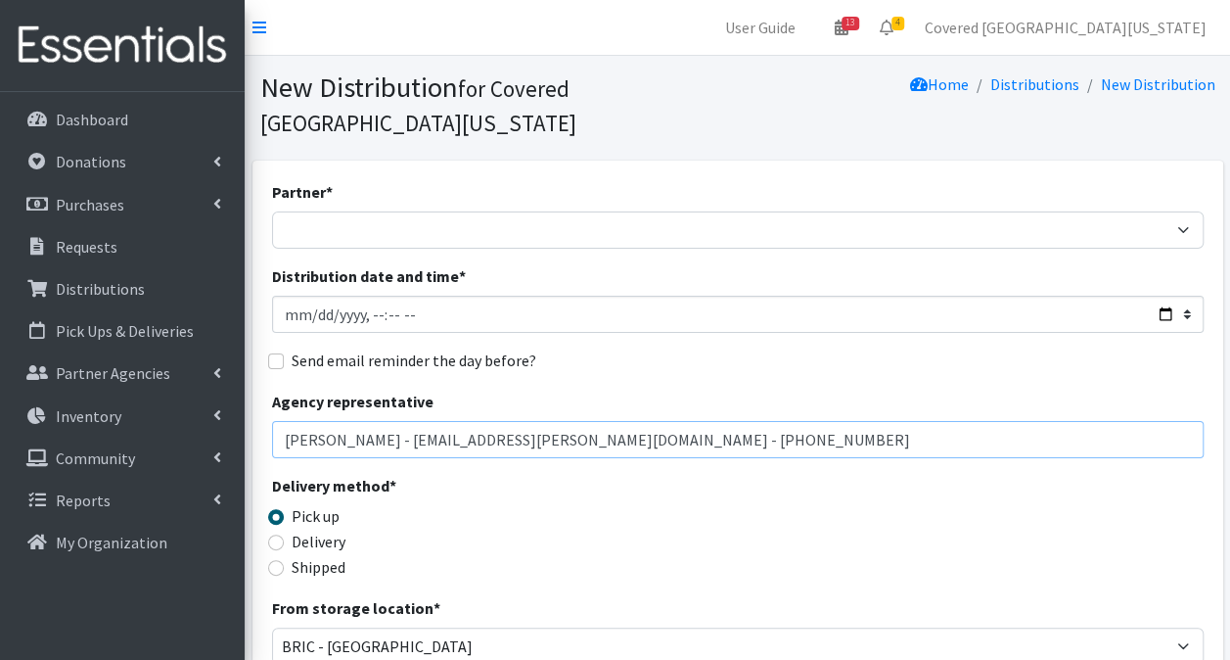
drag, startPoint x: 645, startPoint y: 413, endPoint x: 6, endPoint y: 435, distance: 639.5
click at [0, 425] on html "User Guide 13 13 Pick-ups remaining this week View Calendar 4 2 Requests 2 Part…" at bounding box center [615, 636] width 1230 height 1272
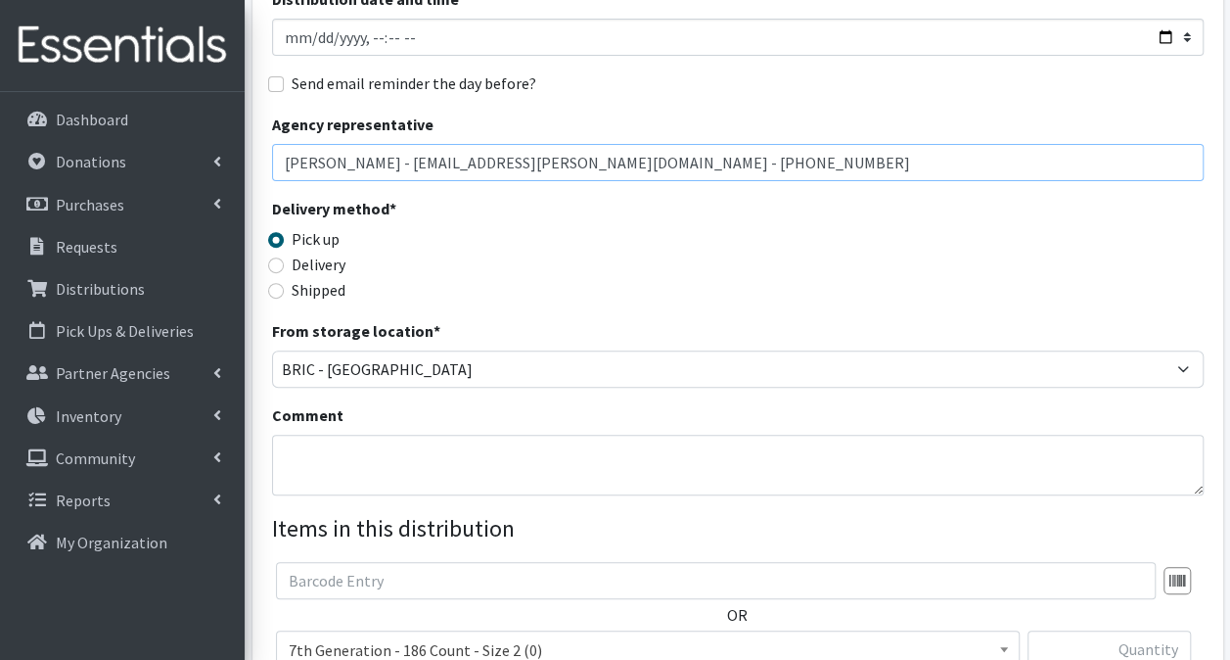
type input "[PERSON_NAME] - [EMAIL_ADDRESS][PERSON_NAME][DOMAIN_NAME] - [PHONE_NUMBER]"
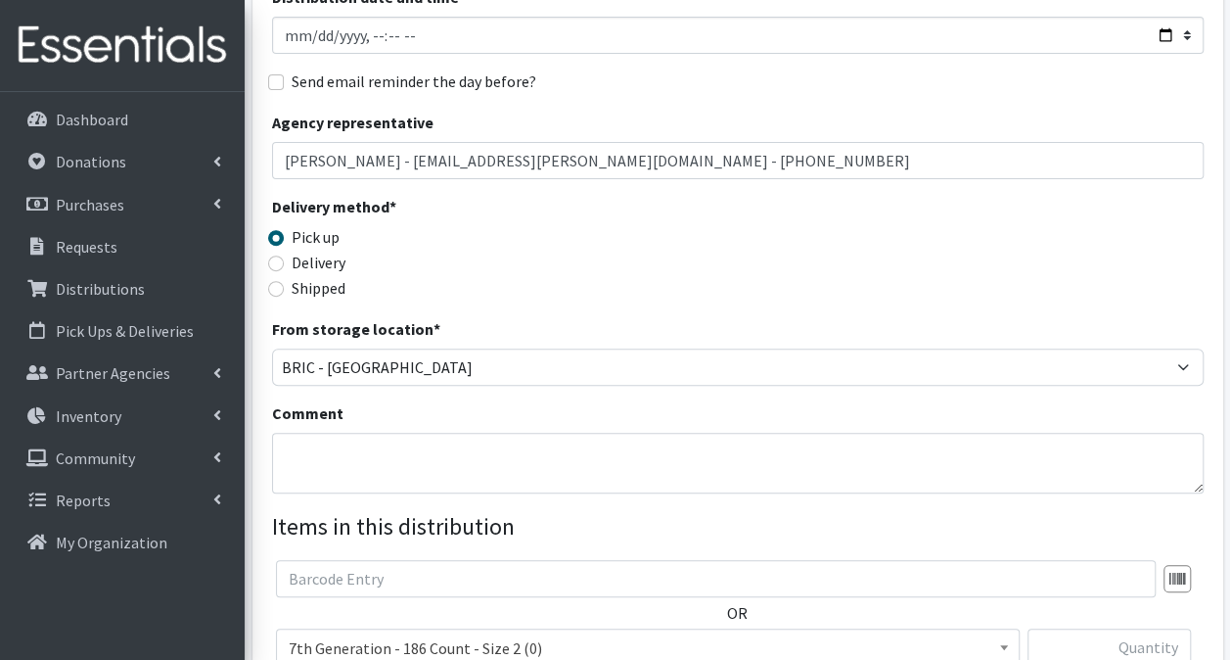
click at [307, 509] on legend "Items in this distribution" at bounding box center [738, 526] width 932 height 35
click at [323, 448] on textarea "Comment" at bounding box center [738, 463] width 932 height 61
paste textarea "[PERSON_NAME] - [EMAIL_ADDRESS][PERSON_NAME][DOMAIN_NAME] - [PHONE_NUMBER]"
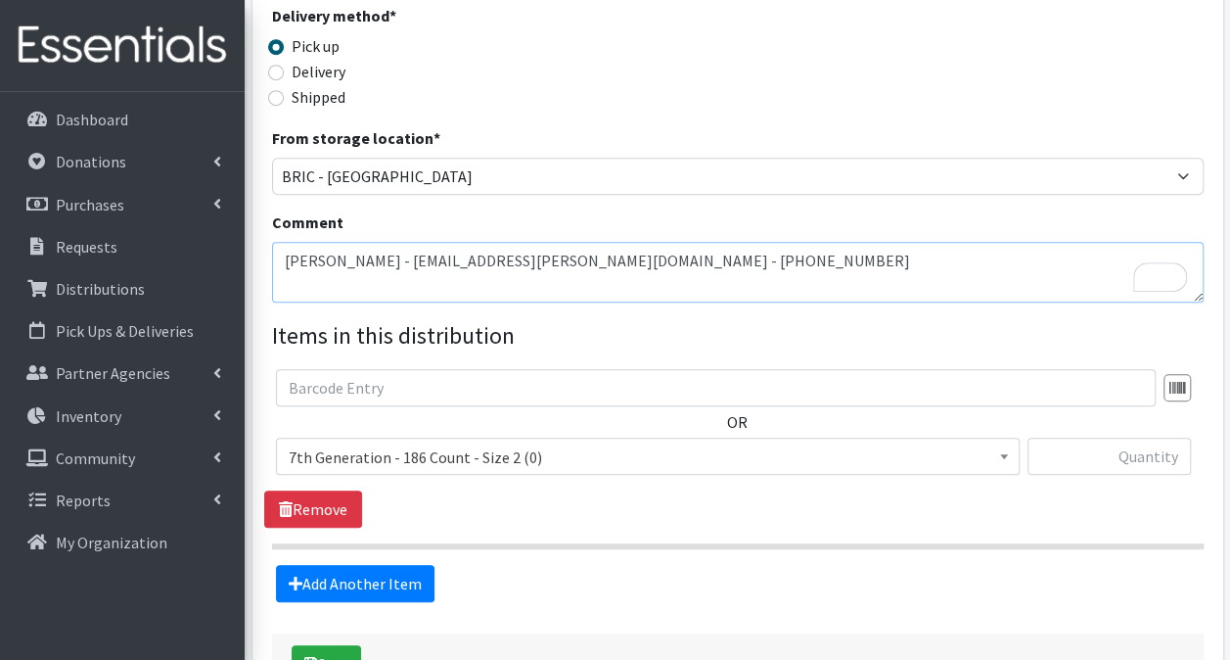
scroll to position [470, 0]
type textarea "[PERSON_NAME] - [EMAIL_ADDRESS][PERSON_NAME][DOMAIN_NAME] - [PHONE_NUMBER]"
click at [662, 443] on span "7th Generation - 186 Count - Size 2 (0)" at bounding box center [648, 456] width 718 height 27
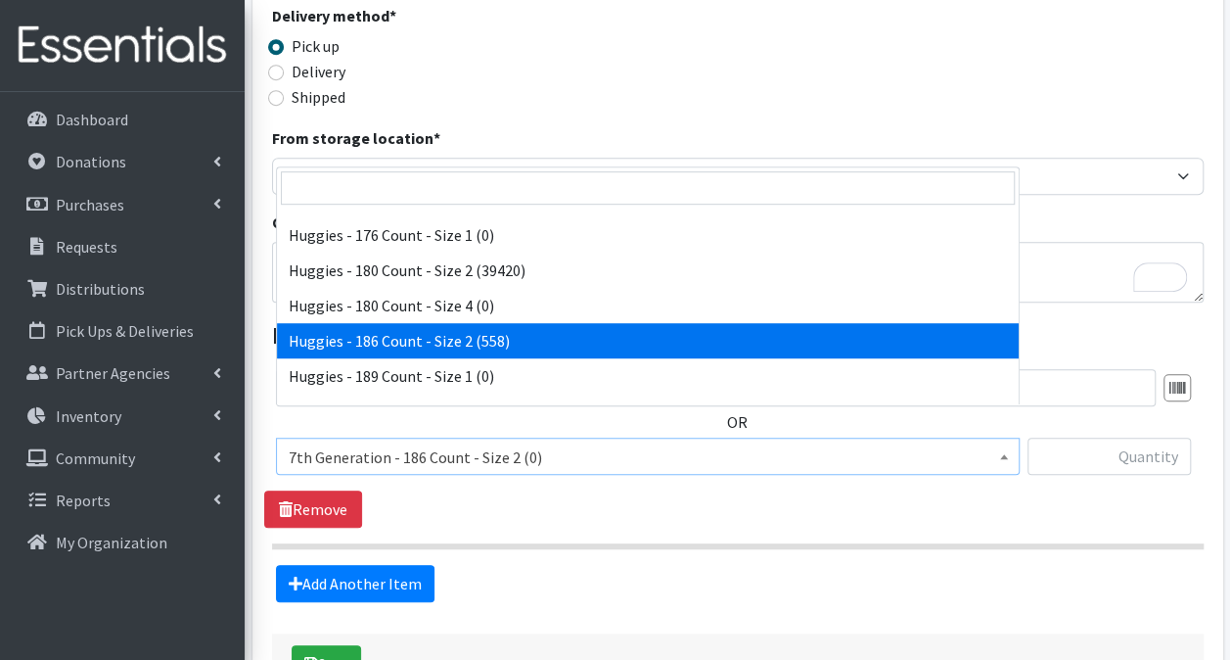
scroll to position [3974, 0]
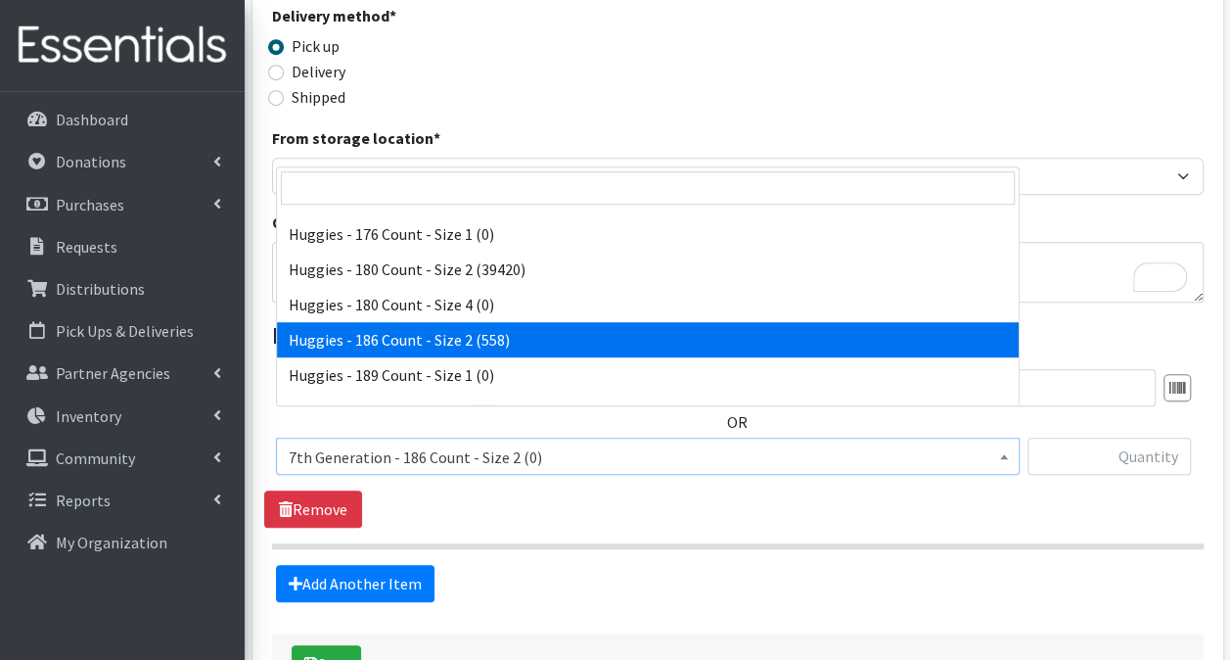
select select "13984"
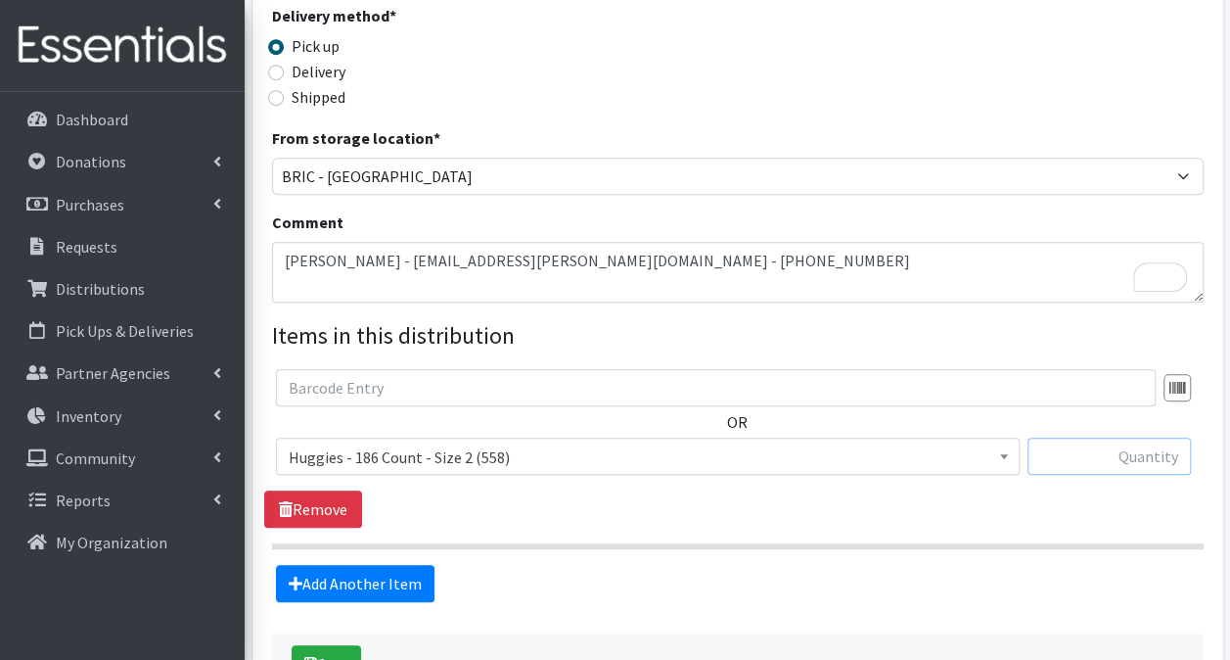
click at [1058, 438] on input "text" at bounding box center [1109, 456] width 163 height 37
type input "558"
click at [354, 565] on link "Add Another Item" at bounding box center [355, 583] width 159 height 37
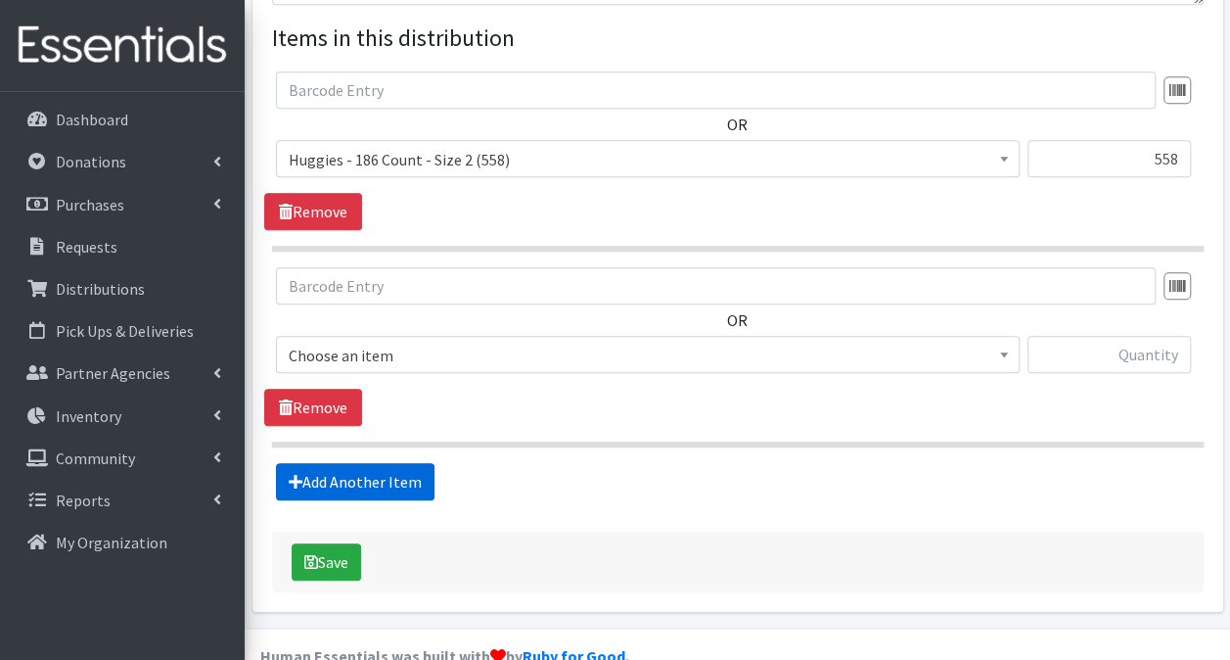
scroll to position [770, 0]
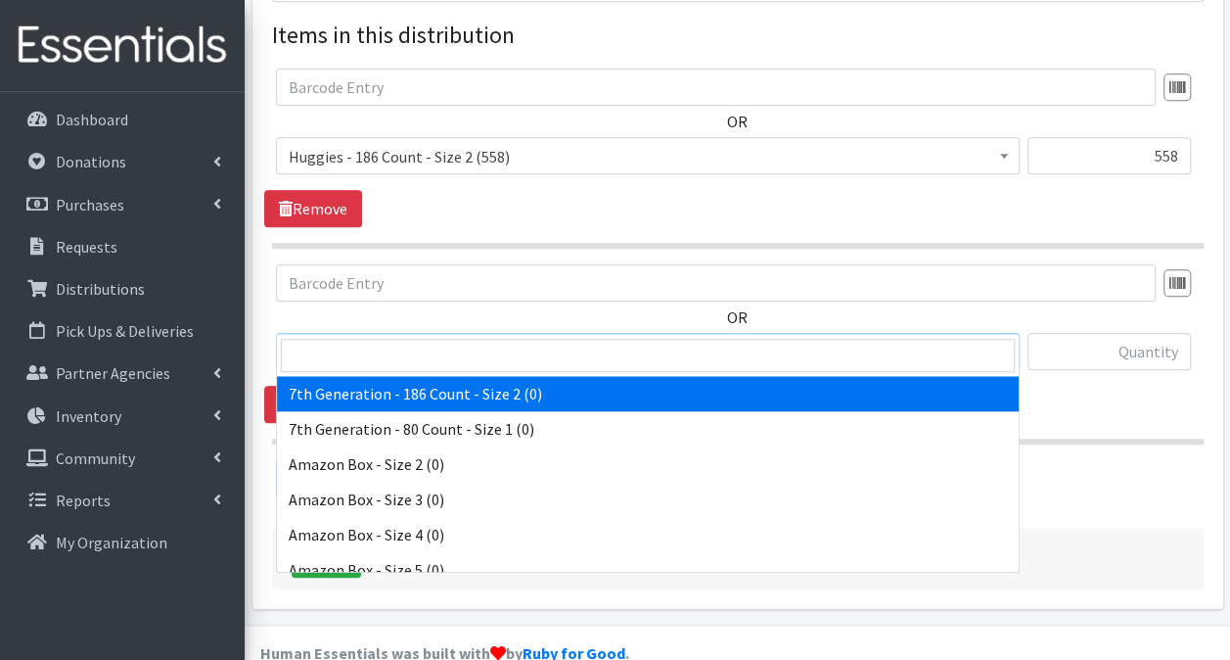
click at [485, 339] on span "7th Generation - 186 Count - Size 2 (0)" at bounding box center [648, 352] width 718 height 27
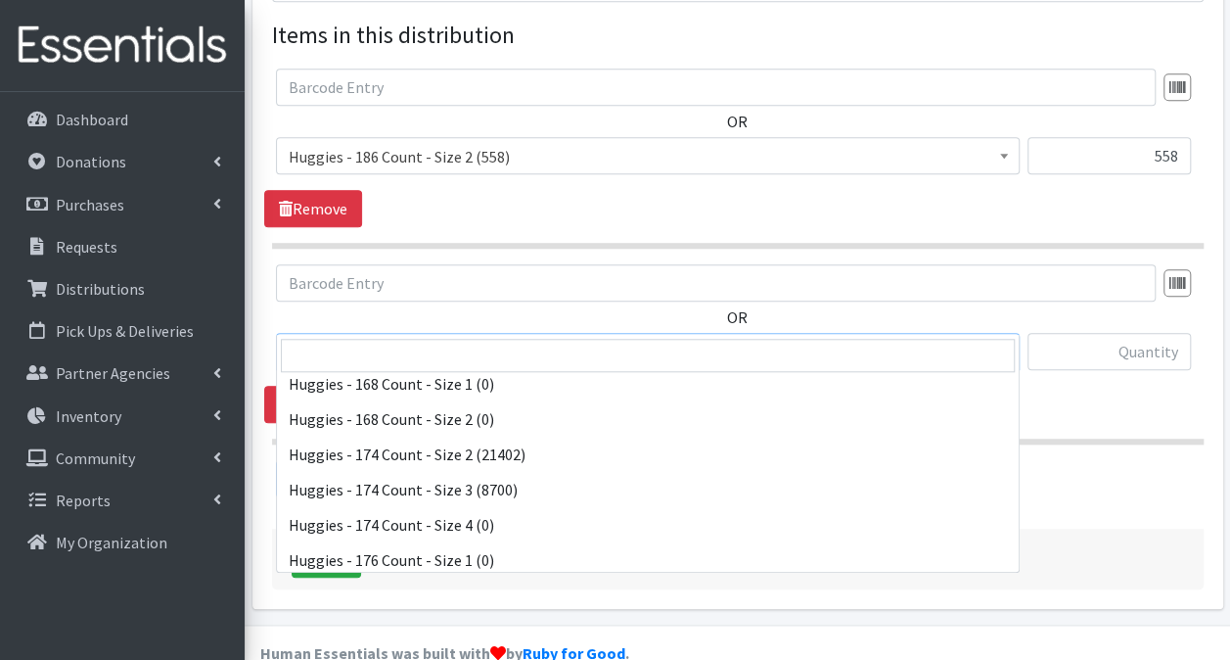
scroll to position [3816, 0]
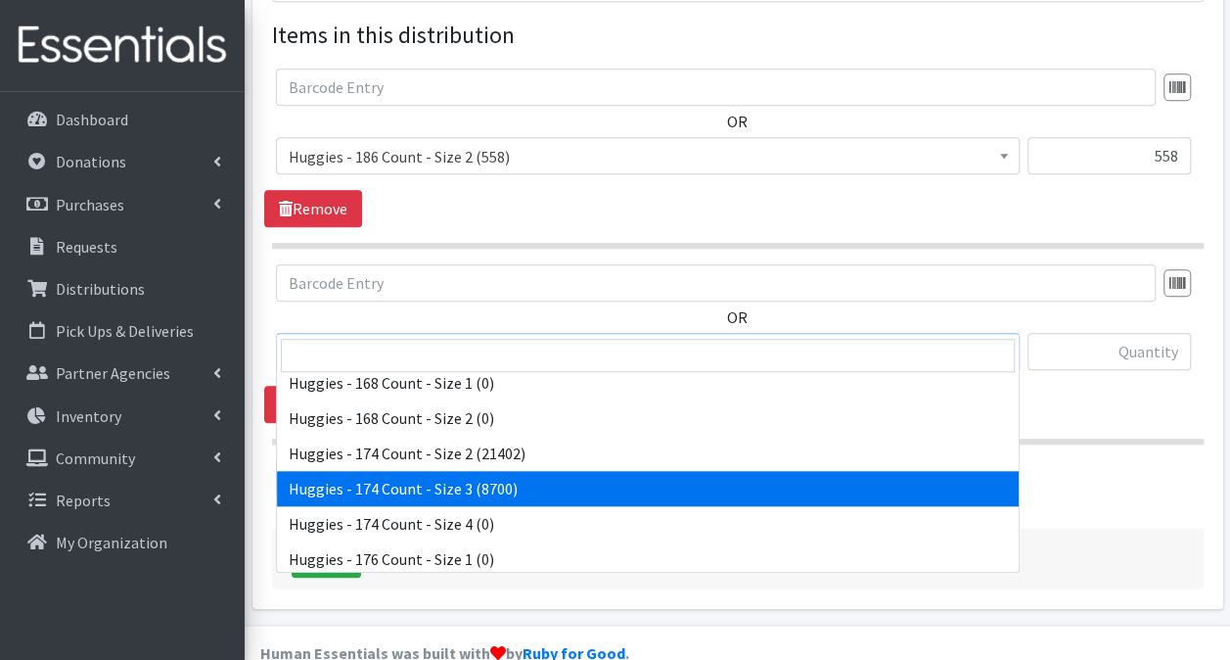
select select "15370"
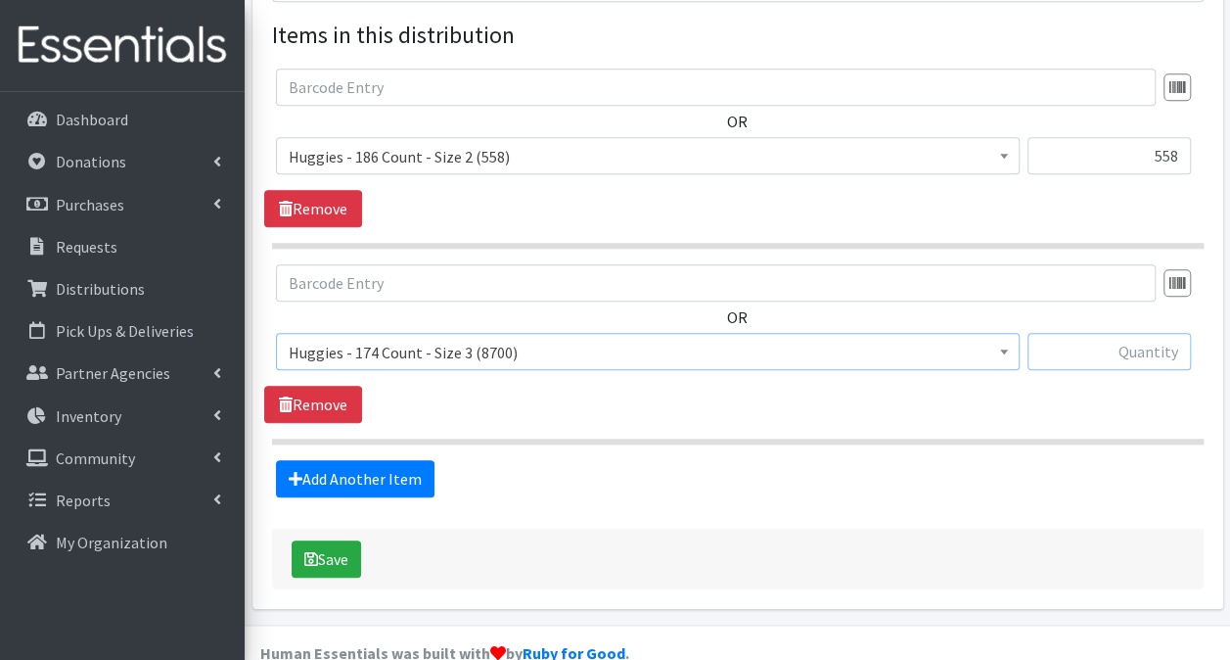
click at [1028, 333] on input "text" at bounding box center [1109, 351] width 163 height 37
type input "1044"
click at [337, 460] on link "Add Another Item" at bounding box center [355, 478] width 159 height 37
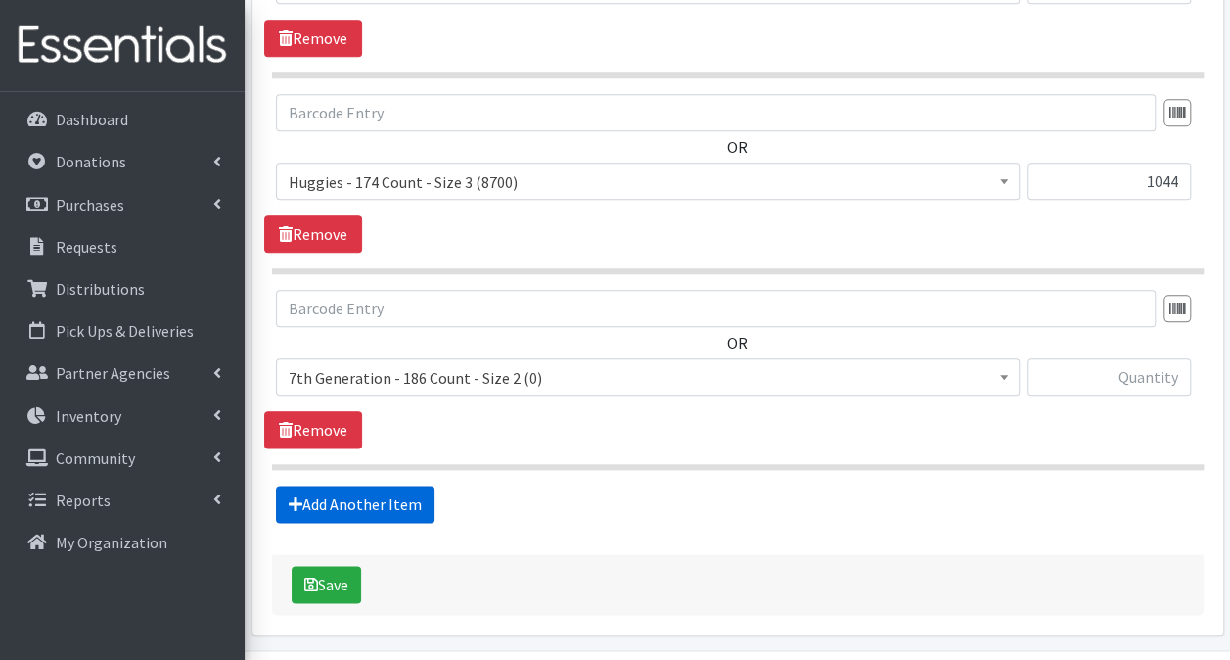
scroll to position [965, 0]
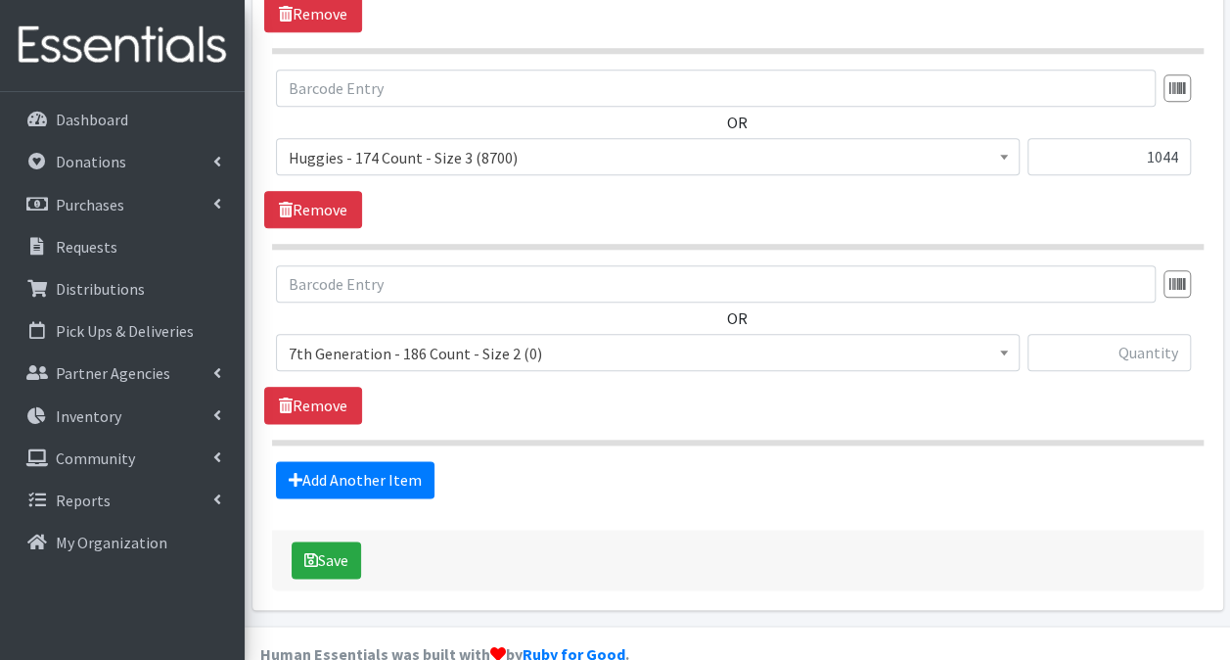
click at [448, 340] on span "7th Generation - 186 Count - Size 2 (0)" at bounding box center [648, 353] width 718 height 27
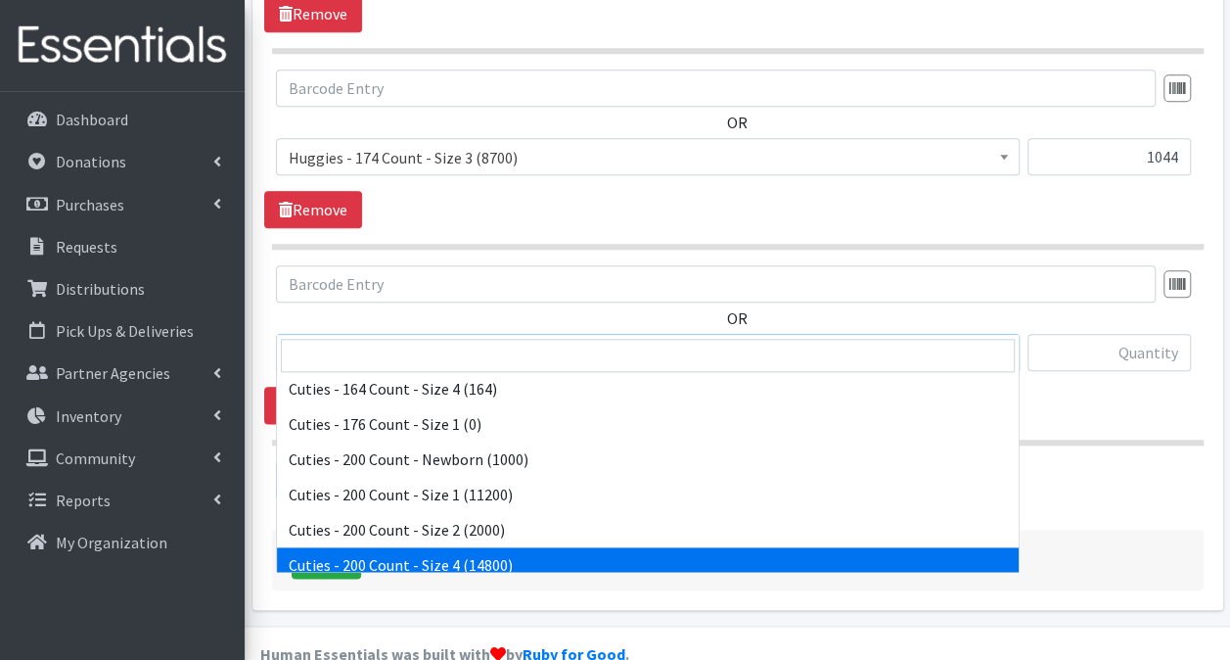
scroll to position [1272, 0]
select select "14764"
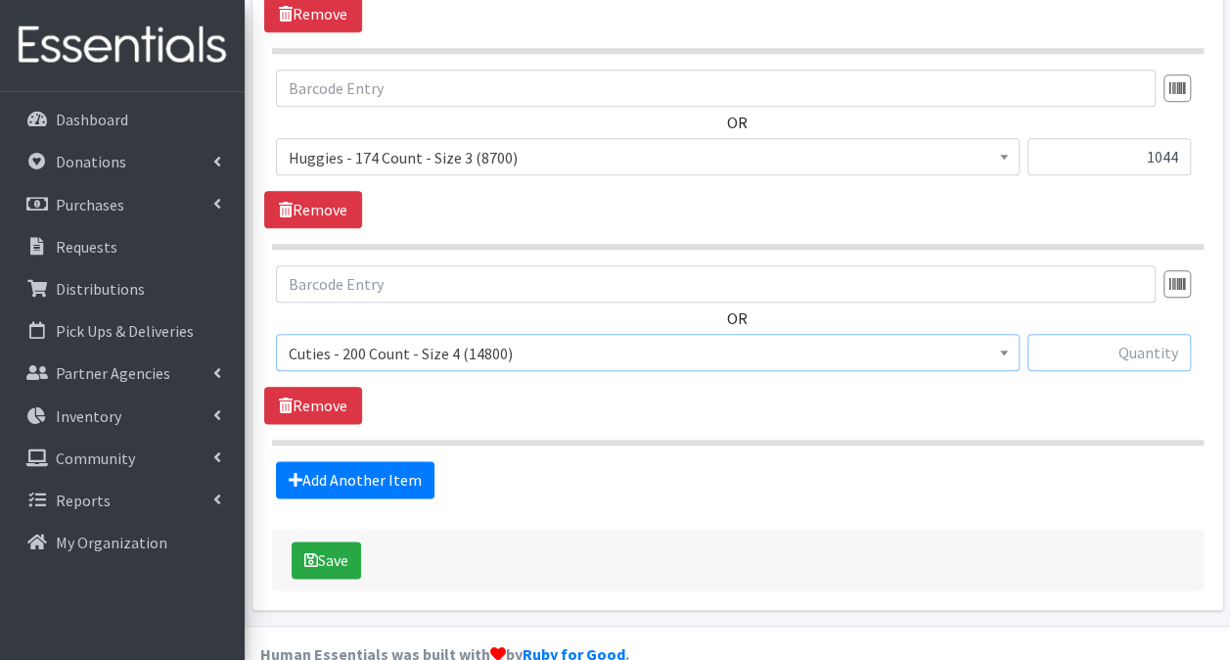
click at [1079, 334] on input "text" at bounding box center [1109, 352] width 163 height 37
type input "1600"
click at [341, 461] on link "Add Another Item" at bounding box center [355, 479] width 159 height 37
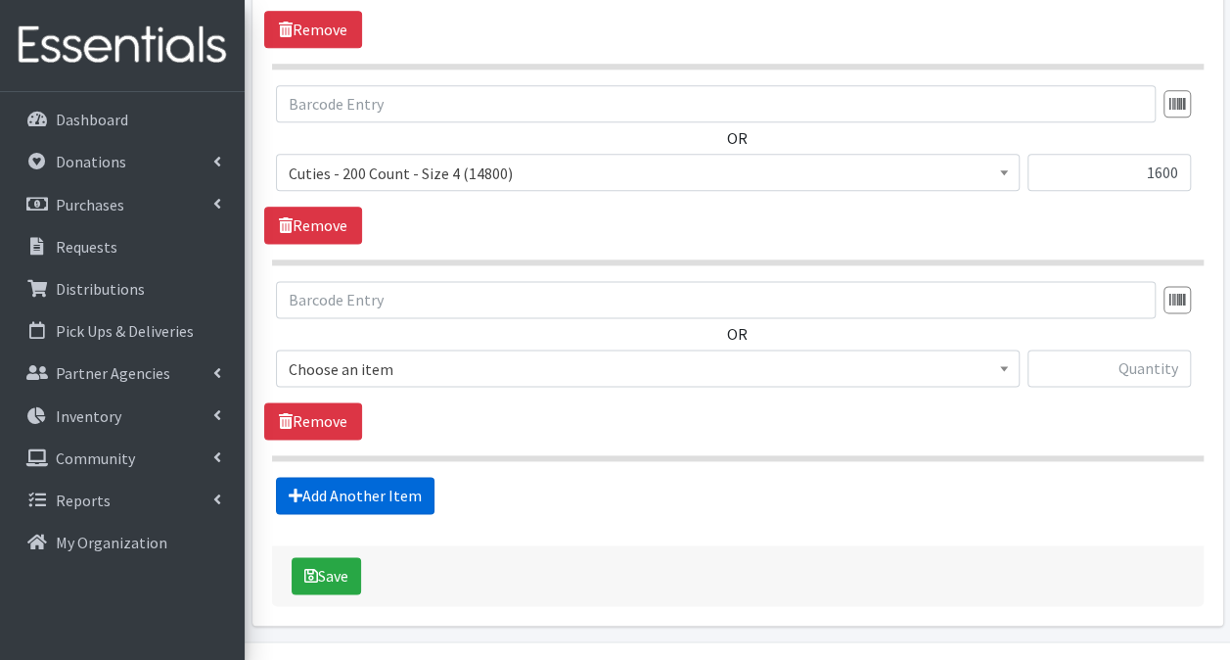
scroll to position [1160, 0]
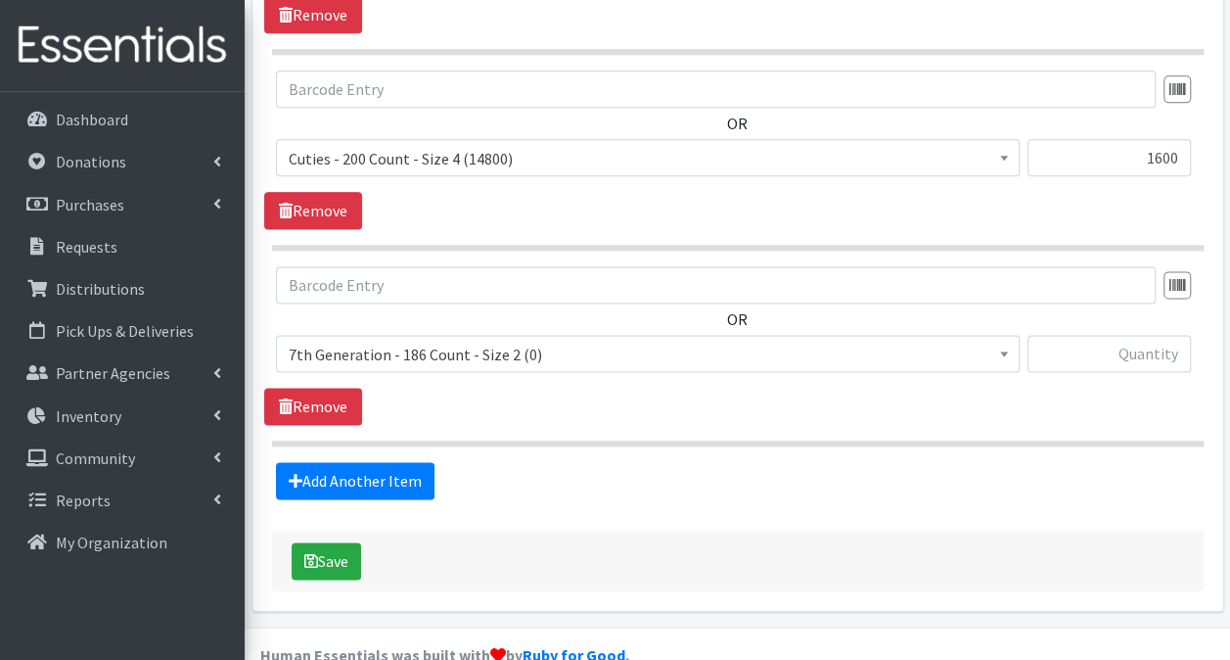
click at [468, 341] on span "7th Generation - 186 Count - Size 2 (0)" at bounding box center [648, 354] width 718 height 27
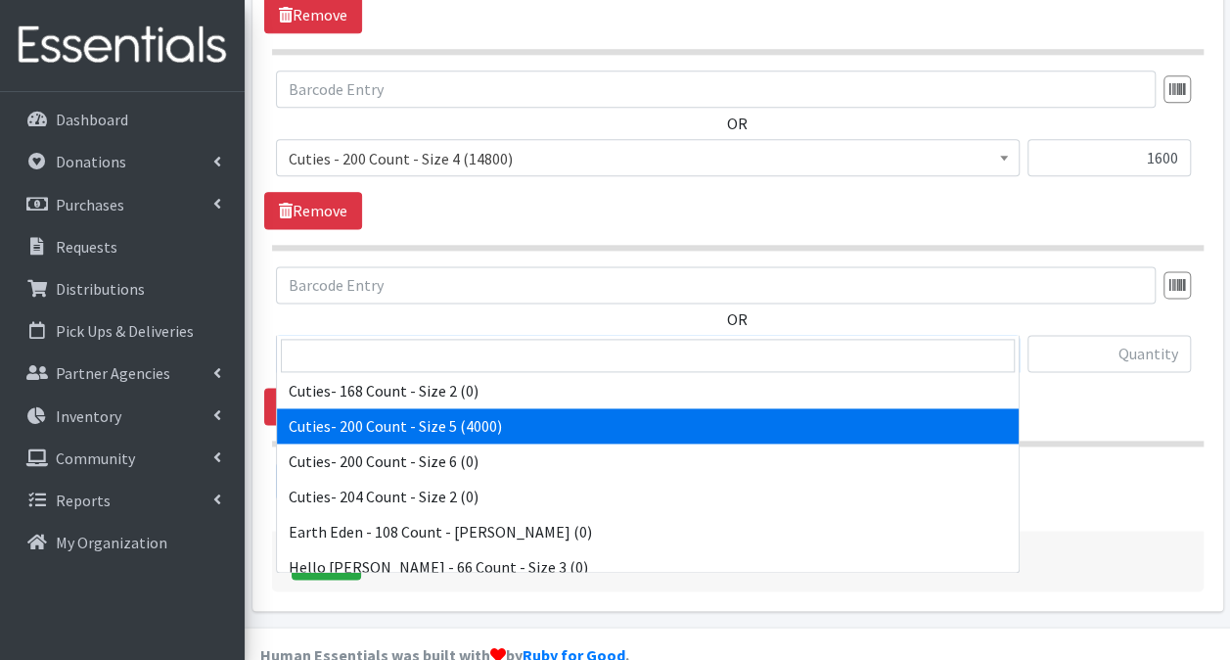
scroll to position [0, 0]
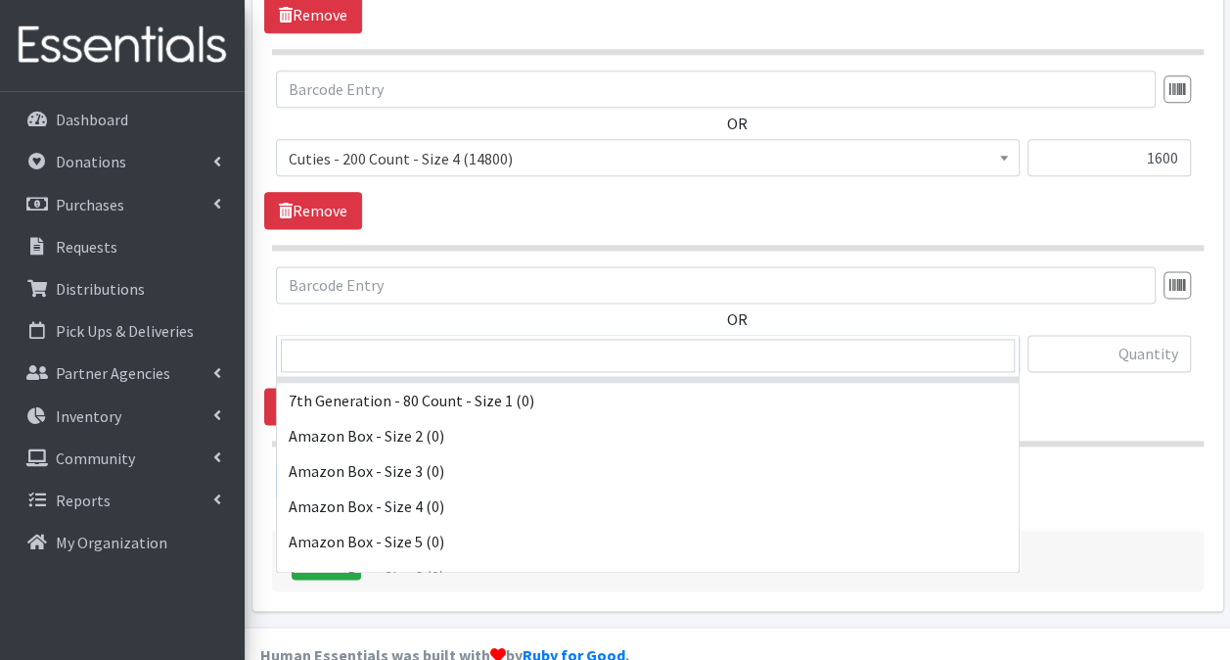
select select "13261"
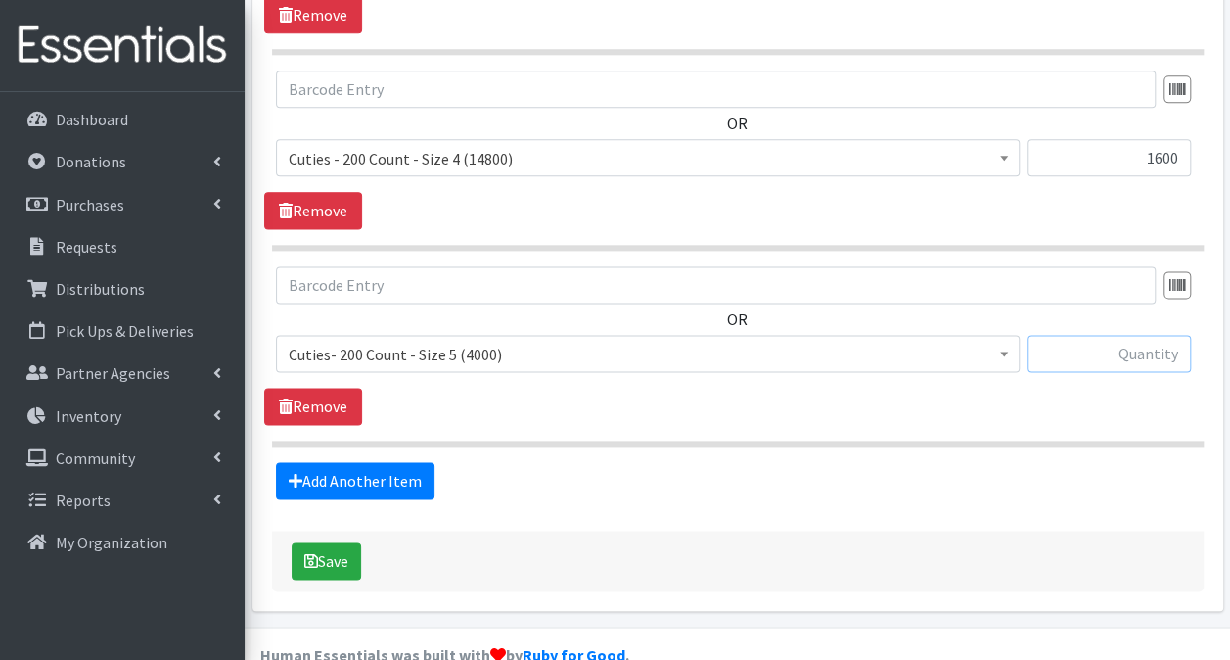
click at [1092, 335] on input "text" at bounding box center [1109, 353] width 163 height 37
type input "1600"
click at [386, 462] on link "Add Another Item" at bounding box center [355, 480] width 159 height 37
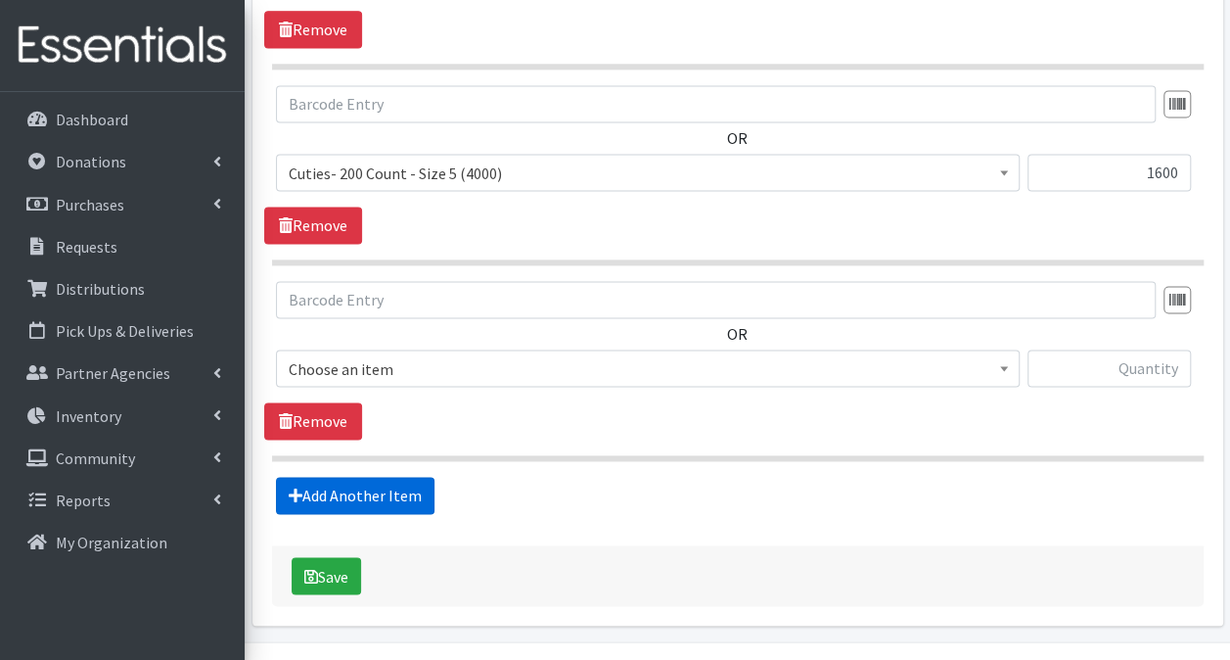
scroll to position [1355, 0]
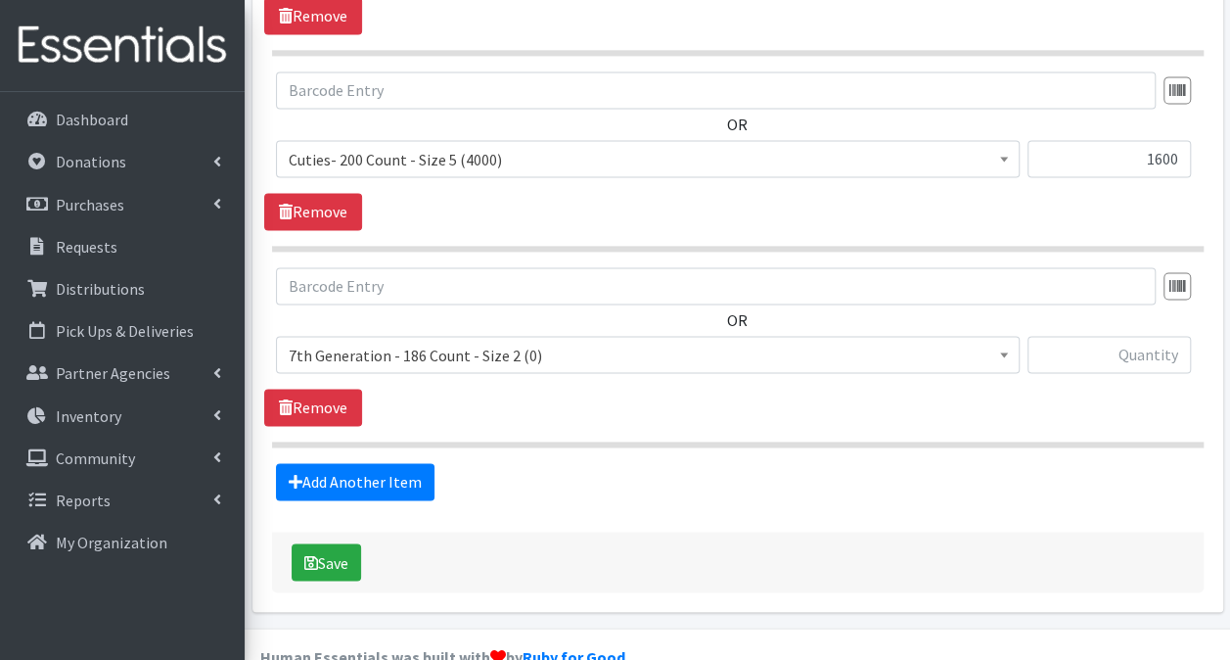
click at [667, 336] on span "7th Generation - 186 Count - Size 2 (0)" at bounding box center [648, 354] width 744 height 37
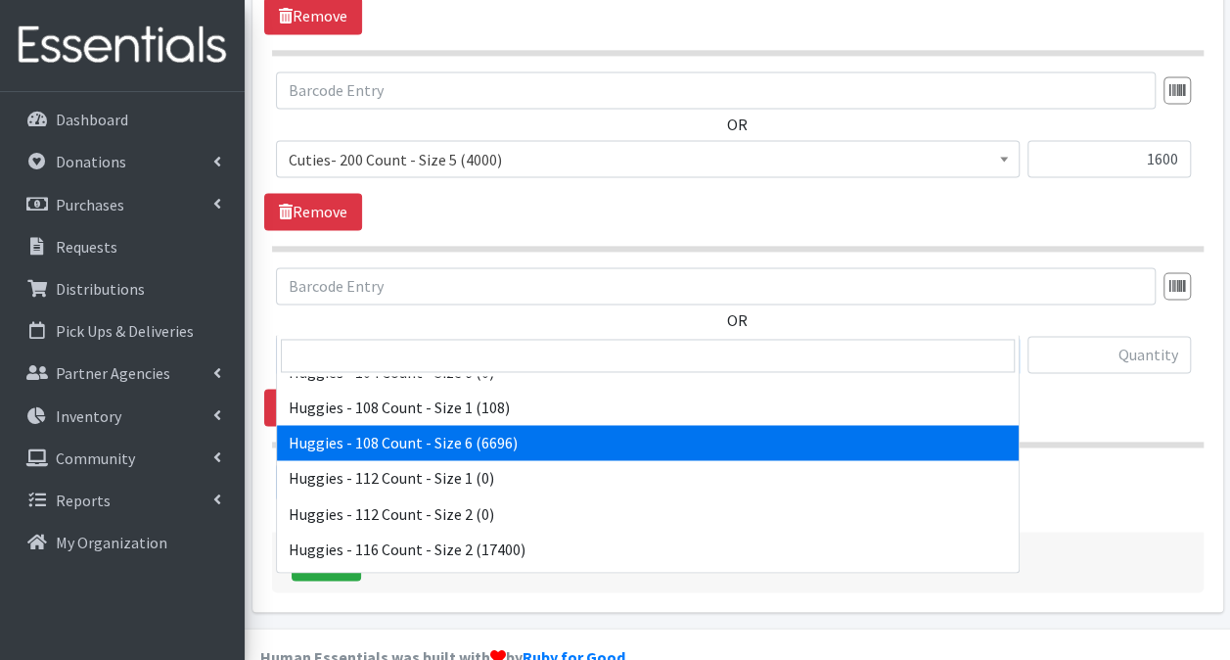
scroll to position [2840, 0]
select select "13986"
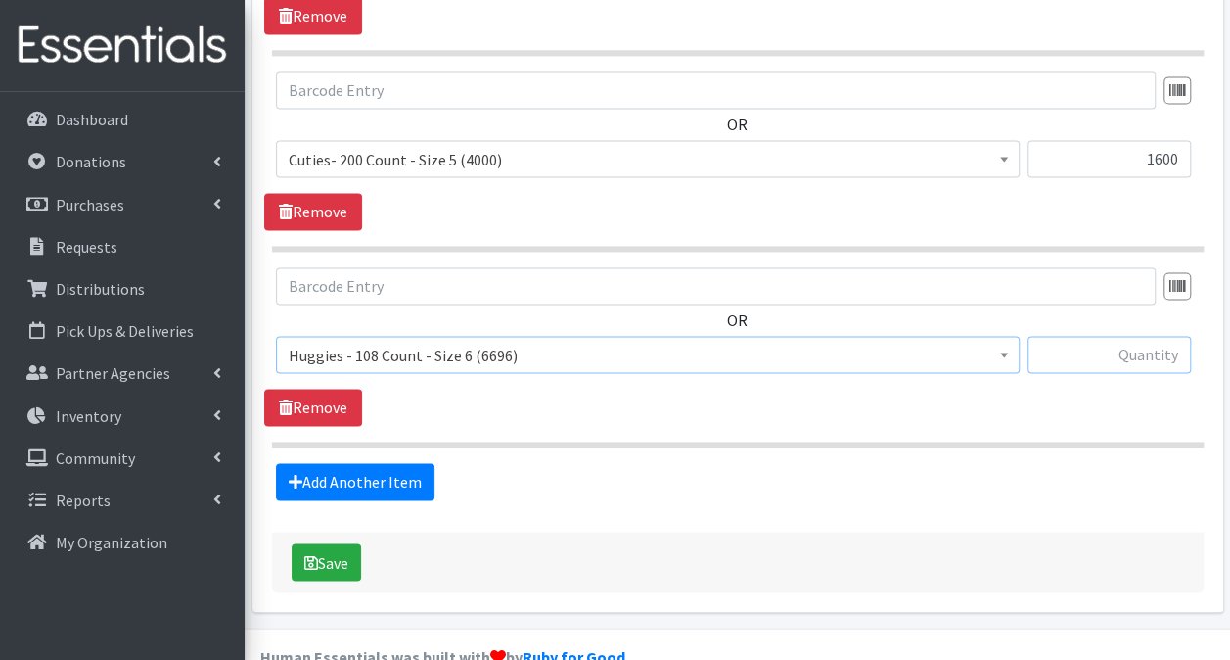
click at [1094, 336] on input "text" at bounding box center [1109, 354] width 163 height 37
type input "1080"
click at [417, 463] on link "Add Another Item" at bounding box center [355, 481] width 159 height 37
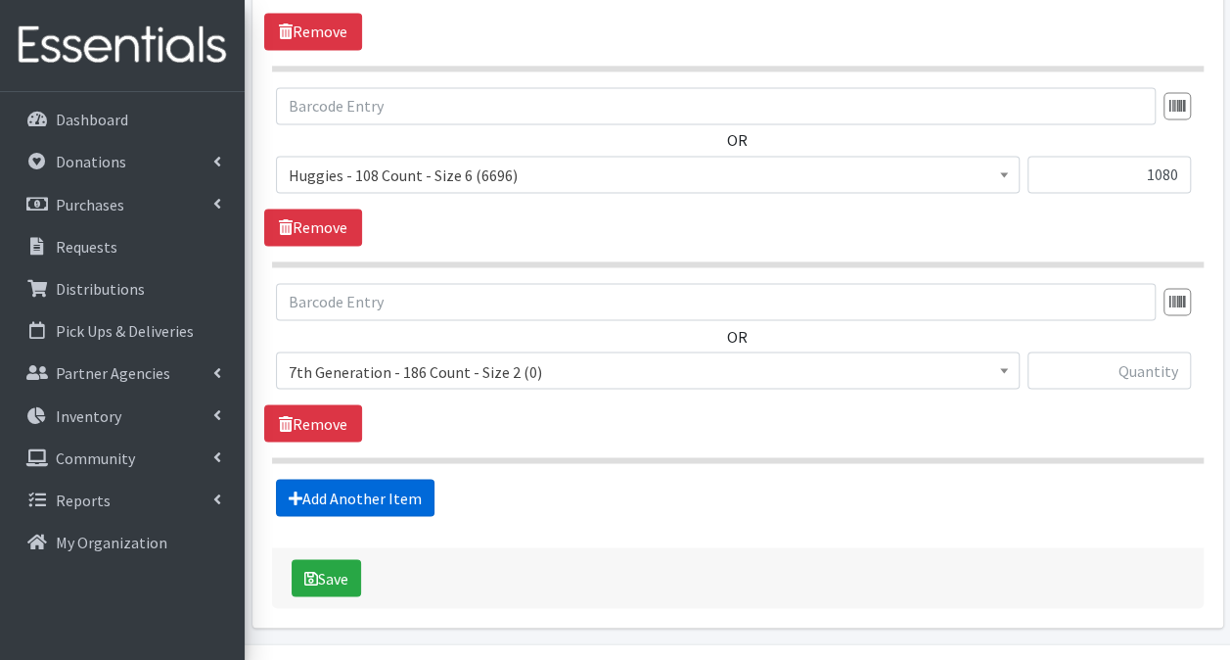
scroll to position [1549, 0]
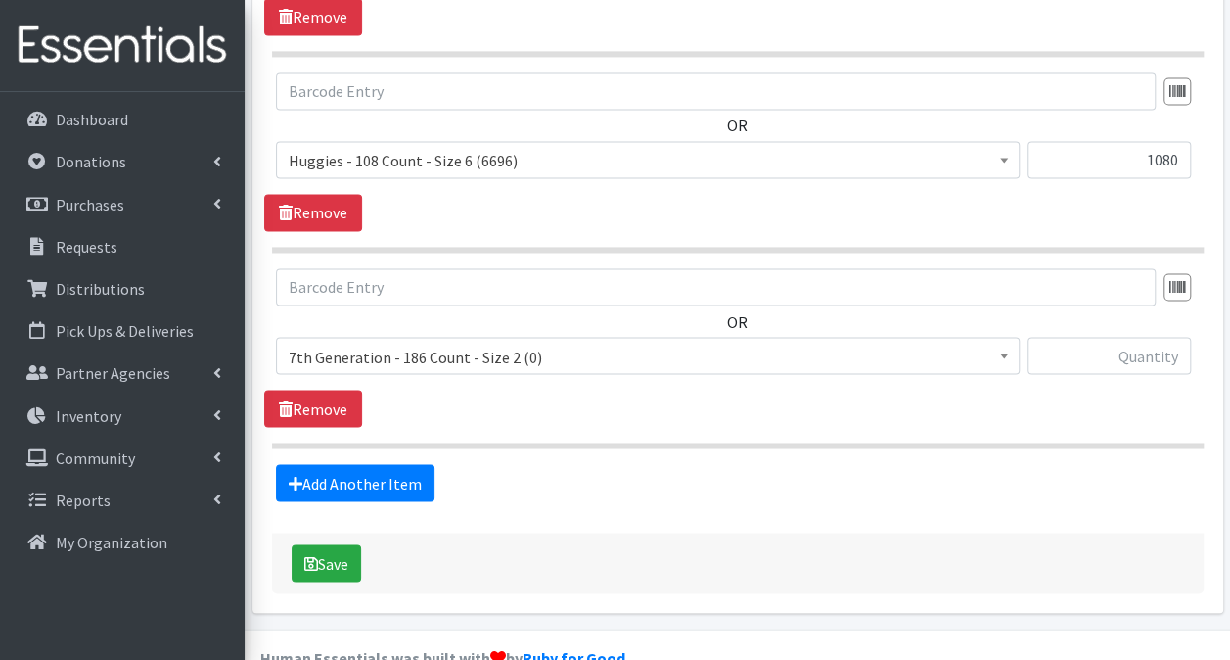
click at [656, 343] on span "7th Generation - 186 Count - Size 2 (0)" at bounding box center [648, 356] width 718 height 27
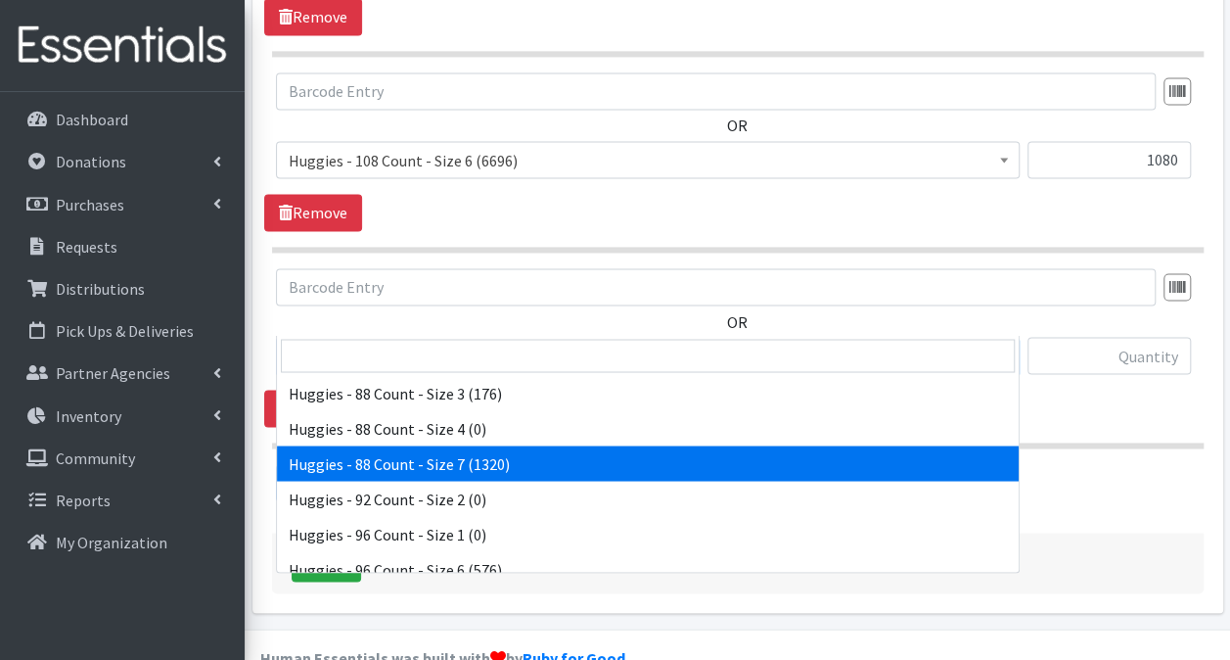
scroll to position [6166, 0]
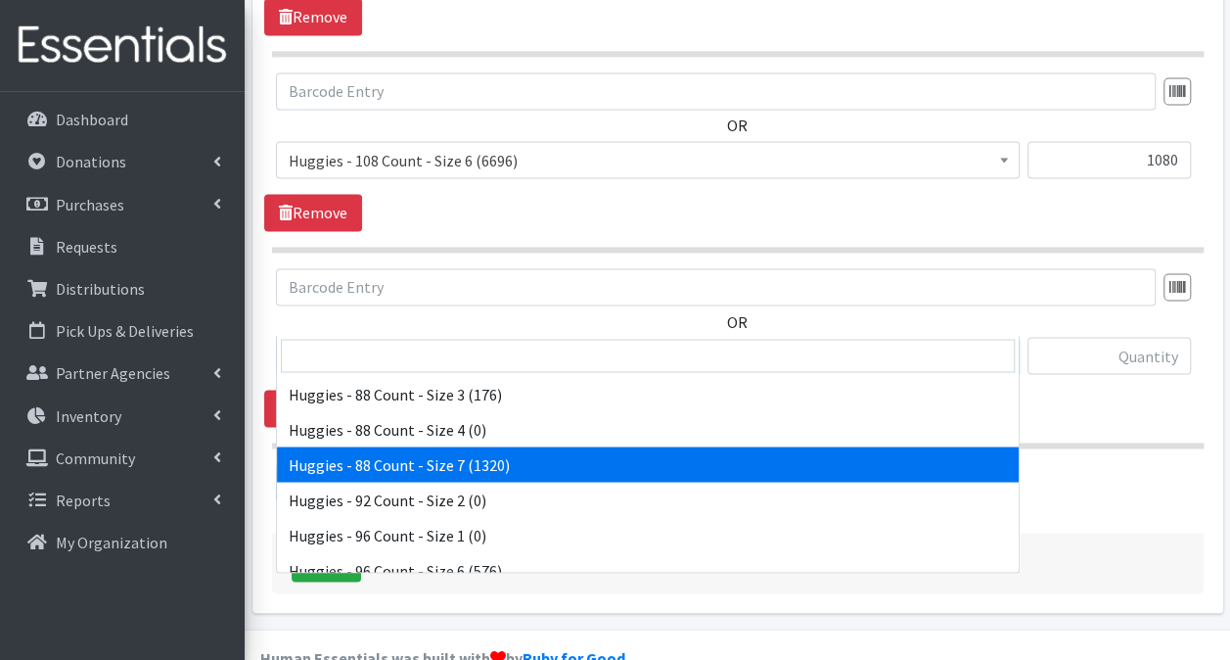
select select "13988"
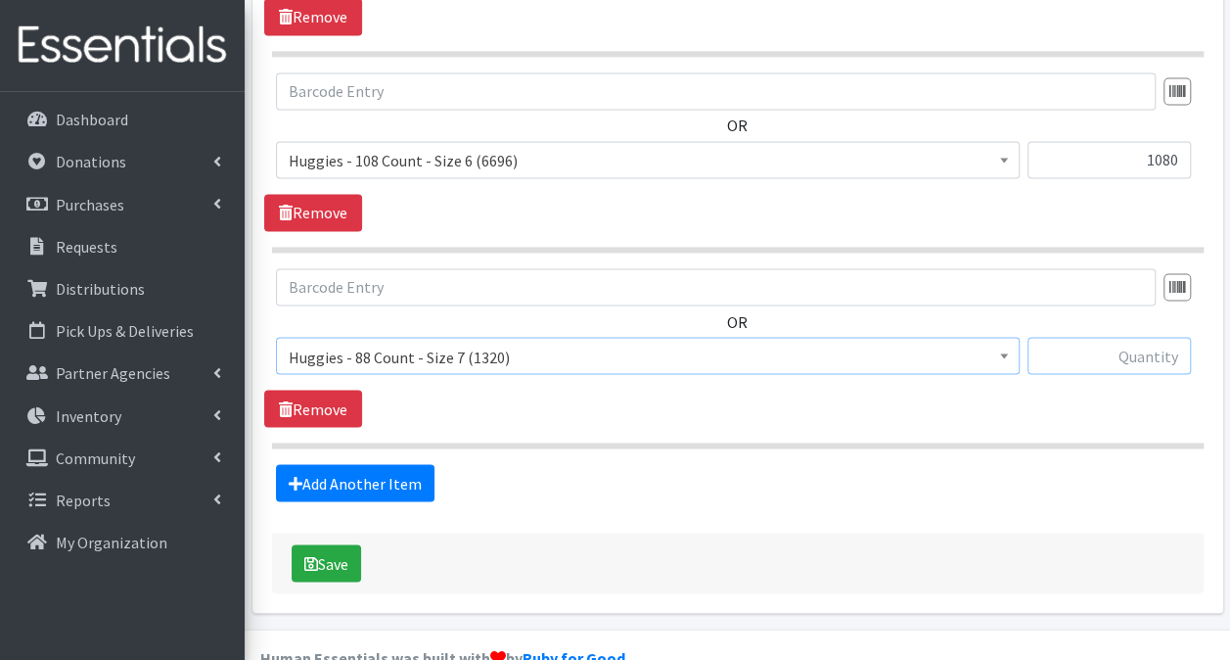
click at [1085, 337] on input "text" at bounding box center [1109, 355] width 163 height 37
type input "264"
click at [361, 464] on link "Add Another Item" at bounding box center [355, 482] width 159 height 37
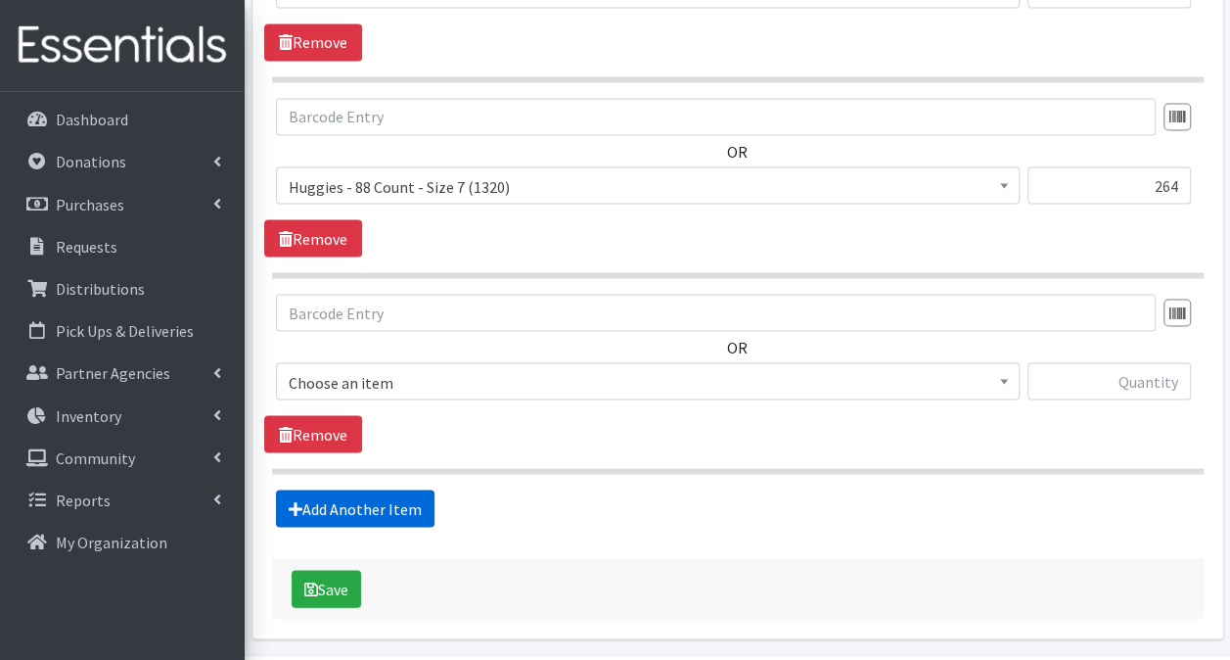
scroll to position [1744, 0]
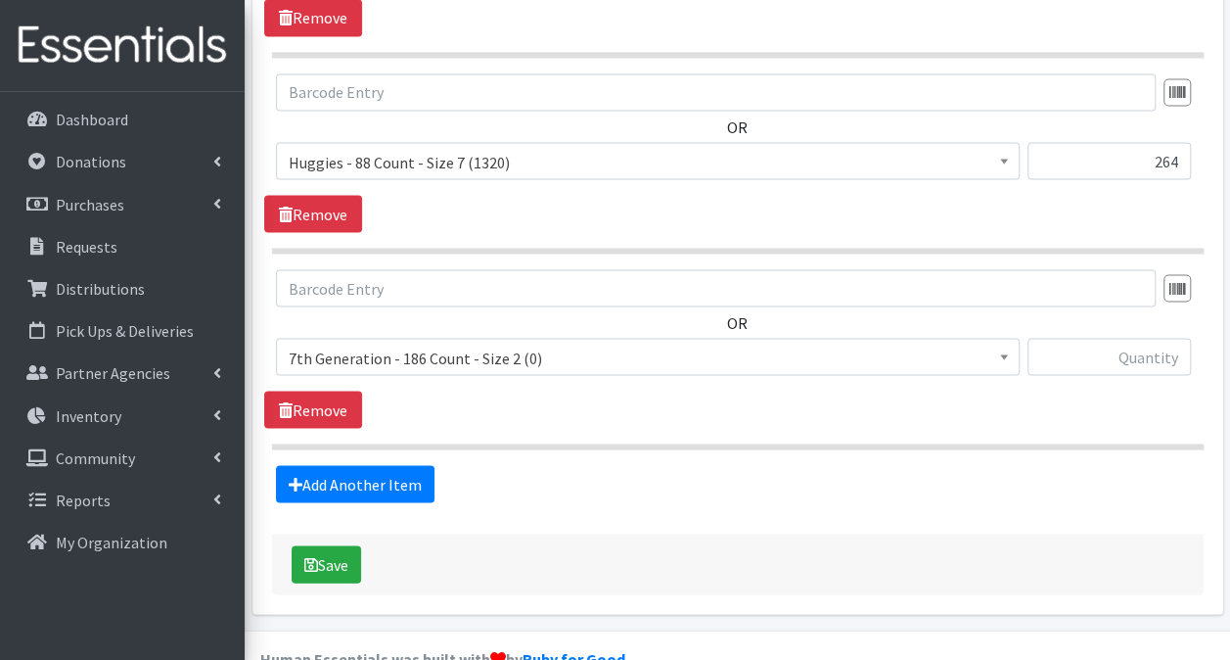
click at [517, 344] on span "7th Generation - 186 Count - Size 2 (0)" at bounding box center [648, 357] width 718 height 27
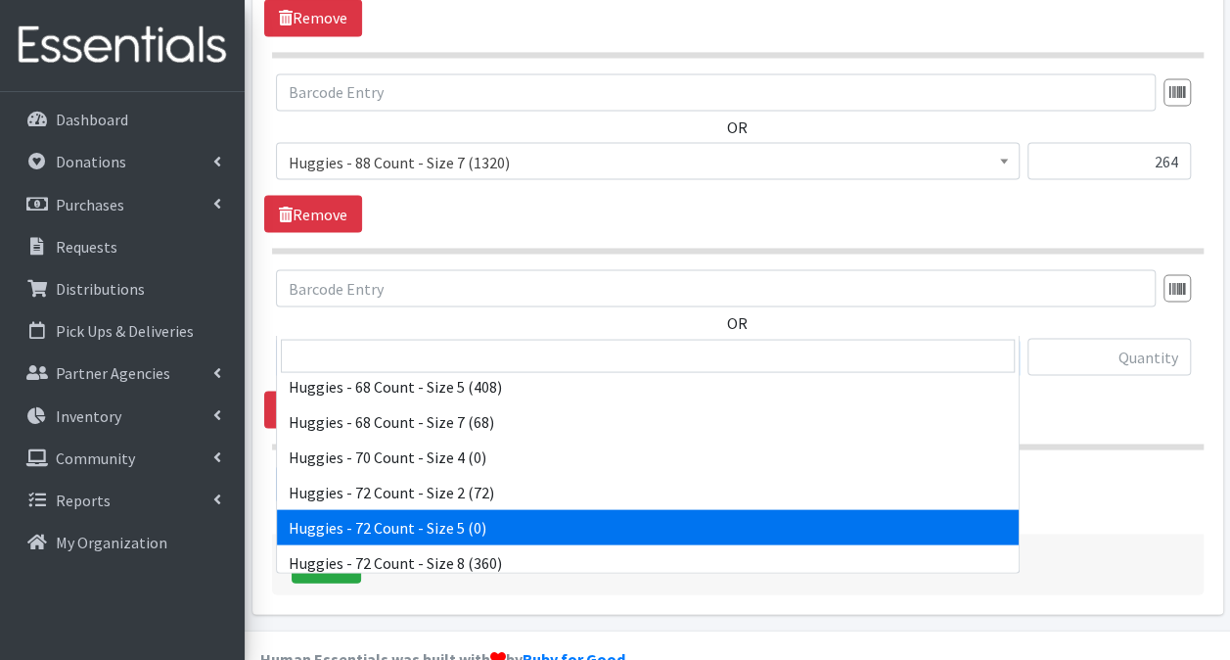
scroll to position [5576, 0]
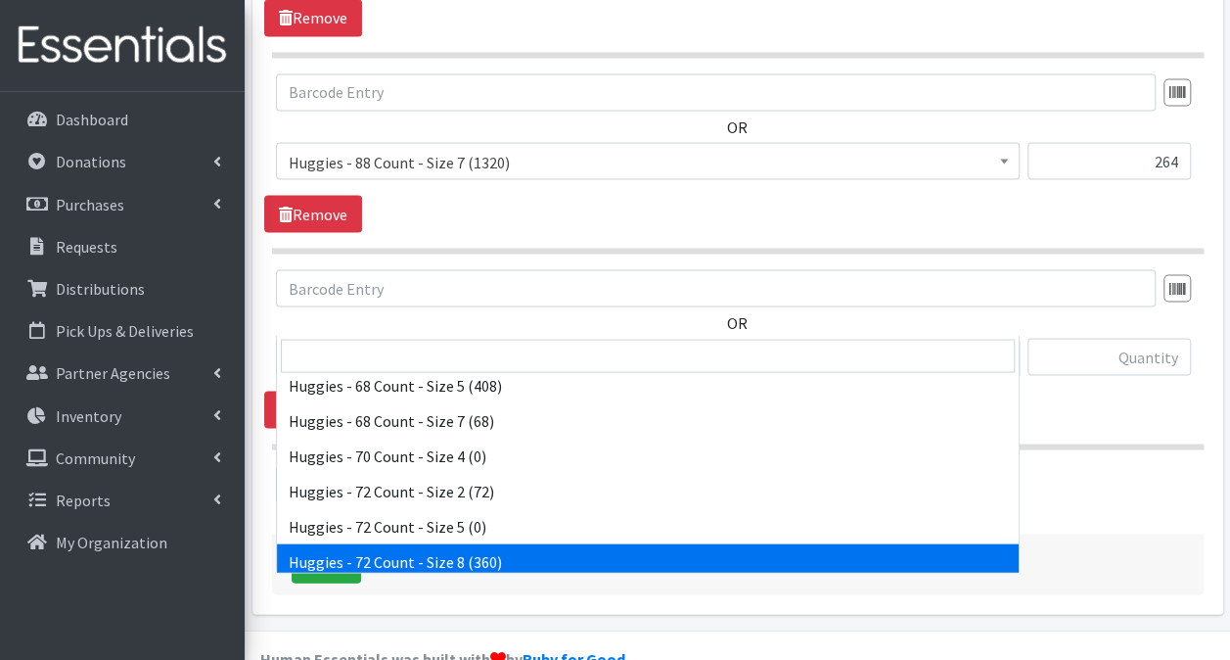
select select "15372"
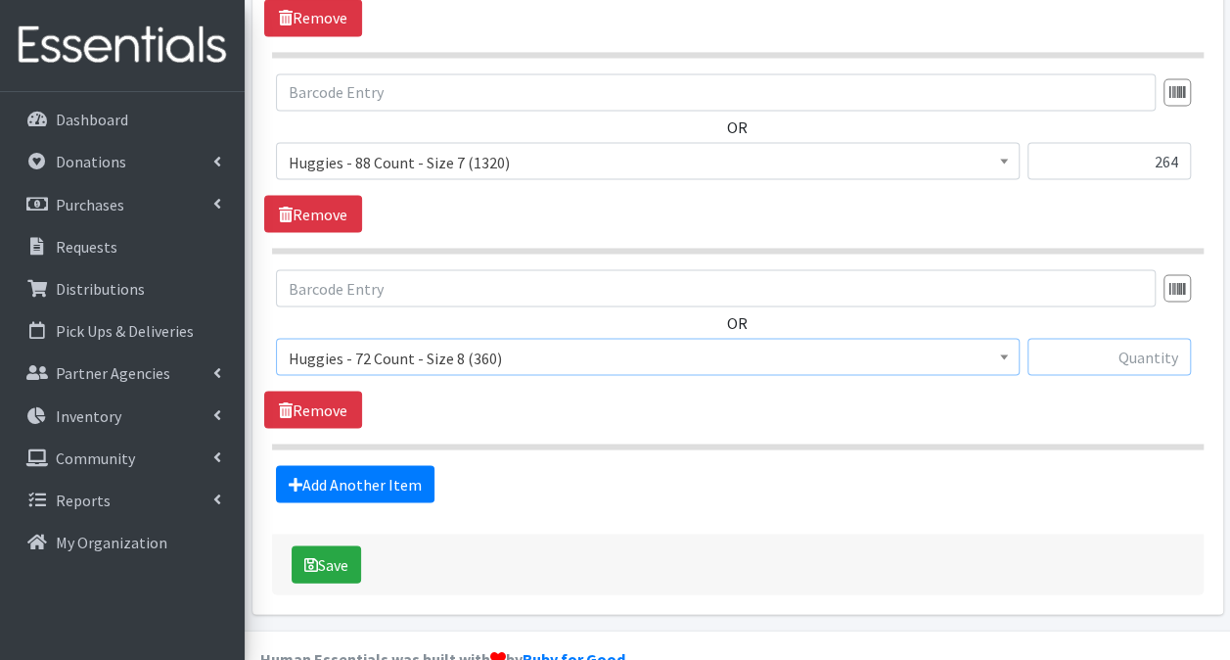
click at [1149, 338] on input "text" at bounding box center [1109, 356] width 163 height 37
type input "288"
click at [315, 545] on button "Save" at bounding box center [326, 563] width 69 height 37
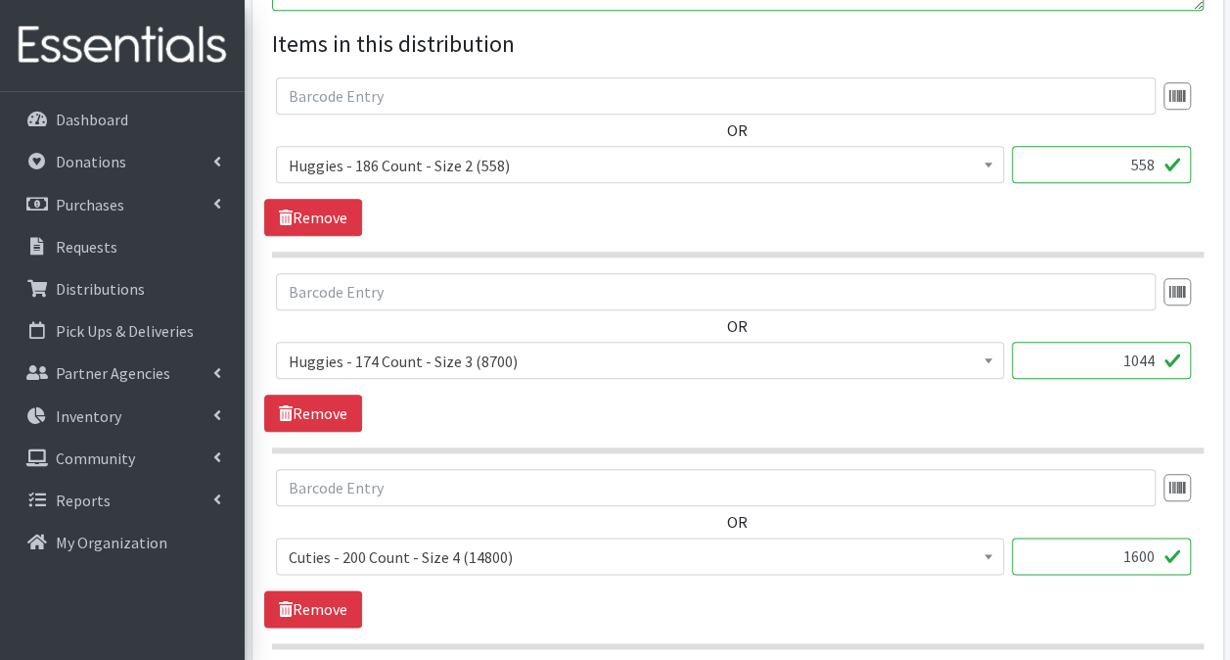
scroll to position [0, 0]
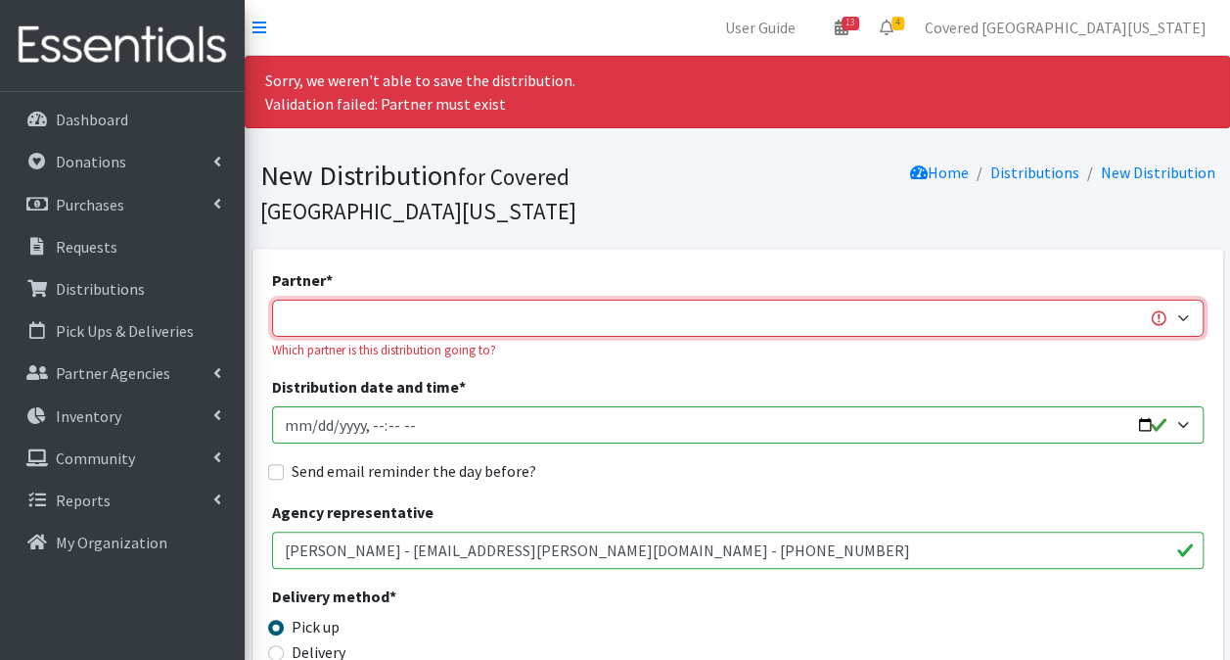
click at [392, 300] on select "Achievement Centers for Children & Families Adopt A Family of The Palm Beaches …" at bounding box center [738, 318] width 932 height 37
select select "664"
click at [272, 300] on select "Achievement Centers for Children & Families Adopt A Family of The Palm Beaches …" at bounding box center [738, 318] width 932 height 37
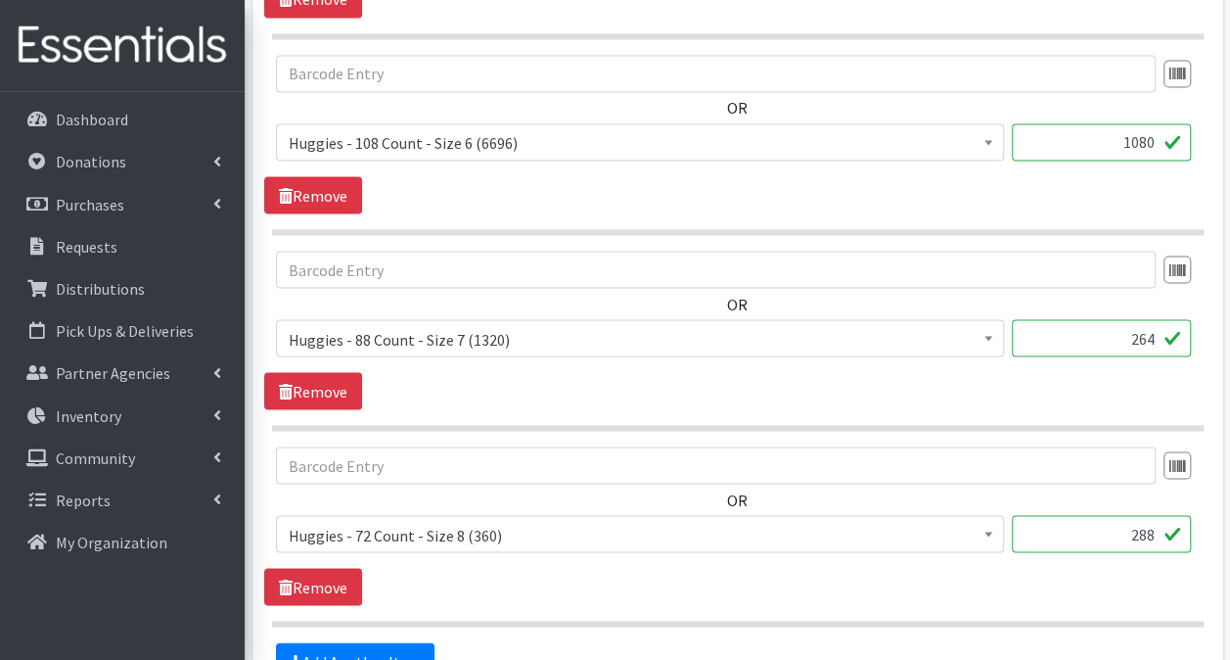
scroll to position [1855, 0]
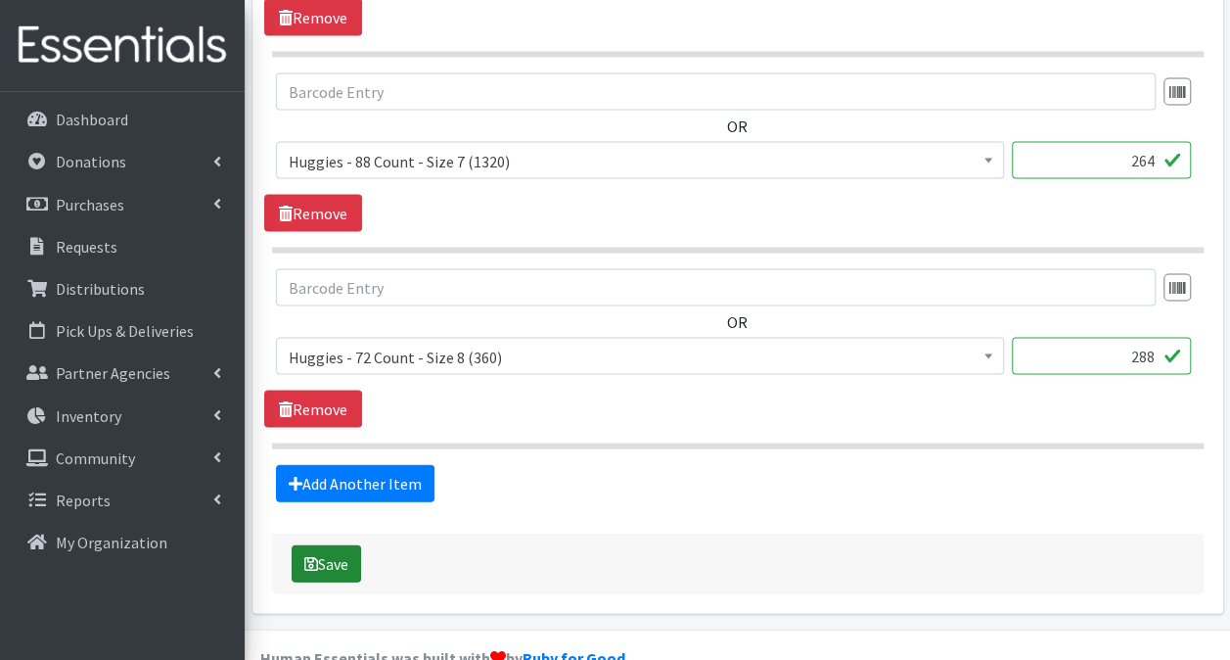
click at [319, 545] on button "Save" at bounding box center [326, 563] width 69 height 37
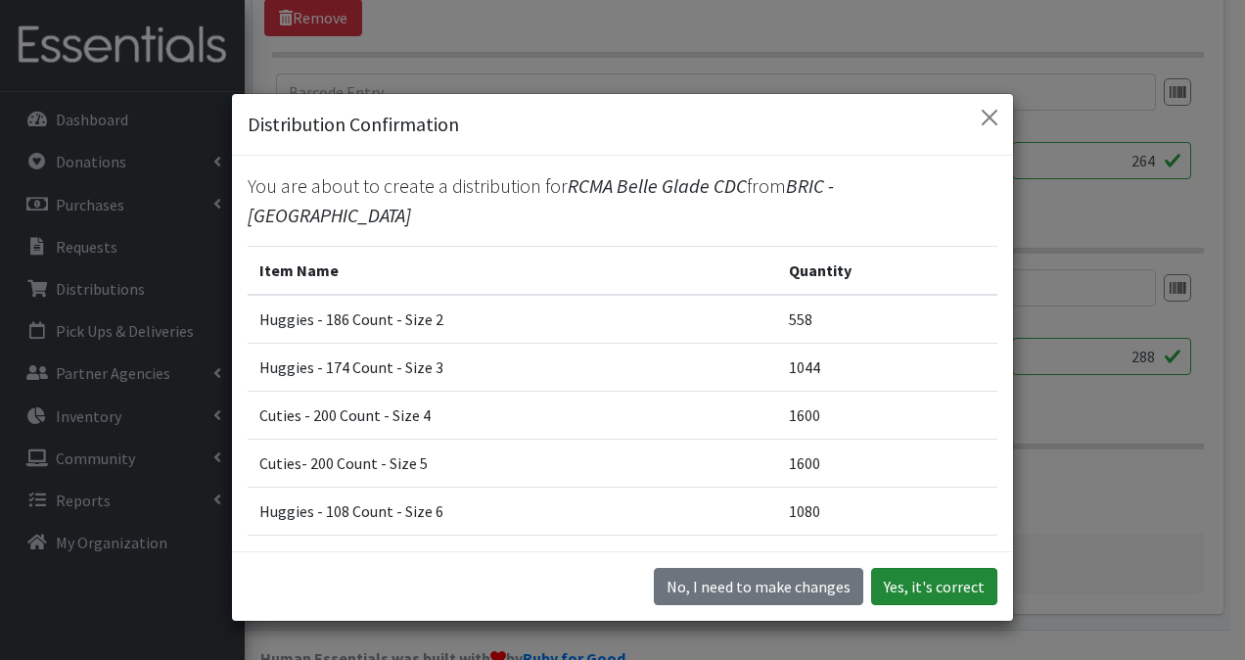
click at [956, 595] on button "Yes, it's correct" at bounding box center [934, 586] width 126 height 37
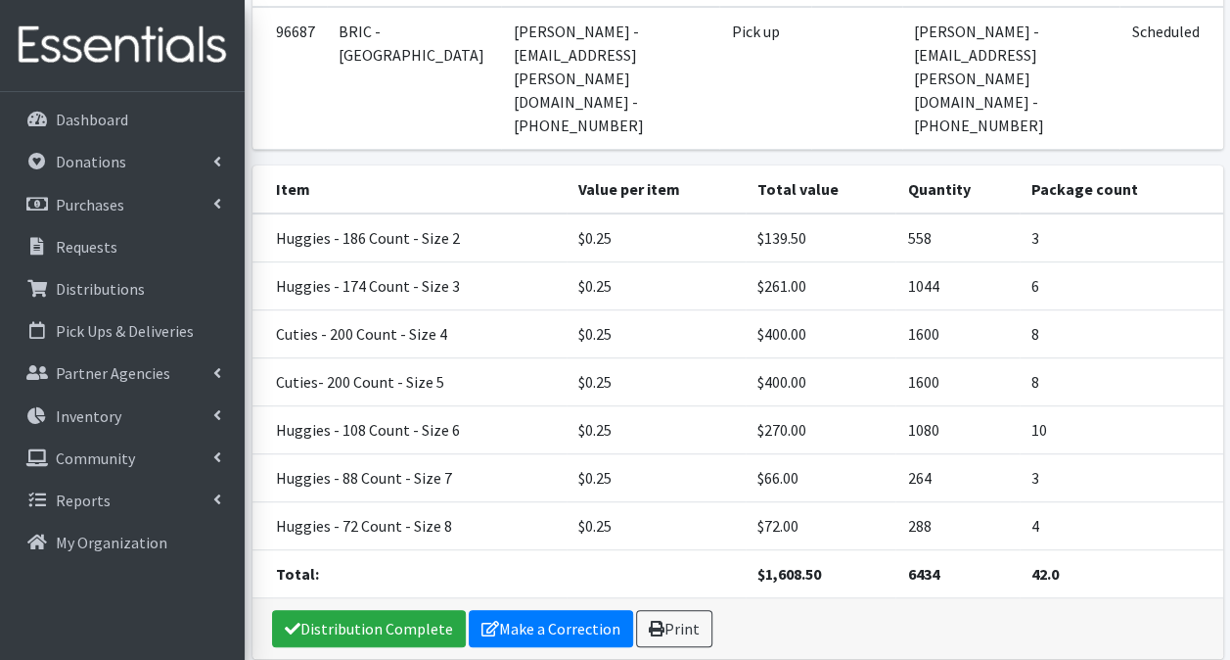
scroll to position [327, 0]
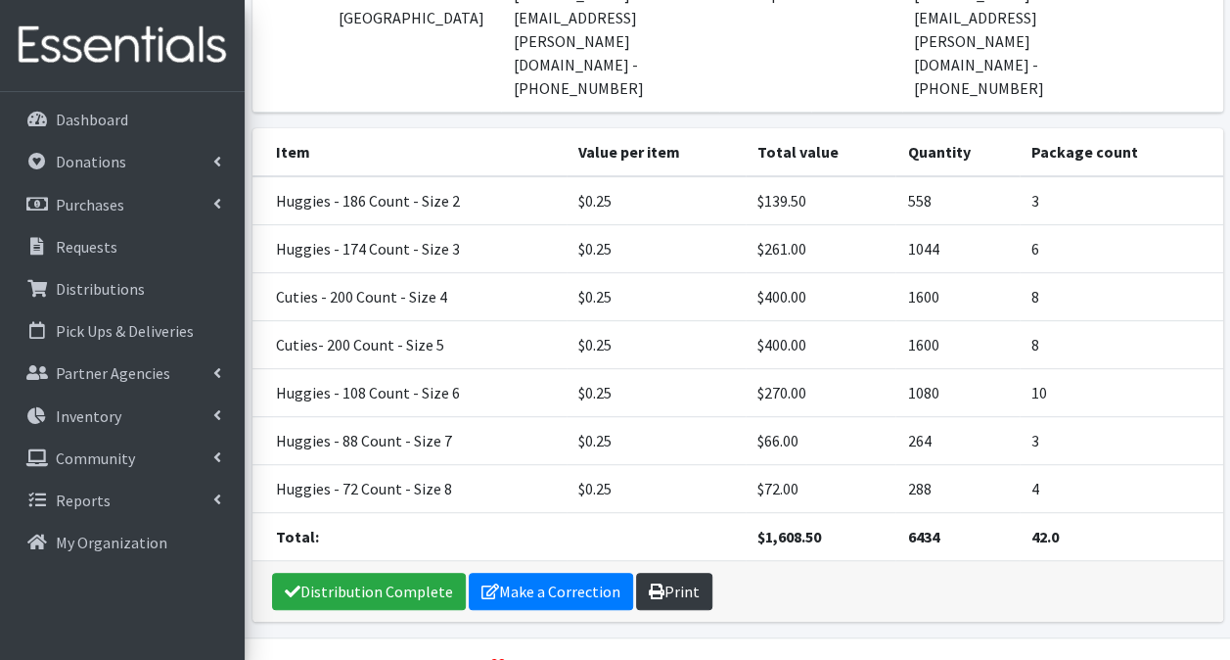
click at [669, 573] on link "Print" at bounding box center [674, 591] width 76 height 37
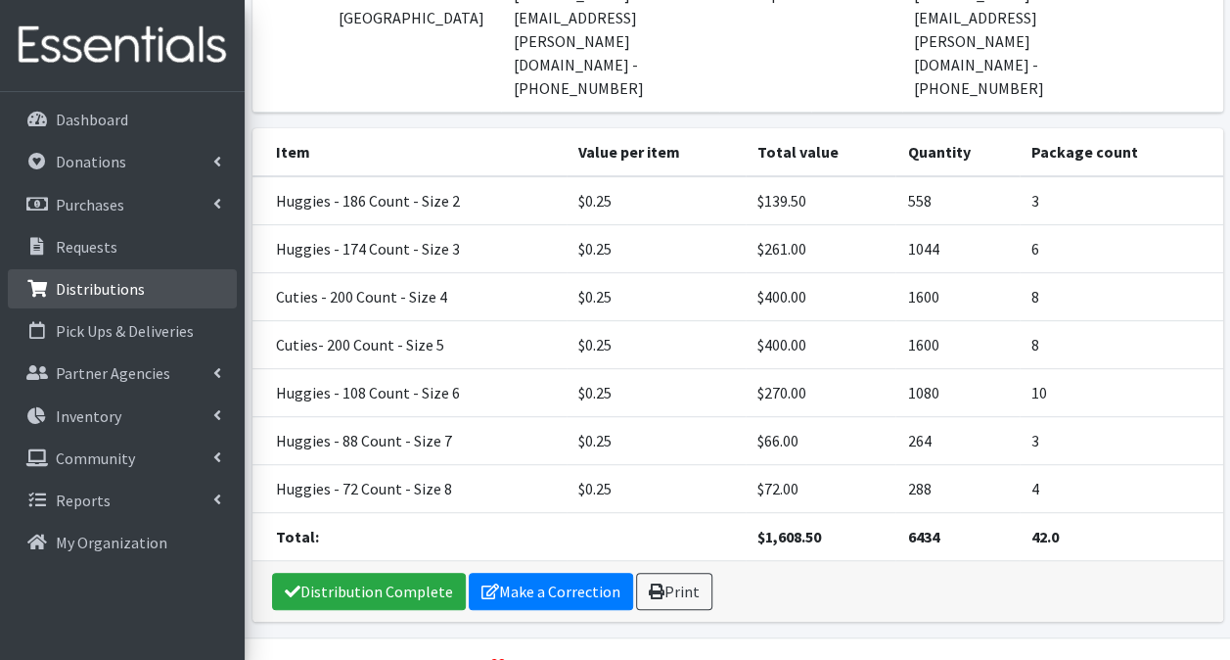
click at [96, 286] on p "Distributions" at bounding box center [100, 289] width 89 height 20
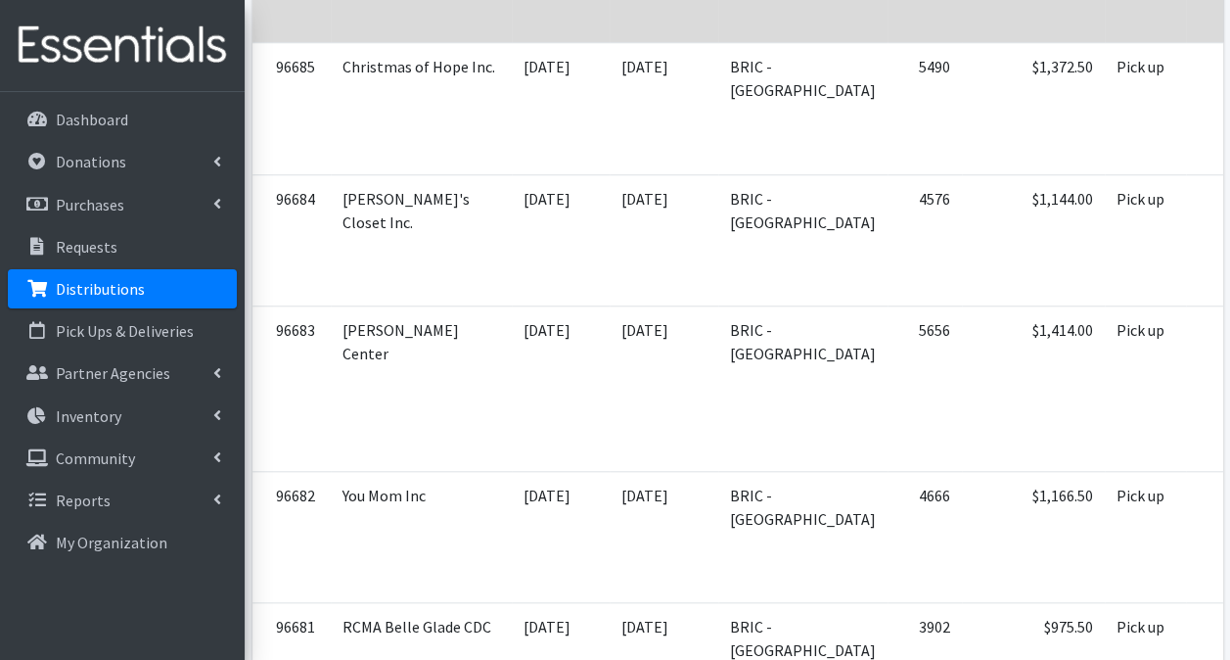
scroll to position [685, 0]
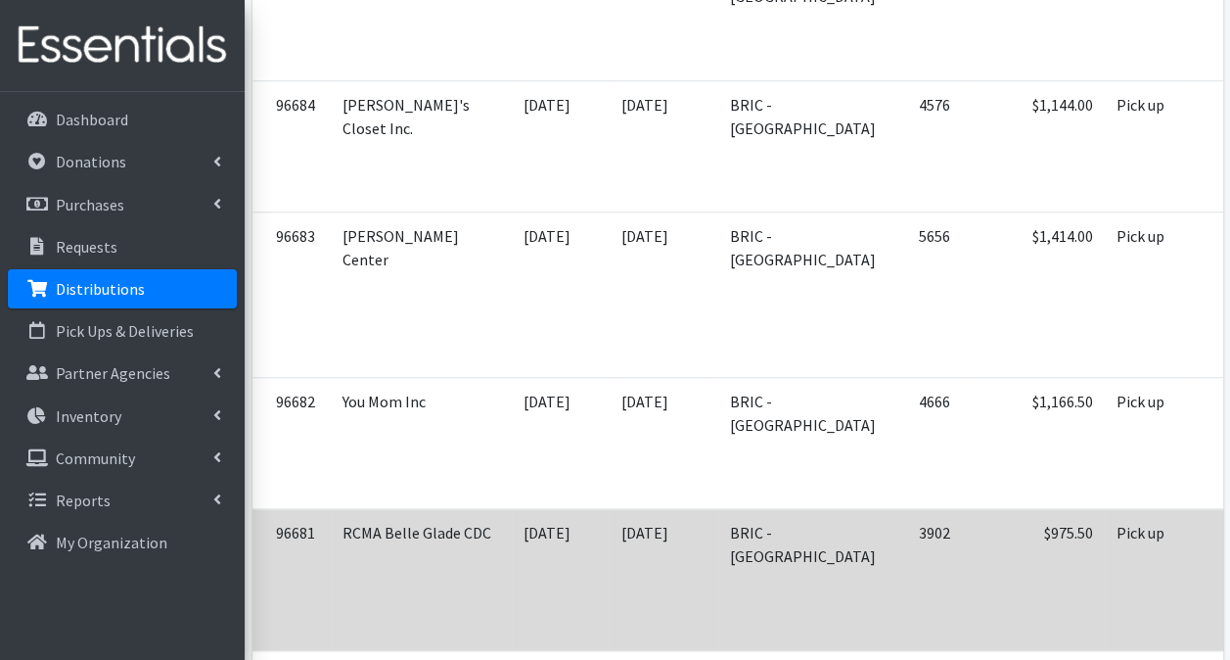
click at [1186, 582] on td at bounding box center [1228, 580] width 85 height 142
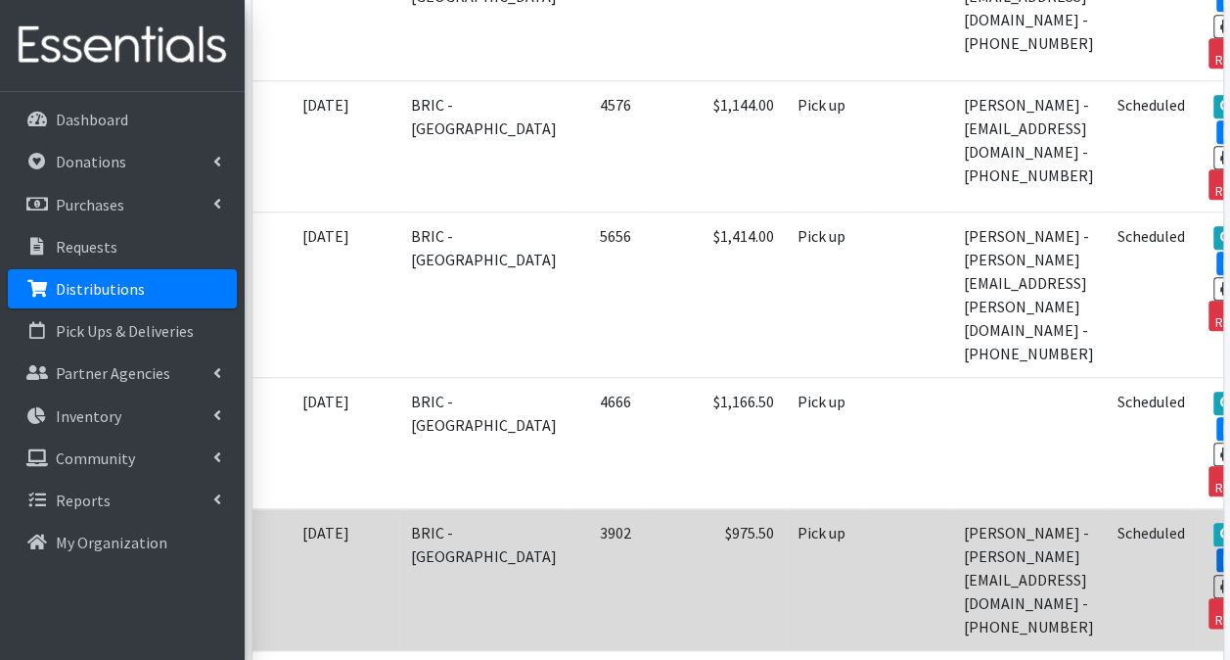
click at [1223, 553] on icon at bounding box center [1231, 560] width 16 height 14
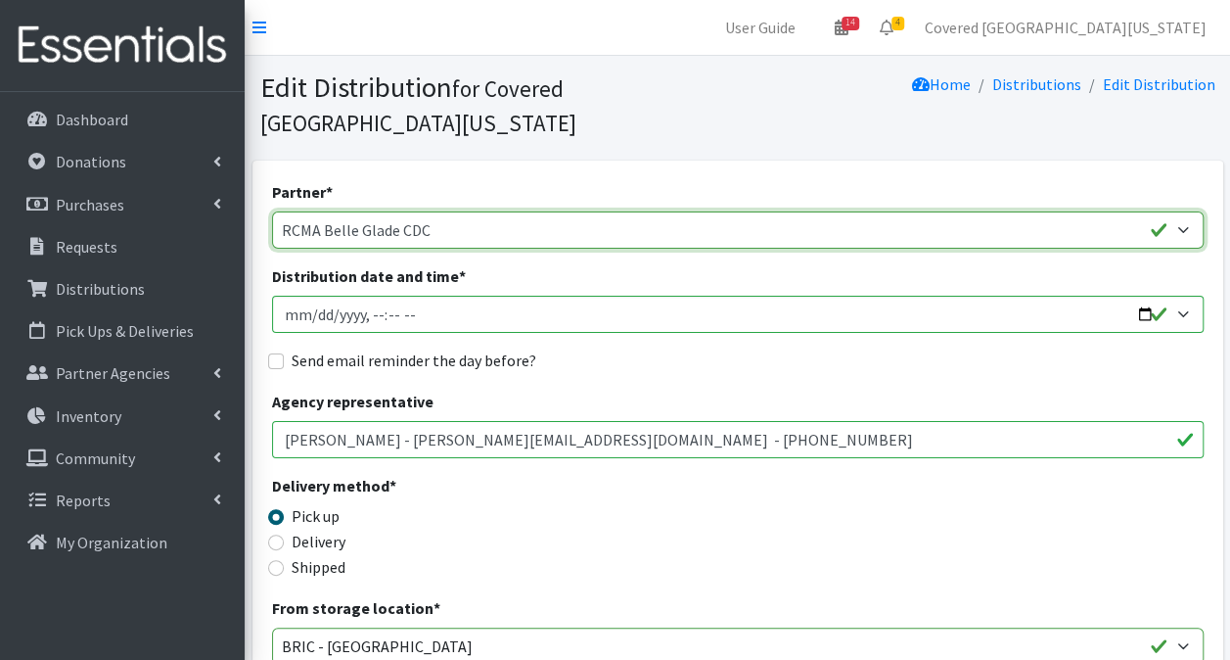
click at [571, 211] on select "Achievement Centers for Children & Families Adopt A Family of The Palm Beaches …" at bounding box center [738, 229] width 932 height 37
select select "665"
click at [272, 211] on select "Achievement Centers for Children & Families Adopt A Family of The Palm Beaches …" at bounding box center [738, 229] width 932 height 37
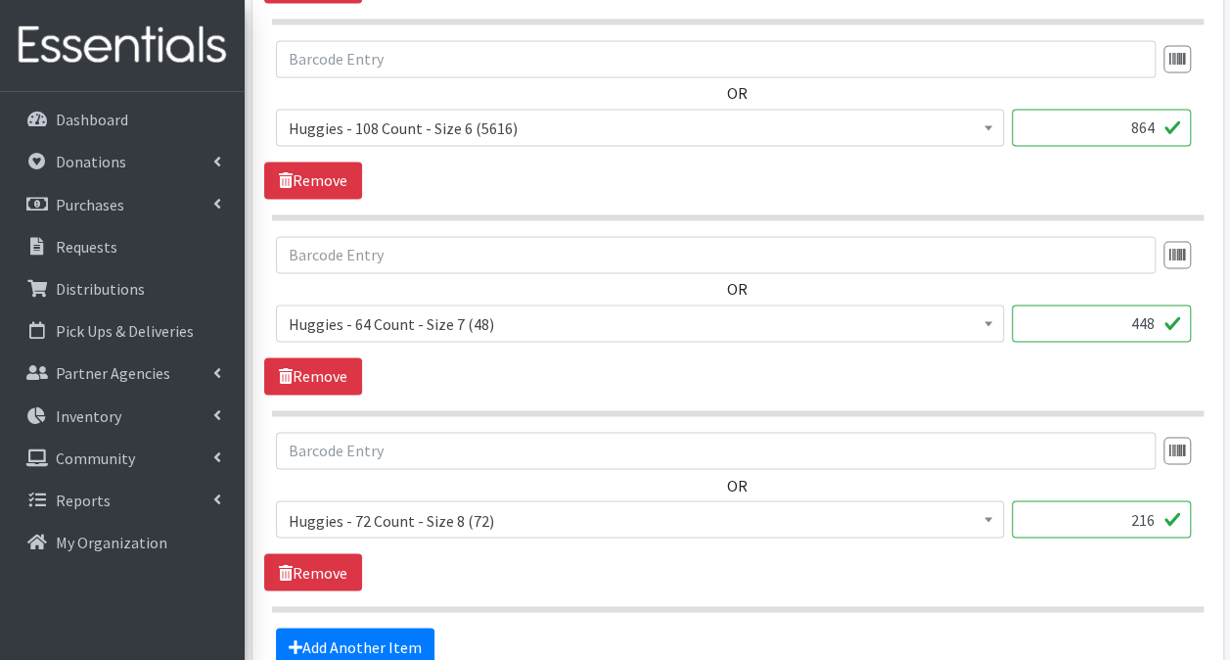
scroll to position [1549, 0]
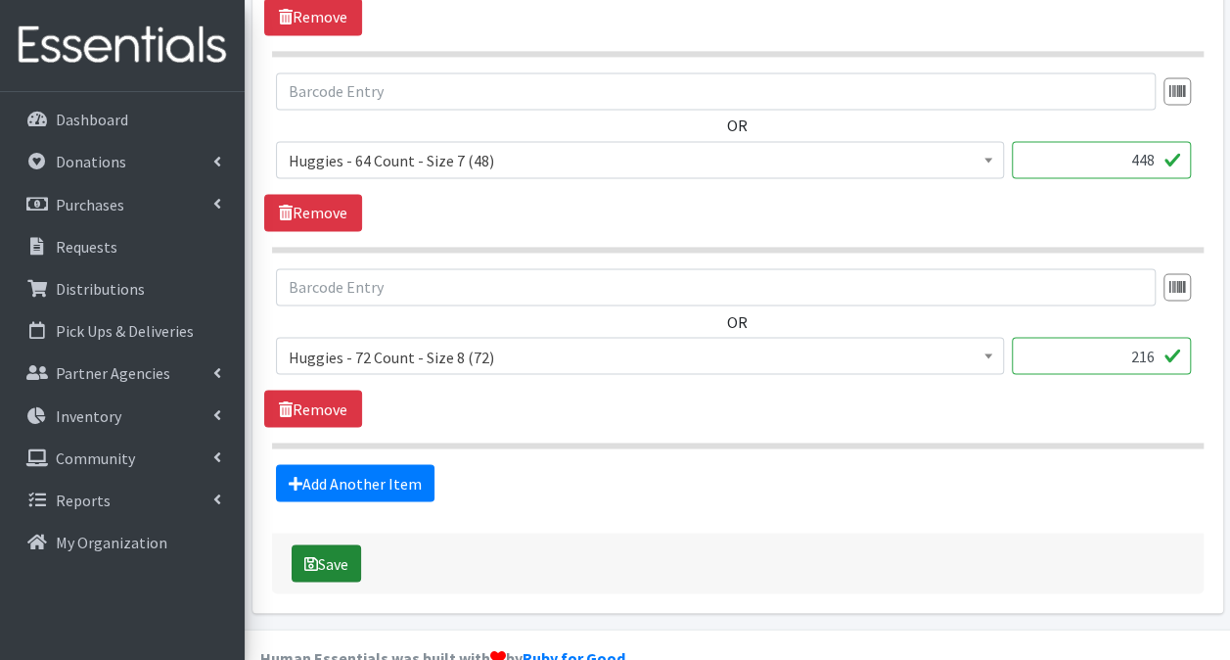
click at [310, 555] on icon "submit" at bounding box center [311, 563] width 14 height 16
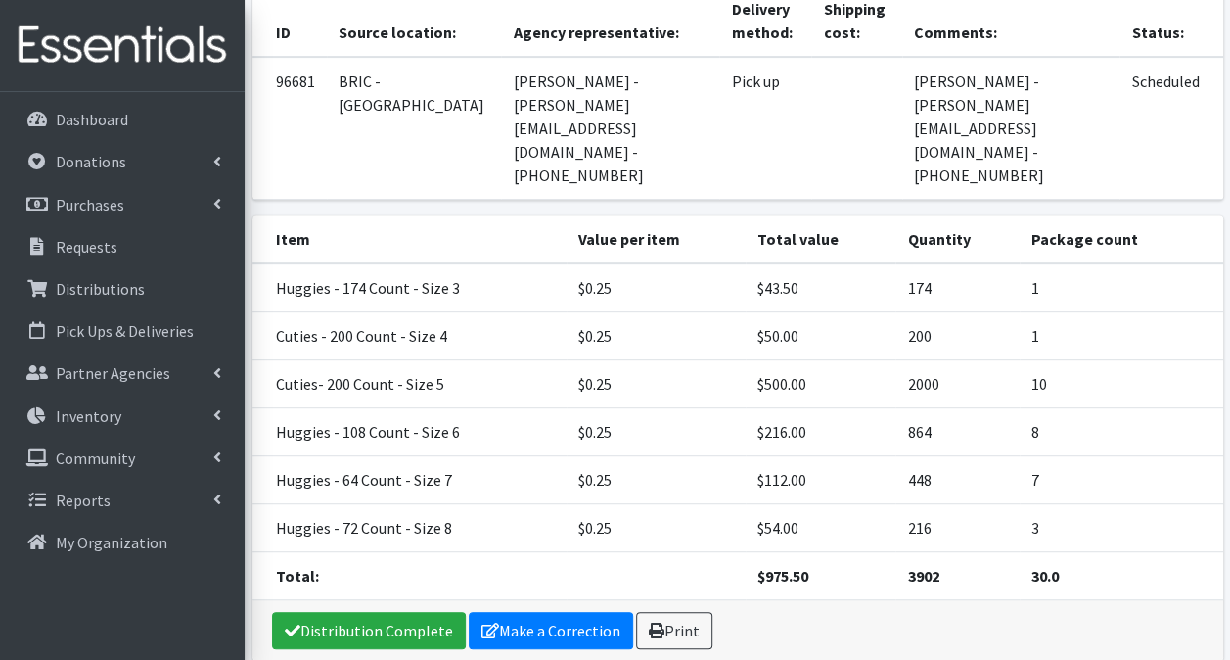
scroll to position [279, 0]
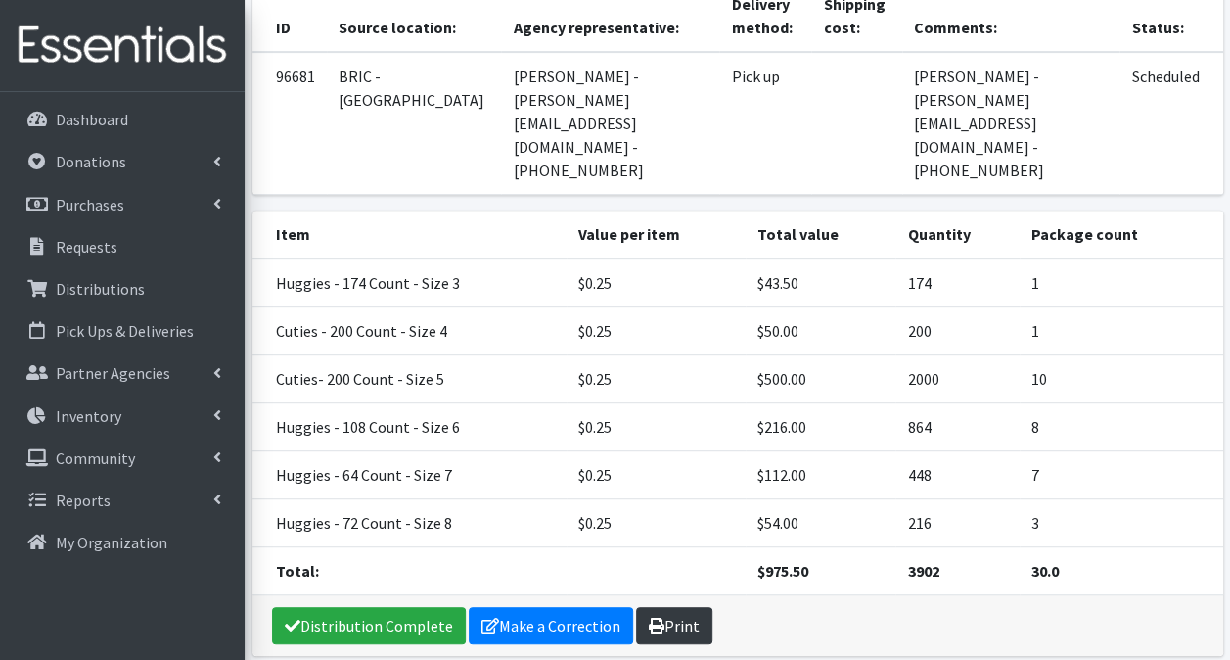
click at [659, 607] on link "Print" at bounding box center [674, 625] width 76 height 37
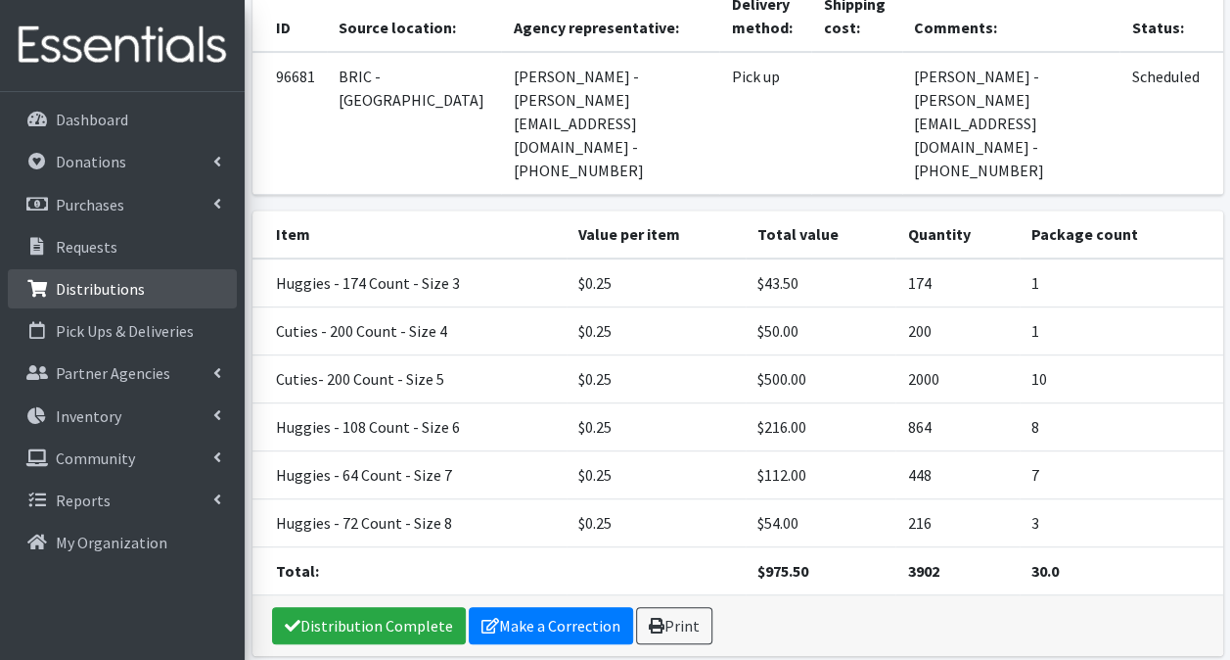
click at [102, 297] on p "Distributions" at bounding box center [100, 289] width 89 height 20
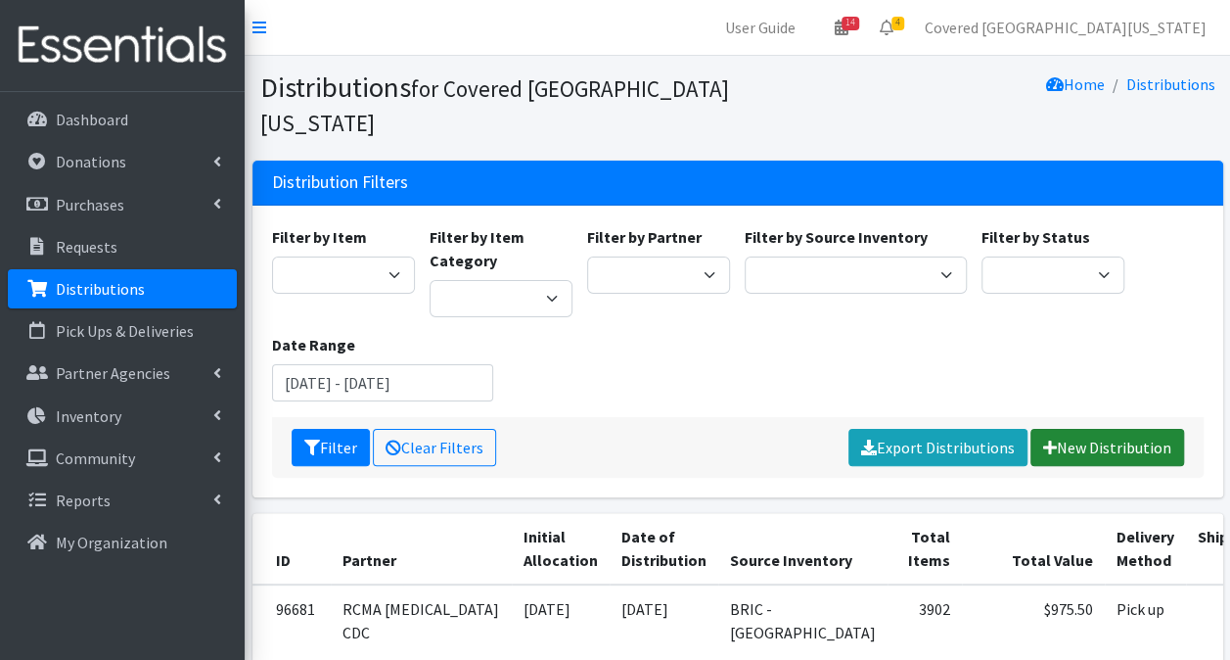
click at [1088, 429] on link "New Distribution" at bounding box center [1108, 447] width 154 height 37
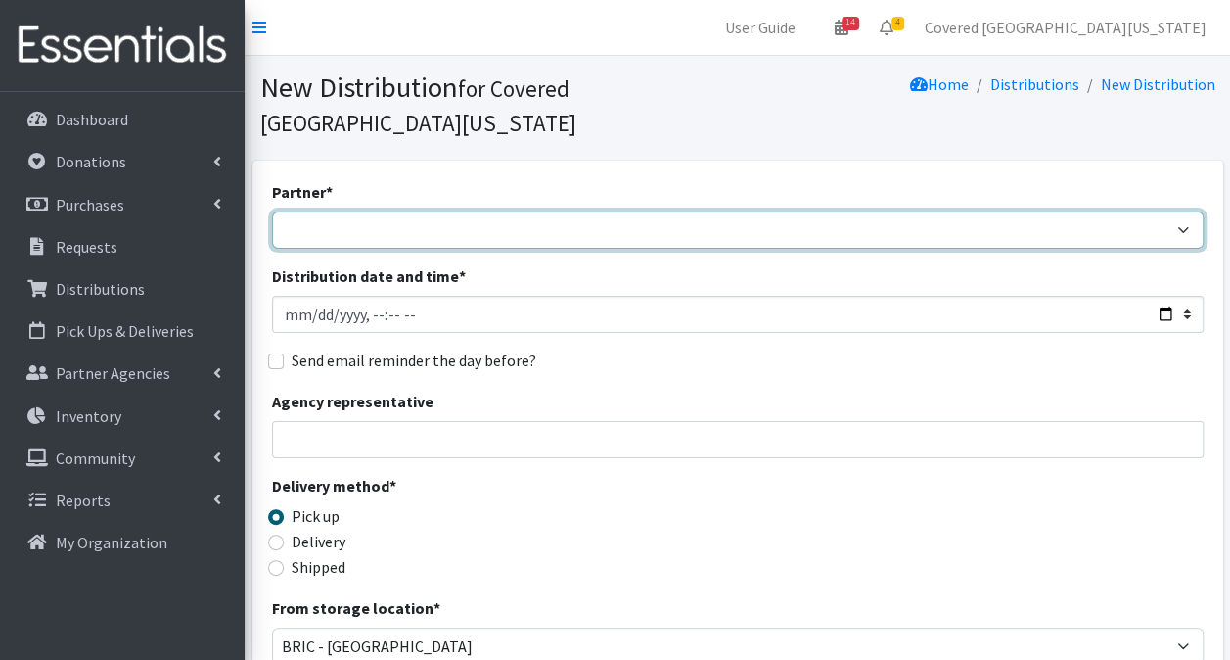
click at [534, 211] on select "Achievement Centers for Children & Families Adopt A Family of The Palm Beaches …" at bounding box center [738, 229] width 932 height 37
select select "6598"
click at [272, 211] on select "Achievement Centers for Children & Families Adopt A Family of The Palm Beaches …" at bounding box center [738, 229] width 932 height 37
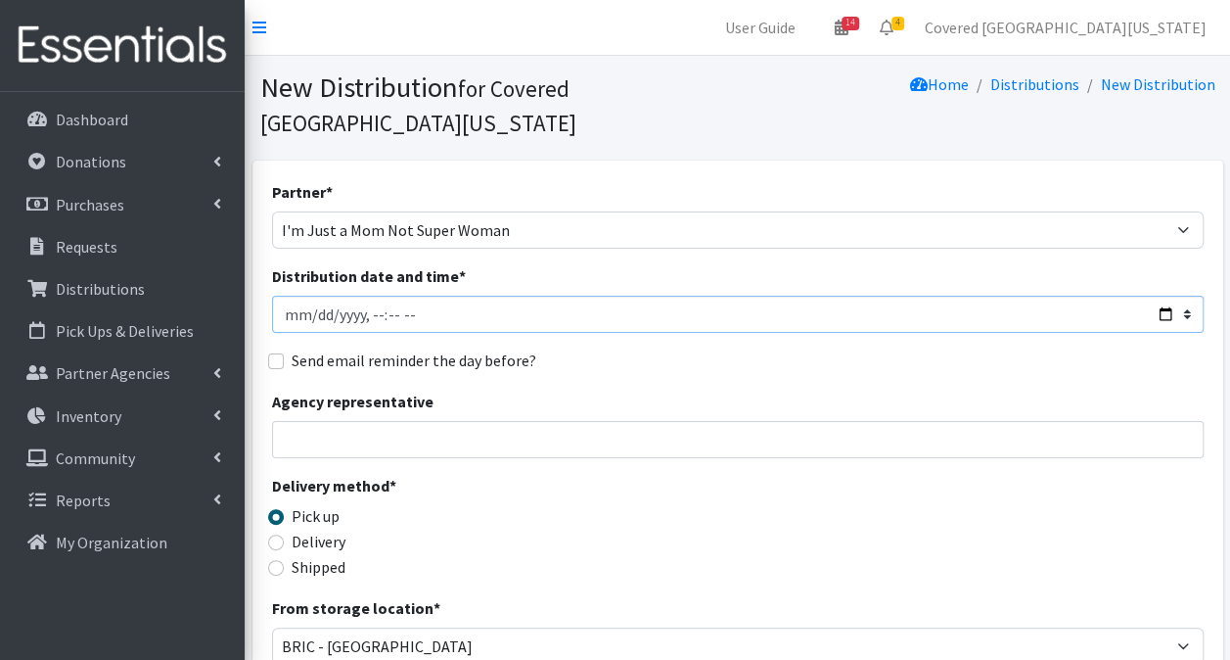
click at [1168, 296] on input "Distribution date and time *" at bounding box center [738, 314] width 932 height 37
type input "[DATE]T23:59"
click at [893, 421] on input "Agency representative" at bounding box center [738, 439] width 932 height 37
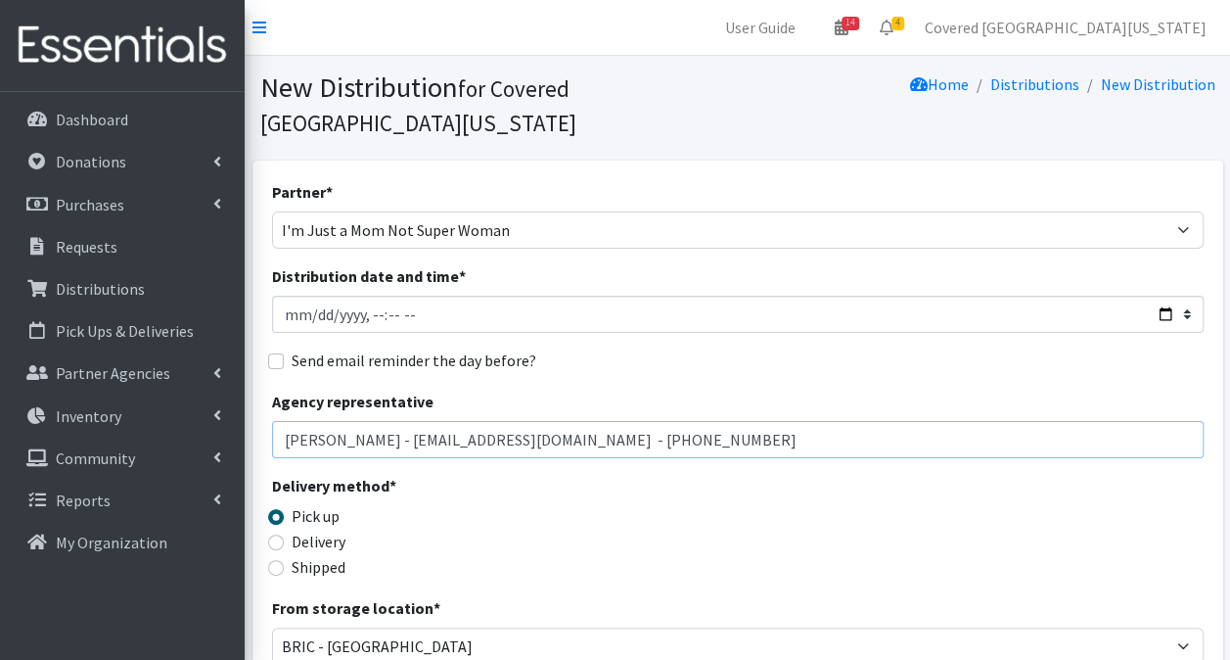
drag, startPoint x: 701, startPoint y: 409, endPoint x: -4, endPoint y: 425, distance: 704.9
click at [0, 425] on html "User Guide 14 14 Pick-ups remaining this week View Calendar 4 2 Requests 2 Part…" at bounding box center [615, 636] width 1230 height 1272
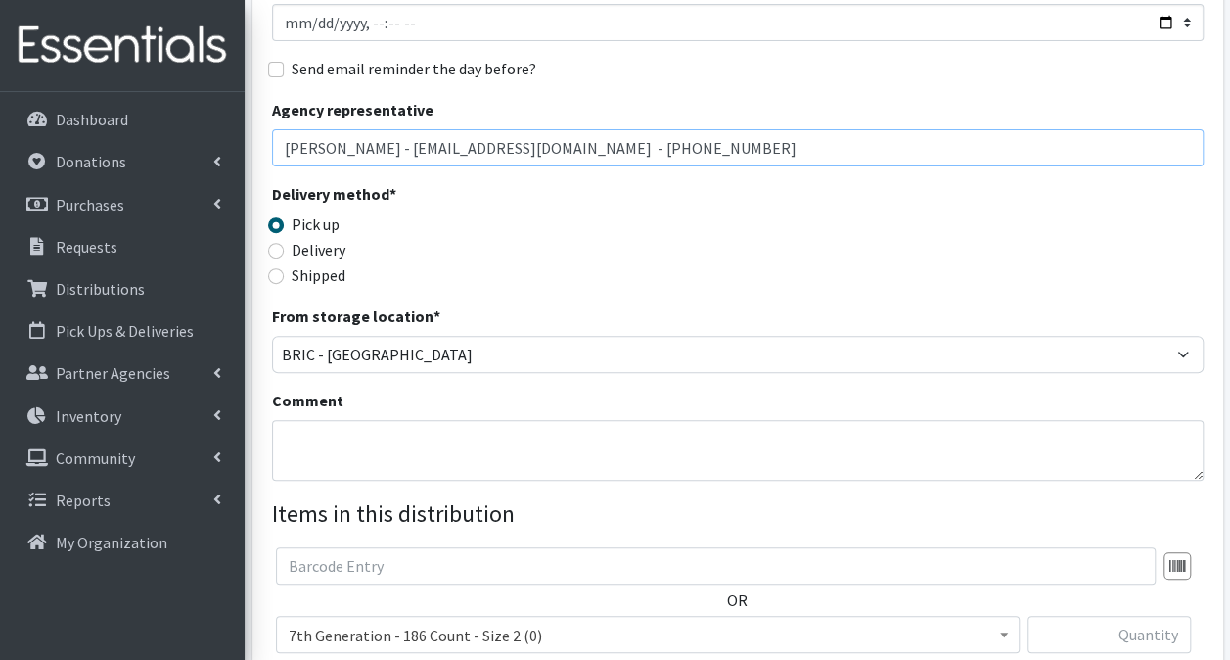
type input "[PERSON_NAME] - [EMAIL_ADDRESS][DOMAIN_NAME] - [PHONE_NUMBER]"
click at [310, 418] on textarea "Comment" at bounding box center [738, 448] width 932 height 61
paste textarea "[PERSON_NAME] - [EMAIL_ADDRESS][DOMAIN_NAME] - [PHONE_NUMBER]"
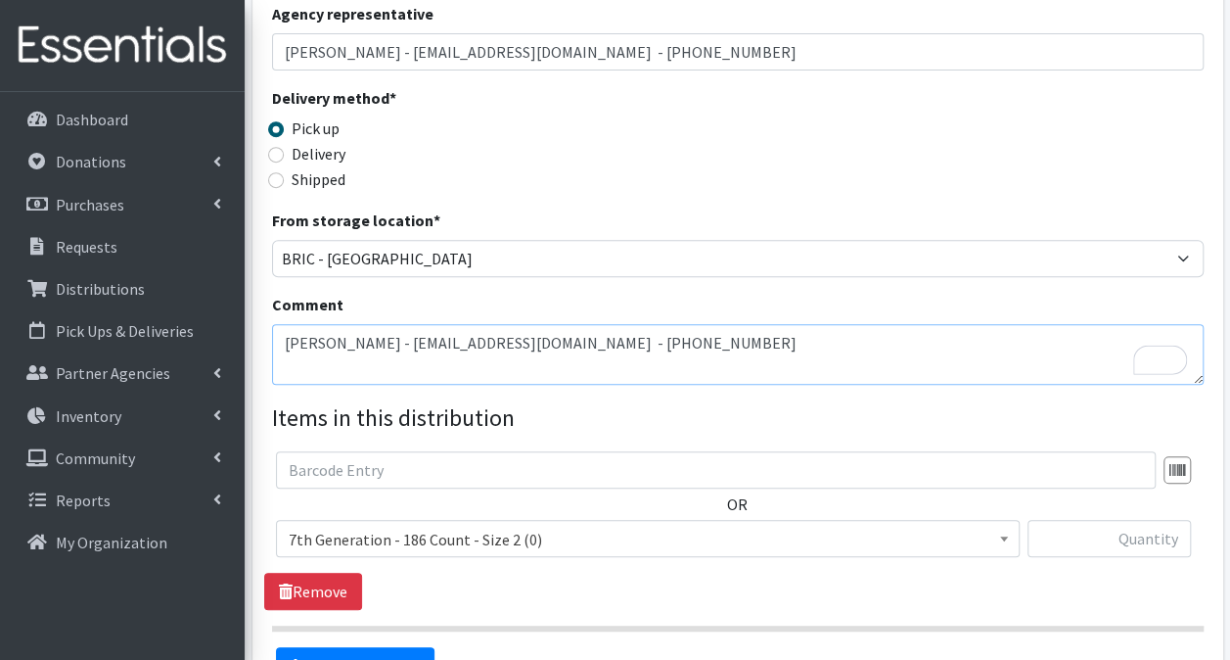
scroll to position [389, 0]
type textarea "[PERSON_NAME] - [EMAIL_ADDRESS][DOMAIN_NAME] - [PHONE_NUMBER]"
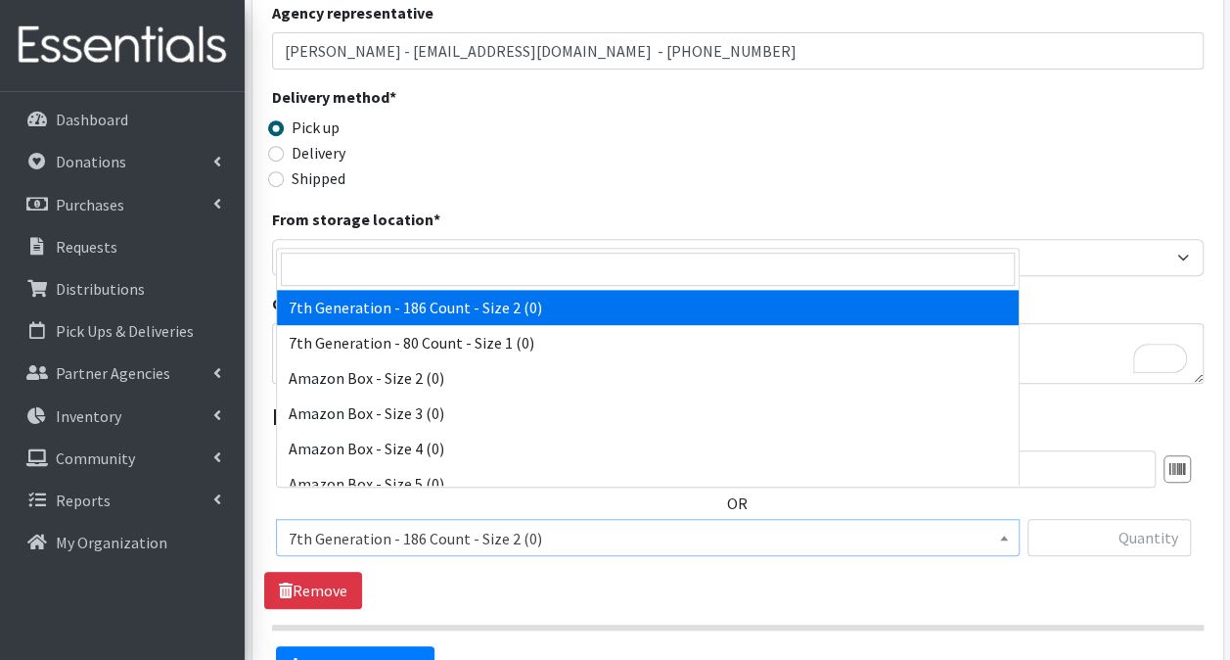
click at [333, 525] on span "7th Generation - 186 Count - Size 2 (0)" at bounding box center [648, 538] width 718 height 27
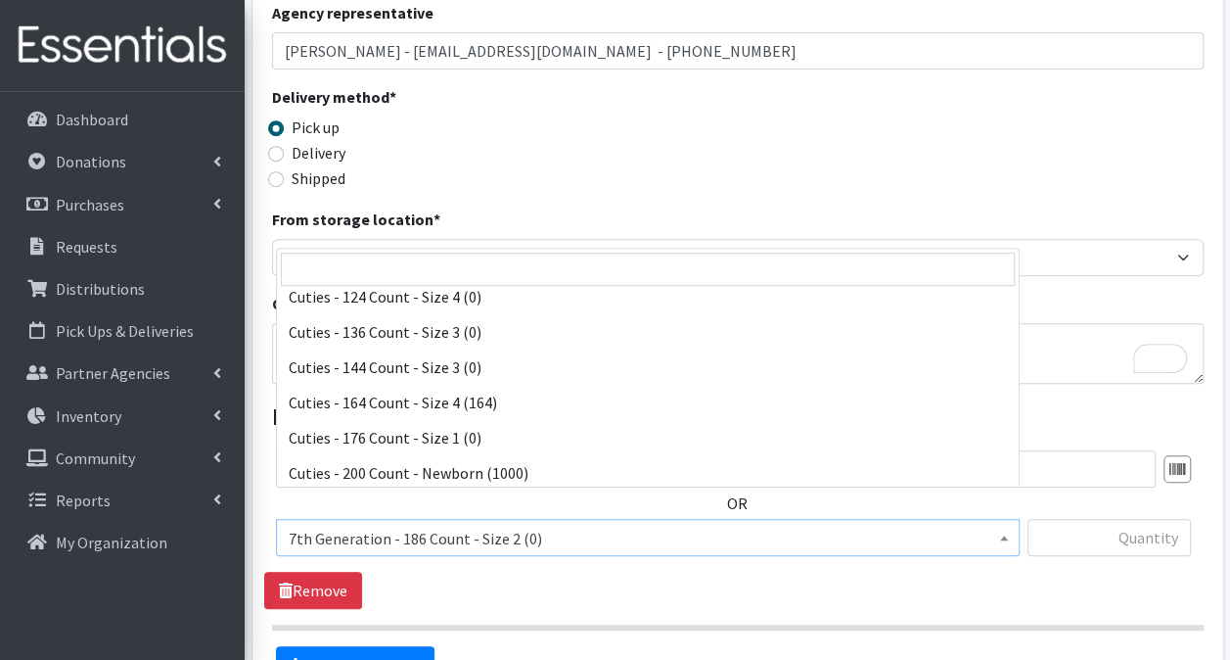
scroll to position [1175, 0]
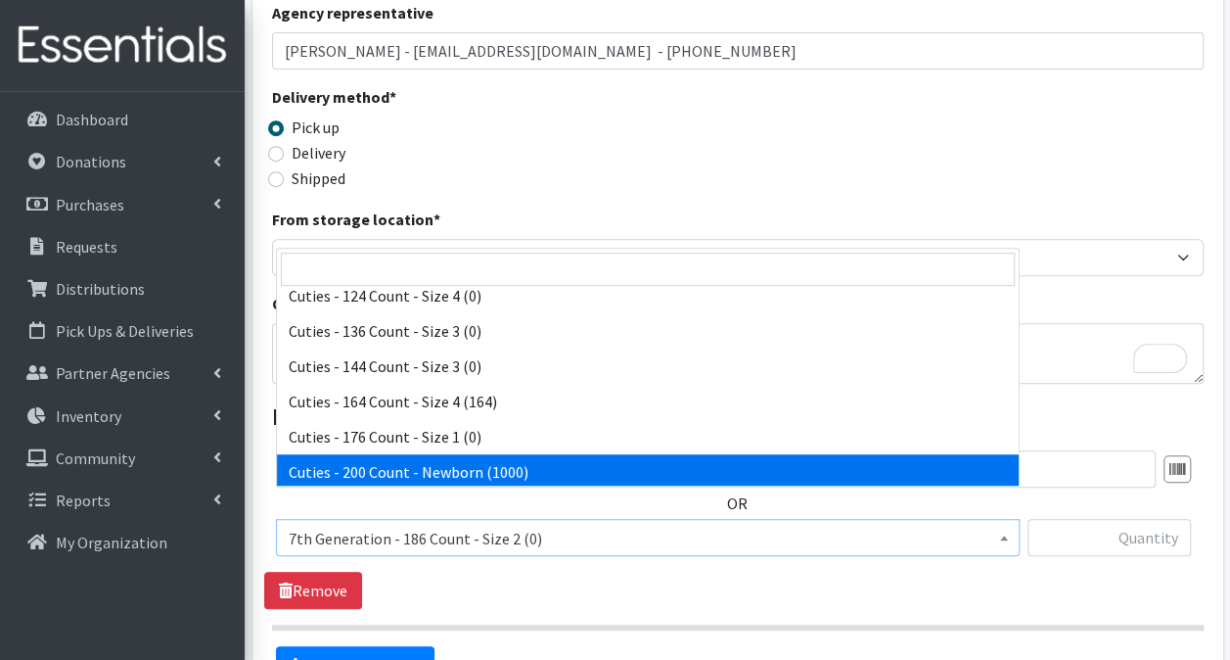
select select "13257"
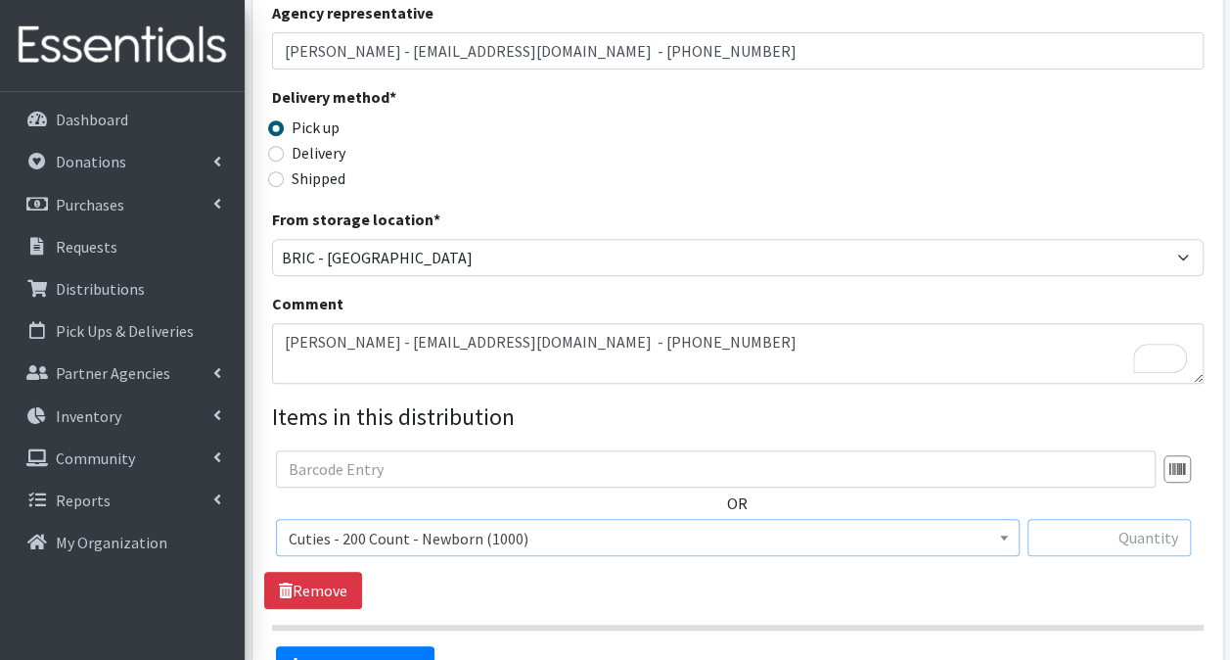
click at [1135, 519] on input "text" at bounding box center [1109, 537] width 163 height 37
type input "200"
click at [385, 646] on link "Add Another Item" at bounding box center [355, 664] width 159 height 37
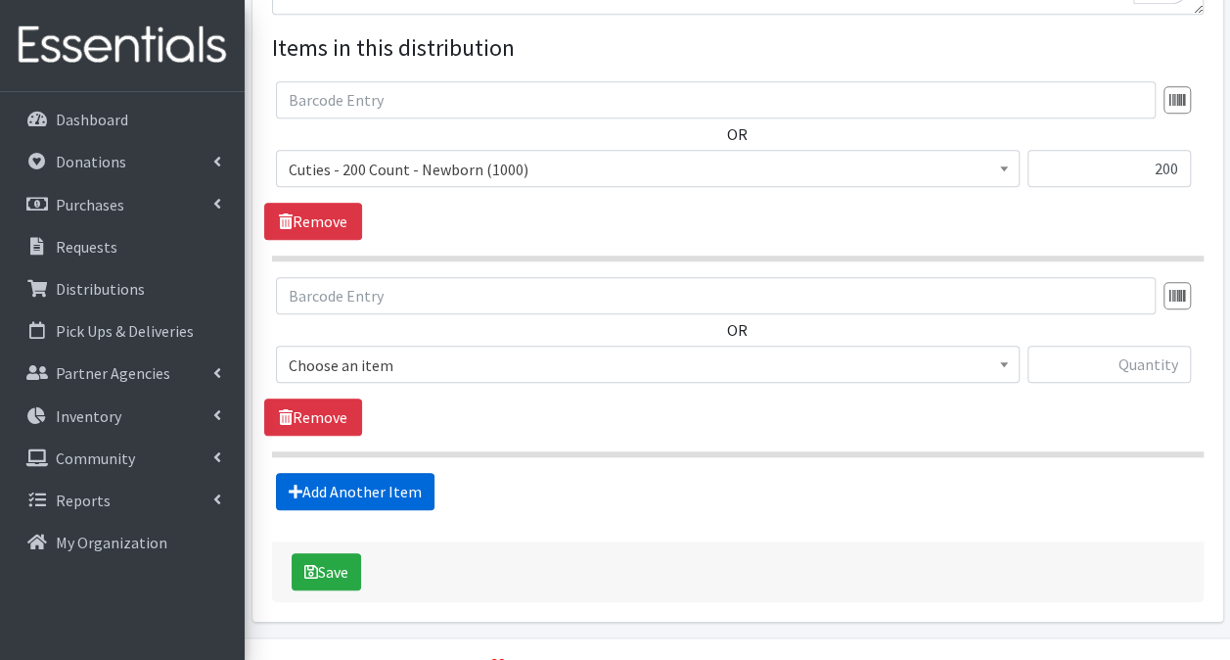
scroll to position [770, 0]
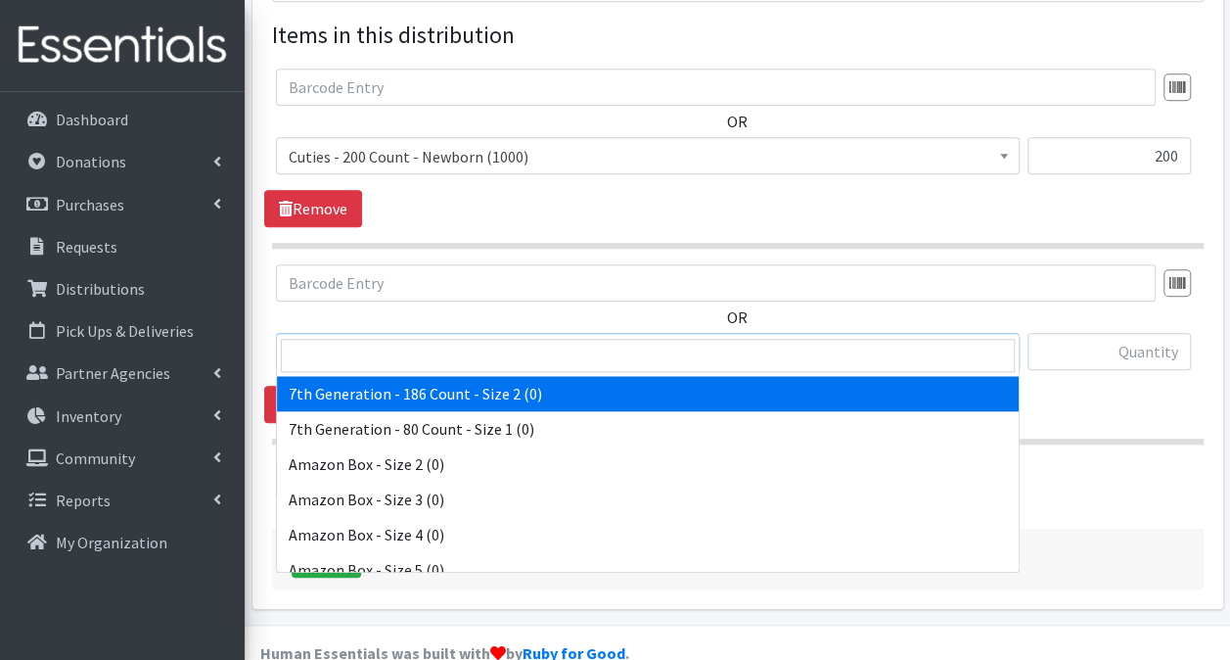
click at [539, 339] on span "7th Generation - 186 Count - Size 2 (0)" at bounding box center [648, 352] width 718 height 27
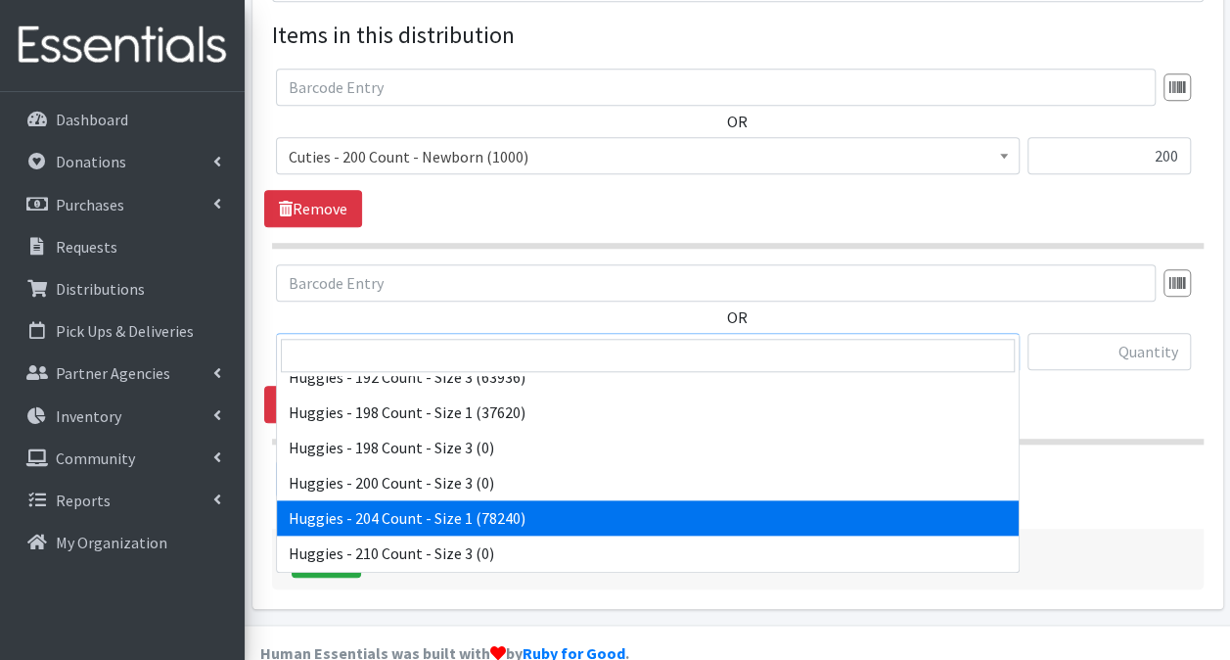
scroll to position [4209, 0]
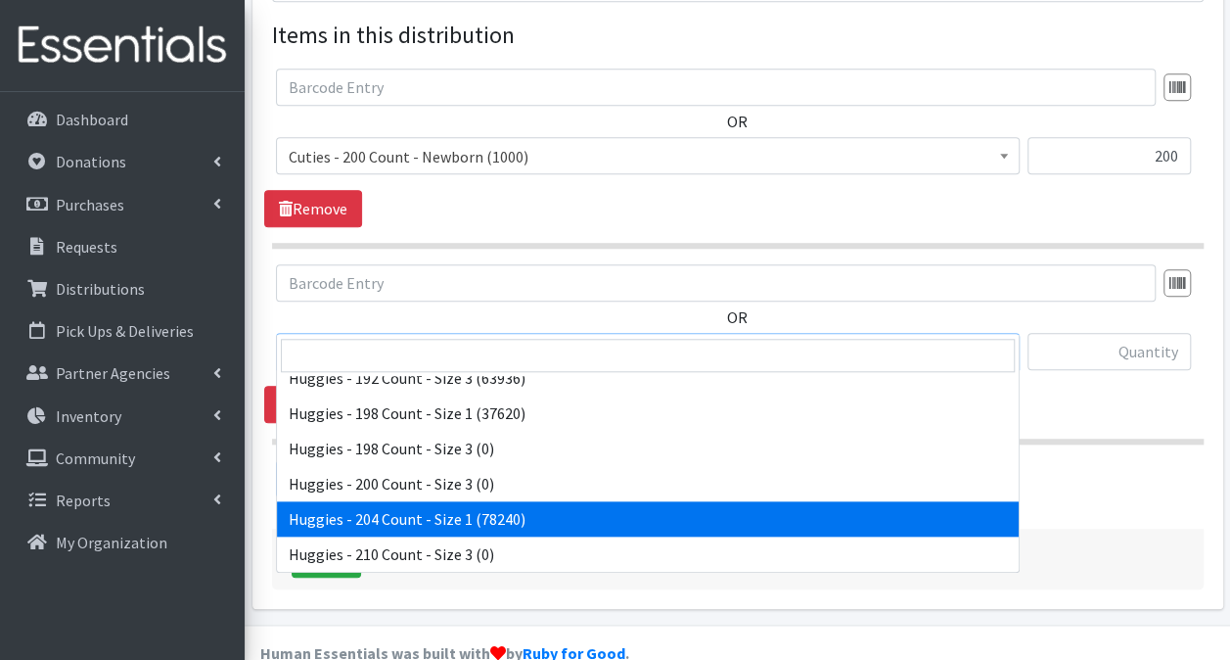
select select "13242"
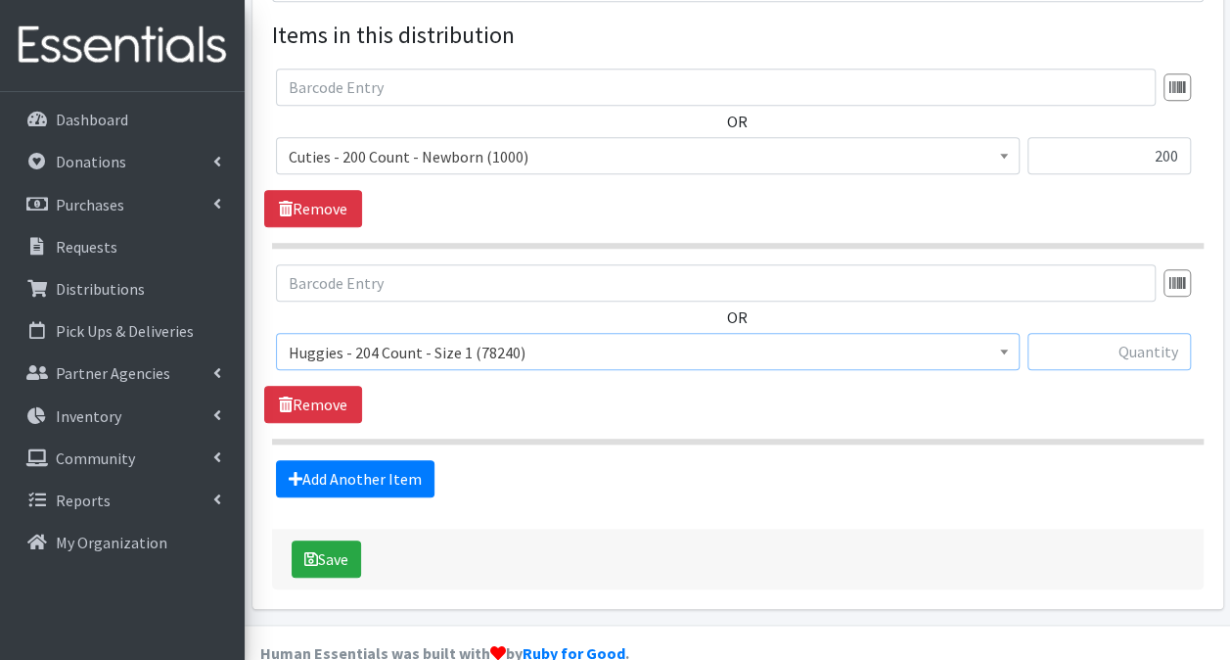
click at [1105, 333] on input "text" at bounding box center [1109, 351] width 163 height 37
type input "408"
click at [372, 460] on link "Add Another Item" at bounding box center [355, 478] width 159 height 37
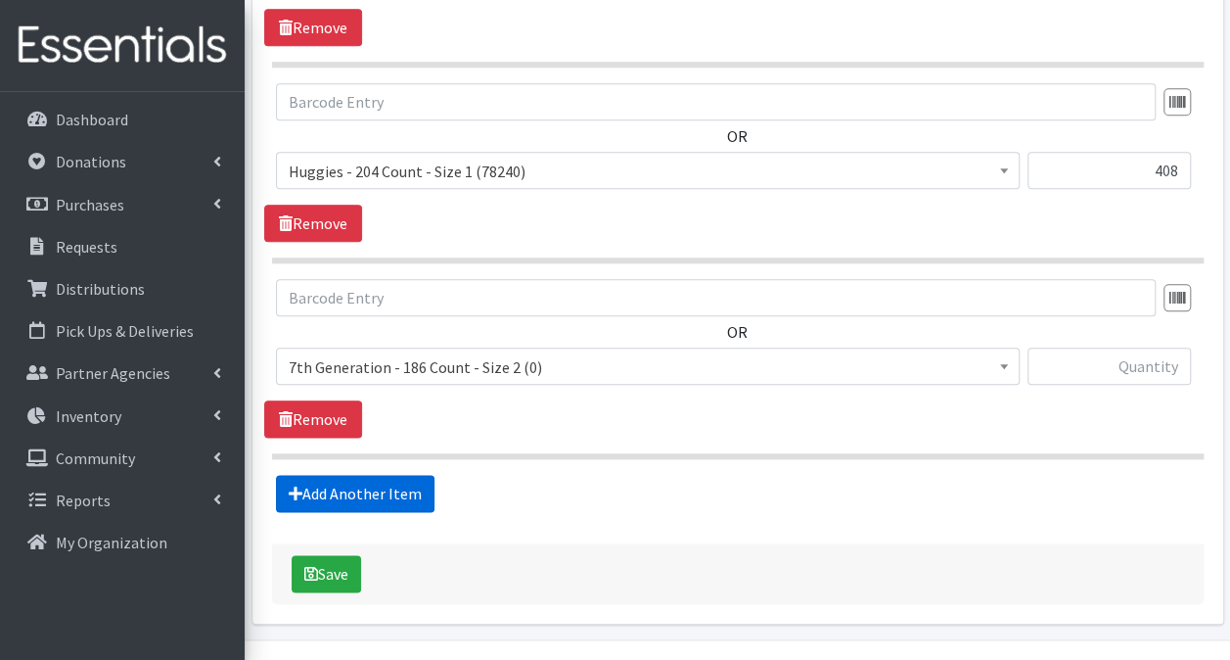
scroll to position [965, 0]
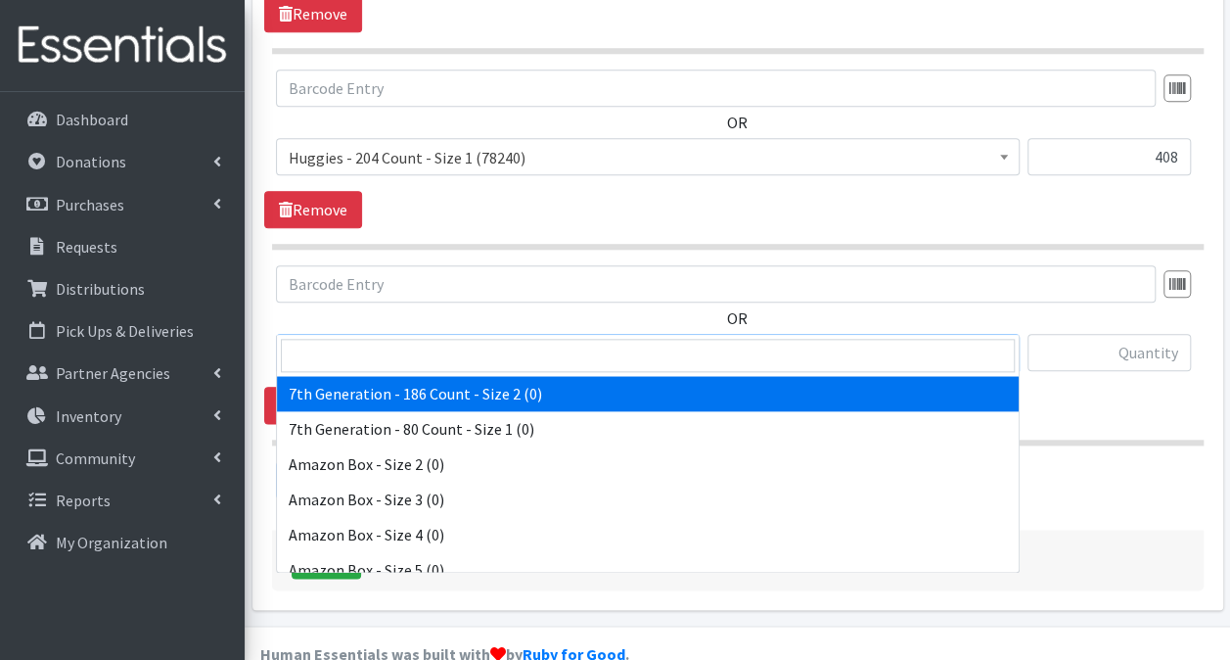
click at [421, 340] on span "7th Generation - 186 Count - Size 2 (0)" at bounding box center [648, 353] width 718 height 27
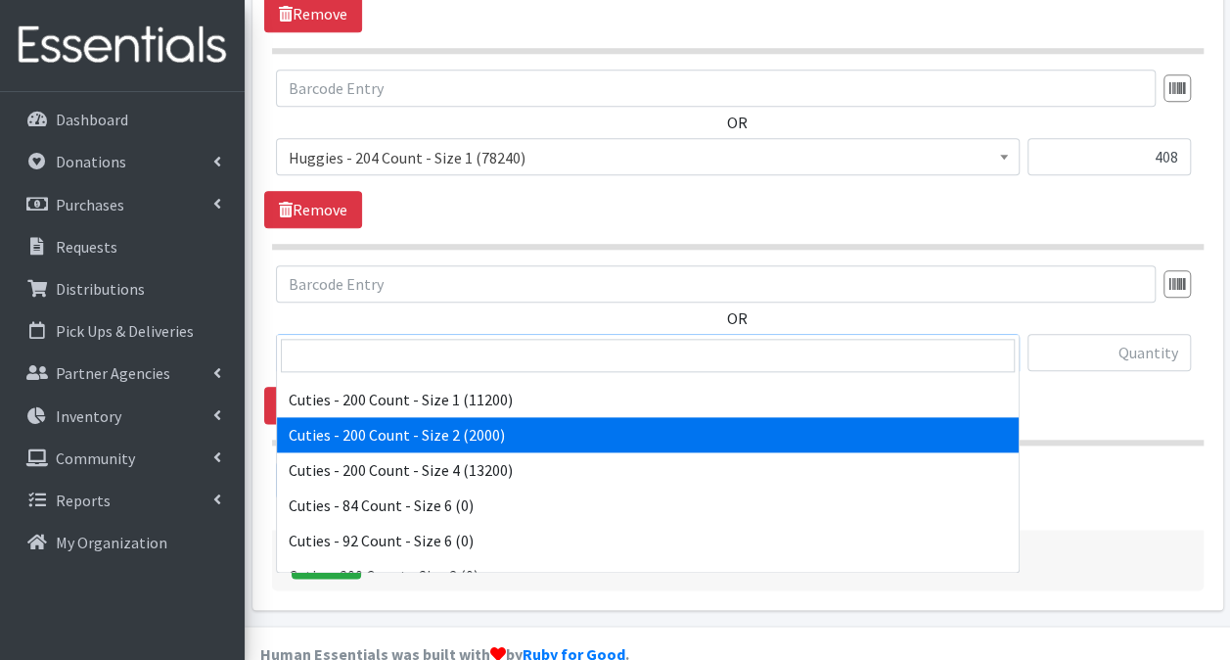
scroll to position [1369, 0]
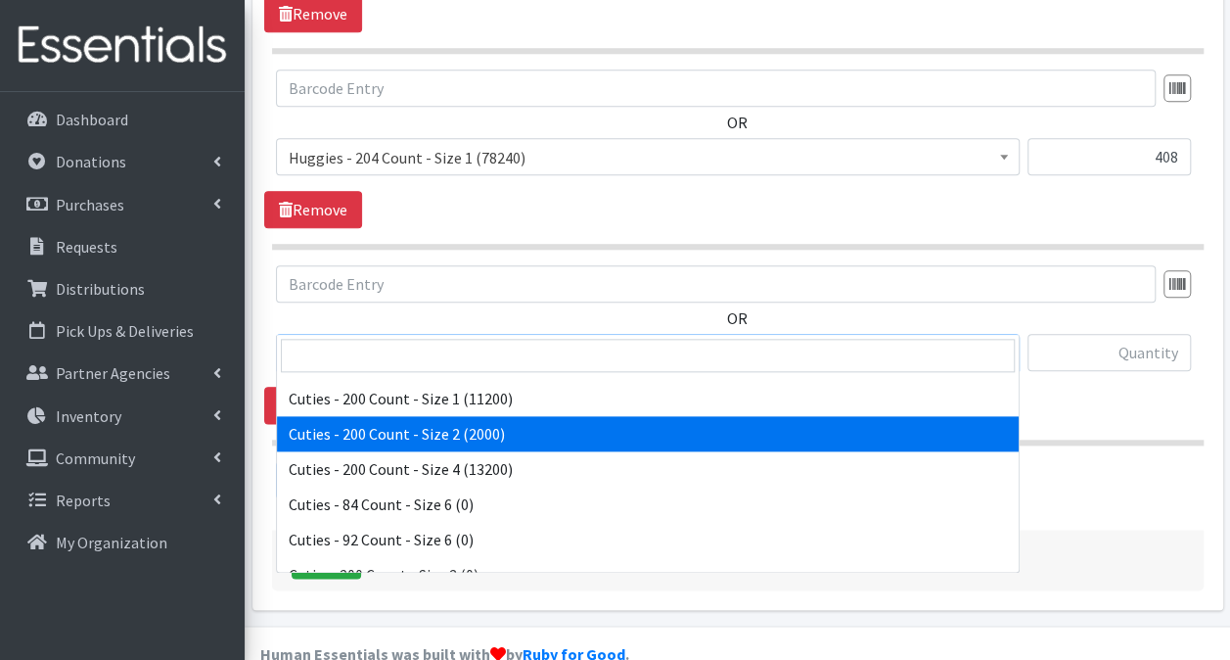
select select "13259"
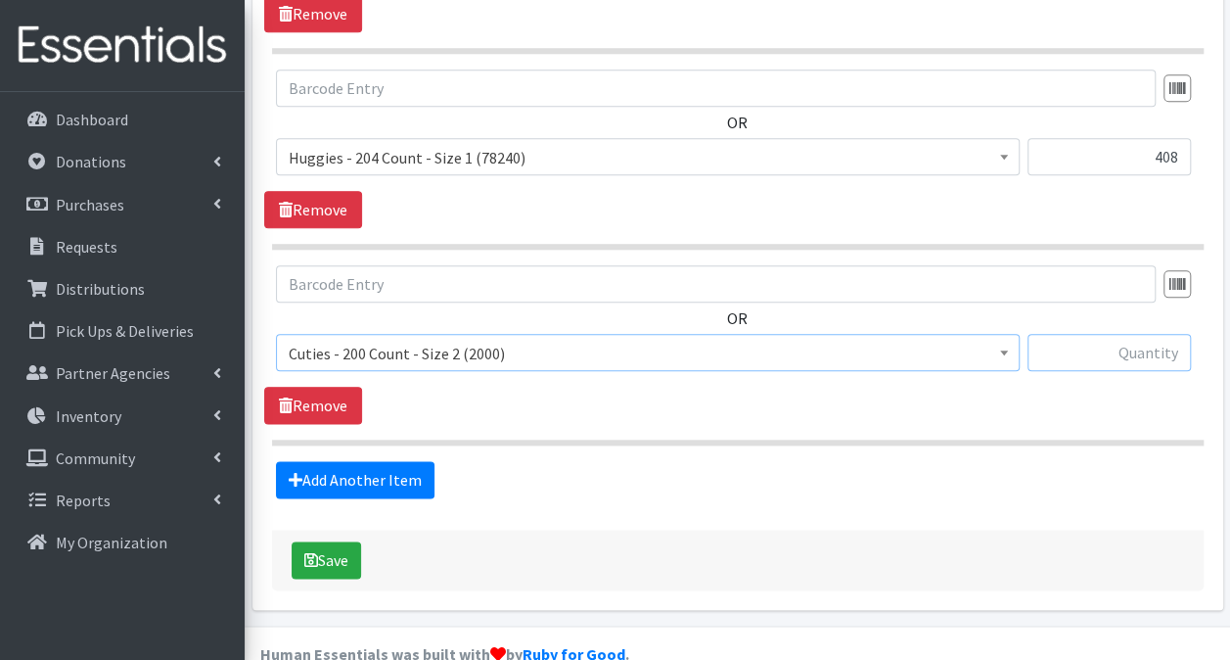
click at [1059, 334] on input "text" at bounding box center [1109, 352] width 163 height 37
type input "600"
click at [307, 461] on link "Add Another Item" at bounding box center [355, 479] width 159 height 37
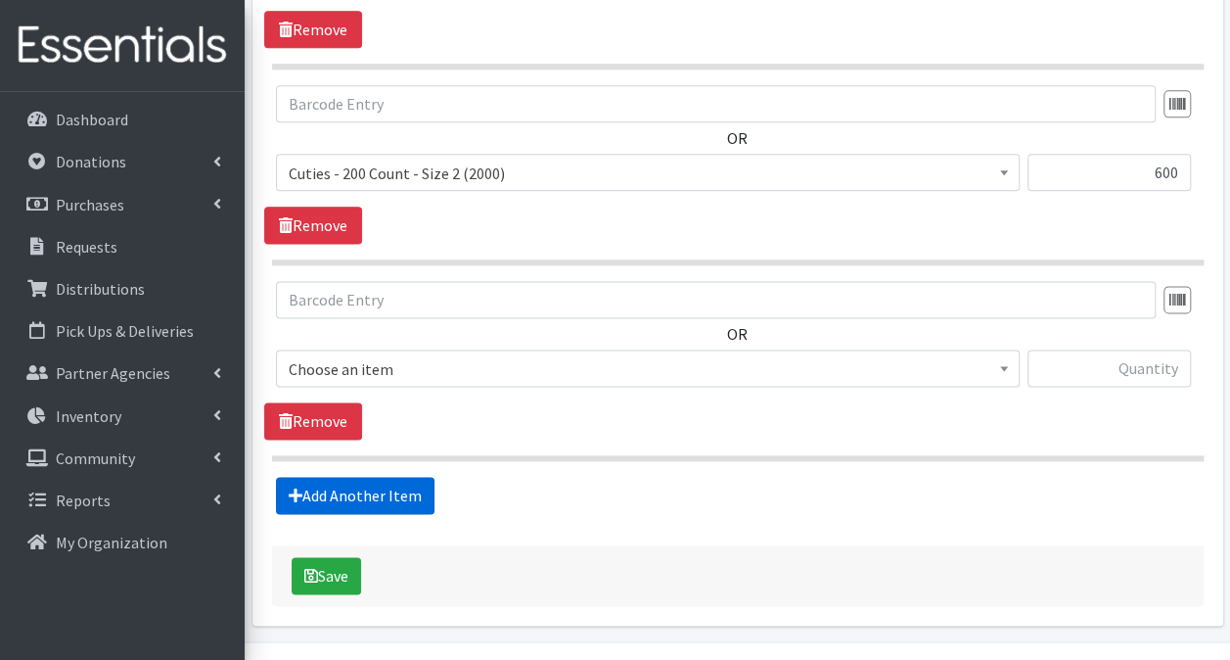
scroll to position [1160, 0]
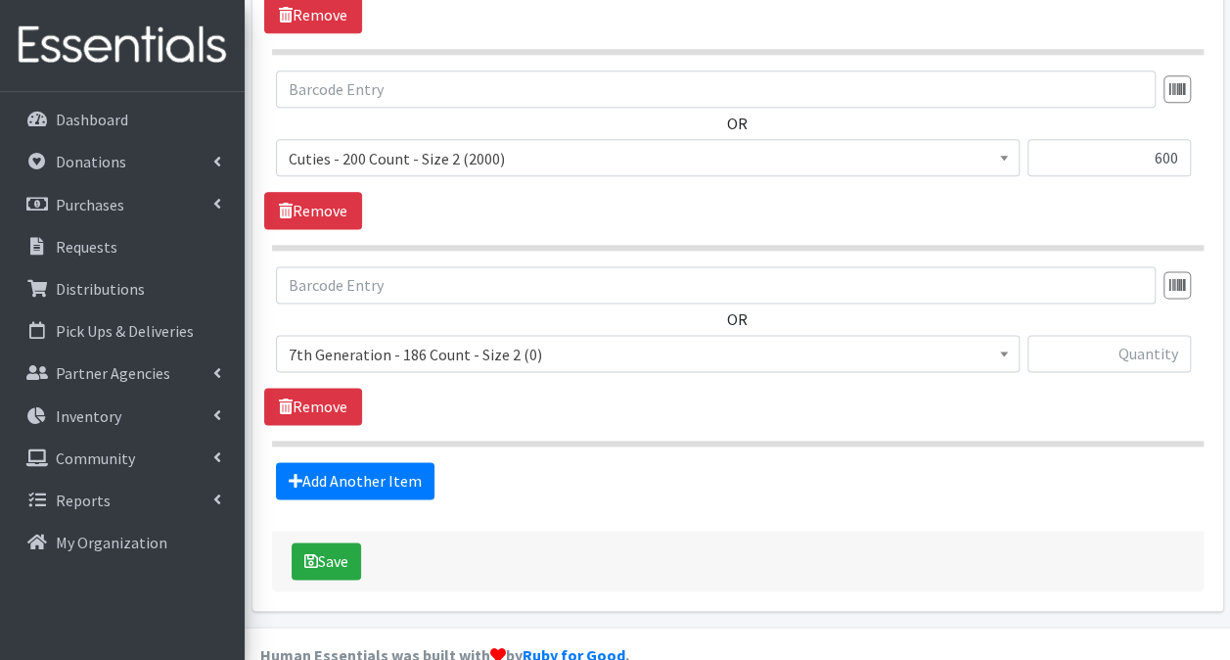
click at [530, 341] on span "7th Generation - 186 Count - Size 2 (0)" at bounding box center [648, 354] width 718 height 27
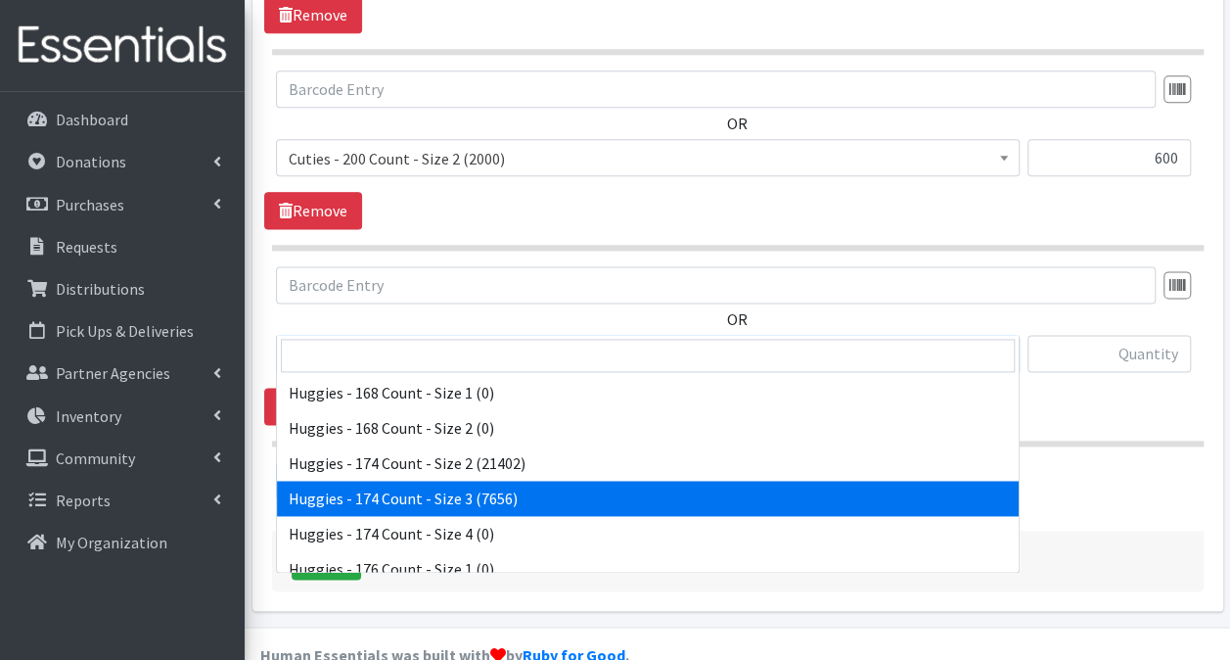
scroll to position [3808, 0]
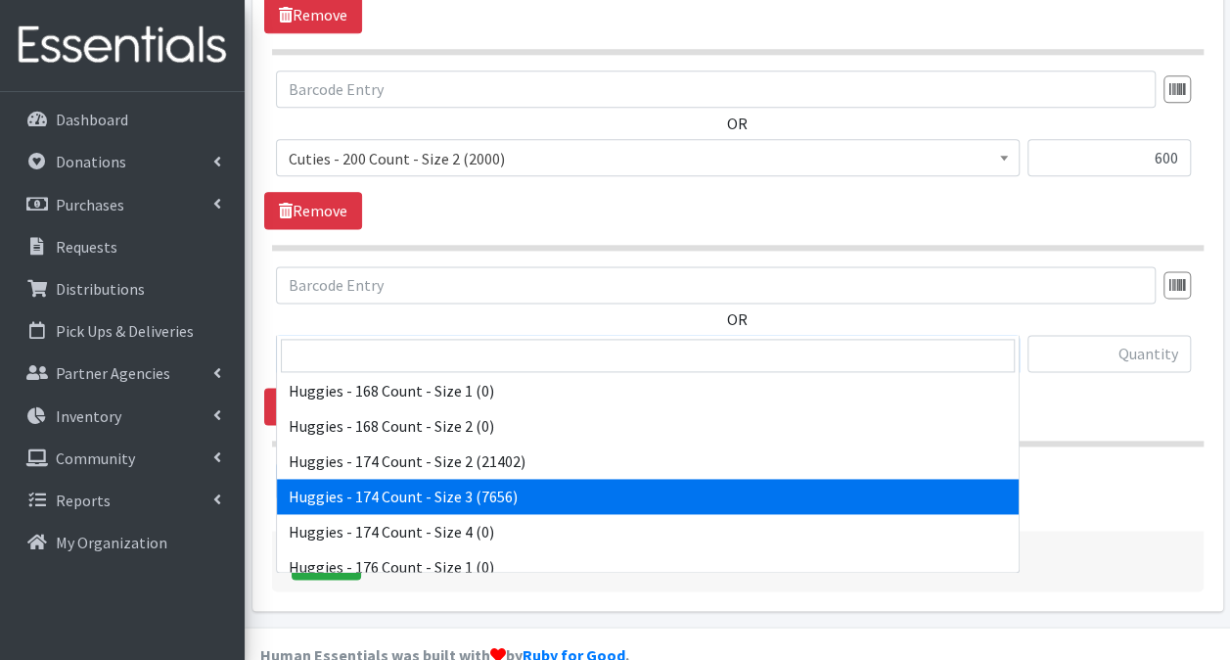
select select "15370"
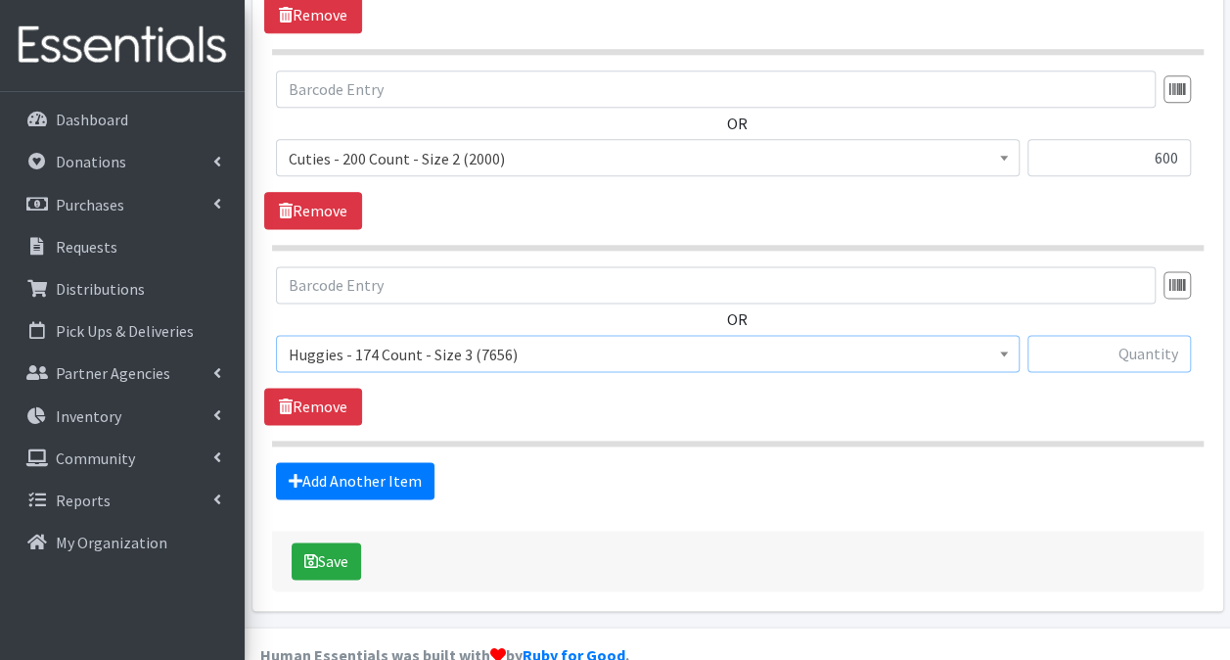
click at [1110, 335] on input "text" at bounding box center [1109, 353] width 163 height 37
type input "1044"
click at [407, 462] on link "Add Another Item" at bounding box center [355, 480] width 159 height 37
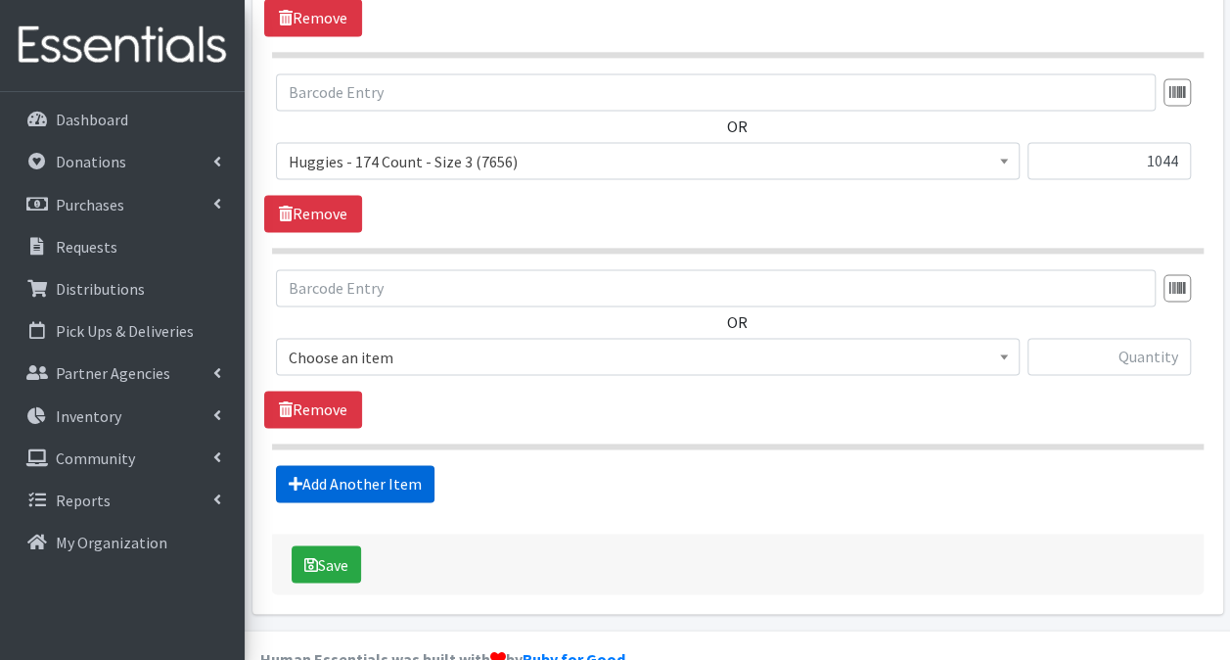
scroll to position [1355, 0]
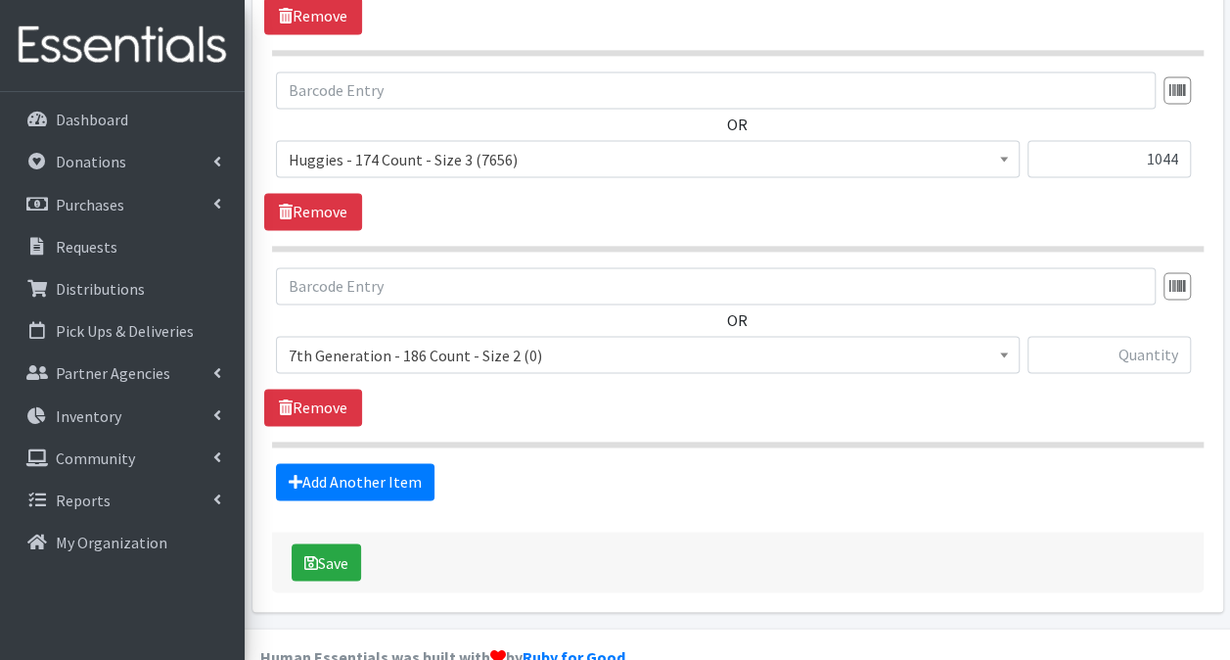
click at [437, 342] on span "7th Generation - 186 Count - Size 2 (0)" at bounding box center [648, 355] width 718 height 27
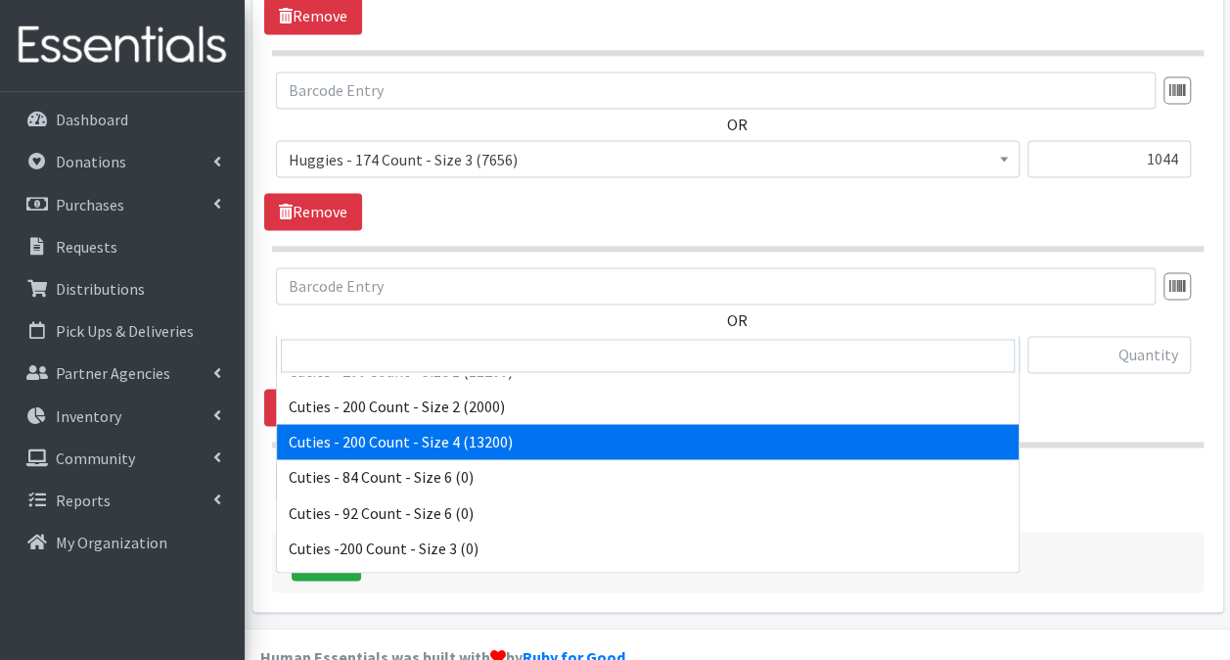
scroll to position [1392, 0]
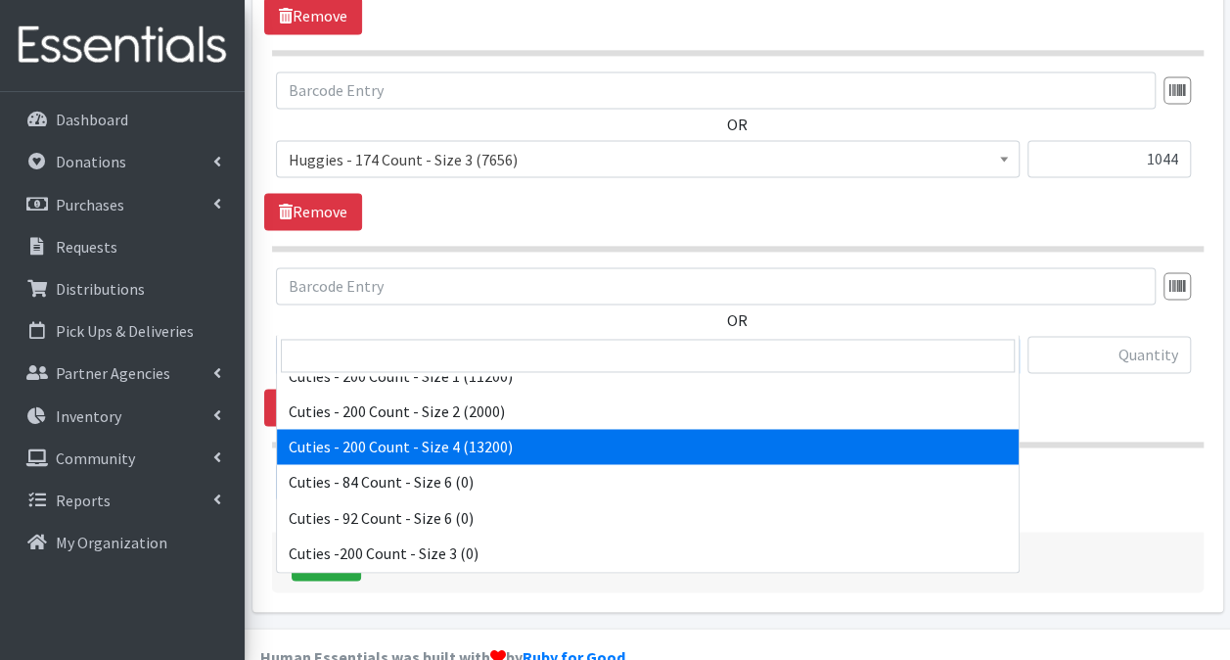
select select "14764"
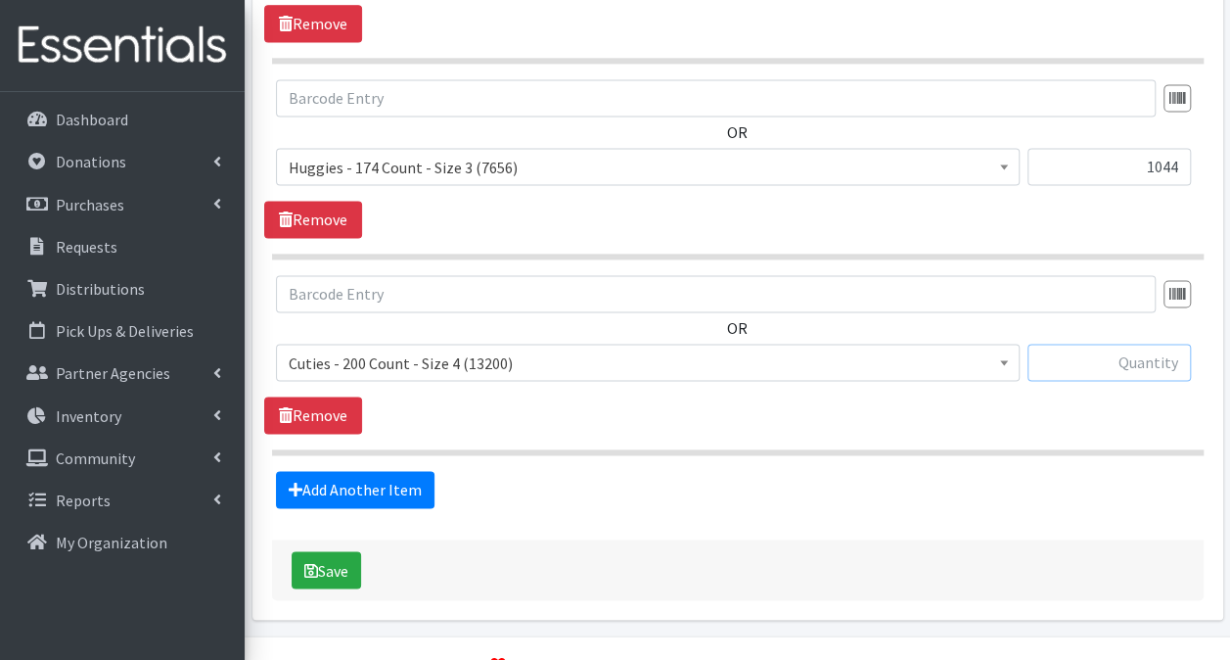
click at [1055, 344] on input "text" at bounding box center [1109, 362] width 163 height 37
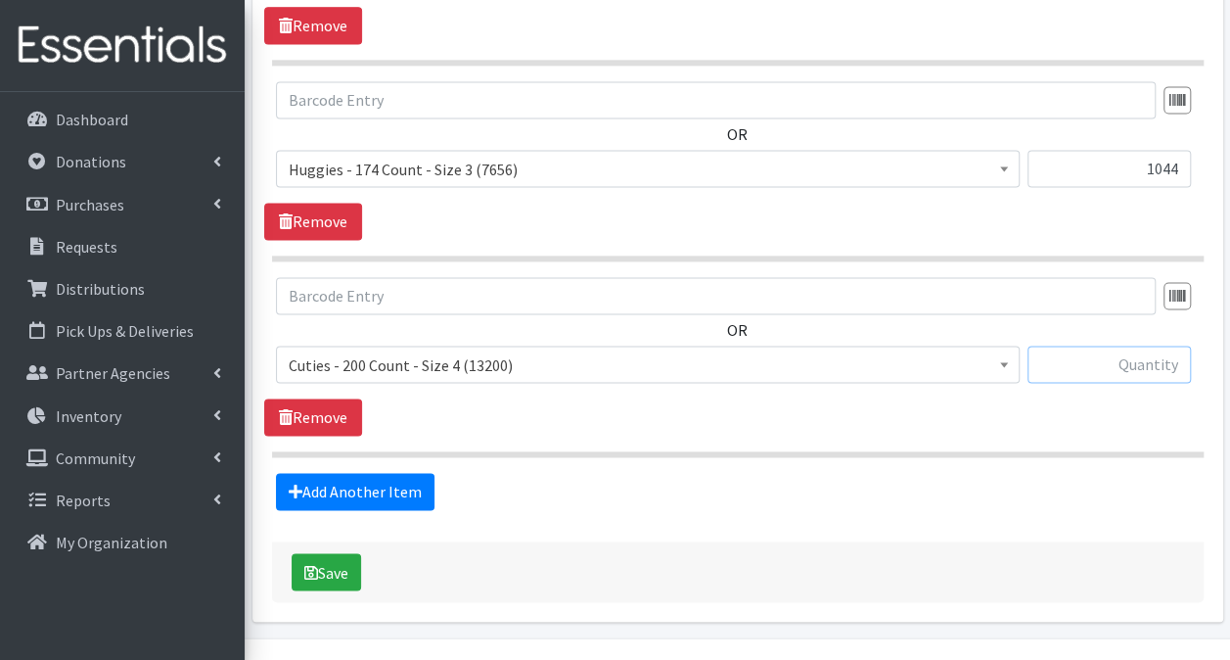
scroll to position [1345, 0]
type input "1000"
click at [322, 473] on link "Add Another Item" at bounding box center [355, 491] width 159 height 37
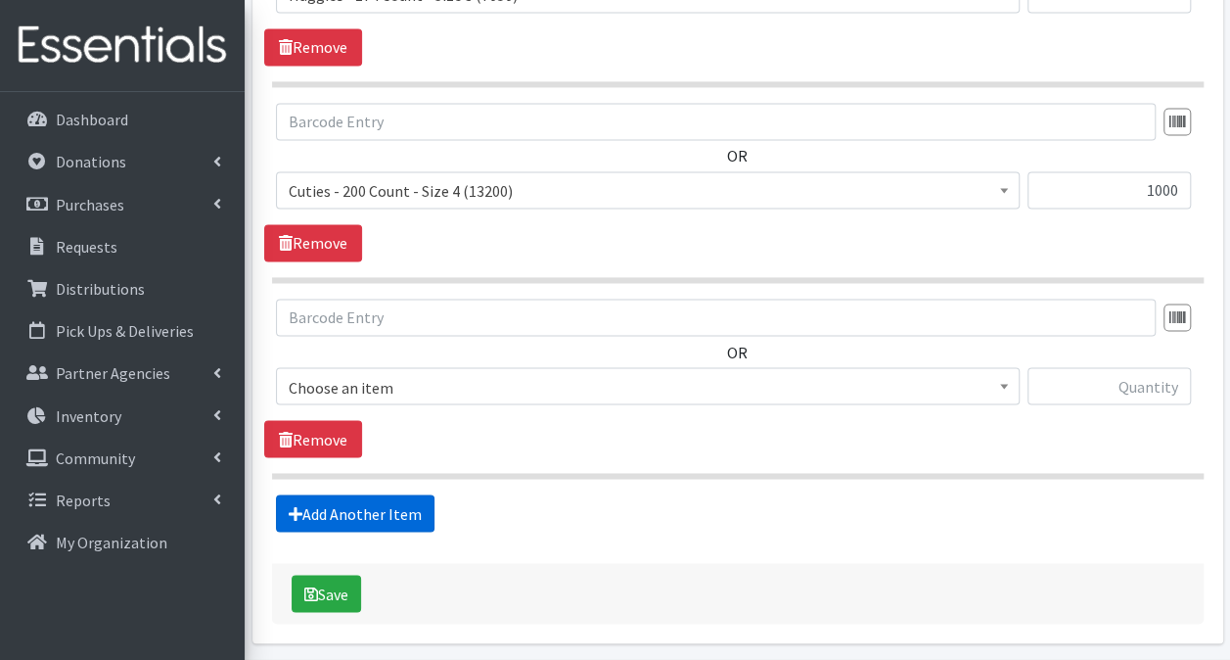
scroll to position [1549, 0]
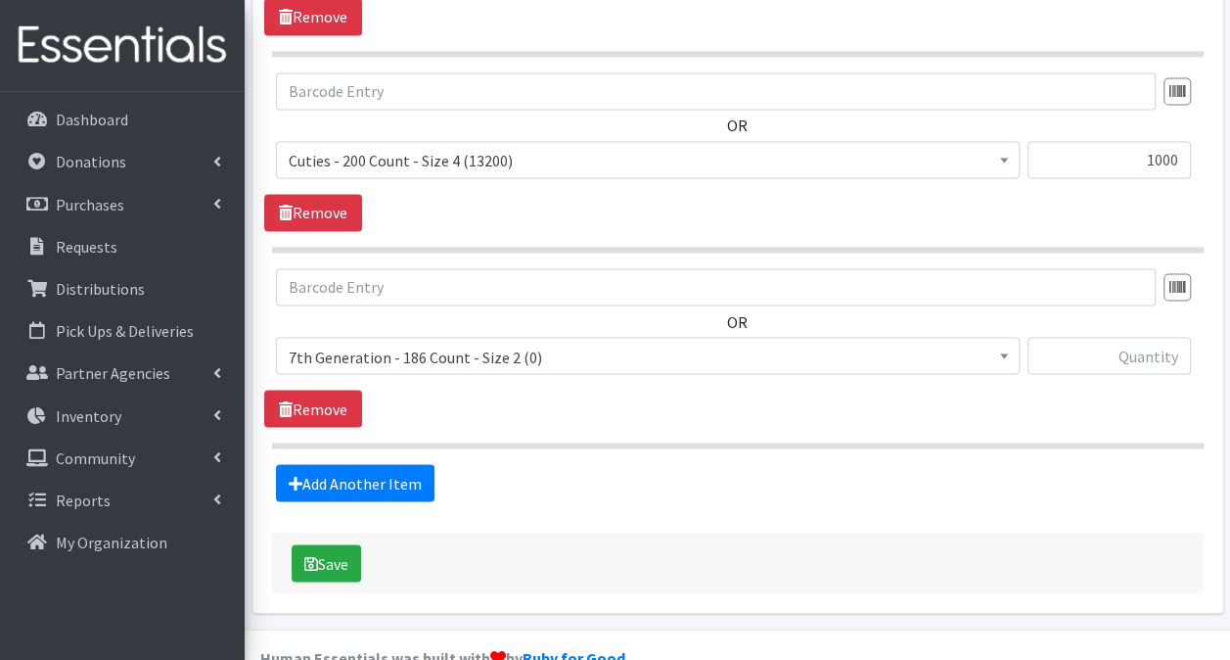
click at [444, 343] on span "7th Generation - 186 Count - Size 2 (0)" at bounding box center [648, 356] width 718 height 27
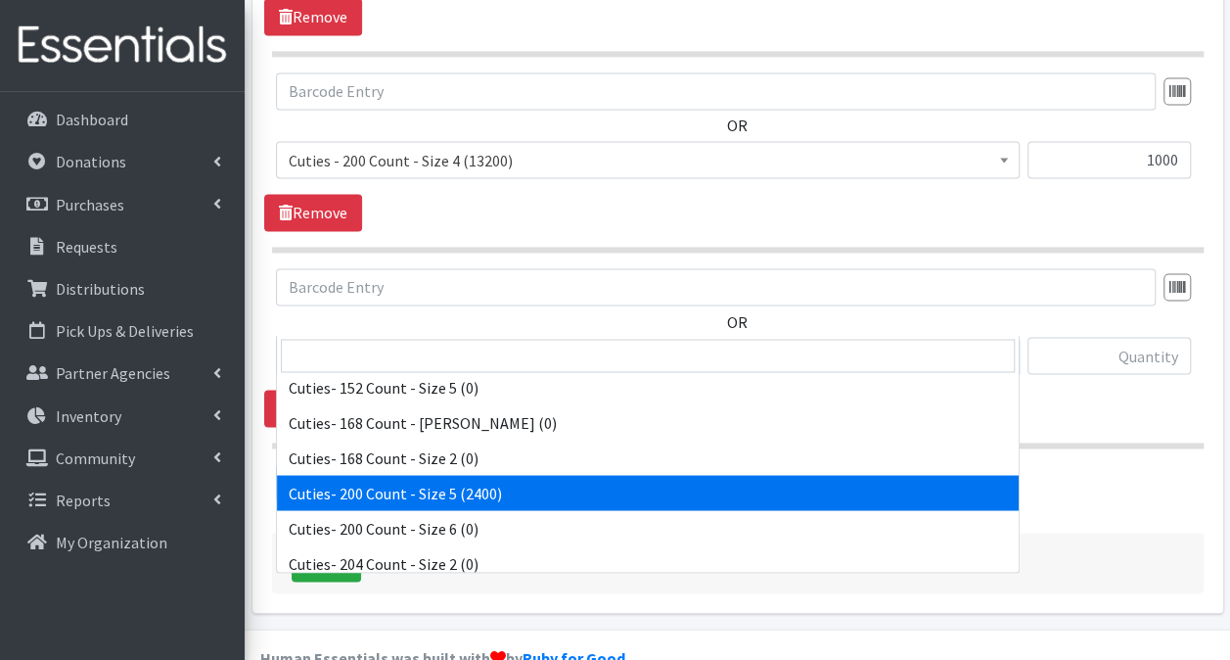
scroll to position [1632, 0]
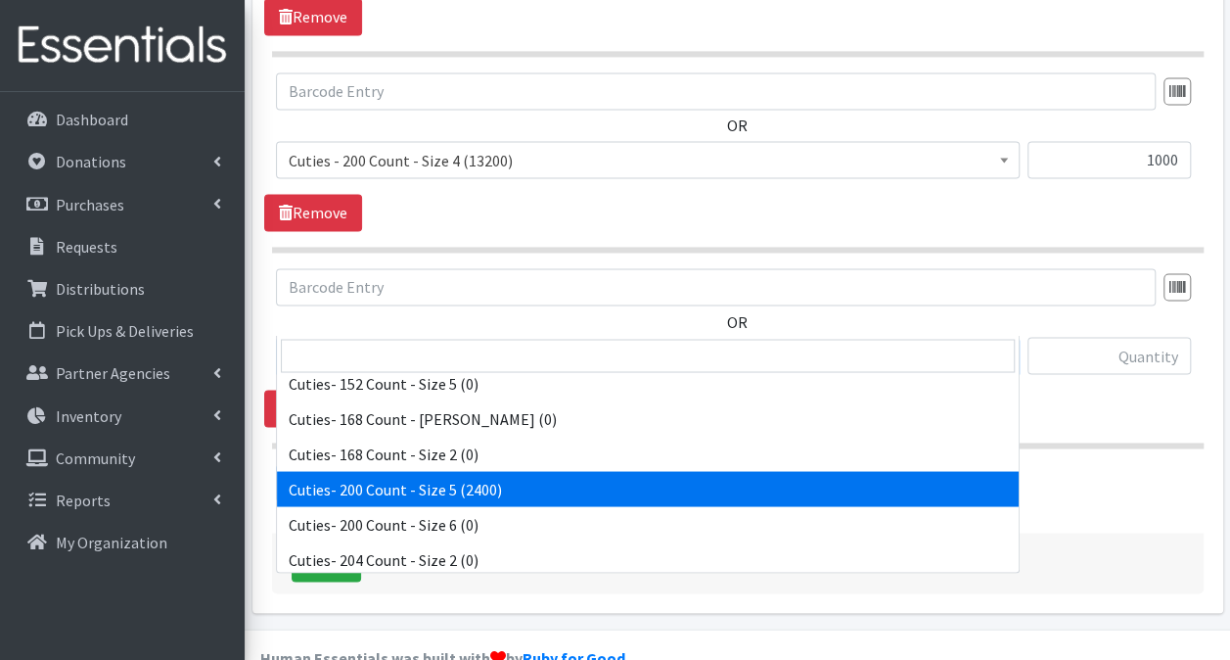
select select "13261"
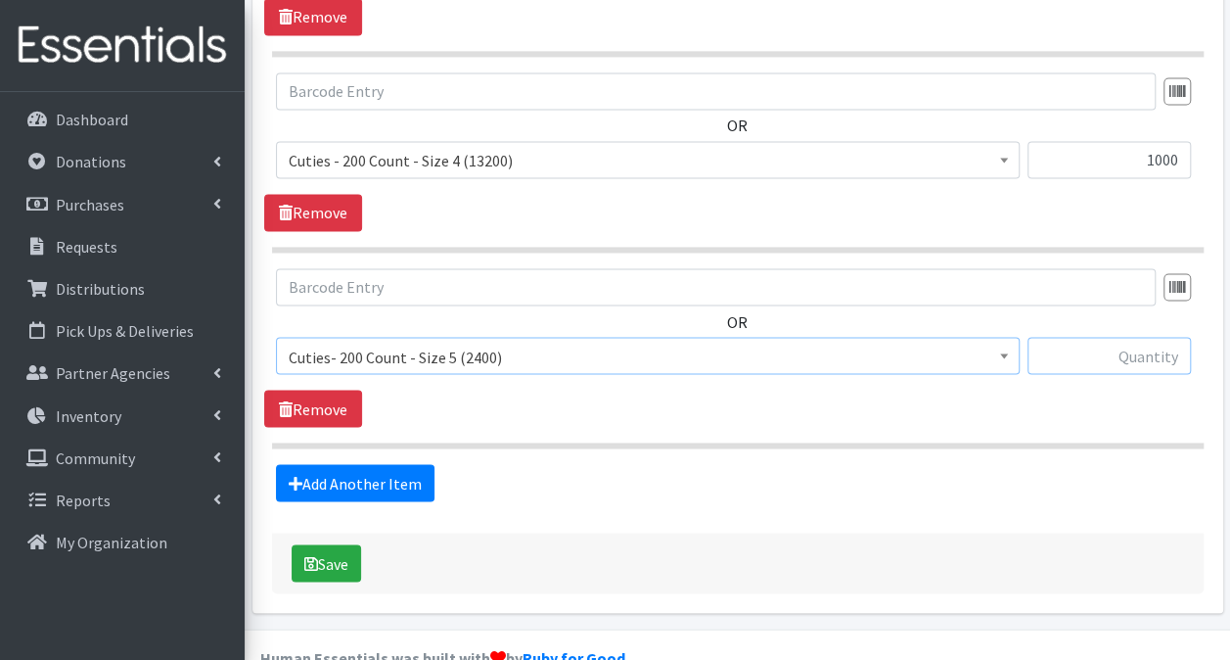
click at [1143, 337] on input "text" at bounding box center [1109, 355] width 163 height 37
type input "600"
click at [351, 464] on link "Add Another Item" at bounding box center [355, 482] width 159 height 37
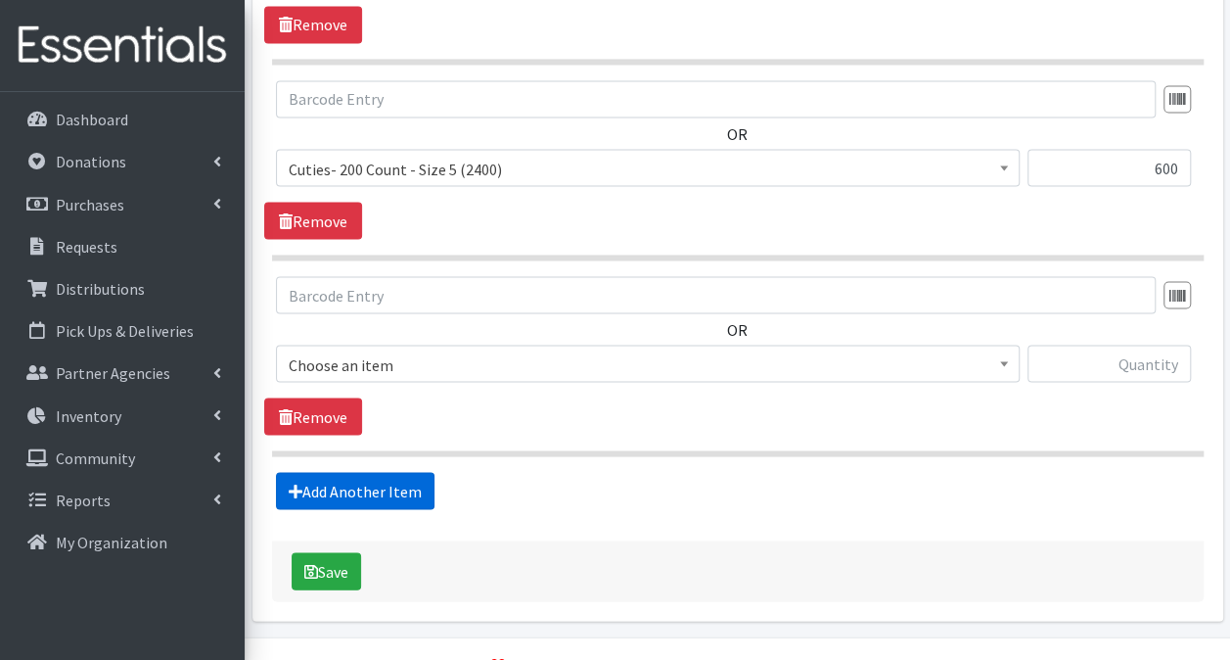
scroll to position [1744, 0]
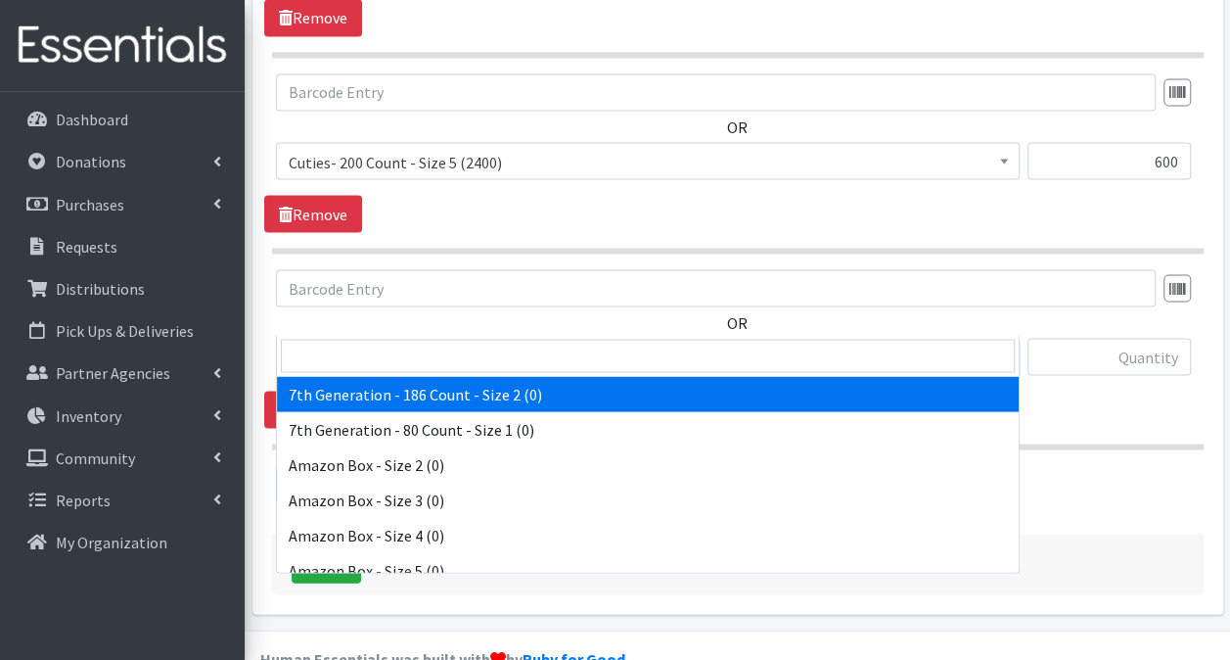
click at [482, 344] on span "7th Generation - 186 Count - Size 2 (0)" at bounding box center [648, 357] width 718 height 27
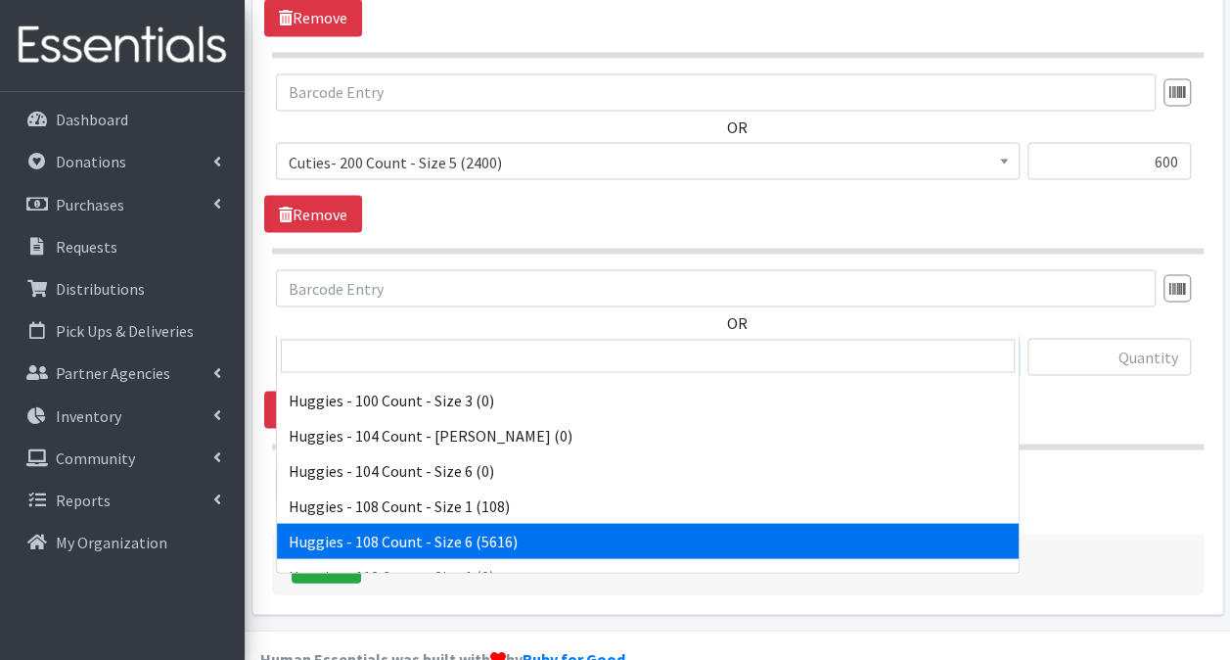
scroll to position [2742, 0]
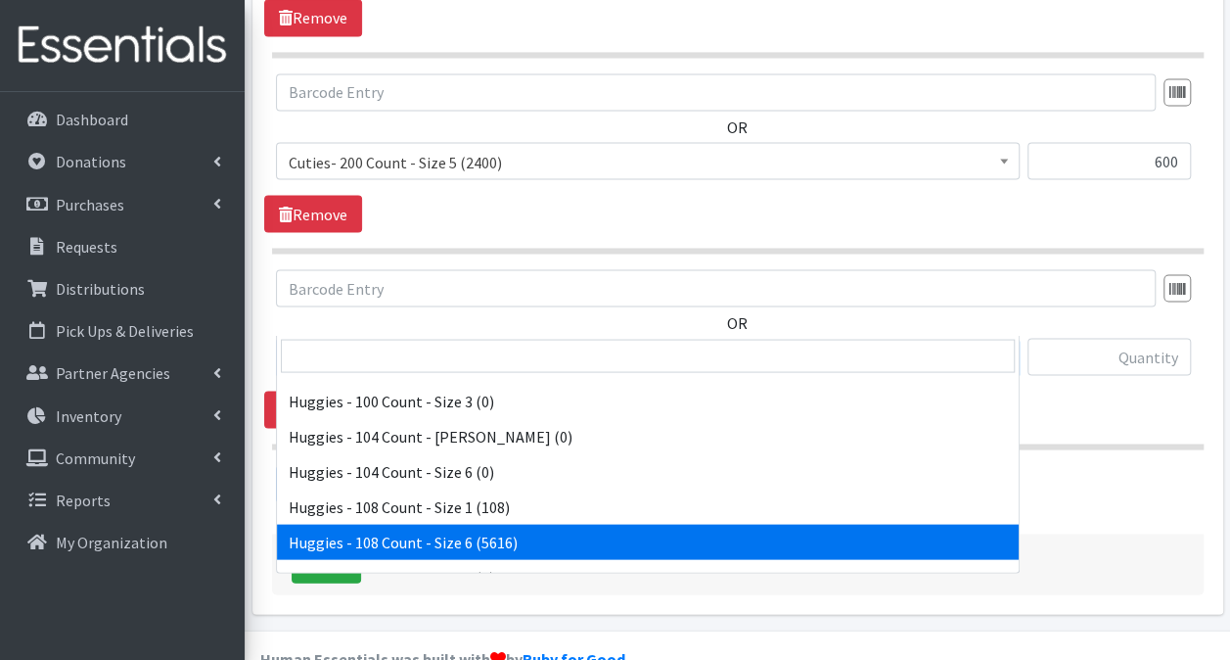
select select "13986"
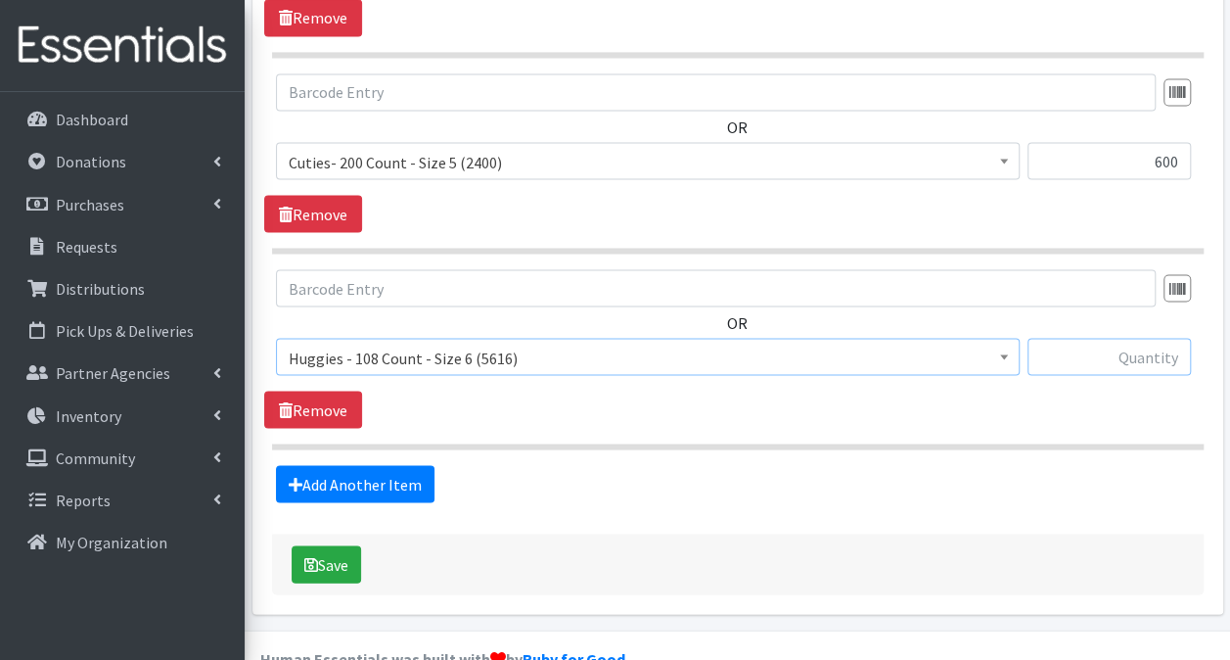
click at [1104, 338] on input "text" at bounding box center [1109, 356] width 163 height 37
type input "216"
click at [354, 465] on link "Add Another Item" at bounding box center [355, 483] width 159 height 37
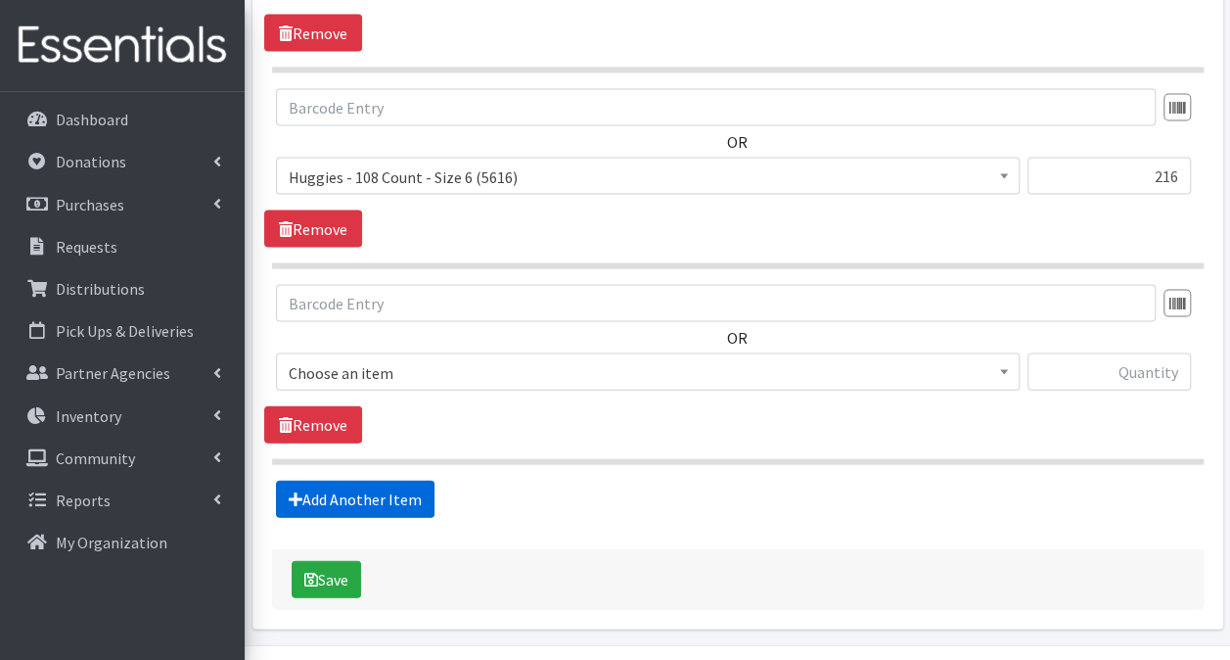
scroll to position [1939, 0]
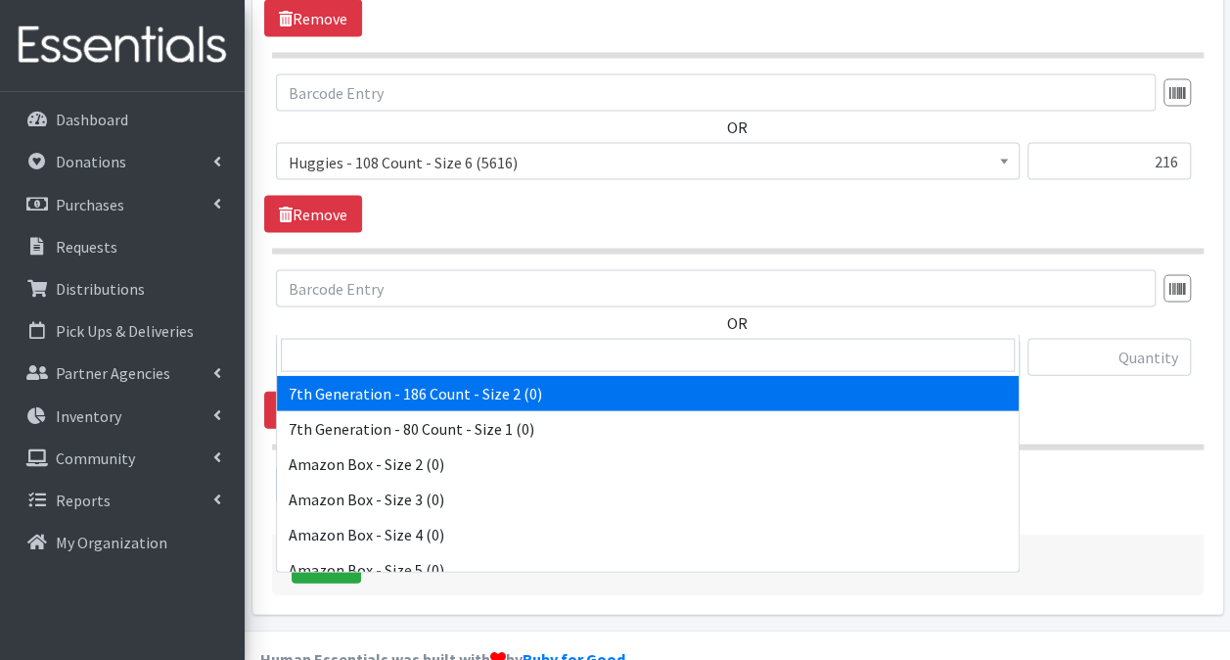
click at [631, 345] on span "7th Generation - 186 Count - Size 2 (0)" at bounding box center [648, 358] width 718 height 27
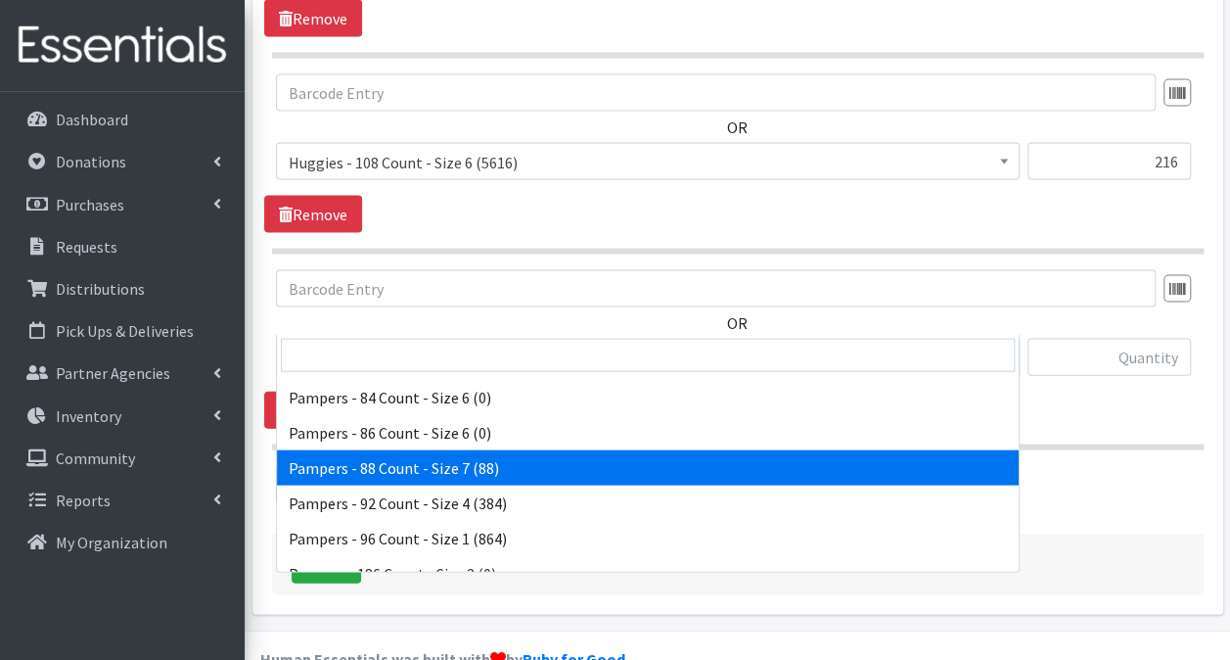
scroll to position [13601, 0]
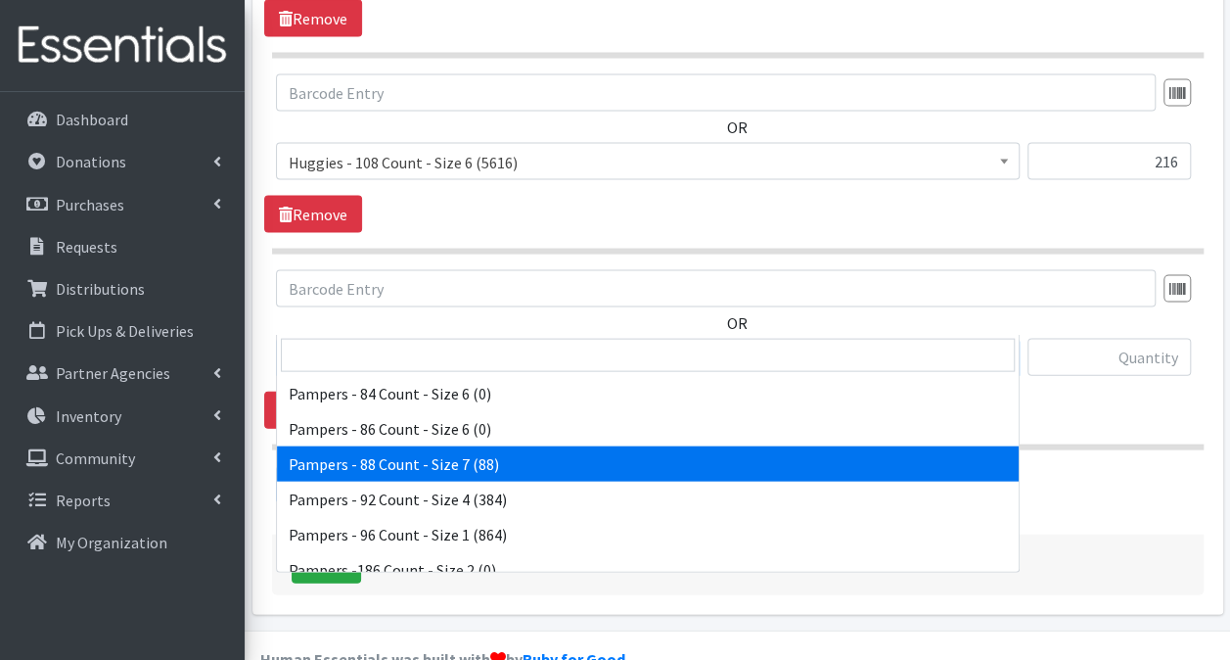
select select "5642"
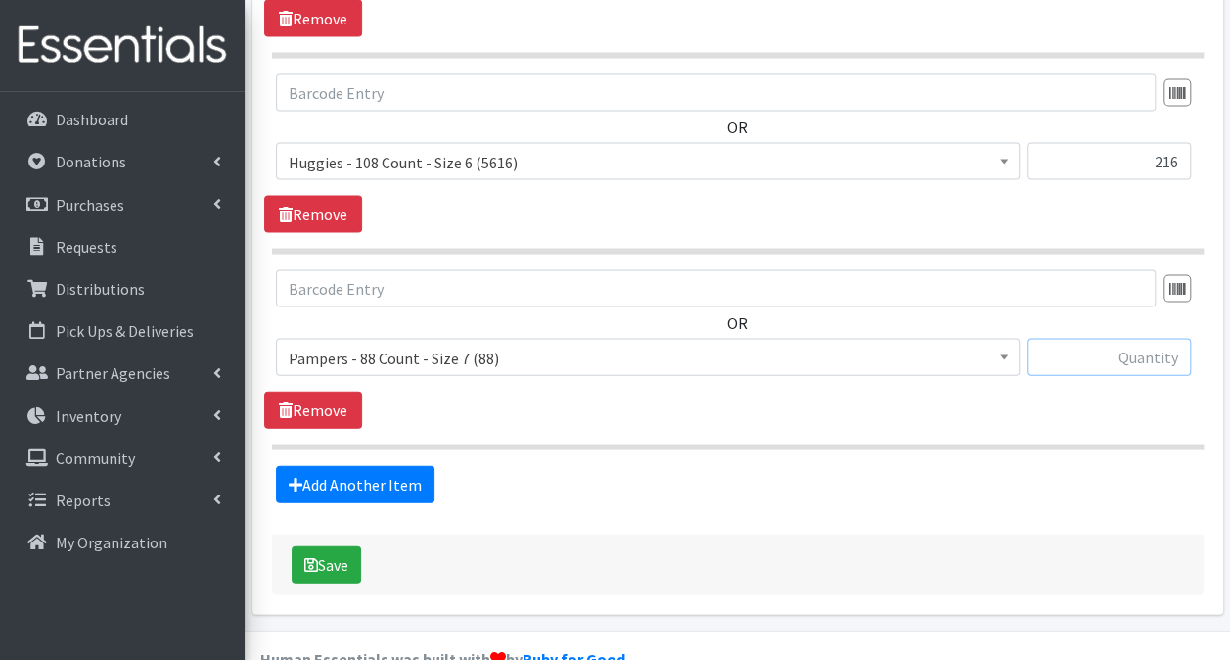
click at [1073, 339] on input "text" at bounding box center [1109, 357] width 163 height 37
type input "88"
click at [343, 466] on link "Add Another Item" at bounding box center [355, 484] width 159 height 37
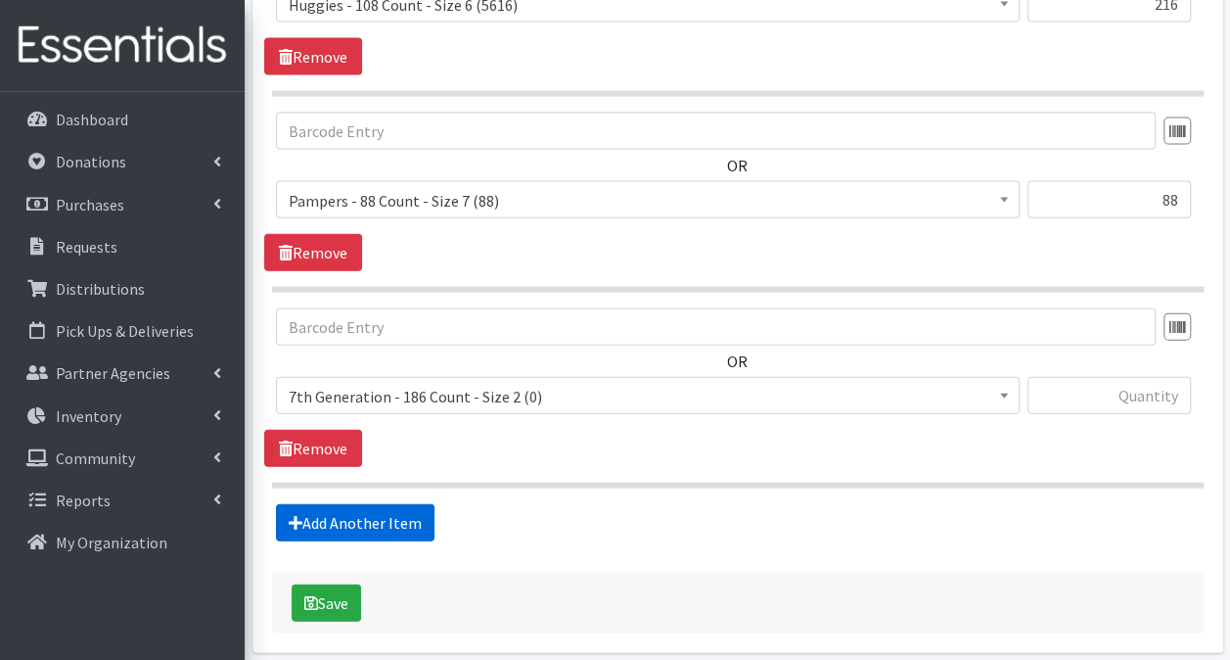
scroll to position [2134, 0]
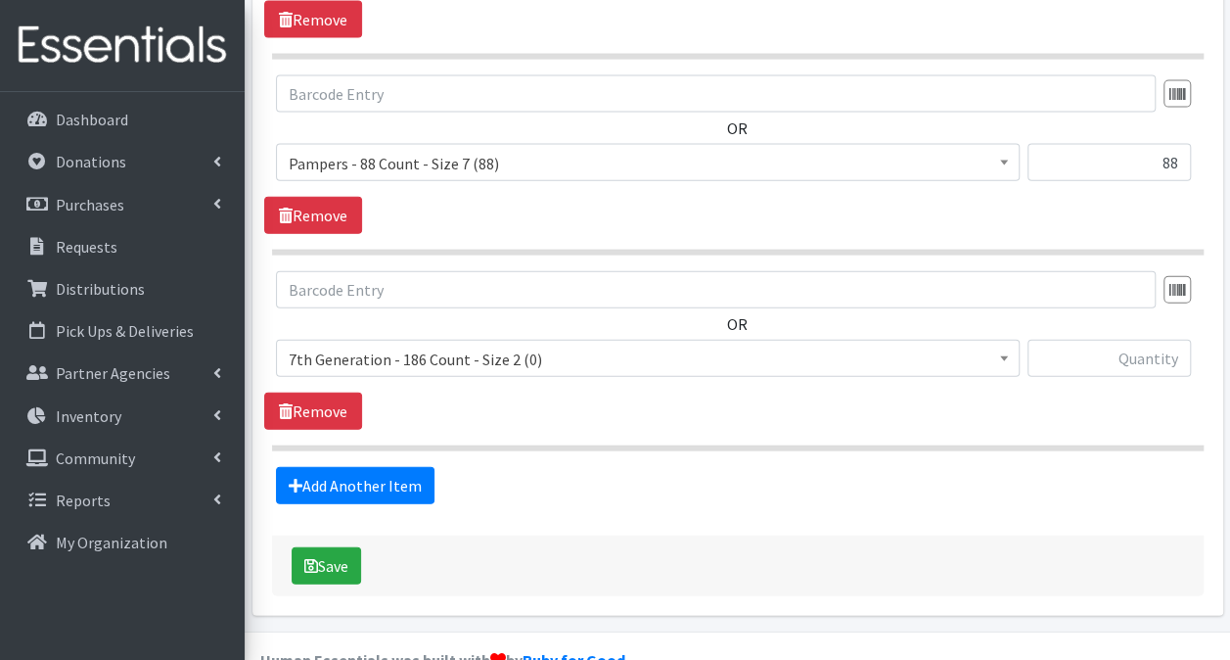
click at [626, 346] on span "7th Generation - 186 Count - Size 2 (0)" at bounding box center [648, 359] width 718 height 27
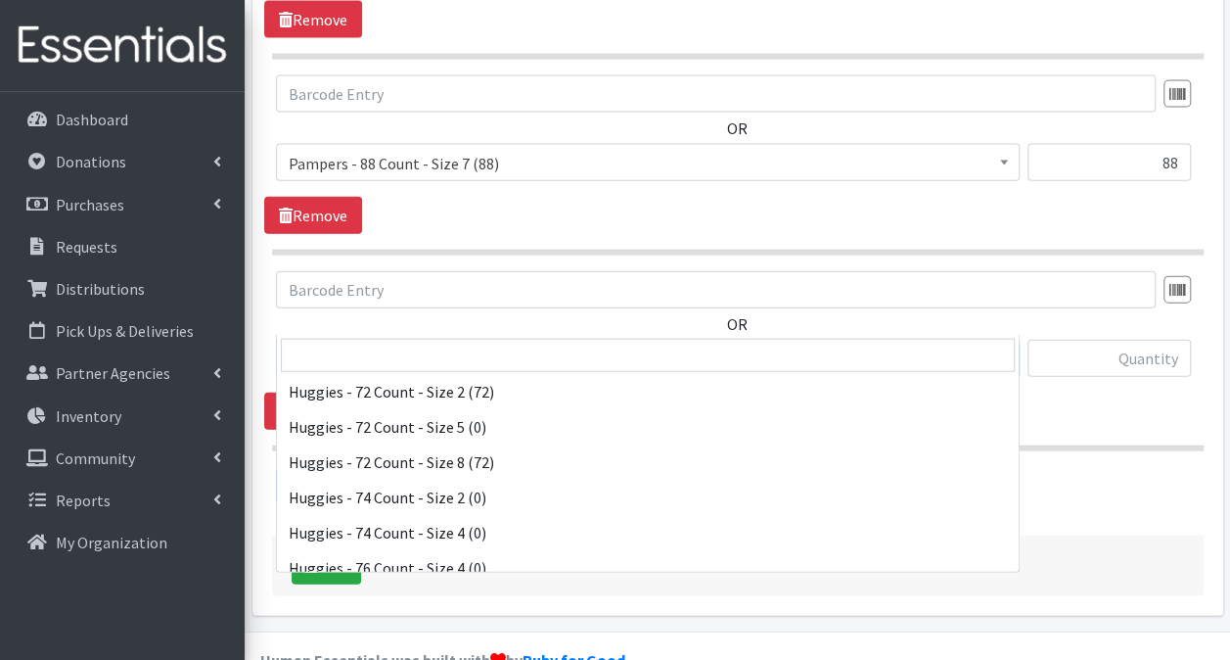
scroll to position [5676, 0]
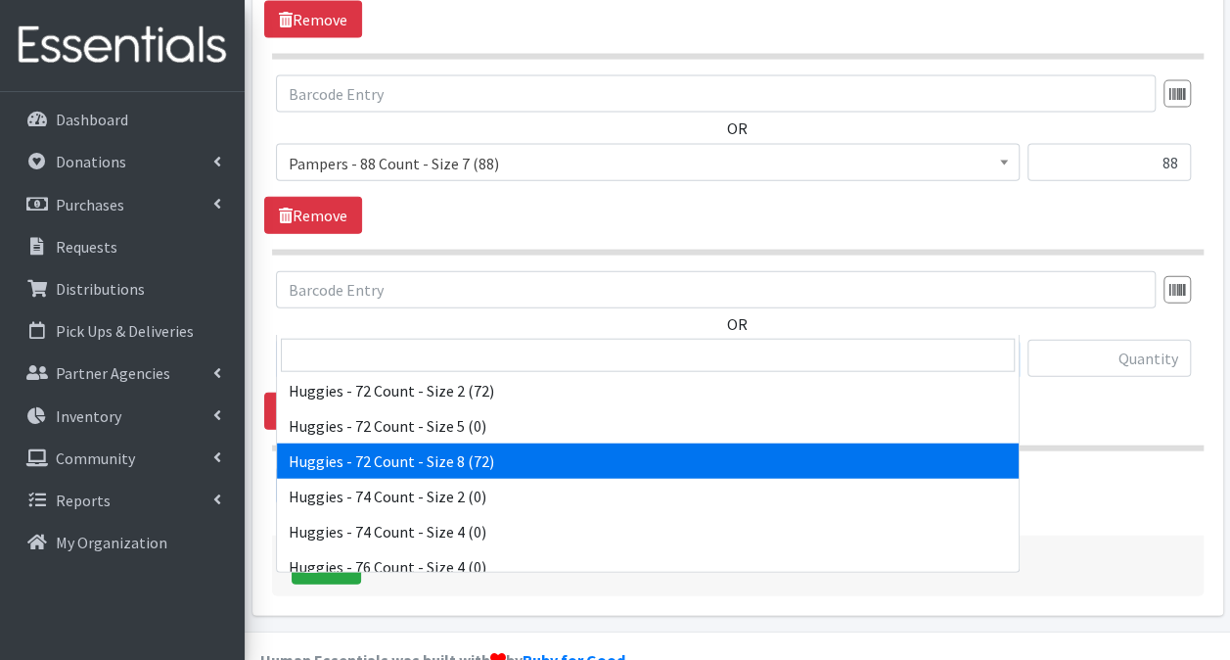
select select "15372"
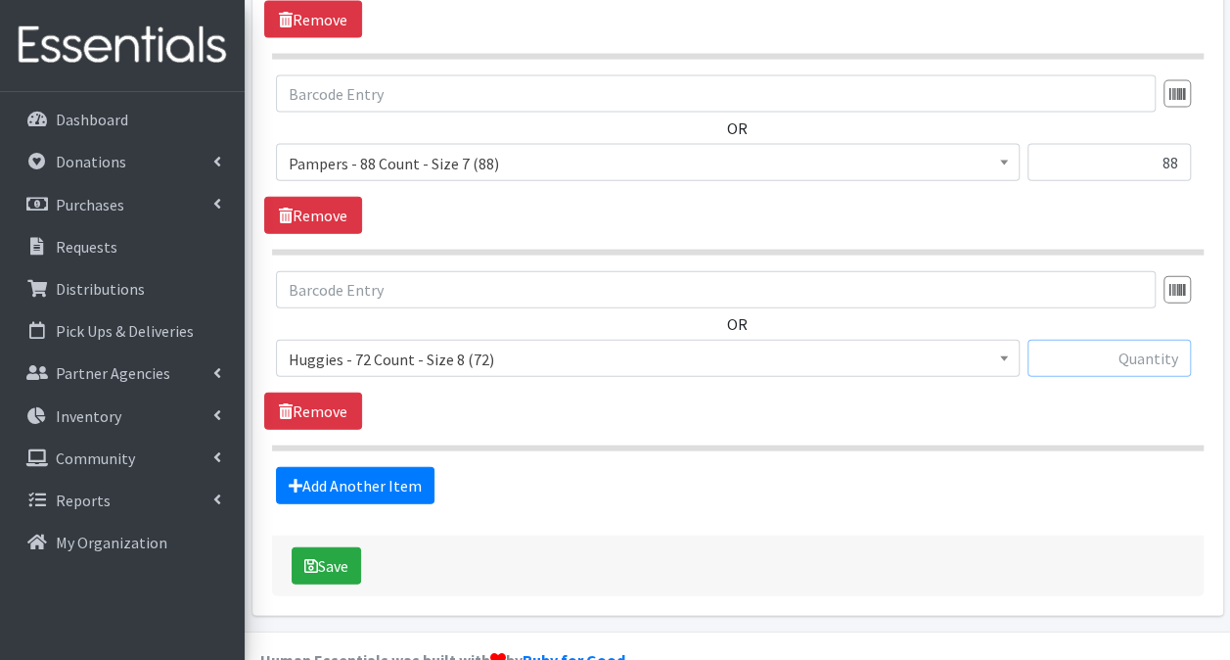
click at [1120, 340] on input "text" at bounding box center [1109, 358] width 163 height 37
type input "72"
click at [296, 547] on button "Save" at bounding box center [326, 565] width 69 height 37
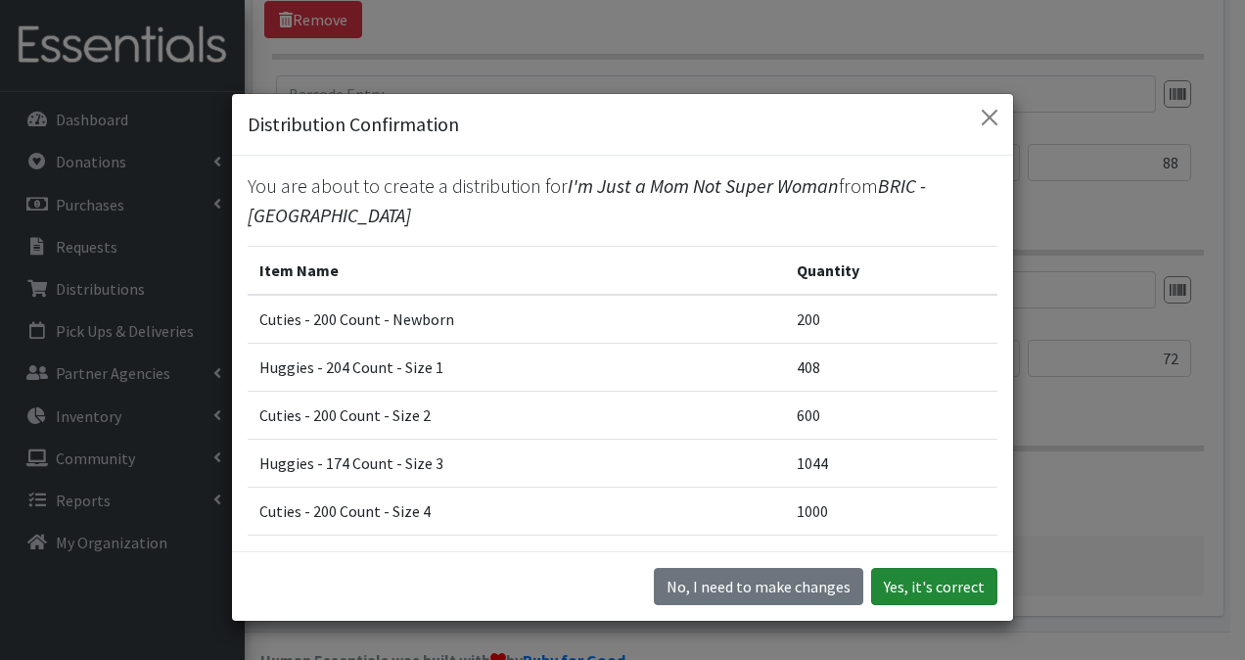
click at [970, 574] on button "Yes, it's correct" at bounding box center [934, 586] width 126 height 37
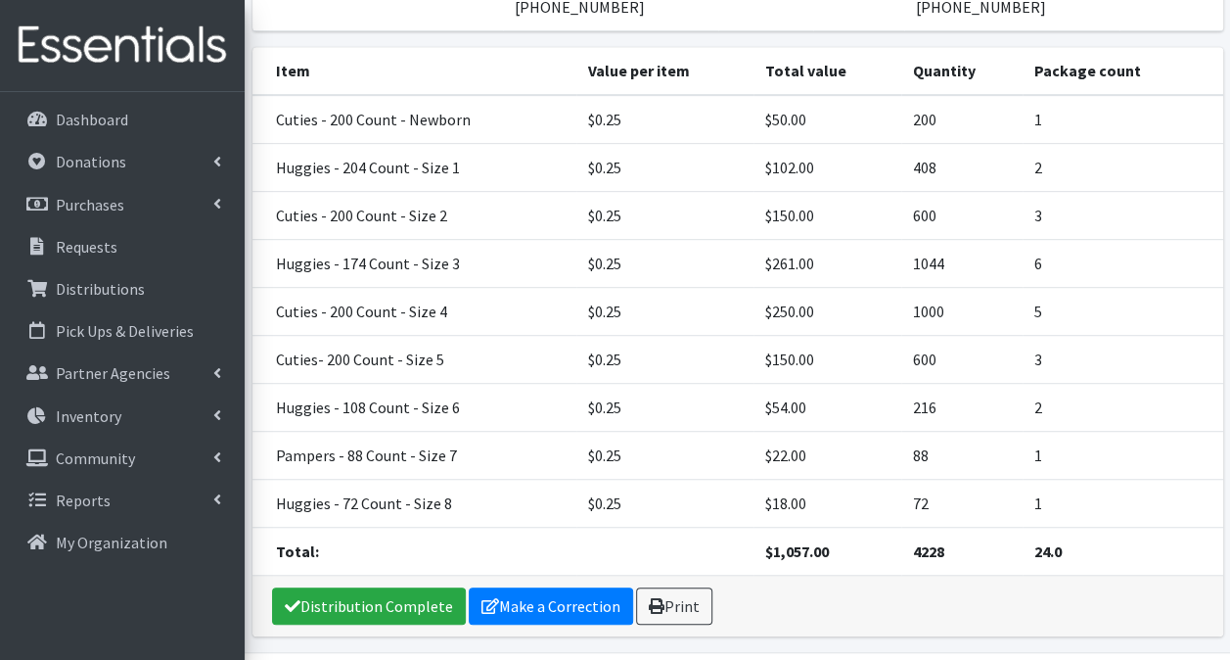
scroll to position [445, 0]
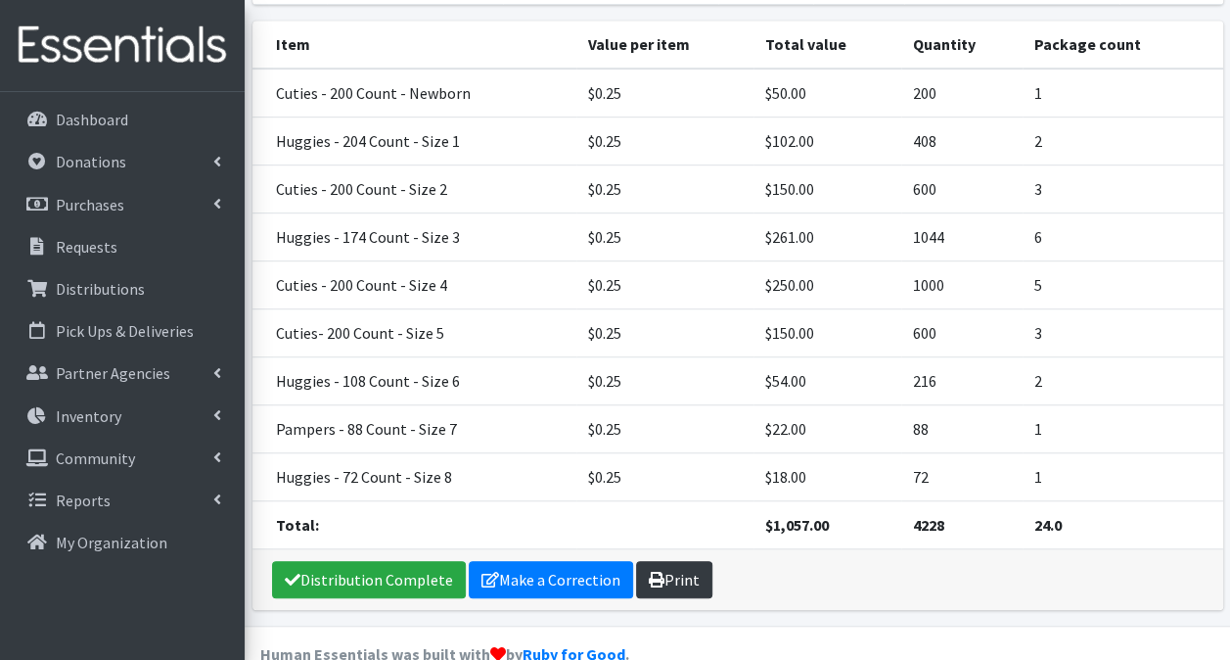
click at [678, 561] on link "Print" at bounding box center [674, 579] width 76 height 37
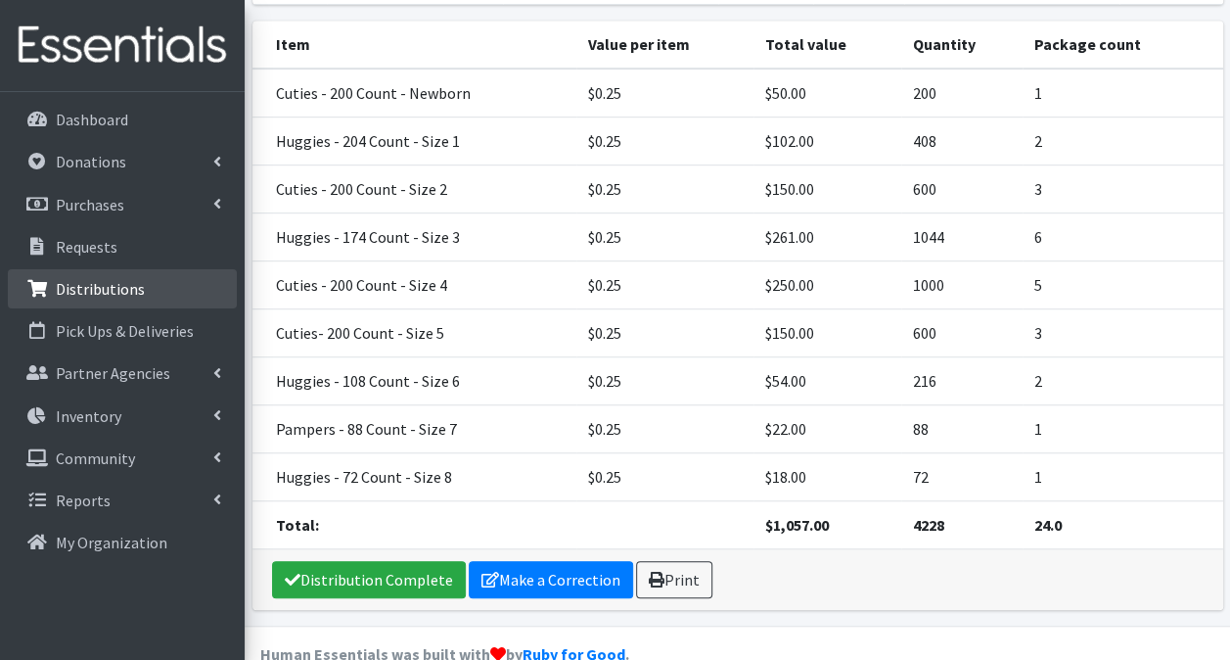
click at [82, 286] on p "Distributions" at bounding box center [100, 289] width 89 height 20
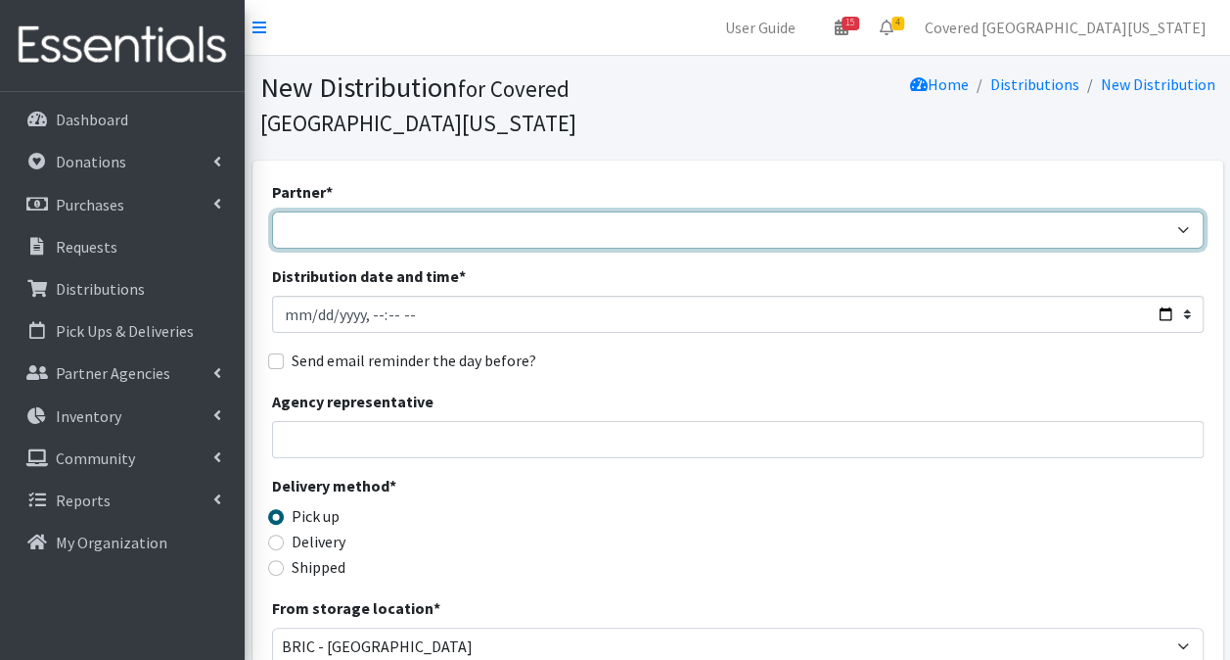
click at [395, 211] on select "Achievement Centers for Children & Families Adopt A Family of The Palm Beaches …" at bounding box center [738, 229] width 932 height 37
select select "673"
click at [272, 211] on select "Achievement Centers for Children & Families Adopt A Family of The Palm Beaches …" at bounding box center [738, 229] width 932 height 37
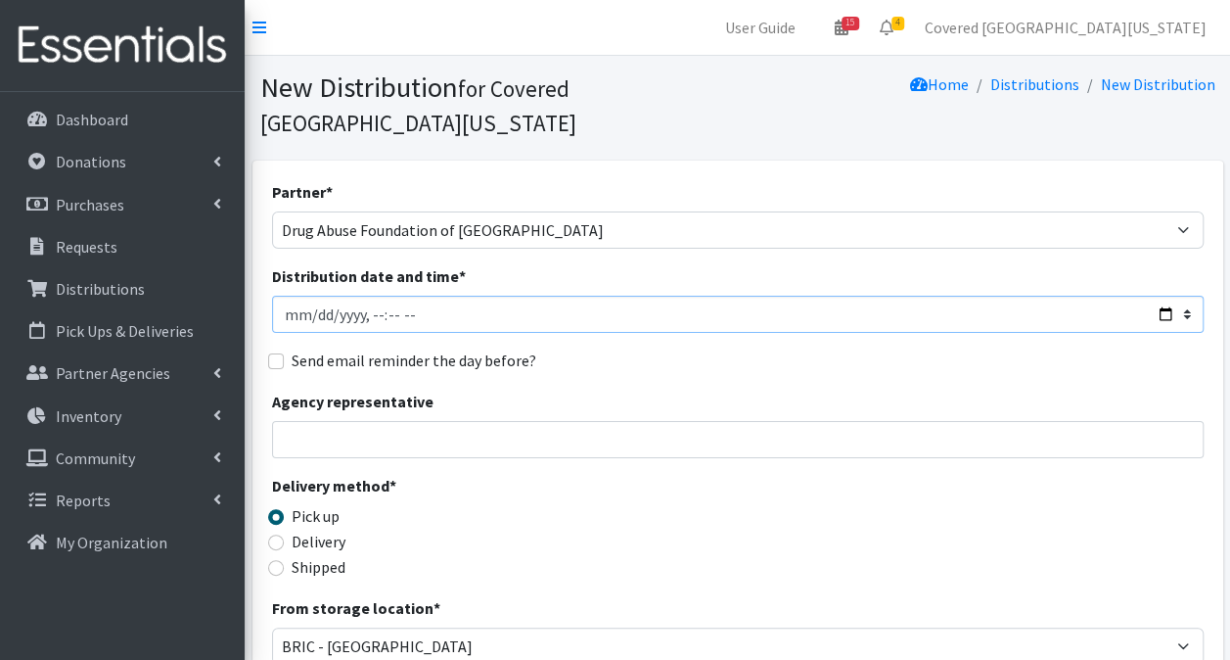
click at [1169, 296] on input "Distribution date and time *" at bounding box center [738, 314] width 932 height 37
type input "[DATE]T23:59"
click at [738, 421] on input "Agency representative" at bounding box center [738, 439] width 932 height 37
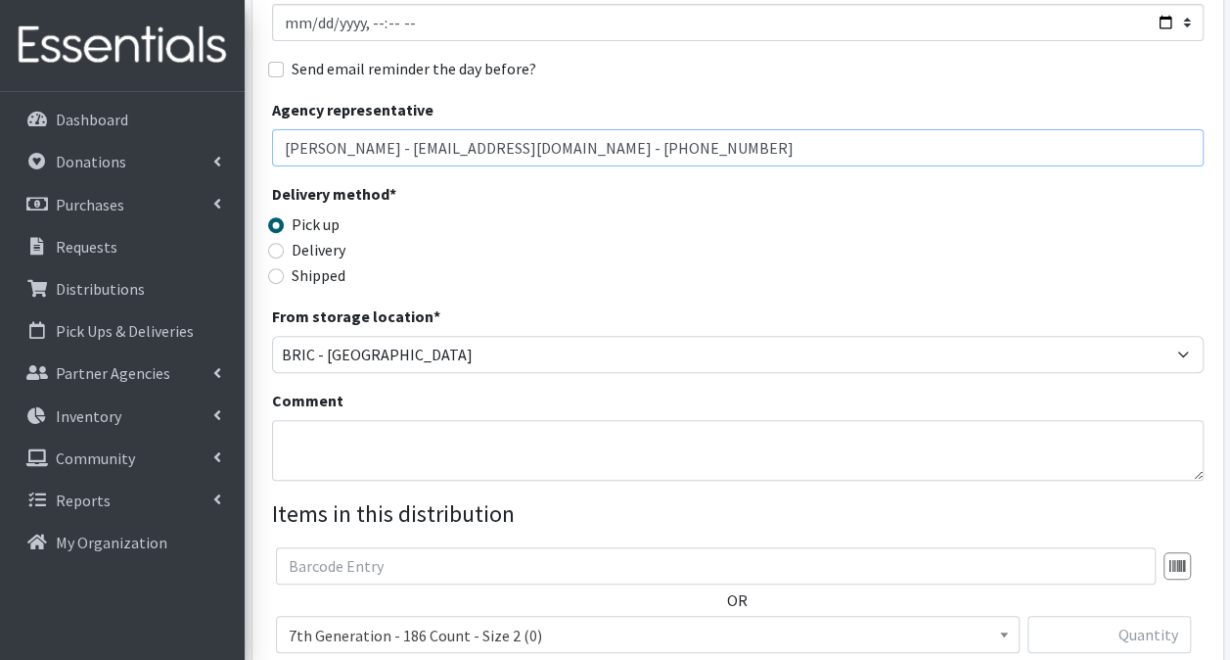
scroll to position [294, 0]
type input "[PERSON_NAME] - [EMAIL_ADDRESS][DOMAIN_NAME] - [PHONE_NUMBER]"
click at [487, 420] on textarea "Comment" at bounding box center [738, 448] width 932 height 61
drag, startPoint x: 861, startPoint y: 108, endPoint x: -4, endPoint y: 175, distance: 867.9
click at [0, 175] on html "User Guide 15 15 Pick-ups remaining this week View Calendar 4 2 Requests 2 Part…" at bounding box center [615, 342] width 1230 height 1272
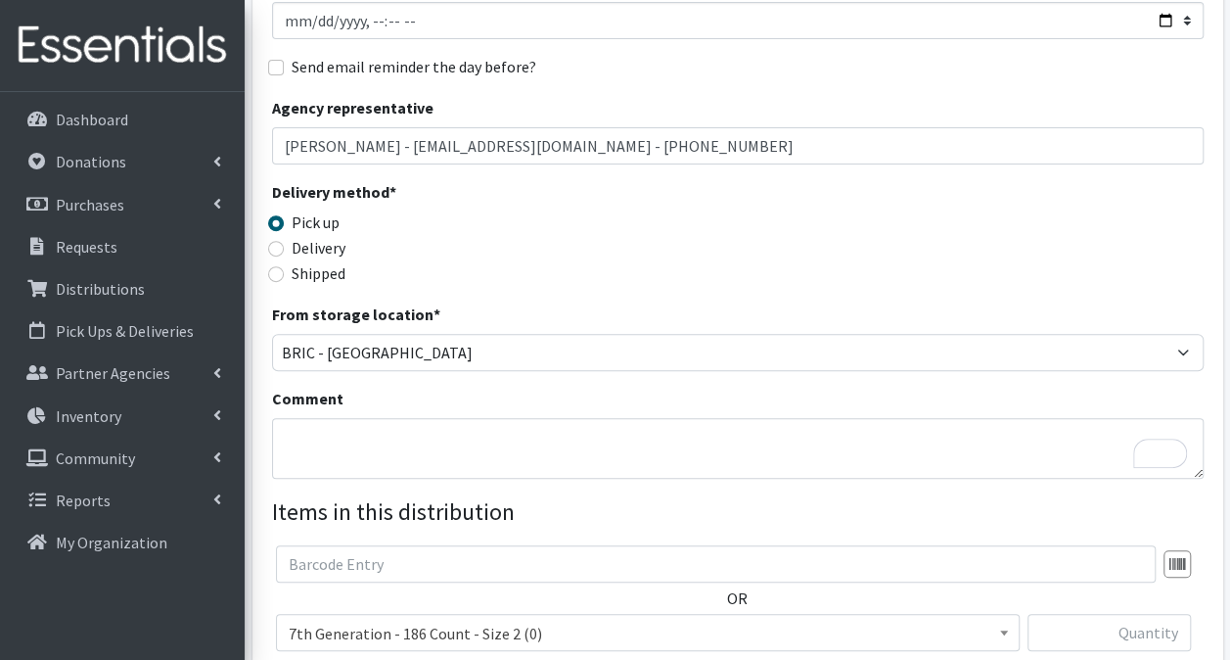
drag, startPoint x: 333, startPoint y: 365, endPoint x: 329, endPoint y: 386, distance: 20.9
click at [333, 387] on label "Comment" at bounding box center [307, 398] width 71 height 23
click at [333, 418] on textarea "Comment" at bounding box center [738, 448] width 932 height 61
click at [329, 418] on textarea "Comment" at bounding box center [738, 448] width 932 height 61
paste textarea "[PERSON_NAME] - [EMAIL_ADDRESS][DOMAIN_NAME] - [PHONE_NUMBER]"
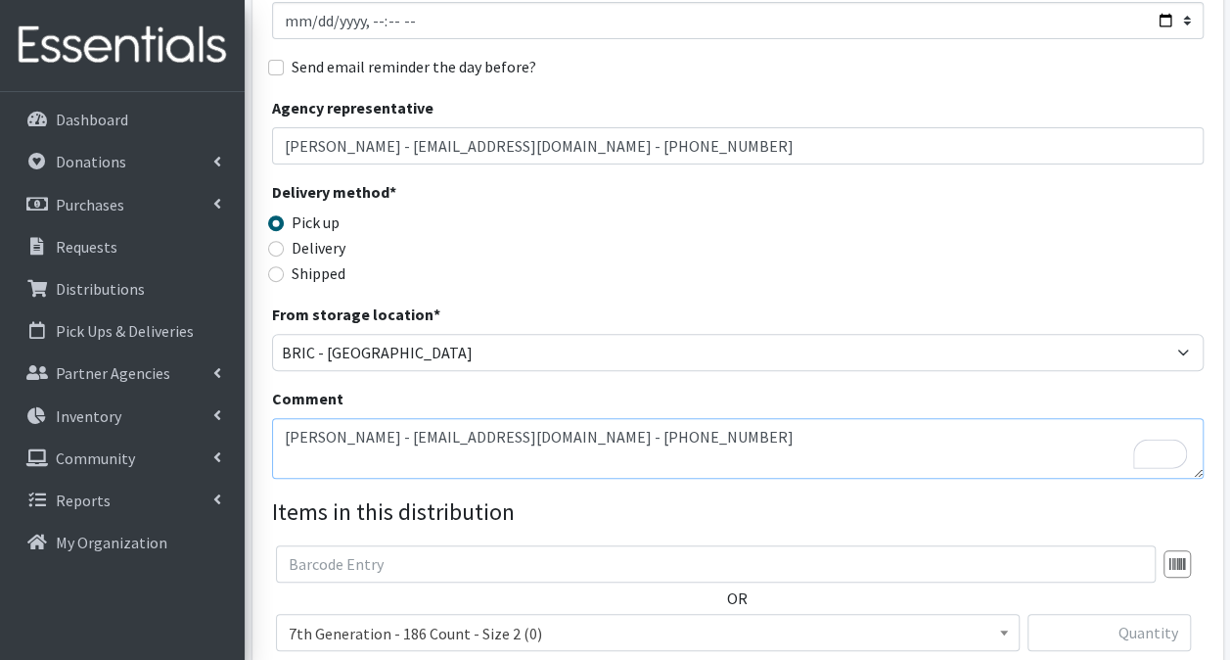
type textarea "[PERSON_NAME] - [EMAIL_ADDRESS][DOMAIN_NAME] - [PHONE_NUMBER]"
click at [508, 620] on span "7th Generation - 186 Count - Size 2 (0)" at bounding box center [648, 633] width 718 height 27
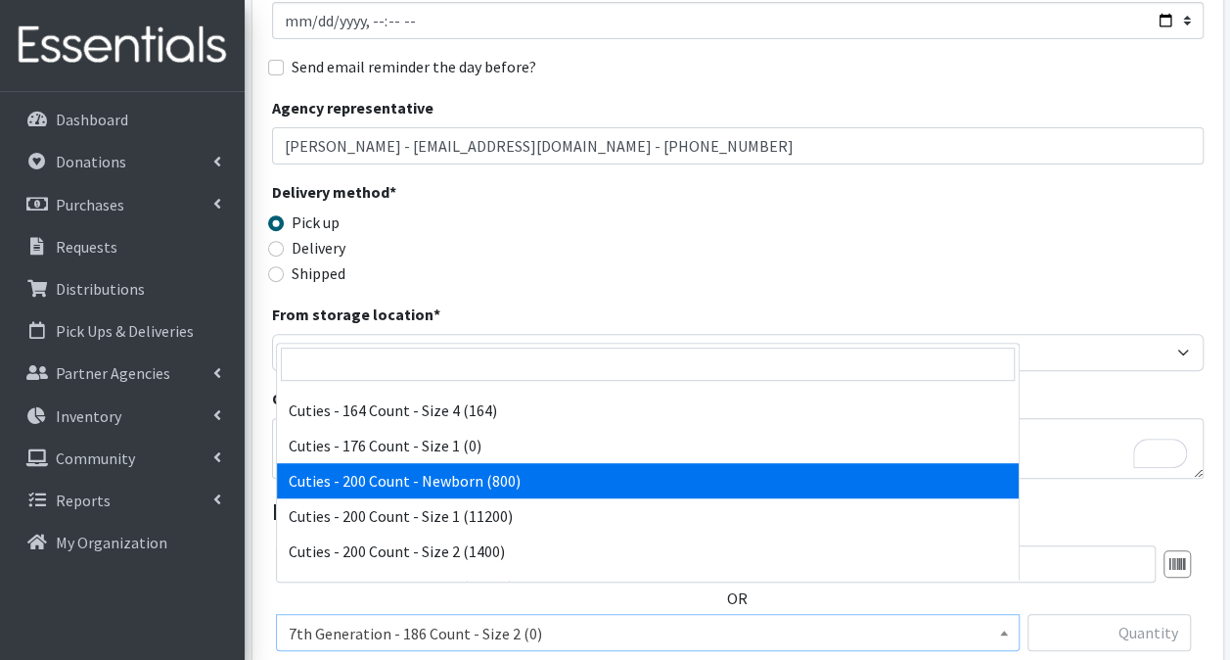
scroll to position [1264, 0]
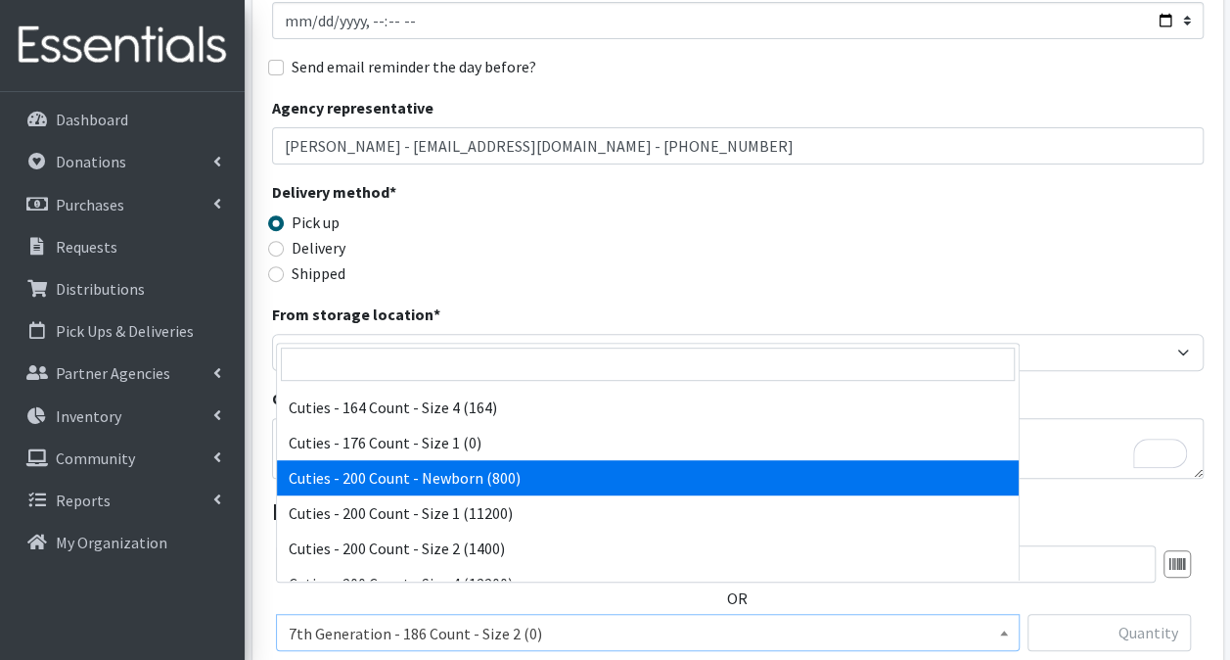
select select "13257"
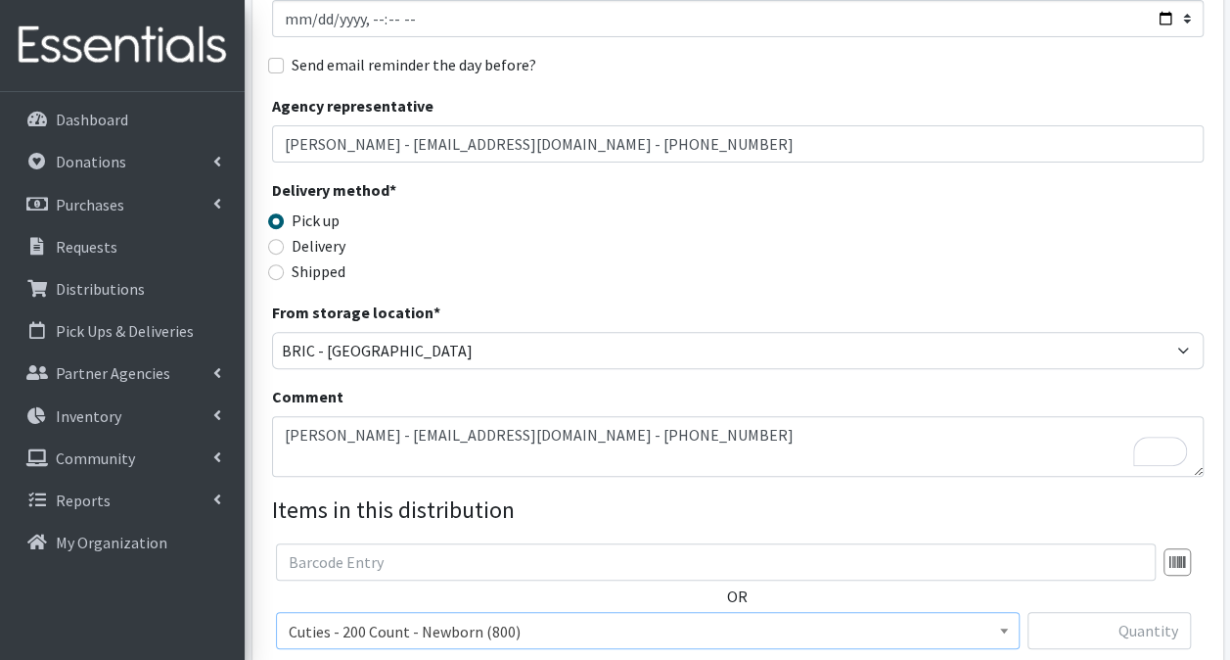
scroll to position [296, 0]
click at [1107, 612] on input "text" at bounding box center [1109, 630] width 163 height 37
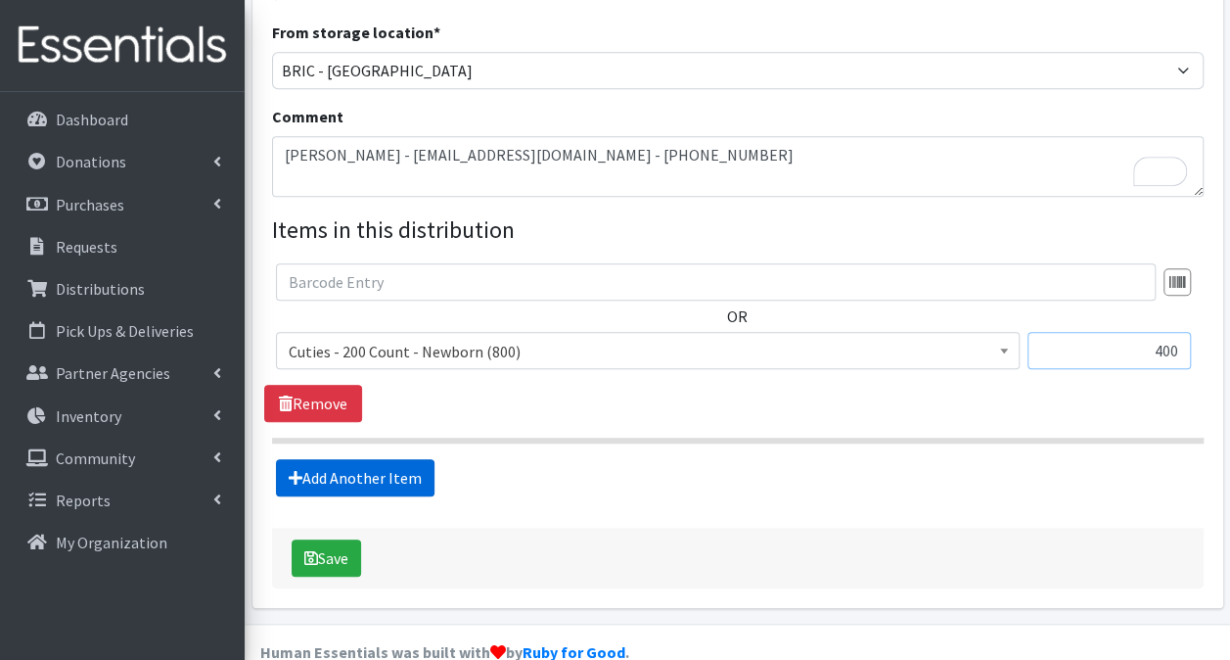
type input "400"
click at [367, 459] on link "Add Another Item" at bounding box center [355, 477] width 159 height 37
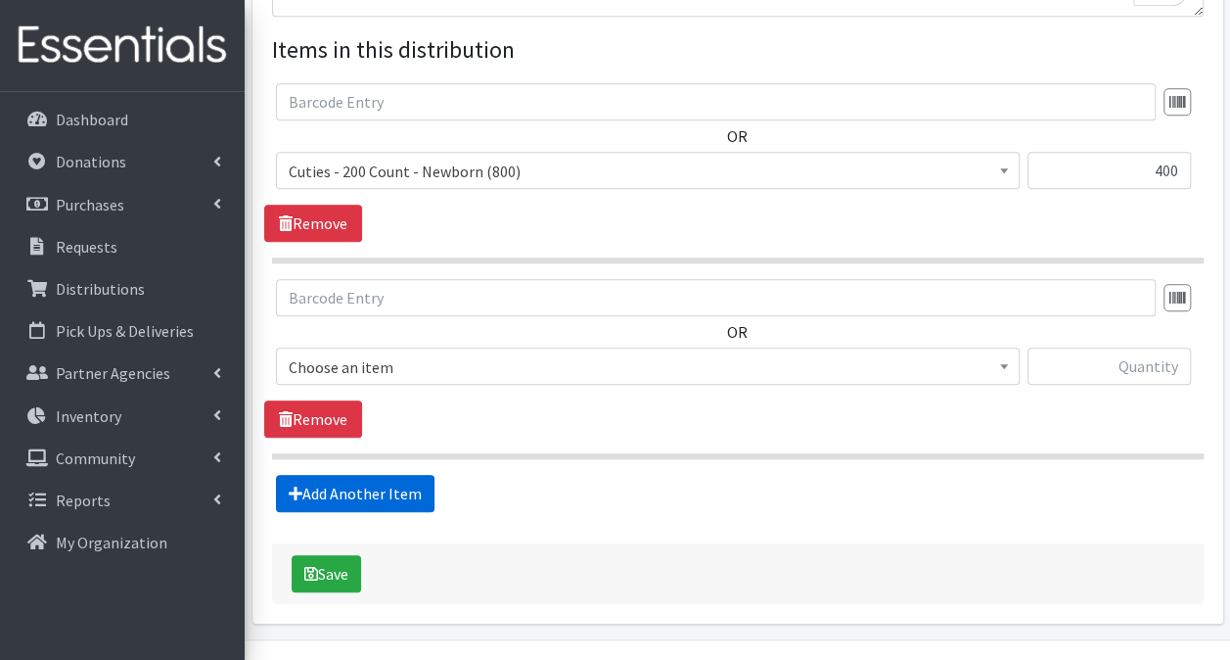
scroll to position [770, 0]
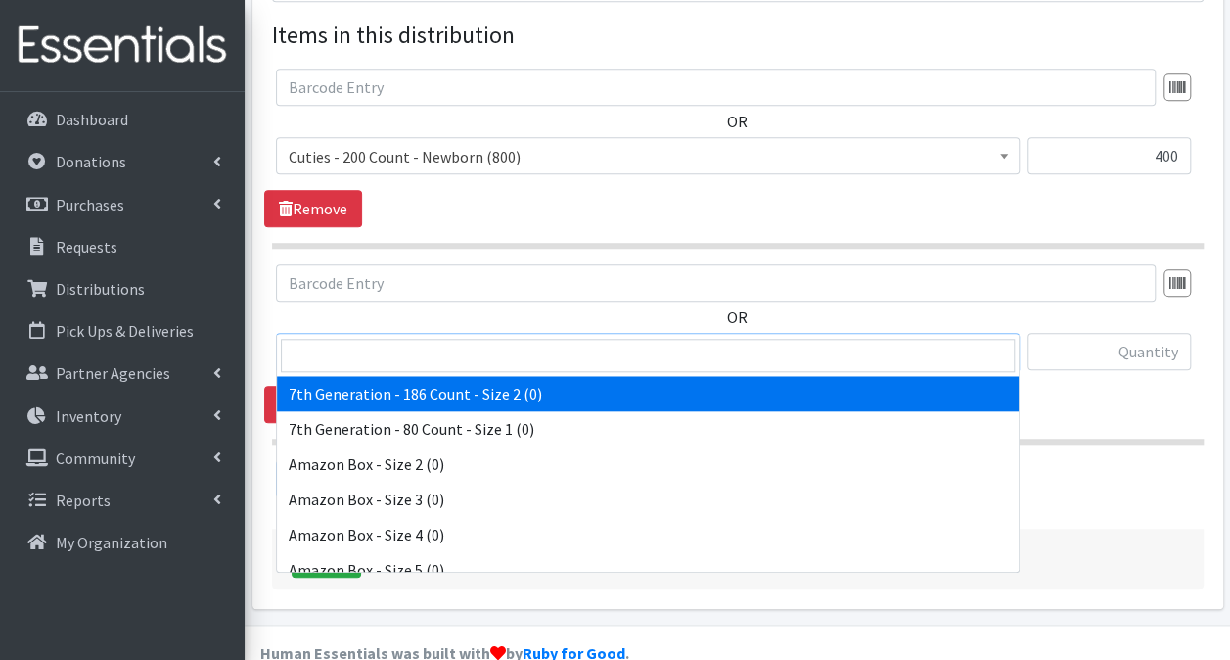
click at [666, 339] on span "7th Generation - 186 Count - Size 2 (0)" at bounding box center [648, 352] width 718 height 27
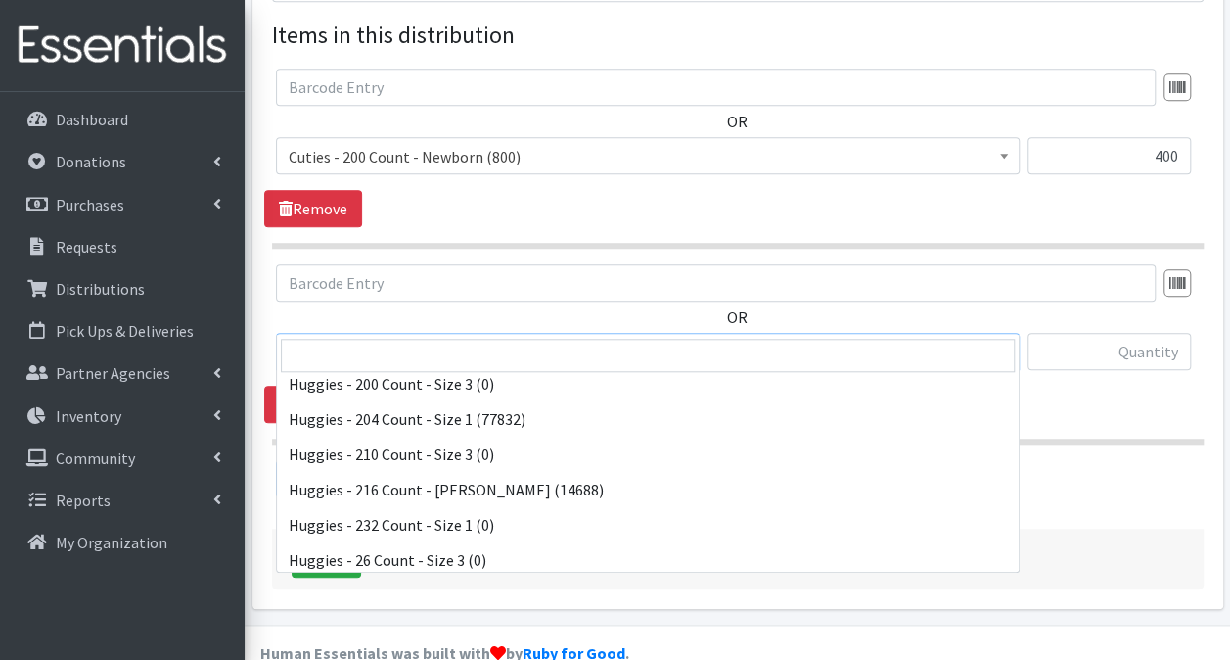
scroll to position [4307, 0]
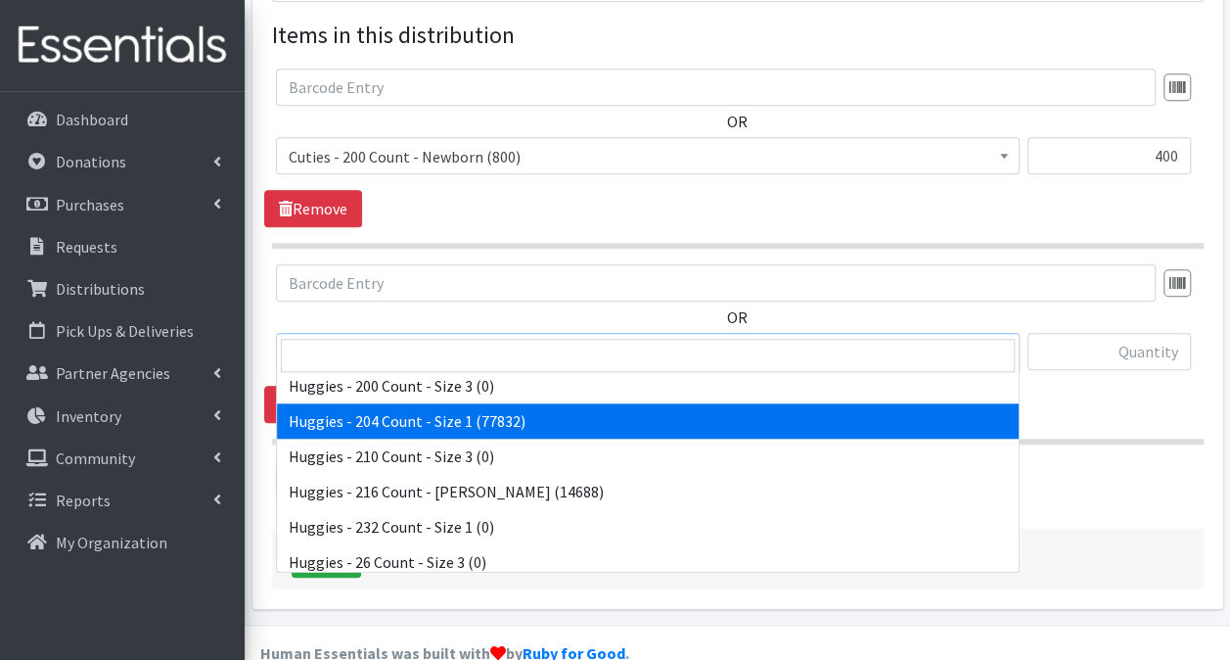
select select "13242"
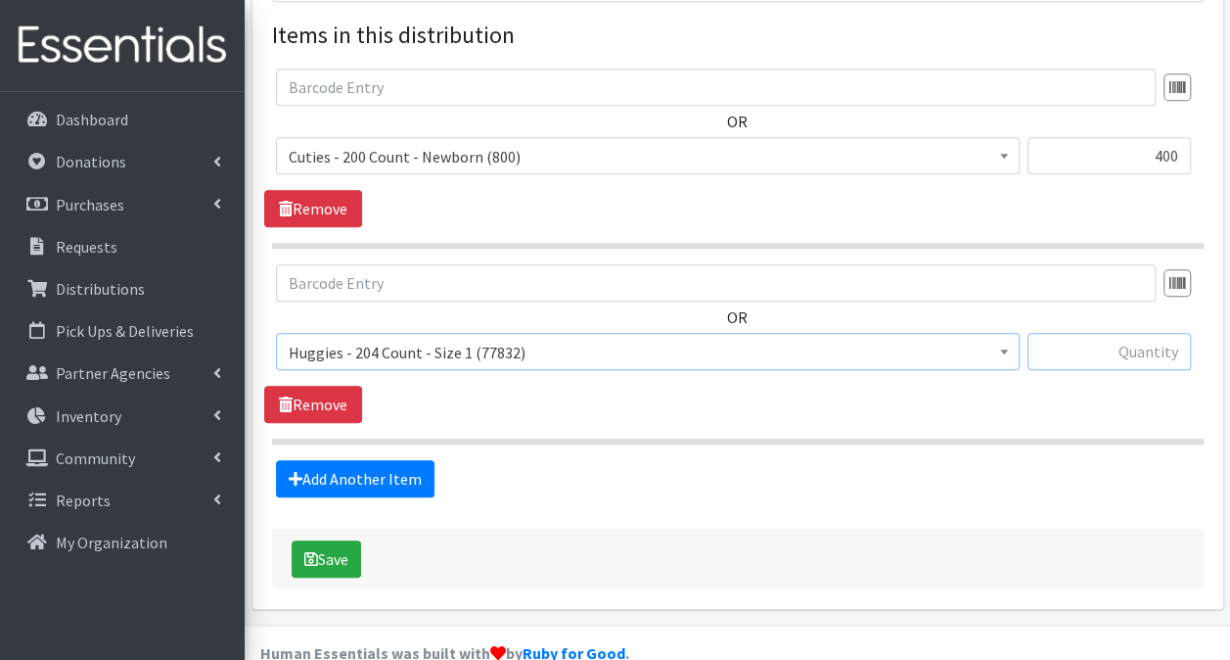
click at [1166, 333] on input "text" at bounding box center [1109, 351] width 163 height 37
type input "408"
click at [339, 460] on link "Add Another Item" at bounding box center [355, 478] width 159 height 37
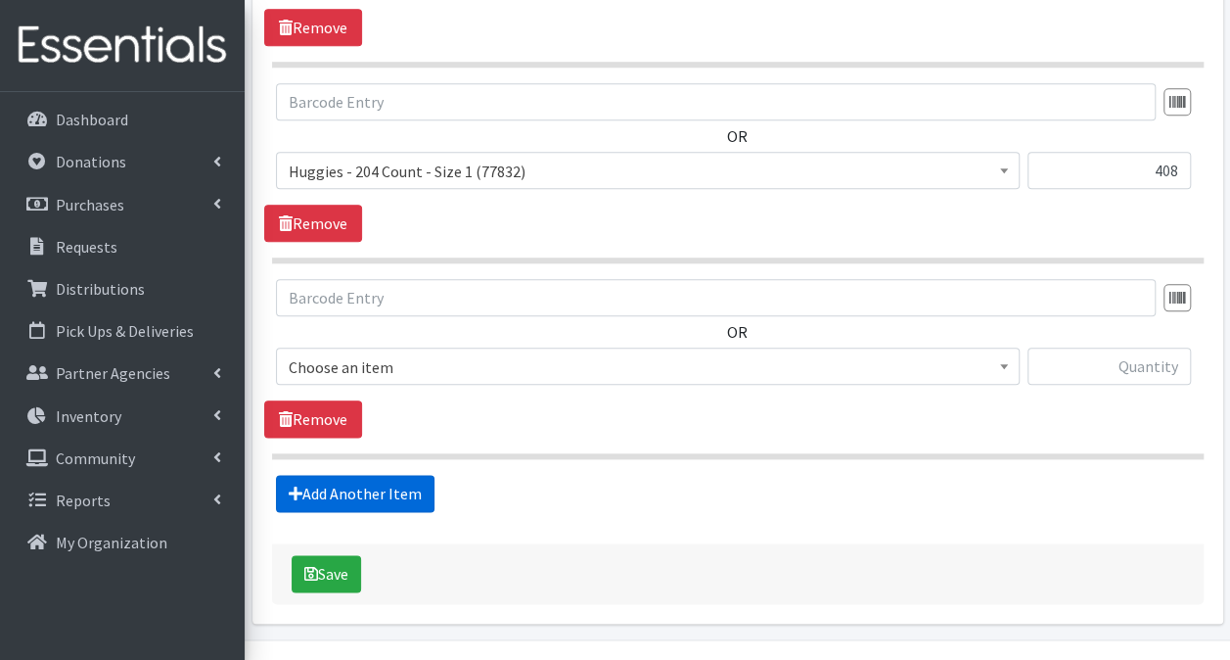
scroll to position [965, 0]
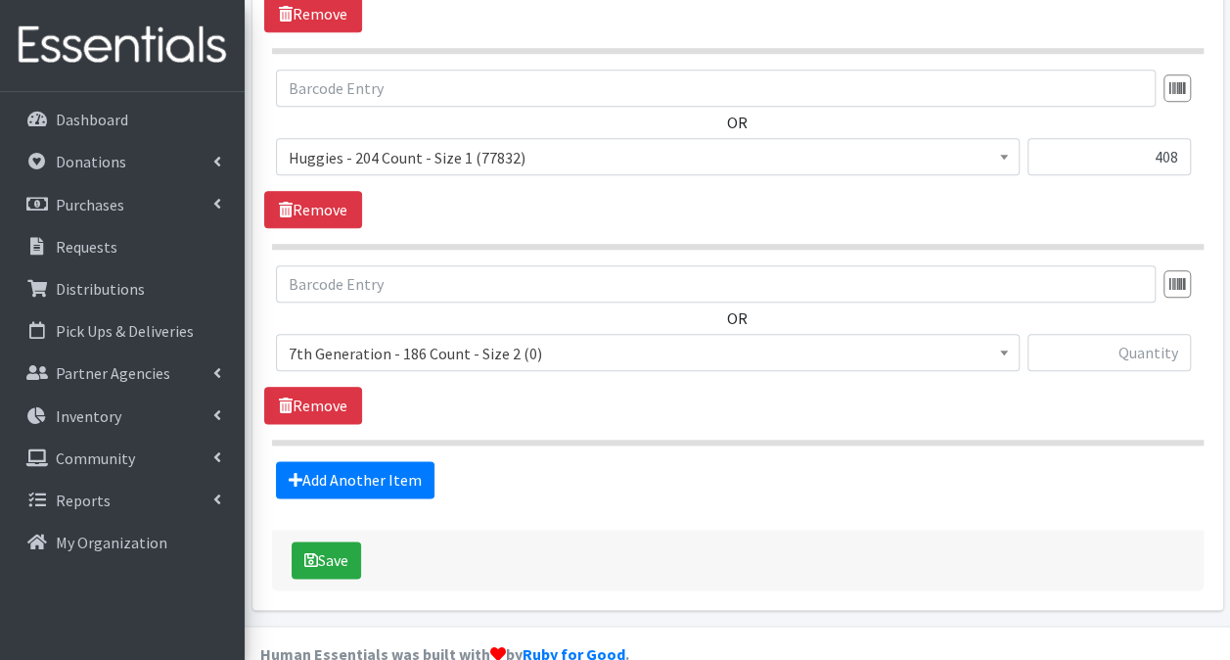
click at [501, 340] on span "7th Generation - 186 Count - Size 2 (0)" at bounding box center [648, 353] width 718 height 27
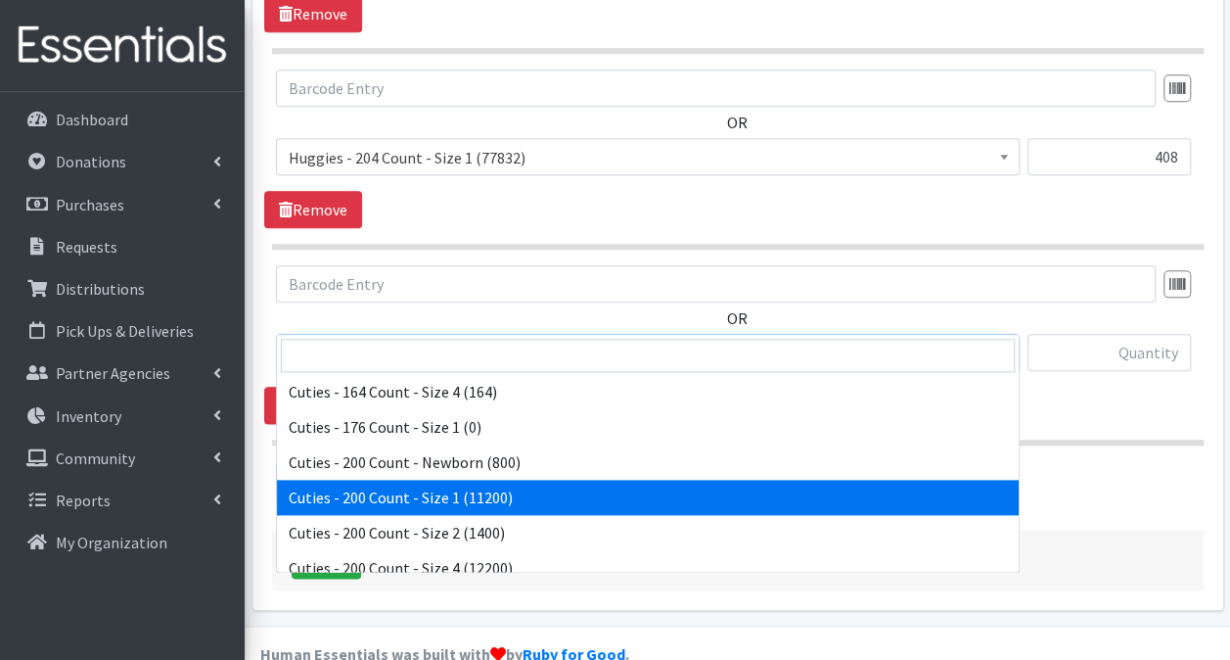
scroll to position [1270, 0]
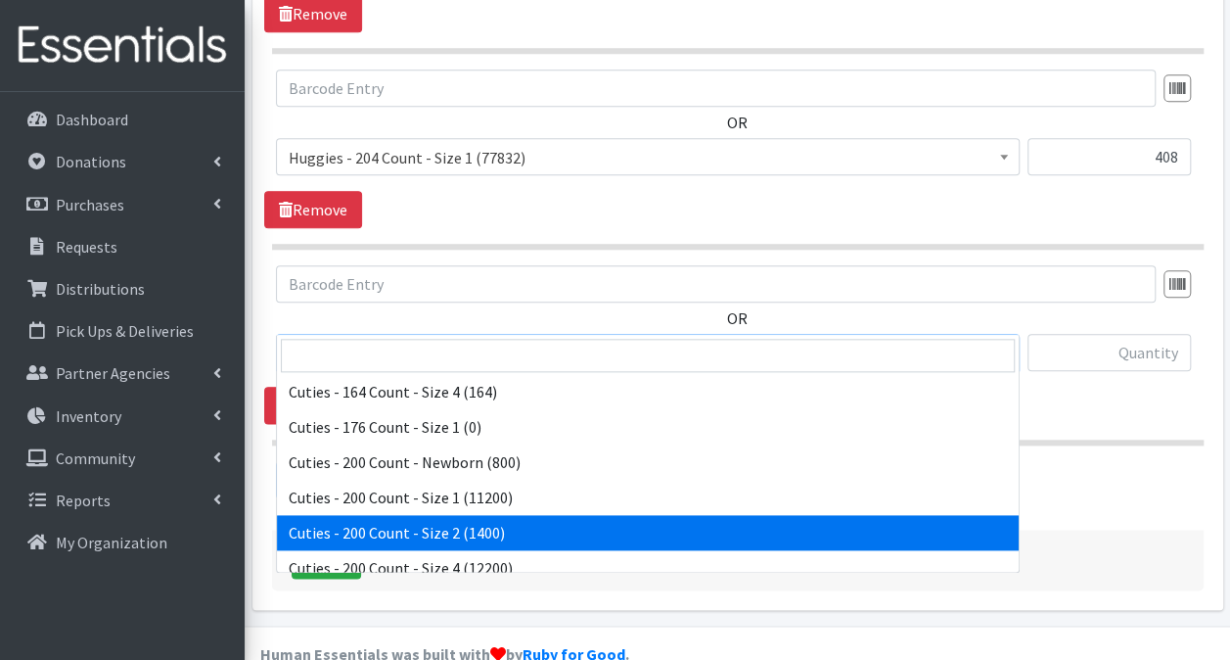
select select "13259"
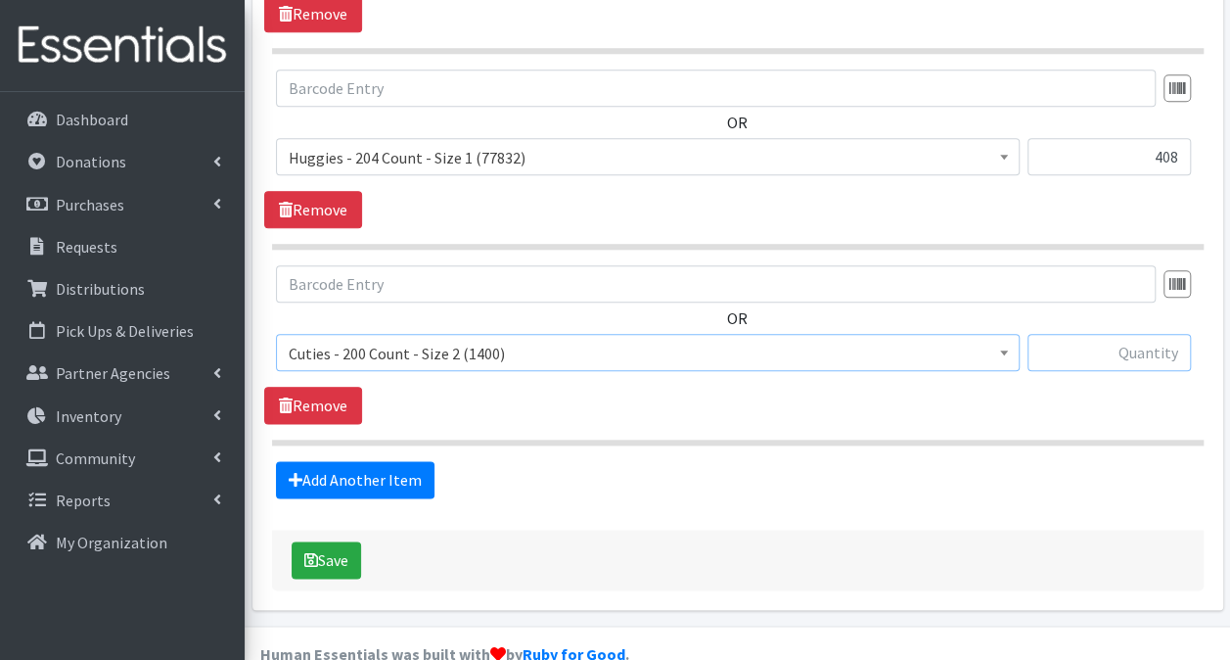
click at [1107, 334] on input "text" at bounding box center [1109, 352] width 163 height 37
type input "600"
click at [353, 461] on link "Add Another Item" at bounding box center [355, 479] width 159 height 37
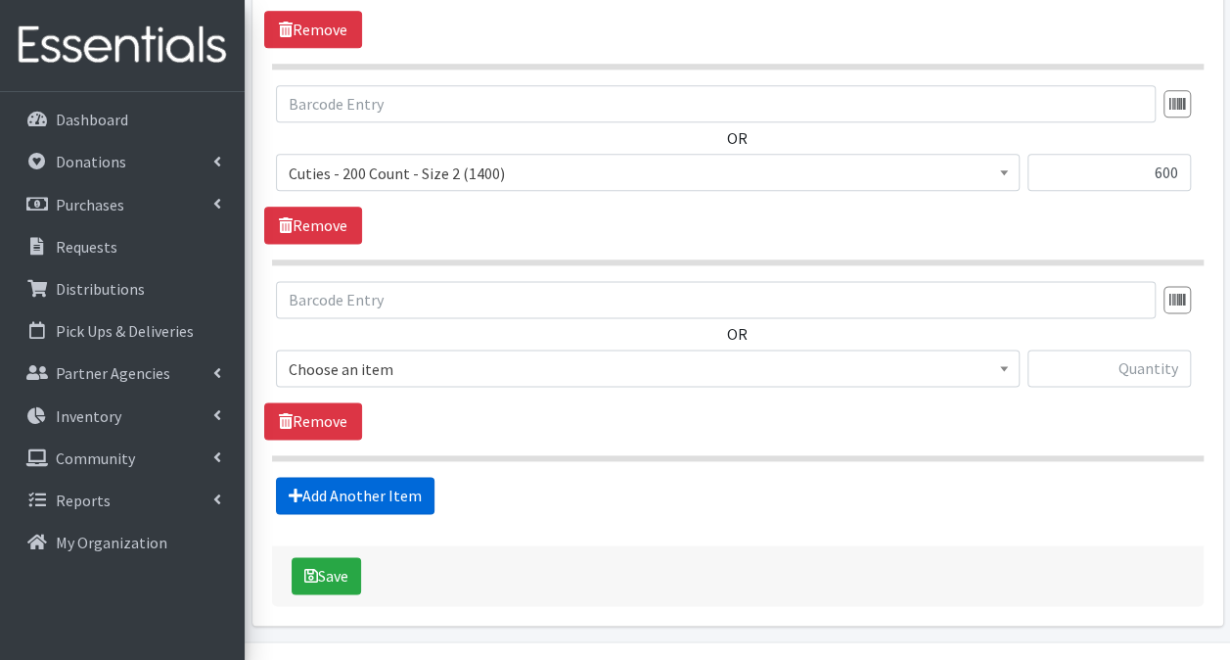
scroll to position [1160, 0]
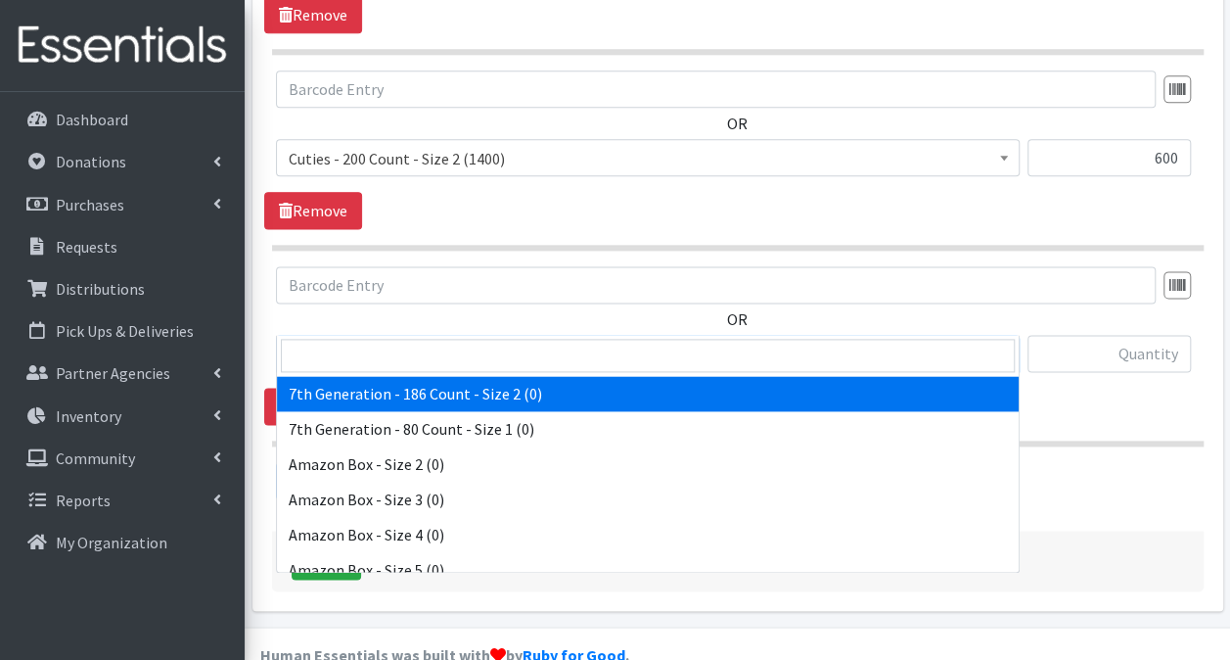
click at [552, 341] on span "7th Generation - 186 Count - Size 2 (0)" at bounding box center [648, 354] width 718 height 27
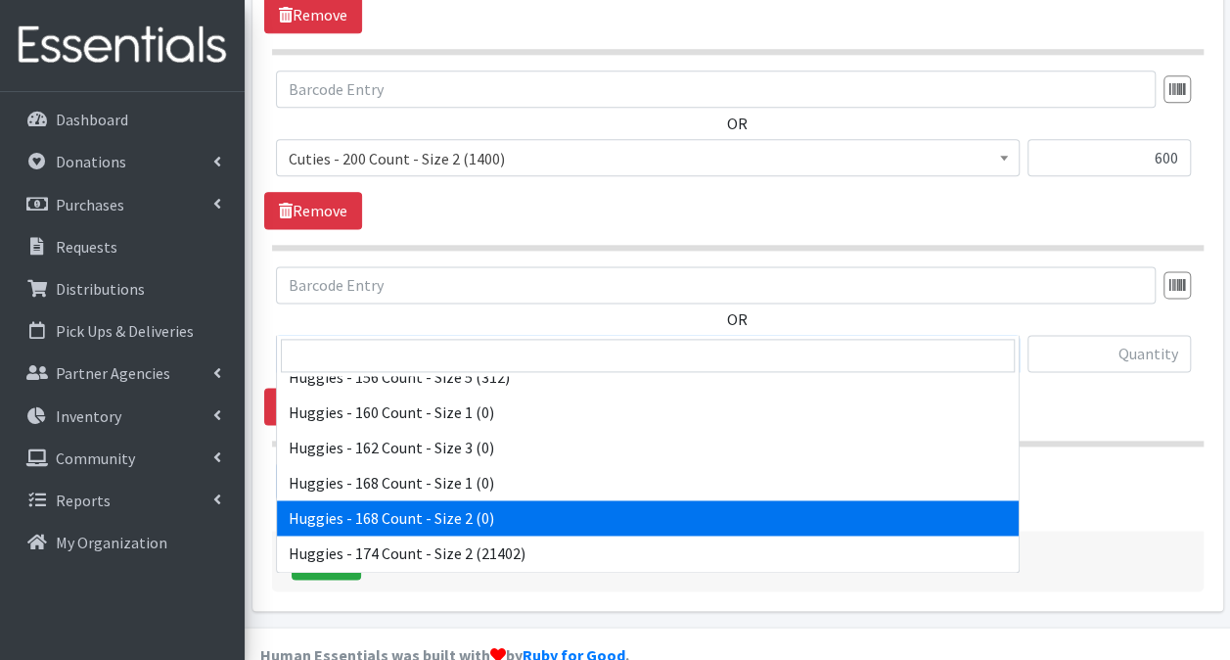
scroll to position [3718, 0]
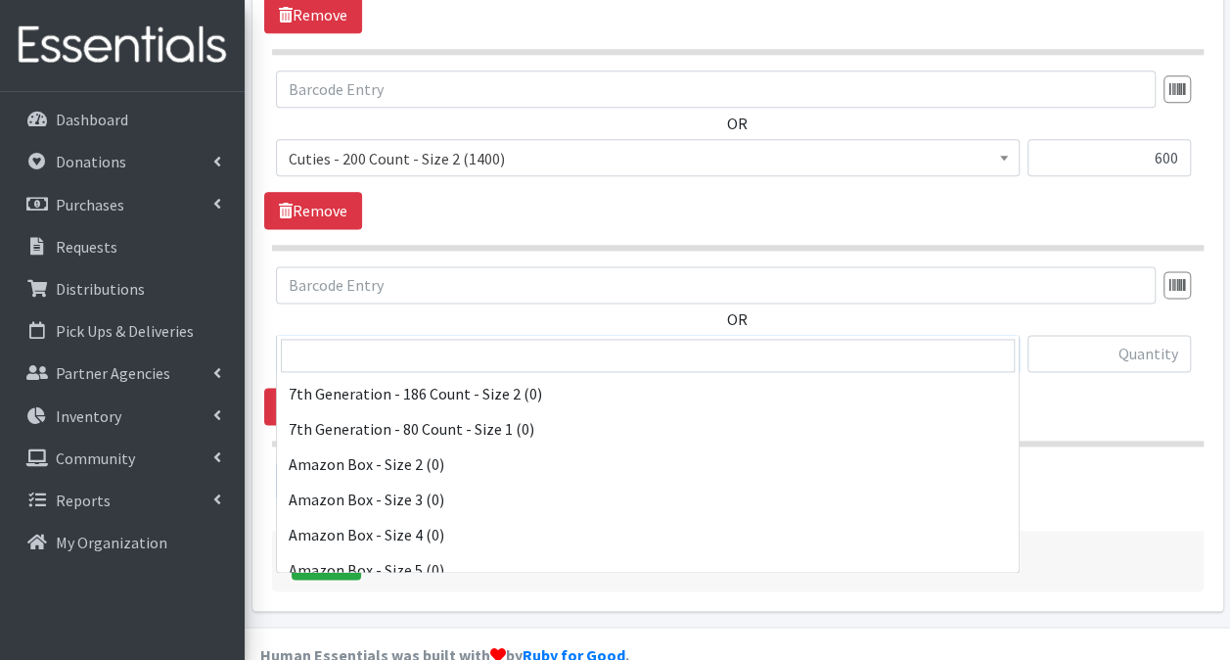
click at [575, 341] on span "Huggies - 174 Count - Size 2 (21402)" at bounding box center [648, 354] width 718 height 27
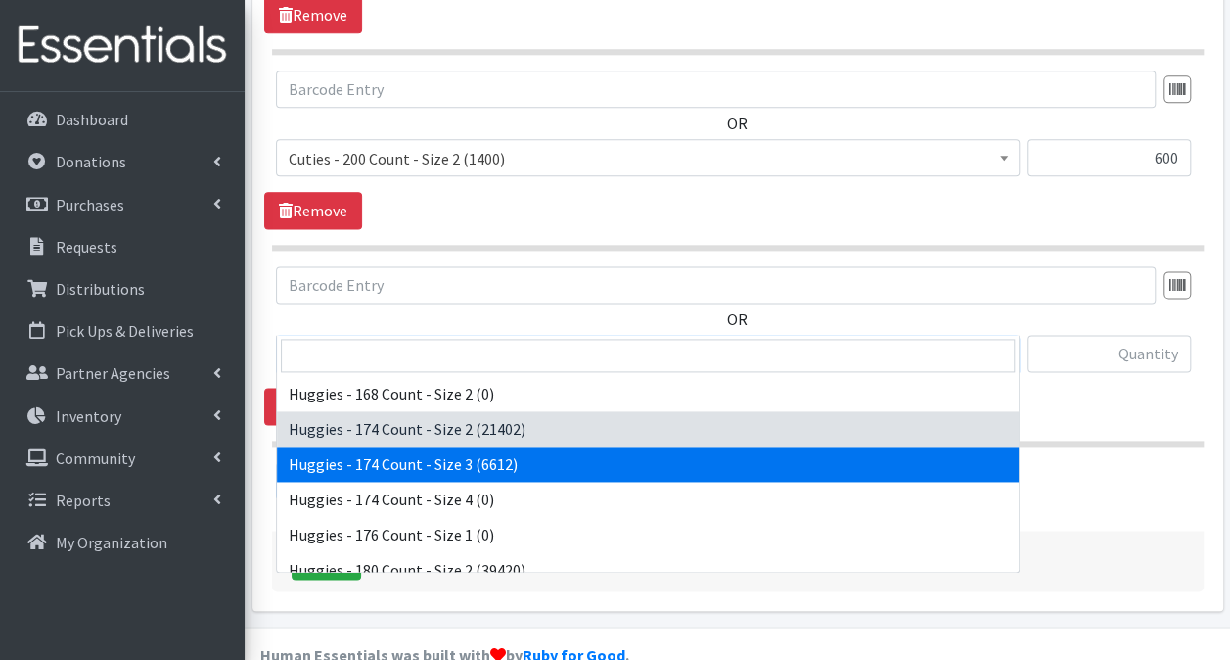
select select "15370"
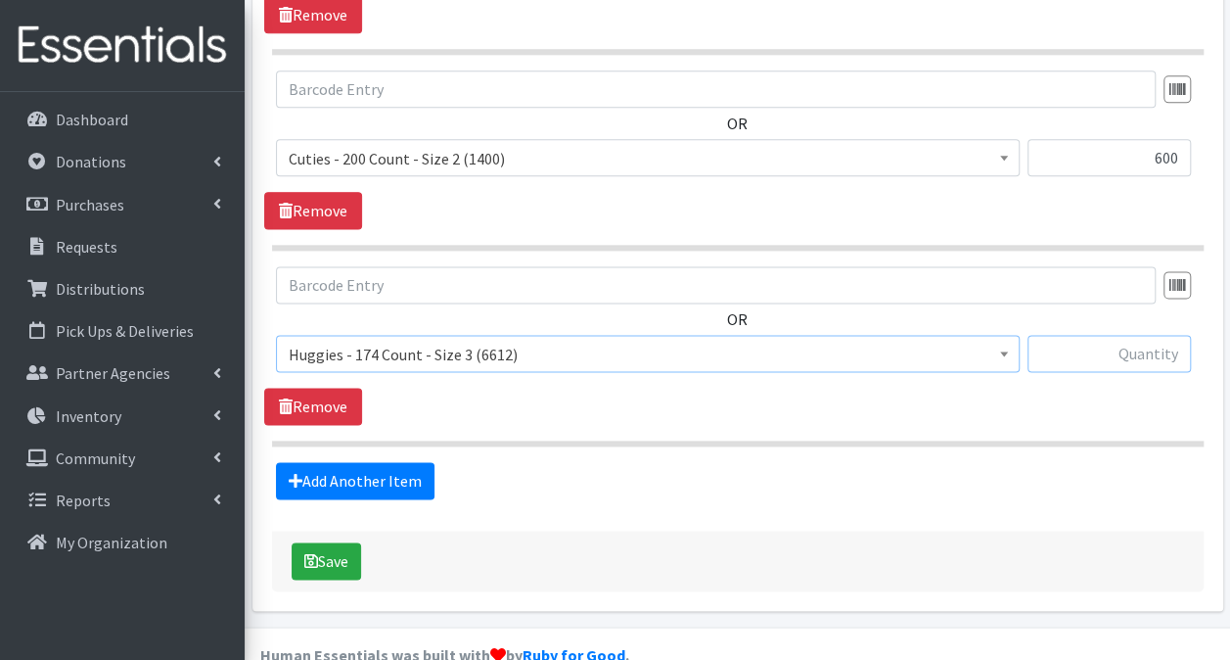
click at [1155, 335] on input "text" at bounding box center [1109, 353] width 163 height 37
type input "522"
click at [408, 462] on link "Add Another Item" at bounding box center [355, 480] width 159 height 37
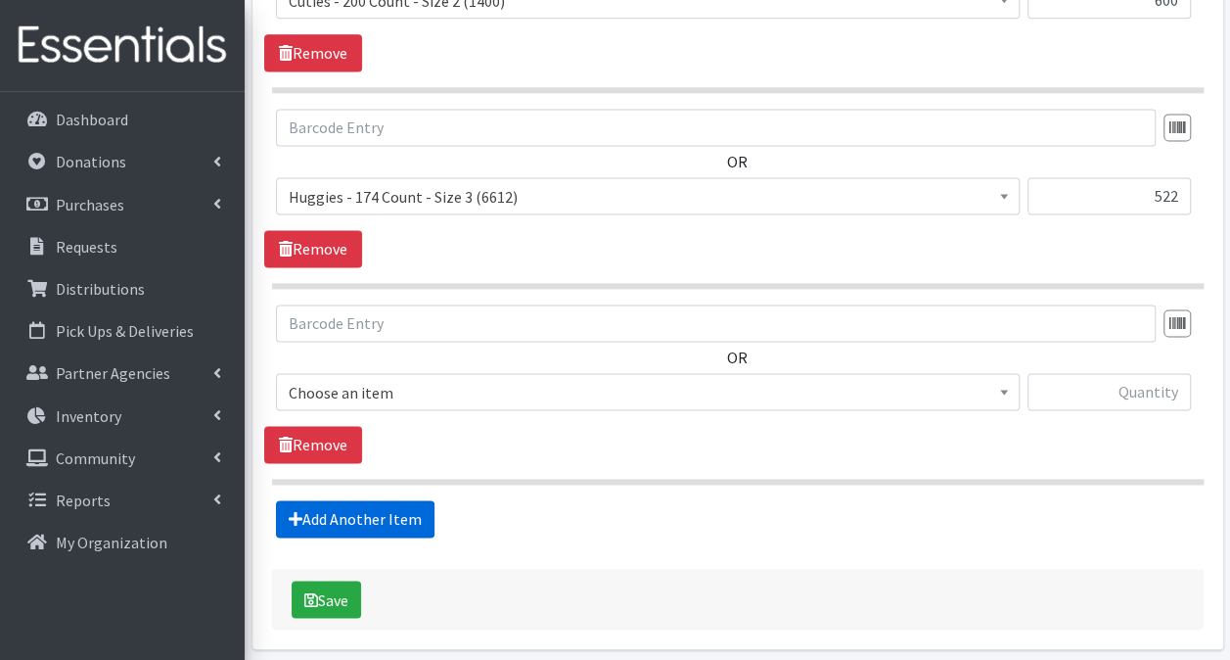
scroll to position [1355, 0]
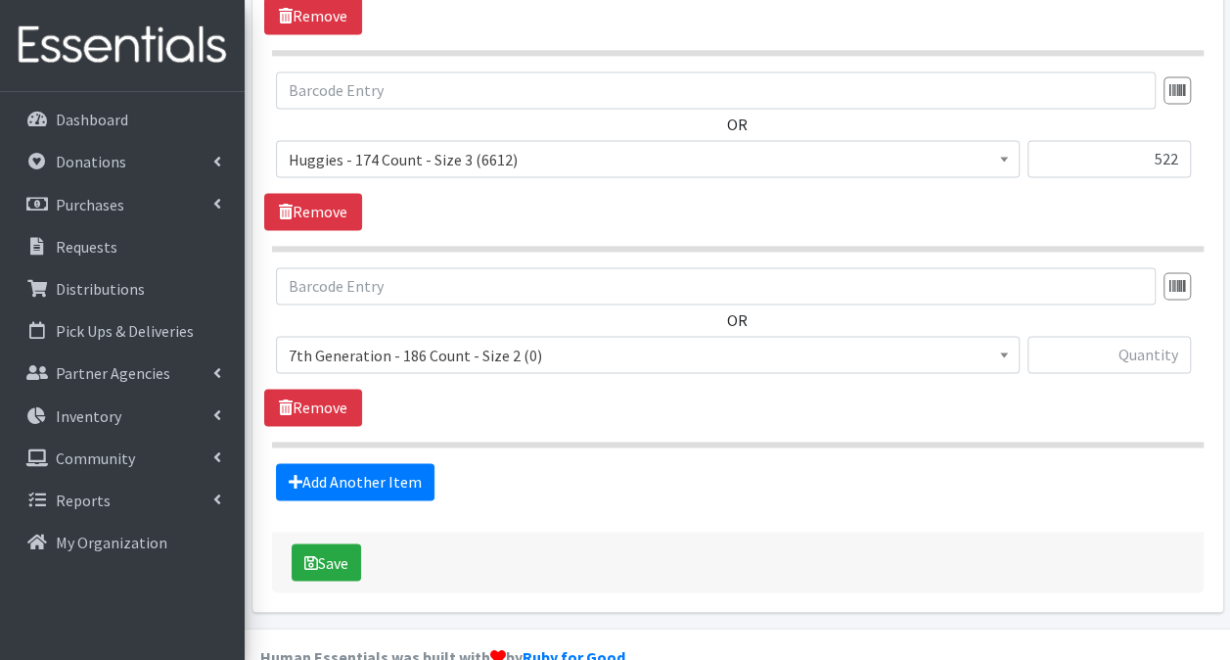
click at [474, 336] on span "7th Generation - 186 Count - Size 2 (0)" at bounding box center [648, 354] width 744 height 37
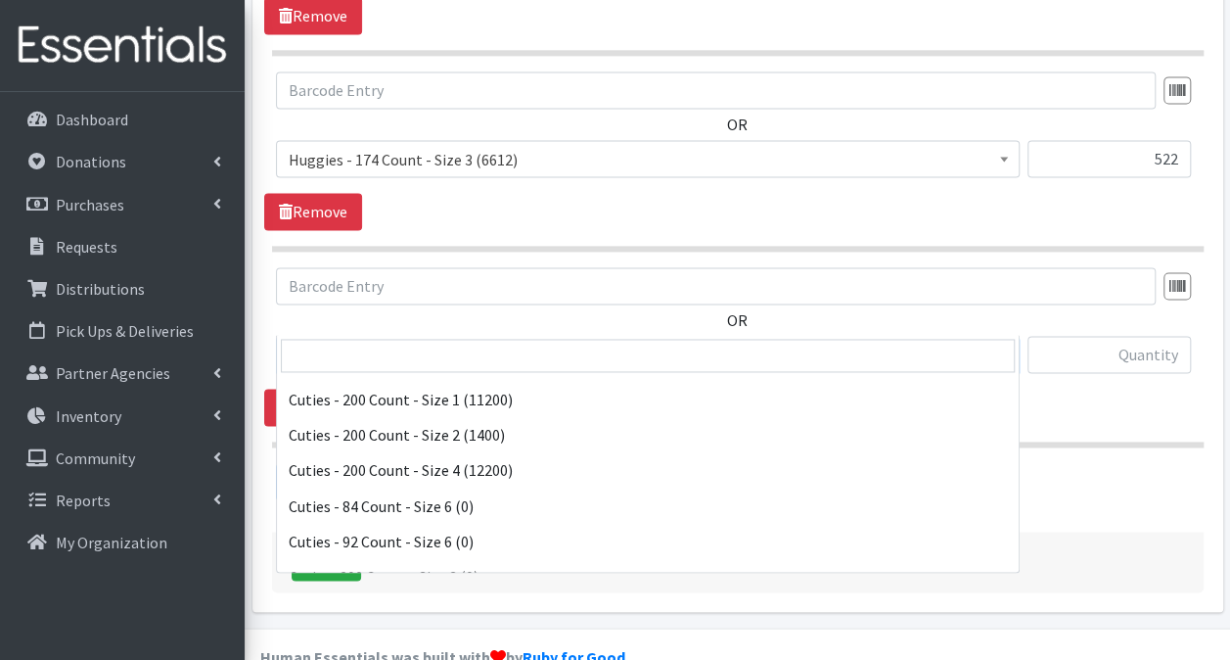
scroll to position [1369, 0]
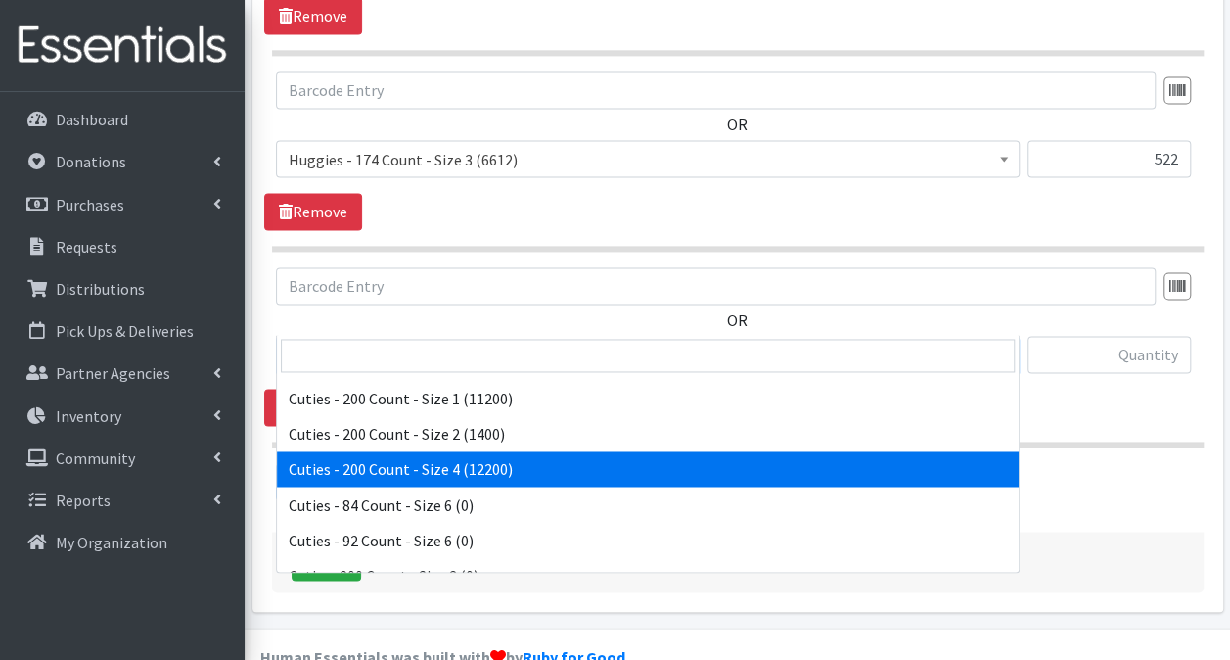
select select "14764"
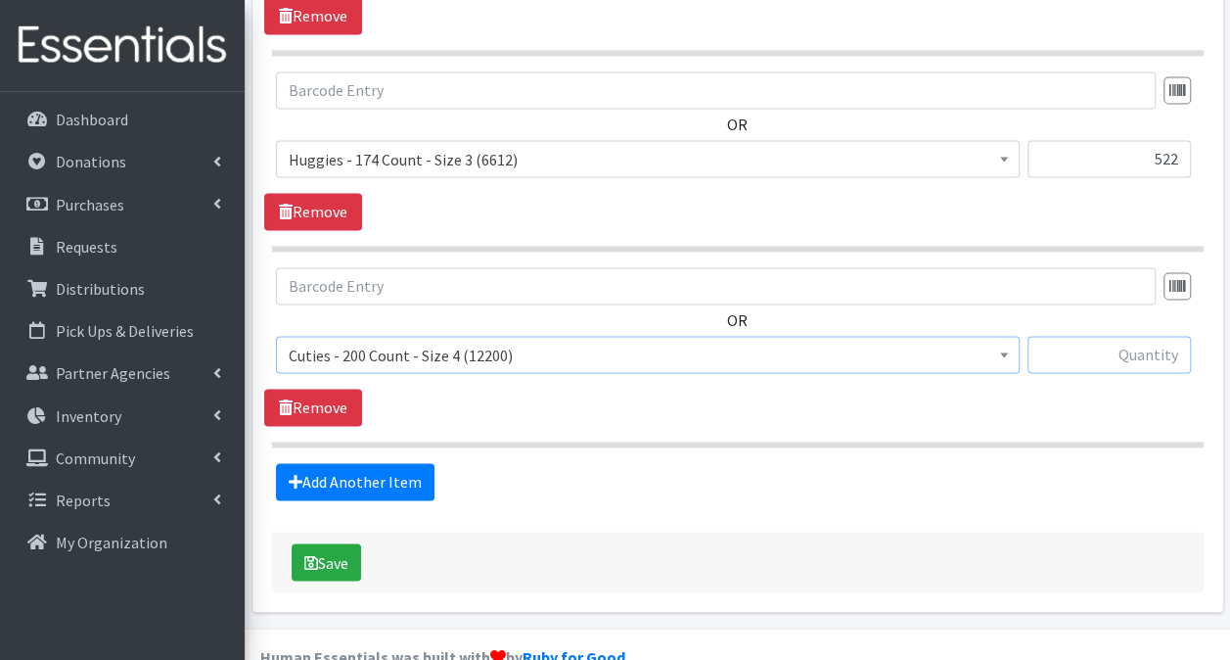
click at [1069, 336] on input "text" at bounding box center [1109, 354] width 163 height 37
type input "400"
click at [346, 463] on link "Add Another Item" at bounding box center [355, 481] width 159 height 37
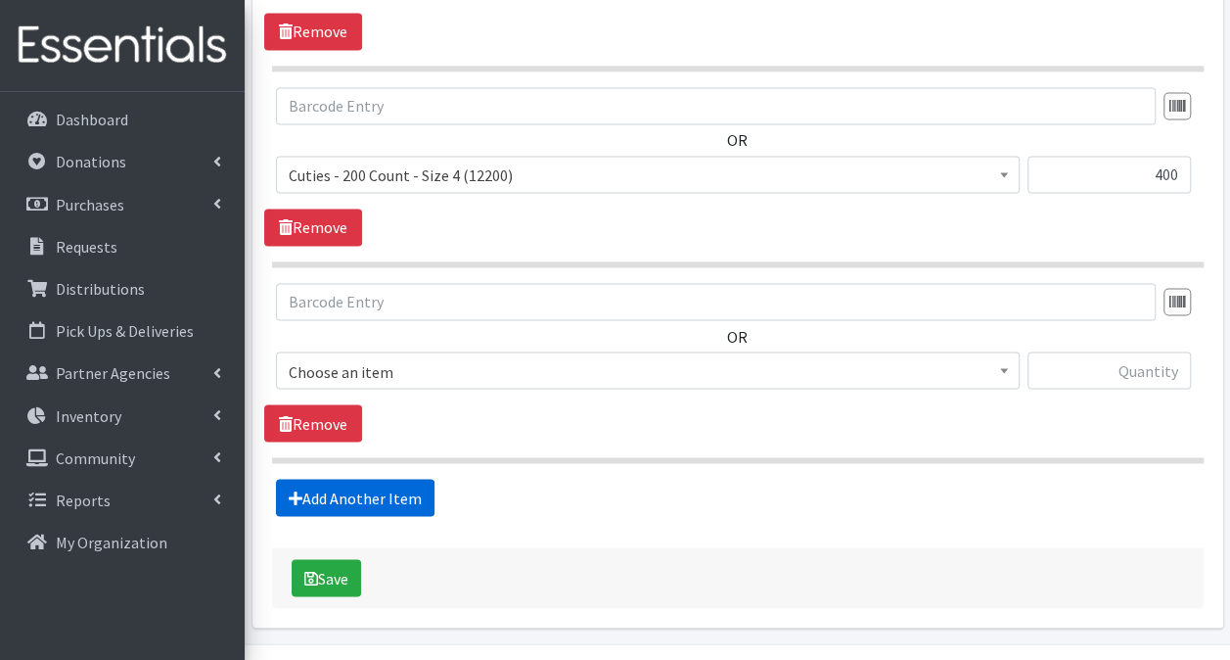
scroll to position [1549, 0]
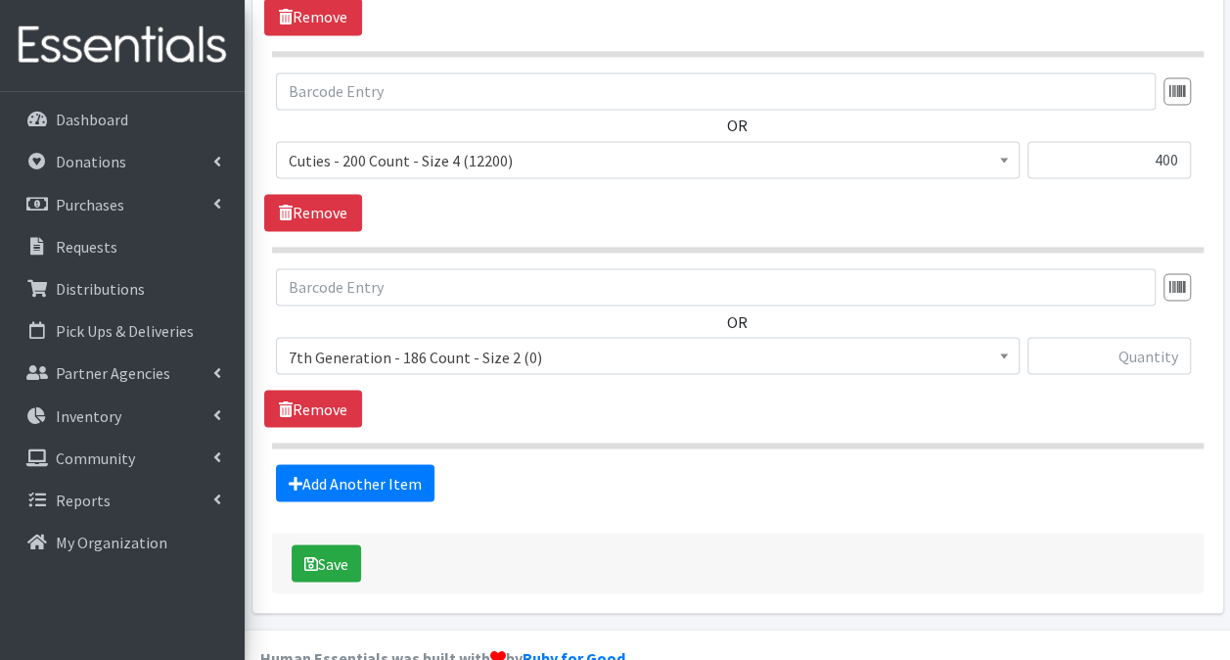
click at [468, 343] on span "7th Generation - 186 Count - Size 2 (0)" at bounding box center [648, 356] width 718 height 27
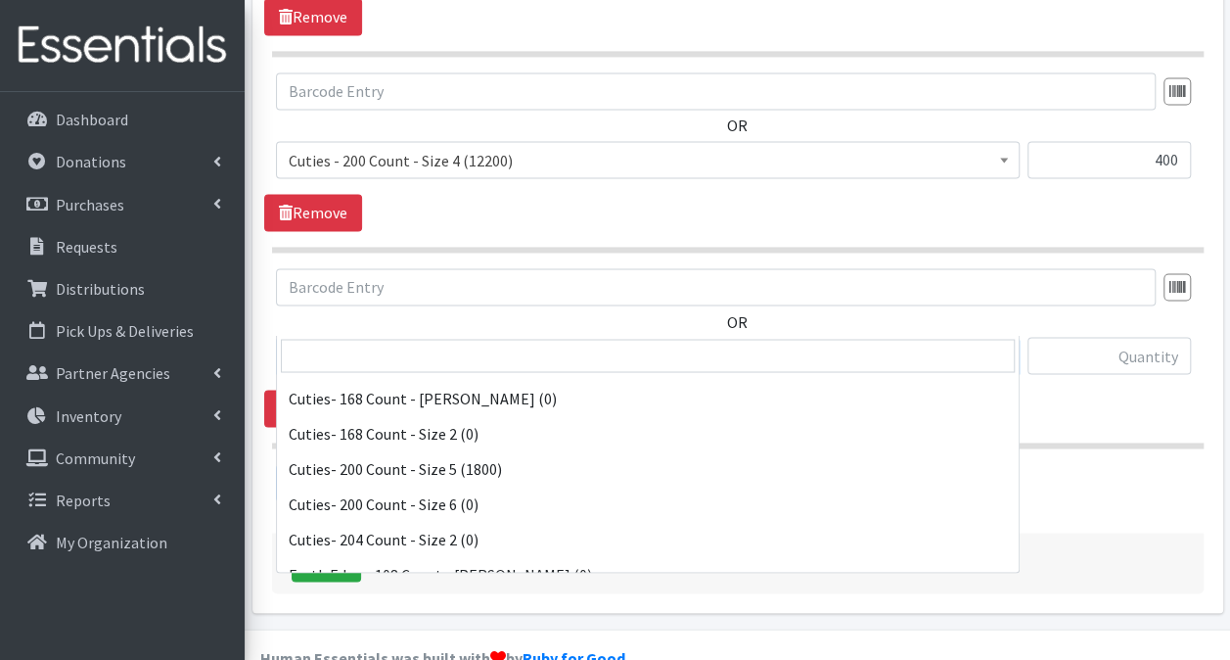
scroll to position [1653, 0]
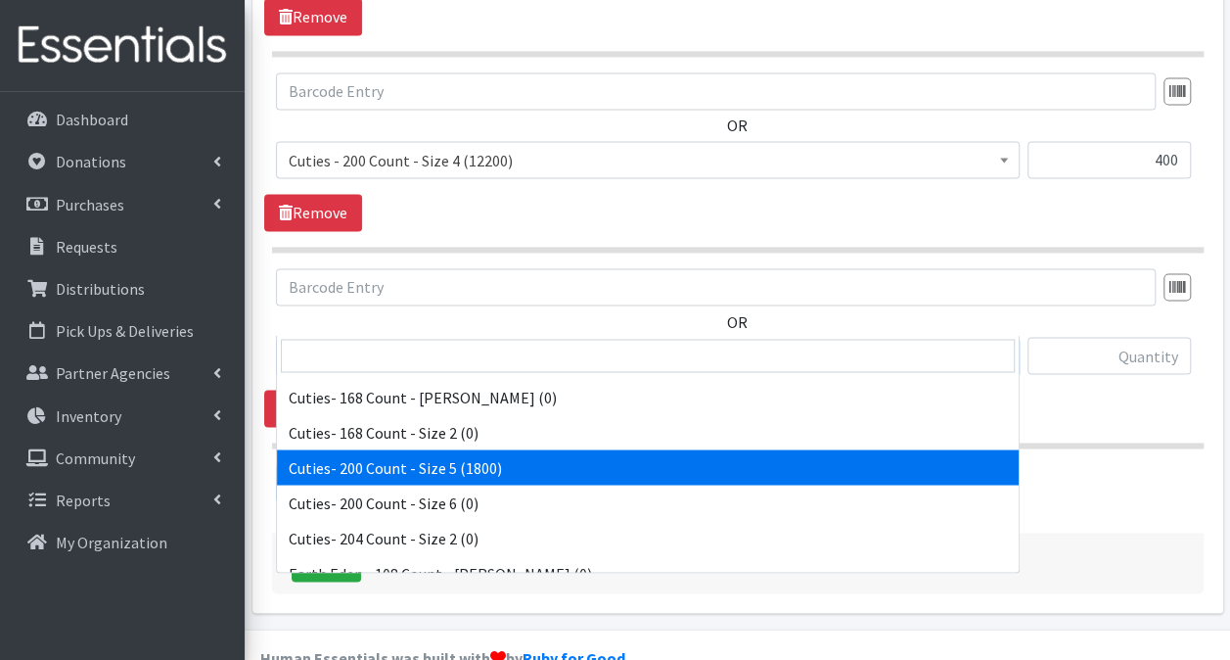
select select "13261"
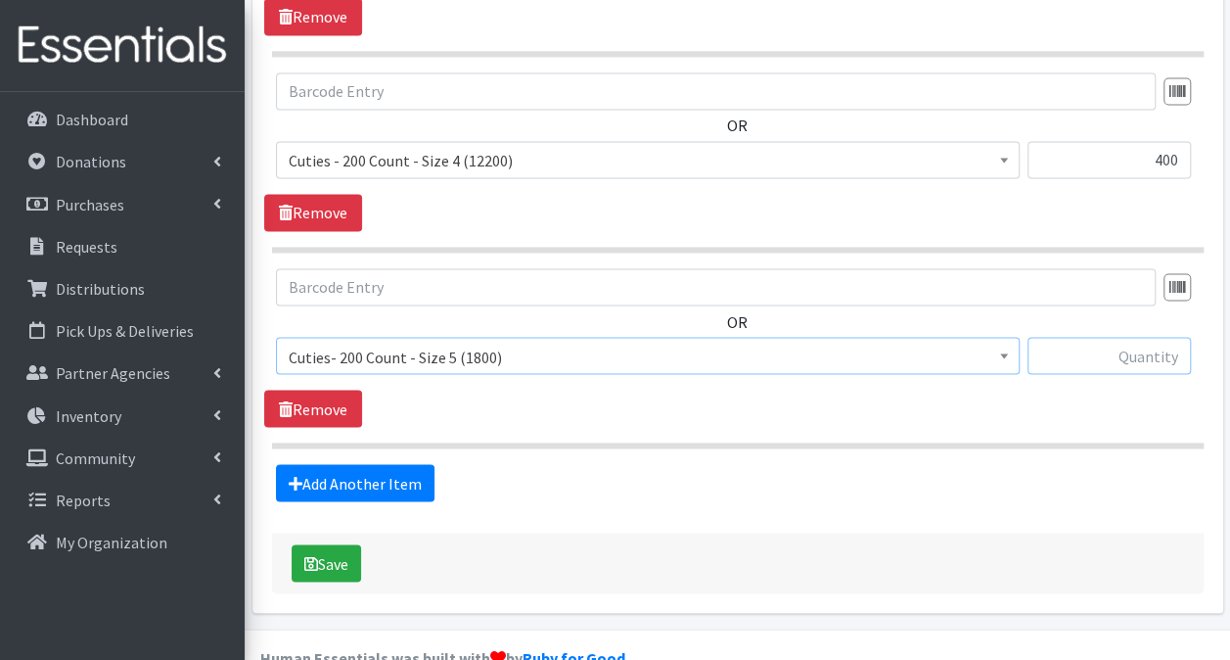
click at [1159, 337] on input "text" at bounding box center [1109, 355] width 163 height 37
type input "200"
click at [345, 544] on button "Save" at bounding box center [326, 562] width 69 height 37
